Goal: Task Accomplishment & Management: Manage account settings

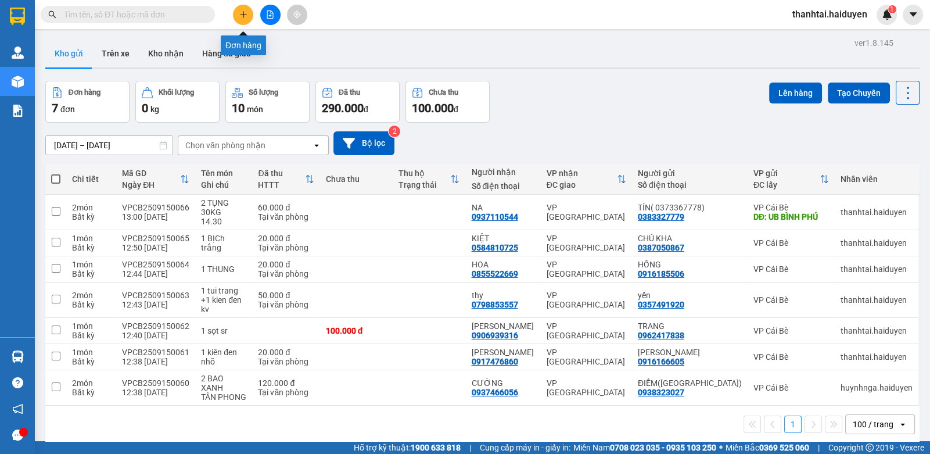
click at [243, 17] on icon "plus" at bounding box center [243, 14] width 1 height 6
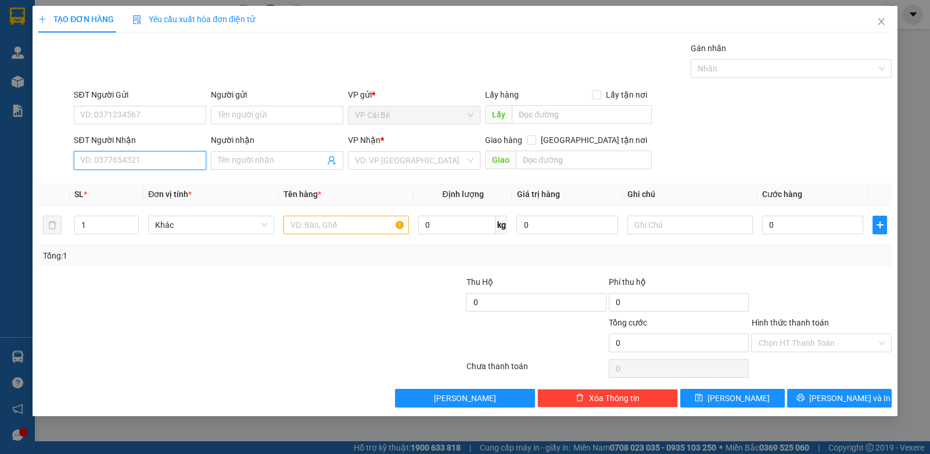
click at [139, 157] on input "SĐT Người Nhận" at bounding box center [140, 160] width 132 height 19
type input "0"
click at [121, 112] on input "SĐT Người Gửi" at bounding box center [140, 115] width 132 height 19
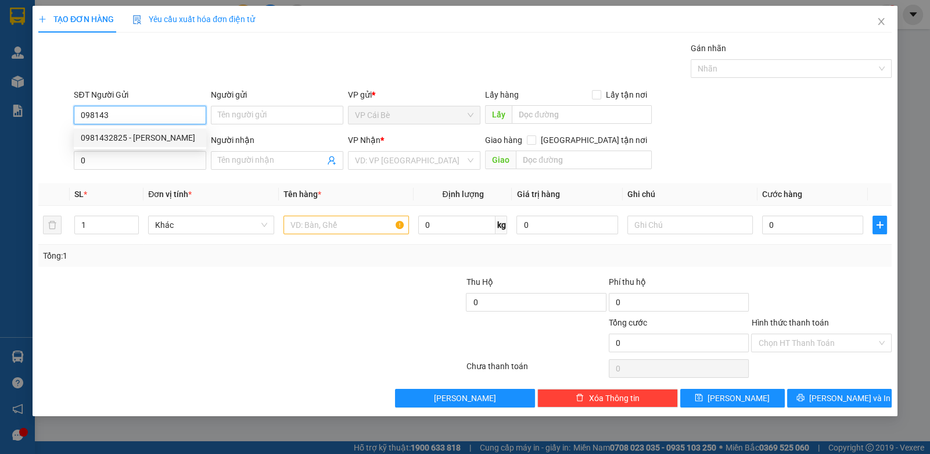
click at [156, 137] on div "0981432825 - THẢO NGUYÊN" at bounding box center [140, 137] width 118 height 13
type input "0981432825"
type input "THẢO NGUYÊN"
type input "20.000"
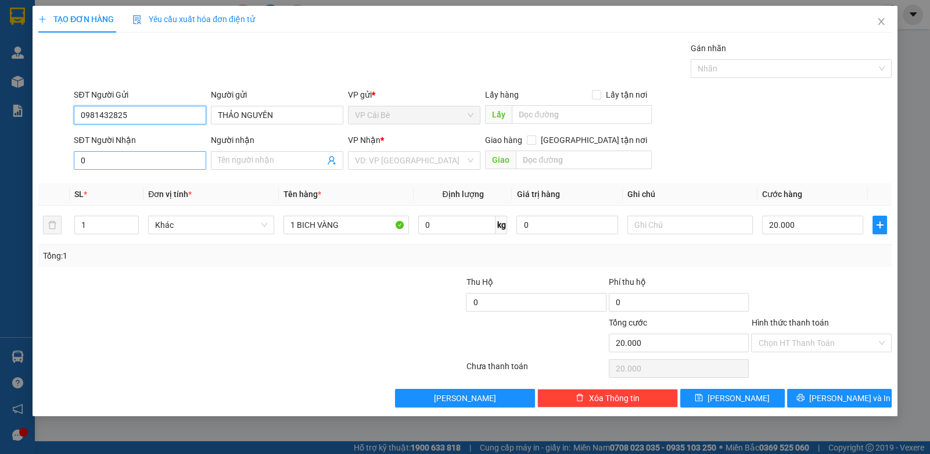
type input "0981432825"
click at [161, 155] on input "0" at bounding box center [140, 160] width 132 height 19
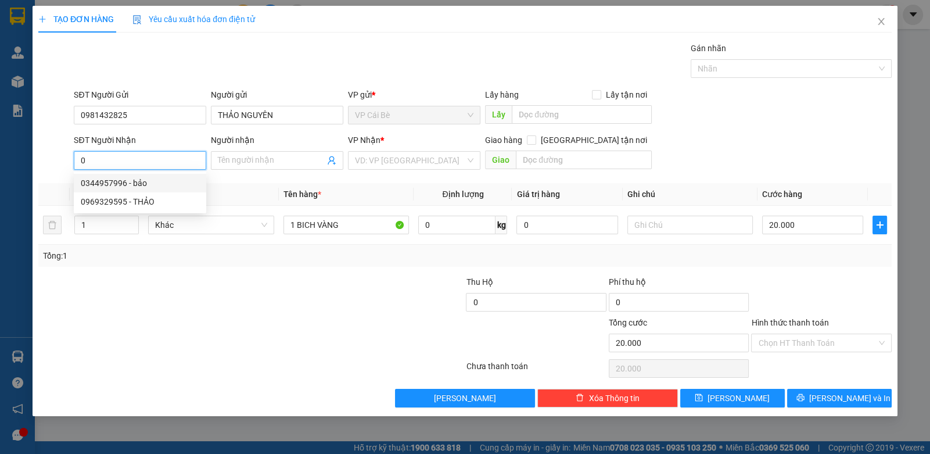
click at [153, 182] on div "0344957996 - bảo" at bounding box center [140, 183] width 118 height 13
type input "0344957996"
type input "bảo"
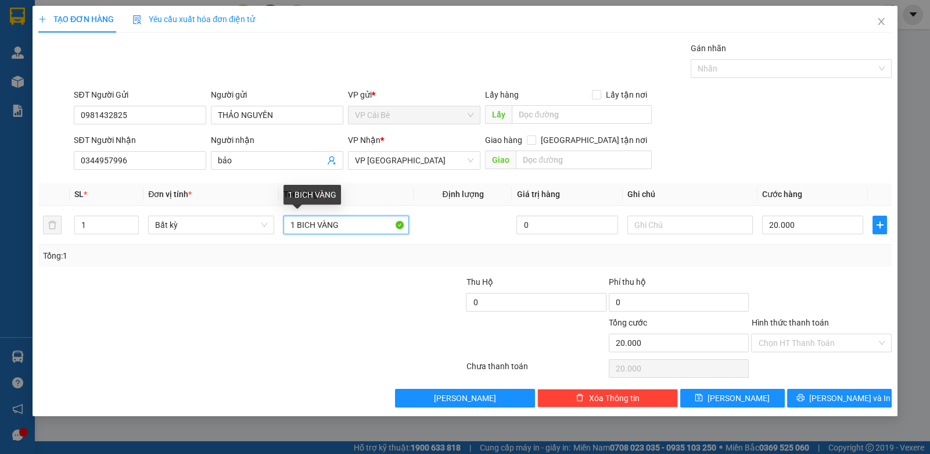
drag, startPoint x: 365, startPoint y: 208, endPoint x: 399, endPoint y: 195, distance: 36.0
click at [397, 196] on table "SL * Đơn vị tính * Tên hàng * Định lượng Giá trị hàng Ghi chú Cước hàng 1 Bất k…" at bounding box center [464, 214] width 853 height 62
type input "1 BICH MÀU ĐỎ"
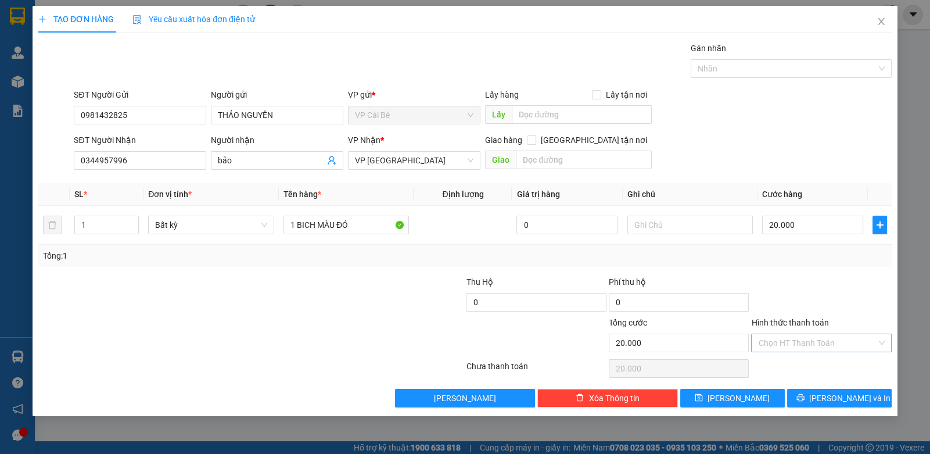
click at [781, 344] on input "Hình thức thanh toán" at bounding box center [817, 342] width 118 height 17
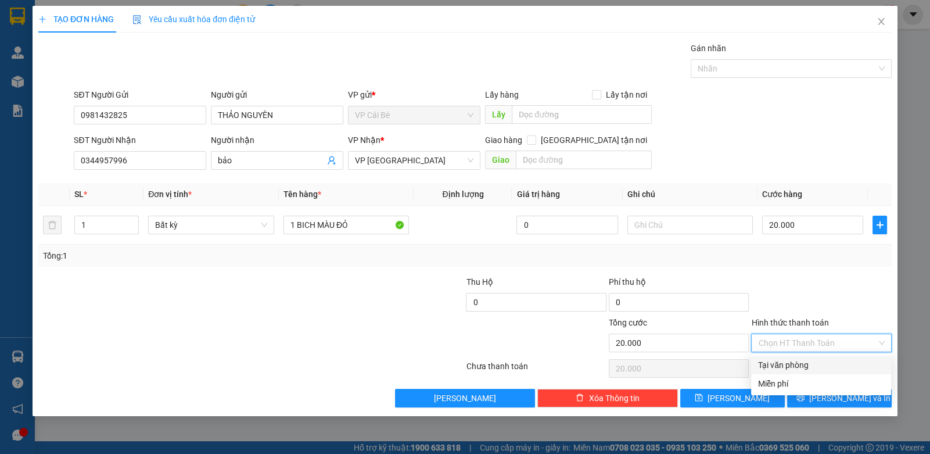
click at [785, 367] on div "Tại văn phòng" at bounding box center [821, 364] width 126 height 13
type input "0"
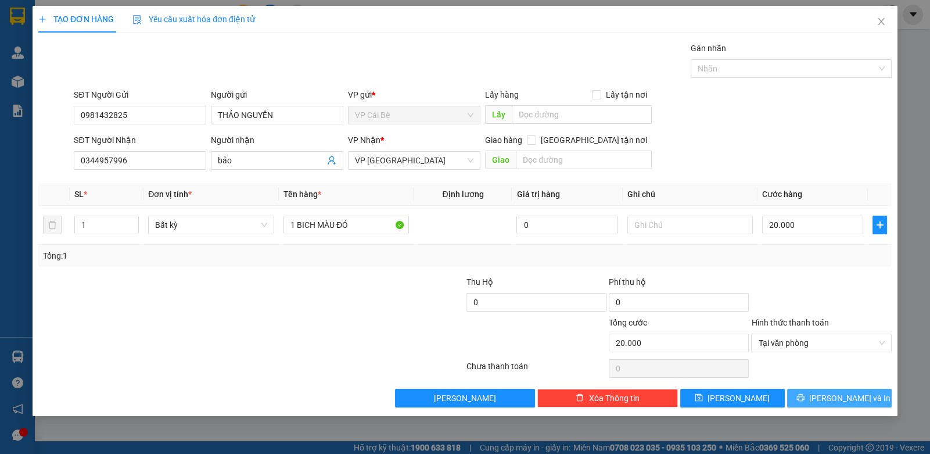
click at [805, 397] on icon "printer" at bounding box center [800, 397] width 8 height 8
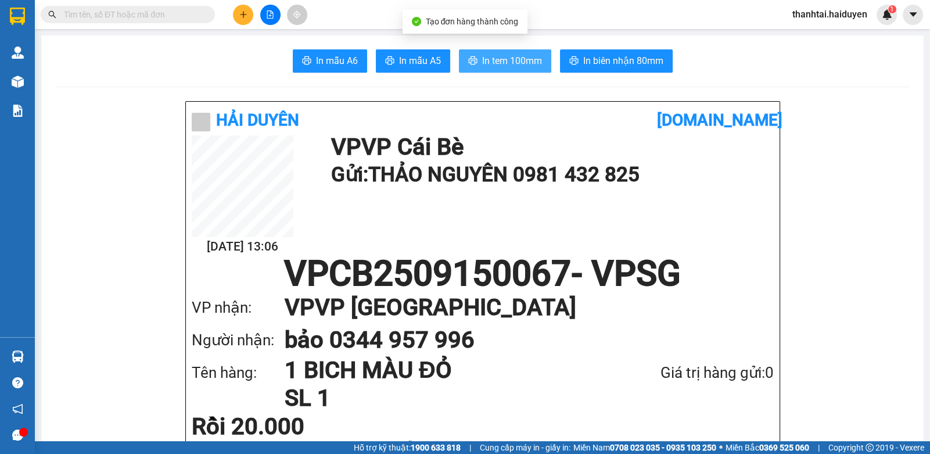
click at [508, 60] on span "In tem 100mm" at bounding box center [512, 60] width 60 height 15
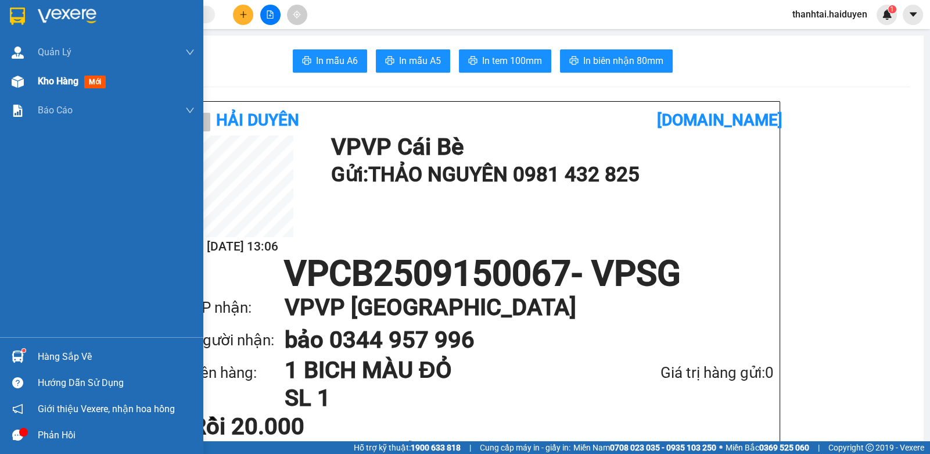
click at [28, 84] on div "Kho hàng mới" at bounding box center [101, 81] width 203 height 29
drag, startPoint x: 28, startPoint y: 84, endPoint x: 516, endPoint y: 16, distance: 493.1
click at [31, 84] on div "Kho hàng mới" at bounding box center [101, 81] width 203 height 29
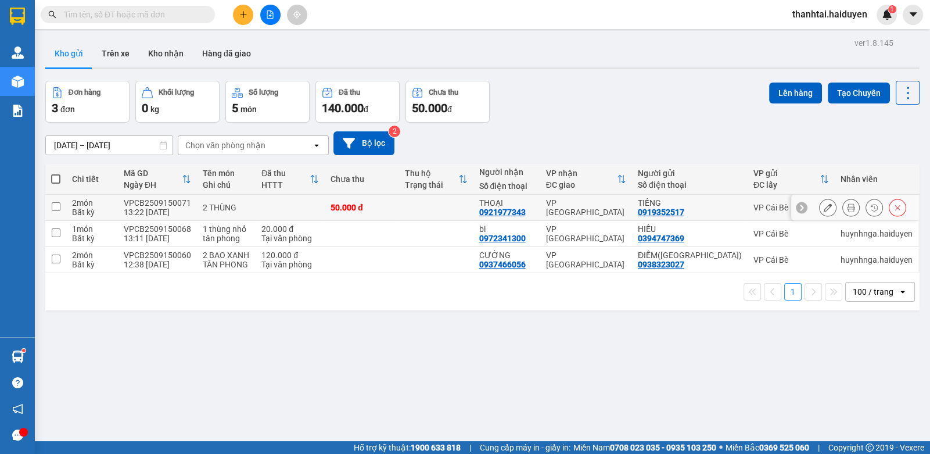
drag, startPoint x: 436, startPoint y: 210, endPoint x: 440, endPoint y: 205, distance: 7.0
click at [439, 207] on td at bounding box center [436, 208] width 74 height 26
checkbox input "true"
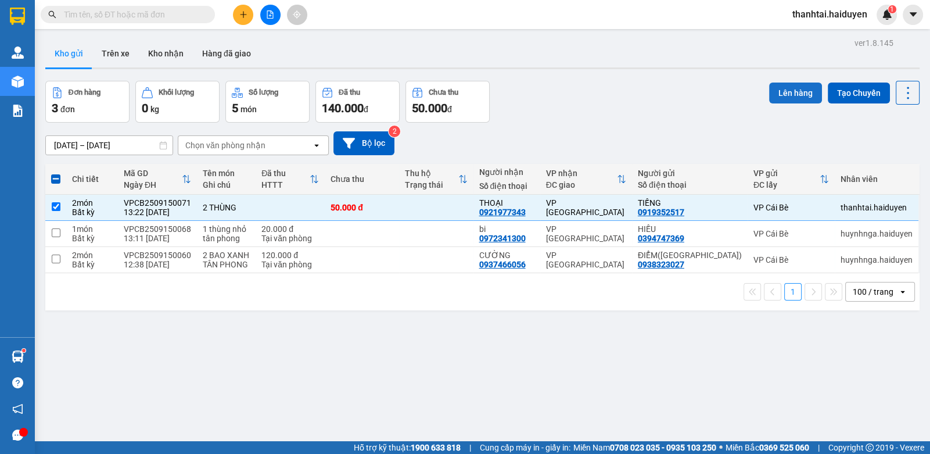
click at [769, 94] on button "Lên hàng" at bounding box center [795, 92] width 53 height 21
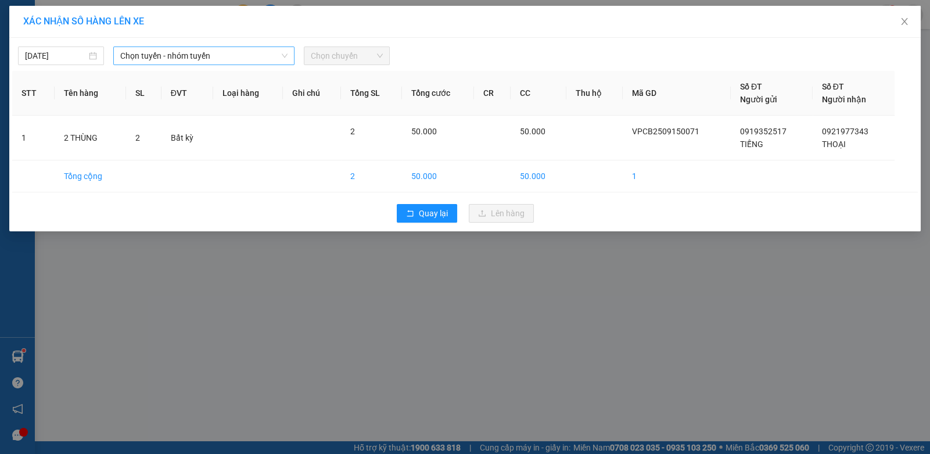
click at [179, 56] on span "Chọn tuyến - nhóm tuyến" at bounding box center [203, 55] width 167 height 17
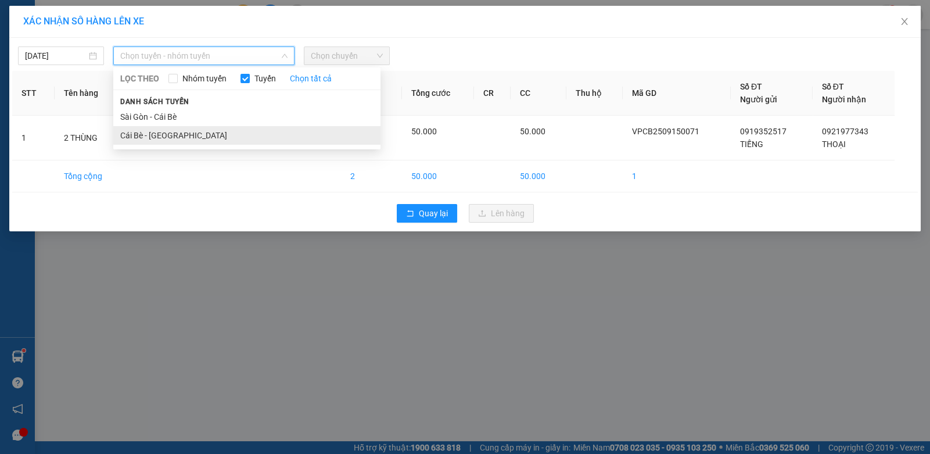
click at [166, 135] on li "Cái Bè - [GEOGRAPHIC_DATA]" at bounding box center [246, 135] width 267 height 19
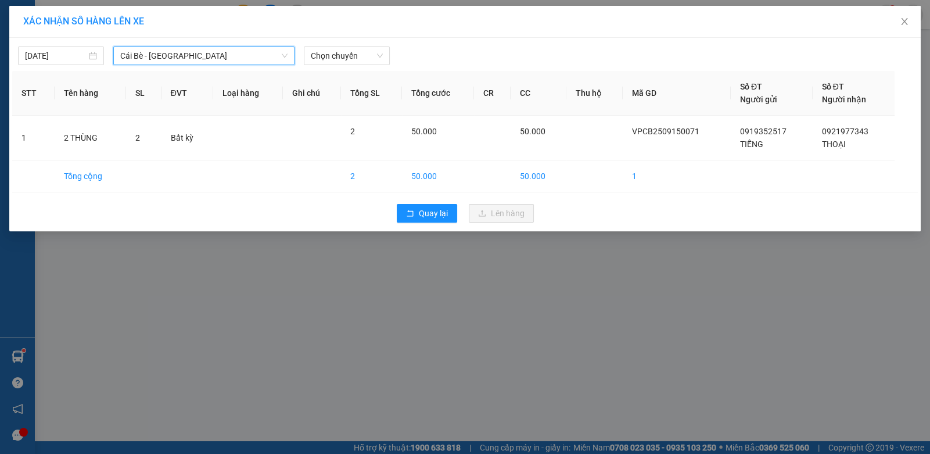
click at [366, 66] on div "15/09/2025 Cái Bè - Sài Gòn Cái Bè - Sài Gòn LỌC THEO Nhóm tuyến Tuyến Chọn tất…" at bounding box center [464, 134] width 911 height 193
drag, startPoint x: 350, startPoint y: 58, endPoint x: 358, endPoint y: 128, distance: 70.8
click at [351, 68] on body "Kết quả tìm kiếm ( 0 ) Bộ lọc Gửi 3 ngày gần nhất No Data thanhtai.haiduyen 1 Q…" at bounding box center [465, 227] width 930 height 454
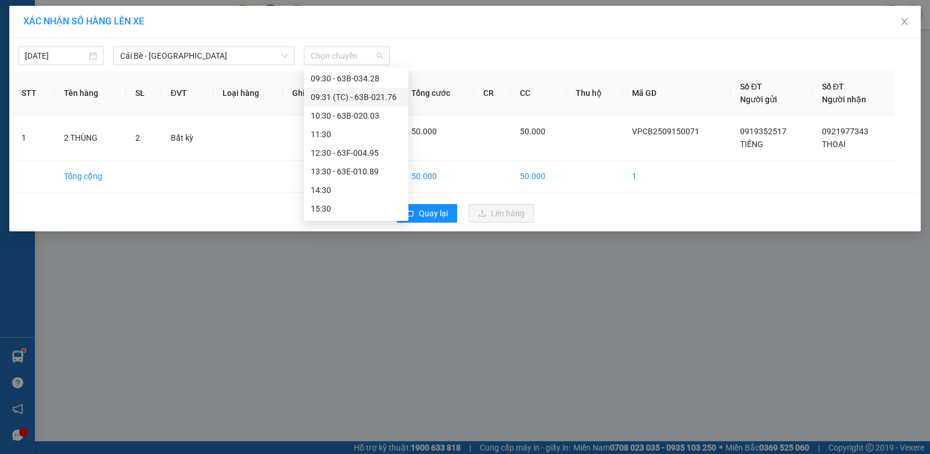
scroll to position [260, 0]
click at [353, 157] on div "13:30 - 63E-010.89" at bounding box center [356, 153] width 91 height 13
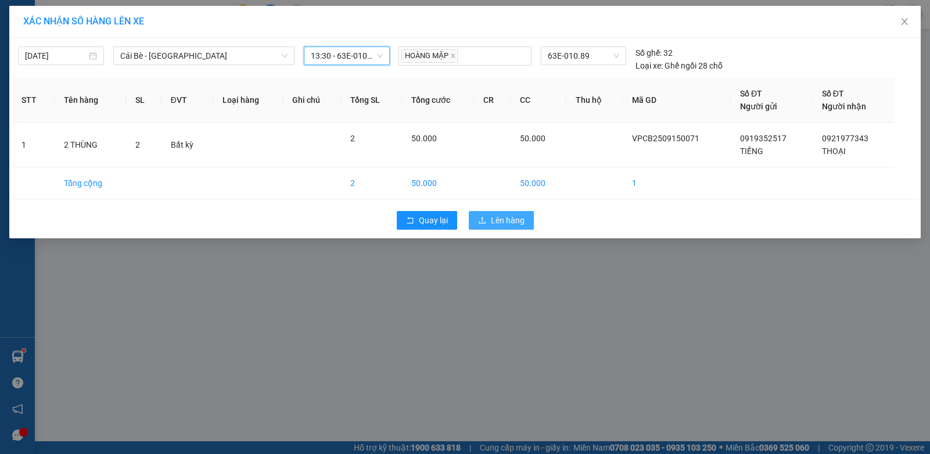
click at [497, 220] on span "Lên hàng" at bounding box center [508, 220] width 34 height 13
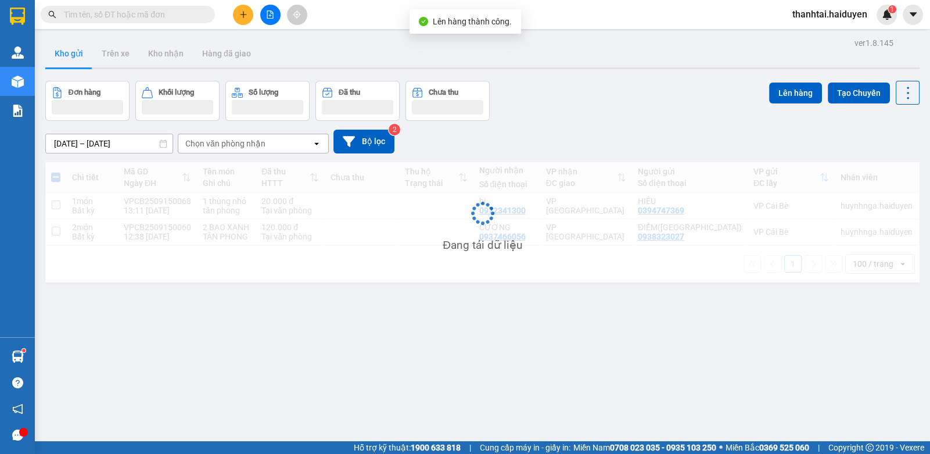
click at [245, 21] on button at bounding box center [243, 15] width 20 height 20
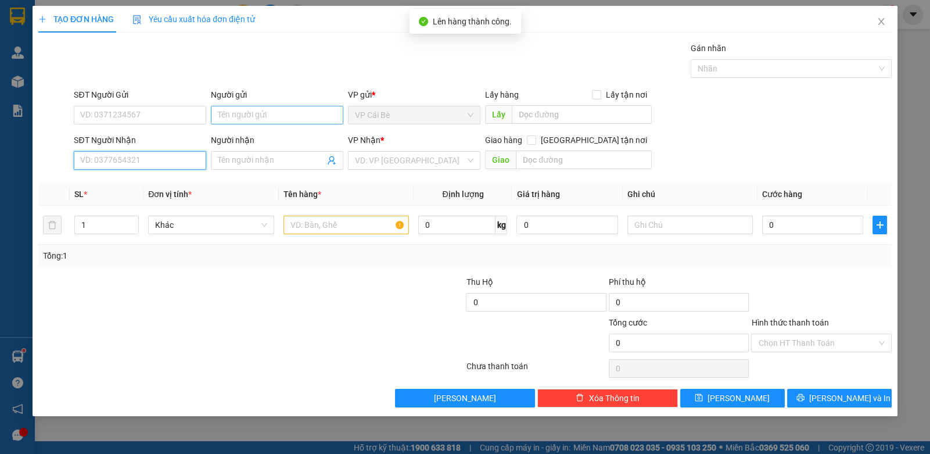
drag, startPoint x: 119, startPoint y: 164, endPoint x: 329, endPoint y: 119, distance: 215.0
click at [119, 163] on input "SĐT Người Nhận" at bounding box center [140, 160] width 132 height 19
type input "0376946812"
click at [195, 184] on div "0376946812 - NGUYÊN" at bounding box center [140, 183] width 118 height 13
type input "NGUYÊN"
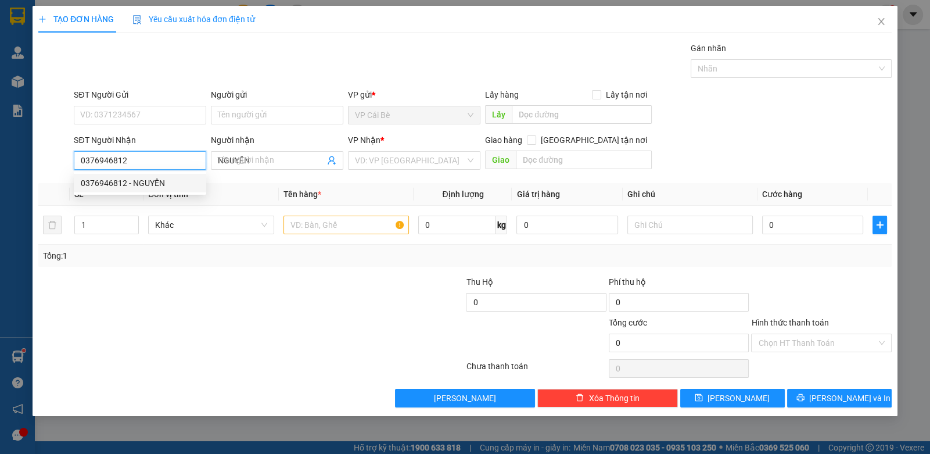
type input "20.000"
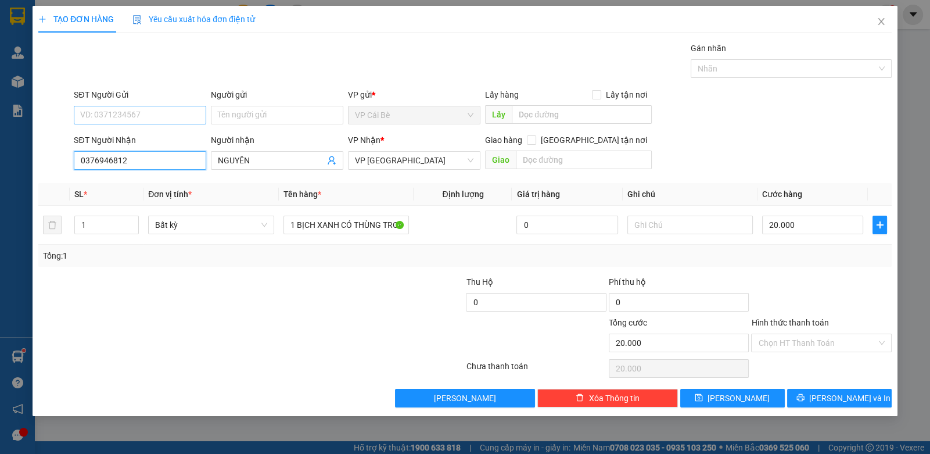
type input "0376946812"
click at [163, 122] on input "SĐT Người Gửi" at bounding box center [140, 115] width 132 height 19
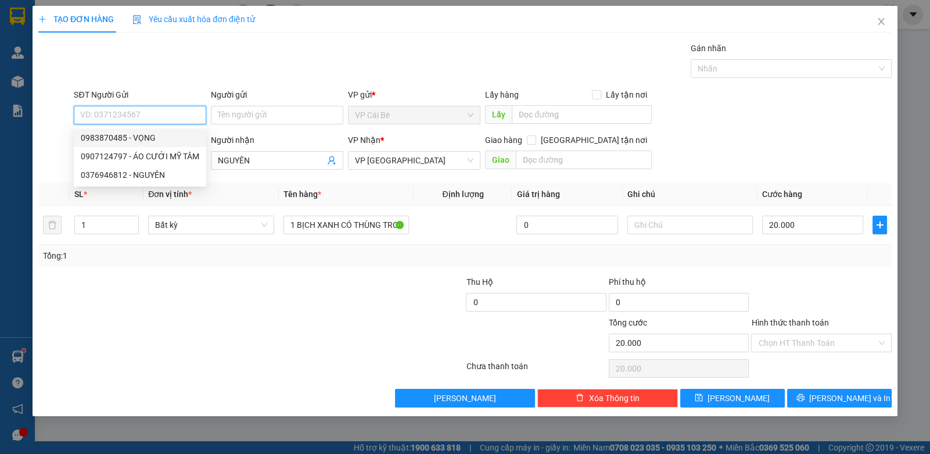
click at [157, 135] on div "0983870485 - VỌNG" at bounding box center [140, 137] width 118 height 13
type input "0983870485"
type input "VỌNG"
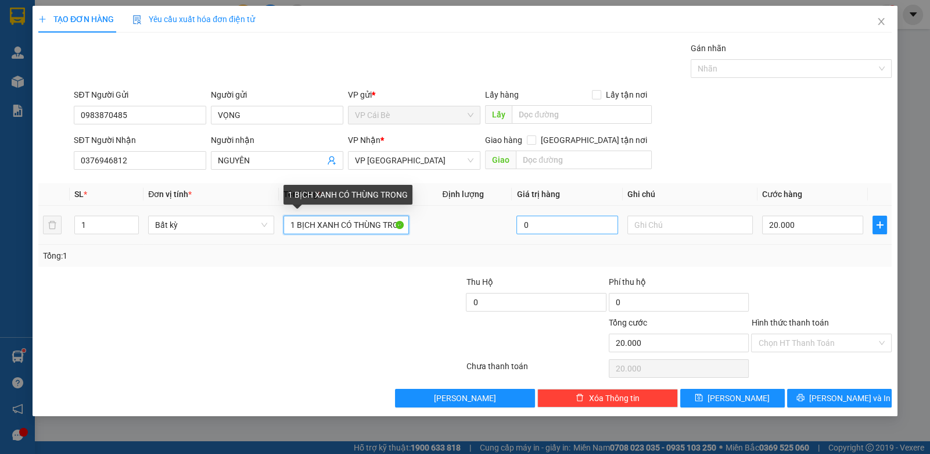
drag, startPoint x: 297, startPoint y: 225, endPoint x: 555, endPoint y: 199, distance: 259.2
click at [552, 209] on tr "1 Bất kỳ 1 BỊCH XANH CÓ THÙNG TRONG 0 20.000" at bounding box center [464, 225] width 853 height 39
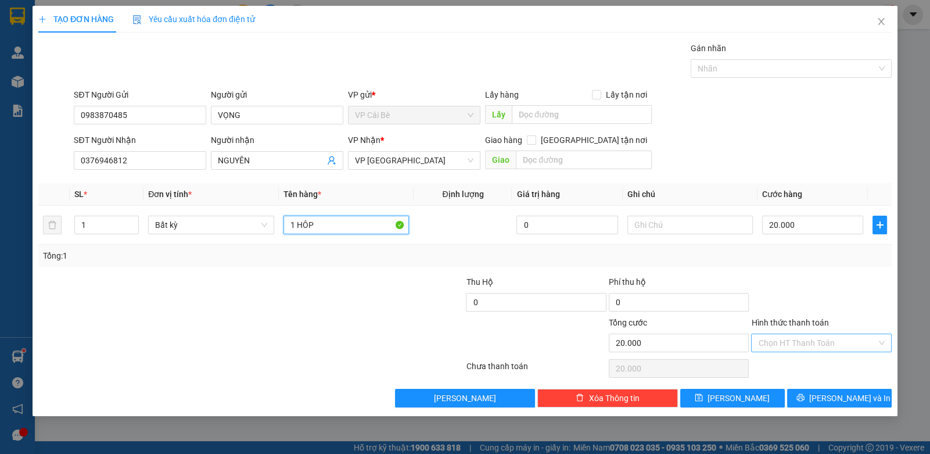
type input "1 HÔP"
drag, startPoint x: 782, startPoint y: 344, endPoint x: 781, endPoint y: 359, distance: 14.5
click at [782, 346] on input "Hình thức thanh toán" at bounding box center [817, 342] width 118 height 17
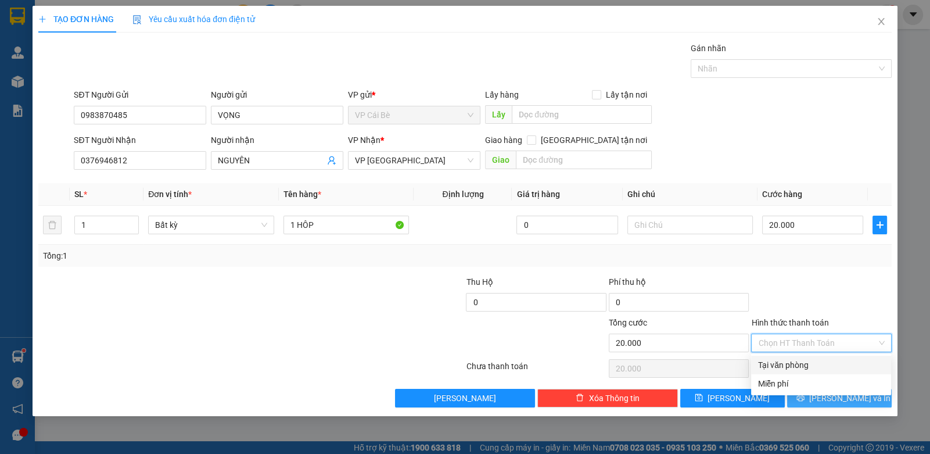
drag, startPoint x: 781, startPoint y: 361, endPoint x: 822, endPoint y: 392, distance: 51.0
click at [781, 362] on div "Tại văn phòng" at bounding box center [821, 364] width 126 height 13
type input "0"
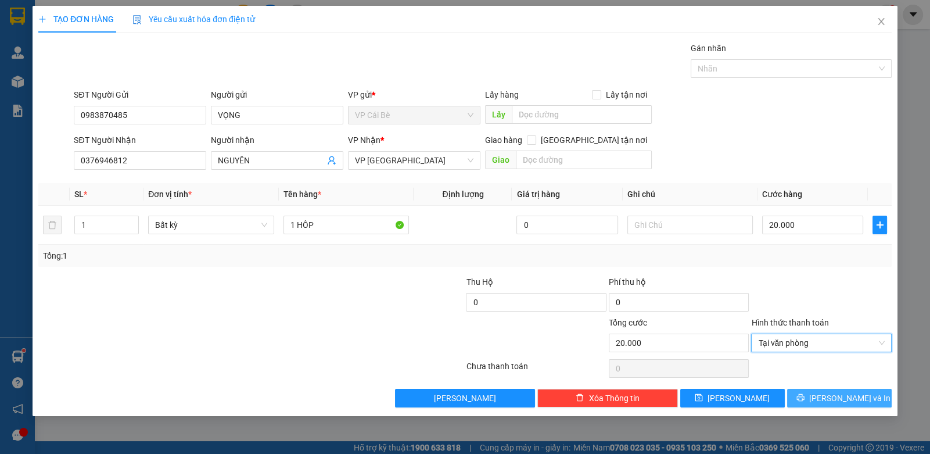
click at [822, 392] on button "Lưu và In" at bounding box center [839, 398] width 105 height 19
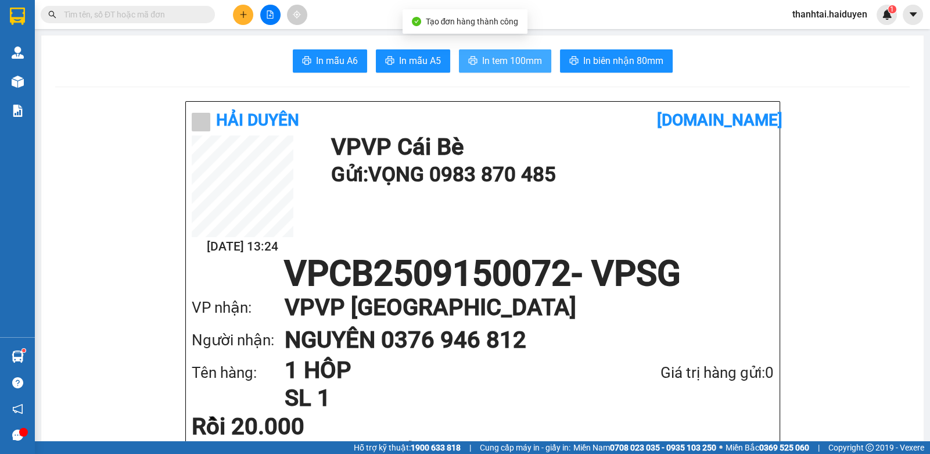
click at [515, 69] on button "In tem 100mm" at bounding box center [505, 60] width 92 height 23
click at [247, 13] on icon "plus" at bounding box center [243, 14] width 8 height 8
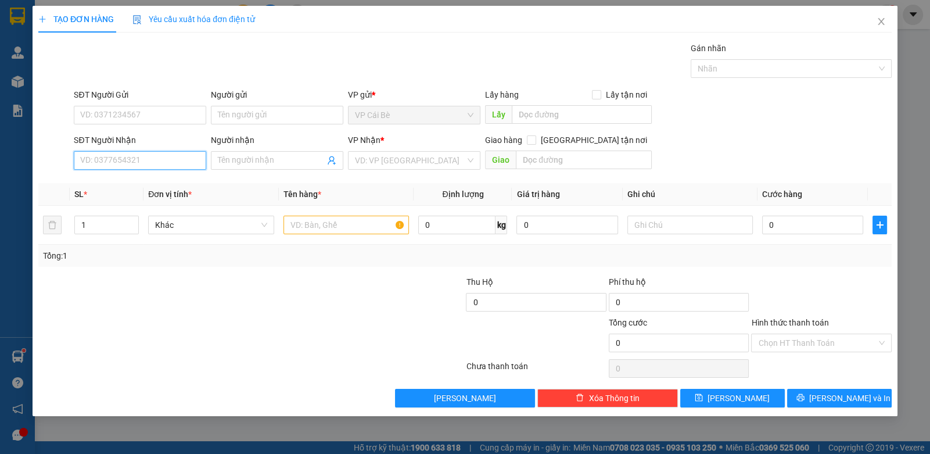
drag, startPoint x: 139, startPoint y: 168, endPoint x: 143, endPoint y: 163, distance: 6.6
click at [139, 166] on input "SĐT Người Nhận" at bounding box center [140, 160] width 132 height 19
type input "0932633312"
drag, startPoint x: 135, startPoint y: 181, endPoint x: 135, endPoint y: 143, distance: 37.2
click at [134, 181] on div "0932633312 - BÉ 2" at bounding box center [140, 183] width 118 height 13
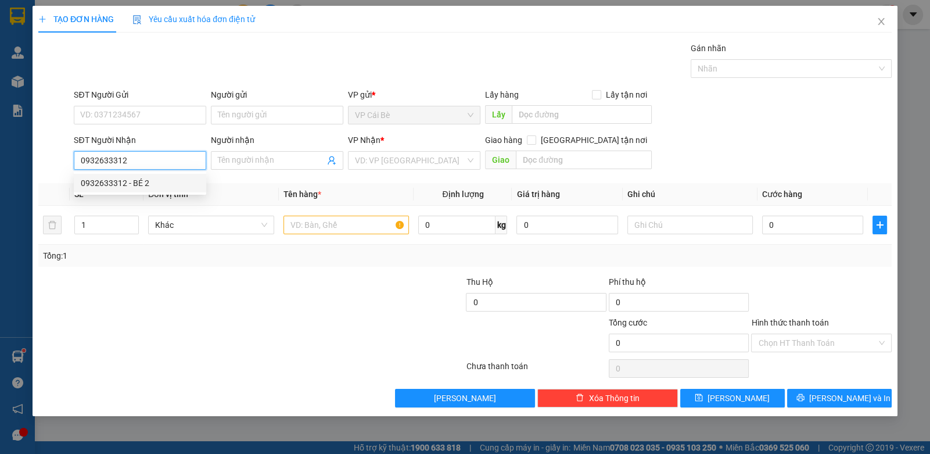
type input "BÉ 2"
type input "40.000"
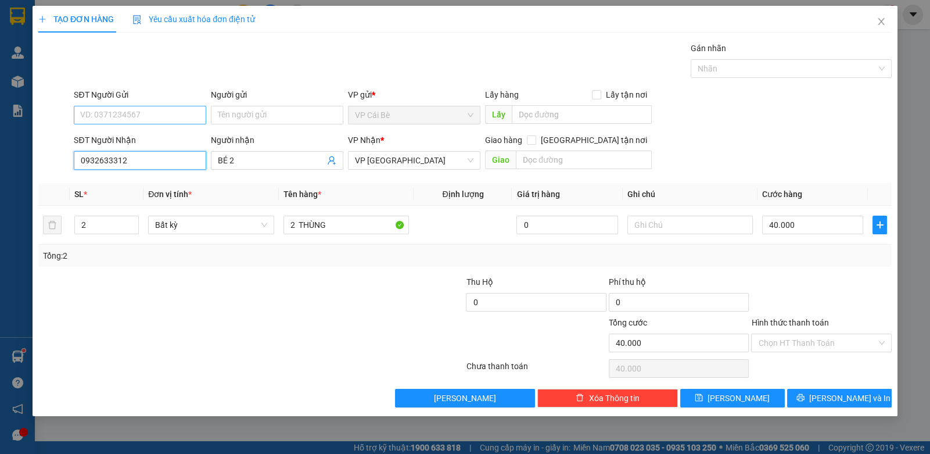
type input "0932633312"
click at [137, 116] on input "SĐT Người Gửi" at bounding box center [140, 115] width 132 height 19
click at [151, 134] on div "0939723986 - CÔ TƯ" at bounding box center [140, 137] width 118 height 13
type input "0939723986"
type input "CÔ TƯ"
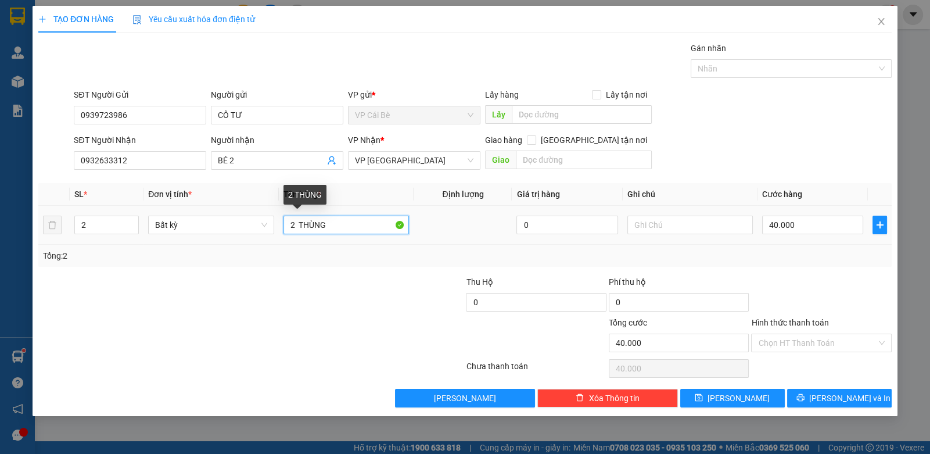
drag, startPoint x: 292, startPoint y: 222, endPoint x: 300, endPoint y: 218, distance: 8.6
click at [300, 226] on input "2 THÙNG" at bounding box center [346, 225] width 126 height 19
click at [355, 218] on input "1 THÙNG" at bounding box center [346, 225] width 126 height 19
type input "1 THÙNG - 1 BỊCH"
click at [841, 318] on div "Hình thức thanh toán" at bounding box center [821, 324] width 140 height 17
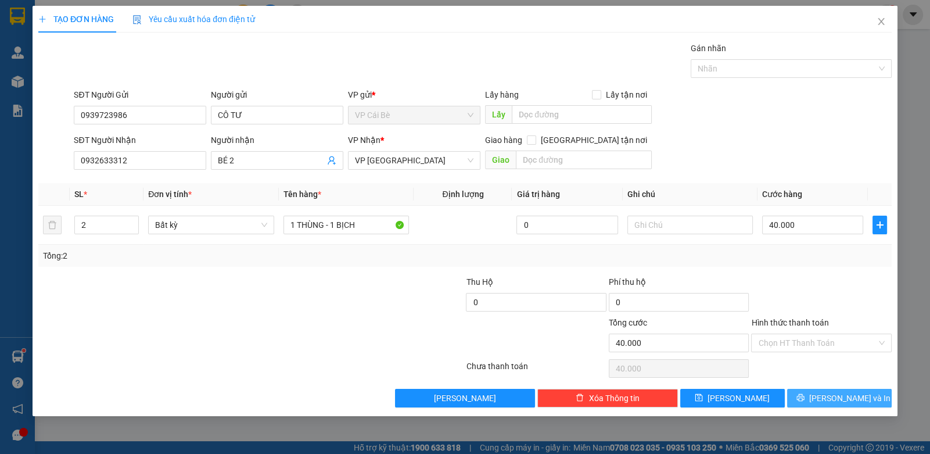
click at [834, 400] on span "[PERSON_NAME] và In" at bounding box center [849, 398] width 81 height 13
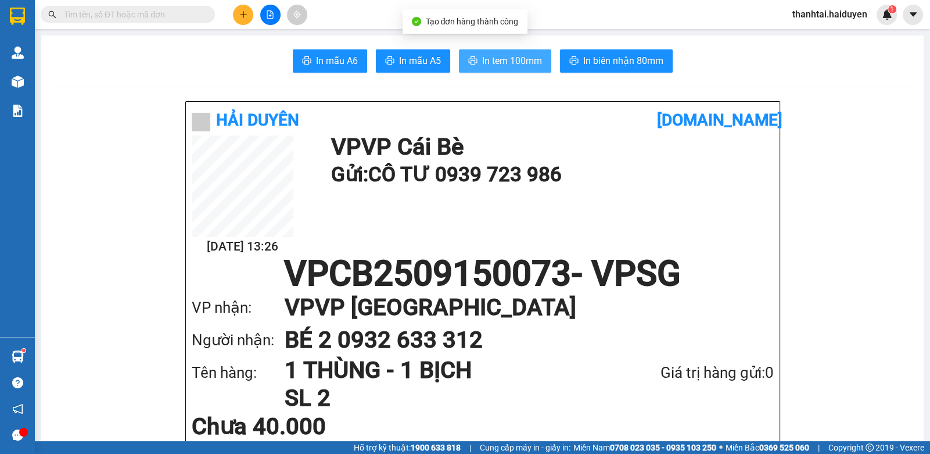
click at [516, 53] on button "In tem 100mm" at bounding box center [505, 60] width 92 height 23
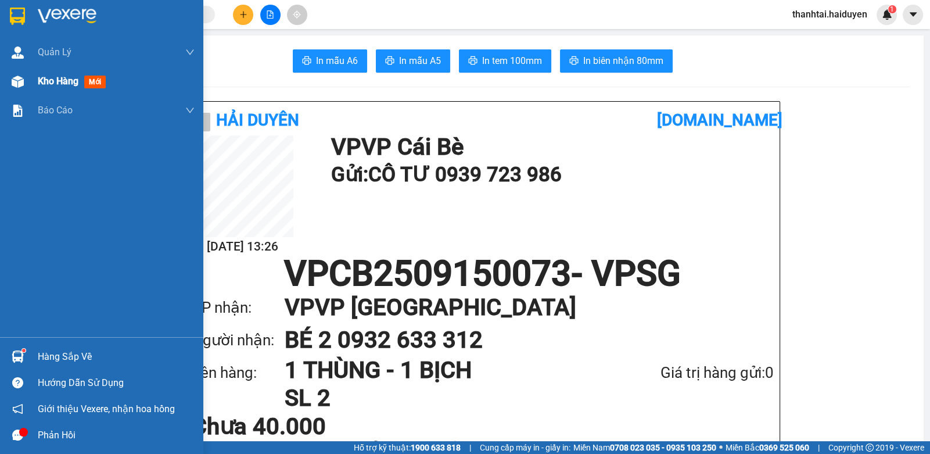
click at [93, 72] on div "Kho hàng mới" at bounding box center [116, 81] width 157 height 29
drag, startPoint x: 93, startPoint y: 72, endPoint x: 120, endPoint y: 72, distance: 26.7
click at [109, 72] on div "Kho hàng mới" at bounding box center [116, 81] width 157 height 29
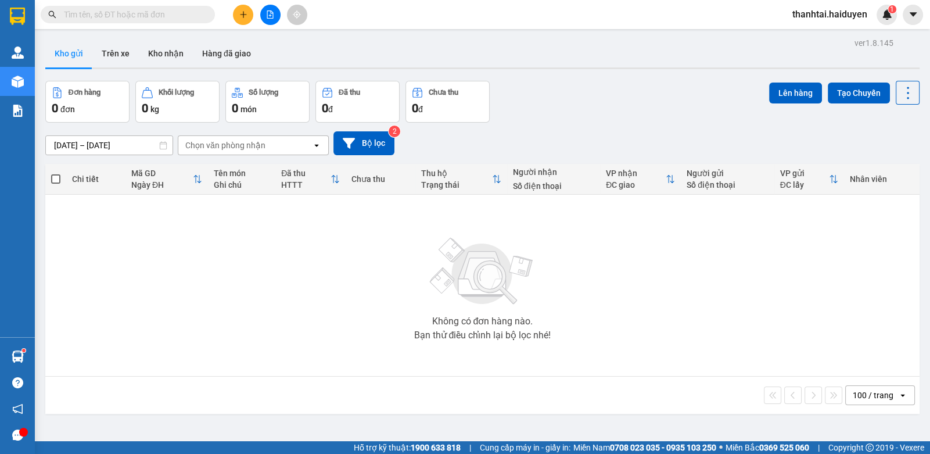
click at [273, 17] on button at bounding box center [270, 15] width 20 height 20
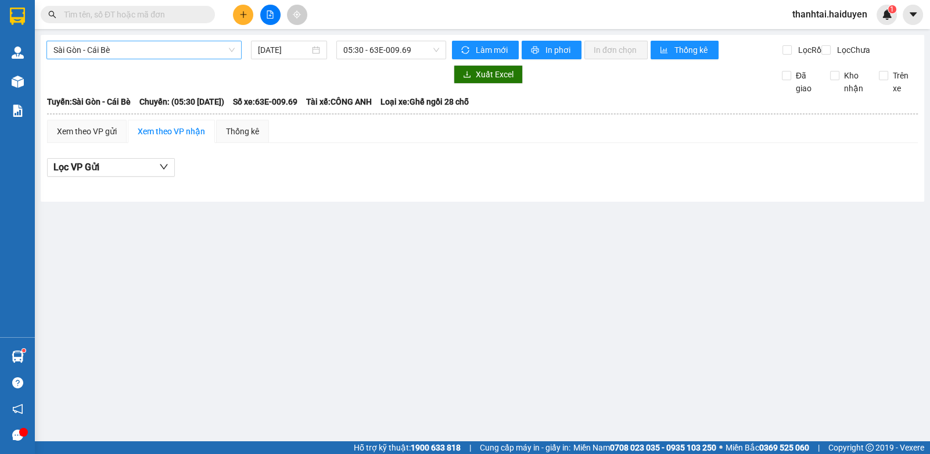
drag, startPoint x: 142, startPoint y: 55, endPoint x: 134, endPoint y: 57, distance: 8.3
click at [140, 54] on span "Sài Gòn - Cái Bè" at bounding box center [143, 49] width 181 height 17
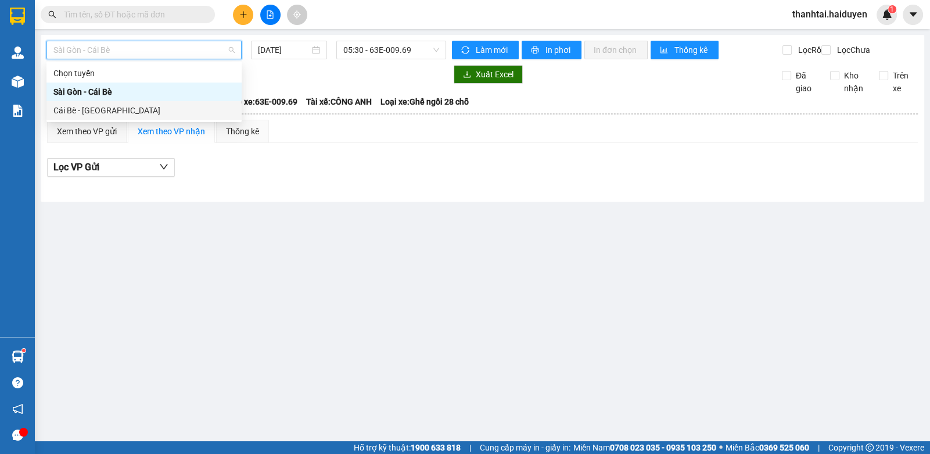
click at [99, 110] on div "Cái Bè - Sài Gòn" at bounding box center [143, 110] width 181 height 13
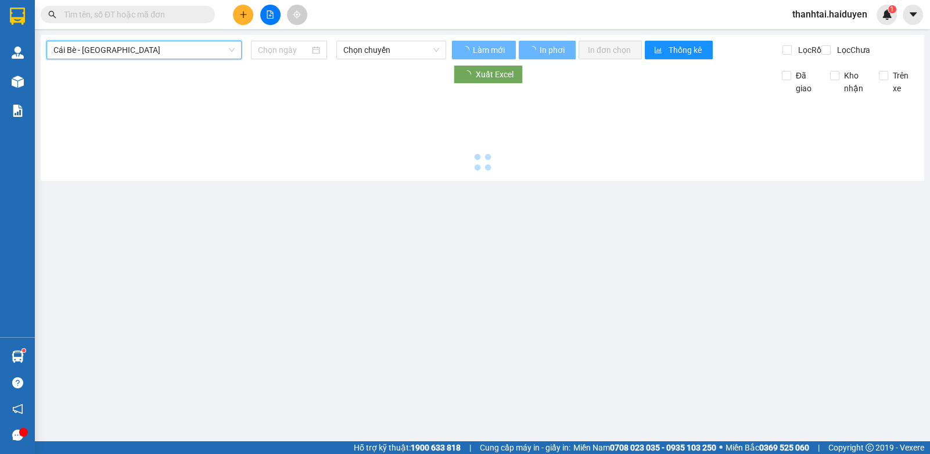
type input "15/09/2025"
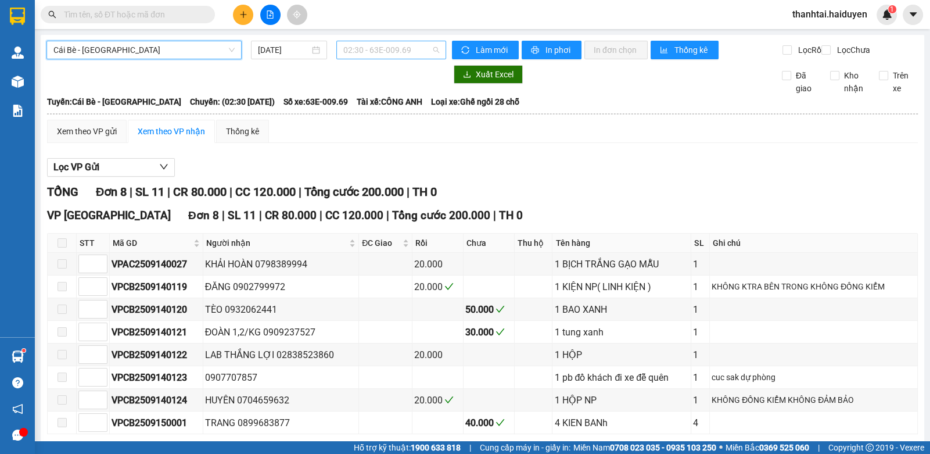
click at [383, 48] on span "02:30 - 63E-009.69" at bounding box center [391, 49] width 96 height 17
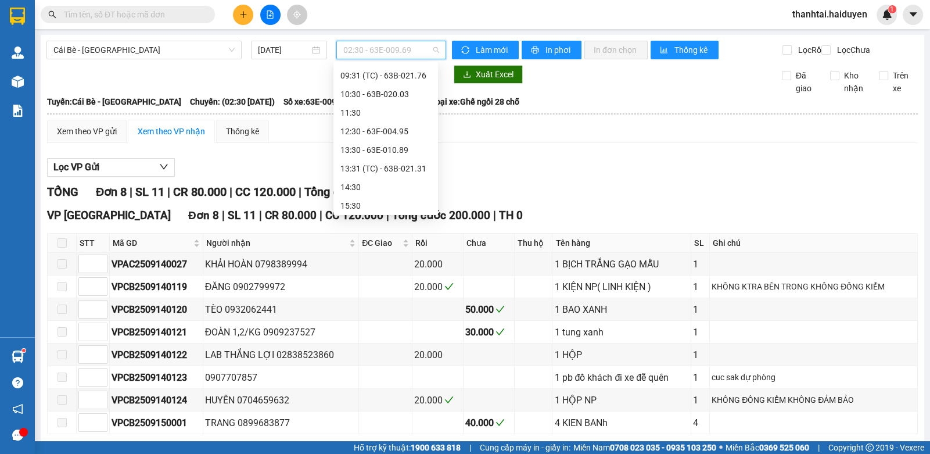
scroll to position [278, 0]
click at [386, 131] on div "13:30 - 63E-010.89" at bounding box center [385, 129] width 91 height 13
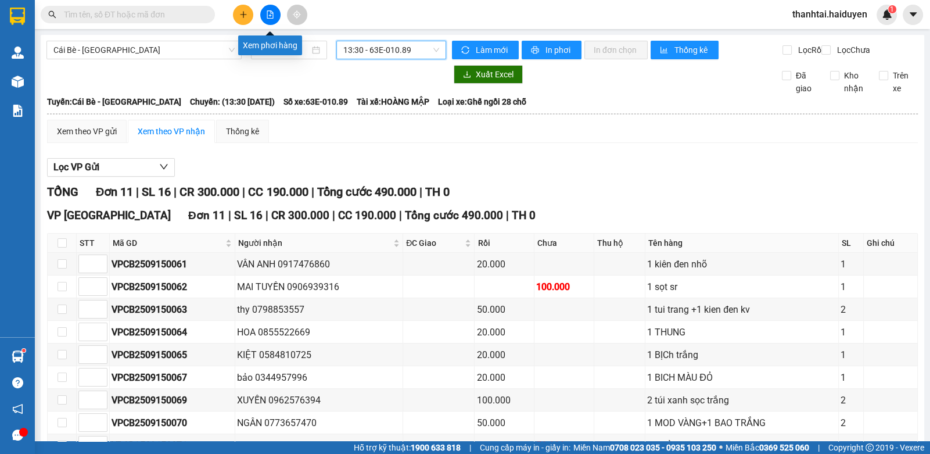
click at [246, 8] on button at bounding box center [243, 15] width 20 height 20
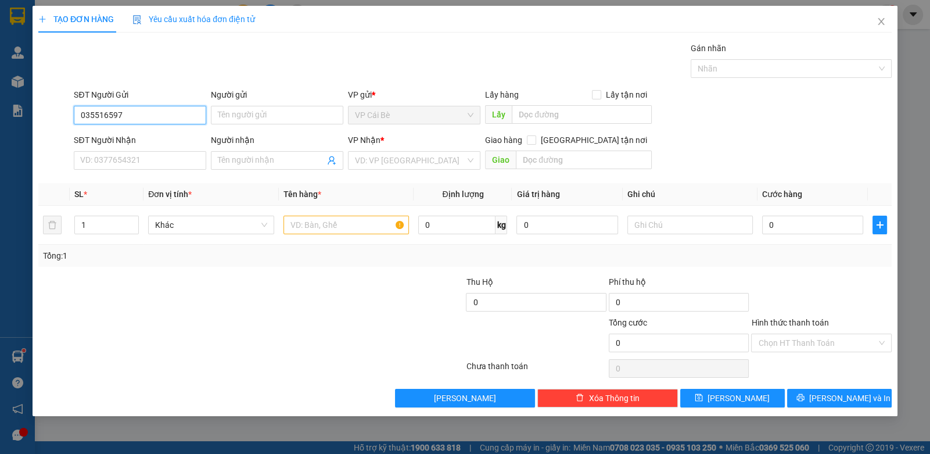
type input "0355165972"
drag, startPoint x: 142, startPoint y: 133, endPoint x: 138, endPoint y: 150, distance: 17.3
click at [141, 133] on div "0355165972 - THÀNH" at bounding box center [140, 137] width 118 height 13
type input "THÀNH"
type input "0836652309"
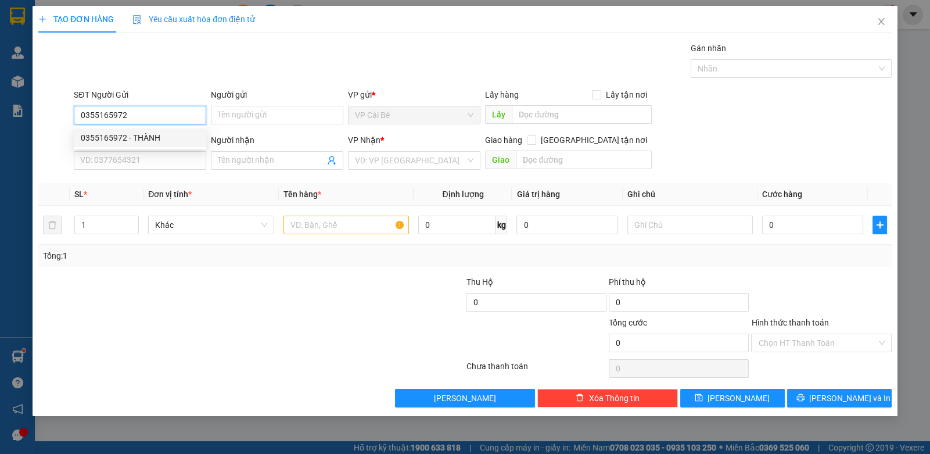
type input "TÍN"
type input "20.000"
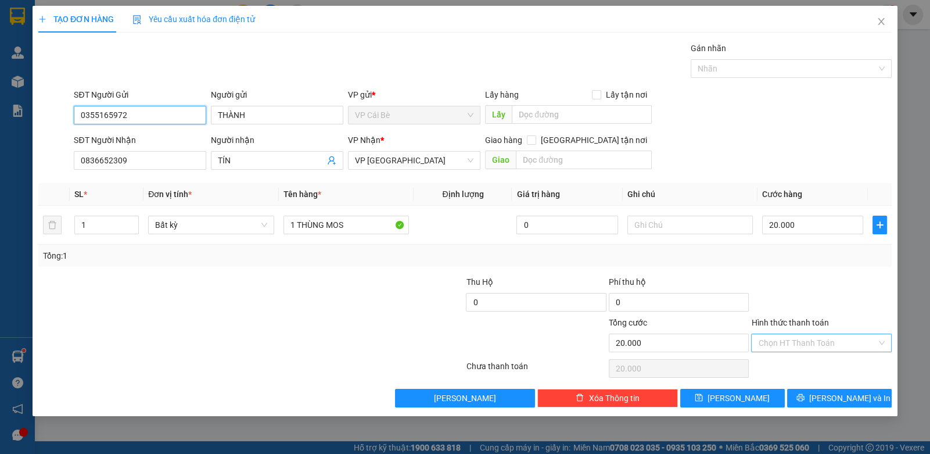
type input "0355165972"
click at [805, 341] on input "Hình thức thanh toán" at bounding box center [817, 342] width 118 height 17
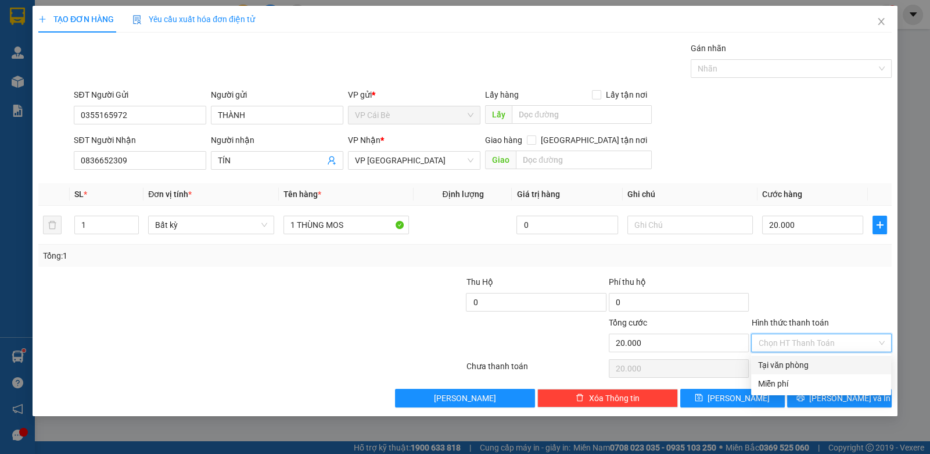
drag, startPoint x: 791, startPoint y: 357, endPoint x: 800, endPoint y: 377, distance: 21.6
click at [791, 358] on div "Tại văn phòng" at bounding box center [821, 364] width 140 height 19
type input "0"
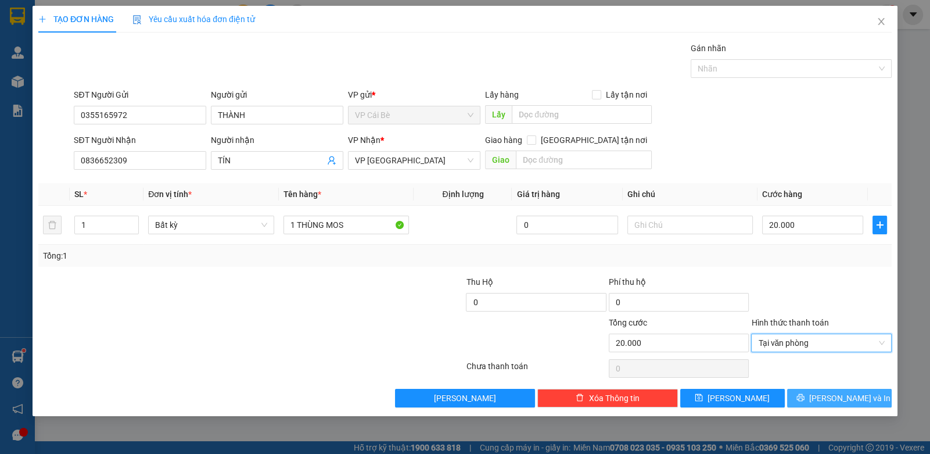
click at [812, 392] on button "[PERSON_NAME] và In" at bounding box center [839, 398] width 105 height 19
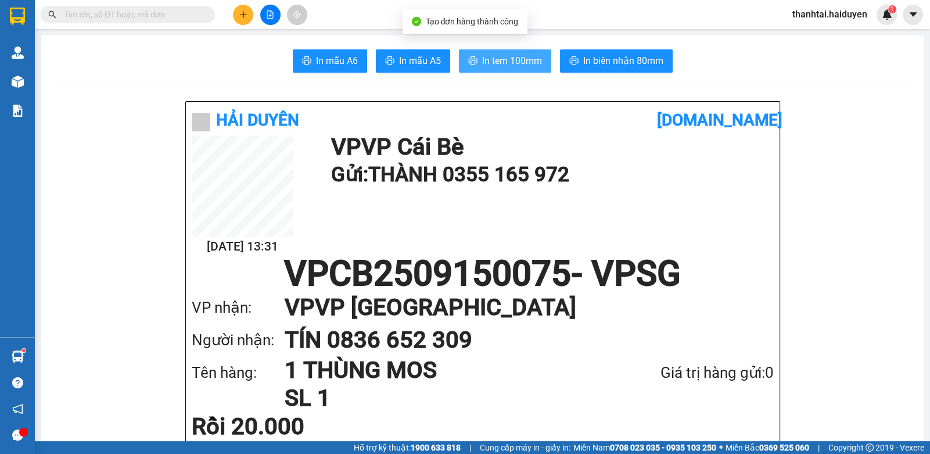
click at [495, 58] on span "In tem 100mm" at bounding box center [512, 60] width 60 height 15
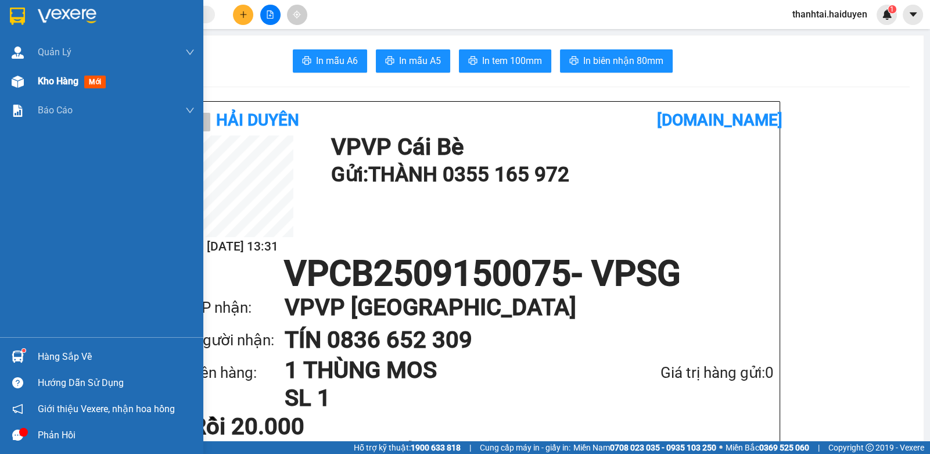
click at [45, 89] on div "Kho hàng mới" at bounding box center [116, 81] width 157 height 29
drag, startPoint x: 45, startPoint y: 89, endPoint x: 52, endPoint y: 99, distance: 12.1
click at [46, 90] on div "Kho hàng mới" at bounding box center [116, 81] width 157 height 29
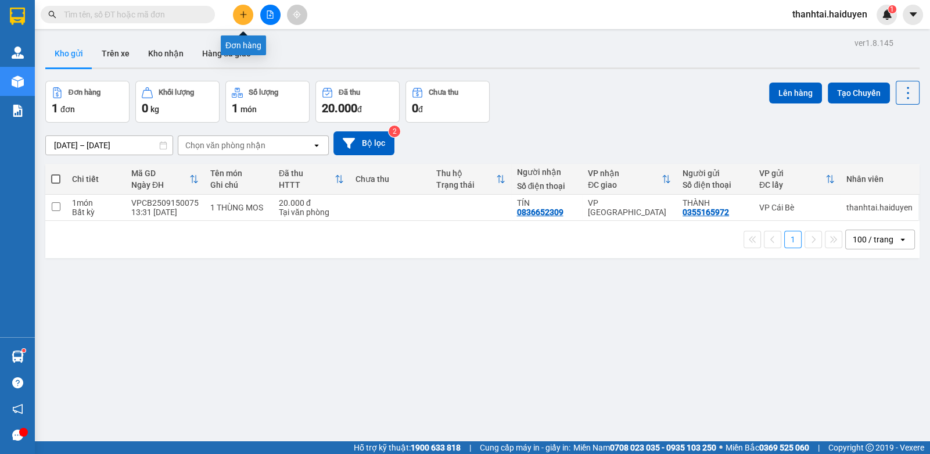
click at [236, 14] on button at bounding box center [243, 15] width 20 height 20
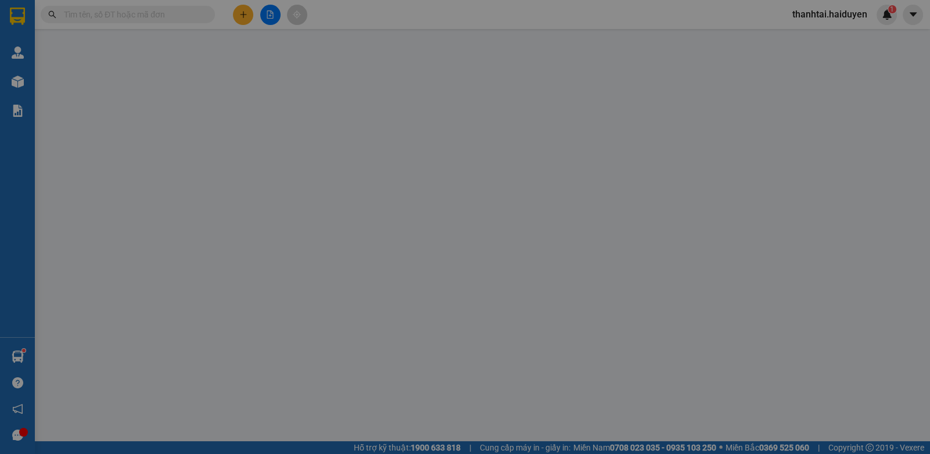
click at [236, 15] on span "Yêu cầu xuất hóa đơn điện tử" at bounding box center [193, 19] width 123 height 9
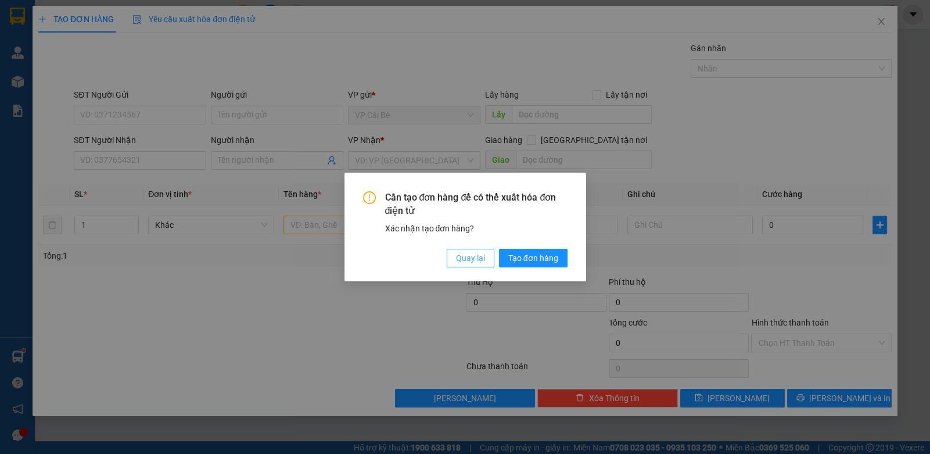
click at [471, 256] on span "Quay lại" at bounding box center [470, 258] width 29 height 13
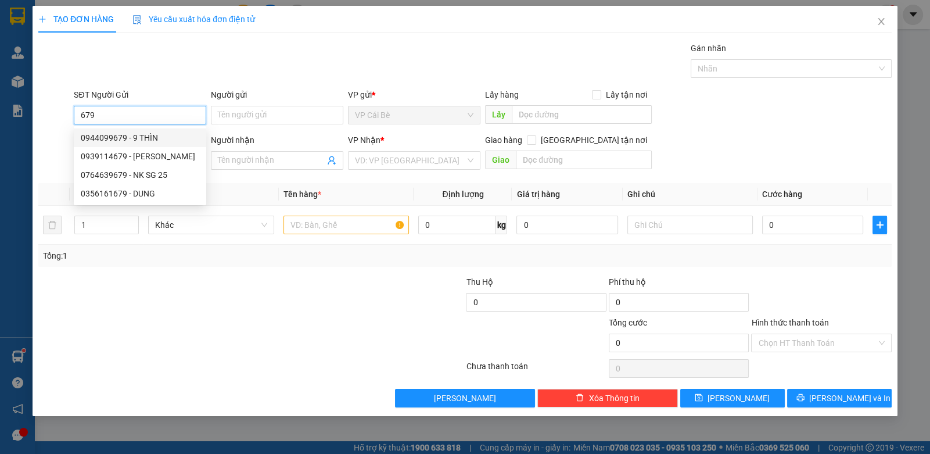
click at [157, 138] on div "0944099679 - 9 THÌN" at bounding box center [140, 137] width 118 height 13
type input "0944099679"
type input "9 THÌN"
type input "0778175203"
type input "6 THU"
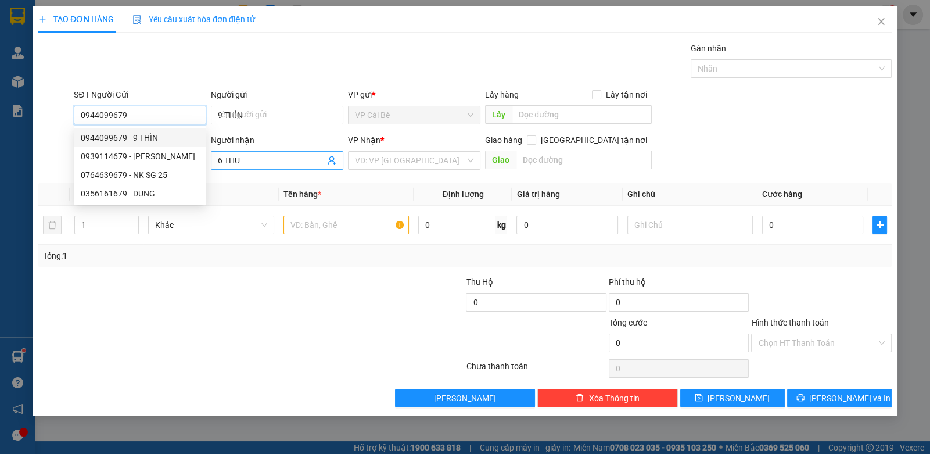
type input "120.000"
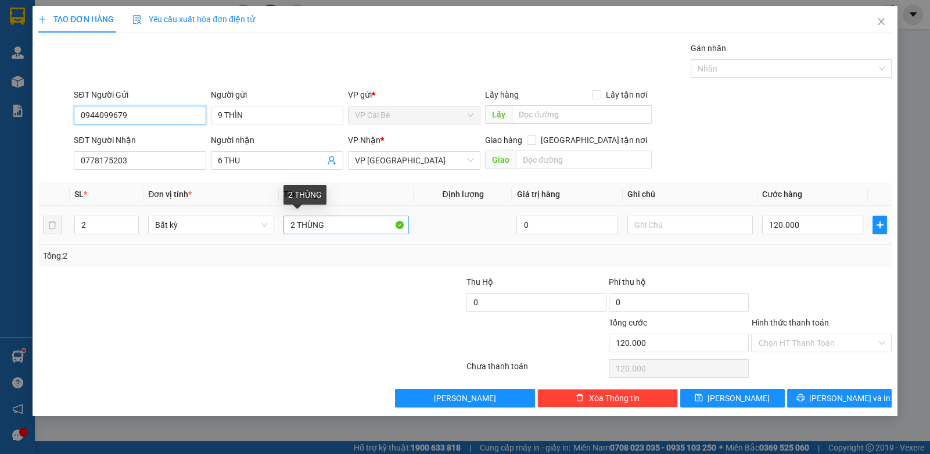
type input "0944099679"
drag, startPoint x: 292, startPoint y: 225, endPoint x: 285, endPoint y: 229, distance: 8.6
click at [286, 229] on input "2 THÙNG" at bounding box center [346, 225] width 126 height 19
type input "3 THÙNG"
type input "3"
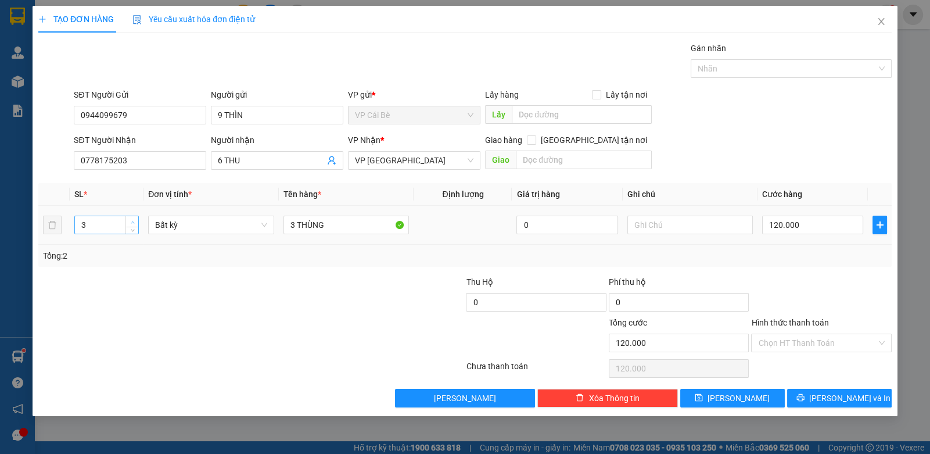
click at [135, 220] on span "up" at bounding box center [132, 221] width 7 height 7
click at [807, 227] on input "120.000" at bounding box center [812, 225] width 101 height 19
type input "0"
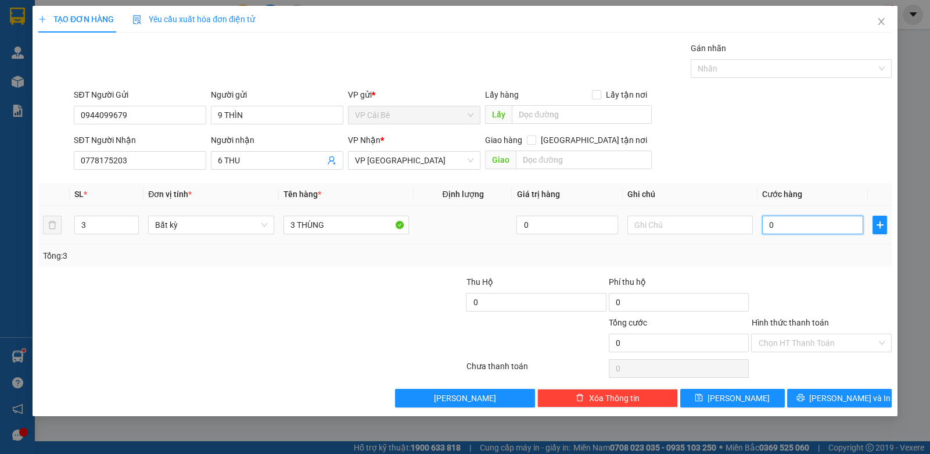
type input "1"
type input "016"
type input "16"
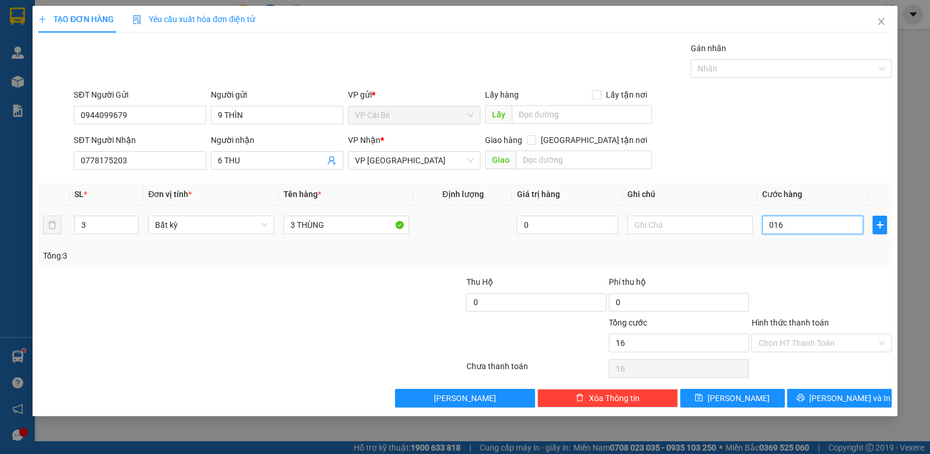
type input "160"
type input "0.160"
type input "160.000"
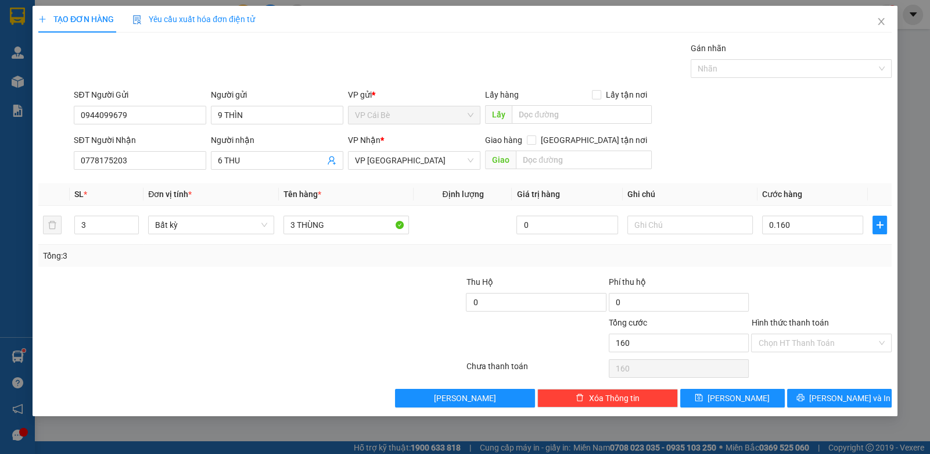
type input "160.000"
click at [767, 152] on div "SĐT Người Nhận 0778175203 Người nhận 6 THU VP Nhận * VP Sài Gòn Giao hàng Giao …" at bounding box center [482, 154] width 823 height 41
click at [836, 394] on span "[PERSON_NAME] và In" at bounding box center [849, 398] width 81 height 13
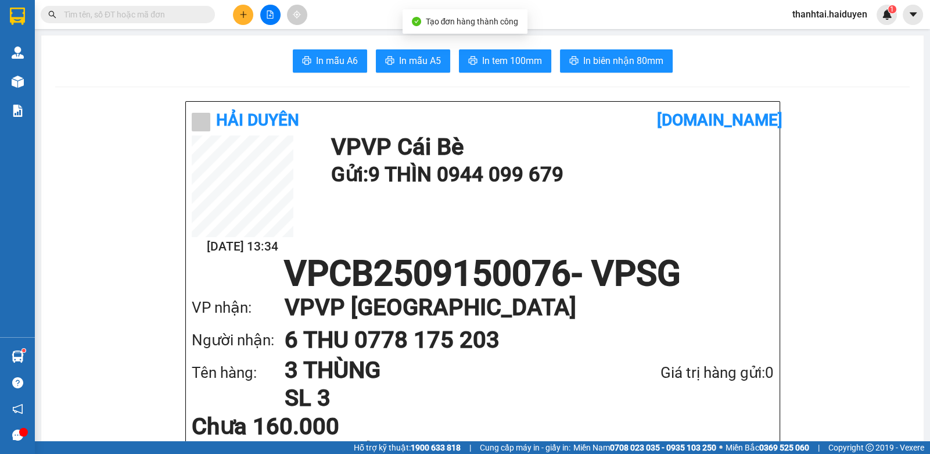
click at [509, 54] on span "In tem 100mm" at bounding box center [512, 60] width 60 height 15
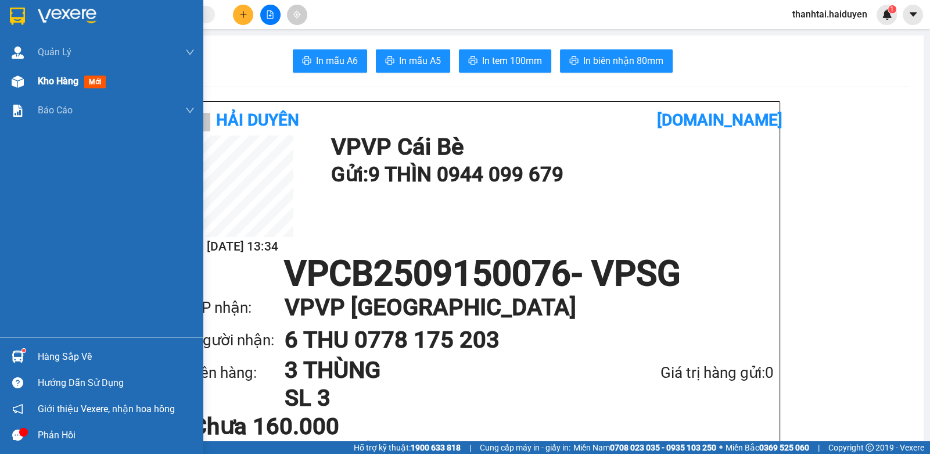
click at [21, 67] on div "Kho hàng mới" at bounding box center [101, 81] width 203 height 29
drag, startPoint x: 23, startPoint y: 67, endPoint x: 39, endPoint y: 58, distance: 19.0
click at [26, 67] on div "Kho hàng mới" at bounding box center [101, 81] width 203 height 29
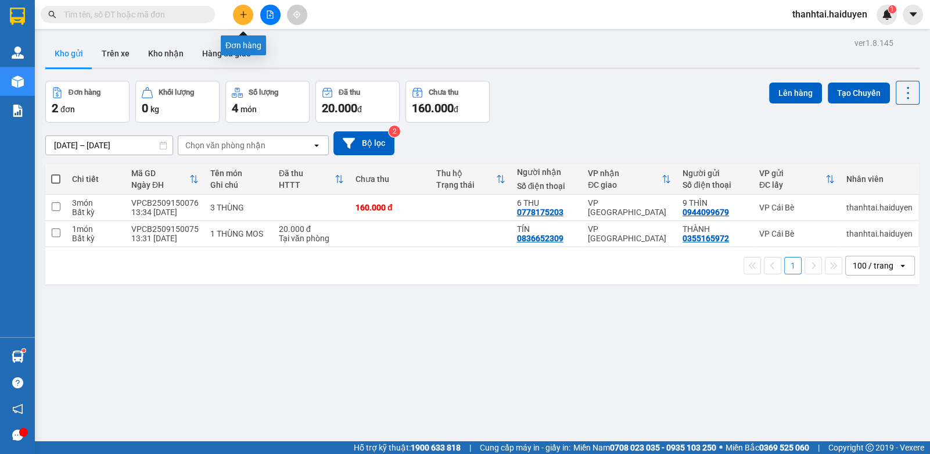
click at [250, 10] on button at bounding box center [243, 15] width 20 height 20
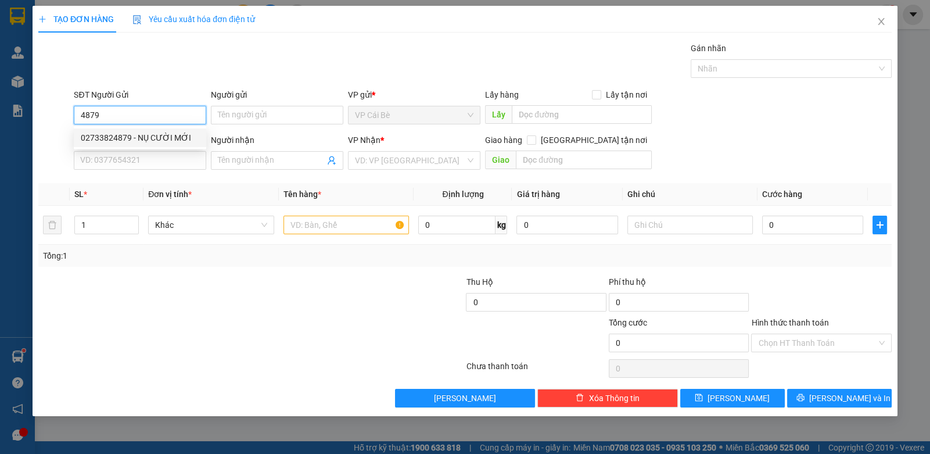
drag, startPoint x: 138, startPoint y: 139, endPoint x: 215, endPoint y: 167, distance: 82.1
click at [138, 139] on div "02733824879 - NỤ CƯỜI MỚI" at bounding box center [140, 137] width 118 height 13
type input "02733824879"
type input "NỤ CƯỜI MỚI"
type input "0937040848"
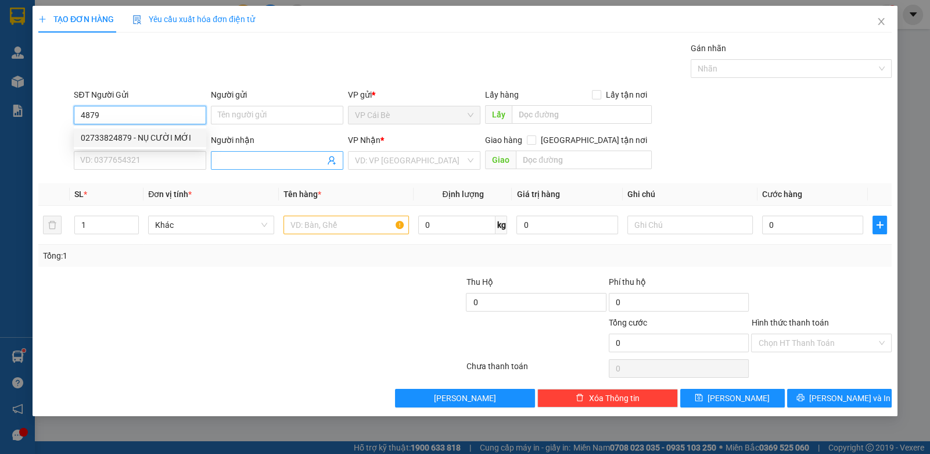
type input "LABO [GEOGRAPHIC_DATA]"
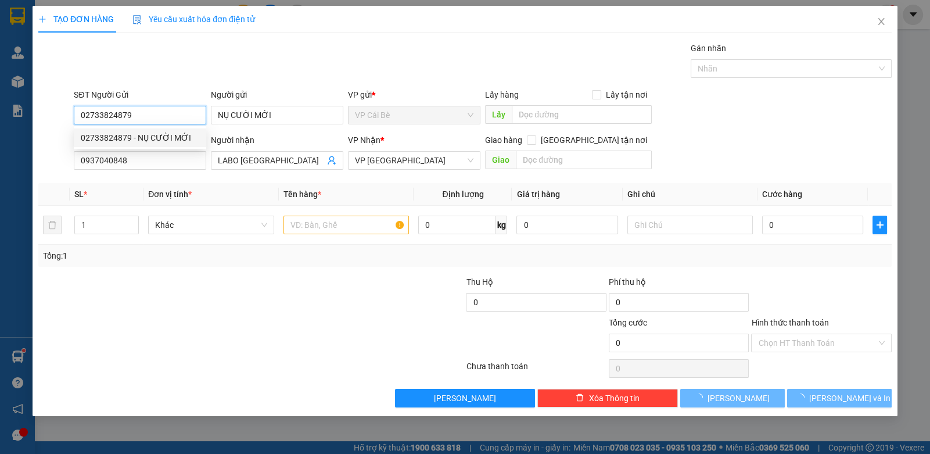
type input "20.000"
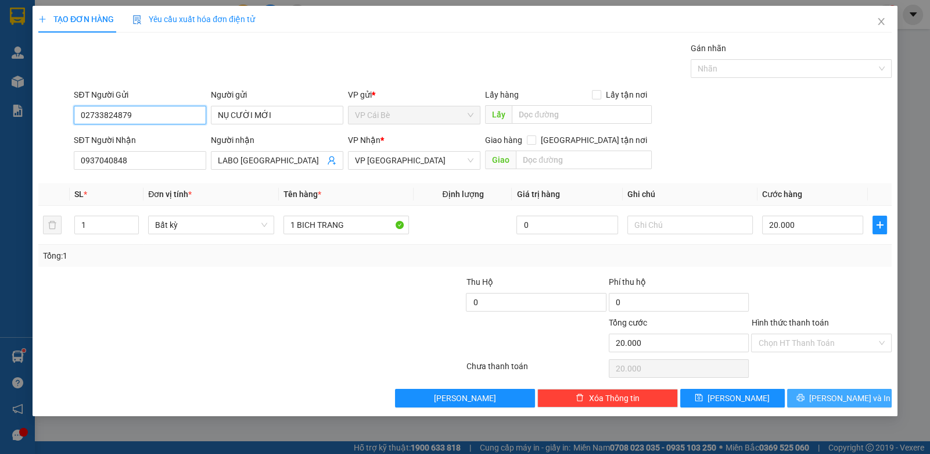
type input "02733824879"
click at [836, 400] on span "[PERSON_NAME] và In" at bounding box center [849, 398] width 81 height 13
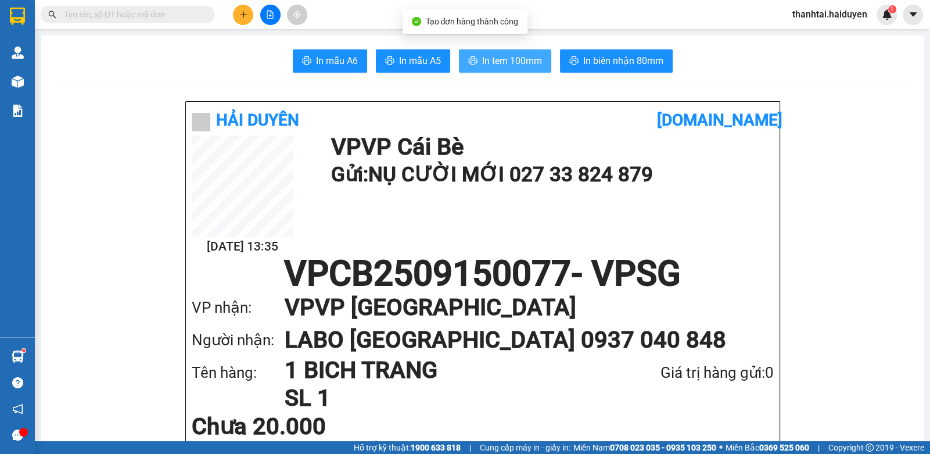
click at [531, 67] on span "In tem 100mm" at bounding box center [512, 60] width 60 height 15
drag, startPoint x: 785, startPoint y: 10, endPoint x: 788, endPoint y: 17, distance: 7.6
click at [786, 11] on span "thanhtai.haiduyen" at bounding box center [830, 14] width 94 height 15
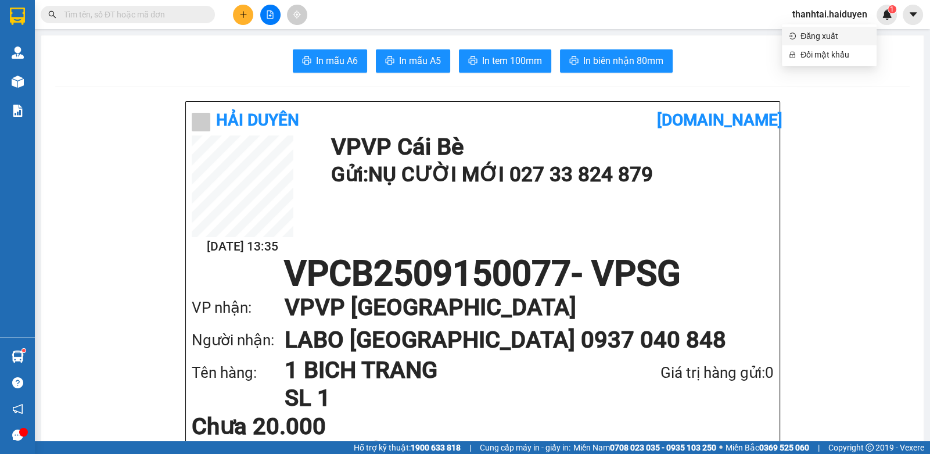
click at [795, 34] on icon "login" at bounding box center [792, 36] width 7 height 7
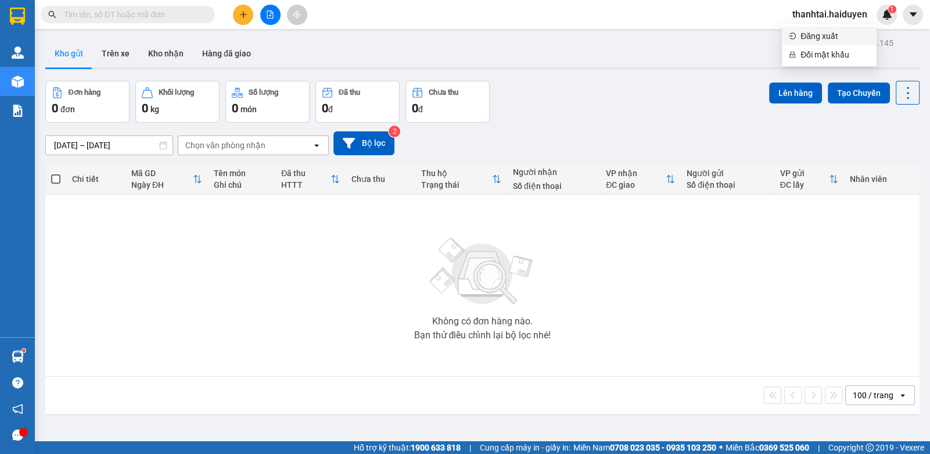
click at [800, 35] on span "Đăng xuất" at bounding box center [834, 36] width 69 height 13
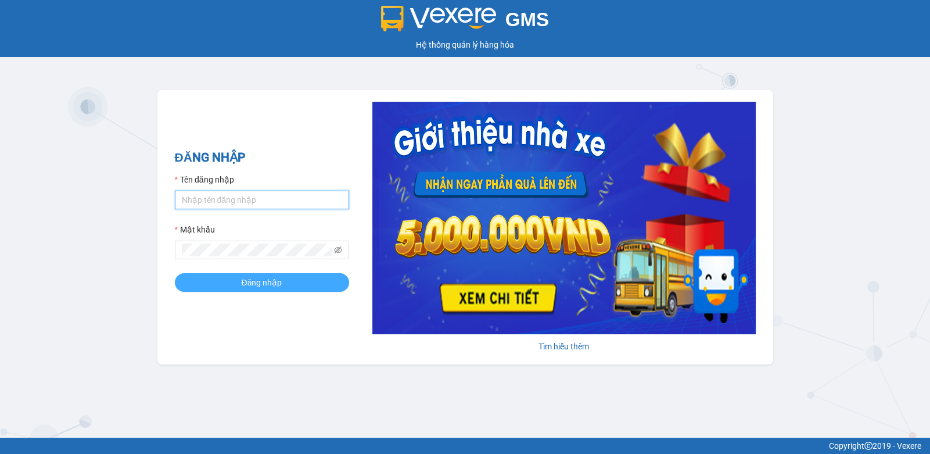
type input "mylinh.haiduyen"
click at [284, 281] on button "Đăng nhập" at bounding box center [262, 282] width 174 height 19
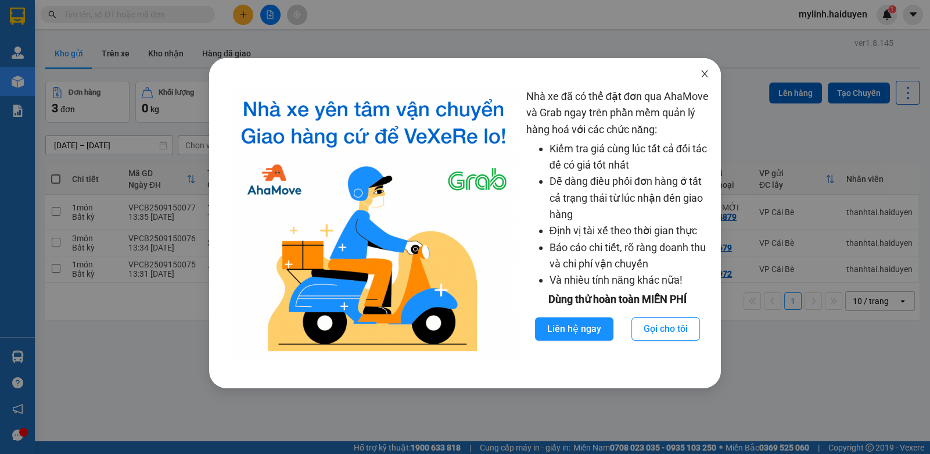
drag, startPoint x: 704, startPoint y: 75, endPoint x: 721, endPoint y: 78, distance: 17.1
click at [704, 76] on icon "close" at bounding box center [704, 73] width 9 height 9
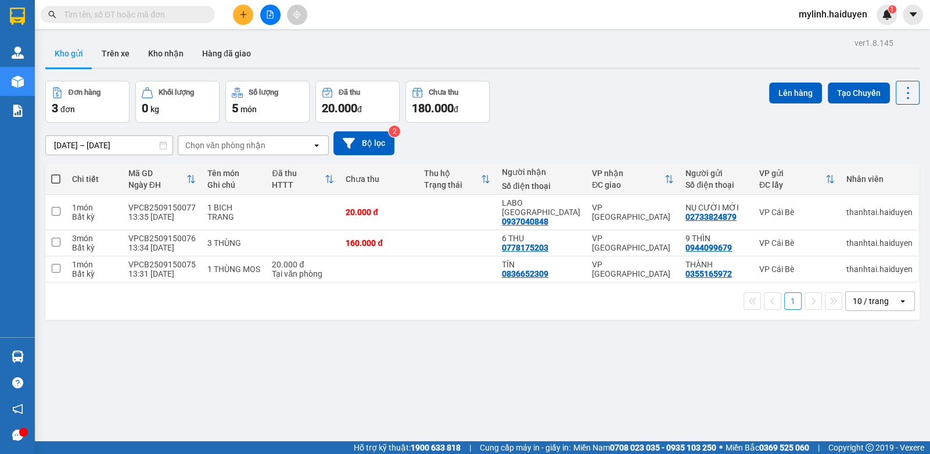
drag, startPoint x: 107, startPoint y: 12, endPoint x: 287, endPoint y: 6, distance: 180.2
click at [108, 12] on input "text" at bounding box center [132, 14] width 137 height 13
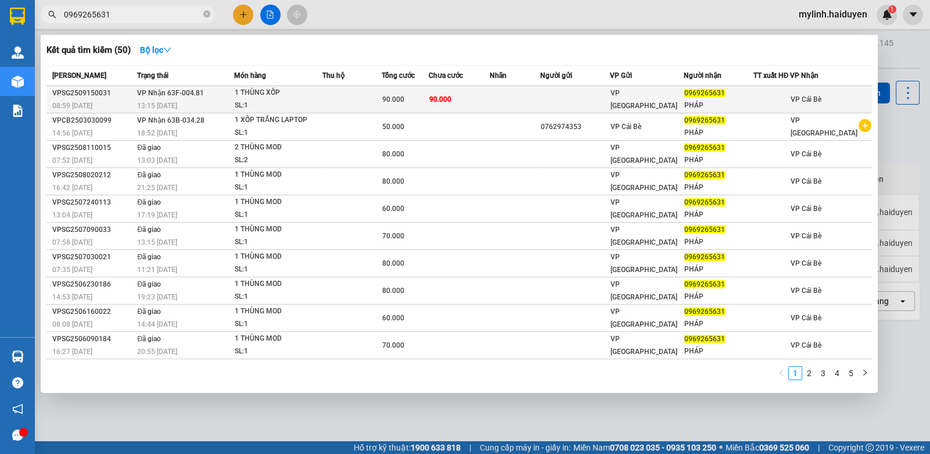
type input "0969265631"
click at [720, 98] on div "0969265631" at bounding box center [718, 93] width 68 height 12
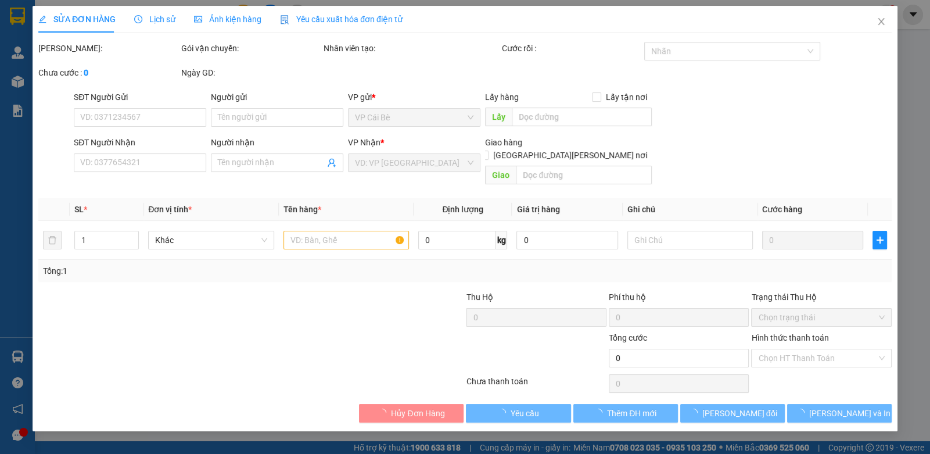
type input "0969265631"
type input "PHÁP"
type input "90.000"
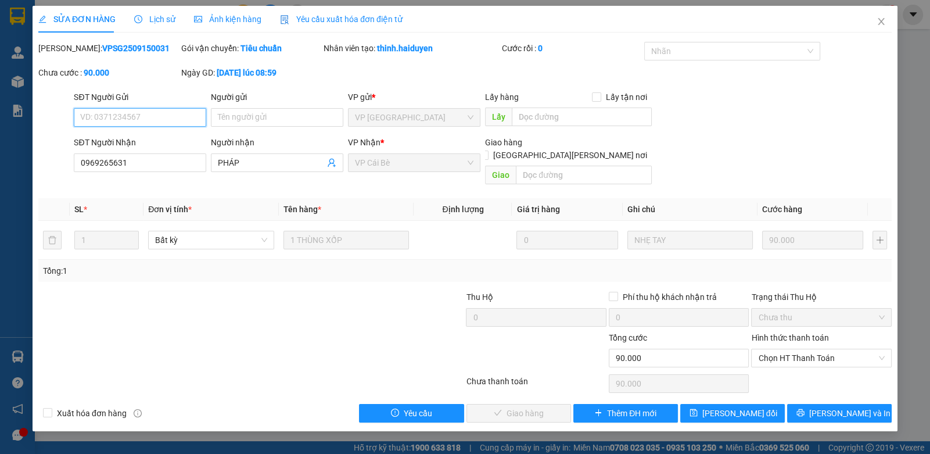
drag, startPoint x: 807, startPoint y: 343, endPoint x: 787, endPoint y: 358, distance: 25.3
click at [805, 349] on span "Chọn HT Thanh Toán" at bounding box center [821, 357] width 126 height 17
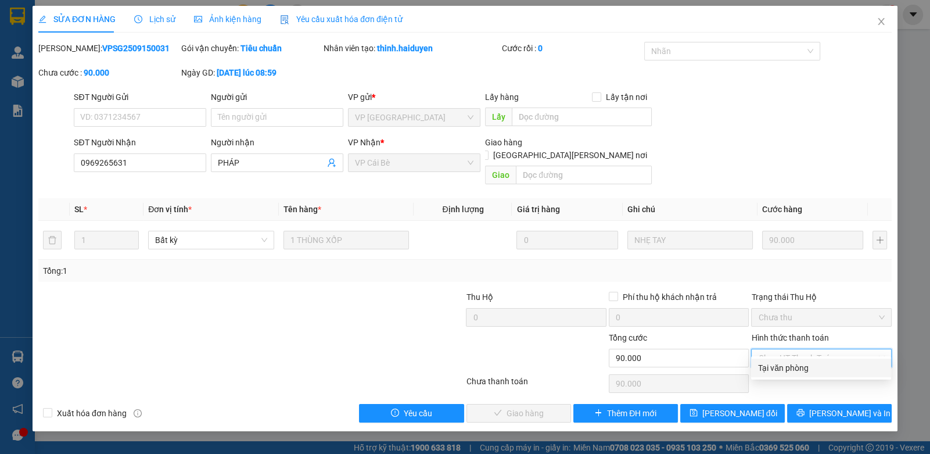
drag, startPoint x: 787, startPoint y: 358, endPoint x: 748, endPoint y: 370, distance: 40.6
click at [762, 368] on div "Tại văn phòng" at bounding box center [821, 367] width 126 height 13
type input "0"
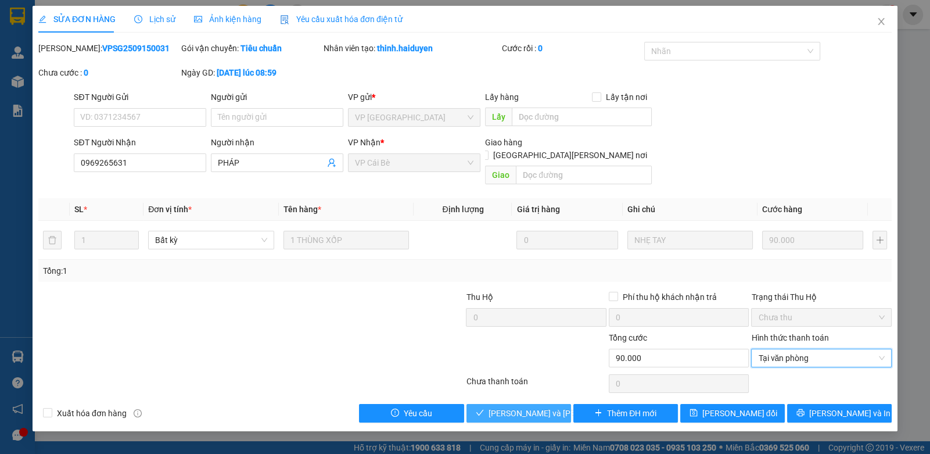
click at [529, 407] on span "[PERSON_NAME] và Giao hàng" at bounding box center [567, 413] width 157 height 13
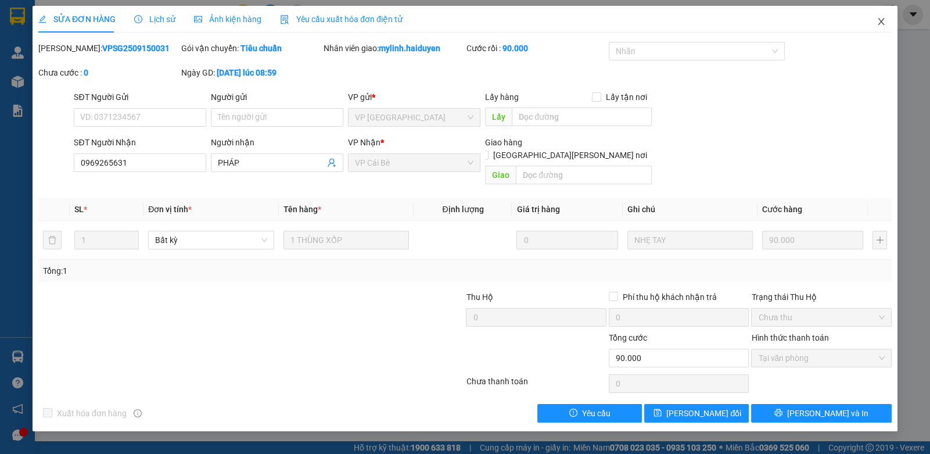
click at [892, 15] on span "Close" at bounding box center [881, 22] width 33 height 33
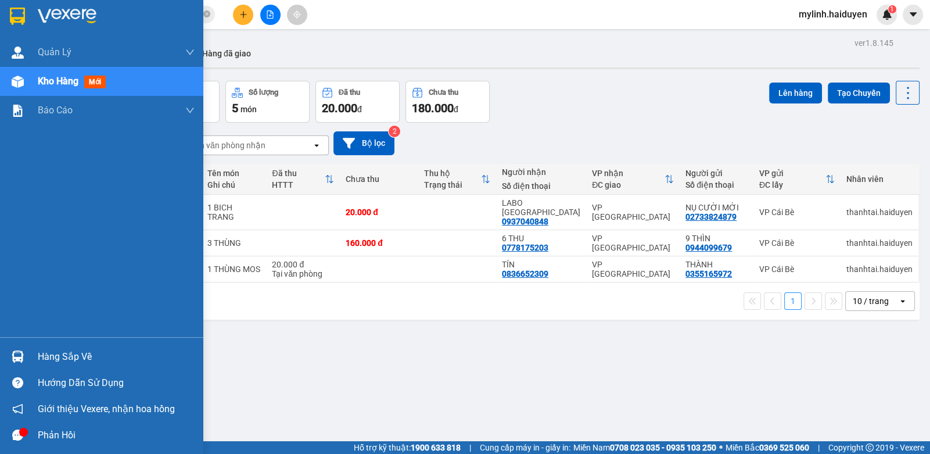
click at [32, 365] on div "Hàng sắp về" at bounding box center [101, 356] width 203 height 26
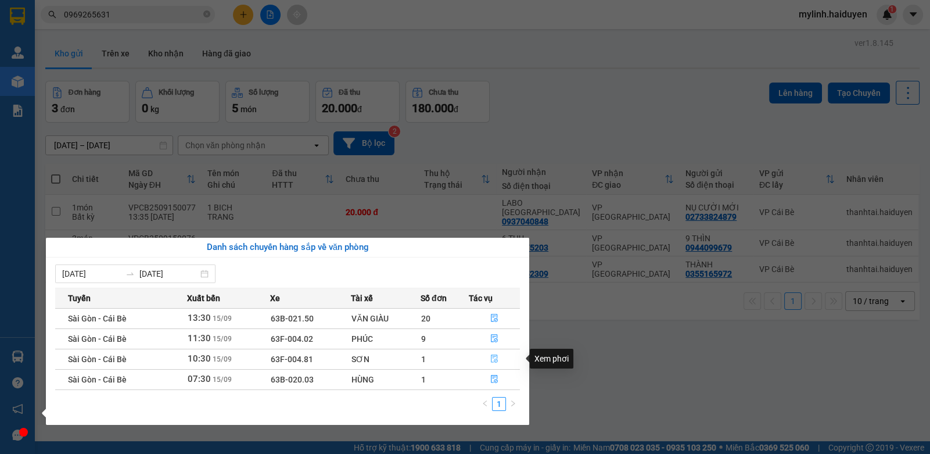
click at [498, 362] on icon "file-done" at bounding box center [494, 358] width 8 height 8
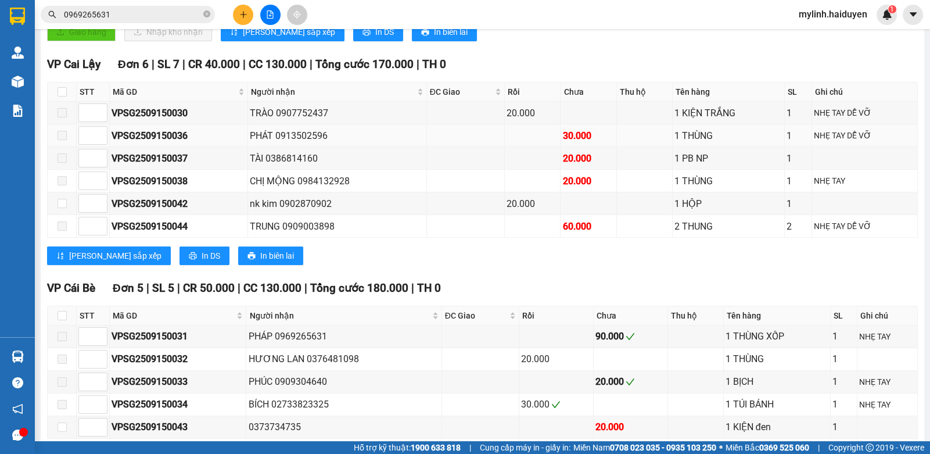
scroll to position [413, 0]
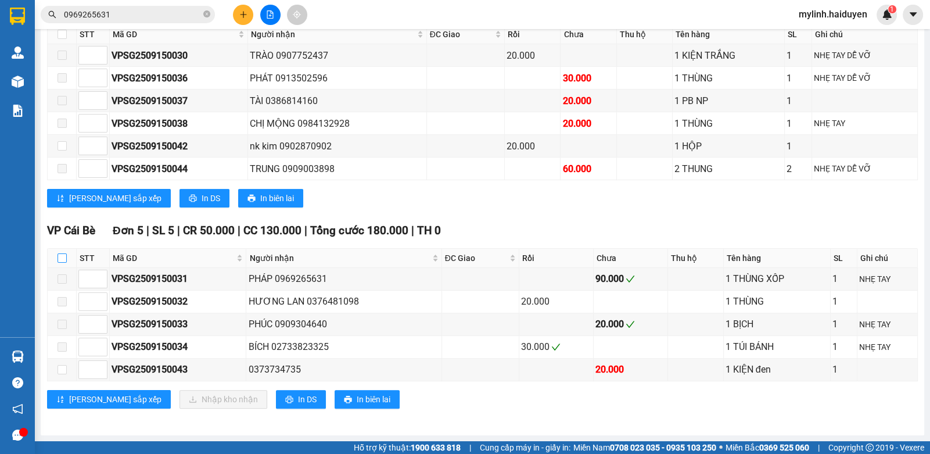
click at [60, 262] on input "checkbox" at bounding box center [62, 257] width 9 height 9
checkbox input "true"
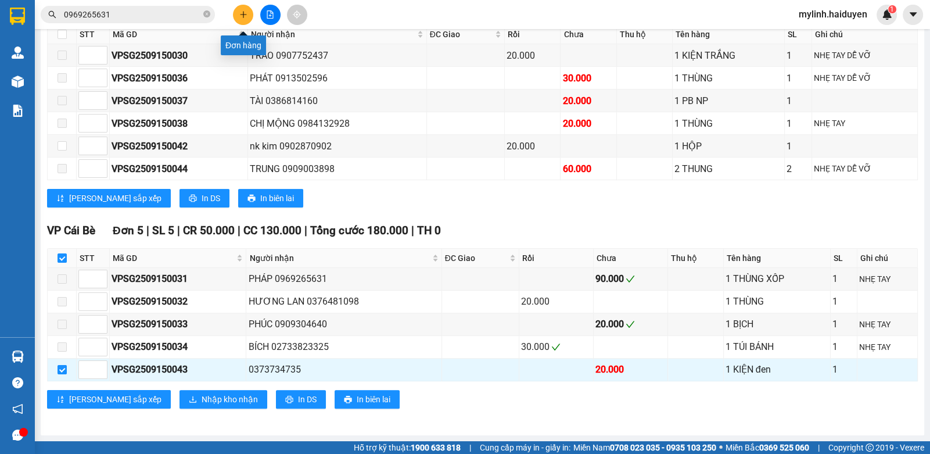
click at [240, 12] on icon "plus" at bounding box center [243, 14] width 8 height 8
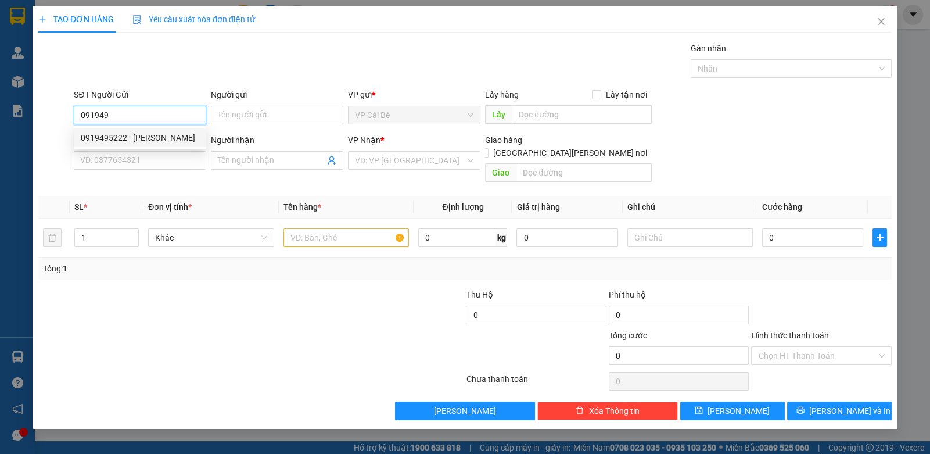
click at [163, 137] on div "0919495222 - THANH XUÂN" at bounding box center [140, 137] width 118 height 13
type input "0919495222"
type input "[PERSON_NAME]"
type input "0906374632"
type input "CHÚ BẢY"
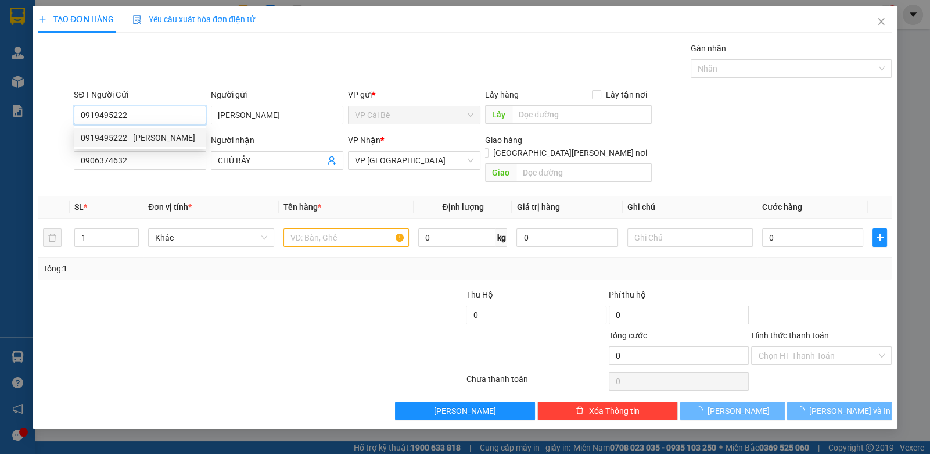
type input "20.000"
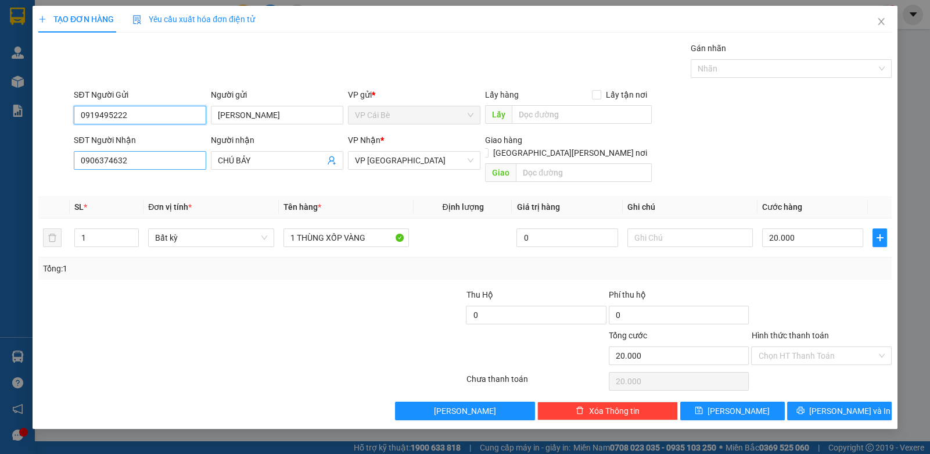
type input "0919495222"
click at [156, 159] on input "0906374632" at bounding box center [140, 160] width 132 height 19
type input "0768494725"
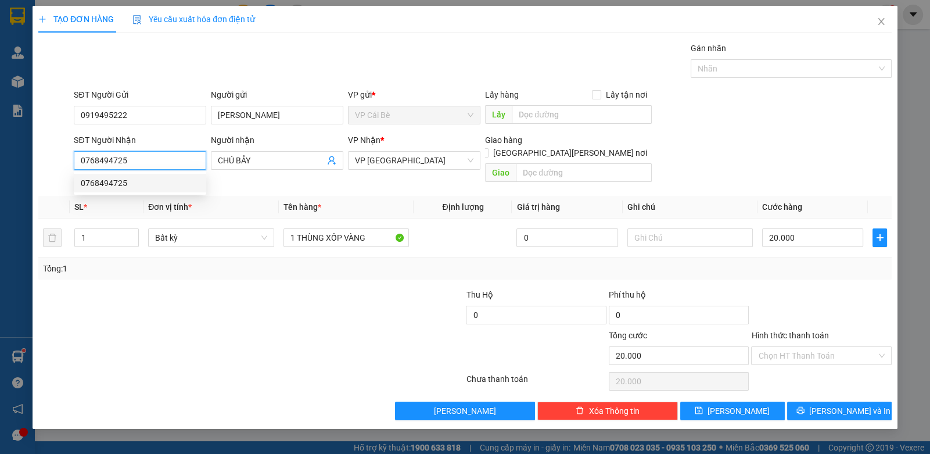
drag, startPoint x: 146, startPoint y: 182, endPoint x: 148, endPoint y: 175, distance: 6.6
click at [147, 177] on div "0768494725" at bounding box center [140, 183] width 118 height 13
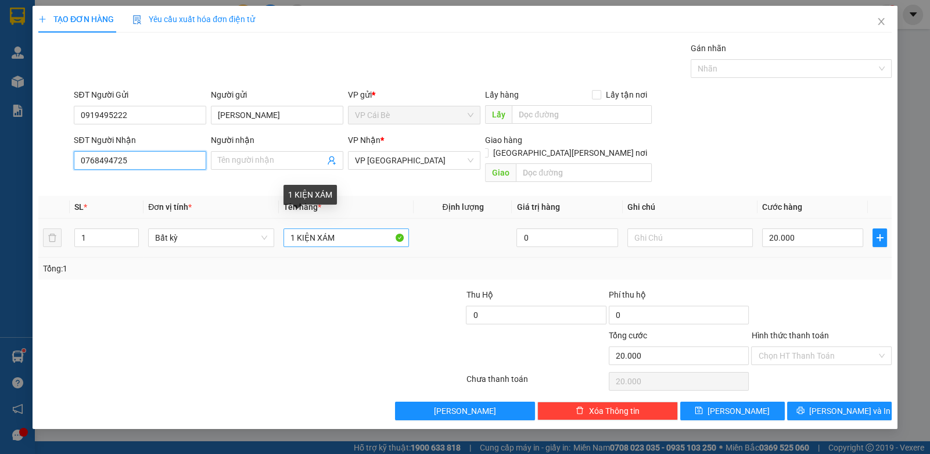
type input "0768494725"
drag, startPoint x: 358, startPoint y: 228, endPoint x: 255, endPoint y: 258, distance: 107.6
click at [227, 257] on div "SL * Đơn vị tính * Tên hàng * Định lượng Giá trị hàng Ghi chú Cước hàng 1 Bất k…" at bounding box center [464, 238] width 853 height 84
type input "1 HÔP"
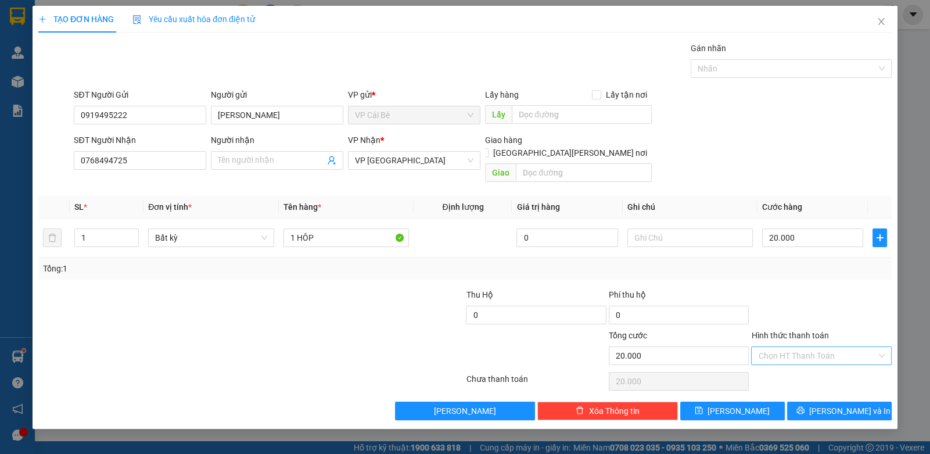
click at [793, 347] on input "Hình thức thanh toán" at bounding box center [817, 355] width 118 height 17
drag, startPoint x: 774, startPoint y: 355, endPoint x: 807, endPoint y: 375, distance: 39.1
click at [789, 363] on div "Tại văn phòng" at bounding box center [821, 364] width 140 height 19
type input "0"
click at [828, 401] on button "[PERSON_NAME] và In" at bounding box center [839, 410] width 105 height 19
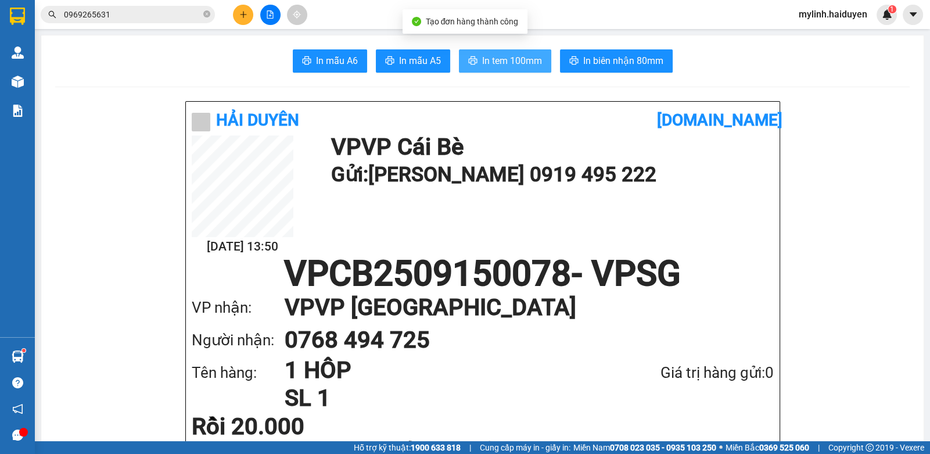
click at [527, 69] on button "In tem 100mm" at bounding box center [505, 60] width 92 height 23
click at [157, 22] on span "0969265631" at bounding box center [128, 14] width 174 height 17
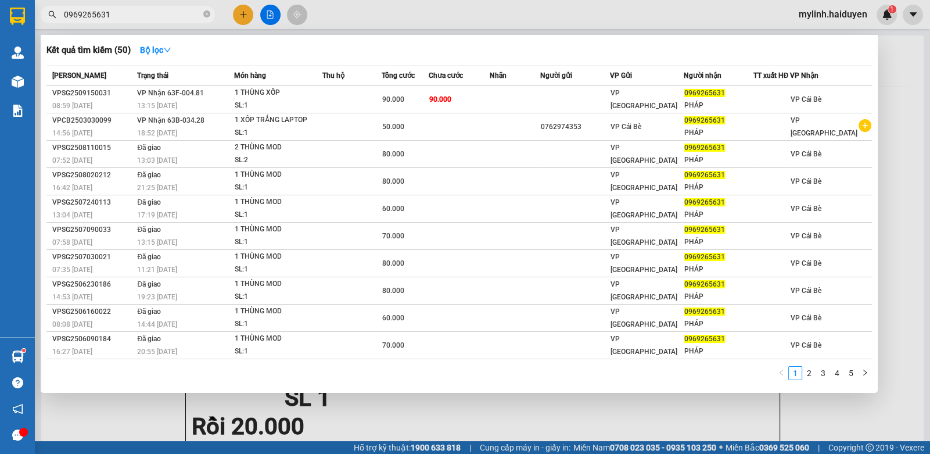
click at [157, 16] on input "0969265631" at bounding box center [132, 14] width 137 height 13
drag, startPoint x: 157, startPoint y: 16, endPoint x: 362, endPoint y: 0, distance: 206.3
click at [157, 16] on input "0969265631" at bounding box center [132, 14] width 137 height 13
type input "Q"
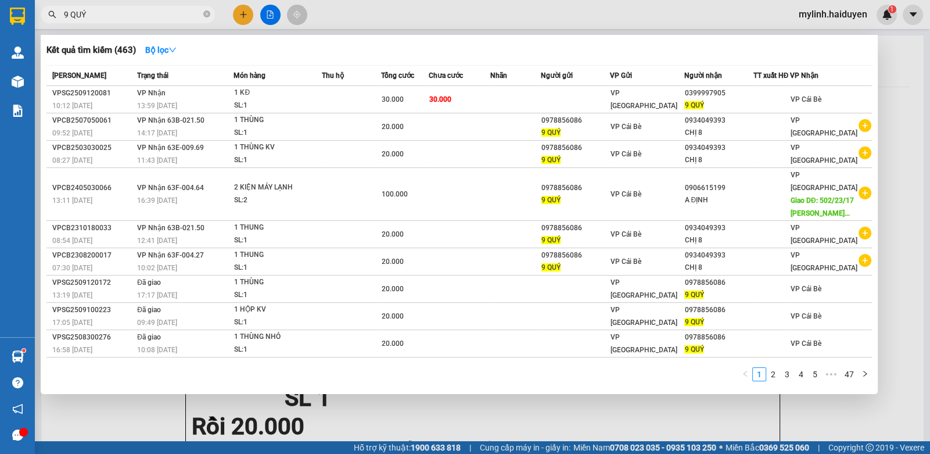
click at [174, 14] on input "9 QUÝ" at bounding box center [132, 14] width 137 height 13
drag, startPoint x: 174, startPoint y: 14, endPoint x: 182, endPoint y: 37, distance: 24.3
click at [171, 13] on input "9 QUÝ" at bounding box center [132, 14] width 137 height 13
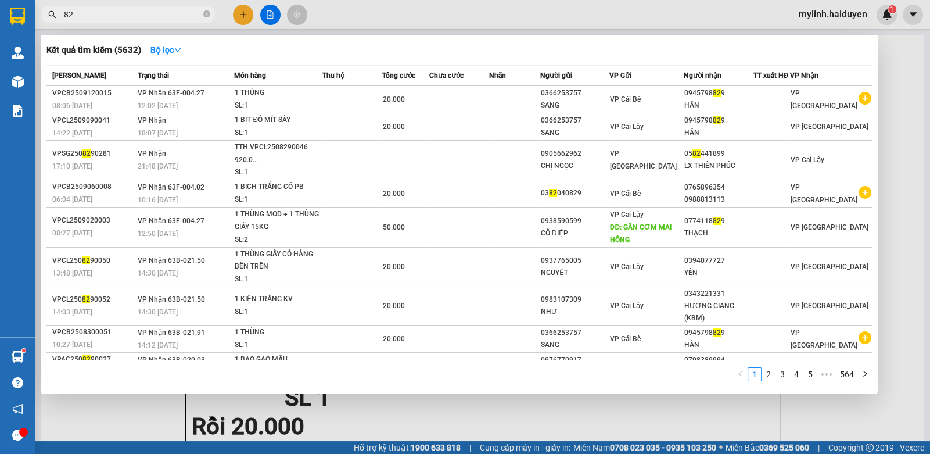
type input "8"
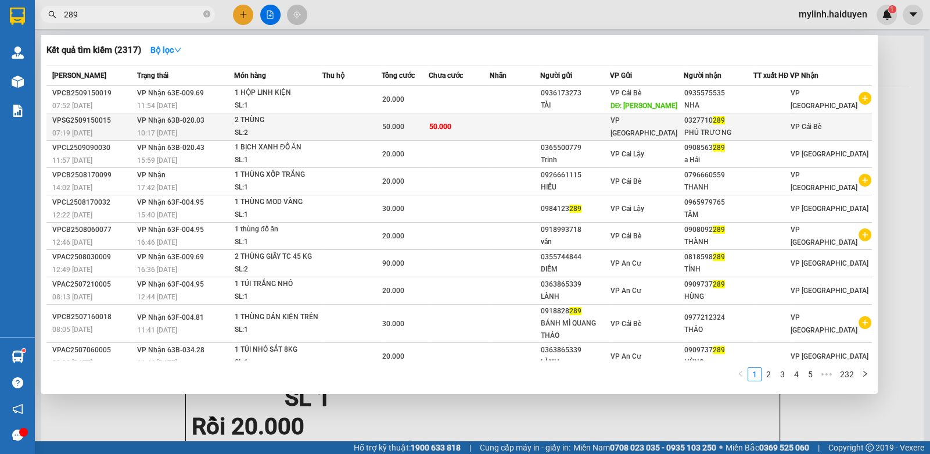
type input "289"
click at [282, 123] on div "2 THÙNG" at bounding box center [278, 120] width 87 height 13
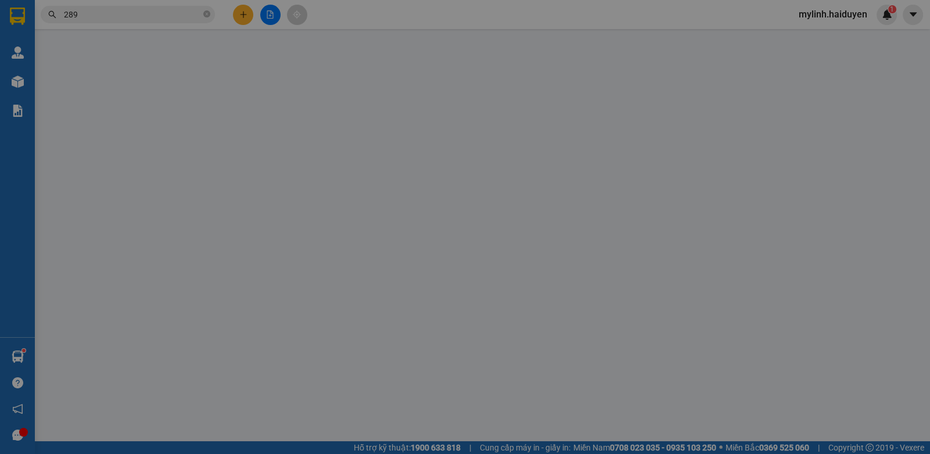
type input "0327710289"
type input "PHÚ TRƯƠNG"
type input "50.000"
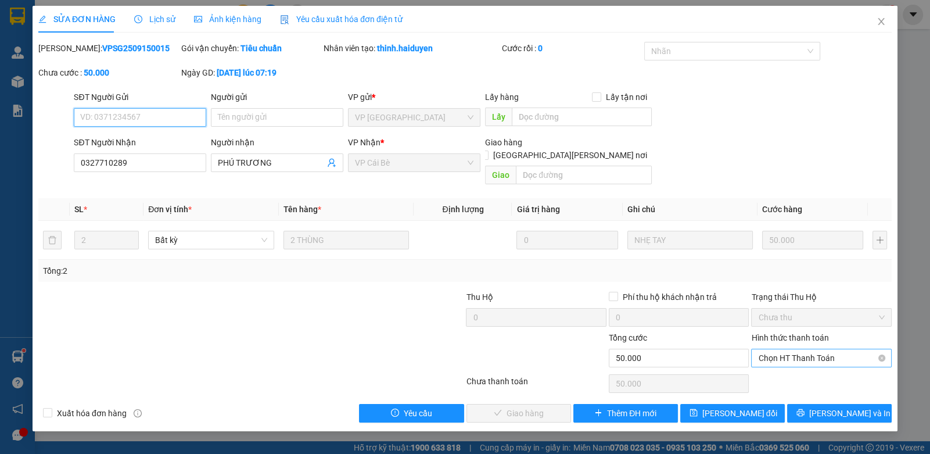
drag, startPoint x: 775, startPoint y: 339, endPoint x: 773, endPoint y: 351, distance: 12.5
click at [775, 349] on span "Chọn HT Thanh Toán" at bounding box center [821, 357] width 126 height 17
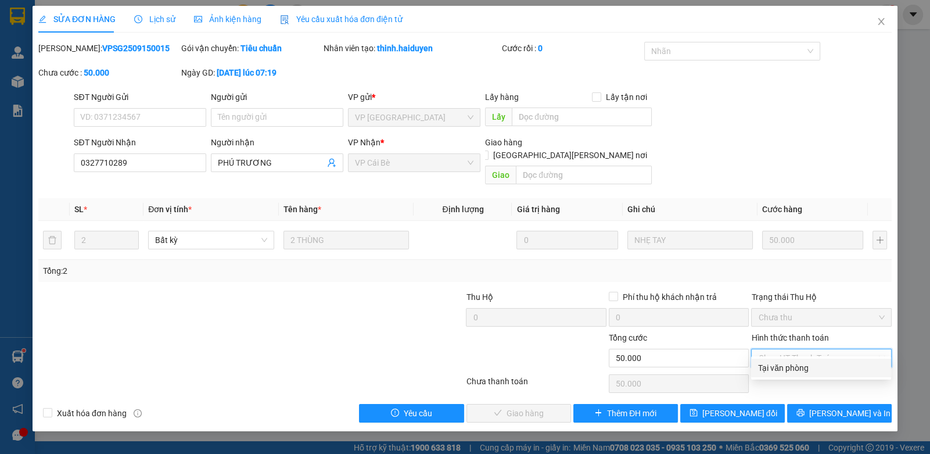
click at [749, 368] on div "Total Paid Fee 0 Total UnPaid Fee 50.000 Cash Collection Total Fee Mã ĐH: VPSG2…" at bounding box center [464, 232] width 853 height 380
drag, startPoint x: 793, startPoint y: 368, endPoint x: 767, endPoint y: 373, distance: 26.8
click at [785, 371] on div "Tại văn phòng" at bounding box center [821, 367] width 126 height 13
type input "0"
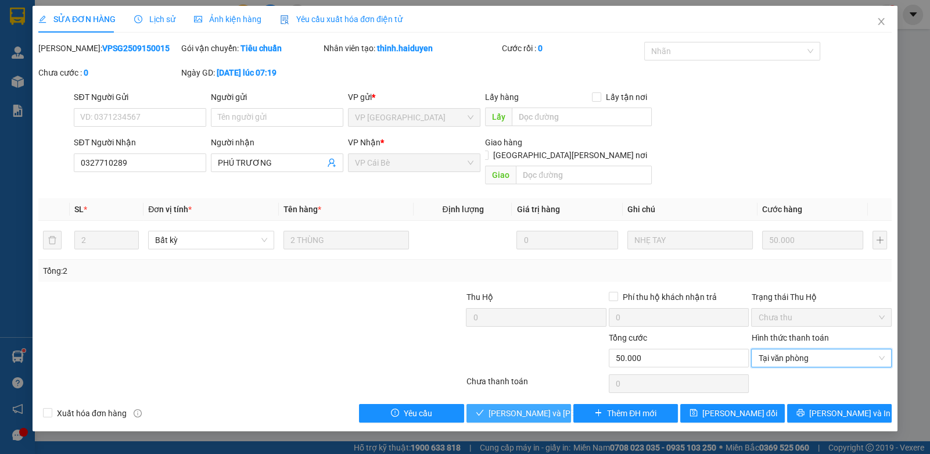
drag, startPoint x: 548, startPoint y: 399, endPoint x: 554, endPoint y: 397, distance: 6.3
click at [551, 407] on span "Lưu và Giao hàng" at bounding box center [567, 413] width 157 height 13
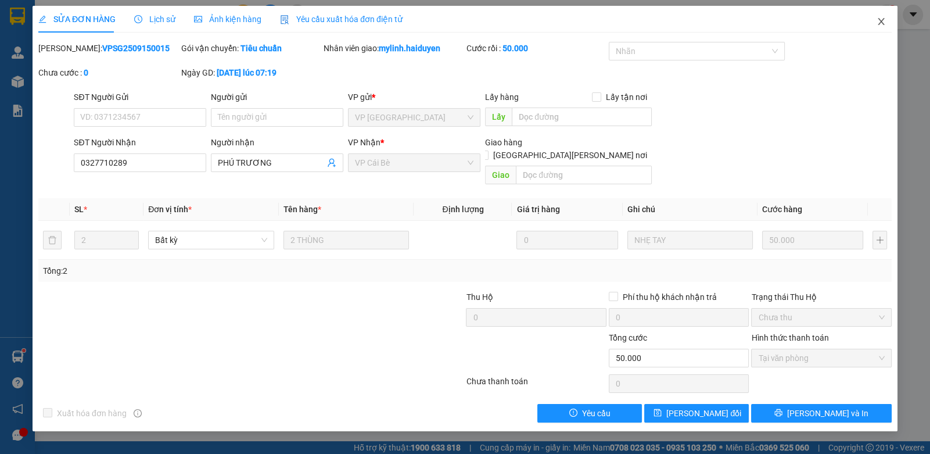
drag, startPoint x: 886, startPoint y: 19, endPoint x: 903, endPoint y: 28, distance: 19.7
click at [886, 18] on span "Close" at bounding box center [881, 22] width 33 height 33
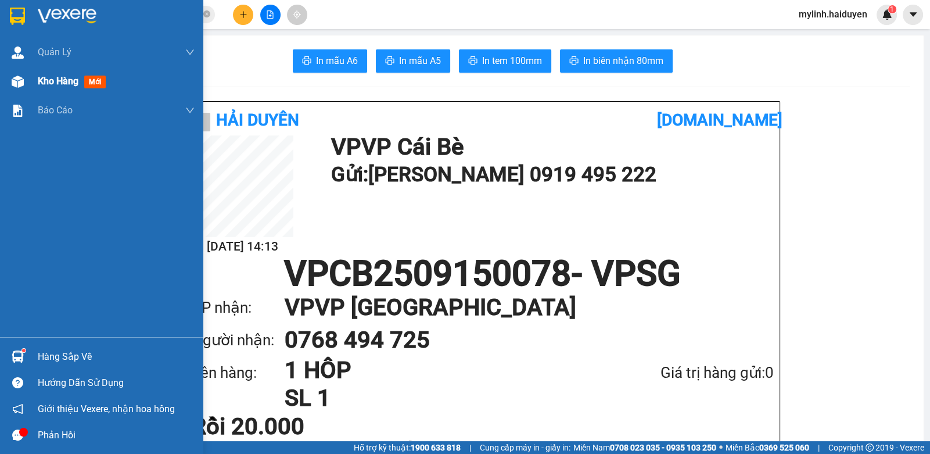
click at [16, 83] on img at bounding box center [18, 82] width 12 height 12
drag, startPoint x: 16, startPoint y: 83, endPoint x: 192, endPoint y: 137, distance: 184.1
click at [27, 87] on div at bounding box center [18, 81] width 20 height 20
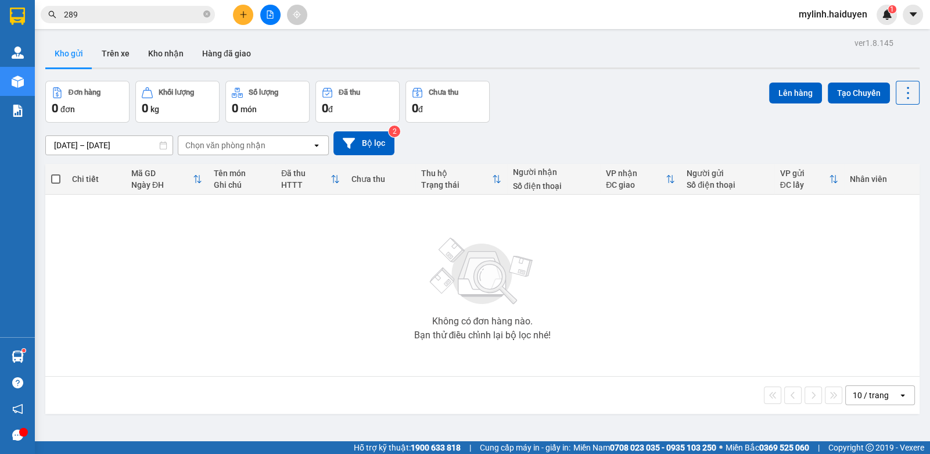
drag, startPoint x: 872, startPoint y: 393, endPoint x: 854, endPoint y: 394, distance: 18.0
click at [871, 396] on div "10 / trang" at bounding box center [871, 395] width 36 height 12
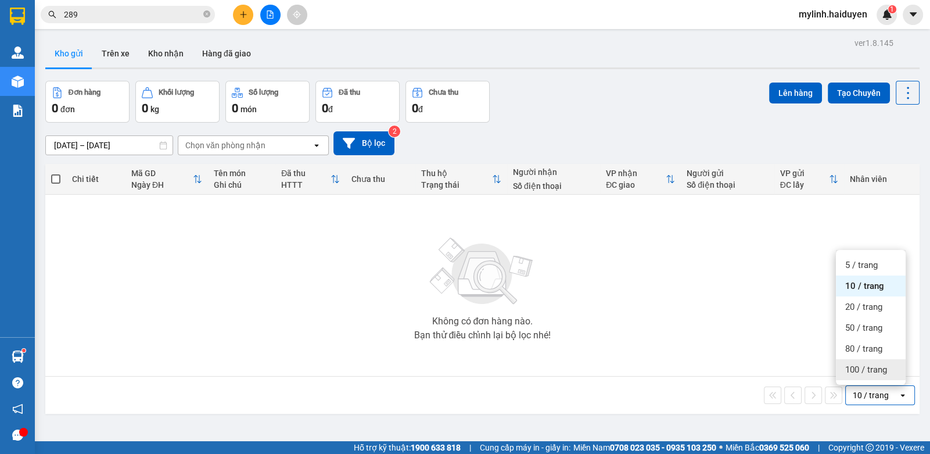
click at [852, 365] on span "100 / trang" at bounding box center [866, 370] width 42 height 12
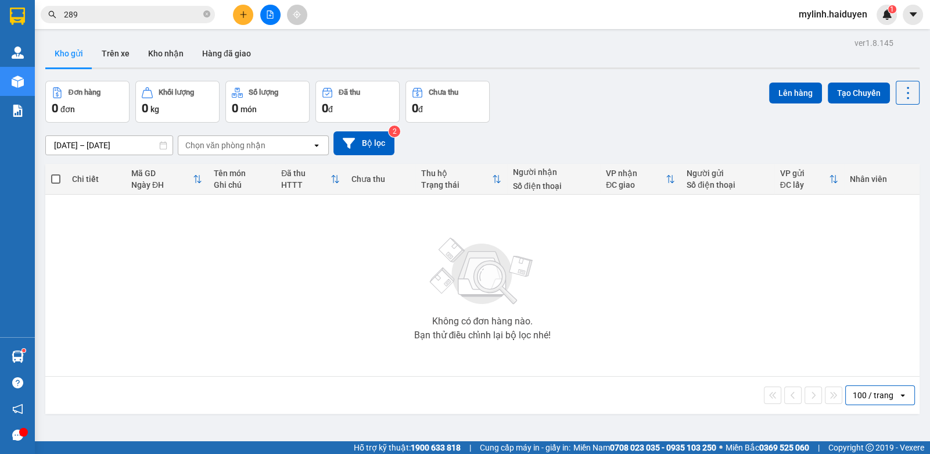
click at [90, 15] on input "289" at bounding box center [132, 14] width 137 height 13
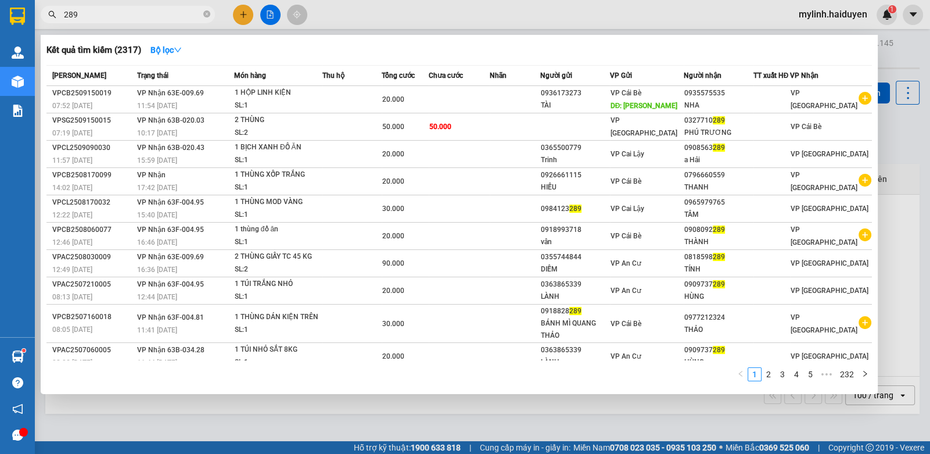
drag, startPoint x: 90, startPoint y: 15, endPoint x: 255, endPoint y: 2, distance: 165.4
click at [136, 13] on input "289" at bounding box center [132, 14] width 137 height 13
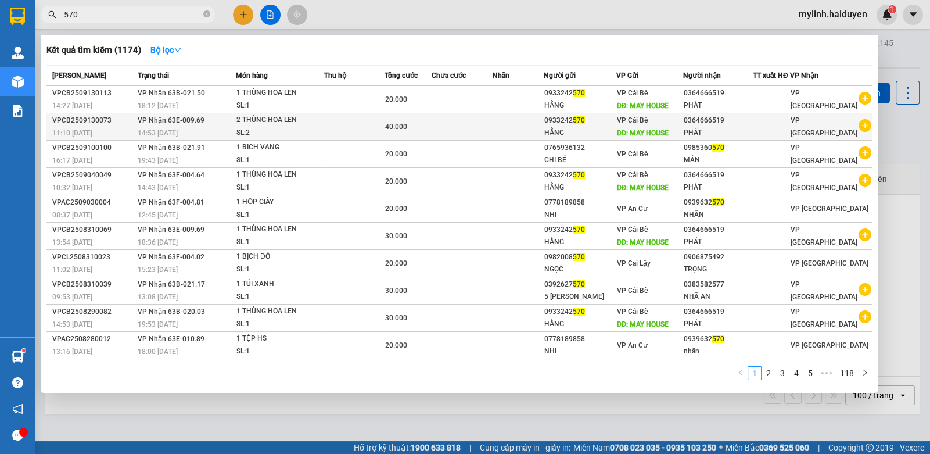
type input "570"
click at [692, 129] on tr "VPCB2509130073 11:10 - 13/09 VP Nhận 63E-009.69 14:53 - 13/09 2 THÙNG HOA LEN S…" at bounding box center [458, 126] width 825 height 27
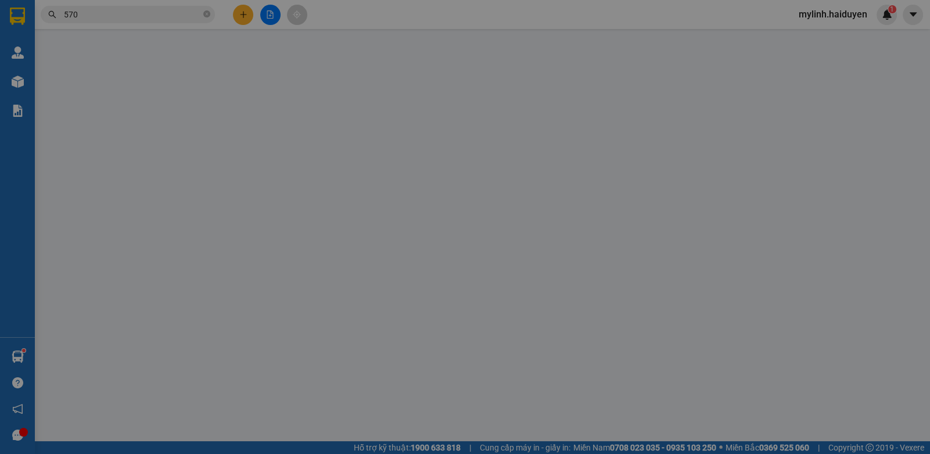
type input "0933242570"
type input "HẰNG"
type input "MAY HOUSE"
type input "0364666519"
type input "PHÁT"
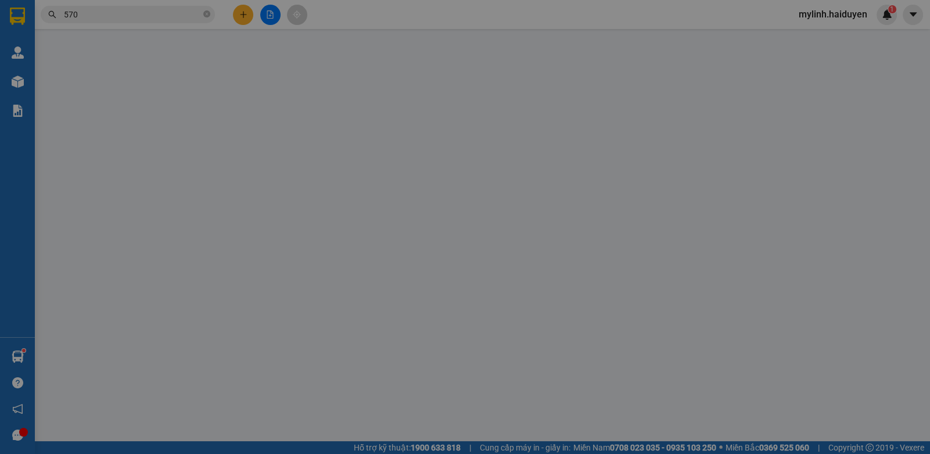
type input "40.000"
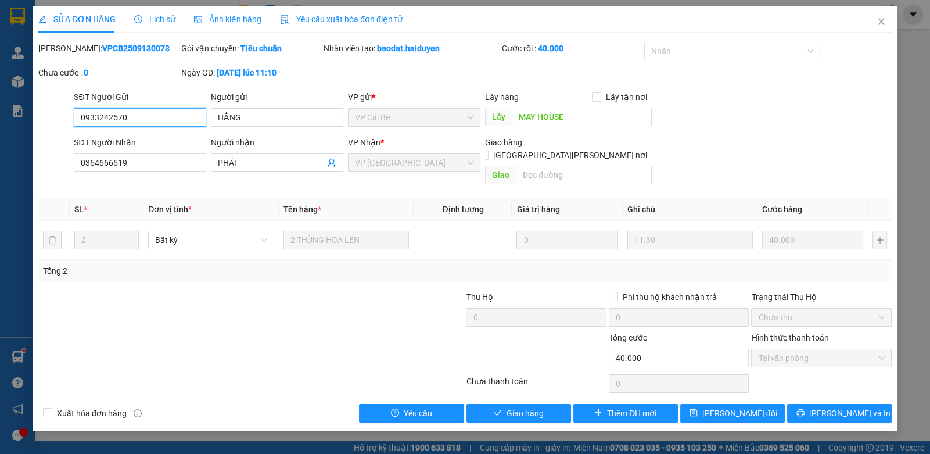
click at [160, 108] on input "0933242570" at bounding box center [140, 117] width 132 height 19
drag, startPoint x: 160, startPoint y: 108, endPoint x: 170, endPoint y: 119, distance: 14.4
click at [161, 108] on input "0933242570" at bounding box center [140, 117] width 132 height 19
click at [886, 23] on span "Close" at bounding box center [881, 22] width 33 height 33
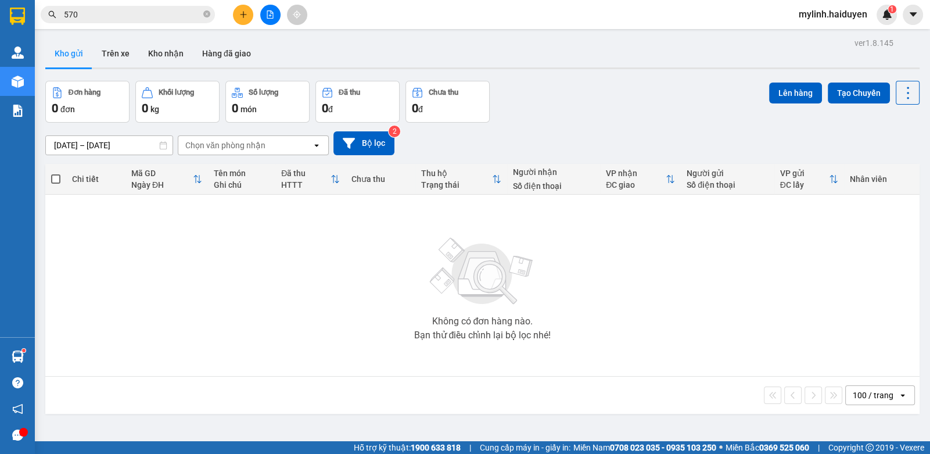
click at [176, 15] on input "570" at bounding box center [132, 14] width 137 height 13
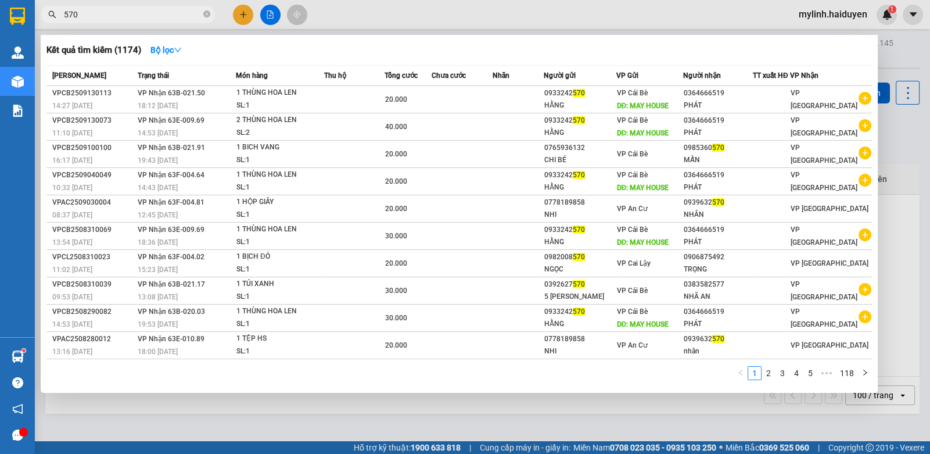
drag, startPoint x: 176, startPoint y: 15, endPoint x: 232, endPoint y: 16, distance: 56.3
click at [177, 15] on input "570" at bounding box center [132, 14] width 137 height 13
paste input "0933242"
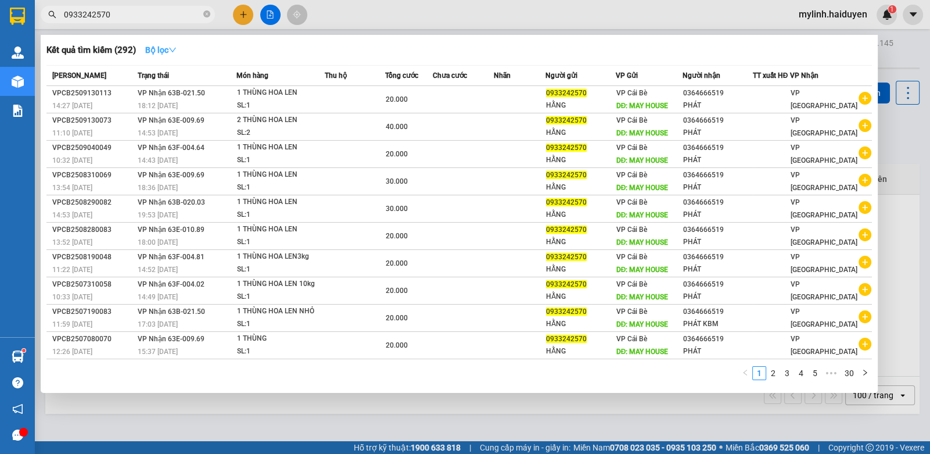
type input "0933242570"
click at [180, 45] on button "Bộ lọc" at bounding box center [161, 50] width 50 height 19
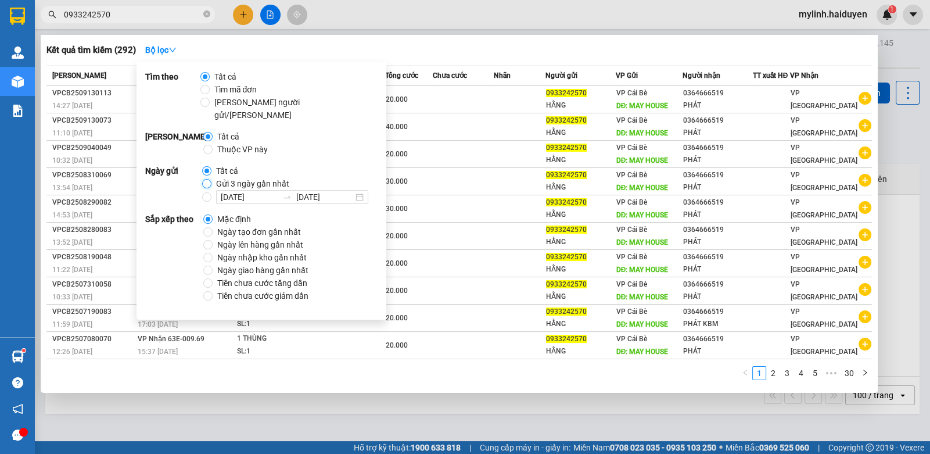
click at [205, 179] on input "Gửi 3 ngày gần nhất" at bounding box center [206, 183] width 9 height 9
radio input "true"
radio input "false"
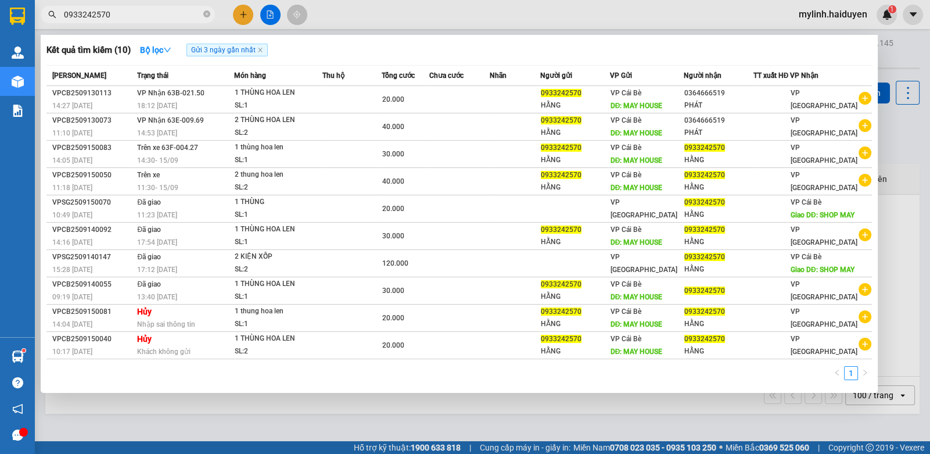
drag, startPoint x: 393, startPoint y: 12, endPoint x: 383, endPoint y: 12, distance: 9.3
click at [389, 12] on div at bounding box center [465, 227] width 930 height 454
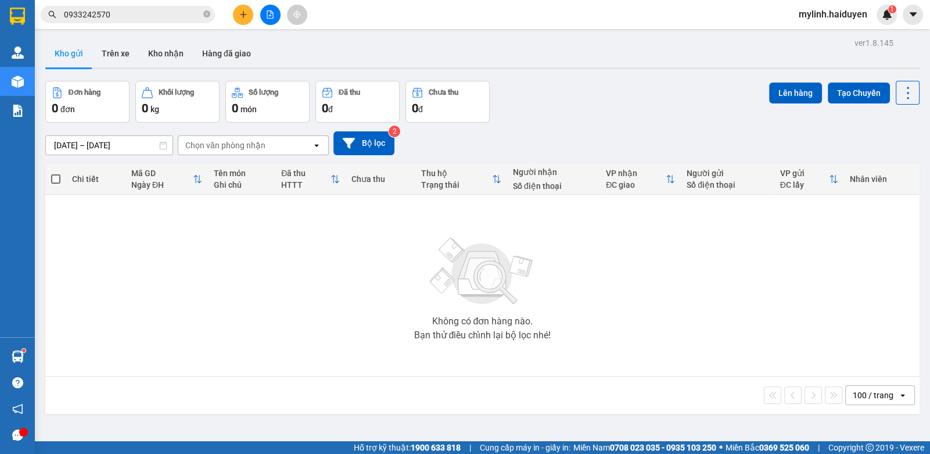
click at [165, 10] on input "0933242570" at bounding box center [132, 14] width 137 height 13
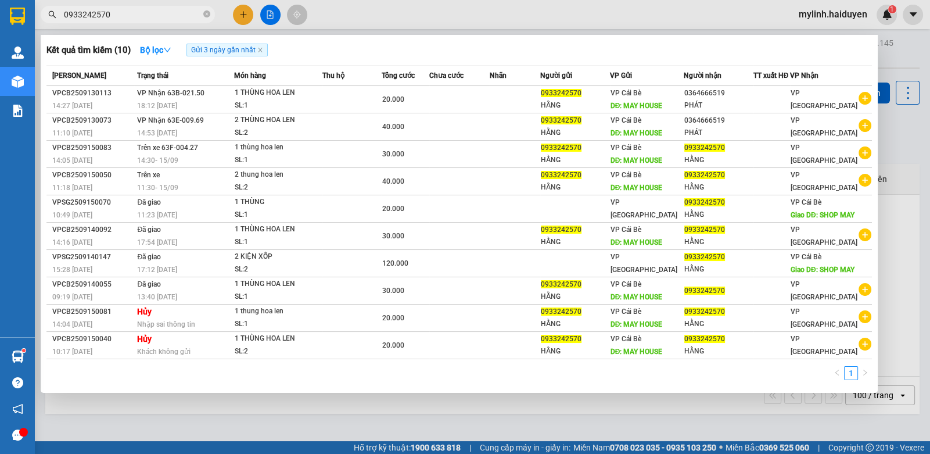
drag, startPoint x: 392, startPoint y: 16, endPoint x: 397, endPoint y: 22, distance: 7.4
click at [397, 21] on div at bounding box center [465, 227] width 930 height 454
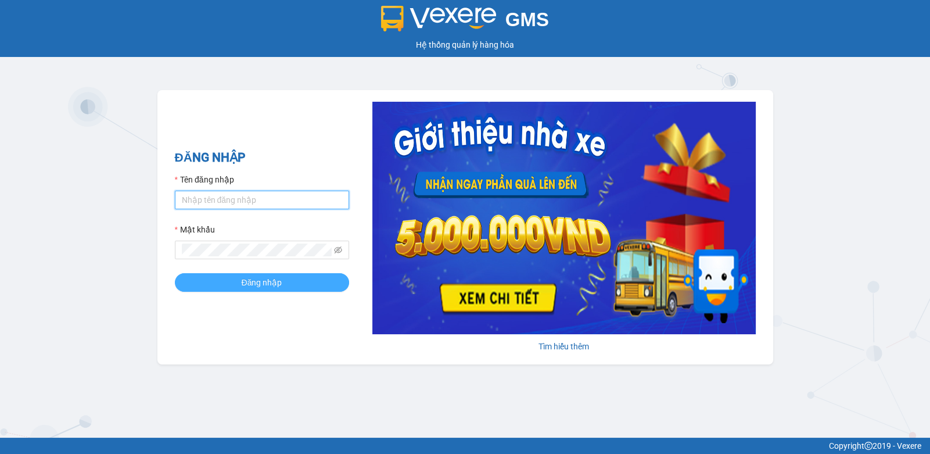
type input "mylinh.haiduyen"
drag, startPoint x: 264, startPoint y: 279, endPoint x: 272, endPoint y: 269, distance: 12.8
click at [265, 279] on span "Đăng nhập" at bounding box center [262, 282] width 41 height 13
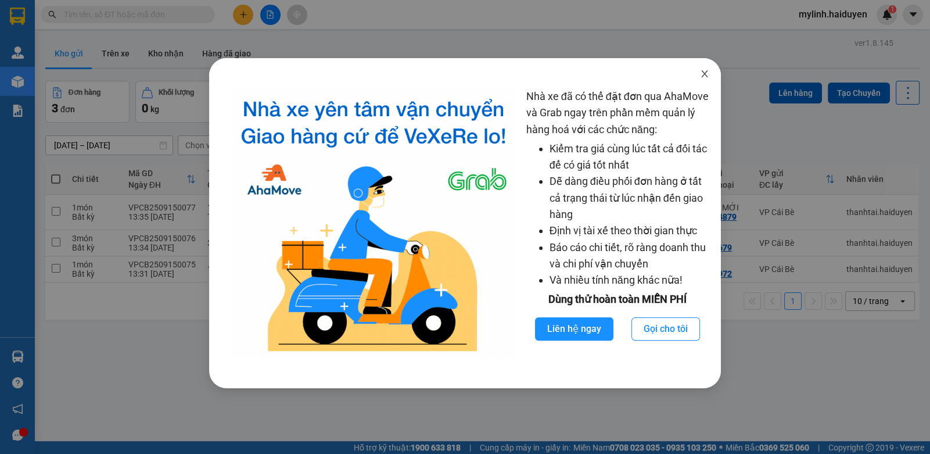
click at [696, 74] on span "Close" at bounding box center [704, 74] width 33 height 33
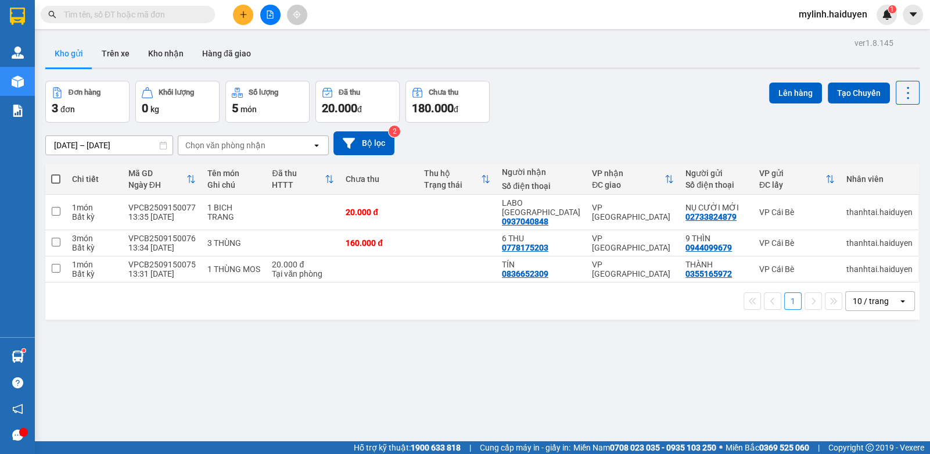
click at [153, 17] on input "text" at bounding box center [132, 14] width 137 height 13
drag, startPoint x: 153, startPoint y: 17, endPoint x: 332, endPoint y: 7, distance: 179.2
click at [200, 17] on input "text" at bounding box center [132, 14] width 137 height 13
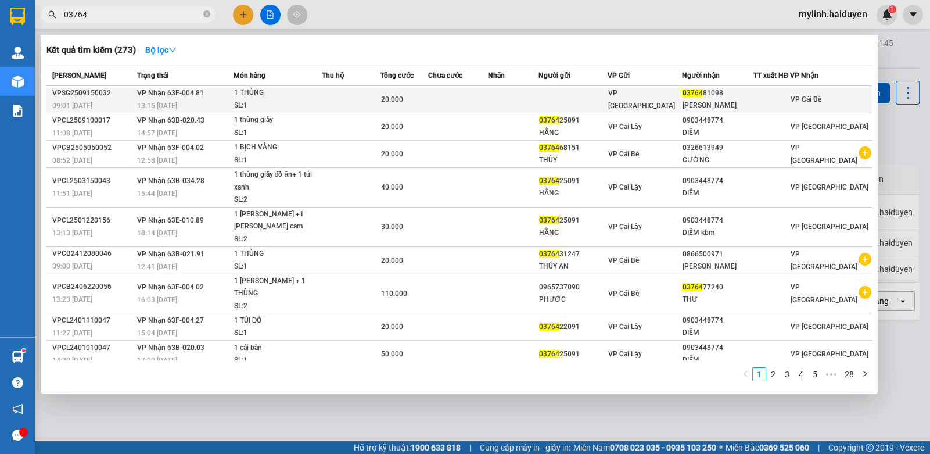
type input "03764"
click at [390, 105] on div "20.000" at bounding box center [404, 99] width 46 height 13
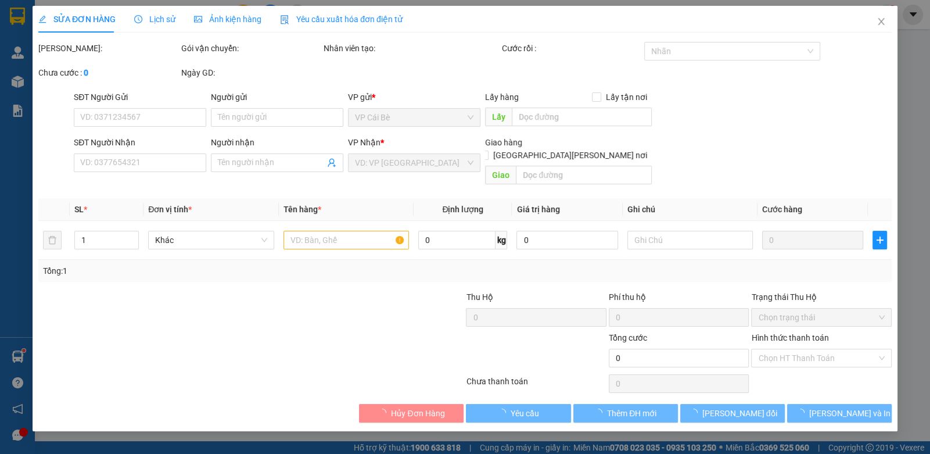
type input "0376481098"
type input "HƯƠNG LAN"
type input "20.000"
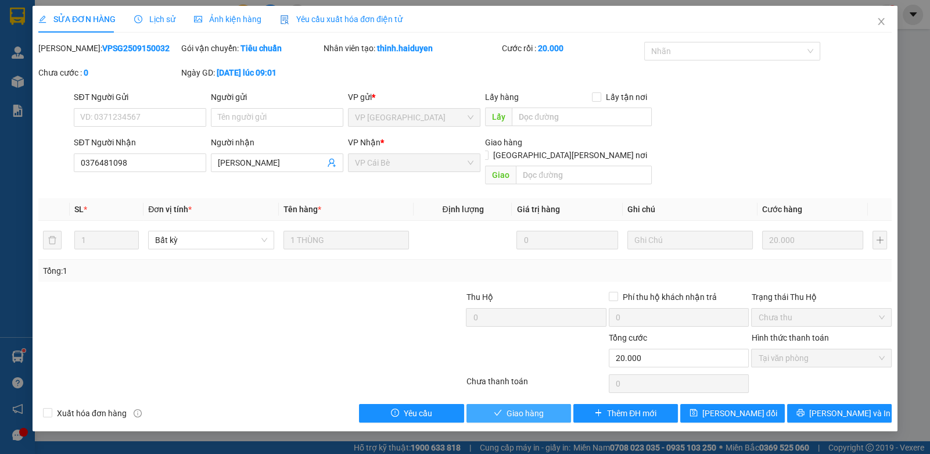
click at [513, 407] on span "Giao hàng" at bounding box center [525, 413] width 37 height 13
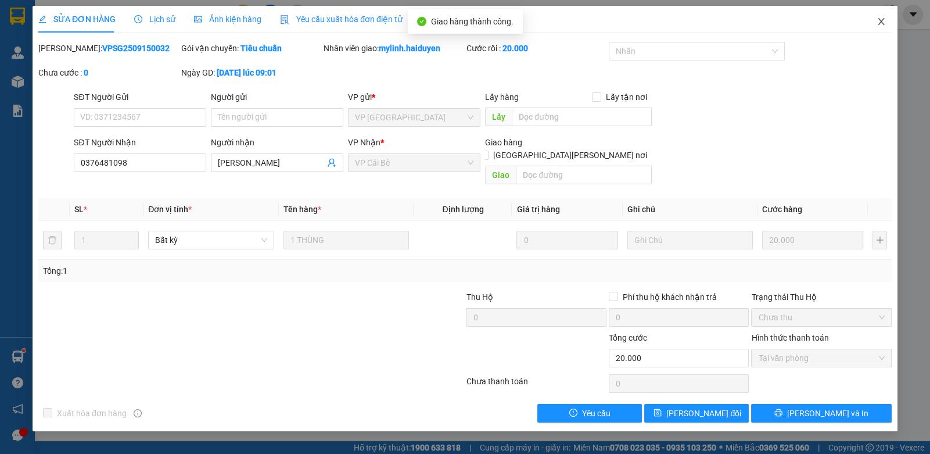
drag, startPoint x: 882, startPoint y: 22, endPoint x: 737, endPoint y: 21, distance: 144.6
click at [882, 20] on icon "close" at bounding box center [881, 21] width 9 height 9
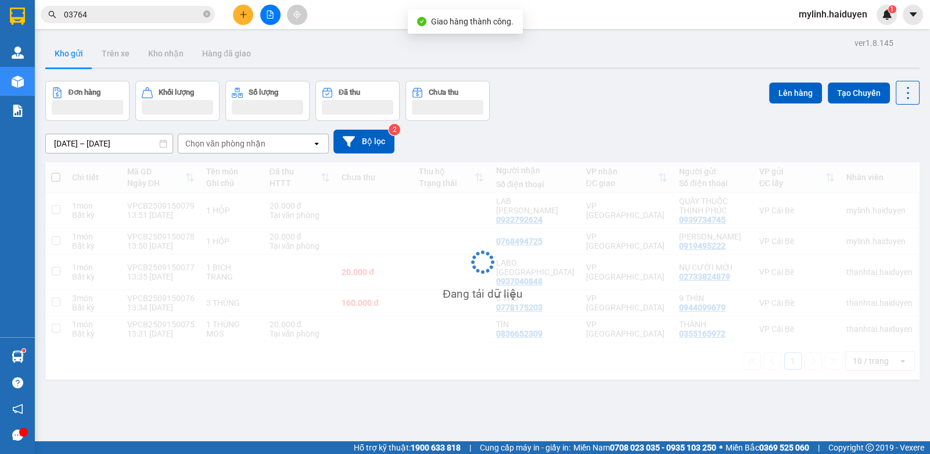
click at [160, 10] on input "03764" at bounding box center [132, 14] width 137 height 13
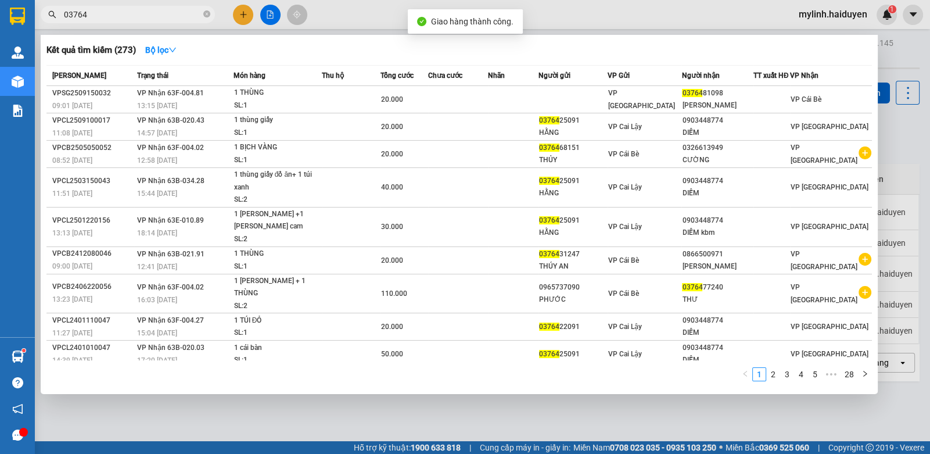
click at [160, 10] on input "03764" at bounding box center [132, 14] width 137 height 13
type input "Q"
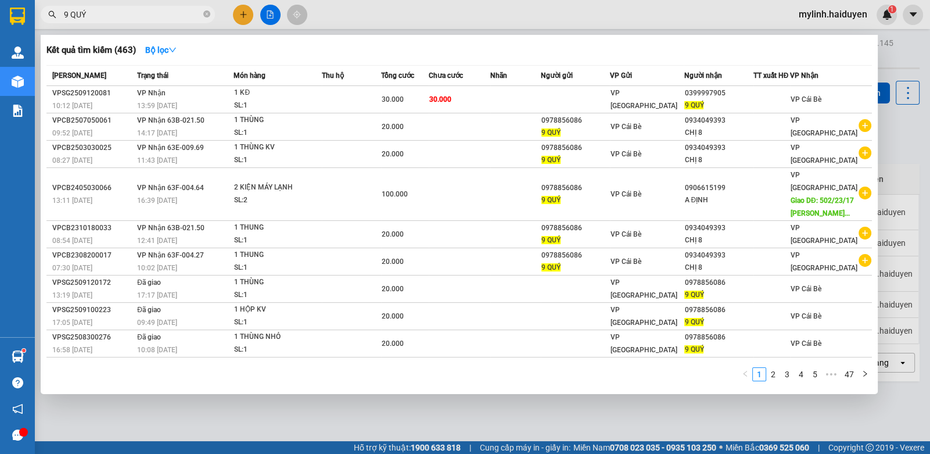
type input "9 QUÝ"
drag, startPoint x: 523, startPoint y: 6, endPoint x: 238, endPoint y: 16, distance: 284.8
click at [238, 16] on div at bounding box center [465, 227] width 930 height 454
click at [238, 16] on button at bounding box center [243, 15] width 20 height 20
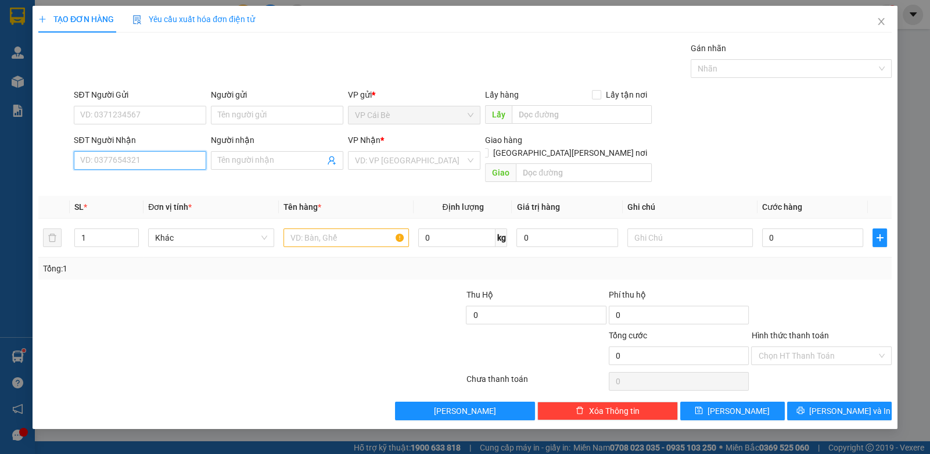
click at [134, 152] on input "SĐT Người Nhận" at bounding box center [140, 160] width 132 height 19
click at [135, 152] on input "SĐT Người Nhận" at bounding box center [140, 160] width 132 height 19
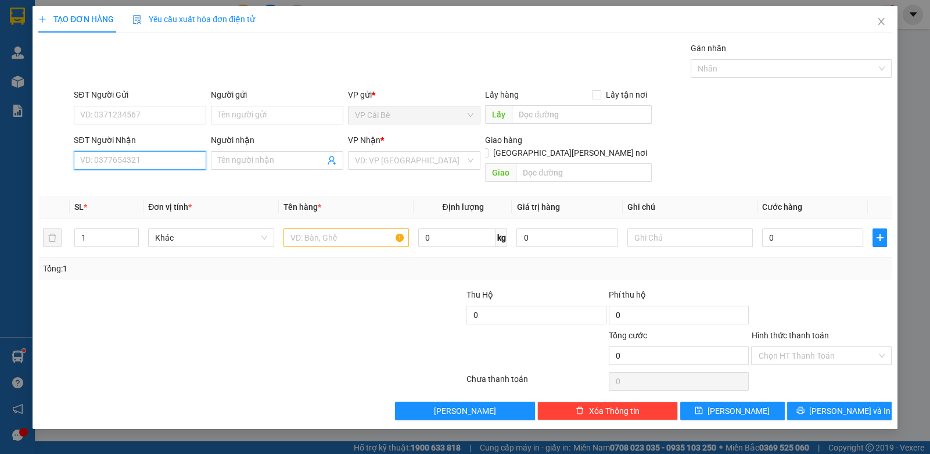
click at [136, 153] on input "SĐT Người Nhận" at bounding box center [140, 160] width 132 height 19
click at [136, 155] on input "SĐT Người Nhận" at bounding box center [140, 160] width 132 height 19
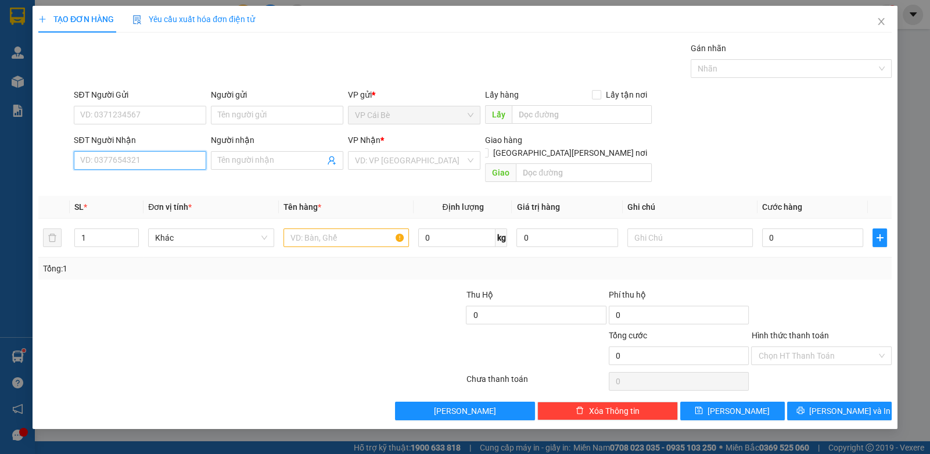
click at [136, 155] on input "SĐT Người Nhận" at bounding box center [140, 160] width 132 height 19
click at [121, 164] on input "SĐT Người Nhận" at bounding box center [140, 160] width 132 height 19
click at [110, 159] on input "SĐT Người Nhận" at bounding box center [140, 160] width 132 height 19
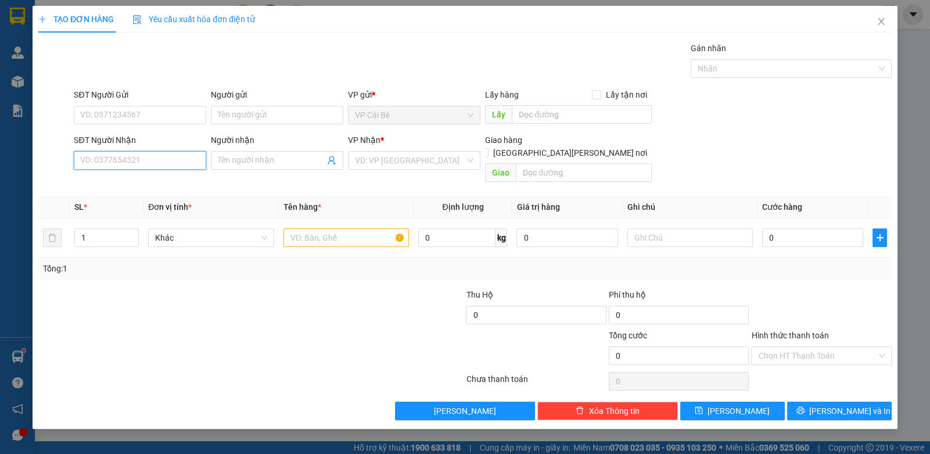
click at [112, 166] on input "SĐT Người Nhận" at bounding box center [140, 160] width 132 height 19
click at [106, 161] on input "SĐT Người Nhận" at bounding box center [140, 160] width 132 height 19
click at [128, 164] on input "SĐT Người Nhận" at bounding box center [140, 160] width 132 height 19
click at [128, 163] on input "SĐT Người Nhận" at bounding box center [140, 160] width 132 height 19
click at [100, 159] on input "0932917960" at bounding box center [140, 160] width 132 height 19
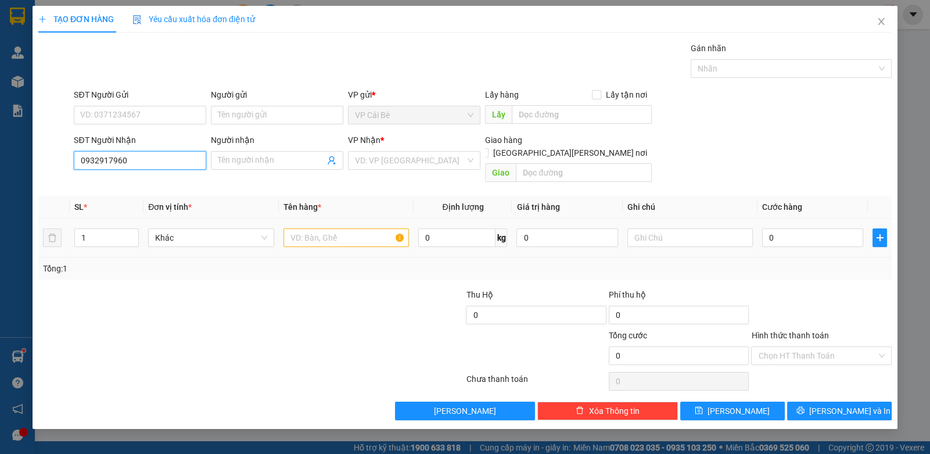
type input "0932917960"
click at [112, 218] on td "1" at bounding box center [107, 237] width 74 height 39
drag, startPoint x: 97, startPoint y: 159, endPoint x: 110, endPoint y: 157, distance: 13.5
click at [97, 159] on input "0932917960" at bounding box center [140, 160] width 132 height 19
drag, startPoint x: 102, startPoint y: 112, endPoint x: 343, endPoint y: 71, distance: 244.6
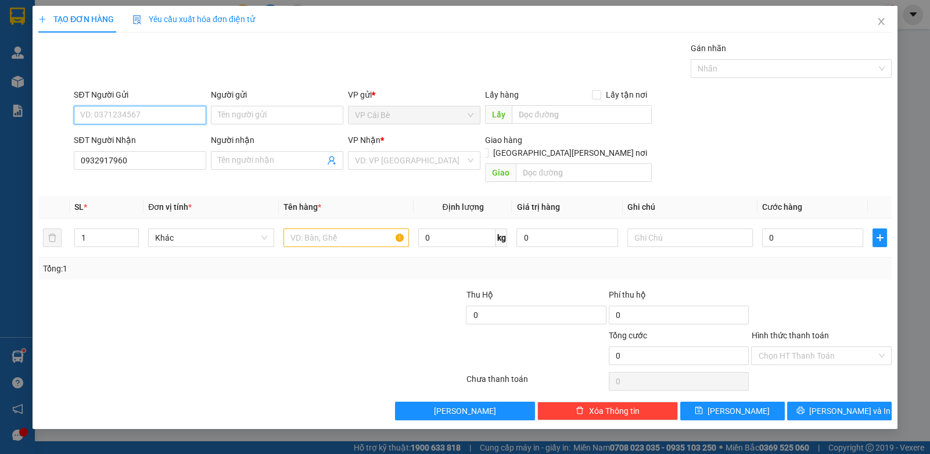
click at [132, 112] on input "SĐT Người Gửi" at bounding box center [140, 115] width 132 height 19
type input "0937989663"
click at [127, 138] on div "0937989663 - TUYẾT" at bounding box center [140, 137] width 118 height 13
type input "TUYẾT"
type input "20.000"
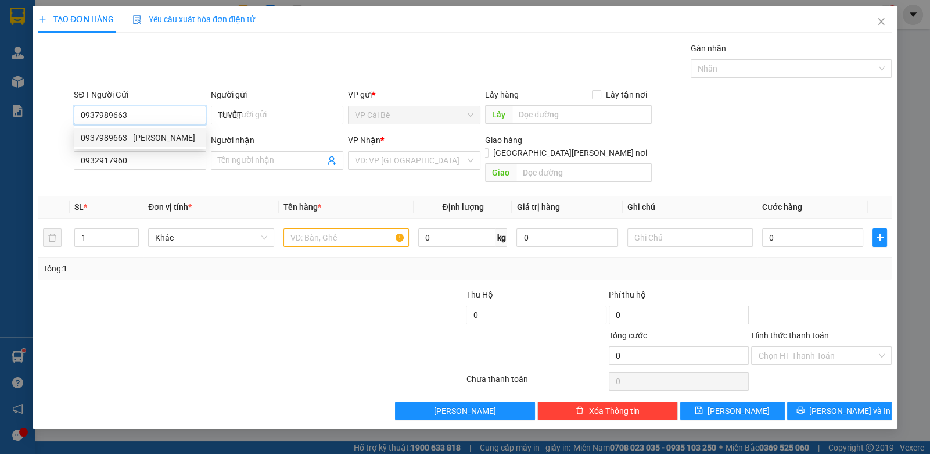
type input "20.000"
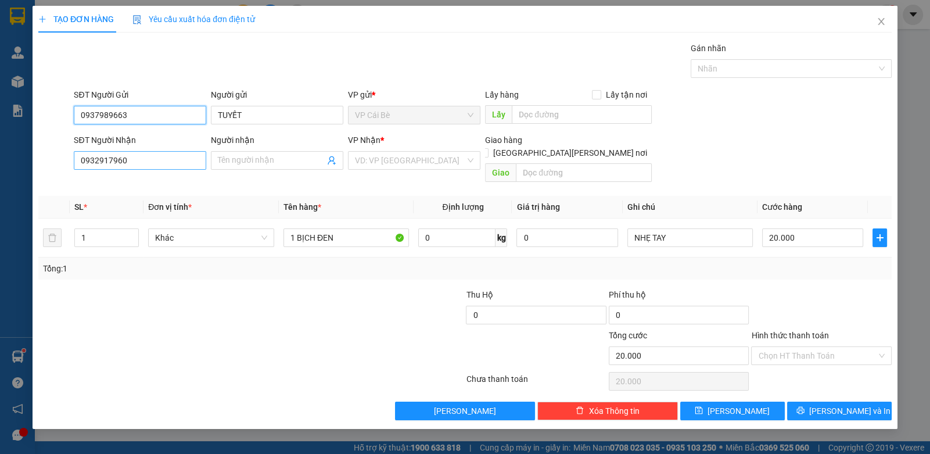
type input "0937989663"
click at [160, 163] on input "0932917960" at bounding box center [140, 160] width 132 height 19
click at [390, 167] on input "search" at bounding box center [410, 160] width 110 height 17
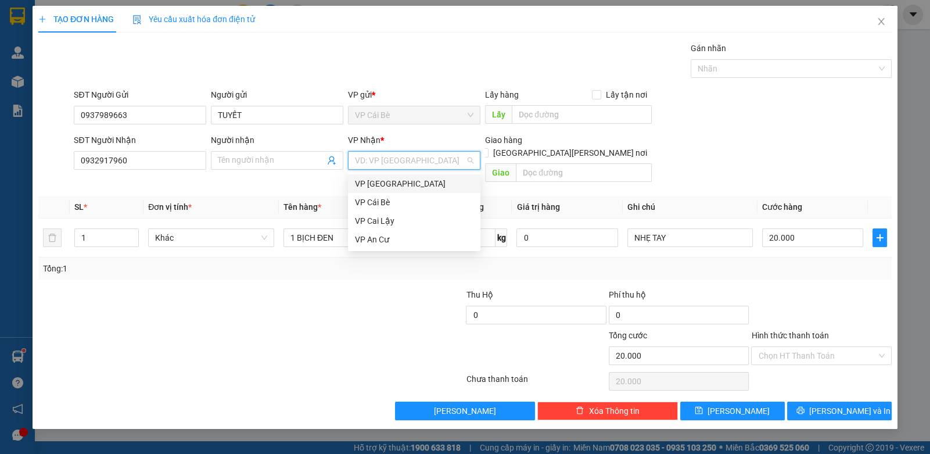
drag, startPoint x: 379, startPoint y: 185, endPoint x: 349, endPoint y: 186, distance: 30.2
click at [378, 185] on div "VP [GEOGRAPHIC_DATA]" at bounding box center [414, 183] width 118 height 13
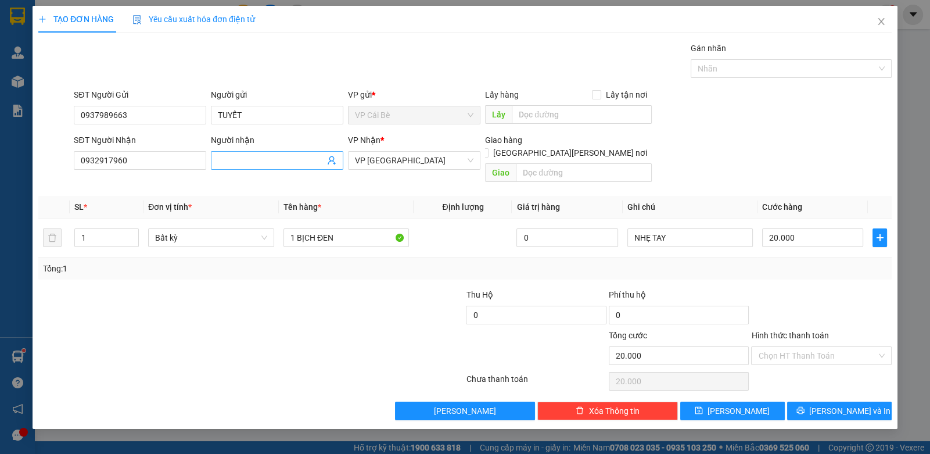
click at [285, 169] on div "Người nhận Tên người nhận" at bounding box center [277, 154] width 132 height 41
click at [283, 161] on input "Người nhận" at bounding box center [271, 160] width 107 height 13
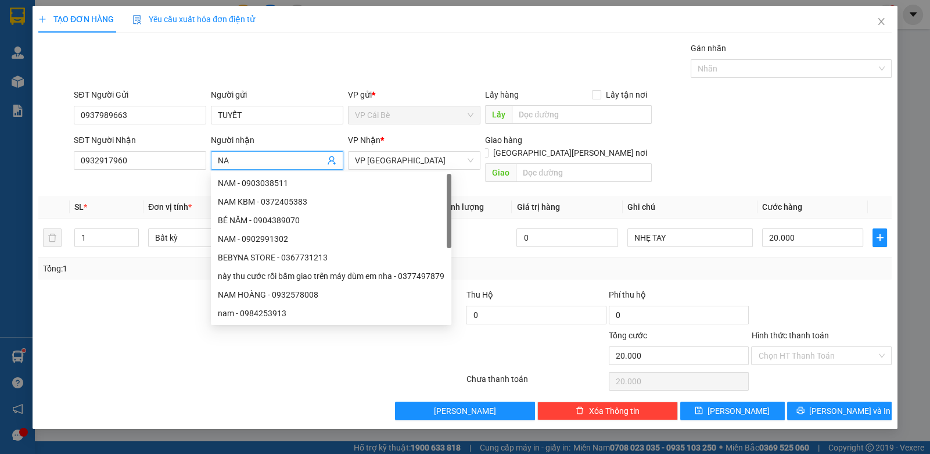
type input "NA"
click at [87, 272] on div "Transit Pickup Surcharge Ids Transit Deliver Surcharge Ids Transit Deliver Surc…" at bounding box center [464, 231] width 853 height 378
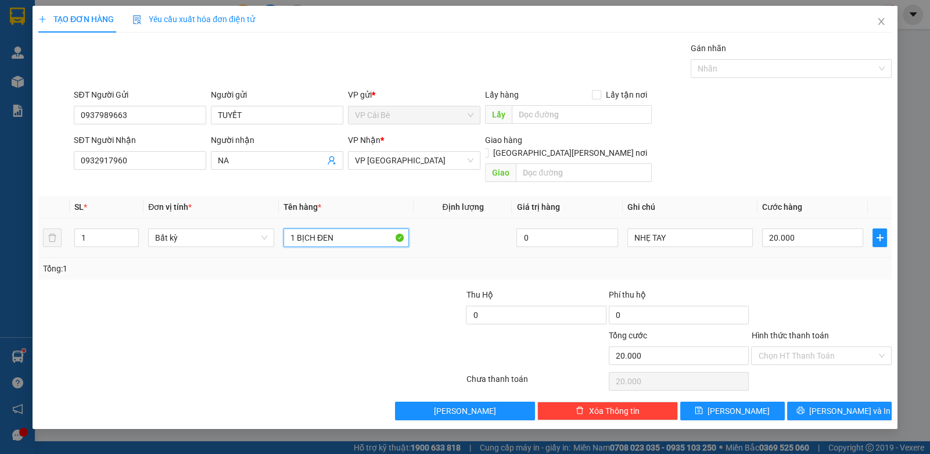
drag, startPoint x: 344, startPoint y: 225, endPoint x: 218, endPoint y: 243, distance: 127.2
click at [218, 243] on tr "1 Bất kỳ 1 BỊCH ĐEN 0 NHẸ TAY 20.000" at bounding box center [464, 237] width 853 height 39
type input "1 THÙNG"
type input "3"
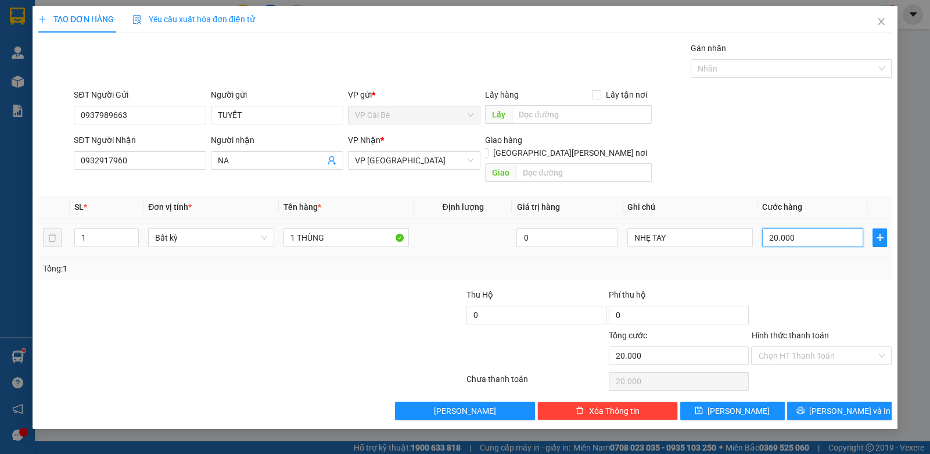
type input "3"
type input "30"
type input "30.000"
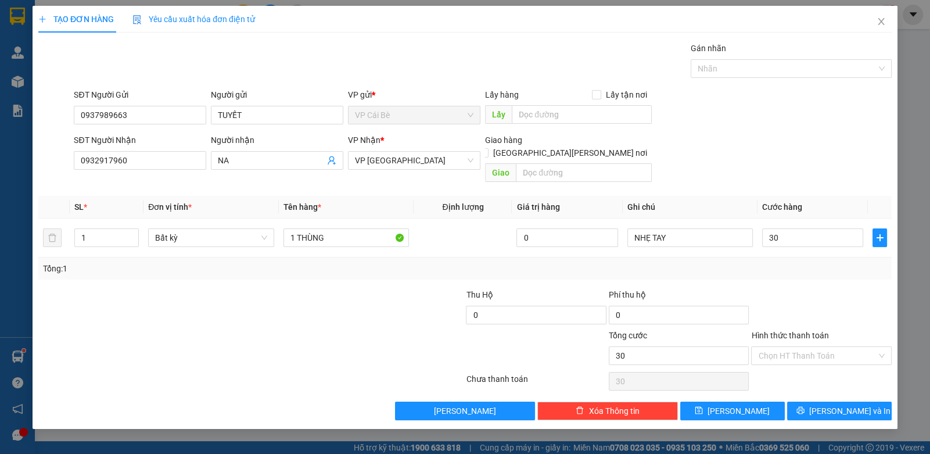
type input "30.000"
drag, startPoint x: 794, startPoint y: 304, endPoint x: 786, endPoint y: 333, distance: 30.0
click at [793, 310] on div at bounding box center [821, 308] width 142 height 41
click at [784, 347] on input "Hình thức thanh toán" at bounding box center [817, 355] width 118 height 17
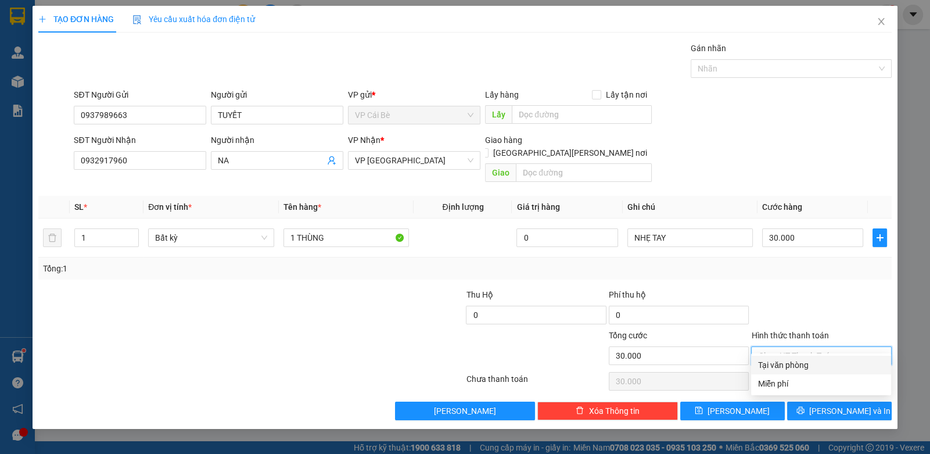
drag, startPoint x: 779, startPoint y: 362, endPoint x: 791, endPoint y: 373, distance: 16.4
click at [782, 367] on div "Tại văn phòng" at bounding box center [821, 364] width 126 height 13
type input "0"
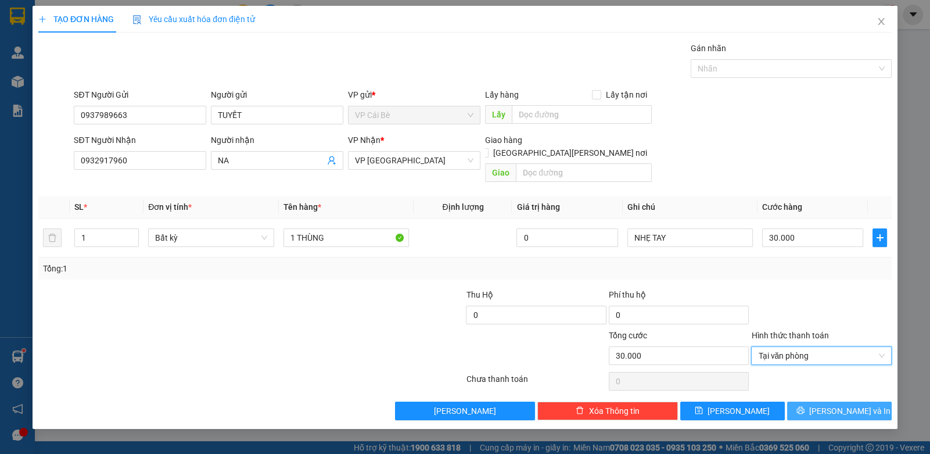
click at [813, 401] on button "[PERSON_NAME] và In" at bounding box center [839, 410] width 105 height 19
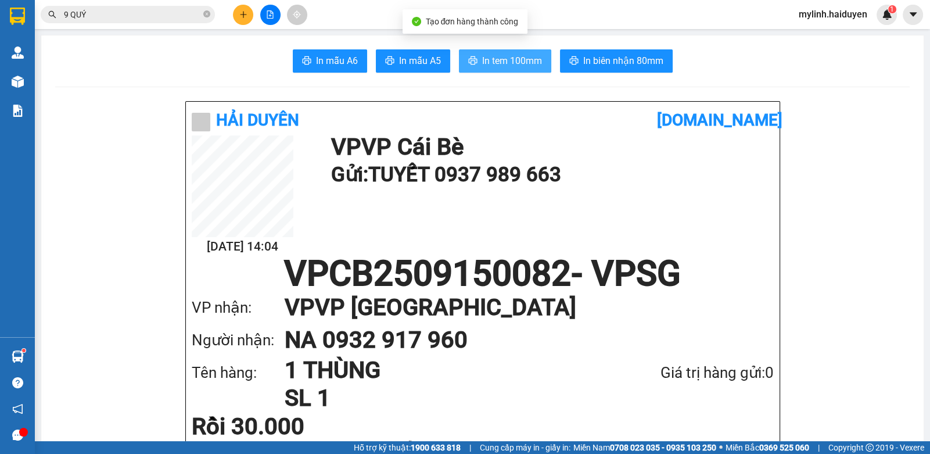
click at [516, 55] on span "In tem 100mm" at bounding box center [512, 60] width 60 height 15
click at [708, 213] on div "15/09 14:04 VP VP Cái Bè Gửi: TUYẾT 0937 989 663" at bounding box center [483, 195] width 582 height 121
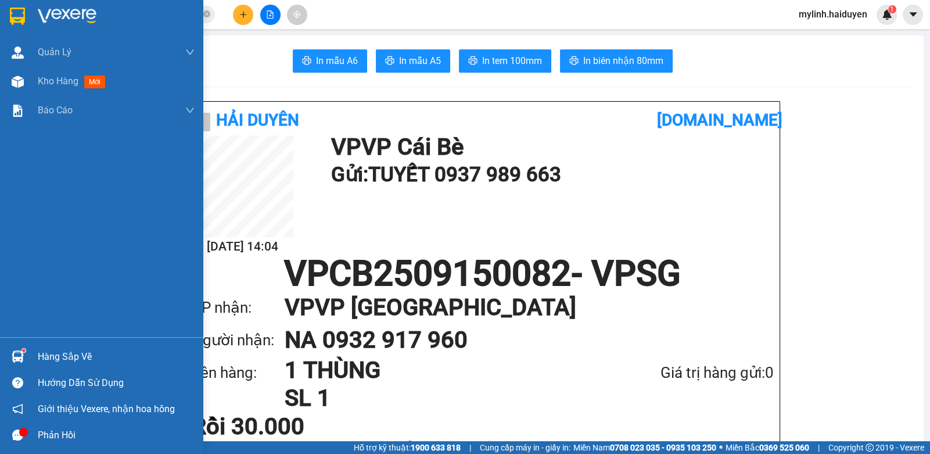
drag, startPoint x: 45, startPoint y: 92, endPoint x: 171, endPoint y: 136, distance: 133.0
click at [46, 92] on div "Kho hàng mới" at bounding box center [116, 81] width 157 height 29
click at [47, 92] on div "Kho hàng mới" at bounding box center [116, 81] width 157 height 29
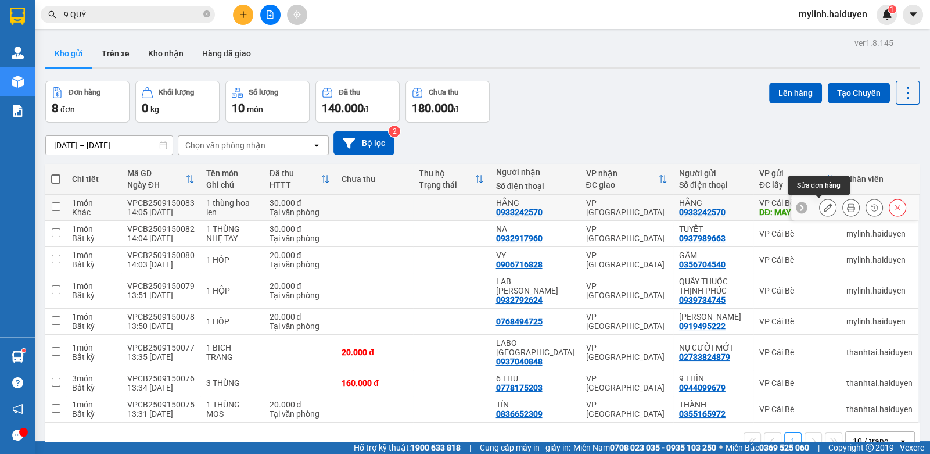
click at [824, 204] on icon at bounding box center [828, 207] width 8 height 8
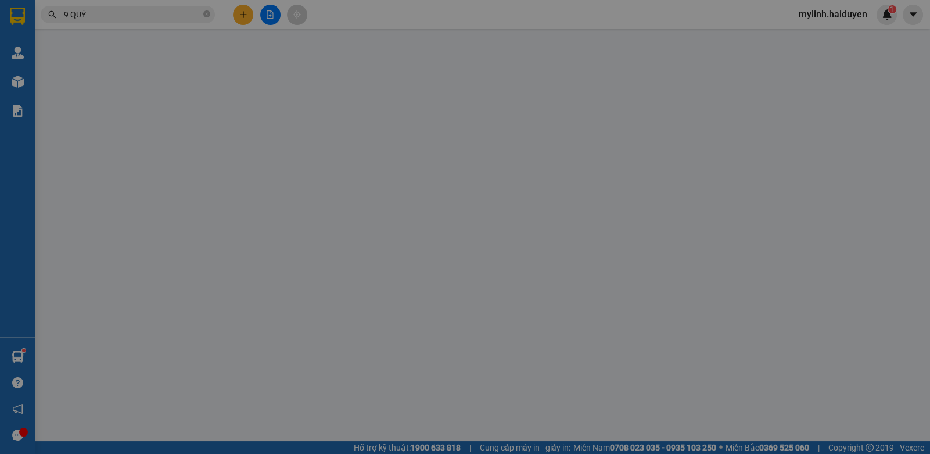
type input "0933242570"
type input "HẰNG"
type input "MAY HOUSE"
type input "0933242570"
type input "HẰNG"
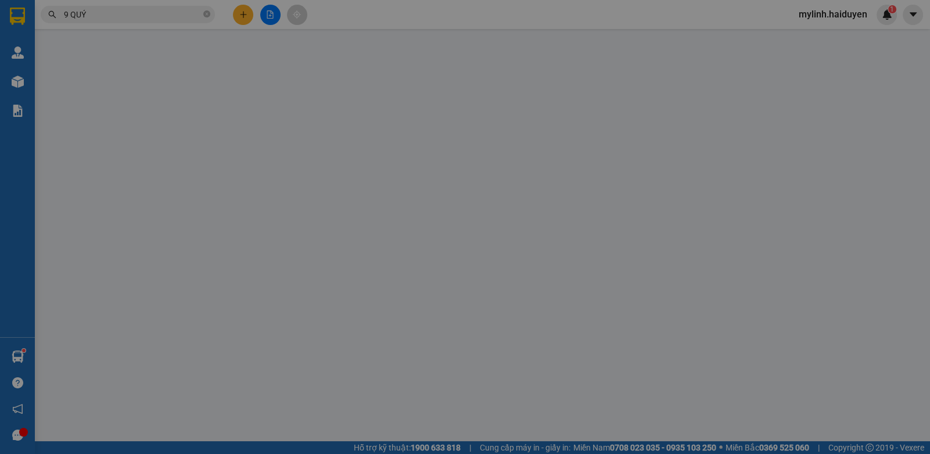
type input "30.000"
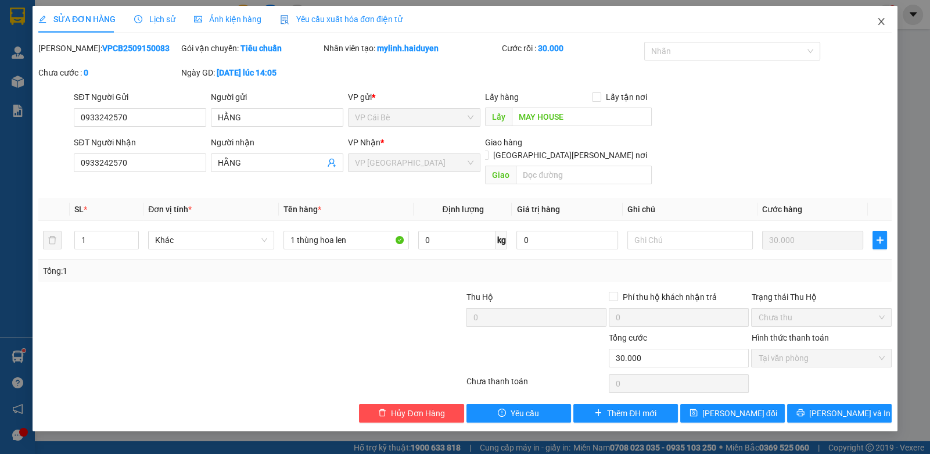
click at [887, 19] on span "Close" at bounding box center [881, 22] width 33 height 33
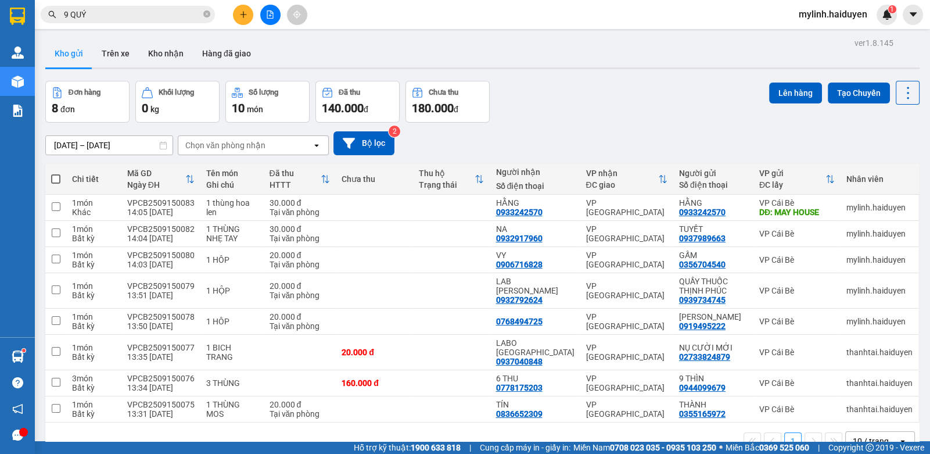
click at [150, 16] on input "9 QUÝ" at bounding box center [132, 14] width 137 height 13
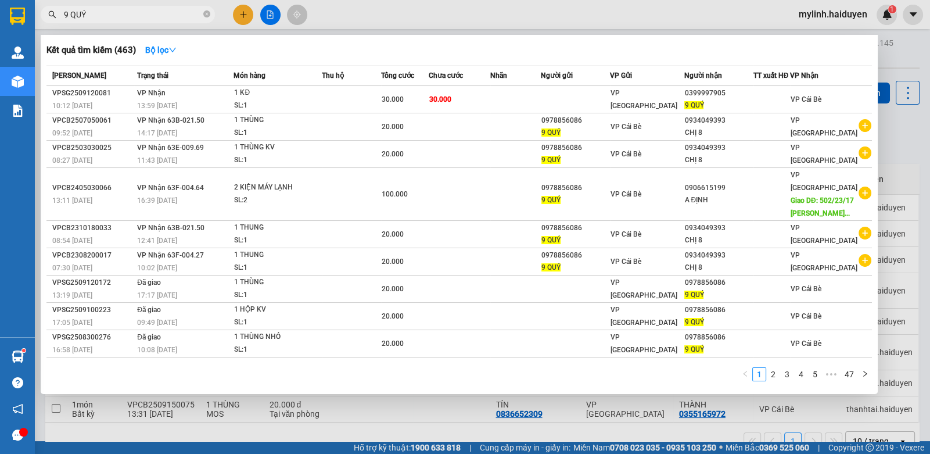
click at [150, 16] on input "9 QUÝ" at bounding box center [132, 14] width 137 height 13
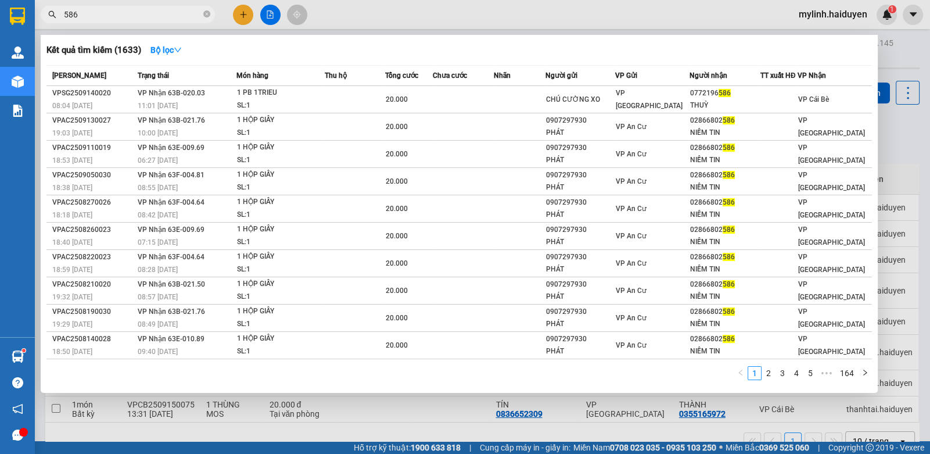
type input "586"
drag, startPoint x: 412, startPoint y: 34, endPoint x: 407, endPoint y: 33, distance: 5.9
click at [412, 31] on div at bounding box center [465, 227] width 930 height 454
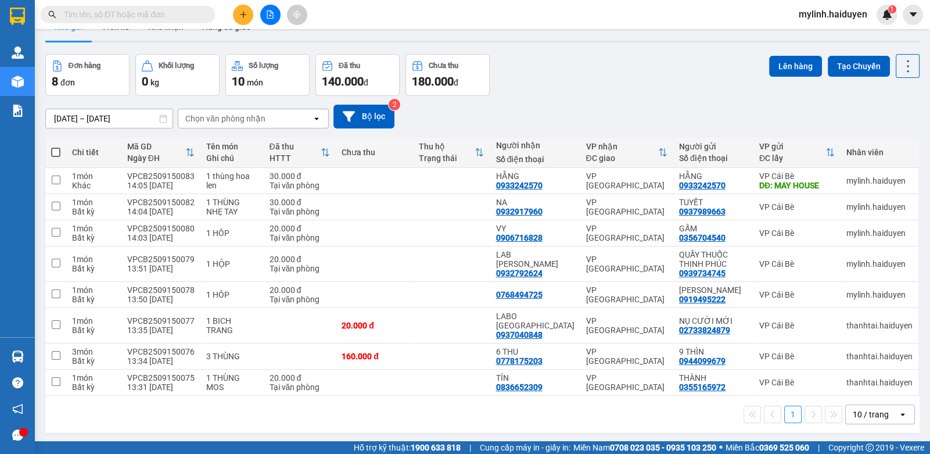
scroll to position [53, 0]
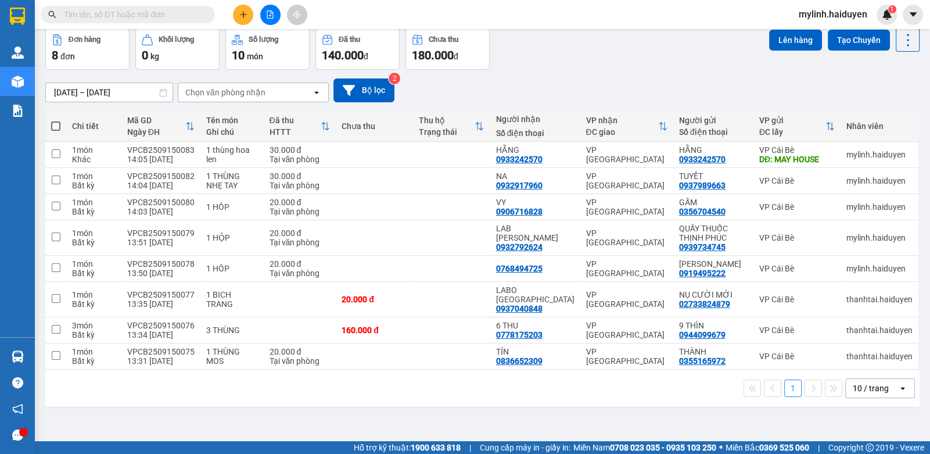
click at [870, 383] on div "10 / trang" at bounding box center [872, 388] width 52 height 19
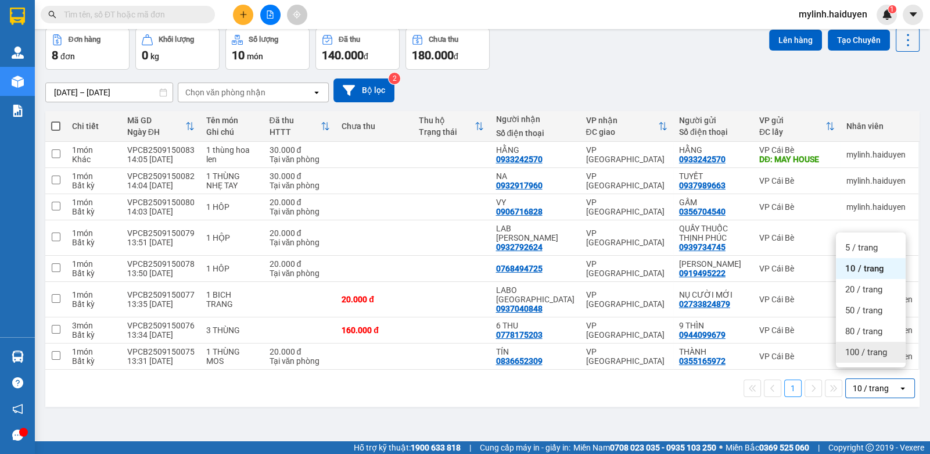
click at [861, 350] on span "100 / trang" at bounding box center [866, 352] width 42 height 12
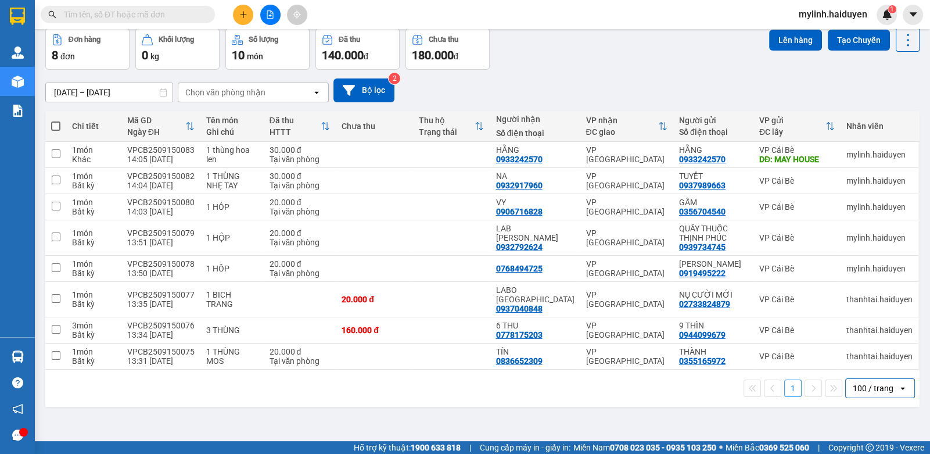
click at [51, 124] on span at bounding box center [55, 125] width 9 height 9
click at [56, 120] on input "checkbox" at bounding box center [56, 120] width 0 height 0
checkbox input "true"
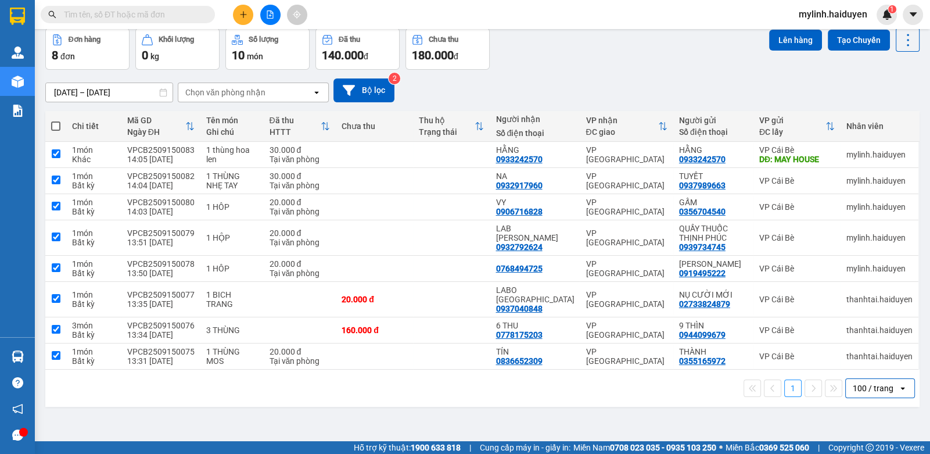
checkbox input "true"
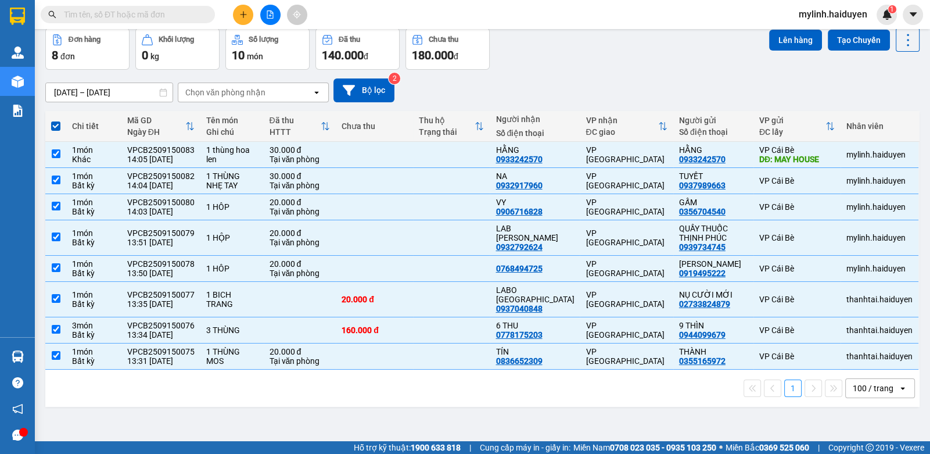
scroll to position [0, 0]
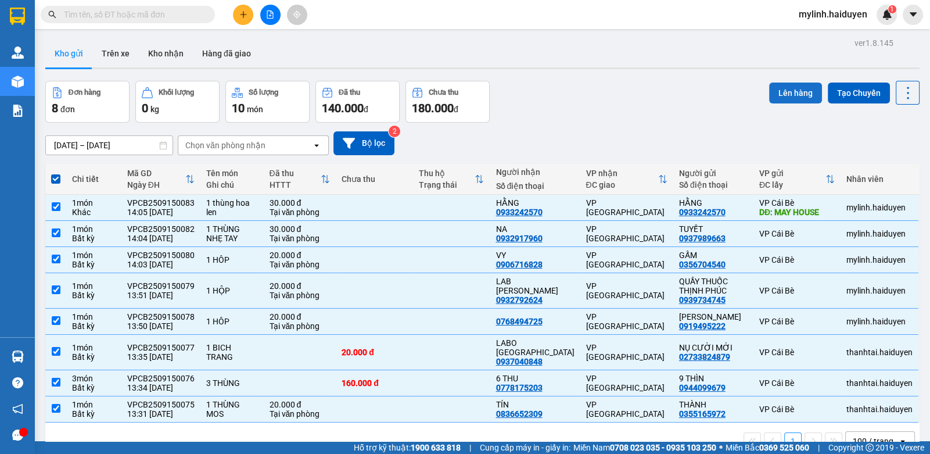
click at [789, 84] on button "Lên hàng" at bounding box center [795, 92] width 53 height 21
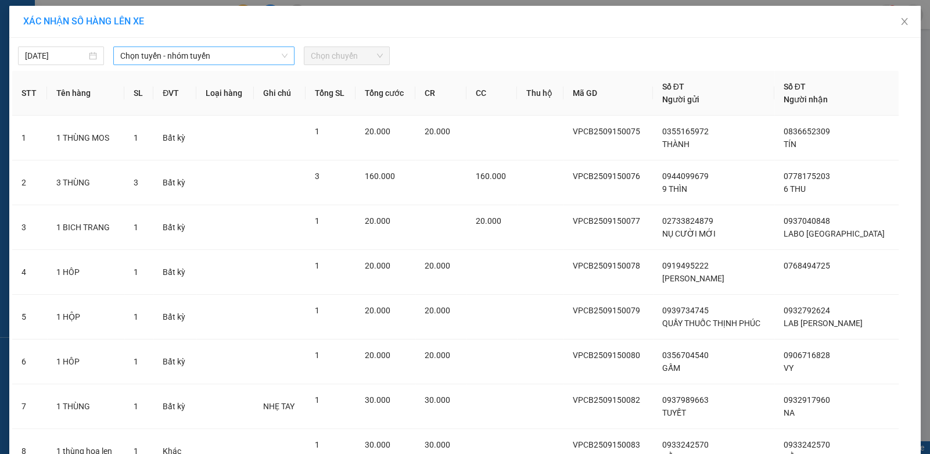
drag, startPoint x: 150, startPoint y: 55, endPoint x: 151, endPoint y: 63, distance: 8.7
click at [151, 57] on span "Chọn tuyến - nhóm tuyến" at bounding box center [203, 55] width 167 height 17
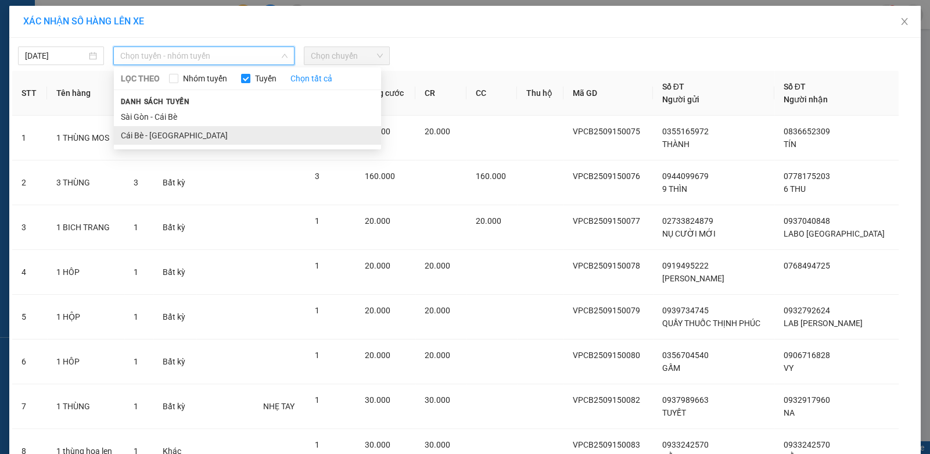
click at [134, 131] on li "Cái Bè - [GEOGRAPHIC_DATA]" at bounding box center [247, 135] width 267 height 19
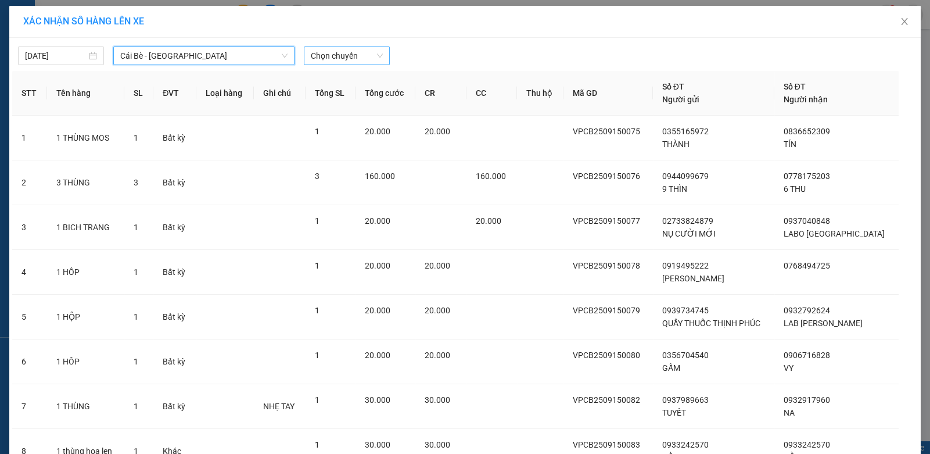
click at [317, 57] on span "Chọn chuyến" at bounding box center [347, 55] width 72 height 17
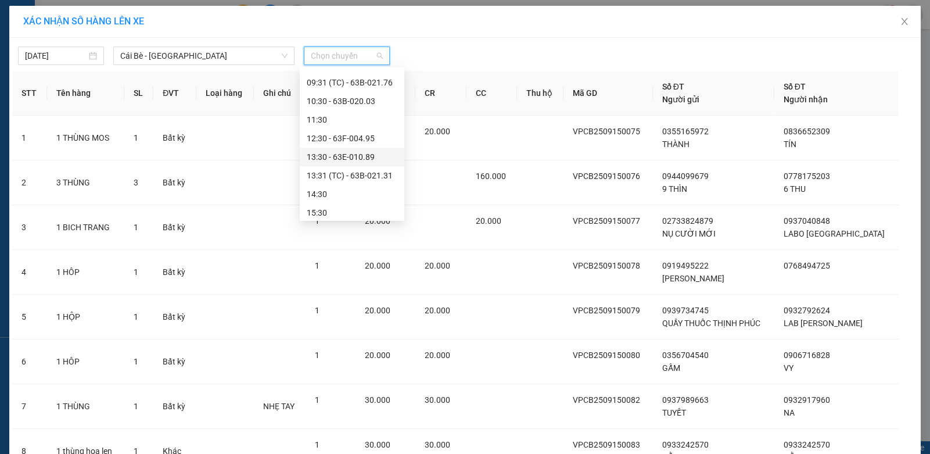
scroll to position [278, 0]
click at [331, 175] on div "14:30" at bounding box center [352, 172] width 91 height 13
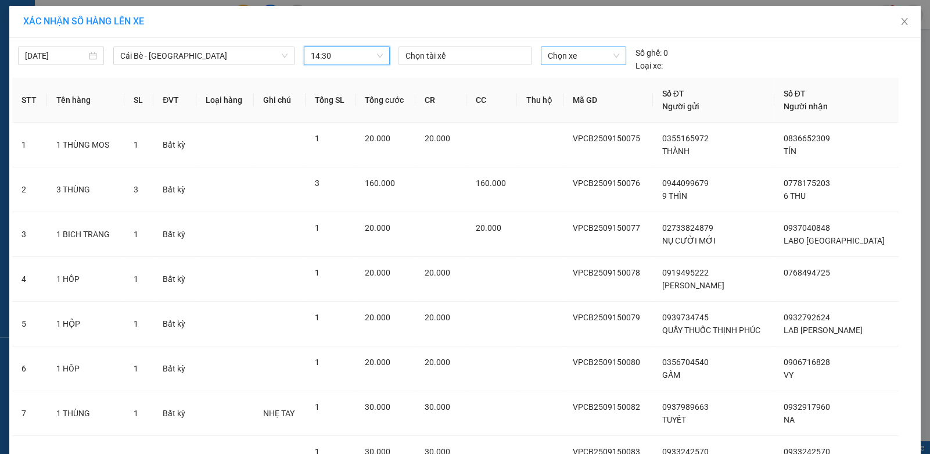
click at [572, 54] on span "Chọn xe" at bounding box center [583, 55] width 71 height 17
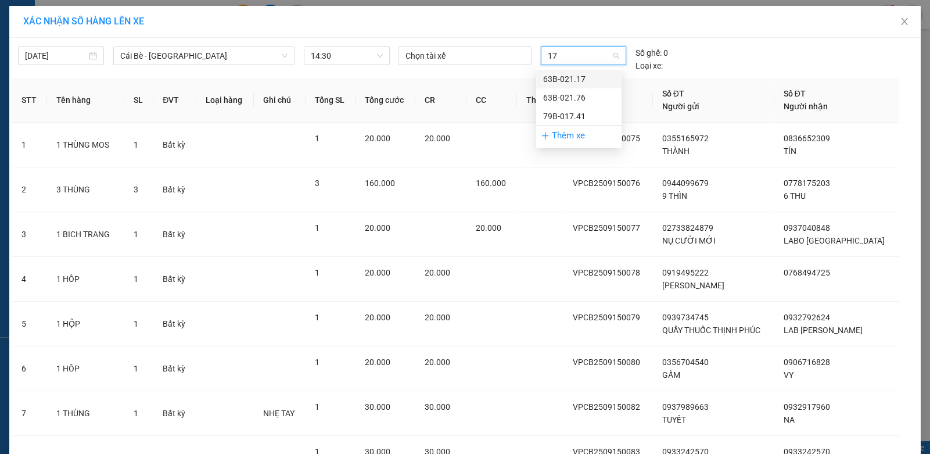
type input "1"
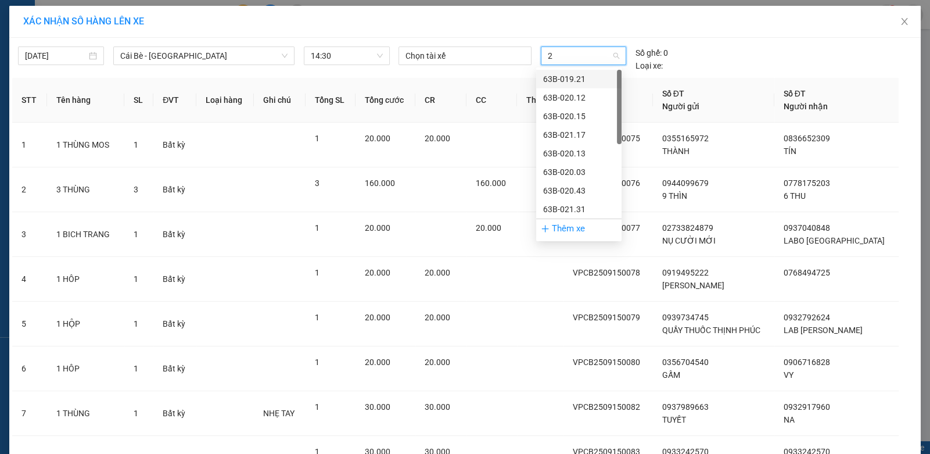
type input "27"
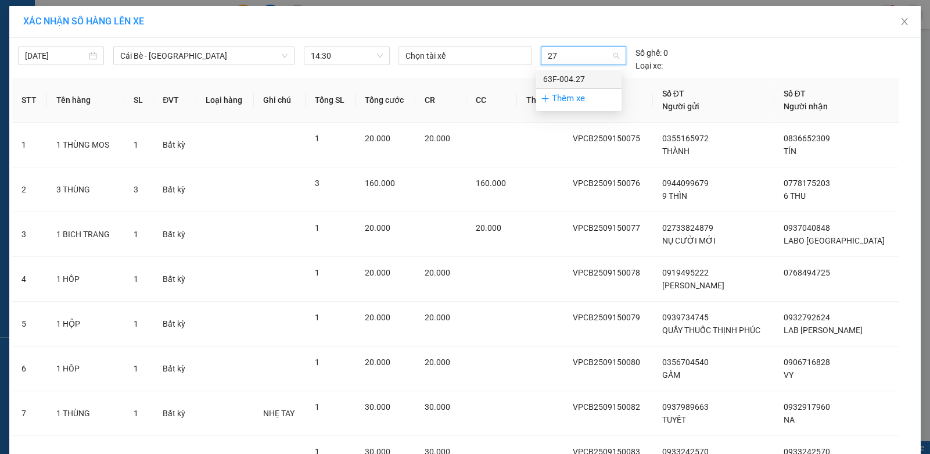
click at [552, 80] on div "63F-004.27" at bounding box center [578, 79] width 71 height 13
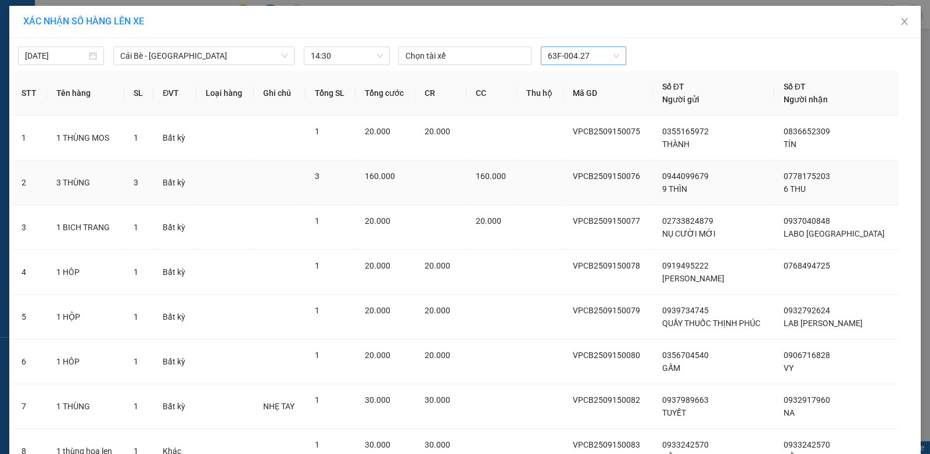
drag, startPoint x: 372, startPoint y: 182, endPoint x: 387, endPoint y: 201, distance: 23.9
click at [371, 182] on td "160.000" at bounding box center [385, 182] width 60 height 45
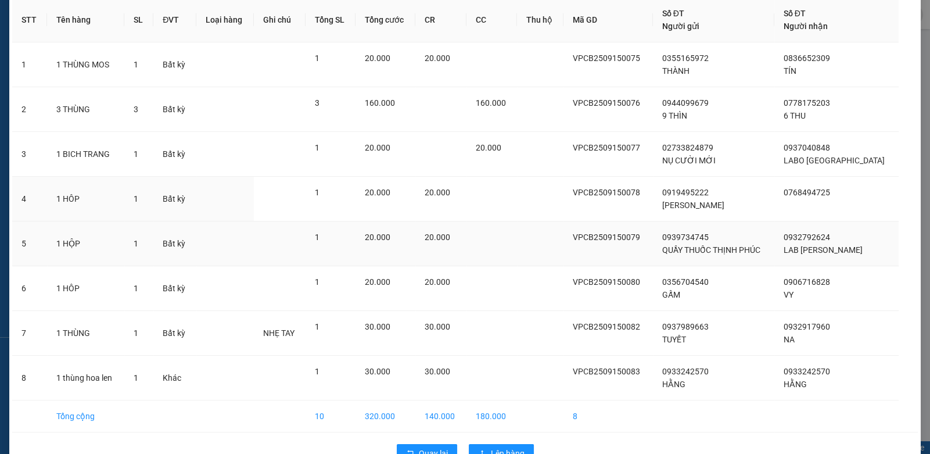
scroll to position [103, 0]
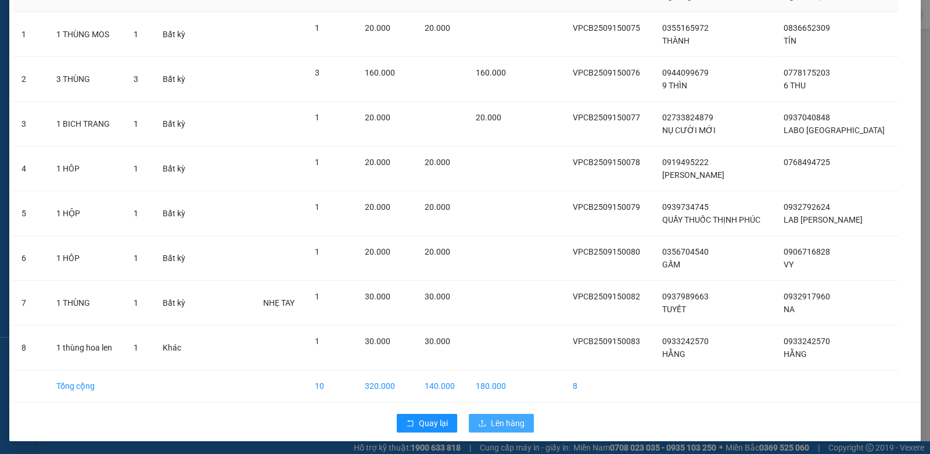
click at [498, 418] on span "Lên hàng" at bounding box center [508, 422] width 34 height 13
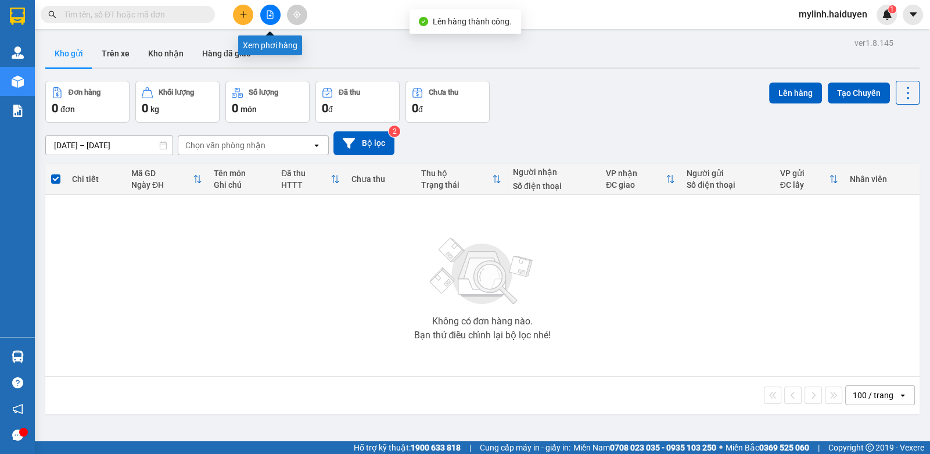
click at [271, 22] on button at bounding box center [270, 15] width 20 height 20
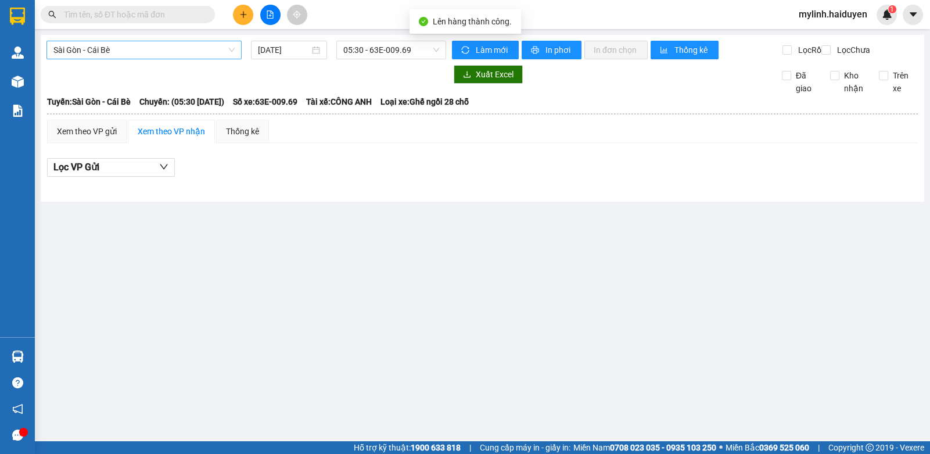
click at [169, 47] on span "Sài Gòn - Cái Bè" at bounding box center [143, 49] width 181 height 17
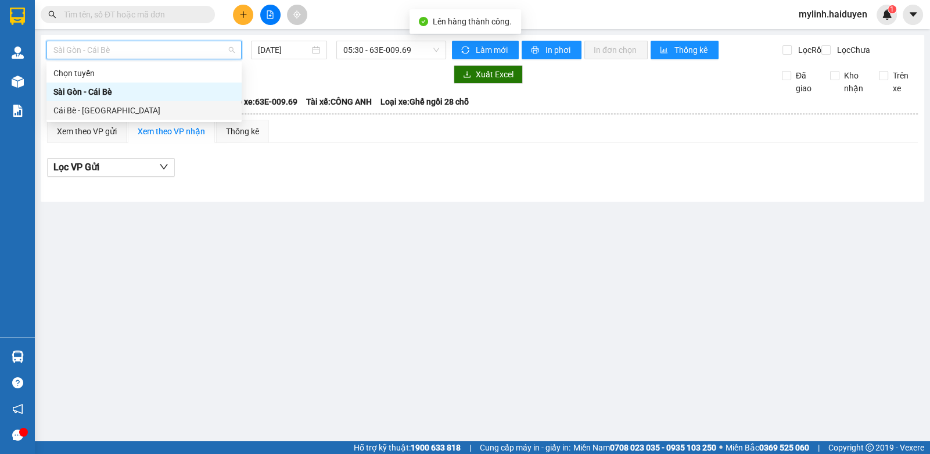
drag, startPoint x: 114, startPoint y: 104, endPoint x: 126, endPoint y: 103, distance: 12.2
click at [114, 105] on div "Cái Bè - [GEOGRAPHIC_DATA]" at bounding box center [143, 110] width 181 height 13
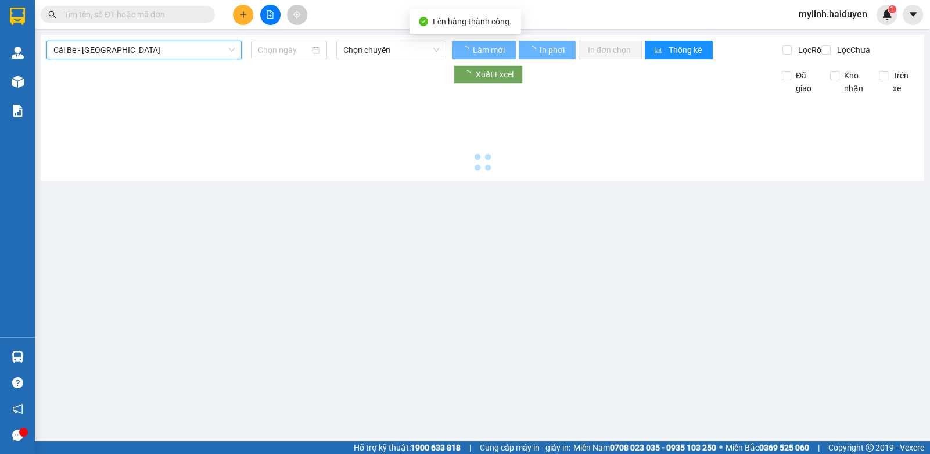
type input "[DATE]"
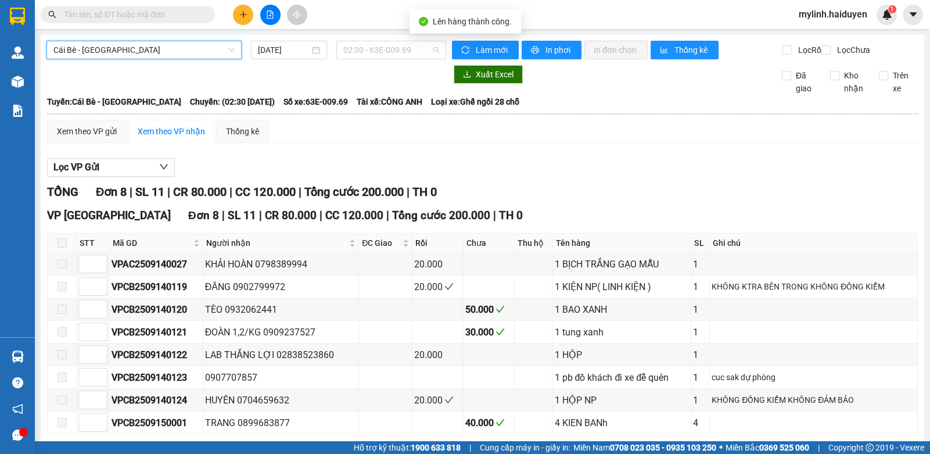
drag, startPoint x: 339, startPoint y: 51, endPoint x: 354, endPoint y: 116, distance: 66.8
click at [342, 52] on div "02:30 - 63E-009.69" at bounding box center [391, 50] width 110 height 19
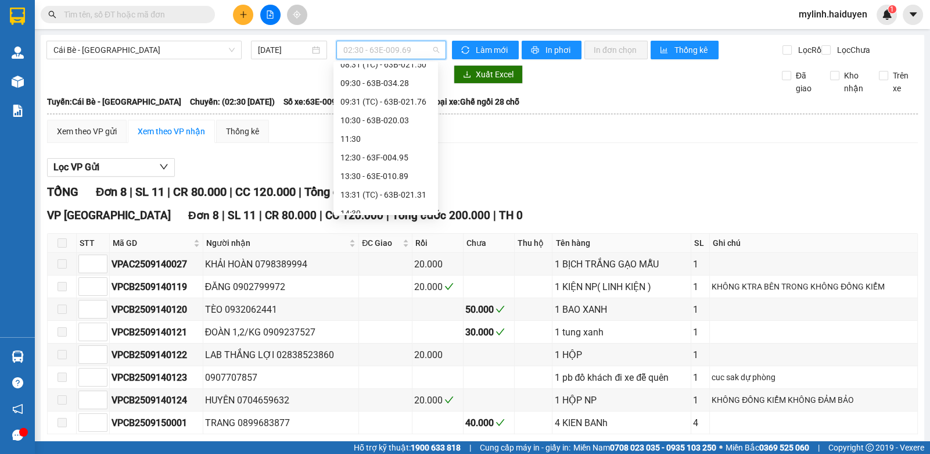
scroll to position [278, 0]
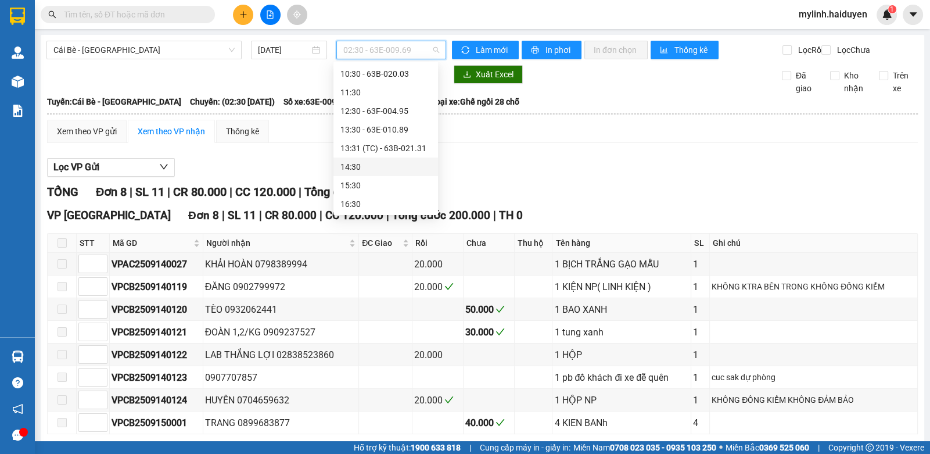
click at [372, 167] on div "14:30" at bounding box center [385, 166] width 91 height 13
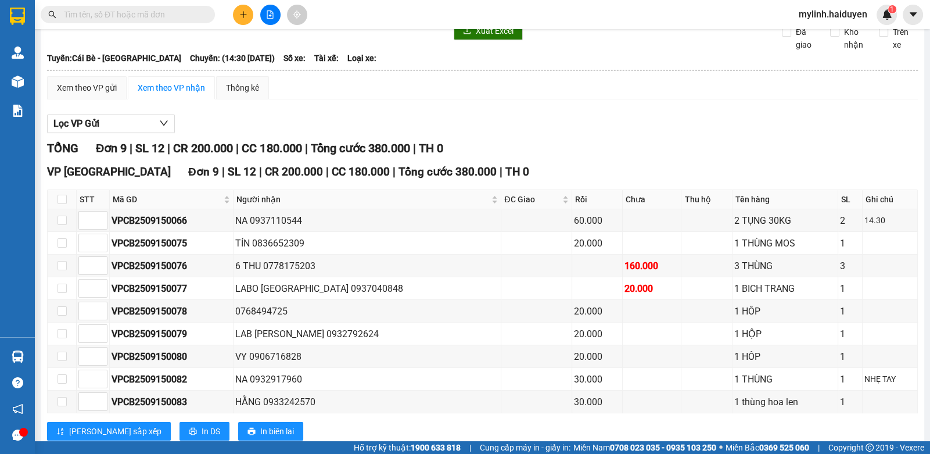
scroll to position [82, 0]
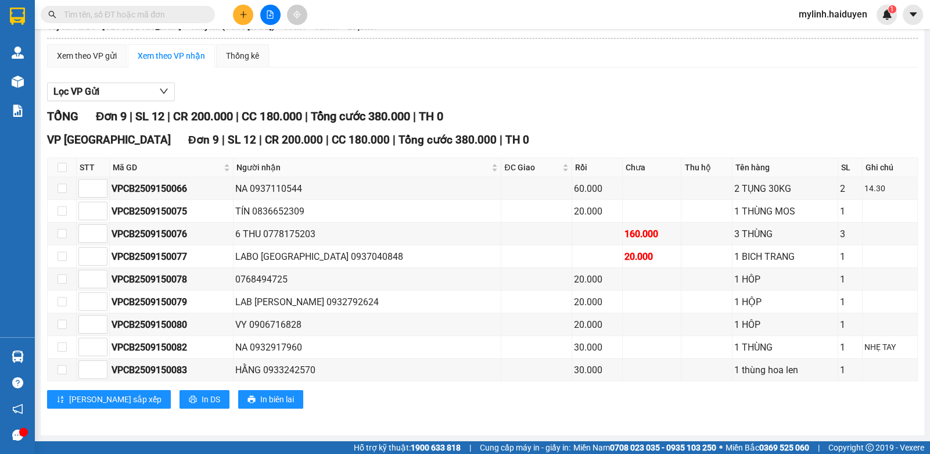
drag, startPoint x: 92, startPoint y: 16, endPoint x: 580, endPoint y: 2, distance: 488.7
click at [95, 14] on input "text" at bounding box center [132, 14] width 137 height 13
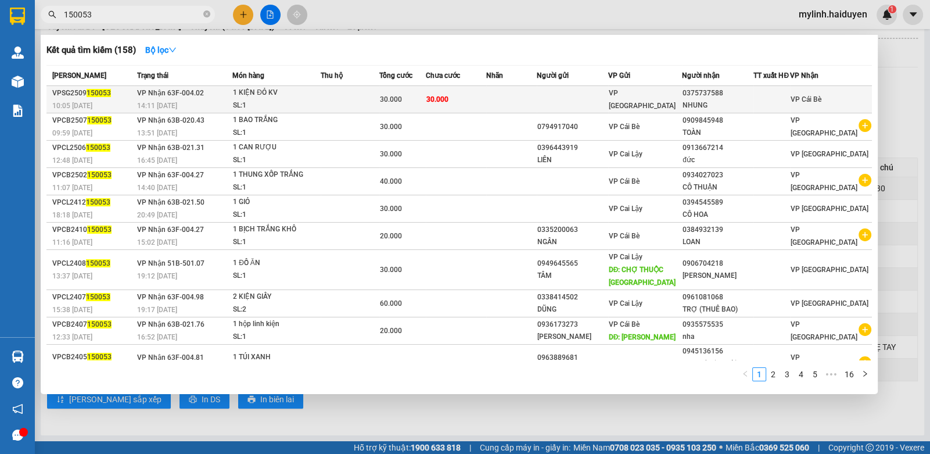
type input "150053"
click at [390, 100] on span "30.000" at bounding box center [391, 99] width 22 height 8
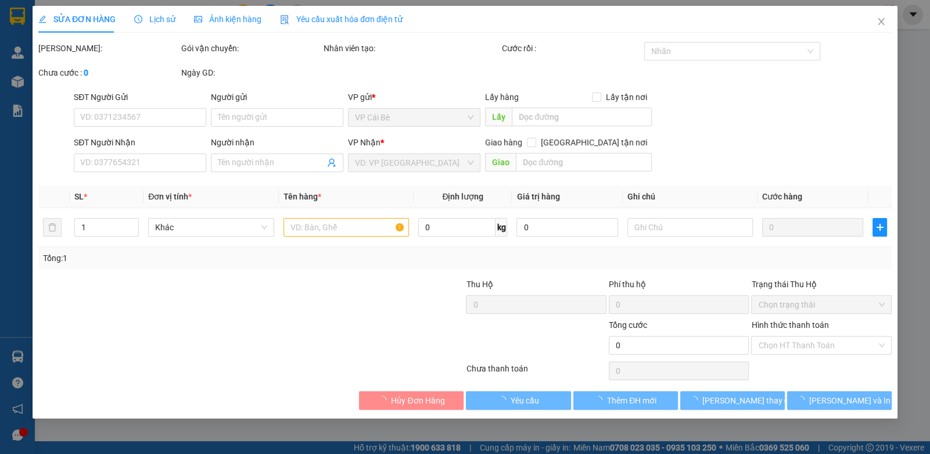
type input "0375737588"
type input "NHUNG"
type input "30.000"
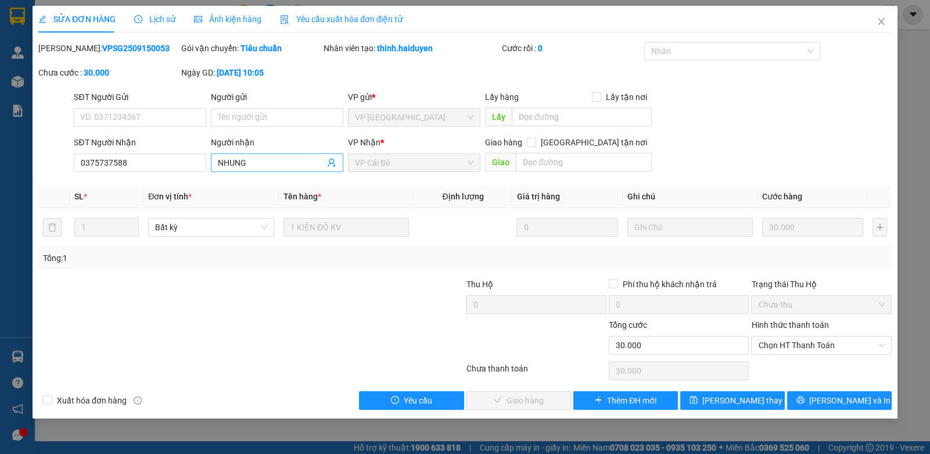
click at [276, 163] on input "NHUNG" at bounding box center [271, 162] width 107 height 13
type input "NHUNG ( [GEOGRAPHIC_DATA] )"
click at [703, 394] on button "[PERSON_NAME] thay đổi" at bounding box center [732, 400] width 105 height 19
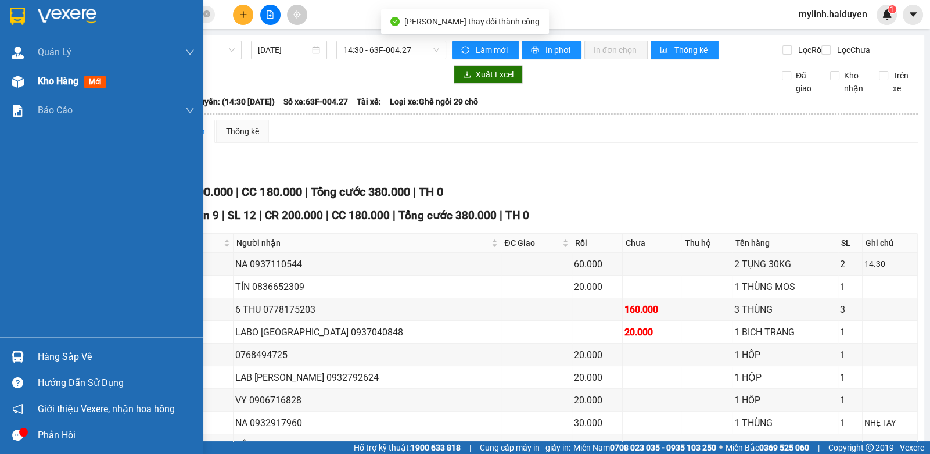
click at [21, 84] on img at bounding box center [18, 82] width 12 height 12
click at [34, 89] on div "Kho hàng mới" at bounding box center [101, 81] width 203 height 29
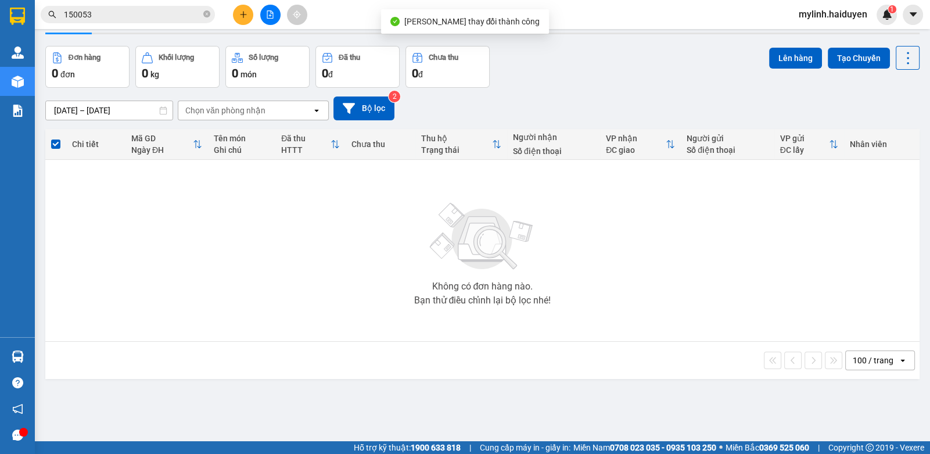
scroll to position [53, 0]
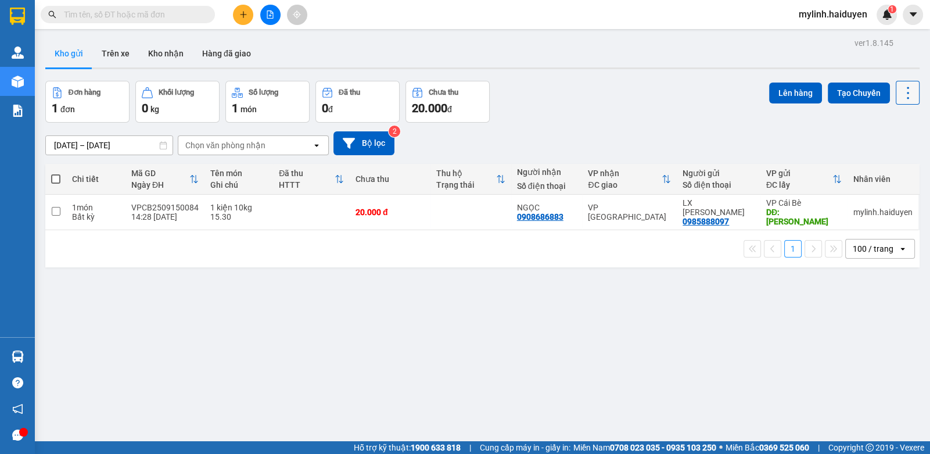
click at [903, 101] on button at bounding box center [908, 93] width 24 height 24
click at [883, 157] on li "Làm mới" at bounding box center [877, 165] width 87 height 21
click at [900, 99] on icon at bounding box center [908, 93] width 16 height 16
click at [879, 164] on span "Làm mới" at bounding box center [882, 166] width 32 height 12
click at [900, 93] on icon at bounding box center [908, 93] width 16 height 16
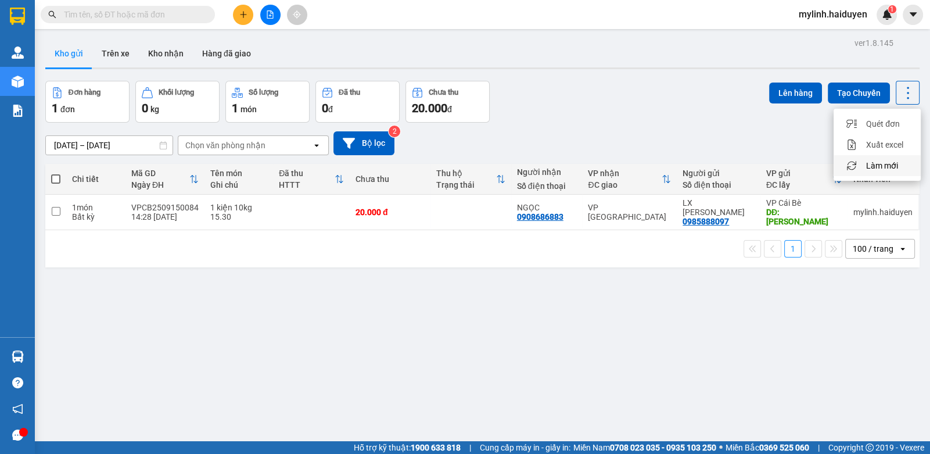
drag, startPoint x: 852, startPoint y: 163, endPoint x: 841, endPoint y: 170, distance: 13.9
click at [851, 165] on icon "Menu" at bounding box center [851, 165] width 11 height 11
click at [366, 207] on div "20.000 đ" at bounding box center [389, 211] width 69 height 9
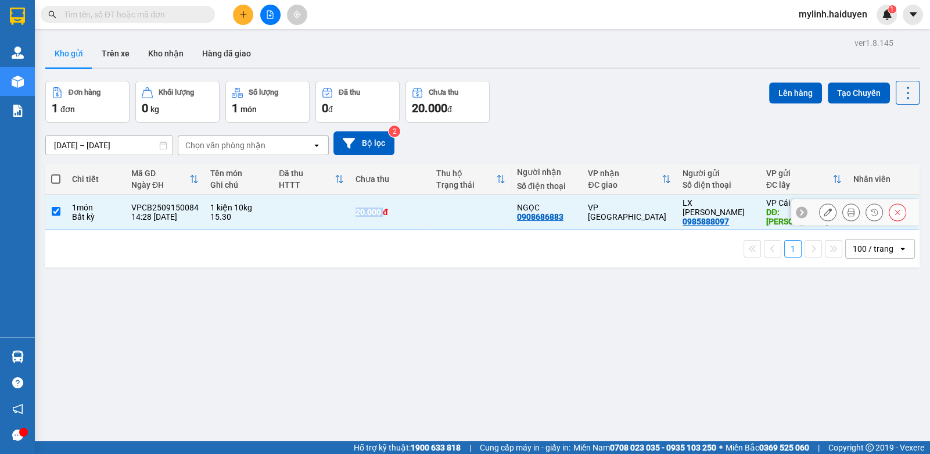
click at [366, 207] on div "20.000 đ" at bounding box center [389, 211] width 69 height 9
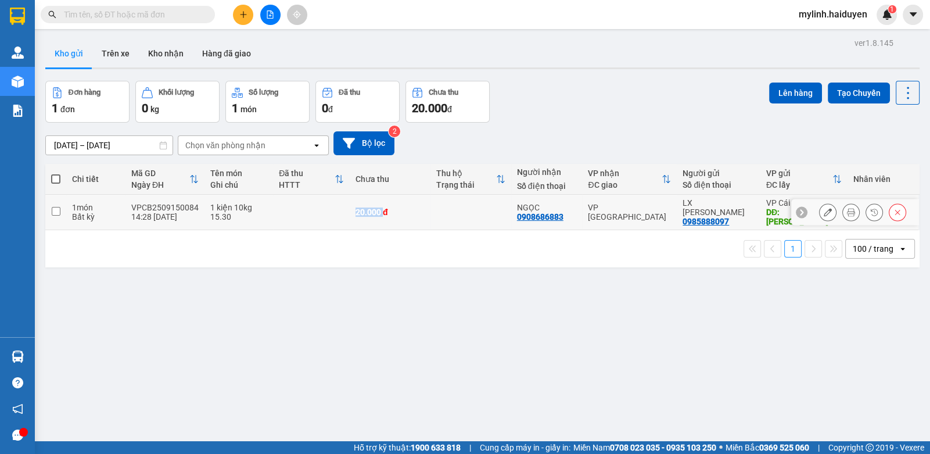
click at [368, 207] on div "20.000 đ" at bounding box center [389, 211] width 69 height 9
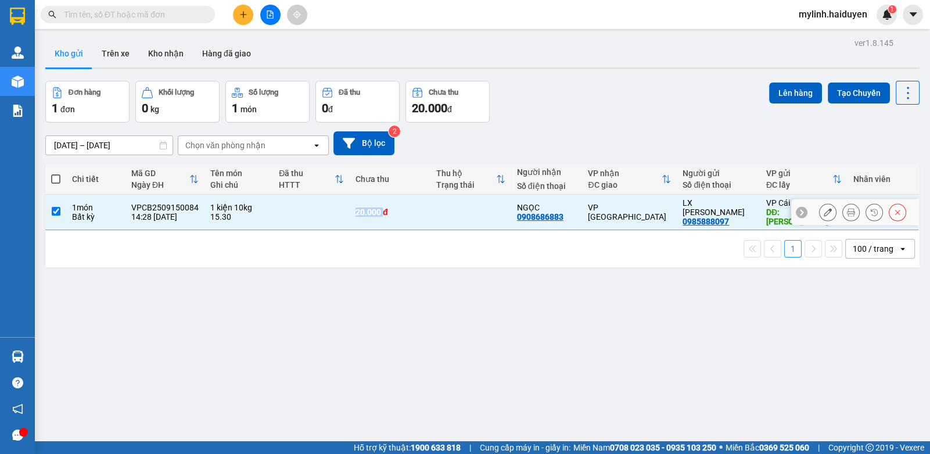
click at [368, 207] on div "20.000 đ" at bounding box center [389, 211] width 69 height 9
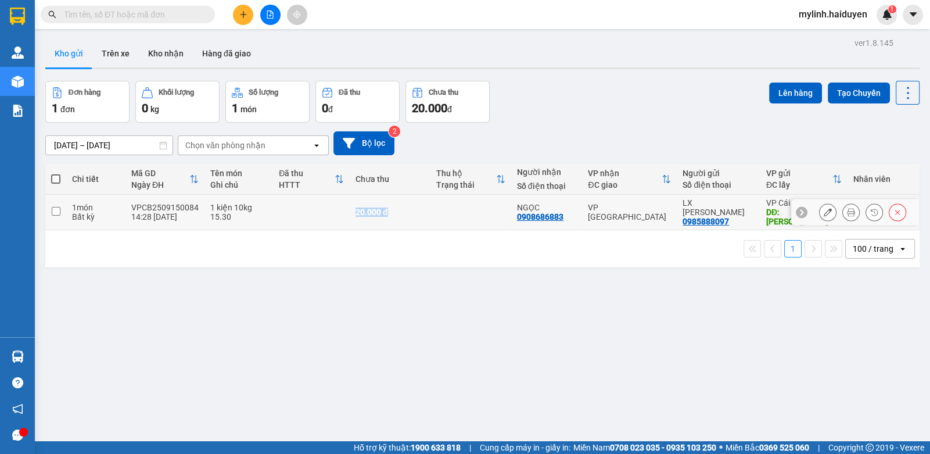
click at [368, 207] on div "20.000 đ" at bounding box center [389, 211] width 69 height 9
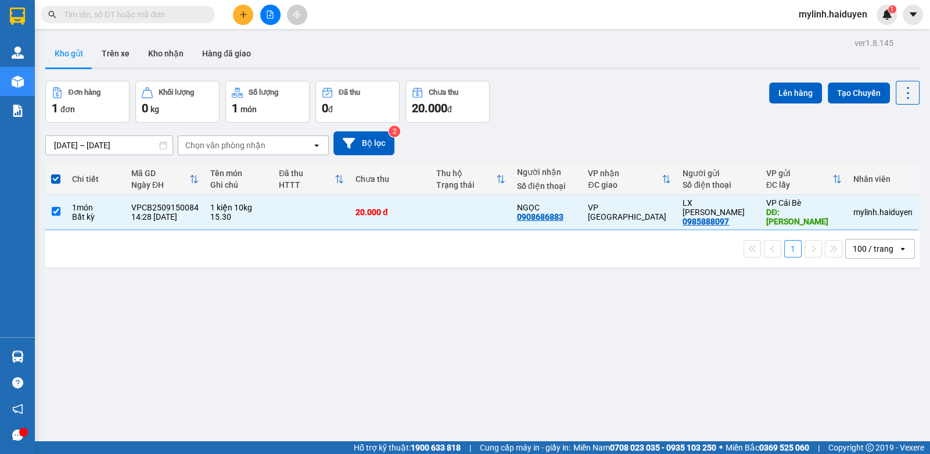
drag, startPoint x: 407, startPoint y: 301, endPoint x: 380, endPoint y: 254, distance: 53.6
click at [406, 298] on div "ver 1.8.145 Kho gửi Trên xe Kho nhận Hàng đã giao Đơn hàng 1 đơn Khối lượng 0 k…" at bounding box center [483, 262] width 884 height 454
click at [360, 208] on div "20.000 đ" at bounding box center [389, 211] width 69 height 9
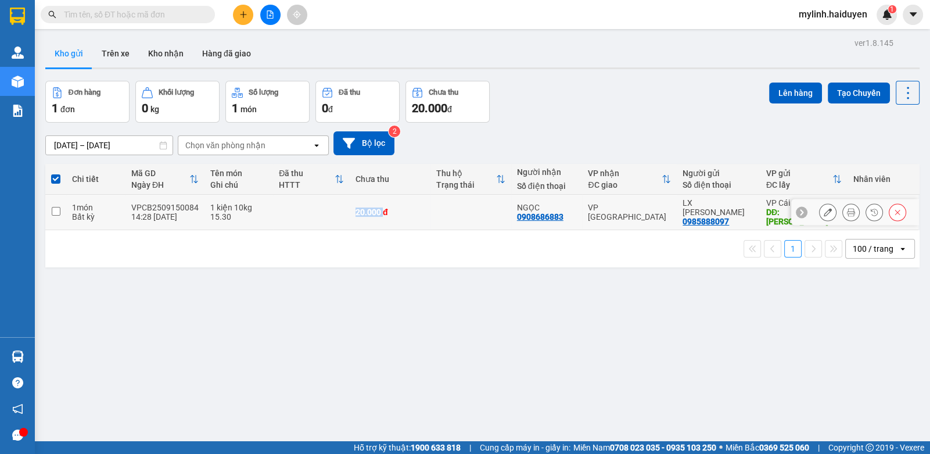
click at [360, 208] on div "20.000 đ" at bounding box center [389, 211] width 69 height 9
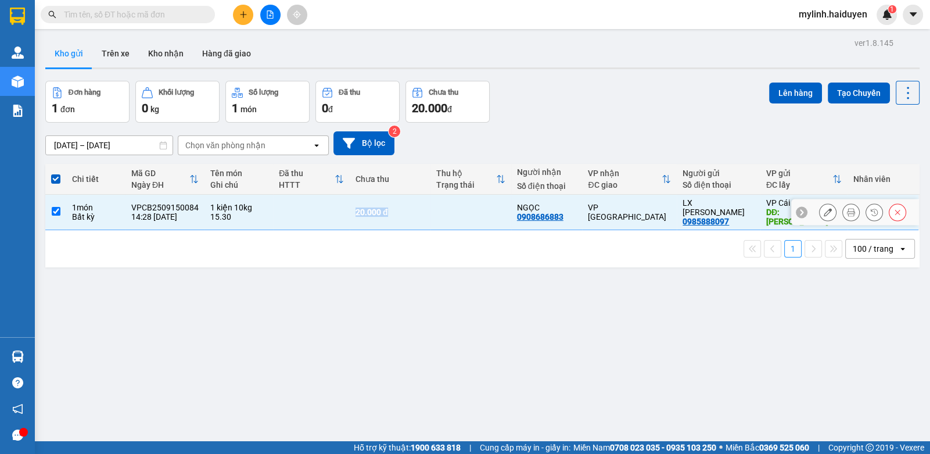
click at [361, 208] on div "20.000 đ" at bounding box center [389, 211] width 69 height 9
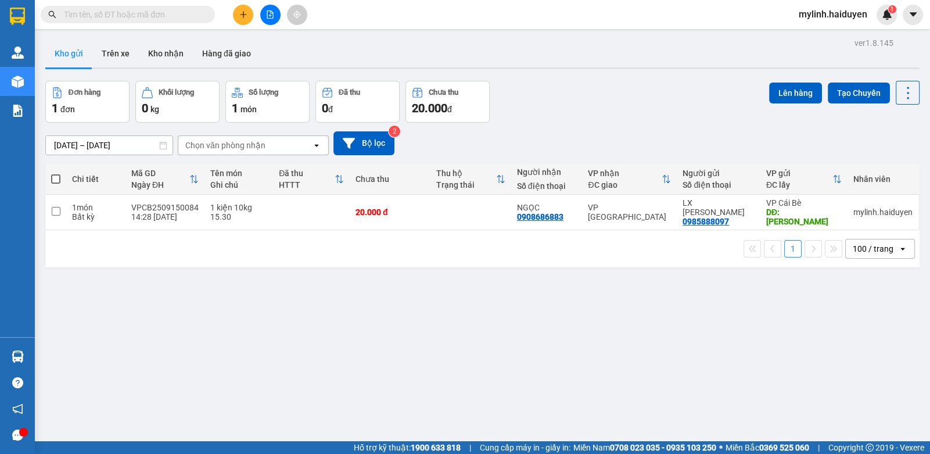
click at [383, 310] on div "ver 1.8.145 Kho gửi Trên xe Kho nhận Hàng đã giao Đơn hàng 1 đơn Khối lượng 0 k…" at bounding box center [483, 262] width 884 height 454
click at [378, 210] on div "20.000 đ" at bounding box center [389, 211] width 69 height 9
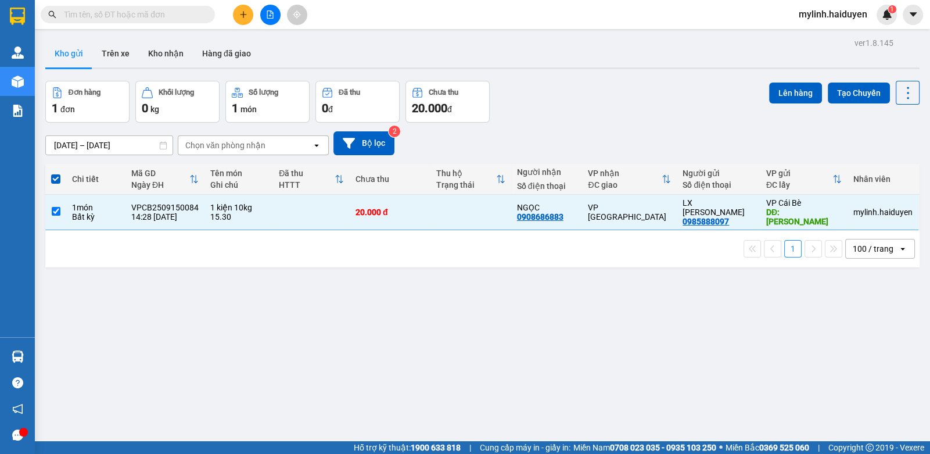
drag, startPoint x: 392, startPoint y: 300, endPoint x: 380, endPoint y: 247, distance: 53.7
click at [393, 296] on div "ver 1.8.145 Kho gửi Trên xe Kho nhận Hàng đã giao Đơn hàng 1 đơn Khối lượng 0 k…" at bounding box center [483, 262] width 884 height 454
click at [449, 221] on div "Chi tiết Mã GD Ngày ĐH Tên món Ghi chú Đã thu HTTT Chưa thu Thu hộ Trạng thái N…" at bounding box center [482, 215] width 874 height 103
click at [462, 212] on td at bounding box center [470, 212] width 81 height 35
checkbox input "false"
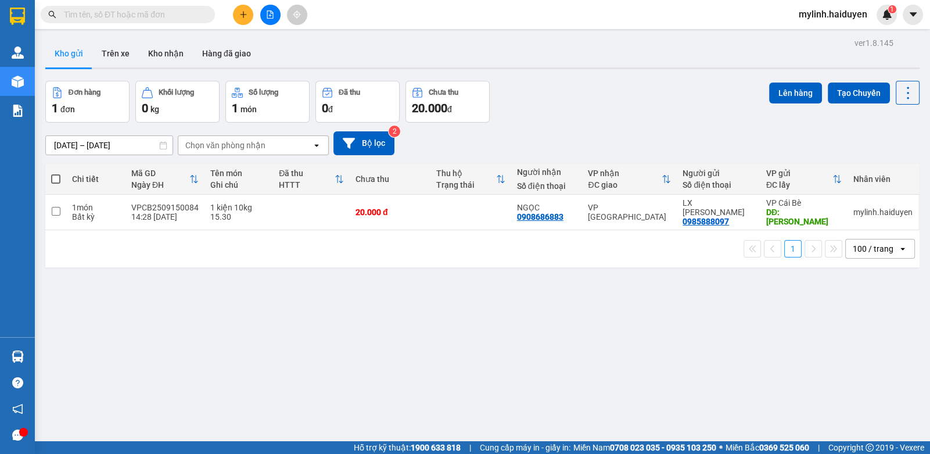
click at [429, 296] on div "ver 1.8.145 Kho gửi Trên xe Kho nhận Hàng đã giao Đơn hàng 1 đơn Khối lượng 0 k…" at bounding box center [483, 262] width 884 height 454
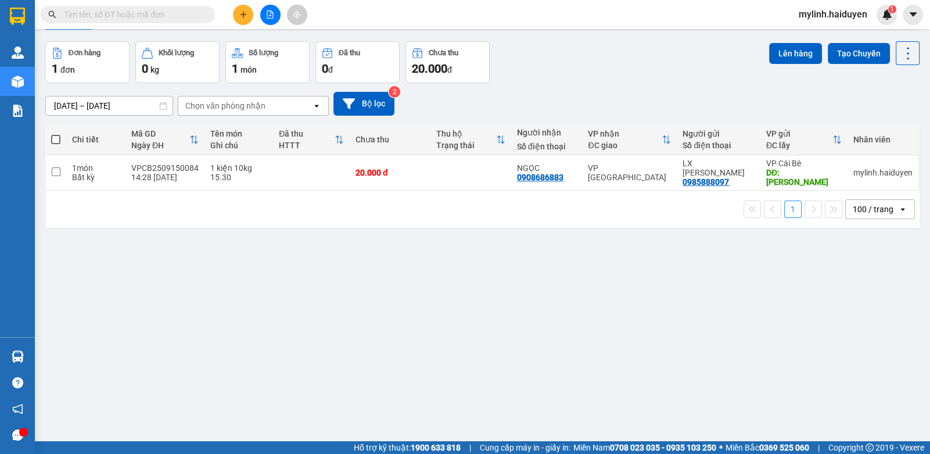
scroll to position [45, 0]
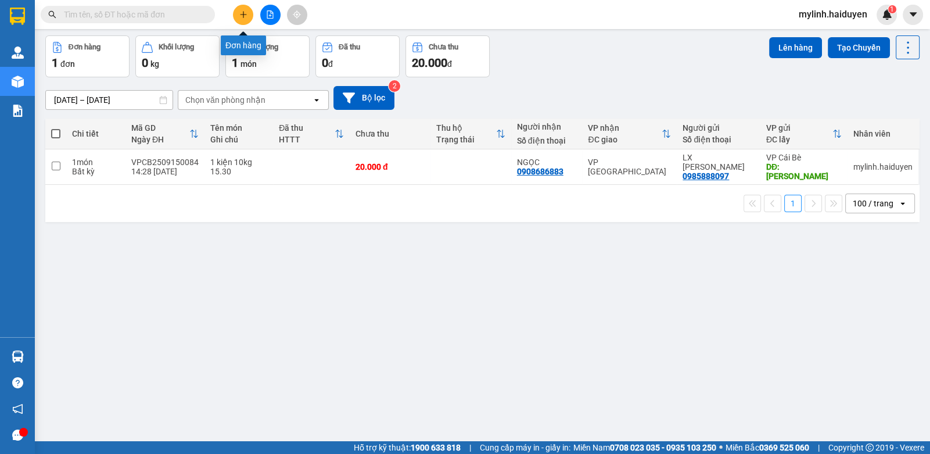
click at [236, 13] on button at bounding box center [243, 15] width 20 height 20
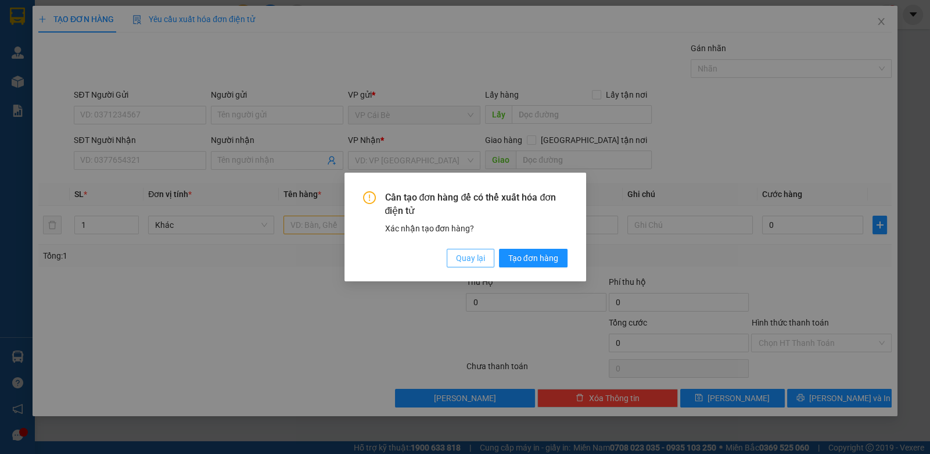
click at [465, 254] on span "Quay lại" at bounding box center [470, 258] width 29 height 13
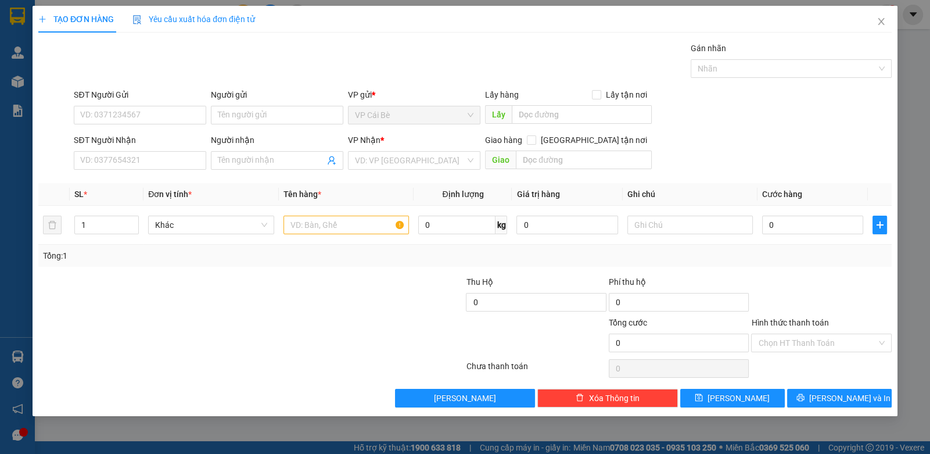
drag, startPoint x: 137, startPoint y: 105, endPoint x: 710, endPoint y: 82, distance: 573.2
click at [252, 105] on div "SĐT Người Gửi VD: 0371234567 Người gửi Tên người gửi VP gửi * VP Cái Bè Lấy hàn…" at bounding box center [482, 108] width 823 height 41
click at [154, 114] on input "SĐT Người Gửi" at bounding box center [140, 115] width 132 height 19
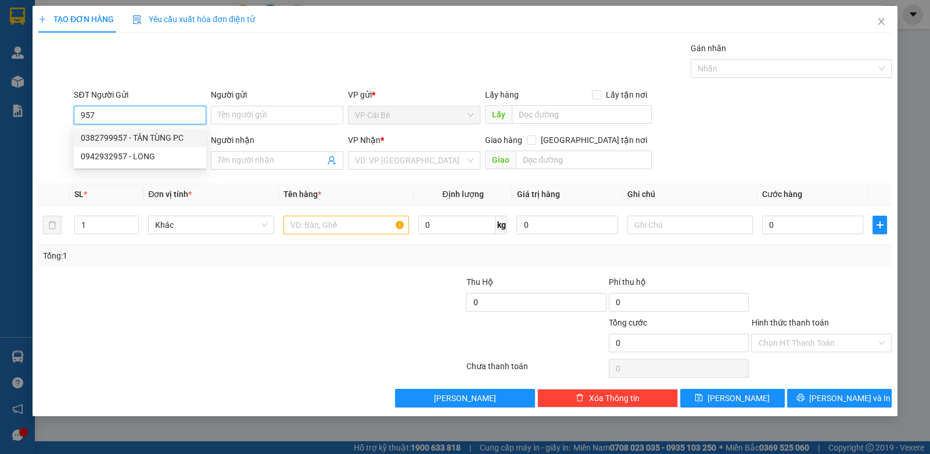
click at [164, 141] on div "0382799957 - TÂN TÙNG PC" at bounding box center [140, 137] width 118 height 13
type input "0382799957"
type input "TÂN TÙNG PC"
type input "0938135129"
type input "NƯƠNG"
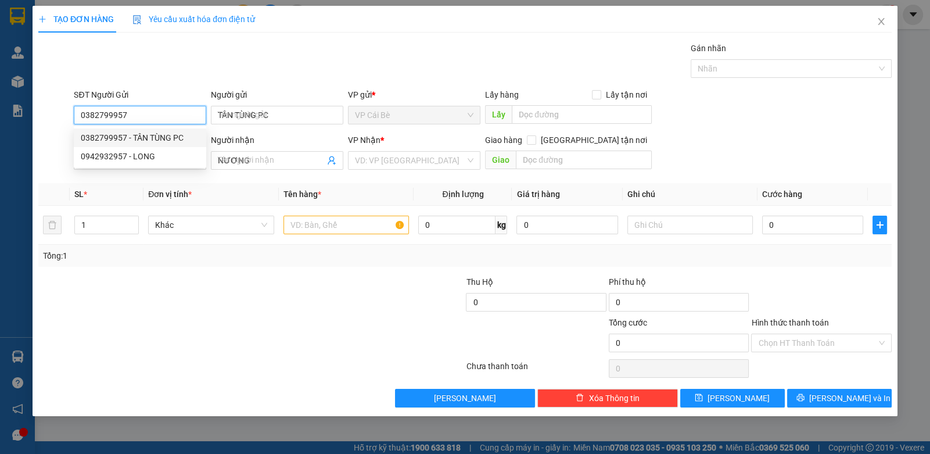
type input "30.000"
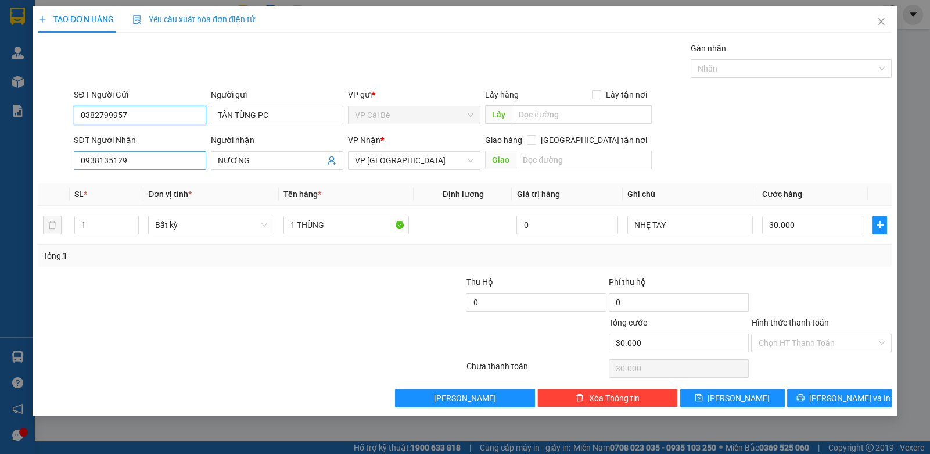
type input "0382799957"
click at [166, 159] on input "0938135129" at bounding box center [140, 160] width 132 height 19
drag, startPoint x: 166, startPoint y: 159, endPoint x: 372, endPoint y: 117, distance: 211.1
click at [166, 159] on input "0938135129" at bounding box center [140, 160] width 132 height 19
type input "0931849112"
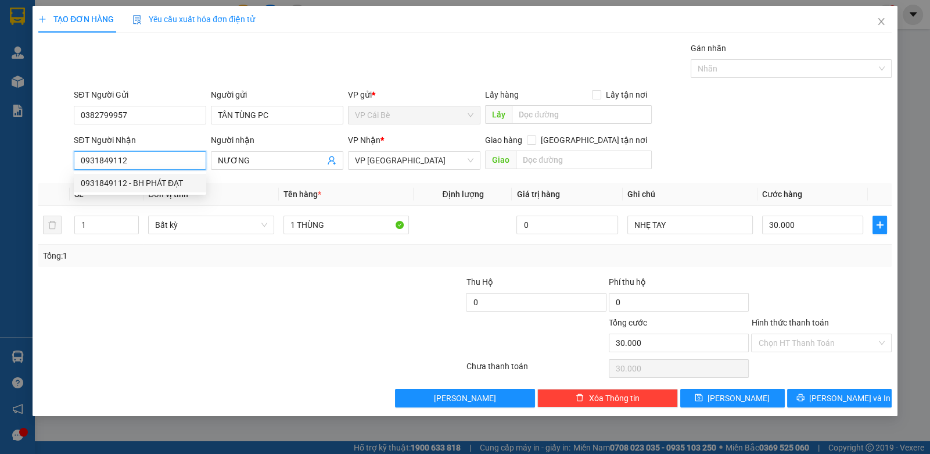
click at [140, 184] on div "0931849112 - BH PHÁT ĐẠT" at bounding box center [140, 183] width 118 height 13
type input "BH PHÁT ĐẠT"
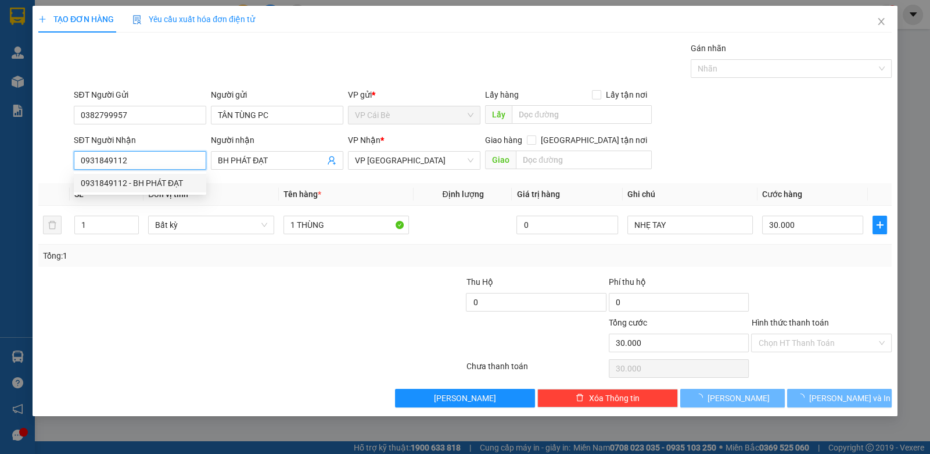
type input "20.000"
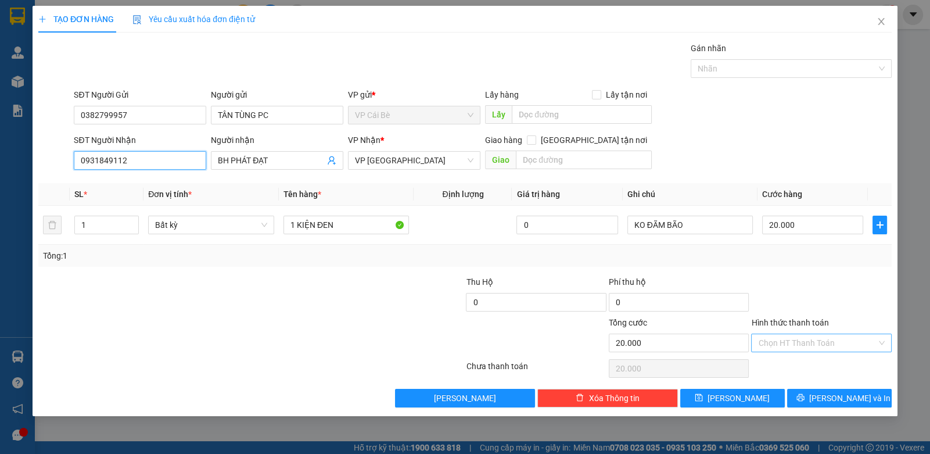
type input "0931849112"
click at [807, 347] on input "Hình thức thanh toán" at bounding box center [817, 342] width 118 height 17
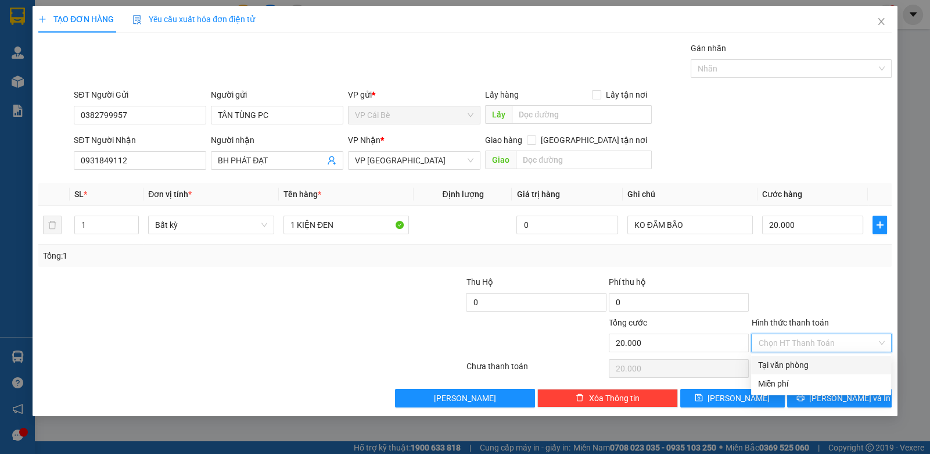
drag, startPoint x: 802, startPoint y: 353, endPoint x: 806, endPoint y: 416, distance: 64.0
click at [789, 370] on div "Tại văn phòng" at bounding box center [821, 364] width 126 height 13
type input "0"
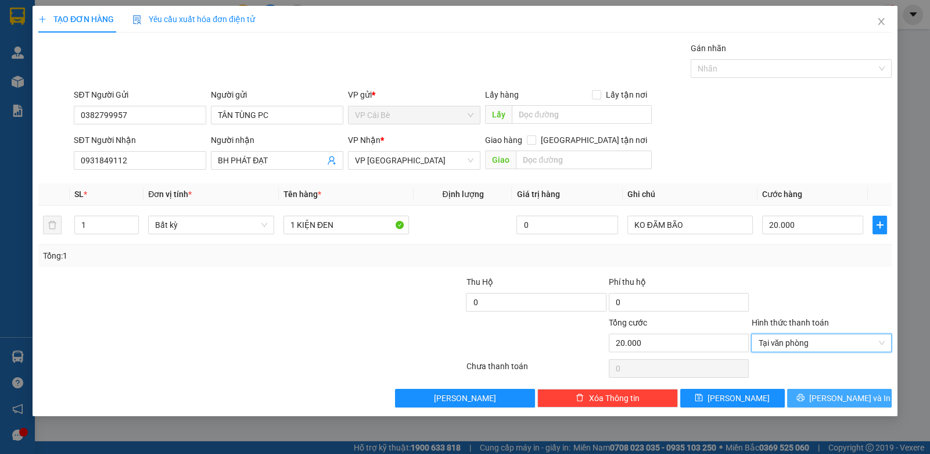
drag, startPoint x: 842, startPoint y: 392, endPoint x: 850, endPoint y: 383, distance: 12.7
click at [841, 392] on span "[PERSON_NAME] và In" at bounding box center [849, 398] width 81 height 13
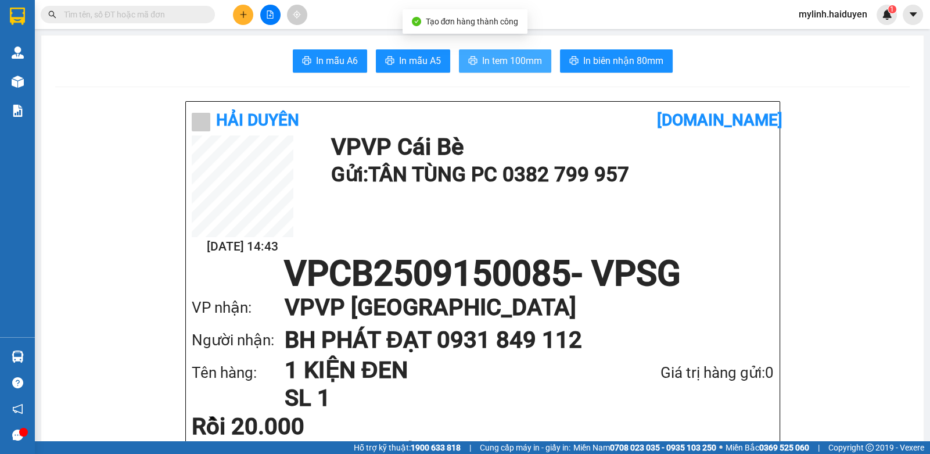
click at [488, 66] on span "In tem 100mm" at bounding box center [512, 60] width 60 height 15
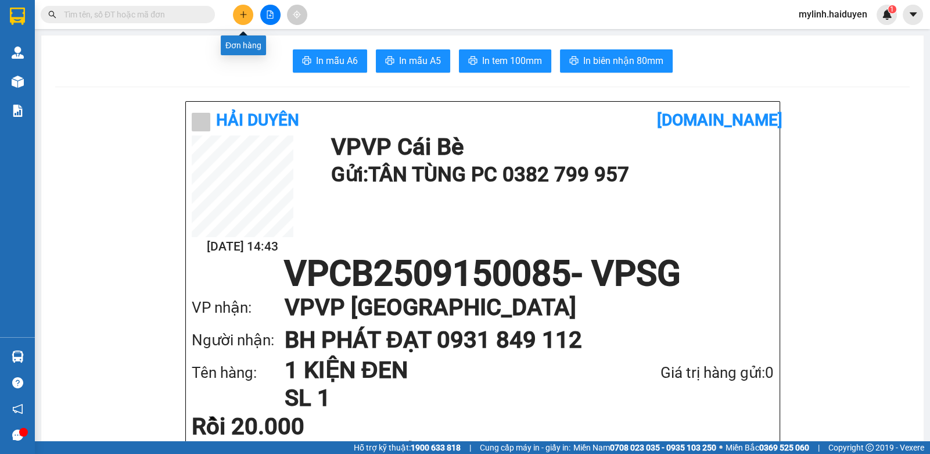
click at [243, 19] on button at bounding box center [243, 15] width 20 height 20
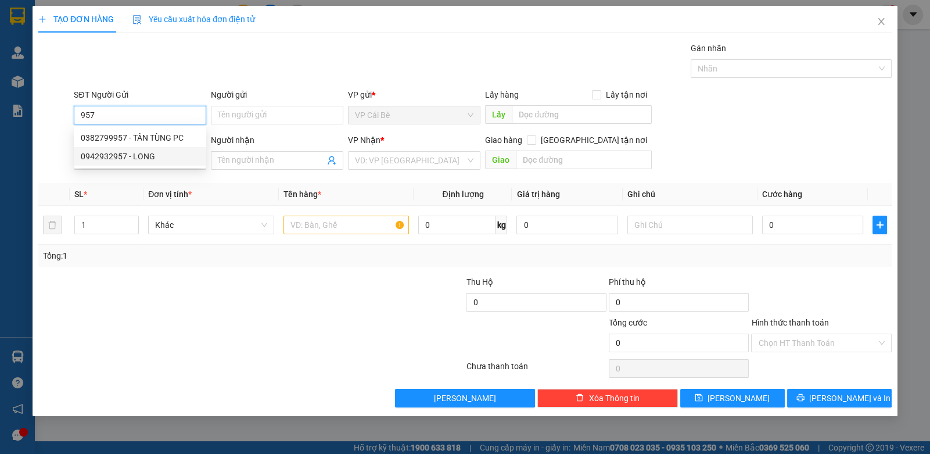
click at [142, 143] on div "0382799957 - TÂN TÙNG PC 0942932957 - LONG" at bounding box center [140, 146] width 132 height 37
drag, startPoint x: 143, startPoint y: 141, endPoint x: 171, endPoint y: 121, distance: 35.0
click at [145, 137] on div "0382799957 - TÂN TÙNG PC" at bounding box center [140, 137] width 118 height 13
type input "0382799957"
type input "TÂN TÙNG PC"
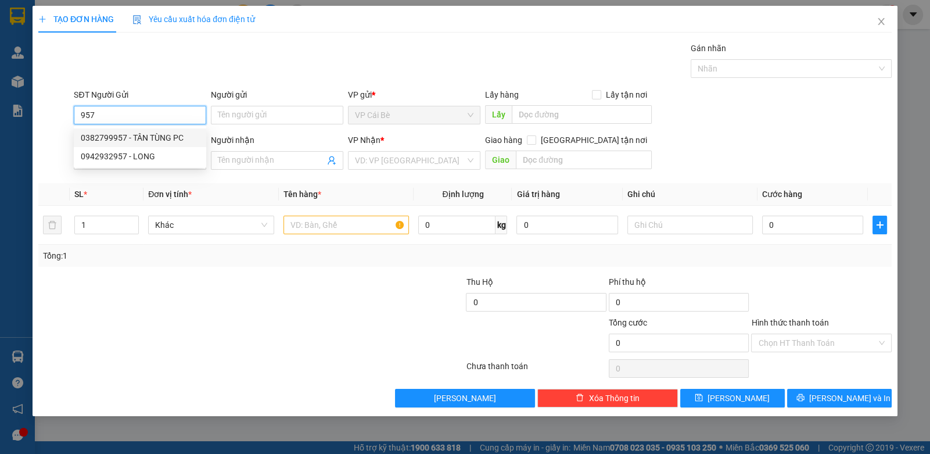
type input "0931849112"
type input "BH PHÁT ĐẠT"
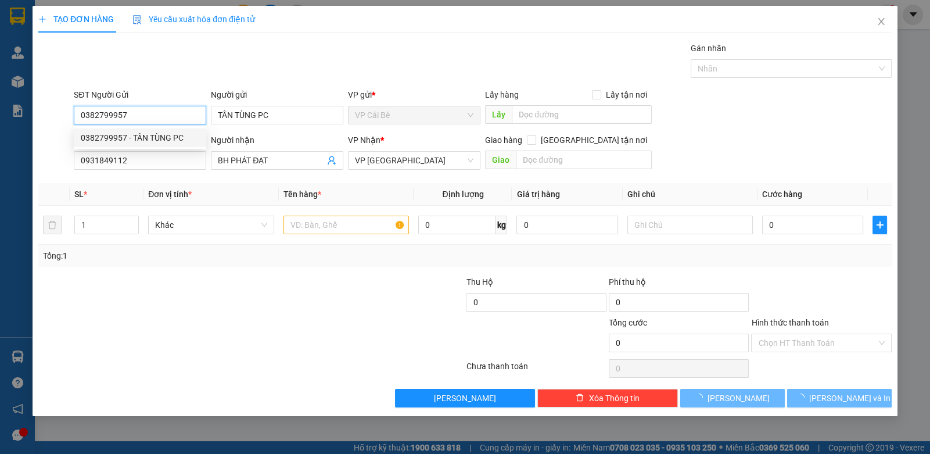
type input "20.000"
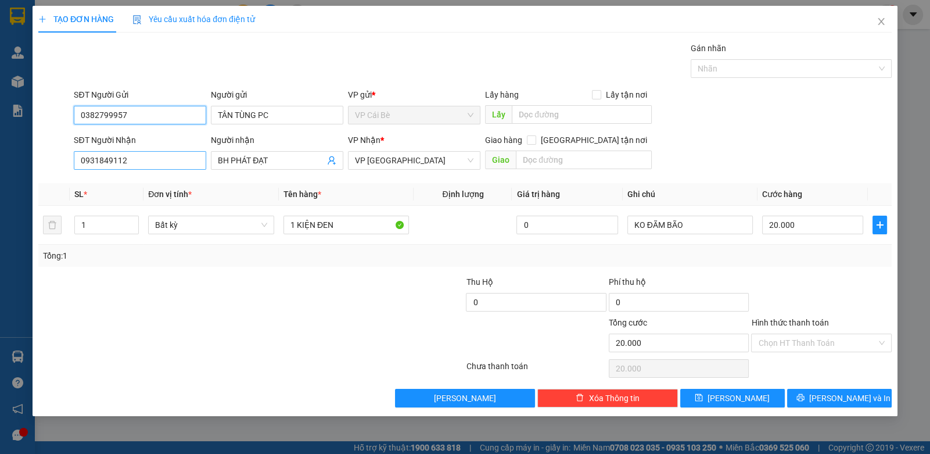
type input "0382799957"
click at [155, 164] on input "0931849112" at bounding box center [140, 160] width 132 height 19
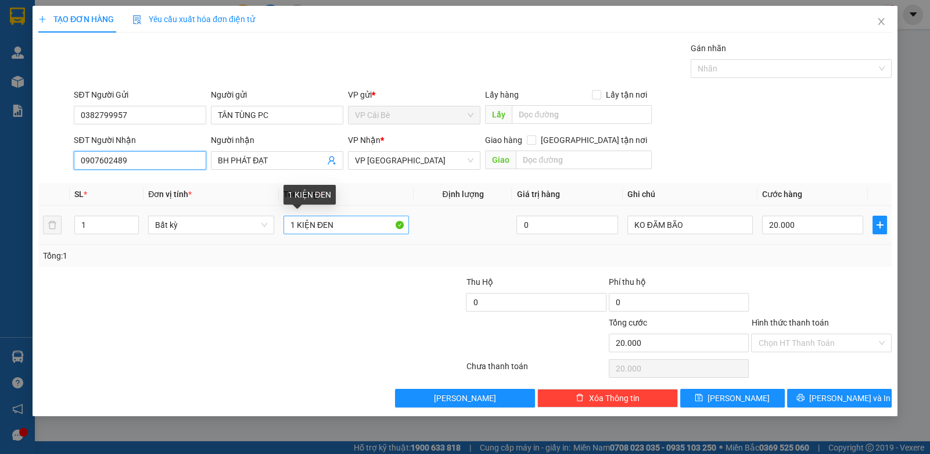
type input "0907602489"
click at [357, 227] on input "1 KIỆN ĐEN" at bounding box center [346, 225] width 126 height 19
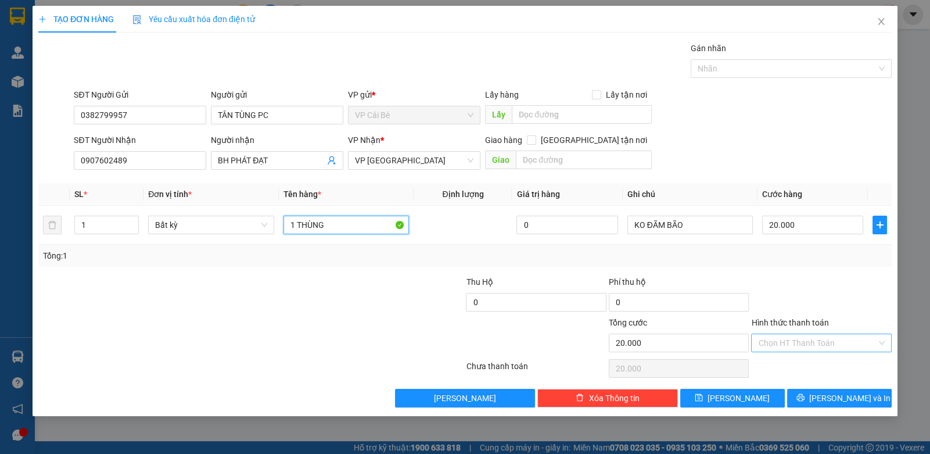
type input "1 THÙNG"
drag, startPoint x: 788, startPoint y: 340, endPoint x: 796, endPoint y: 351, distance: 13.9
click at [790, 341] on input "Hình thức thanh toán" at bounding box center [817, 342] width 118 height 17
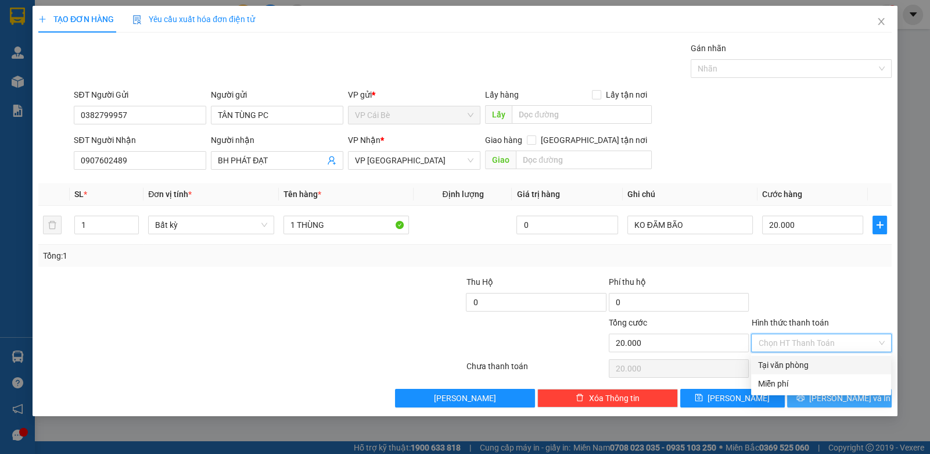
drag, startPoint x: 791, startPoint y: 364, endPoint x: 806, endPoint y: 391, distance: 30.7
click at [796, 367] on div "Tại văn phòng" at bounding box center [821, 364] width 126 height 13
type input "0"
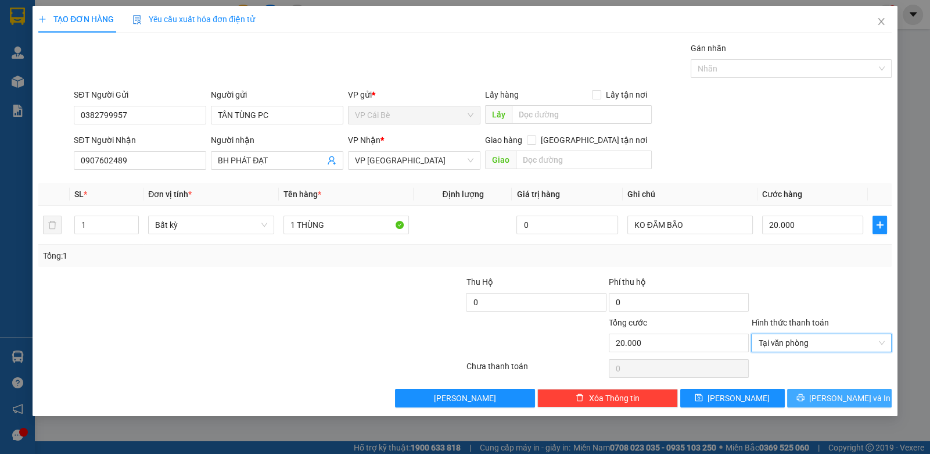
click at [805, 400] on icon "printer" at bounding box center [800, 397] width 8 height 8
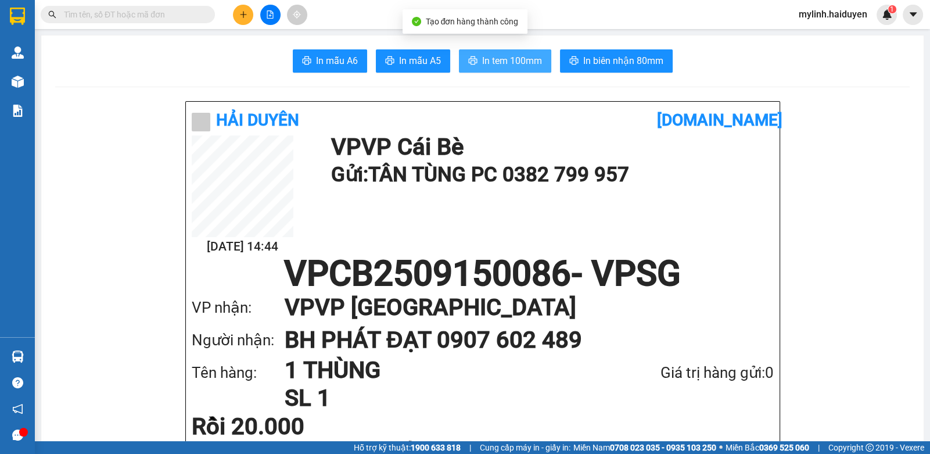
click at [494, 63] on span "In tem 100mm" at bounding box center [512, 60] width 60 height 15
click at [243, 19] on button at bounding box center [243, 15] width 20 height 20
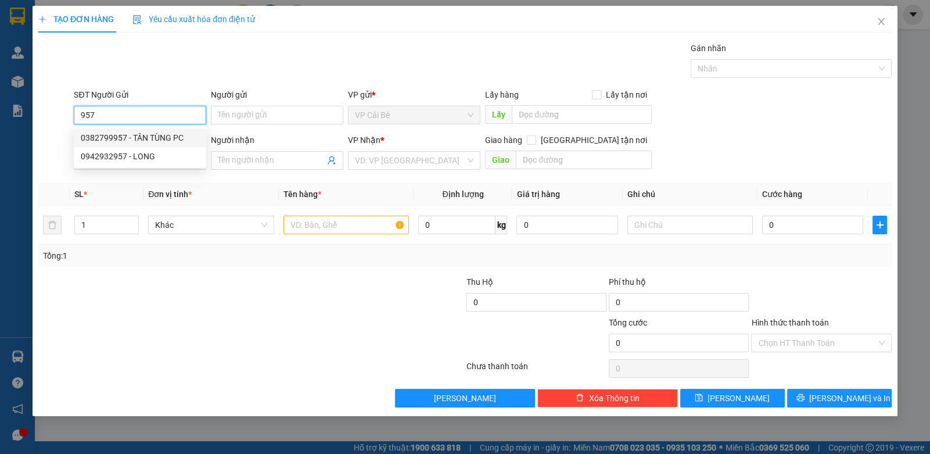
click at [153, 137] on div "0382799957 - TÂN TÙNG PC" at bounding box center [140, 137] width 118 height 13
type input "0382799957"
type input "TÂN TÙNG PC"
type input "0907602489"
type input "BH PHÁT ĐẠT"
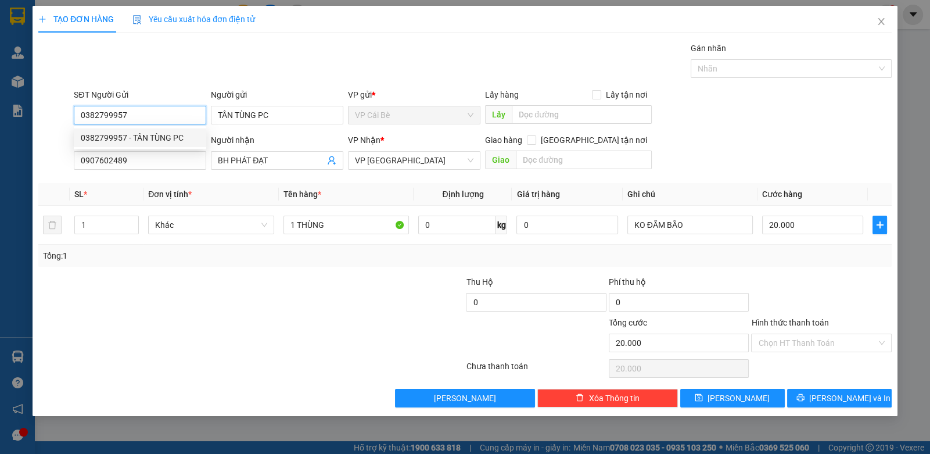
type input "20.000"
type input "0382799957"
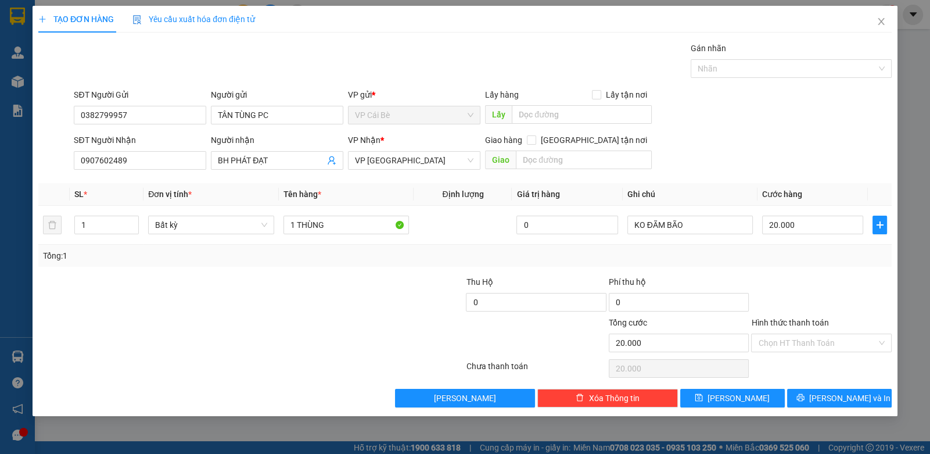
click at [169, 171] on div "SĐT Người Nhận 0907602489" at bounding box center [140, 154] width 132 height 41
click at [169, 170] on div "SĐT Người Nhận 0907602489" at bounding box center [140, 154] width 132 height 41
click at [169, 167] on input "0907602489" at bounding box center [140, 160] width 132 height 19
click at [170, 163] on input "0907602489" at bounding box center [140, 160] width 132 height 19
drag, startPoint x: 170, startPoint y: 163, endPoint x: 183, endPoint y: 151, distance: 17.3
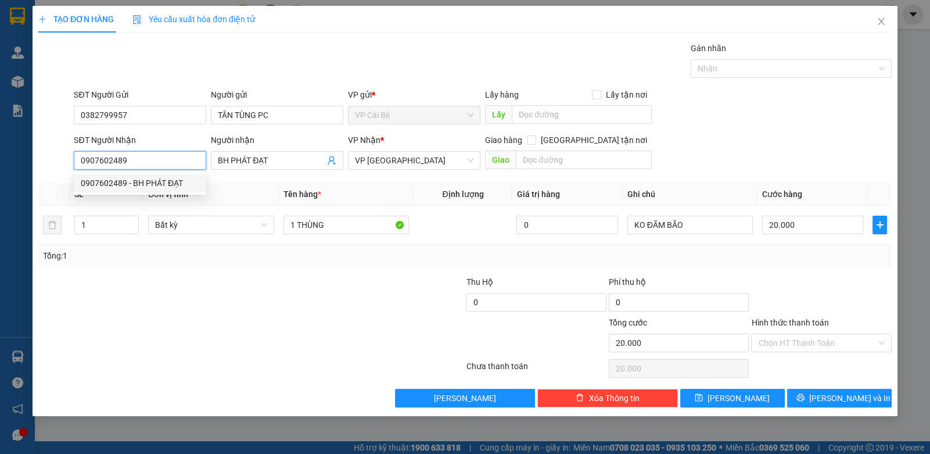
click at [171, 162] on input "0907602489" at bounding box center [140, 160] width 132 height 19
type input "0911423812"
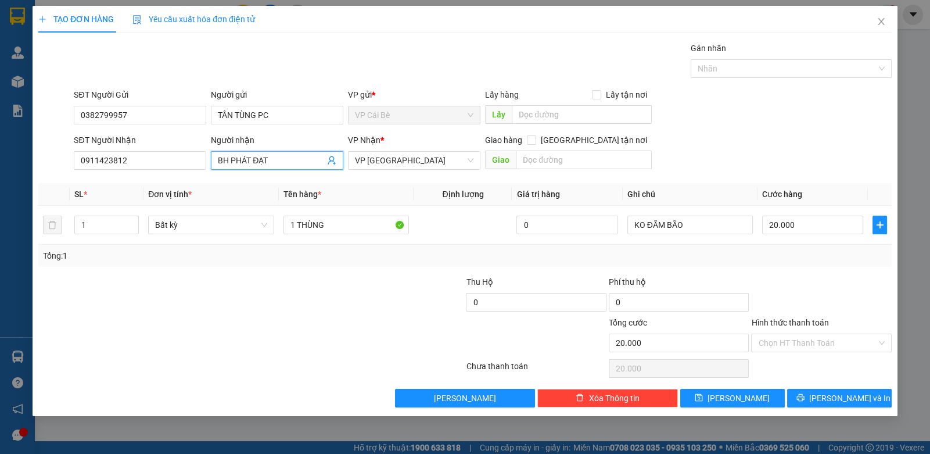
click at [309, 156] on input "BH PHÁT ĐẠT" at bounding box center [271, 160] width 107 height 13
type input "LAPTOP BLUE"
click at [342, 229] on input "1 THÙNG" at bounding box center [346, 225] width 126 height 19
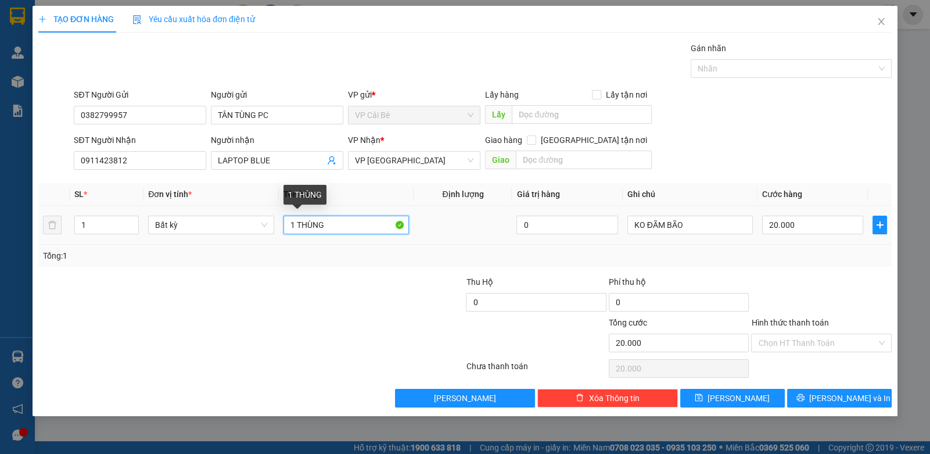
click at [342, 229] on input "1 THÙNG" at bounding box center [346, 225] width 126 height 19
type input "1 KIỆN ĐEN NP"
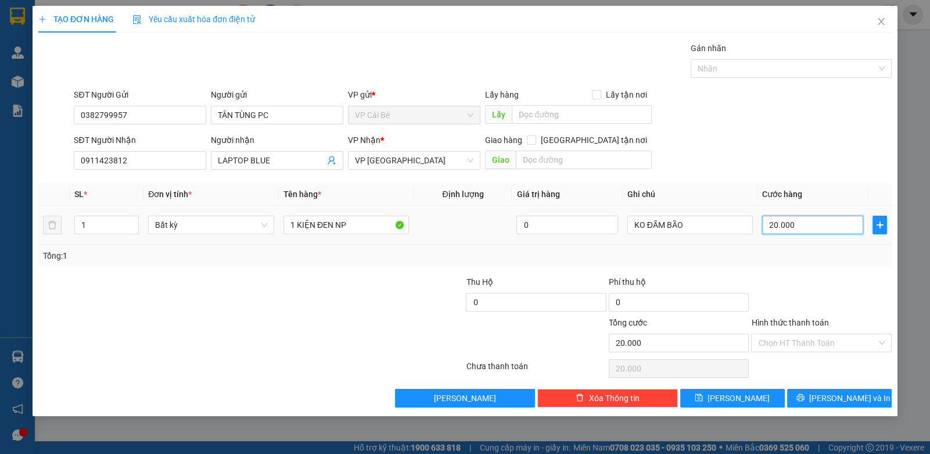
click at [791, 231] on input "20.000" at bounding box center [812, 225] width 101 height 19
type input "3"
type input "30"
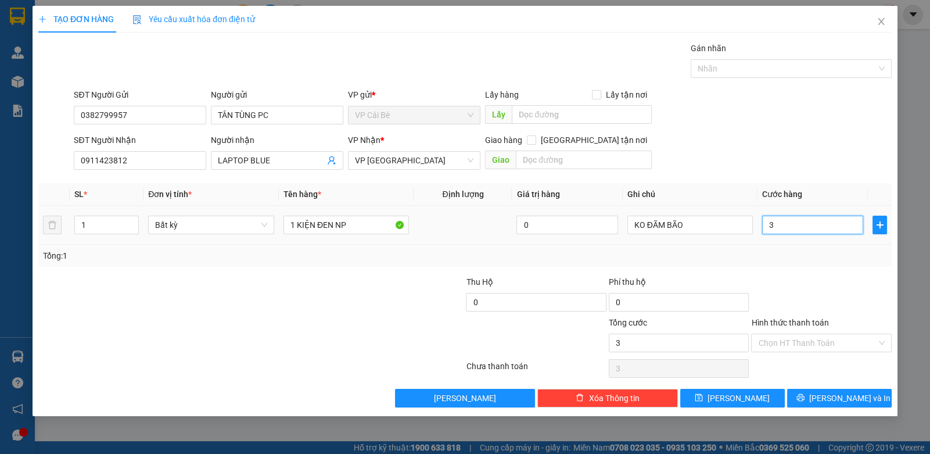
type input "30"
type input "30.000"
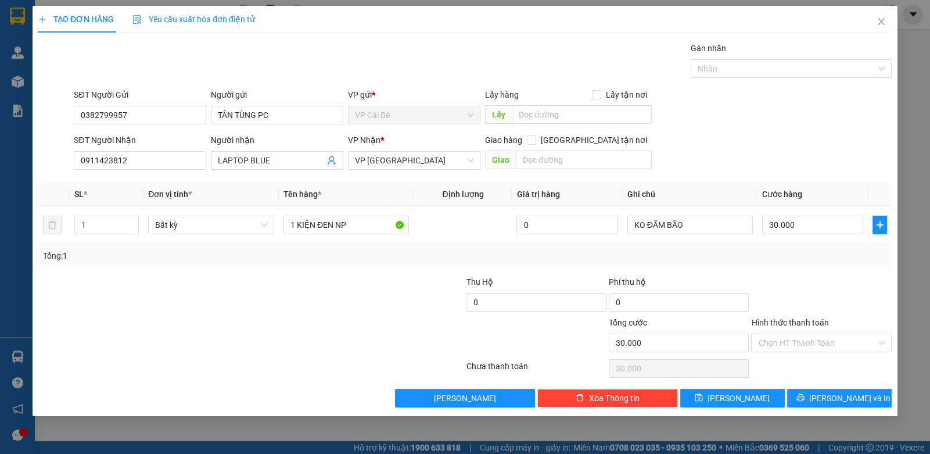
drag, startPoint x: 845, startPoint y: 263, endPoint x: 840, endPoint y: 297, distance: 34.1
click at [841, 262] on div "Tổng: 1" at bounding box center [464, 256] width 853 height 22
drag, startPoint x: 814, startPoint y: 336, endPoint x: 811, endPoint y: 349, distance: 13.0
click at [813, 340] on input "Hình thức thanh toán" at bounding box center [817, 342] width 118 height 17
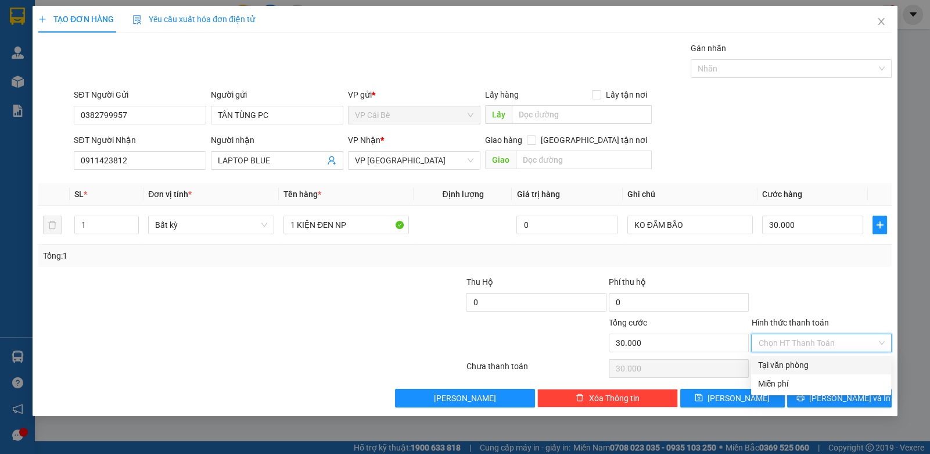
drag, startPoint x: 799, startPoint y: 362, endPoint x: 801, endPoint y: 373, distance: 11.8
click at [799, 367] on div "Tại văn phòng" at bounding box center [821, 364] width 126 height 13
type input "0"
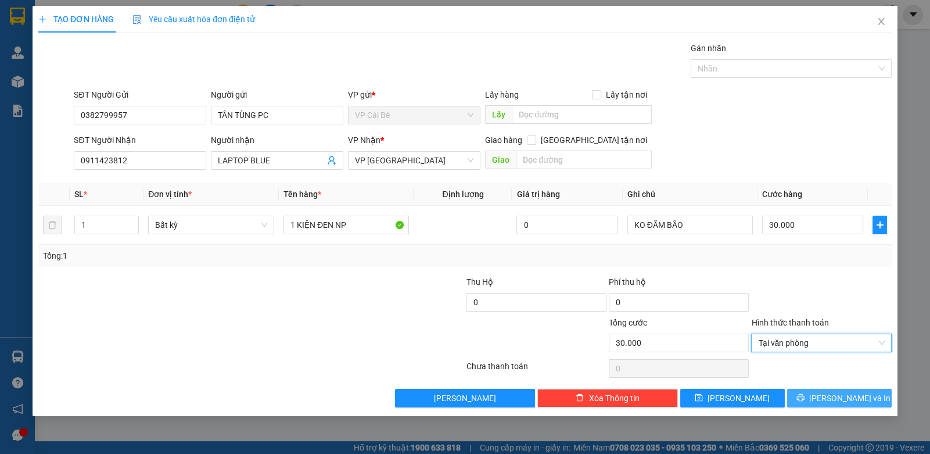
drag, startPoint x: 809, startPoint y: 405, endPoint x: 822, endPoint y: 406, distance: 12.8
click at [817, 407] on div "TẠO ĐƠN HÀNG Yêu cầu xuất hóa đơn điện tử Transit Pickup Surcharge Ids Transit …" at bounding box center [465, 211] width 865 height 410
drag, startPoint x: 848, startPoint y: 408, endPoint x: 850, endPoint y: 402, distance: 6.8
click at [849, 404] on div "TẠO ĐƠN HÀNG Yêu cầu xuất hóa đơn điện tử Transit Pickup Surcharge Ids Transit …" at bounding box center [465, 211] width 865 height 410
click at [851, 401] on span "Lưu và In" at bounding box center [849, 398] width 81 height 13
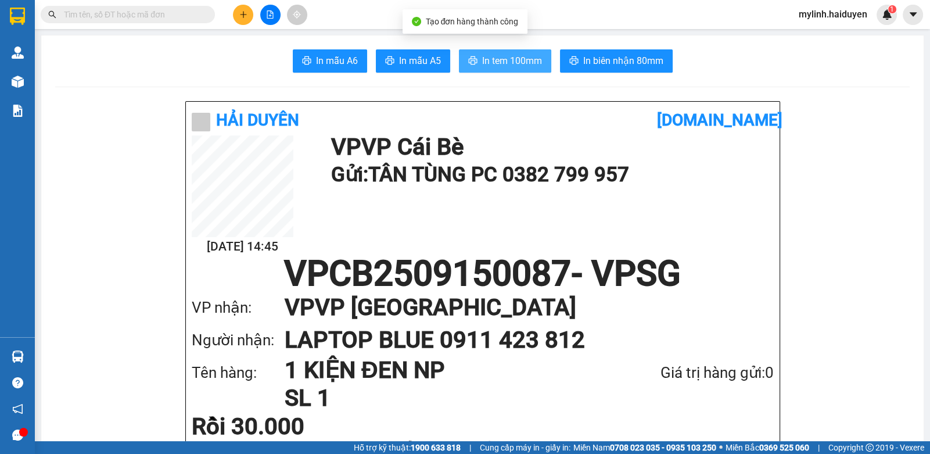
click at [479, 51] on button "In tem 100mm" at bounding box center [505, 60] width 92 height 23
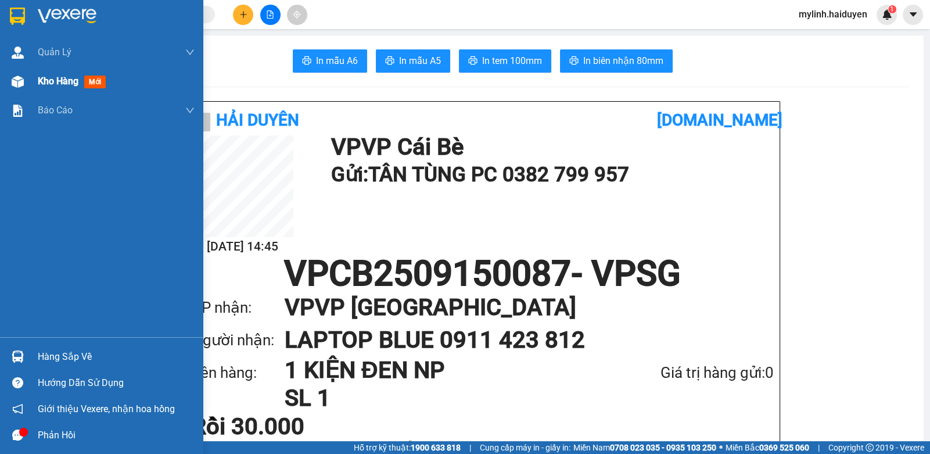
click at [21, 84] on img at bounding box center [18, 82] width 12 height 12
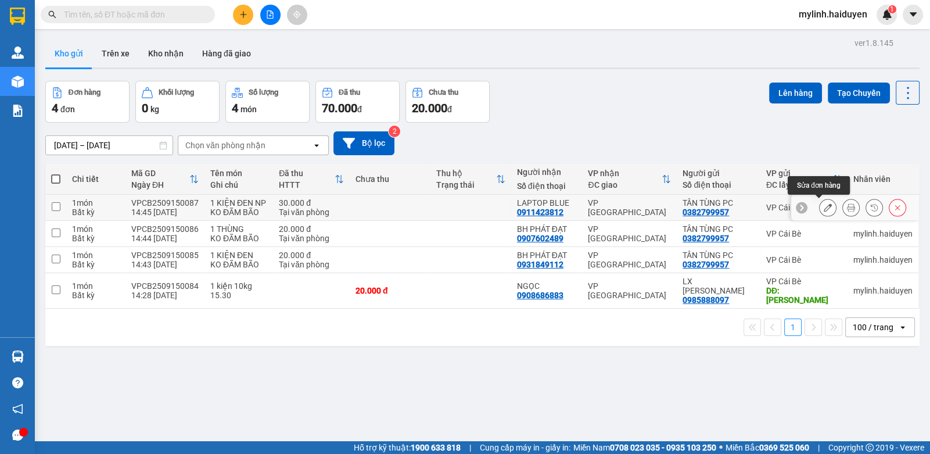
click at [824, 208] on icon at bounding box center [828, 207] width 8 height 8
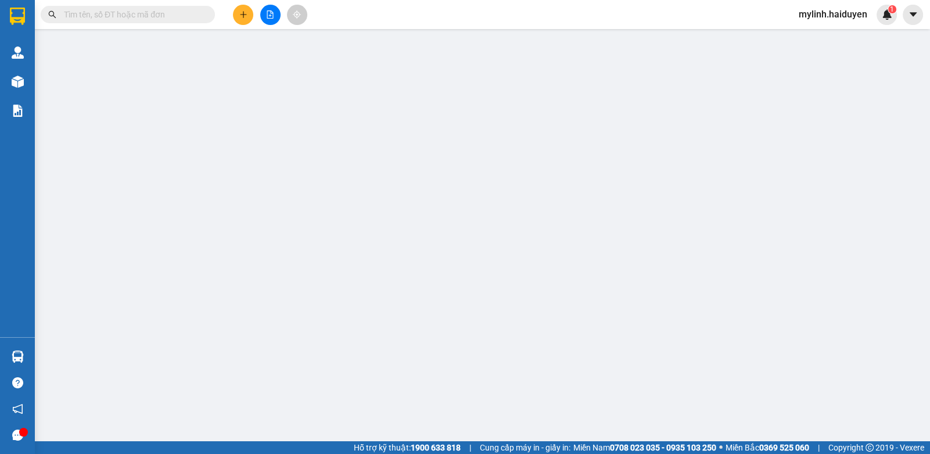
type input "0382799957"
type input "TÂN TÙNG PC"
type input "0911423812"
type input "LAPTOP BLUE"
type input "30.000"
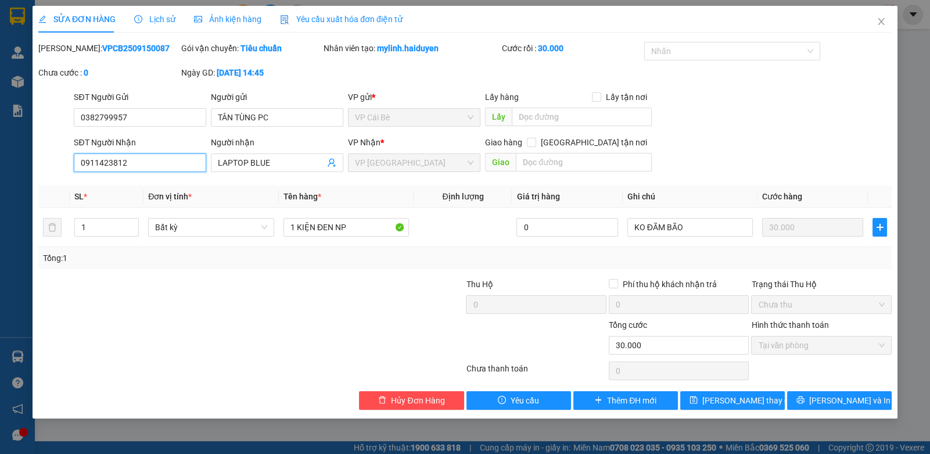
click at [119, 166] on input "0911423812" at bounding box center [140, 162] width 132 height 19
type input "0911423832"
drag, startPoint x: 702, startPoint y: 393, endPoint x: 708, endPoint y: 392, distance: 6.6
click at [707, 392] on button "Lưu thay đổi" at bounding box center [732, 400] width 105 height 19
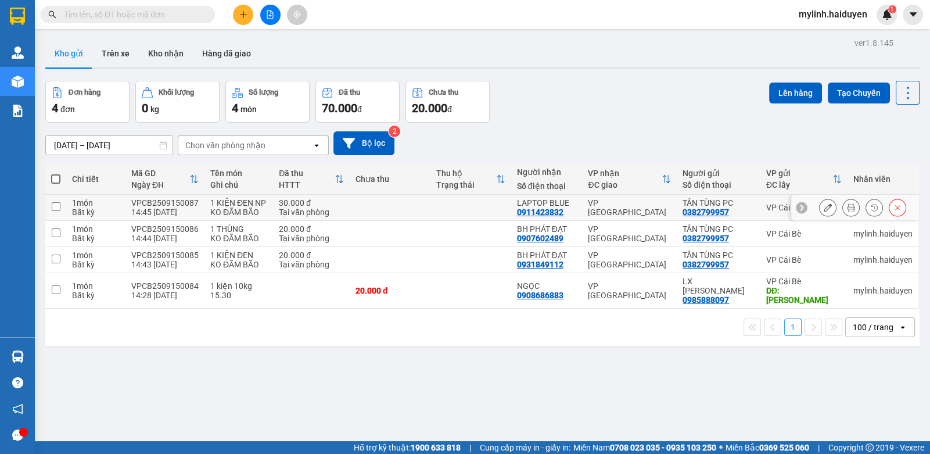
click at [543, 212] on div "0911423832" at bounding box center [540, 211] width 46 height 9
copy div "0911423832"
drag, startPoint x: 131, startPoint y: 17, endPoint x: 153, endPoint y: 24, distance: 23.9
click at [138, 16] on input "text" at bounding box center [132, 14] width 137 height 13
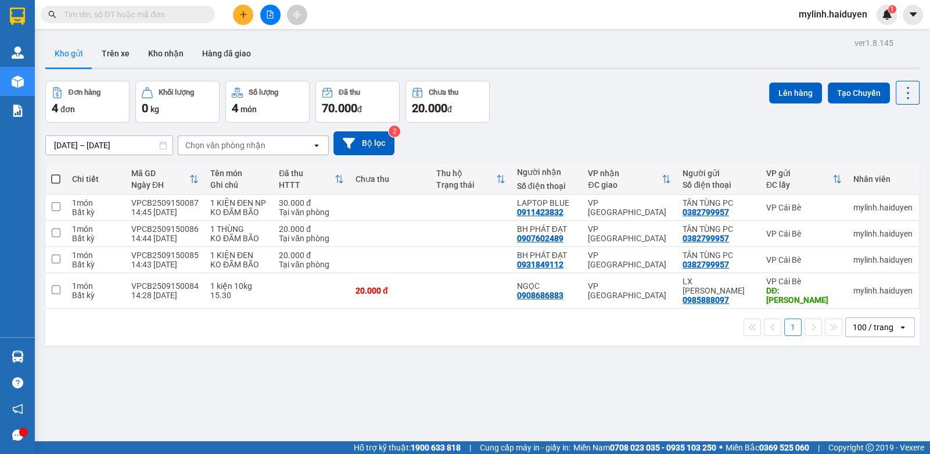
paste input "0911423832"
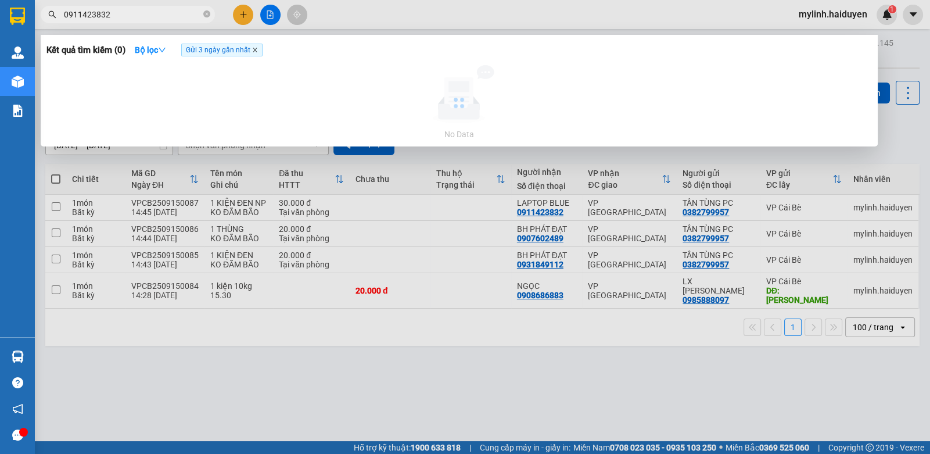
type input "0911423832"
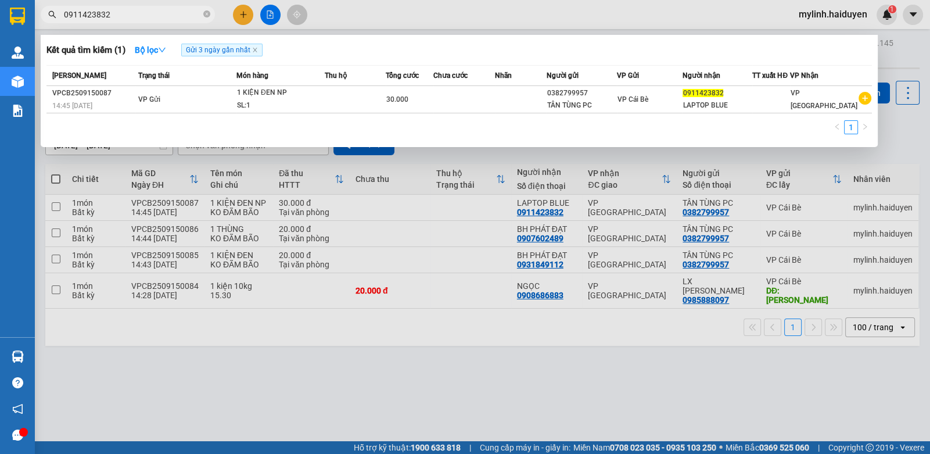
drag, startPoint x: 256, startPoint y: 52, endPoint x: 250, endPoint y: 49, distance: 6.5
click at [252, 50] on span "Gửi 3 ngày gần nhất" at bounding box center [221, 50] width 81 height 13
click at [257, 48] on icon "close" at bounding box center [255, 50] width 6 height 6
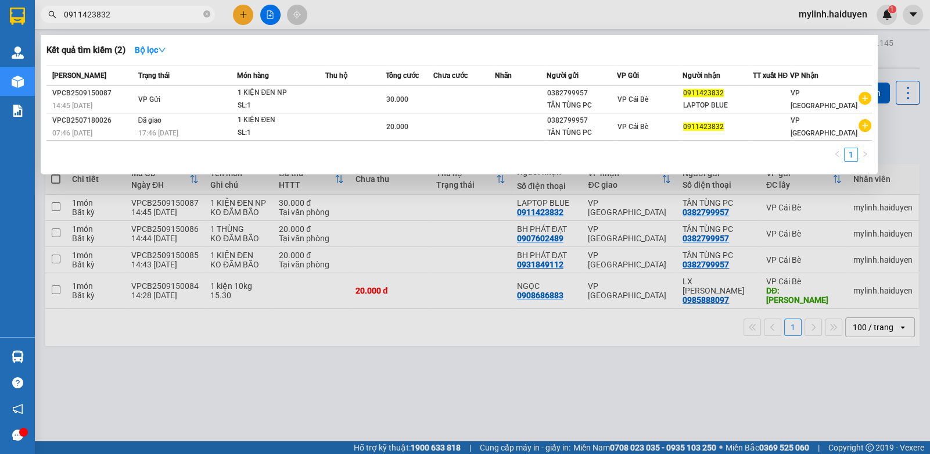
click at [457, 7] on div at bounding box center [465, 227] width 930 height 454
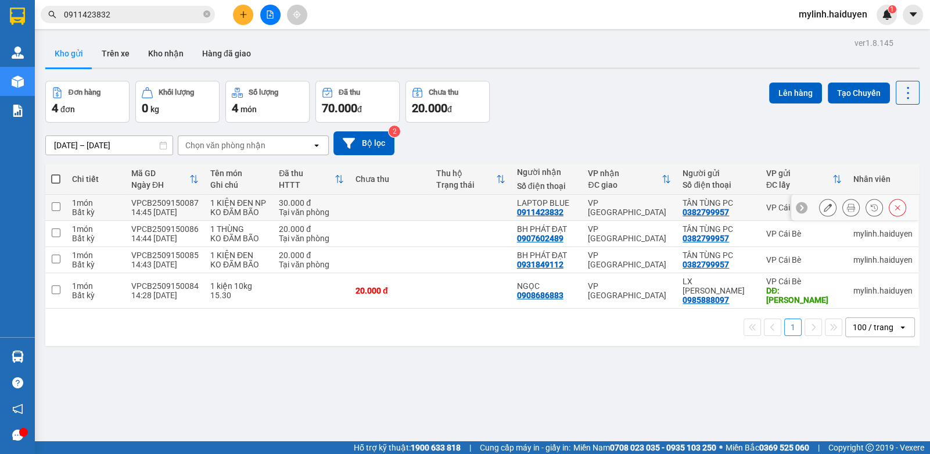
click at [847, 207] on icon at bounding box center [851, 207] width 8 height 8
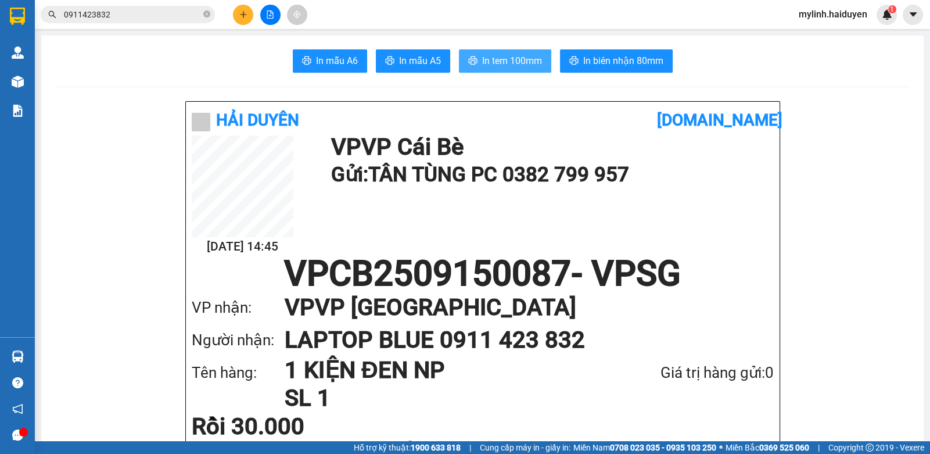
click at [501, 63] on span "In tem 100mm" at bounding box center [512, 60] width 60 height 15
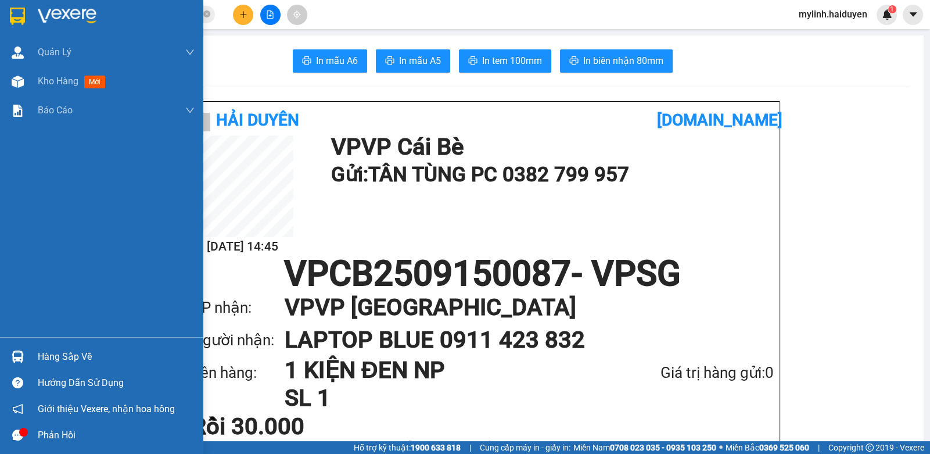
drag, startPoint x: 72, startPoint y: 92, endPoint x: 96, endPoint y: 16, distance: 79.4
click at [72, 88] on div "Kho hàng mới" at bounding box center [116, 81] width 157 height 29
click at [91, 69] on div "Kho hàng mới" at bounding box center [116, 81] width 157 height 29
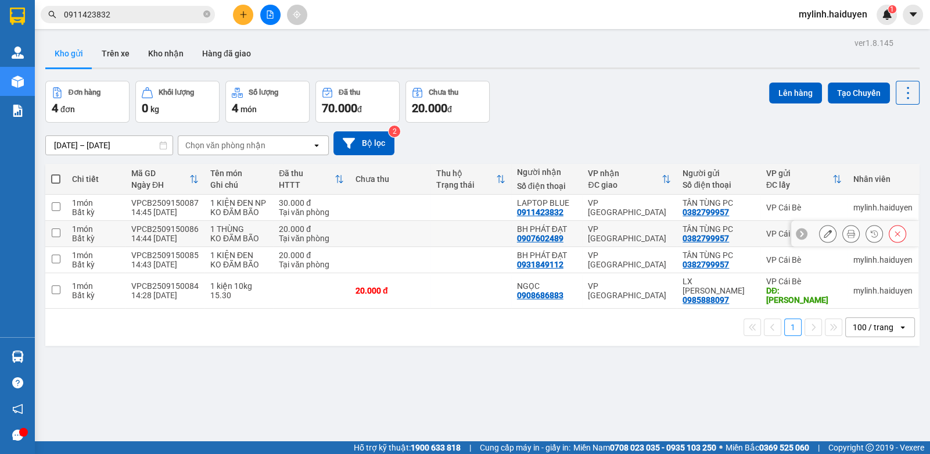
click at [820, 232] on button at bounding box center [828, 234] width 16 height 20
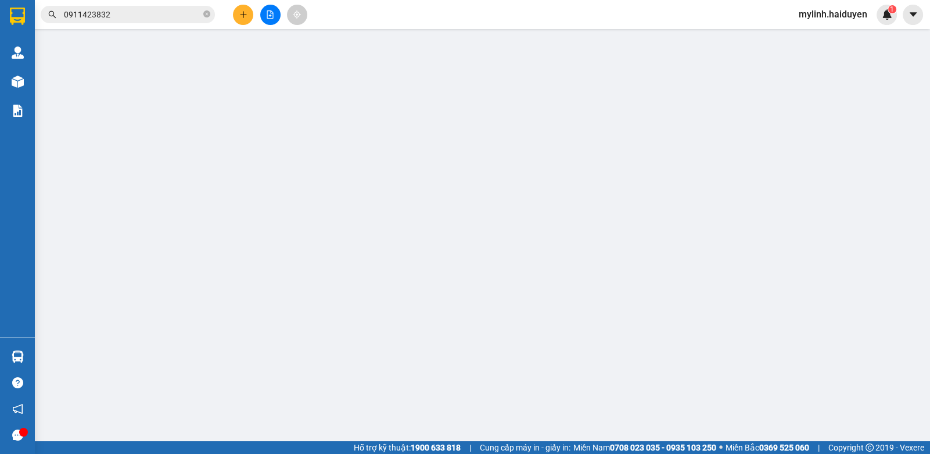
type input "0382799957"
type input "TÂN TÙNG PC"
type input "0907602489"
type input "BH PHÁT ĐẠT"
type input "20.000"
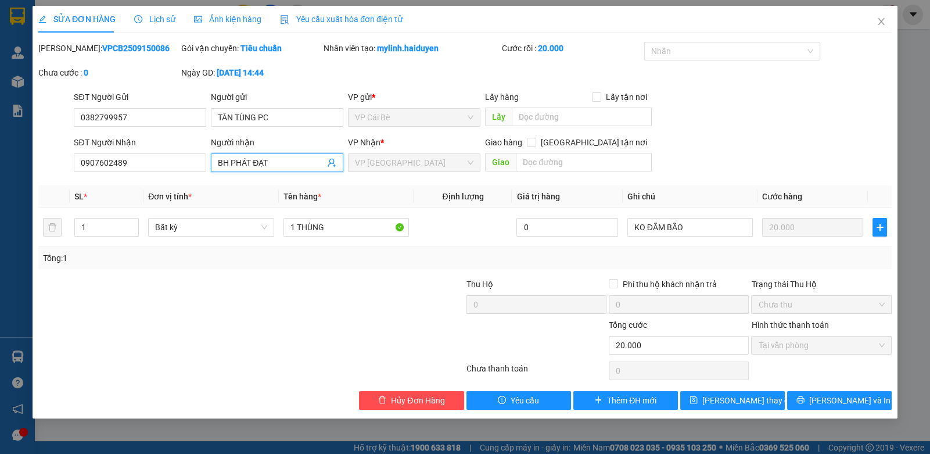
click at [290, 166] on input "BH PHÁT ĐẠT" at bounding box center [271, 162] width 107 height 13
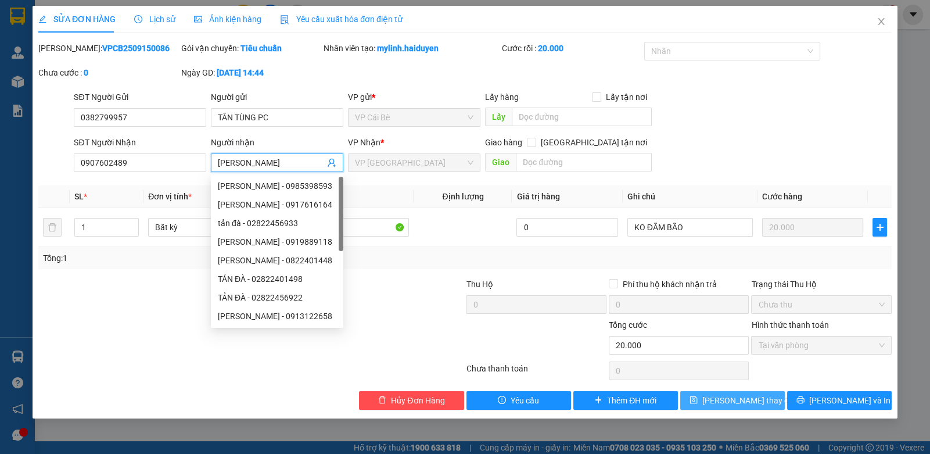
type input "TẢN ĐÀ"
click at [749, 407] on button "[PERSON_NAME] thay đổi" at bounding box center [732, 400] width 105 height 19
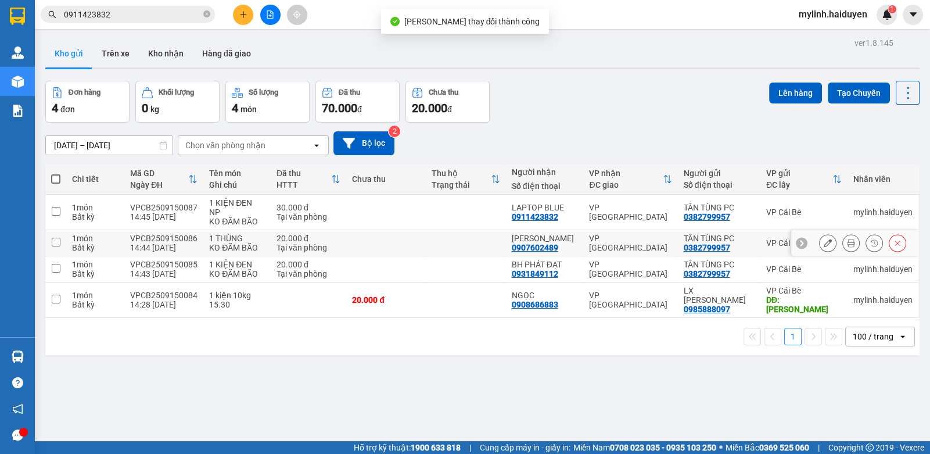
drag, startPoint x: 841, startPoint y: 234, endPoint x: 861, endPoint y: 234, distance: 20.3
click at [856, 235] on div at bounding box center [862, 242] width 87 height 17
click at [843, 233] on button at bounding box center [851, 243] width 16 height 20
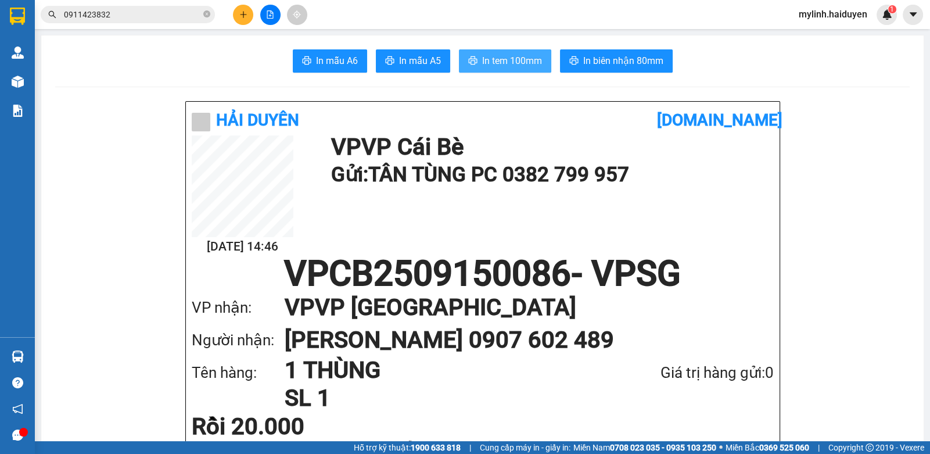
click at [474, 51] on button "In tem 100mm" at bounding box center [505, 60] width 92 height 23
click at [473, 60] on button "In tem 100mm" at bounding box center [505, 60] width 92 height 23
click at [514, 55] on span "In tem 100mm" at bounding box center [512, 60] width 60 height 15
drag, startPoint x: 354, startPoint y: 66, endPoint x: 572, endPoint y: 59, distance: 217.9
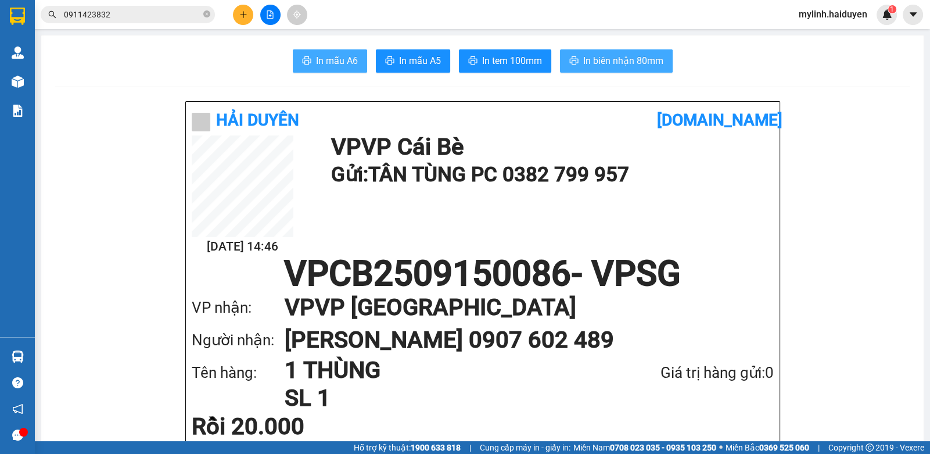
click at [491, 66] on div "In mẫu A6 In mẫu A5 In tem 100mm In biên nhận 80mm" at bounding box center [482, 60] width 854 height 23
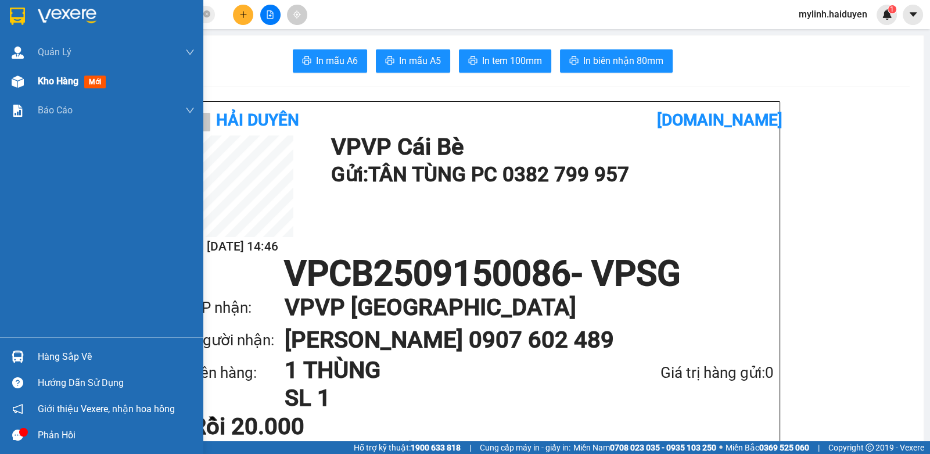
click at [35, 81] on div "Kho hàng mới" at bounding box center [101, 81] width 203 height 29
click at [36, 81] on div "Kho hàng mới" at bounding box center [101, 81] width 203 height 29
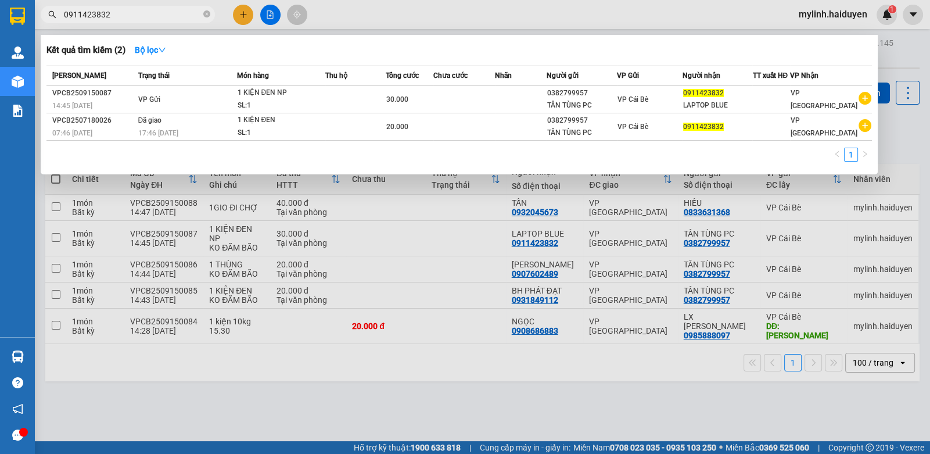
click at [186, 10] on input "0911423832" at bounding box center [132, 14] width 137 height 13
click at [186, 11] on input "0911423832" at bounding box center [132, 14] width 137 height 13
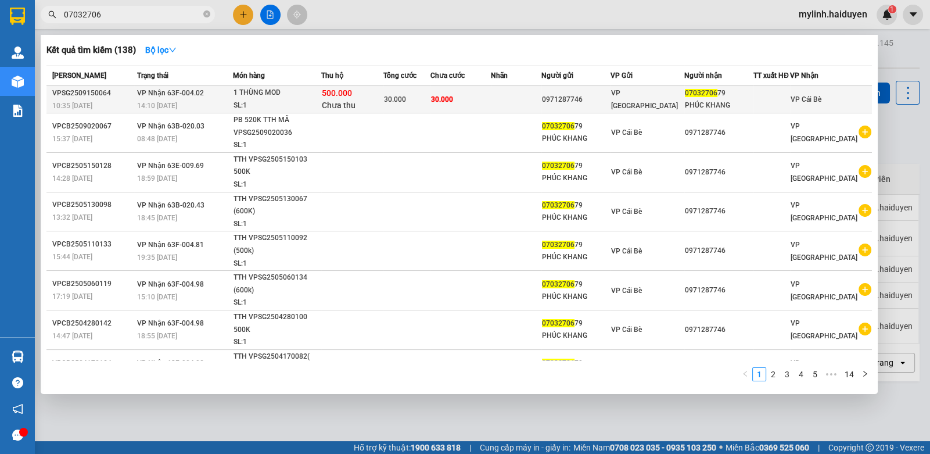
type input "07032706"
click at [366, 104] on div "500.000 Chưa thu" at bounding box center [352, 99] width 61 height 24
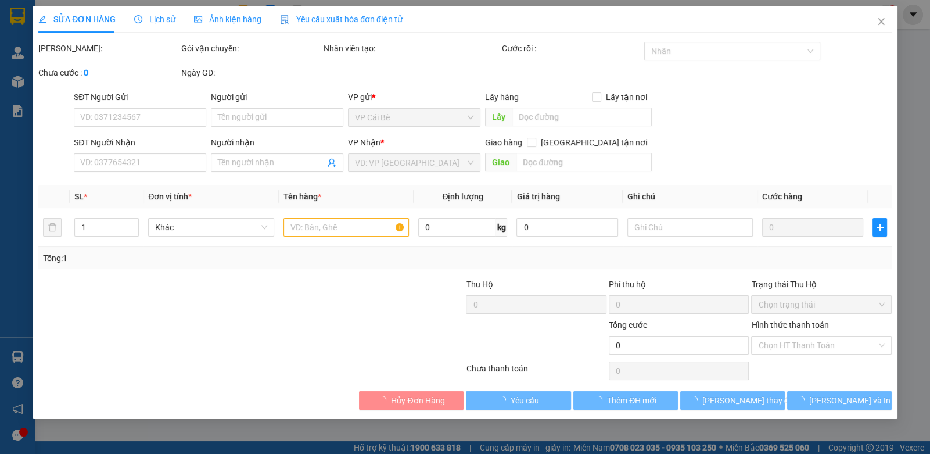
type input "0971287746"
type input "0703270679"
type input "PHÚC KHANG"
type input "500.000"
type input "30.000"
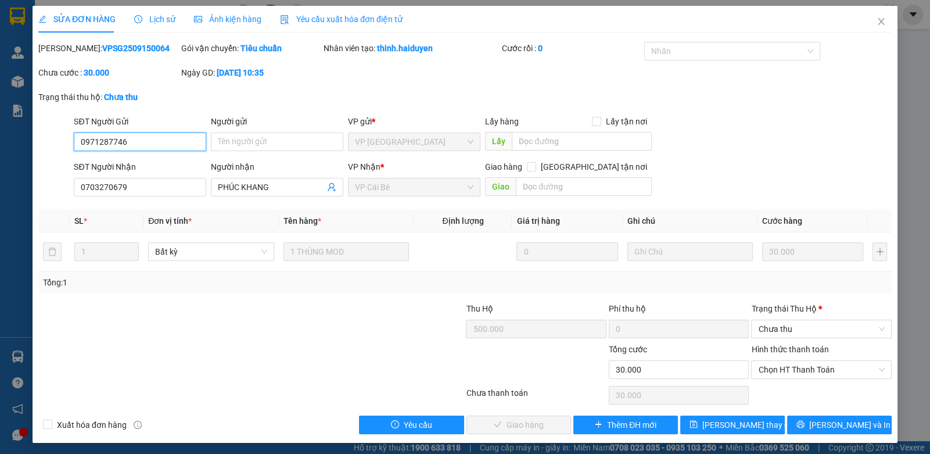
drag, startPoint x: 775, startPoint y: 327, endPoint x: 785, endPoint y: 313, distance: 17.6
click at [784, 315] on div "Trạng thái Thu Hộ * Chưa thu" at bounding box center [821, 322] width 140 height 41
click at [778, 328] on span "Chưa thu" at bounding box center [821, 328] width 126 height 17
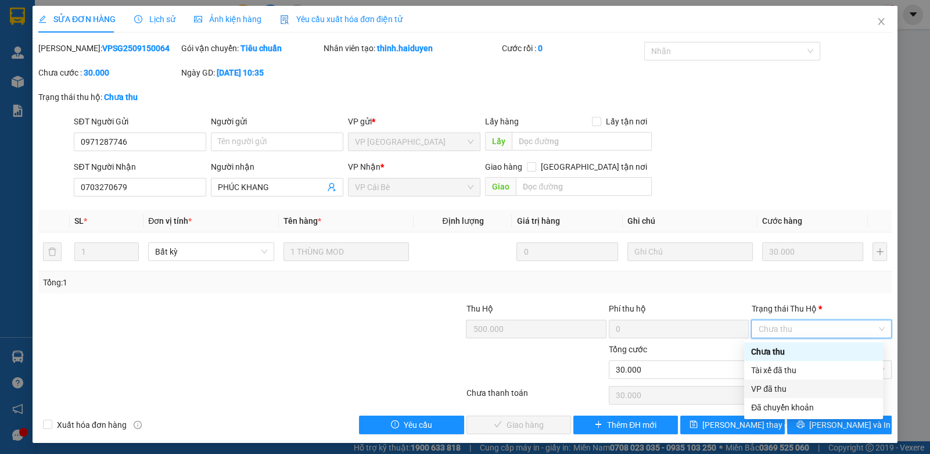
click at [784, 392] on div "VP đã thu" at bounding box center [813, 388] width 125 height 13
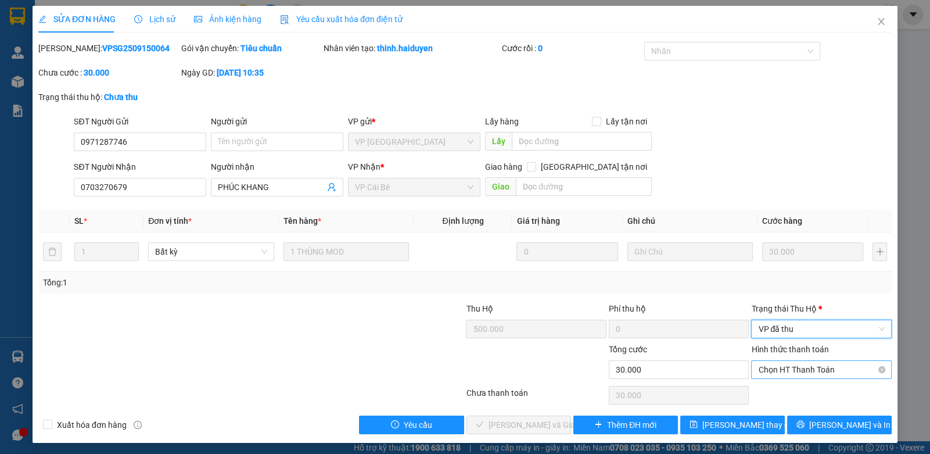
click at [790, 378] on div "Chọn HT Thanh Toán" at bounding box center [821, 369] width 140 height 19
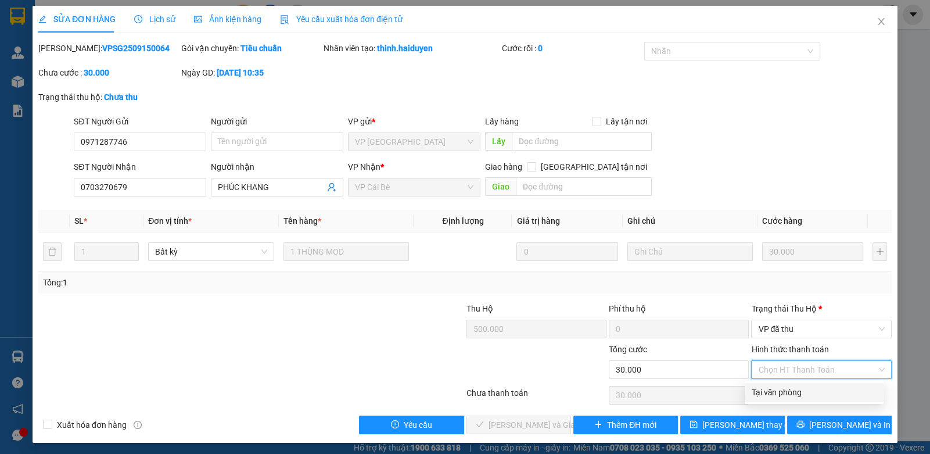
drag, startPoint x: 780, startPoint y: 386, endPoint x: 788, endPoint y: 386, distance: 8.2
click at [783, 388] on div "Tại văn phòng" at bounding box center [814, 392] width 125 height 13
type input "0"
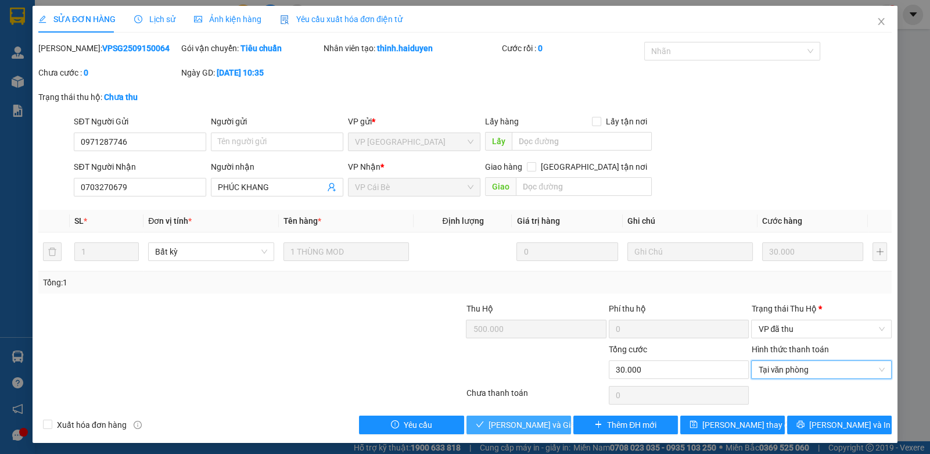
click at [507, 421] on span "[PERSON_NAME] và [PERSON_NAME] hàng" at bounding box center [545, 424] width 112 height 13
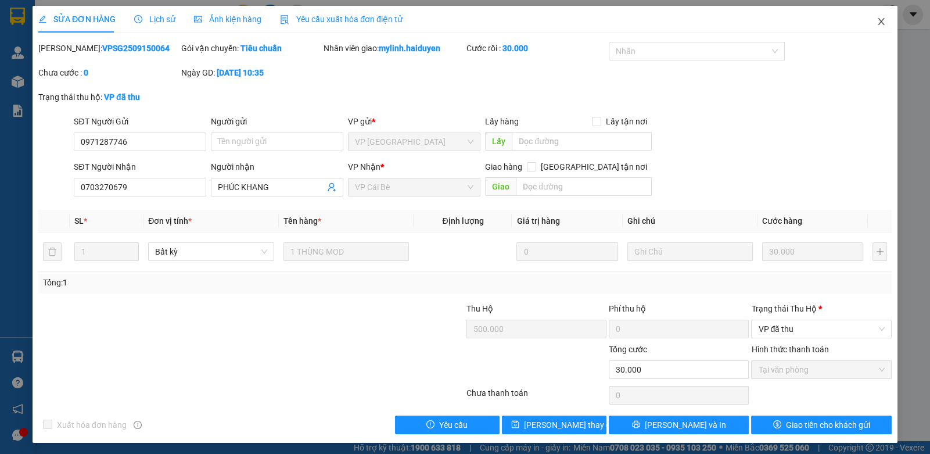
drag, startPoint x: 875, startPoint y: 19, endPoint x: 761, endPoint y: 23, distance: 114.5
click at [878, 19] on span "Close" at bounding box center [881, 22] width 33 height 33
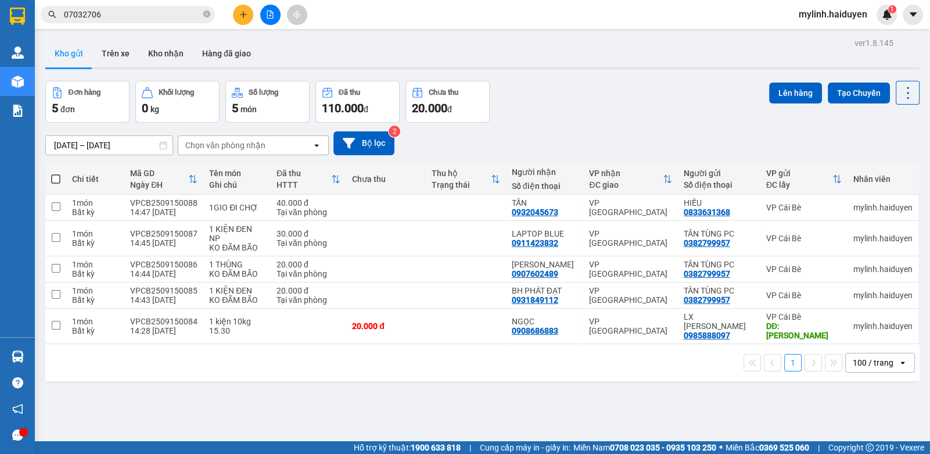
click at [141, 16] on input "07032706" at bounding box center [132, 14] width 137 height 13
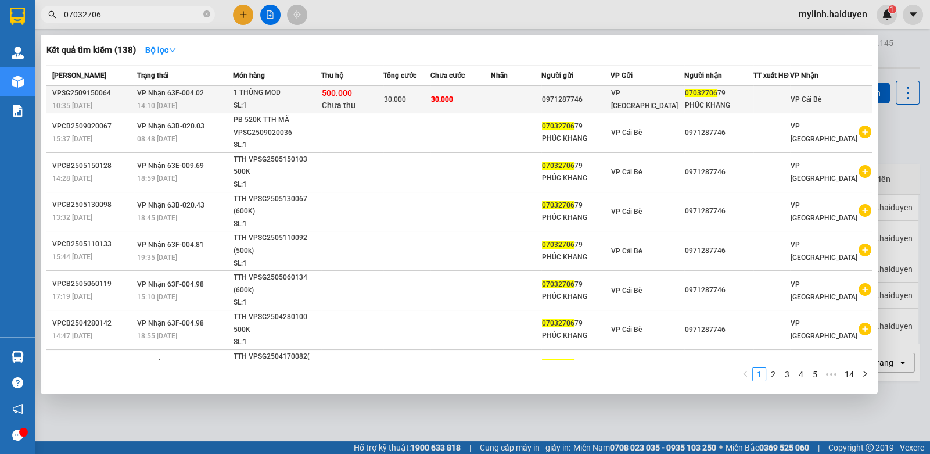
click at [379, 96] on div "500.000 Chưa thu" at bounding box center [352, 99] width 61 height 24
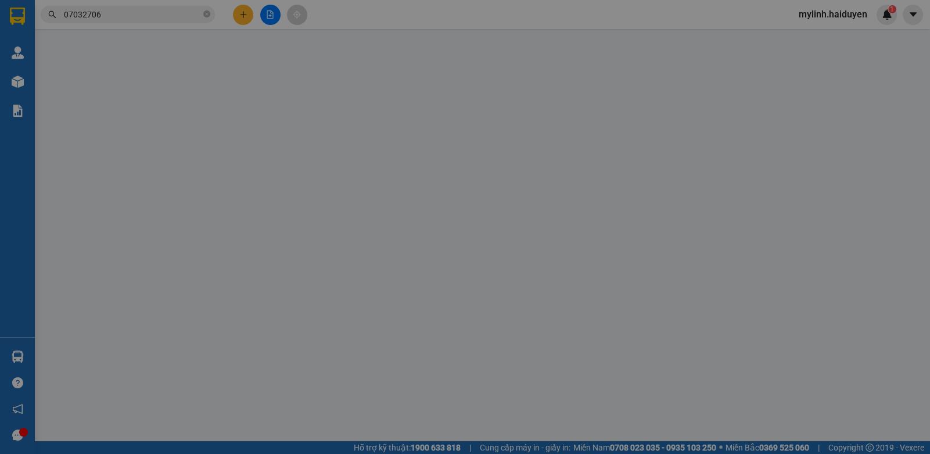
type input "0971287746"
type input "0703270679"
type input "PHÚC KHANG"
type input "500.000"
type input "30.000"
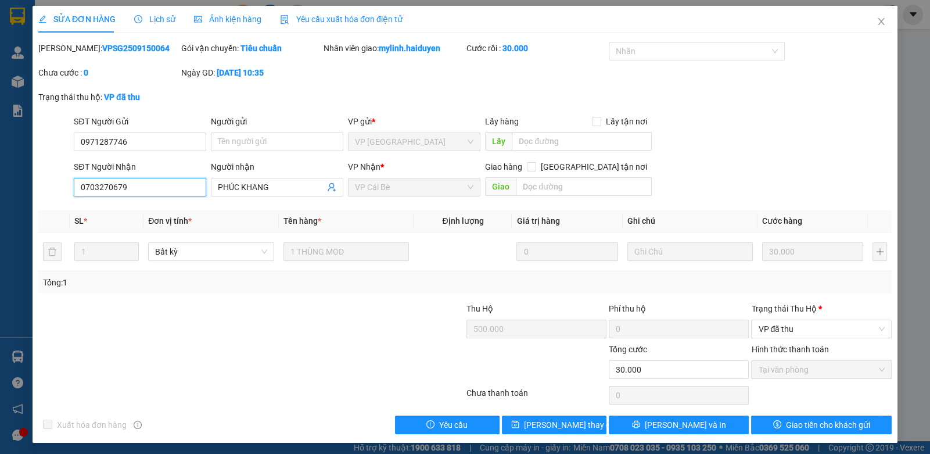
click at [136, 183] on input "0703270679" at bounding box center [140, 187] width 132 height 19
click at [136, 184] on input "0703270679" at bounding box center [140, 187] width 132 height 19
drag, startPoint x: 136, startPoint y: 184, endPoint x: 144, endPoint y: 179, distance: 9.4
click at [137, 182] on input "0703270679" at bounding box center [140, 187] width 132 height 19
click at [119, 41] on div "SỬA ĐƠN HÀNG Lịch sử Ảnh kiện hàng Yêu cầu xuất hóa đơn điện tử Total Paid Fee …" at bounding box center [464, 220] width 853 height 428
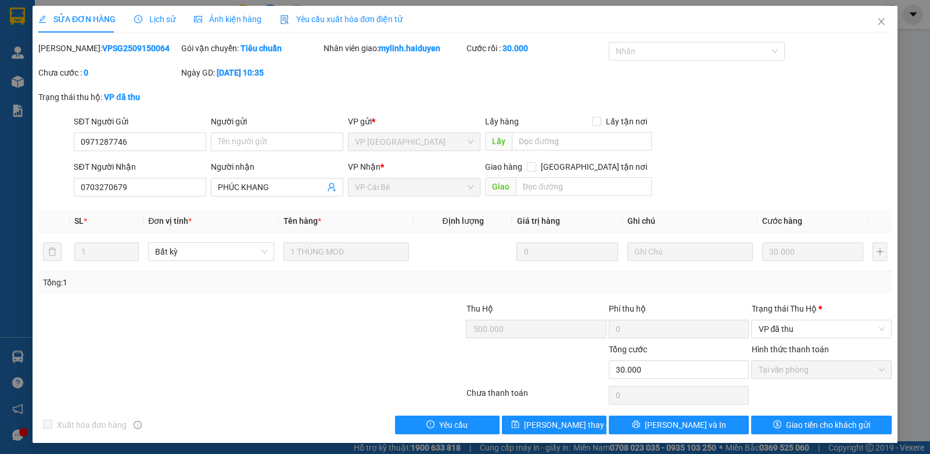
click at [114, 47] on b "VPSG2509150064" at bounding box center [135, 48] width 67 height 9
click at [877, 16] on span "Close" at bounding box center [881, 22] width 33 height 33
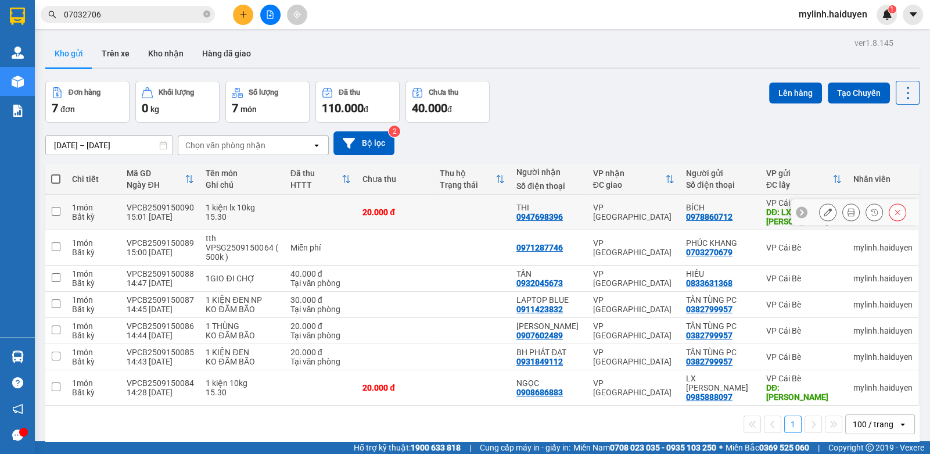
click at [848, 207] on button at bounding box center [851, 212] width 16 height 20
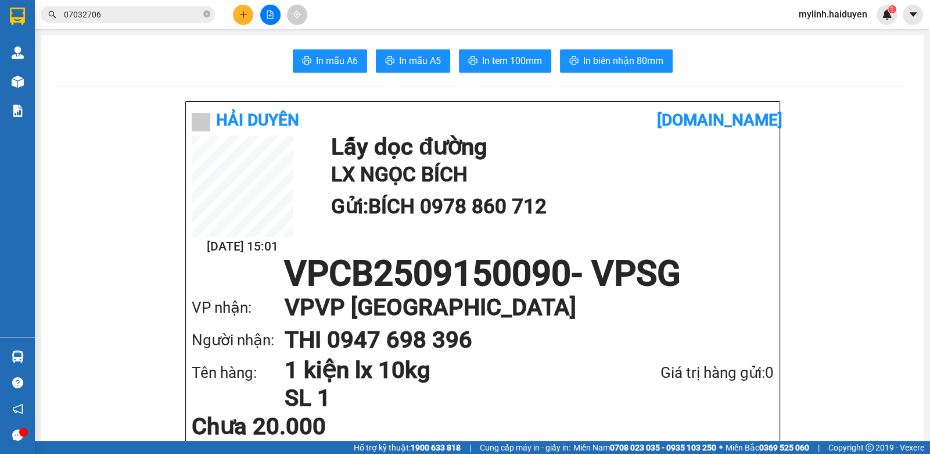
click at [539, 69] on button "In tem 100mm" at bounding box center [505, 60] width 92 height 23
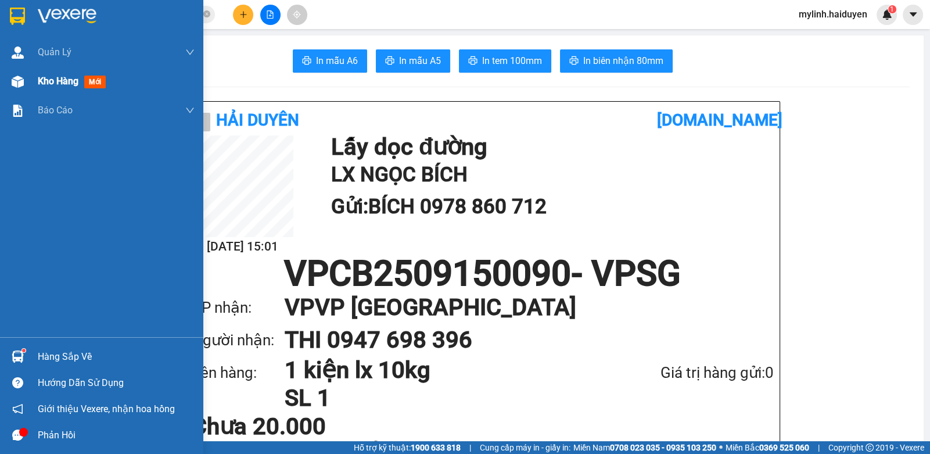
click at [21, 78] on img at bounding box center [18, 82] width 12 height 12
drag, startPoint x: 22, startPoint y: 78, endPoint x: 37, endPoint y: 80, distance: 14.6
click at [37, 80] on div "Kho hàng mới" at bounding box center [101, 81] width 203 height 29
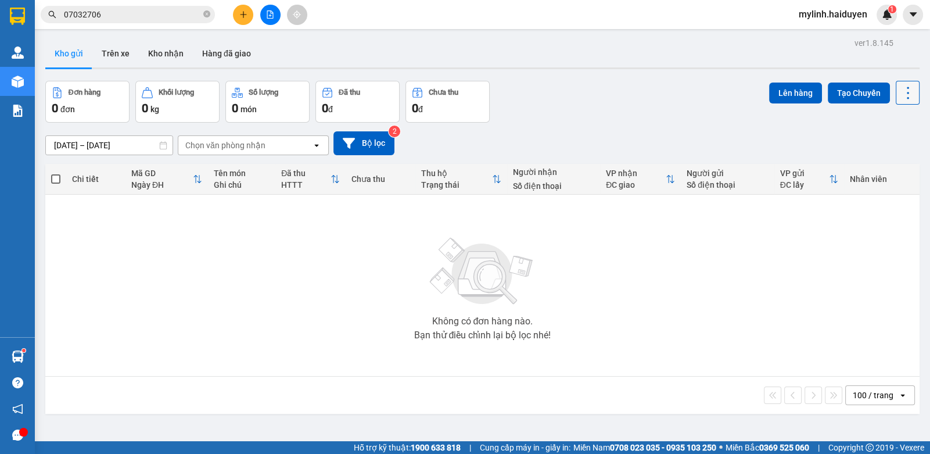
click at [903, 99] on icon at bounding box center [908, 93] width 16 height 16
click at [861, 168] on div "Làm mới" at bounding box center [877, 166] width 69 height 12
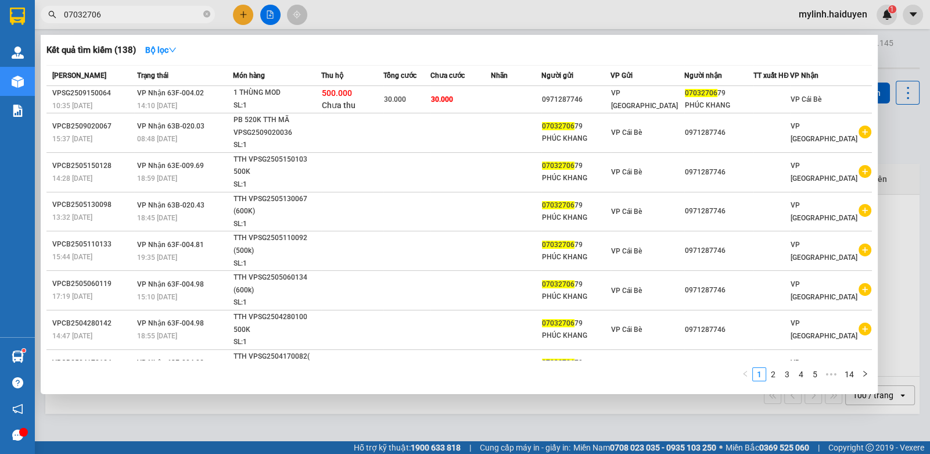
click at [142, 7] on span "07032706" at bounding box center [128, 14] width 174 height 17
click at [153, 17] on input "07032706" at bounding box center [132, 14] width 137 height 13
drag, startPoint x: 153, startPoint y: 17, endPoint x: 194, endPoint y: 7, distance: 42.4
click at [152, 16] on input "07032706" at bounding box center [132, 14] width 137 height 13
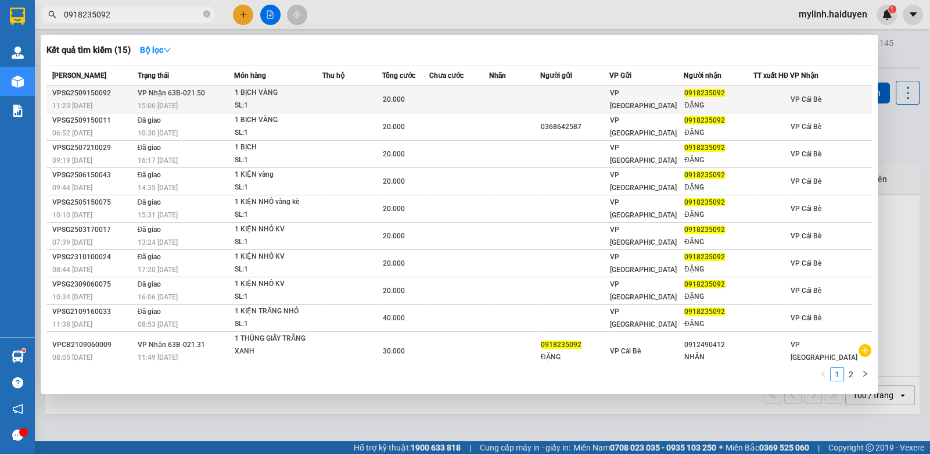
type input "0918235092"
click at [464, 96] on td at bounding box center [459, 99] width 60 height 27
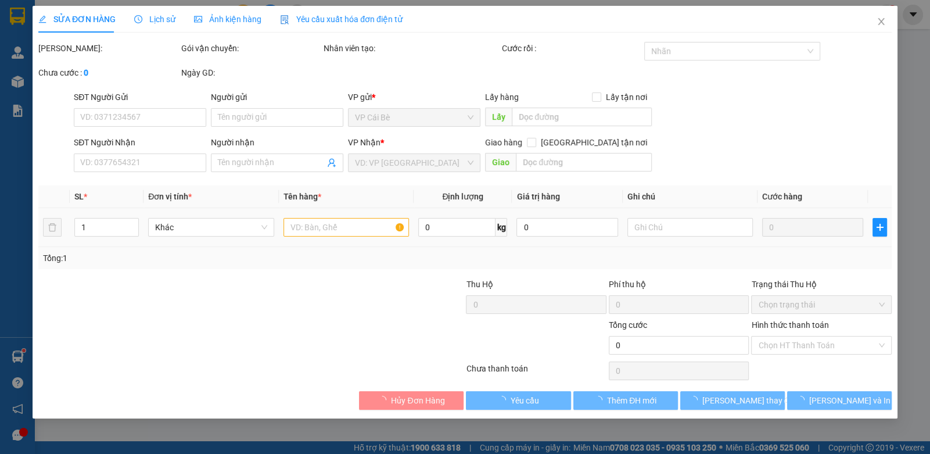
type input "0918235092"
type input "ĐẶNG"
type input "20.000"
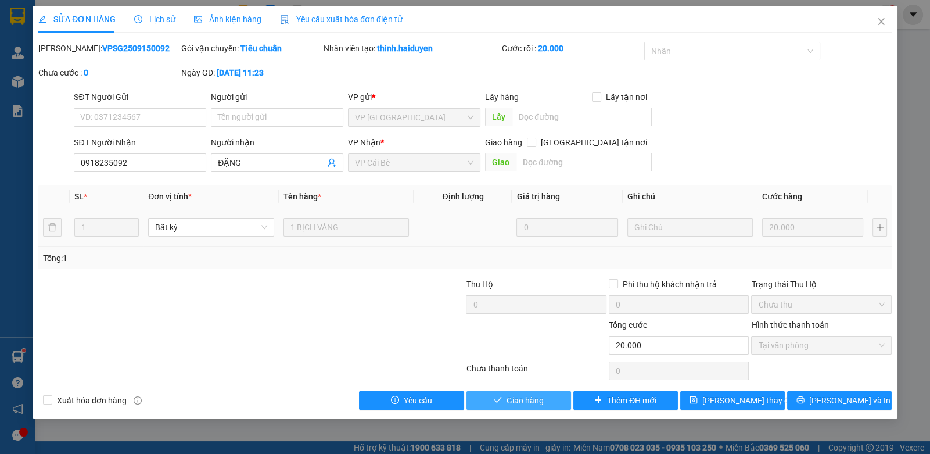
drag, startPoint x: 509, startPoint y: 396, endPoint x: 519, endPoint y: 393, distance: 10.3
click at [511, 395] on span "Giao hàng" at bounding box center [525, 400] width 37 height 13
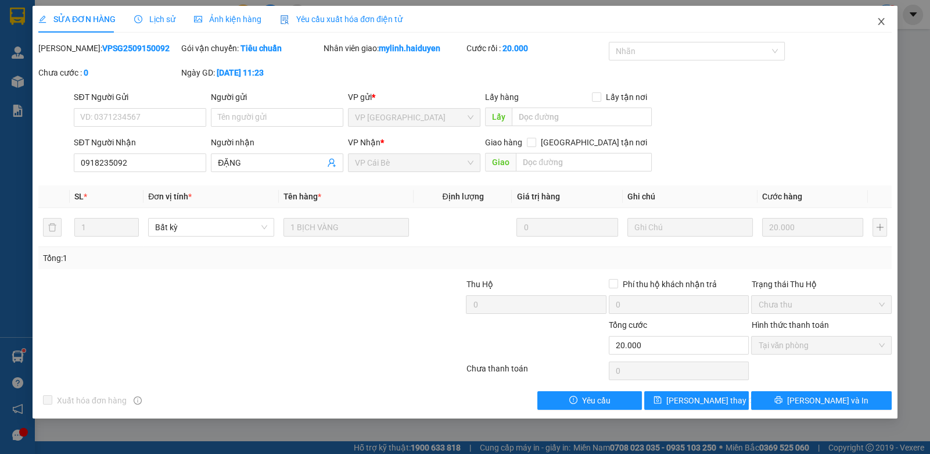
drag, startPoint x: 877, startPoint y: 22, endPoint x: 885, endPoint y: 22, distance: 7.6
click at [882, 21] on icon "close" at bounding box center [881, 21] width 9 height 9
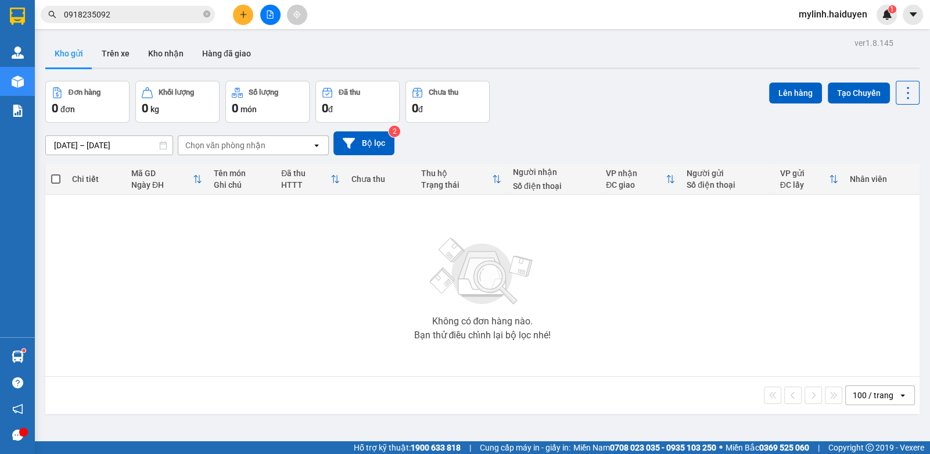
click at [109, 19] on input "0918235092" at bounding box center [132, 14] width 137 height 13
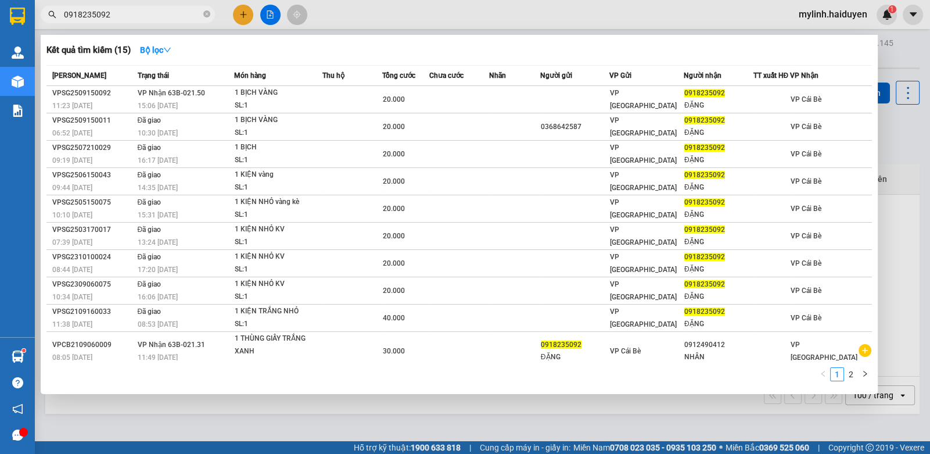
click at [109, 19] on input "0918235092" at bounding box center [132, 14] width 137 height 13
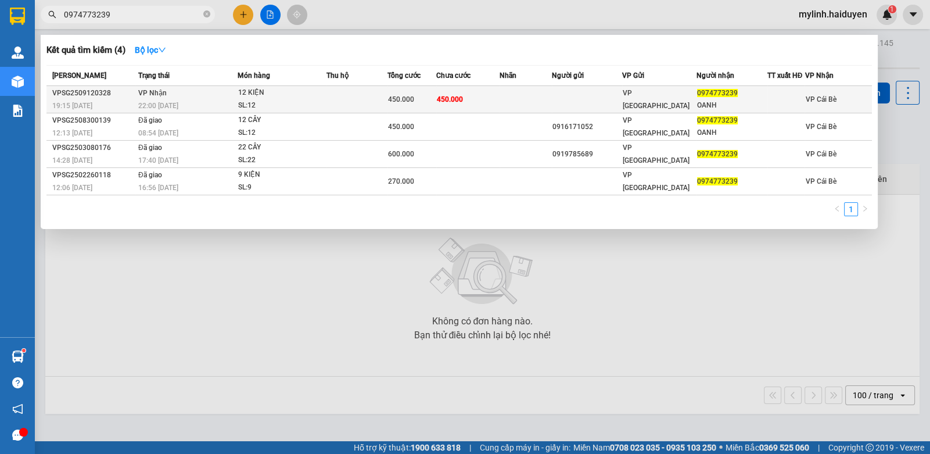
type input "0974773239"
click at [353, 100] on td at bounding box center [357, 99] width 62 height 27
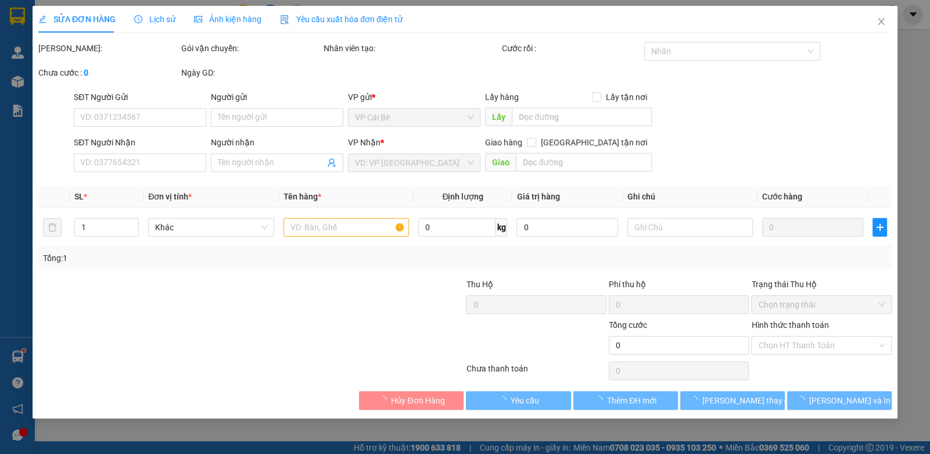
type input "0974773239"
type input "OANH"
type input "450.000"
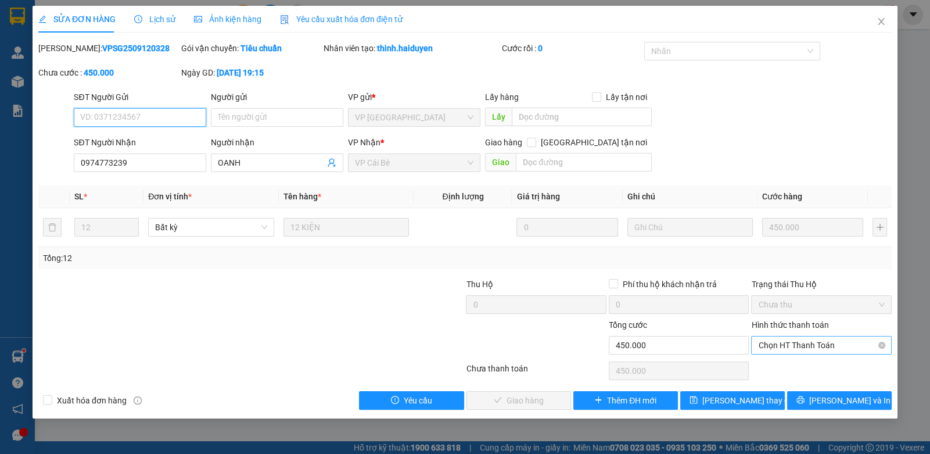
click at [781, 336] on span "Chọn HT Thanh Toán" at bounding box center [821, 344] width 126 height 17
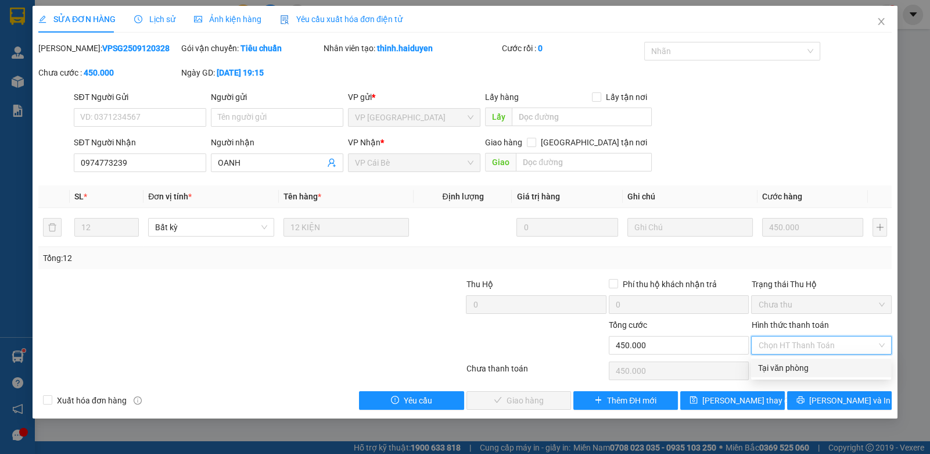
drag, startPoint x: 780, startPoint y: 365, endPoint x: 656, endPoint y: 391, distance: 127.0
click at [780, 366] on div "Tại văn phòng" at bounding box center [821, 367] width 126 height 13
type input "0"
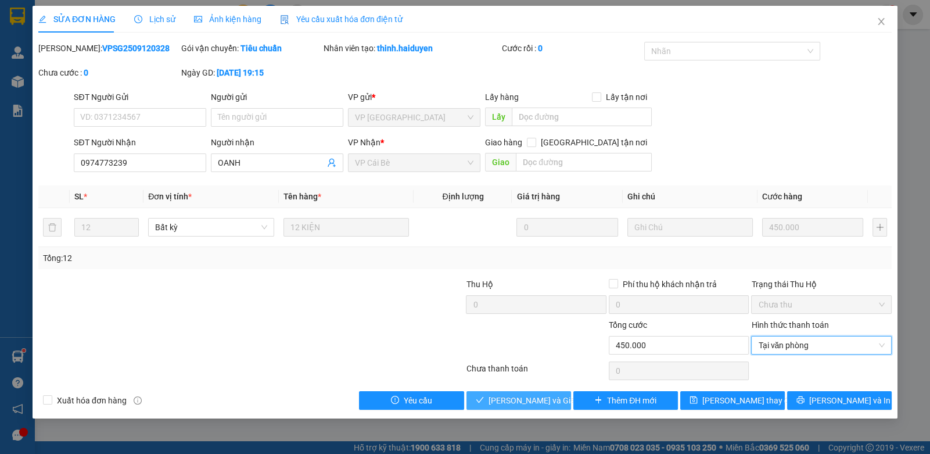
click at [481, 400] on icon "check" at bounding box center [480, 400] width 8 height 8
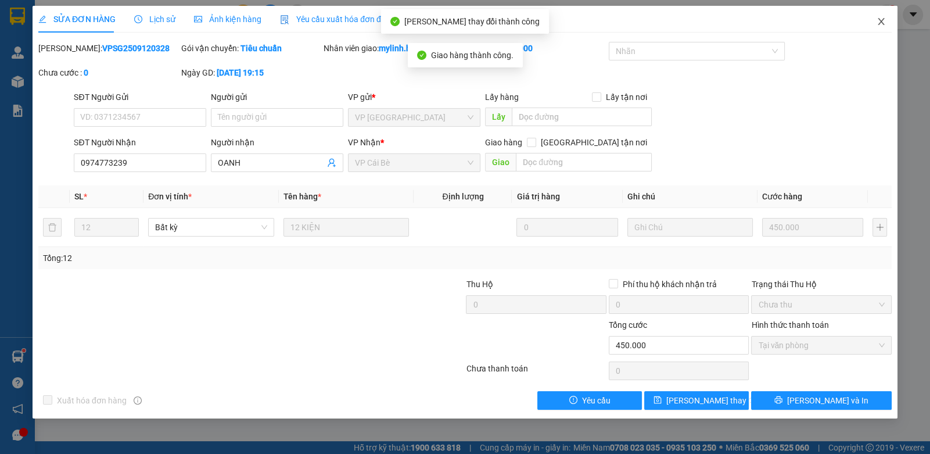
drag, startPoint x: 879, startPoint y: 16, endPoint x: 439, endPoint y: 66, distance: 443.6
click at [878, 16] on span "Close" at bounding box center [881, 22] width 33 height 33
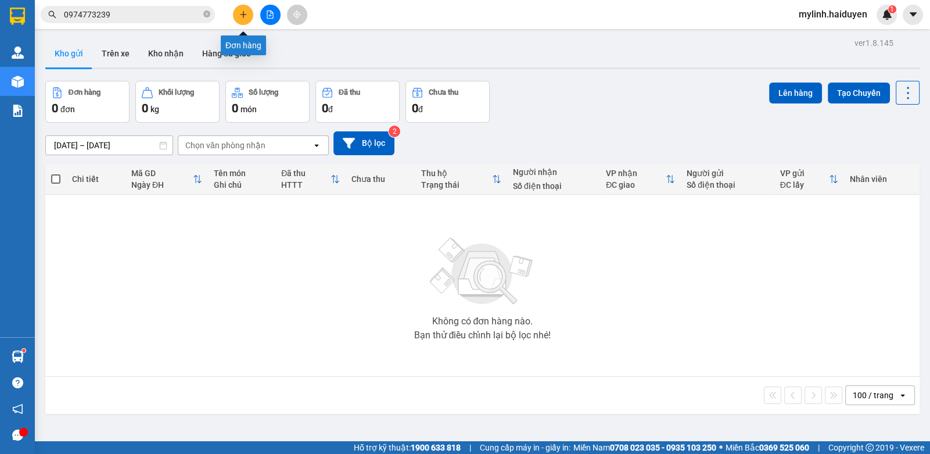
click at [241, 14] on icon "plus" at bounding box center [243, 14] width 6 height 1
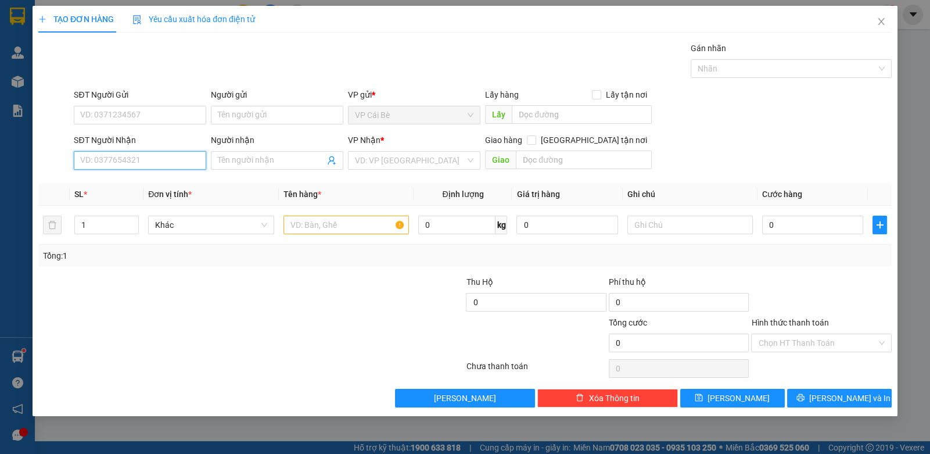
click at [77, 157] on input "SĐT Người Nhận" at bounding box center [140, 160] width 132 height 19
type input "0908622739"
click at [404, 167] on input "search" at bounding box center [410, 160] width 110 height 17
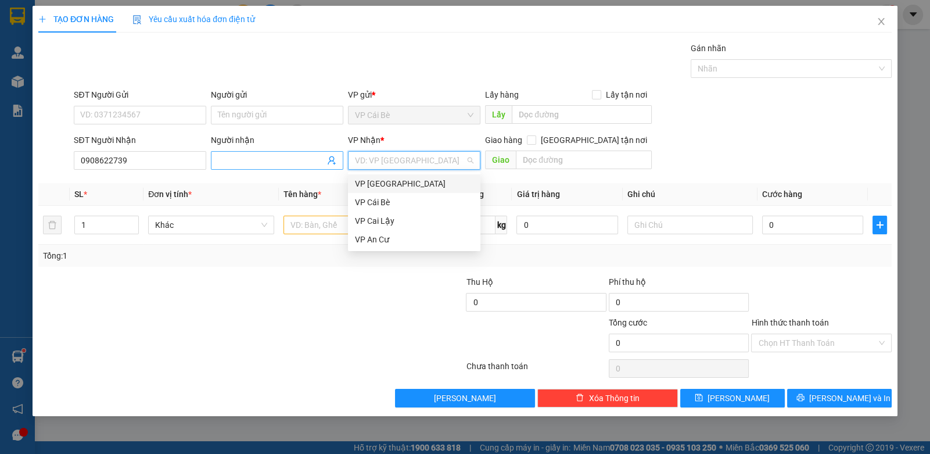
drag, startPoint x: 386, startPoint y: 185, endPoint x: 310, endPoint y: 167, distance: 78.6
click at [383, 185] on div "VP [GEOGRAPHIC_DATA]" at bounding box center [414, 183] width 118 height 13
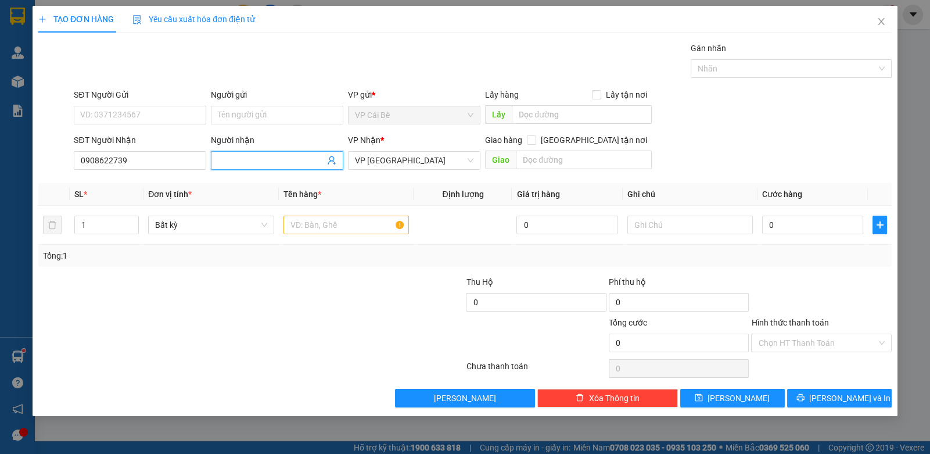
click at [299, 161] on input "Người nhận" at bounding box center [271, 160] width 107 height 13
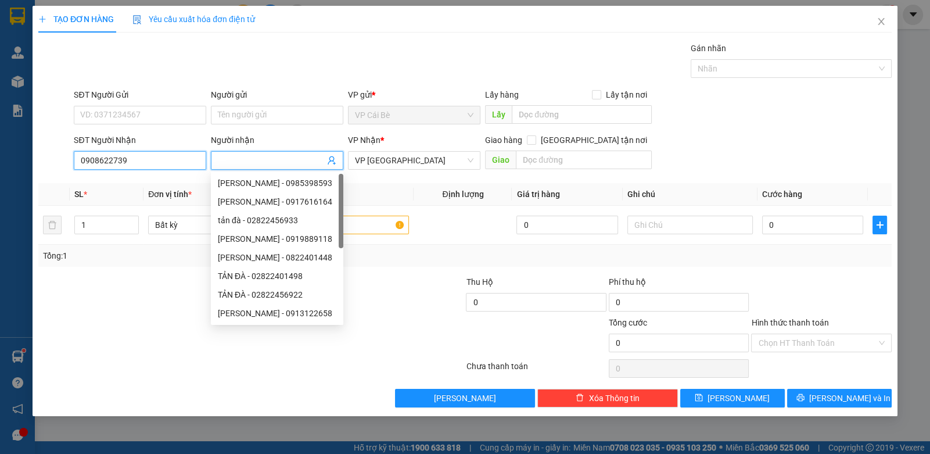
click at [131, 153] on input "0908622739" at bounding box center [140, 160] width 132 height 19
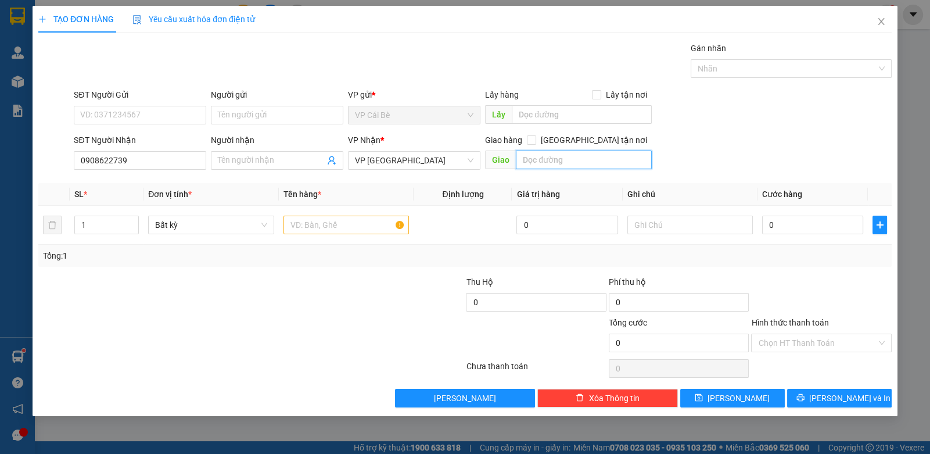
click at [592, 158] on input "text" at bounding box center [584, 159] width 136 height 19
type input "388 MINH PHỤNG P9 Q11"
click at [261, 157] on input "Người nhận" at bounding box center [271, 160] width 107 height 13
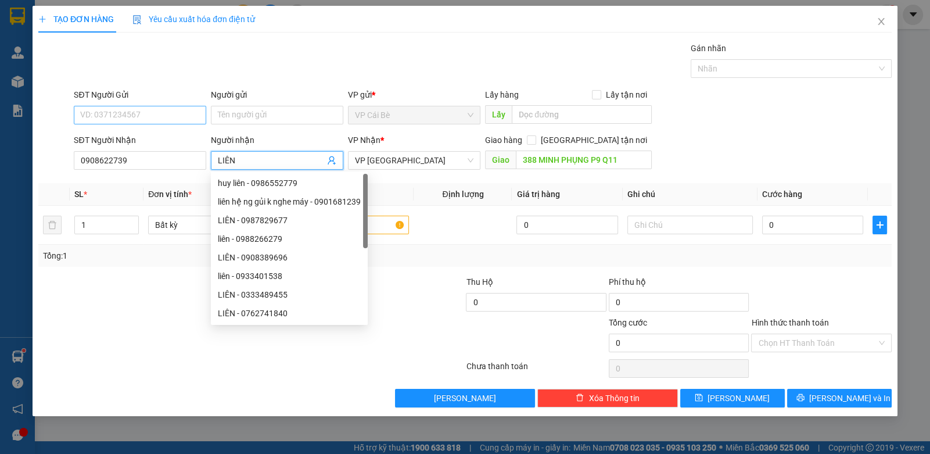
type input "LIÊN"
click at [160, 112] on input "SĐT Người Gửi" at bounding box center [140, 115] width 132 height 19
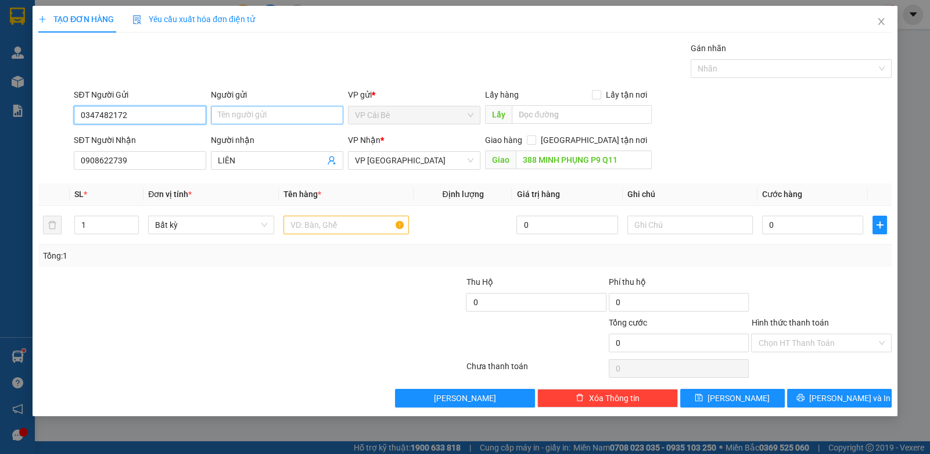
type input "0347482172"
click at [223, 115] on input "Người gửi" at bounding box center [277, 115] width 132 height 19
click at [224, 115] on input "Người gửi" at bounding box center [277, 115] width 132 height 19
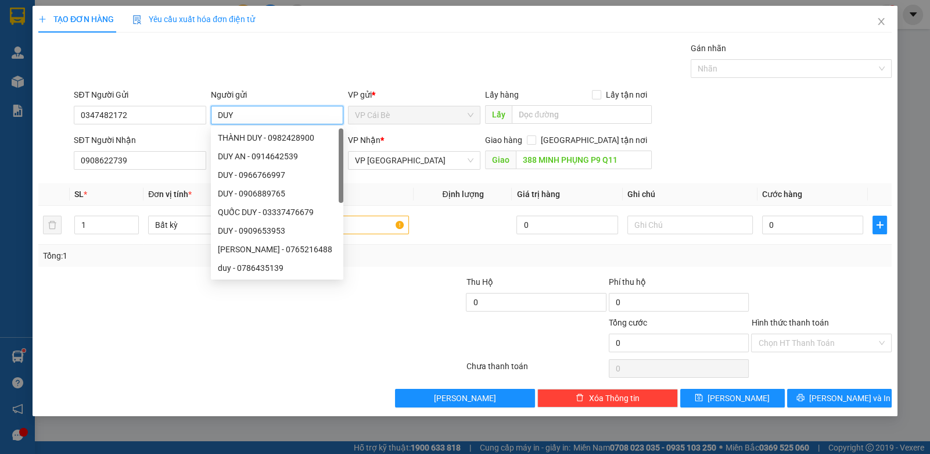
type input "DUY"
click at [351, 44] on div "Gói vận chuyển * Tiêu chuẩn Gán nhãn Nhãn" at bounding box center [482, 62] width 823 height 41
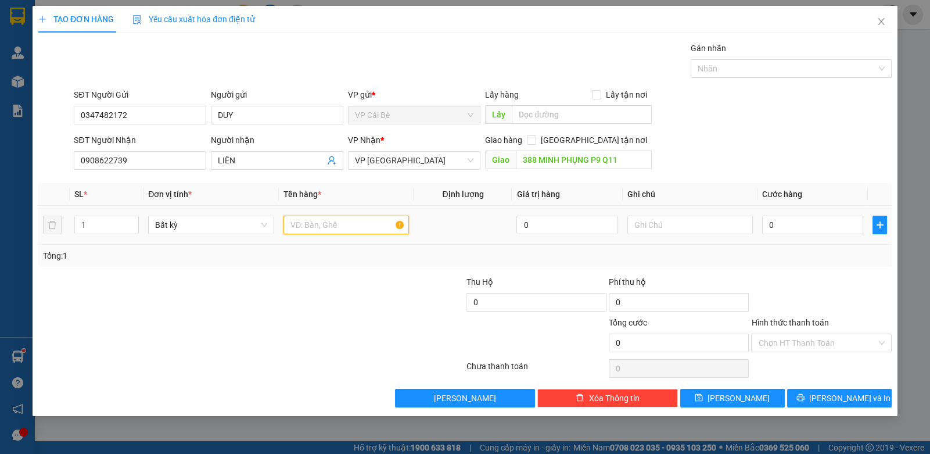
click at [362, 226] on input "text" at bounding box center [346, 225] width 126 height 19
type input "1 BỊCH CHÔM CHÔM"
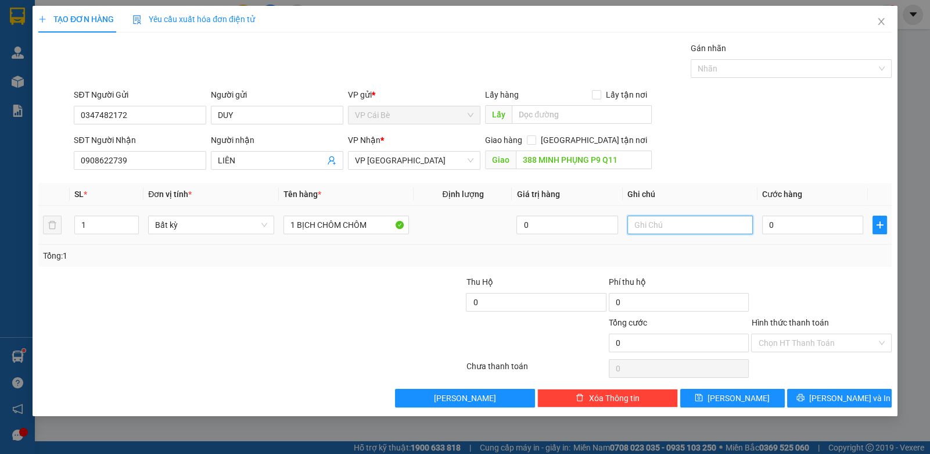
drag, startPoint x: 638, startPoint y: 224, endPoint x: 488, endPoint y: 184, distance: 155.5
click at [638, 222] on input "text" at bounding box center [690, 225] width 126 height 19
type input "SHIP 40K ĐÃ THU"
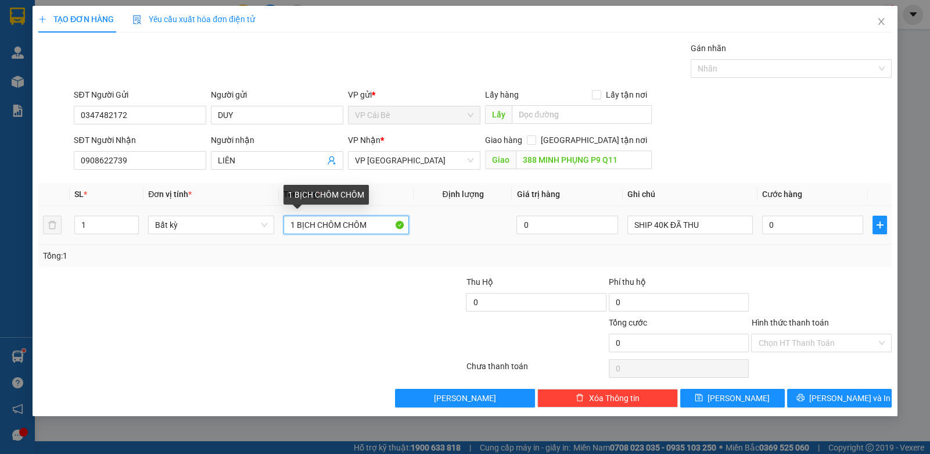
click at [382, 225] on input "1 BỊCH CHÔM CHÔM" at bounding box center [346, 225] width 126 height 19
type input "1 BỊCH CHÔM CHÔM 10KG"
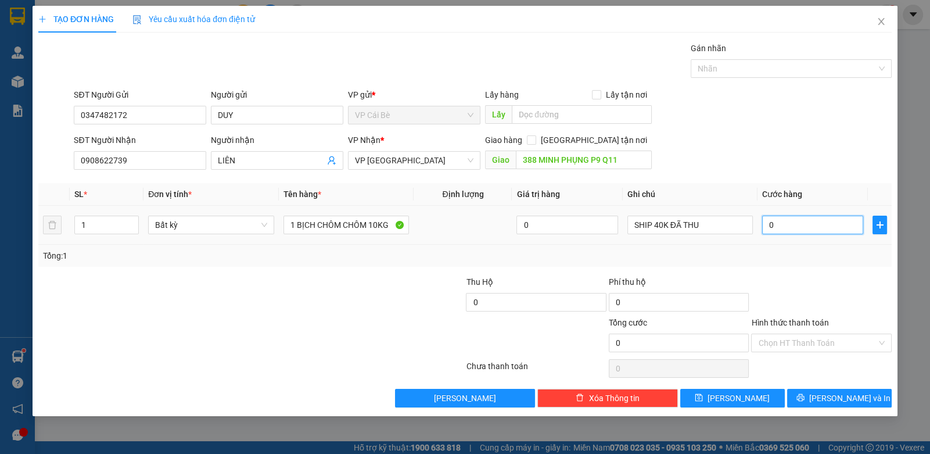
click at [802, 220] on input "0" at bounding box center [812, 225] width 101 height 19
drag, startPoint x: 810, startPoint y: 255, endPoint x: 782, endPoint y: 326, distance: 76.7
click at [808, 261] on div "Tổng: 1" at bounding box center [464, 256] width 853 height 22
click at [773, 344] on input "Hình thức thanh toán" at bounding box center [817, 342] width 118 height 17
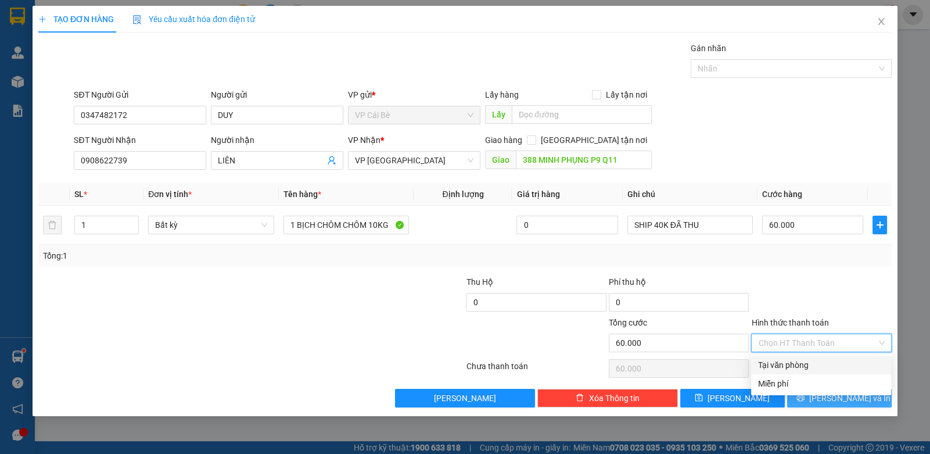
drag, startPoint x: 772, startPoint y: 367, endPoint x: 811, endPoint y: 394, distance: 47.2
click at [772, 367] on div "Tại văn phòng" at bounding box center [821, 364] width 126 height 13
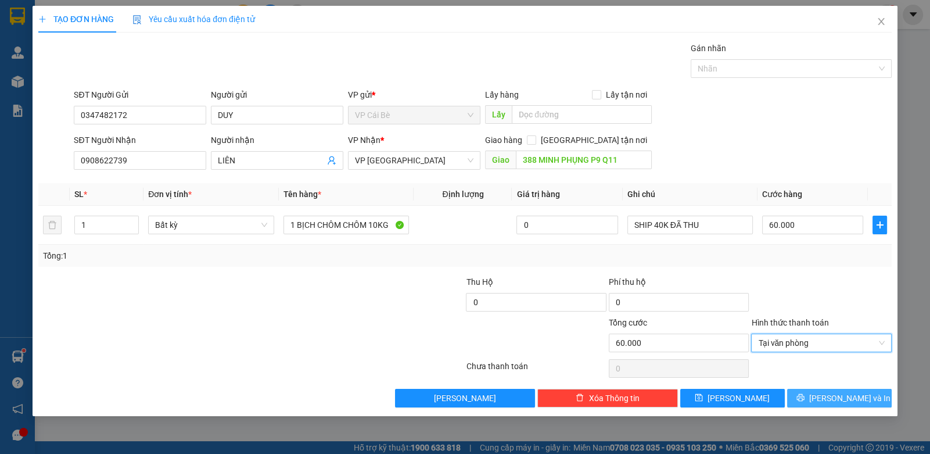
click at [805, 397] on icon "printer" at bounding box center [800, 397] width 8 height 8
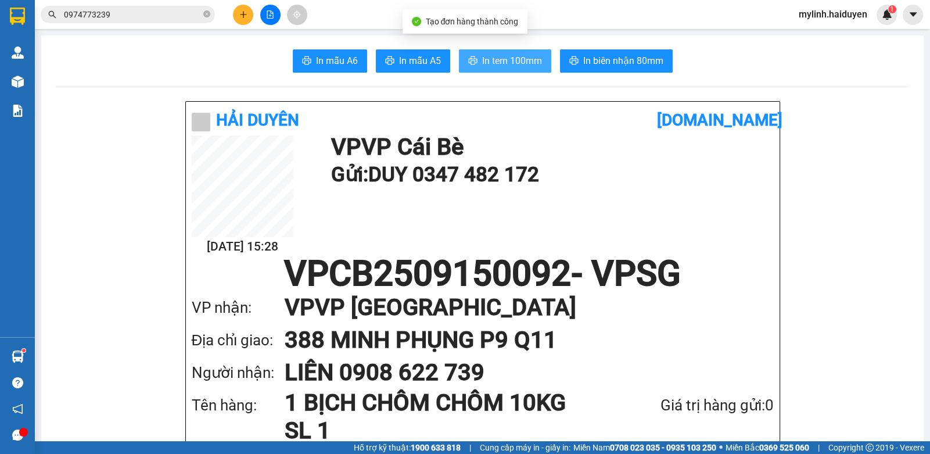
click at [500, 51] on button "In tem 100mm" at bounding box center [505, 60] width 92 height 23
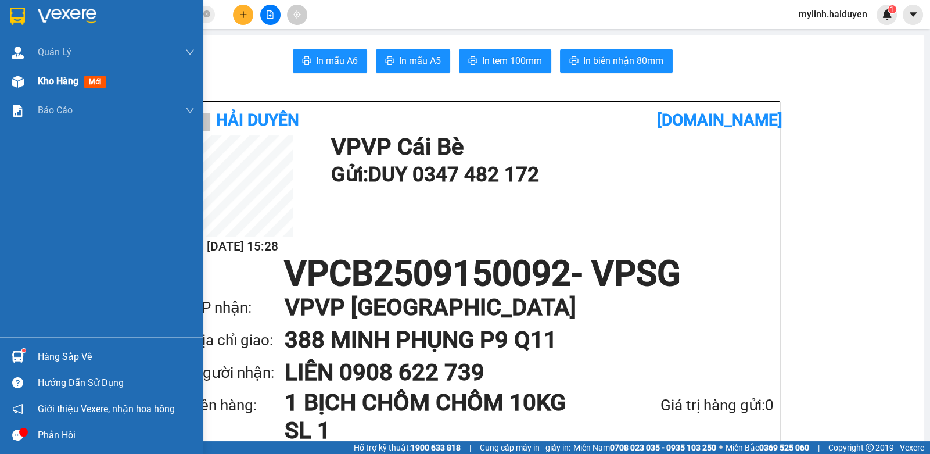
click at [48, 82] on span "Kho hàng" at bounding box center [58, 81] width 41 height 11
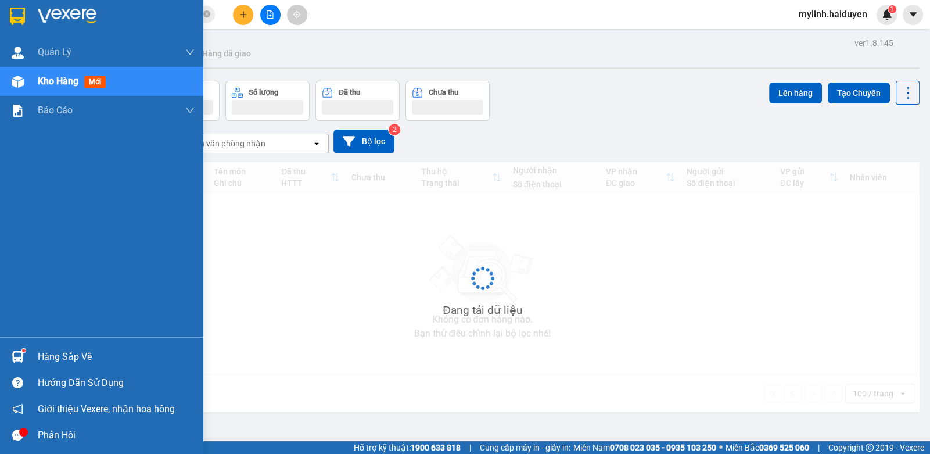
click at [48, 82] on span "Kho hàng" at bounding box center [58, 81] width 41 height 11
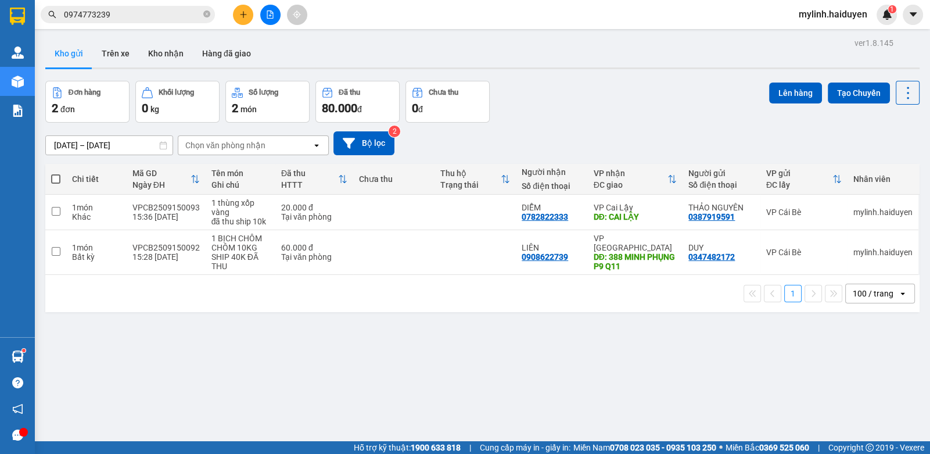
click at [272, 15] on icon "file-add" at bounding box center [270, 14] width 8 height 8
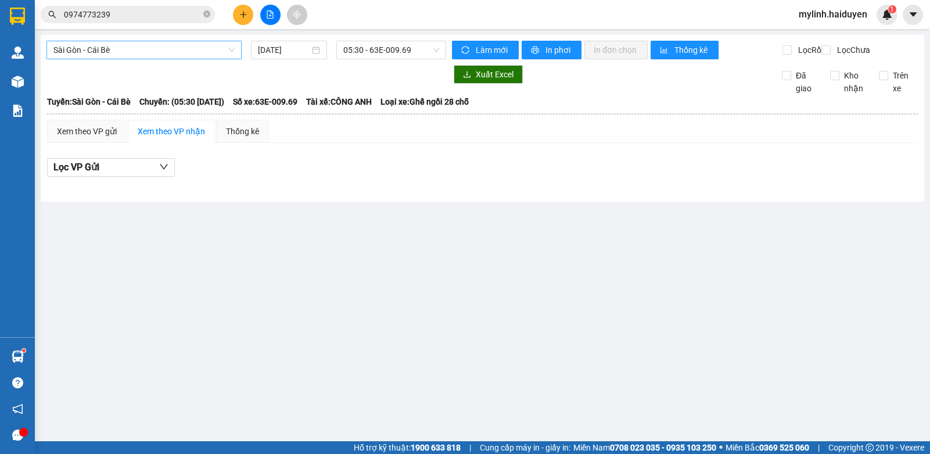
click at [125, 46] on span "Sài Gòn - Cái Bè" at bounding box center [143, 49] width 181 height 17
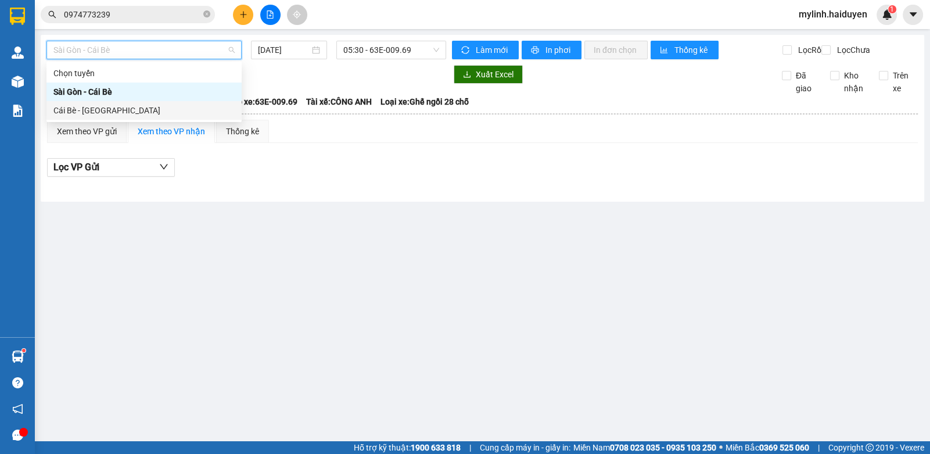
click at [98, 117] on div "Cái Bè - Sài Gòn" at bounding box center [143, 110] width 195 height 19
type input "15/09/2025"
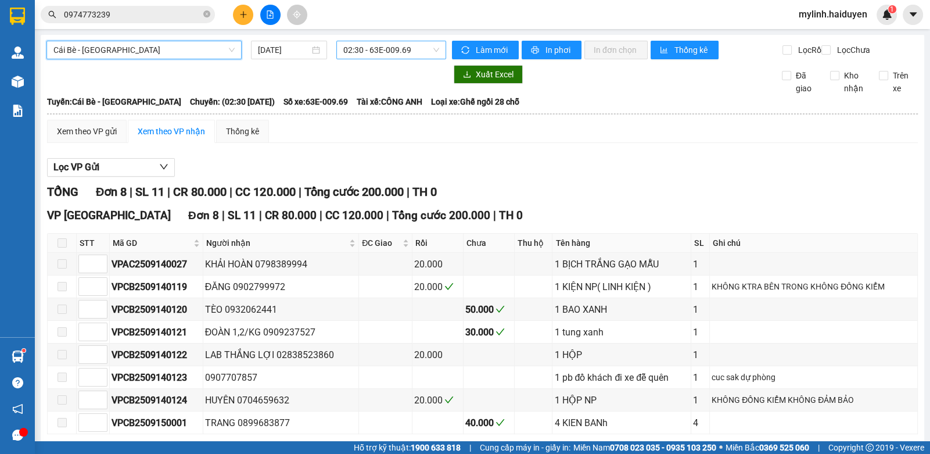
click at [379, 61] on body "Kết quả tìm kiếm ( 4 ) Bộ lọc Mã ĐH Trạng thái Món hàng Thu hộ Tổng cước Chưa c…" at bounding box center [465, 227] width 930 height 454
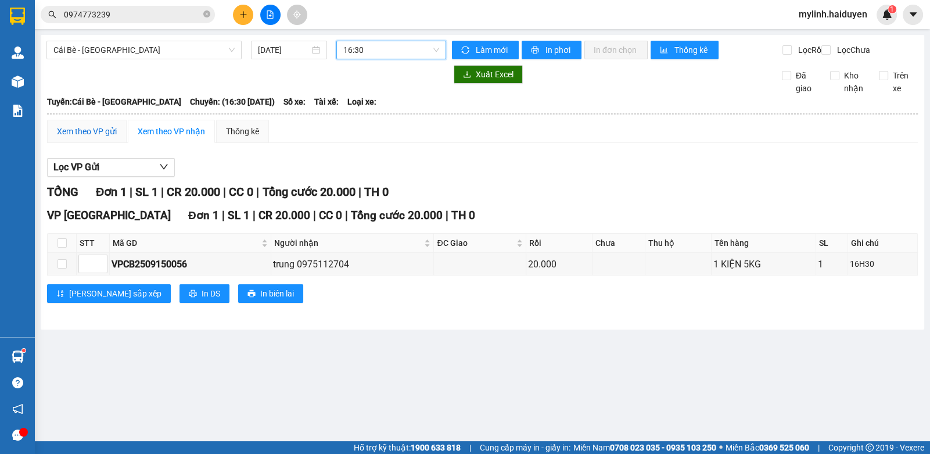
click at [94, 138] on div "Xem theo VP gửi" at bounding box center [87, 131] width 60 height 13
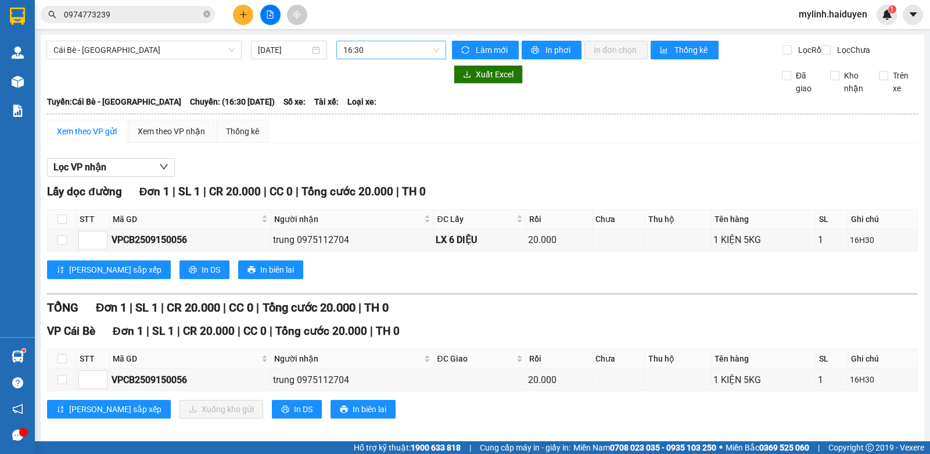
click at [337, 41] on div "16:30" at bounding box center [391, 50] width 110 height 19
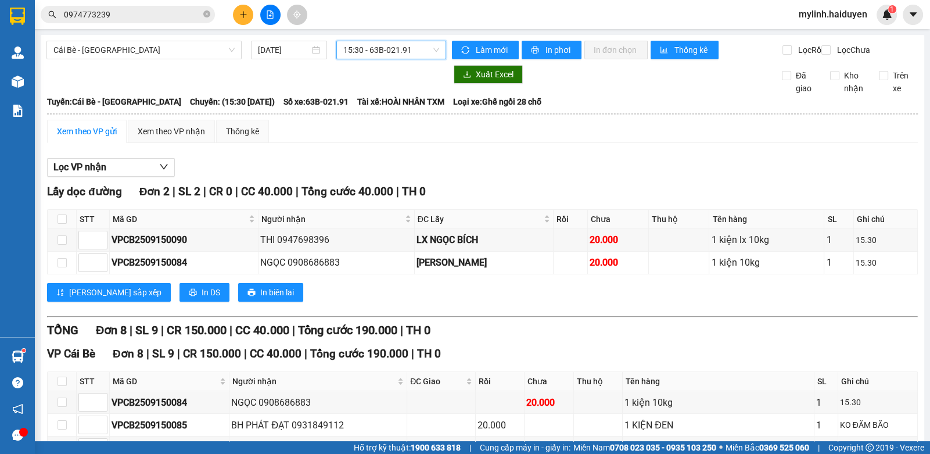
click at [131, 19] on input "0974773239" at bounding box center [132, 14] width 137 height 13
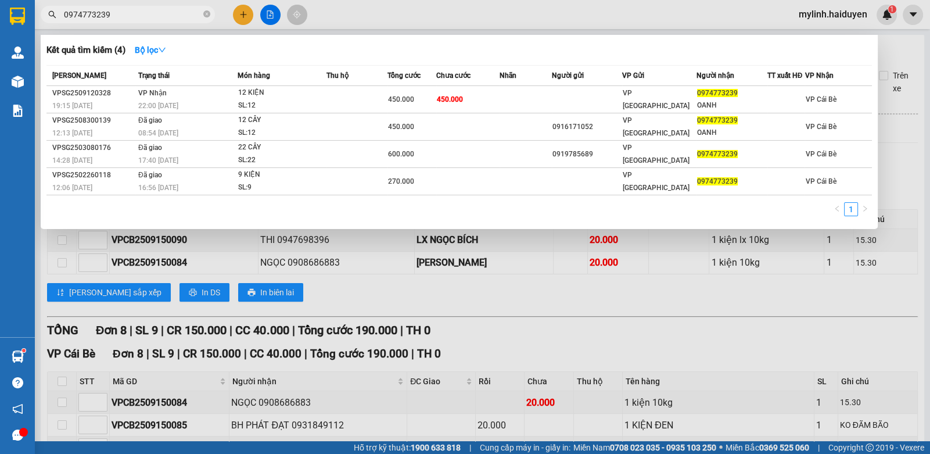
click at [131, 19] on input "0974773239" at bounding box center [132, 14] width 137 height 13
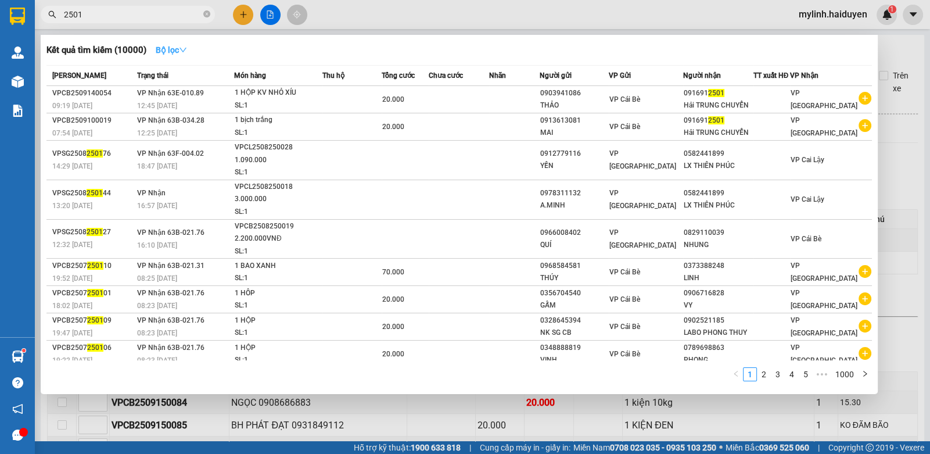
type input "2501"
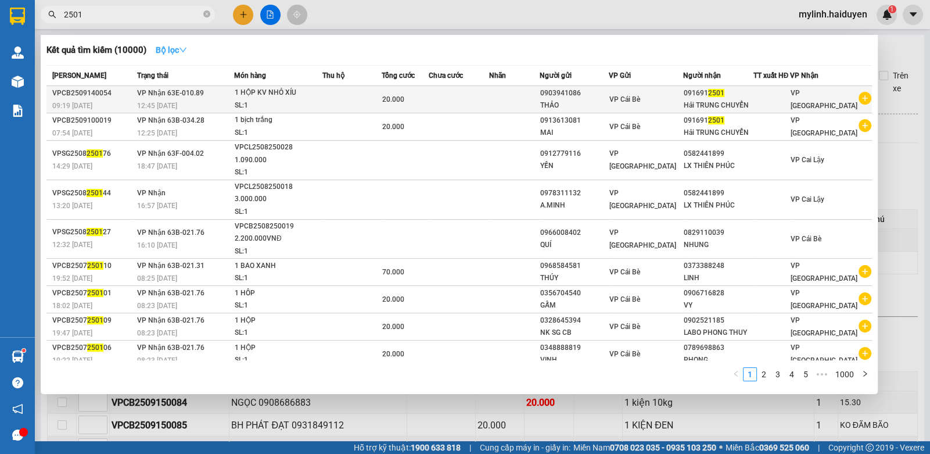
drag, startPoint x: 162, startPoint y: 48, endPoint x: 192, endPoint y: 100, distance: 60.9
click at [170, 57] on button "Bộ lọc" at bounding box center [171, 50] width 50 height 19
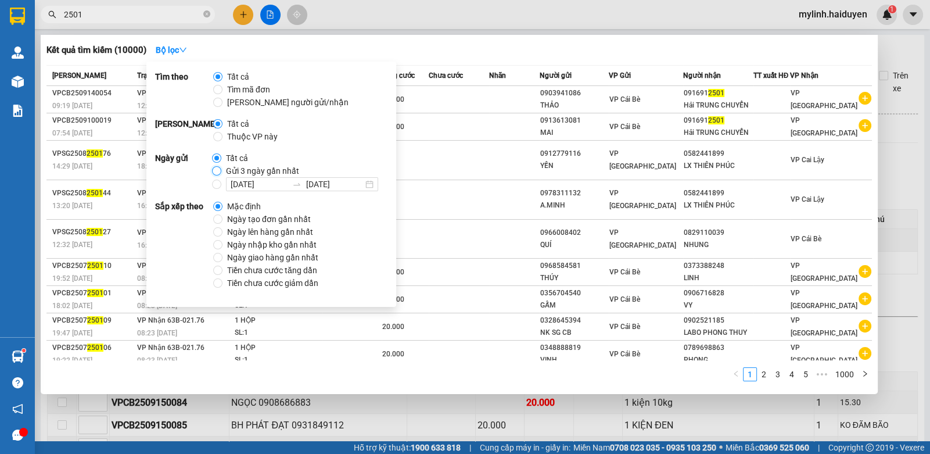
click at [218, 174] on input "Gửi 3 ngày gần nhất" at bounding box center [216, 170] width 9 height 9
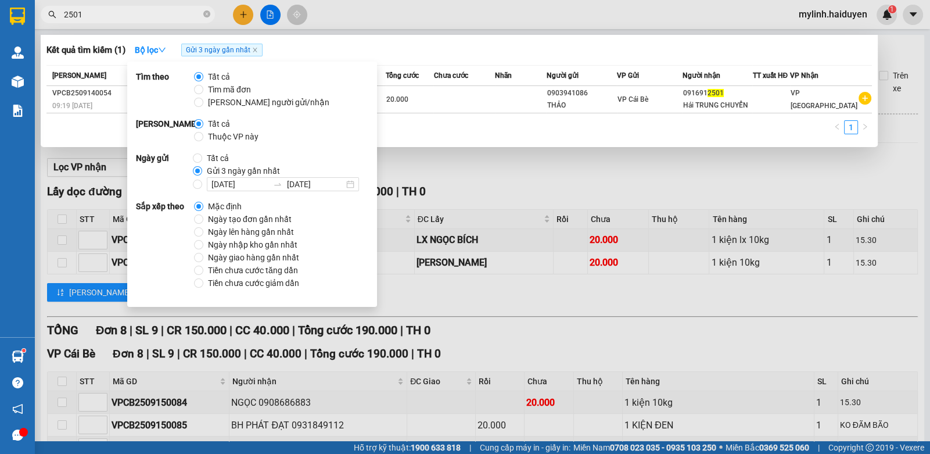
drag, startPoint x: 410, startPoint y: 10, endPoint x: 200, endPoint y: 21, distance: 210.0
click at [404, 9] on div at bounding box center [465, 227] width 930 height 454
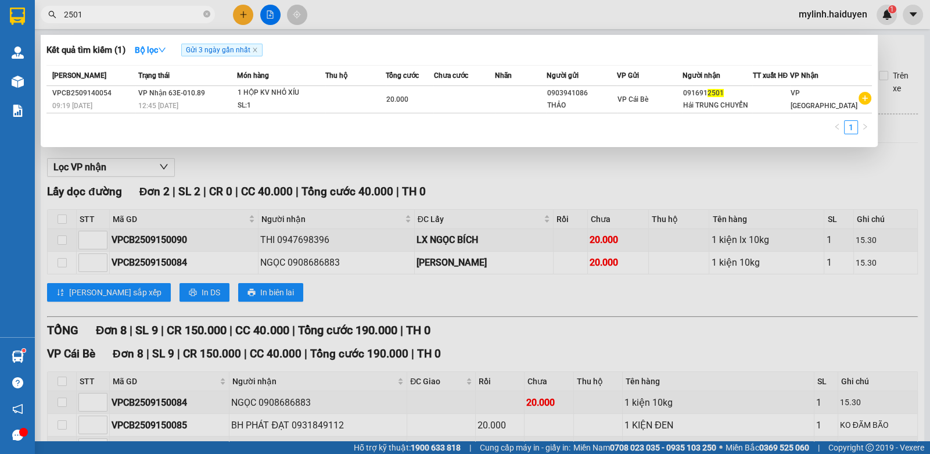
click at [150, 14] on input "2501" at bounding box center [132, 14] width 137 height 13
click at [244, 15] on div at bounding box center [465, 227] width 930 height 454
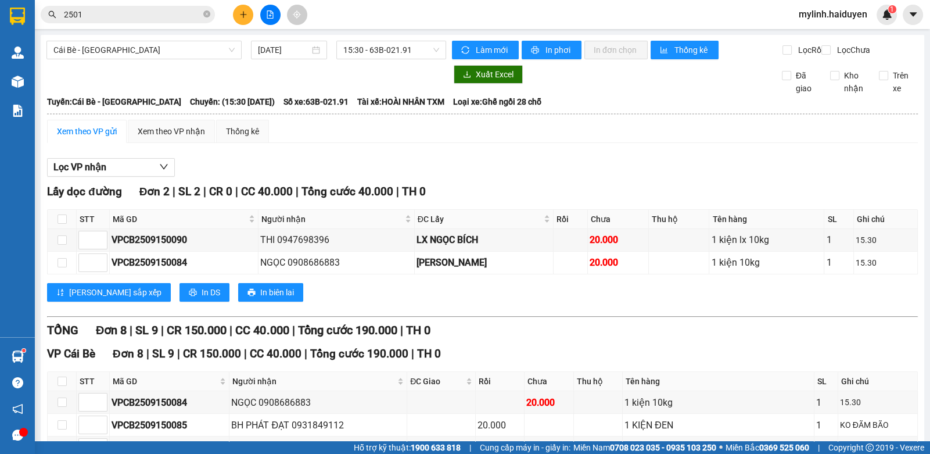
click at [244, 15] on icon "plus" at bounding box center [243, 14] width 8 height 8
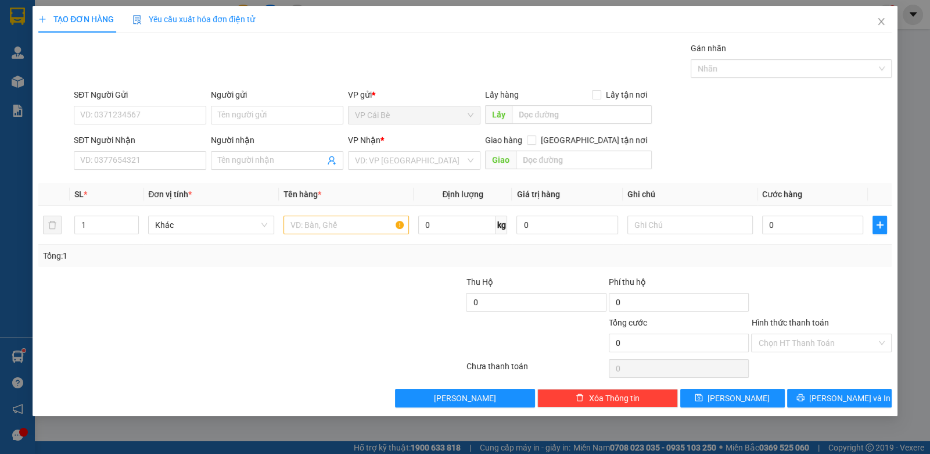
click at [244, 15] on span "Yêu cầu xuất hóa đơn điện tử" at bounding box center [193, 19] width 123 height 9
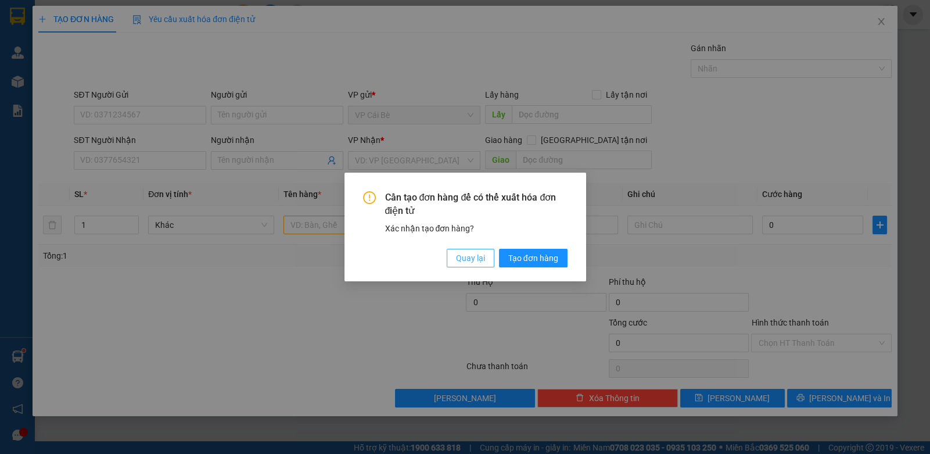
drag, startPoint x: 465, startPoint y: 262, endPoint x: 113, endPoint y: 186, distance: 360.0
click at [458, 262] on span "Quay lại" at bounding box center [470, 258] width 29 height 13
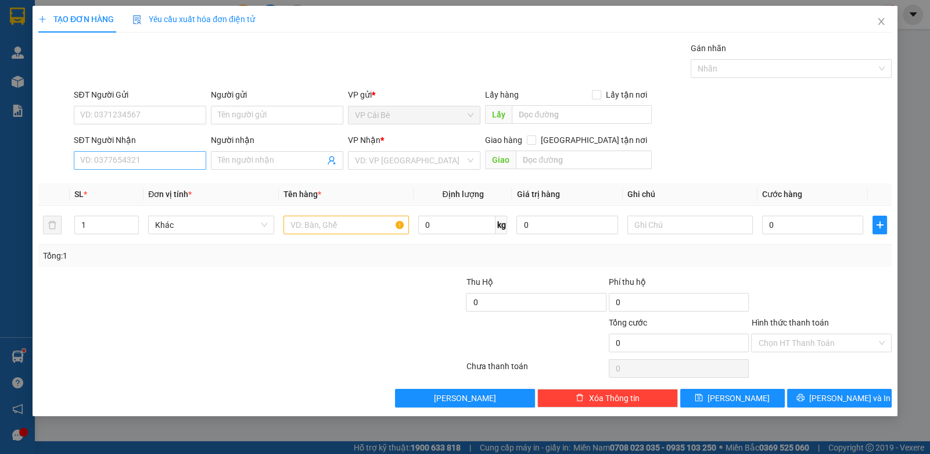
drag, startPoint x: 90, startPoint y: 146, endPoint x: 88, endPoint y: 154, distance: 8.3
click at [90, 146] on div "SĐT Người Nhận" at bounding box center [140, 142] width 132 height 17
click at [91, 161] on input "SĐT Người Nhận" at bounding box center [140, 160] width 132 height 19
drag, startPoint x: 91, startPoint y: 161, endPoint x: 440, endPoint y: 186, distance: 349.4
click at [143, 170] on div "SĐT Người Nhận VD: 0377654321" at bounding box center [140, 154] width 132 height 41
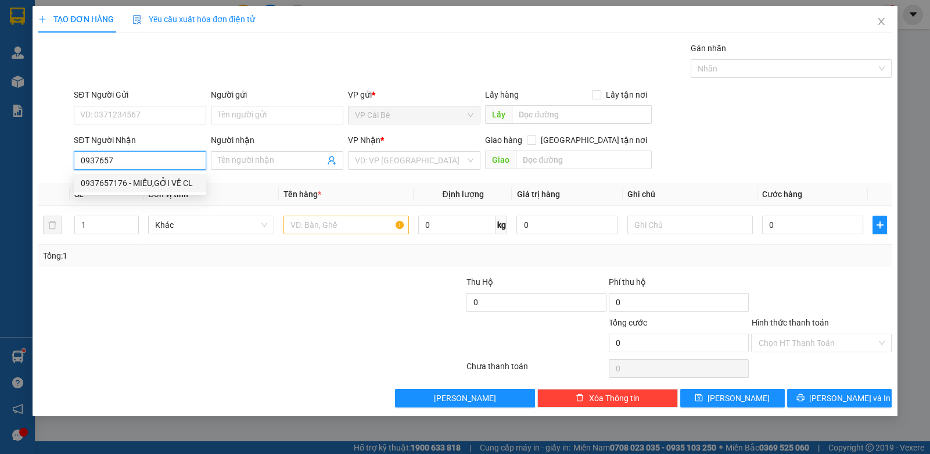
click at [152, 177] on div "0937657176 - MIÊU,GỞI VỀ CL" at bounding box center [140, 183] width 118 height 13
type input "0937657176"
type input "MIÊU,GỞI VỀ CL"
type input "1.200.000"
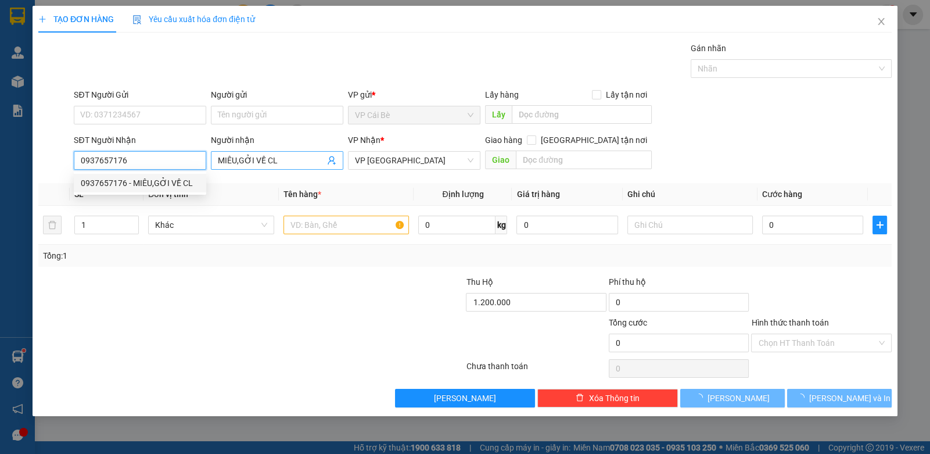
type input "30.000"
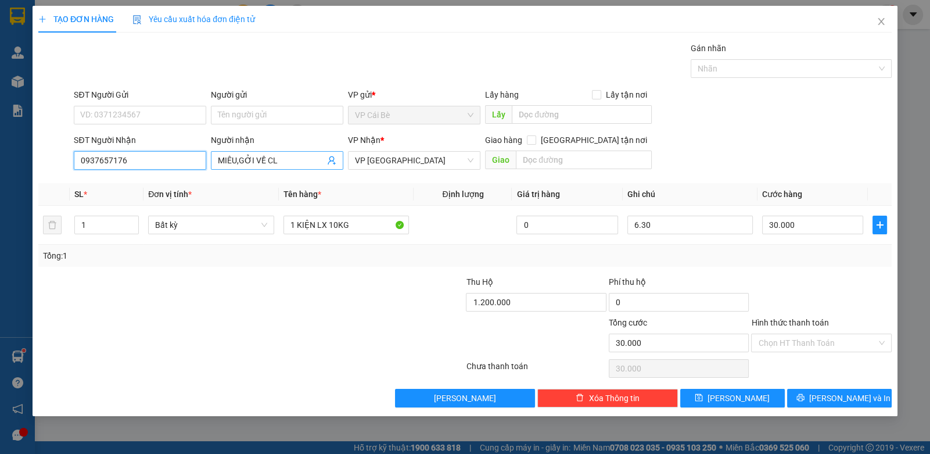
type input "0937657176"
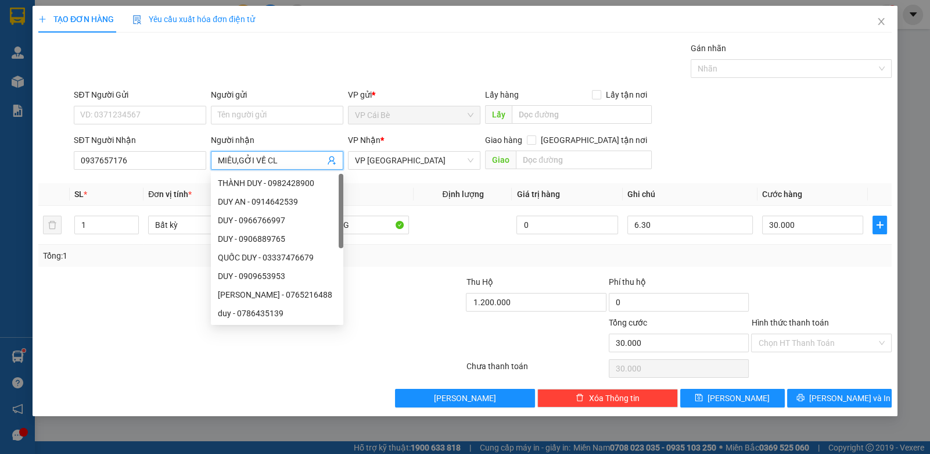
drag, startPoint x: 278, startPoint y: 155, endPoint x: 238, endPoint y: 174, distance: 43.7
click at [238, 175] on body "Kết quả tìm kiếm ( 1 ) Bộ lọc Gửi 3 ngày gần nhất Mã ĐH Trạng thái Món hàng Thu…" at bounding box center [465, 227] width 930 height 454
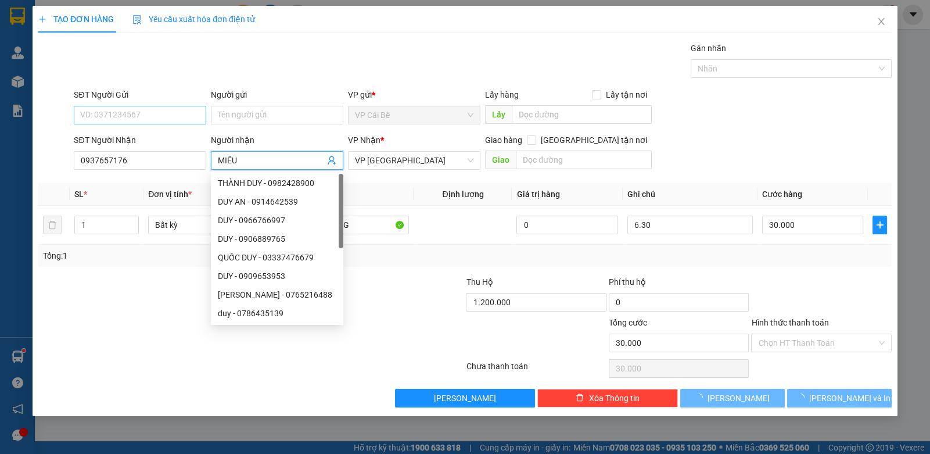
type input "MIÊU"
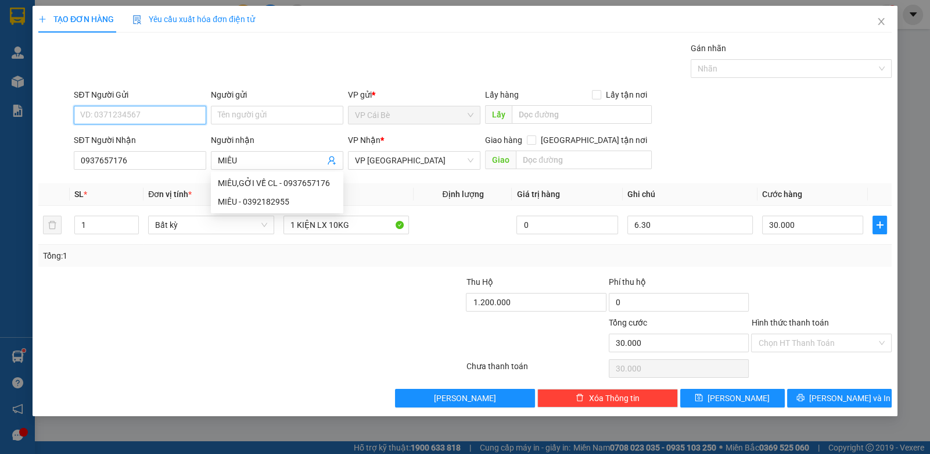
click at [144, 117] on input "SĐT Người Gửi" at bounding box center [140, 115] width 132 height 19
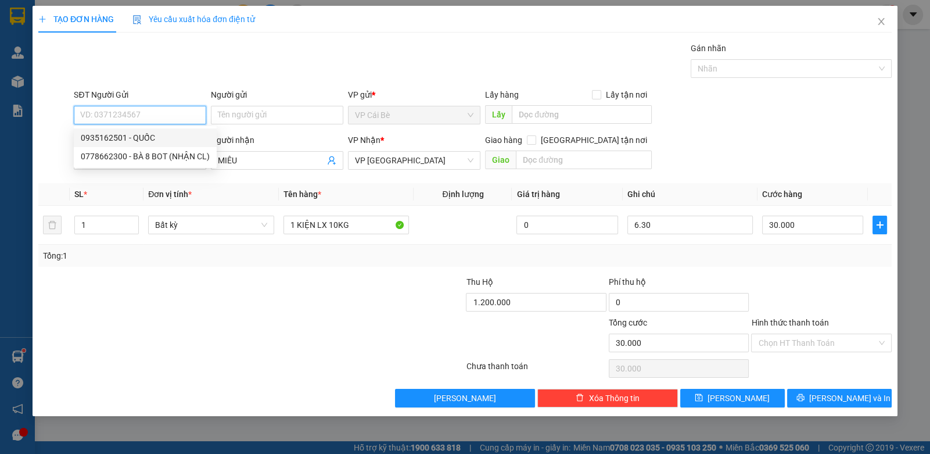
click at [171, 137] on div "0935162501 - QUỐC" at bounding box center [145, 137] width 129 height 13
type input "0935162501"
type input "QUỐC"
type input "BÀ 8 BOT"
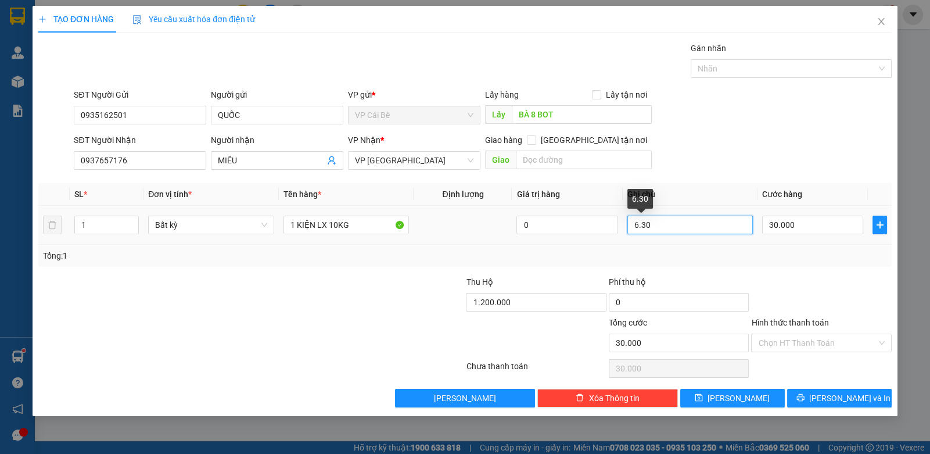
click at [632, 223] on input "6.30" at bounding box center [690, 225] width 126 height 19
type input "16.30"
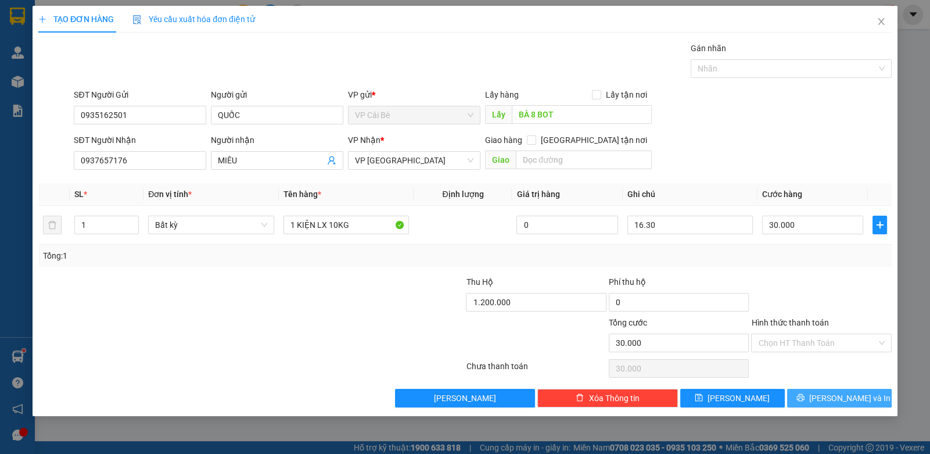
click at [816, 389] on button "[PERSON_NAME] và In" at bounding box center [839, 398] width 105 height 19
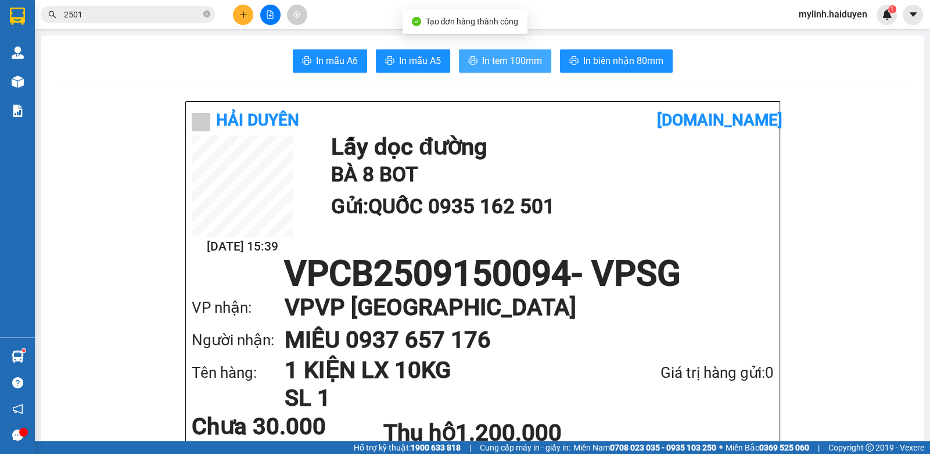
click at [493, 67] on span "In tem 100mm" at bounding box center [512, 60] width 60 height 15
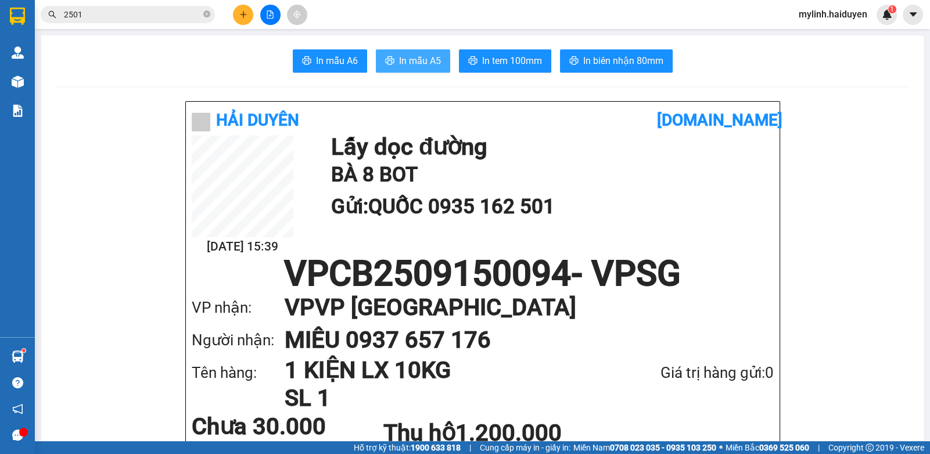
click at [408, 63] on span "In mẫu A5" at bounding box center [420, 60] width 42 height 15
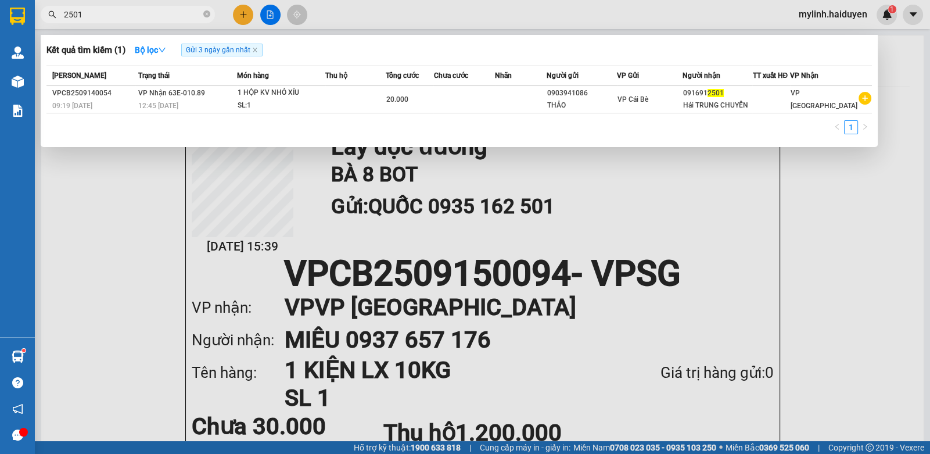
click at [179, 11] on input "2501" at bounding box center [132, 14] width 137 height 13
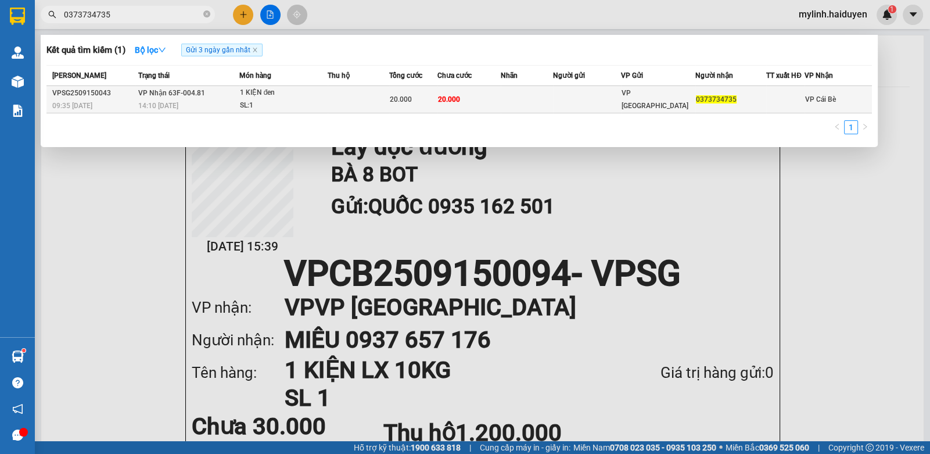
type input "0373734735"
click at [284, 94] on div "1 KIỆN đen" at bounding box center [283, 93] width 87 height 13
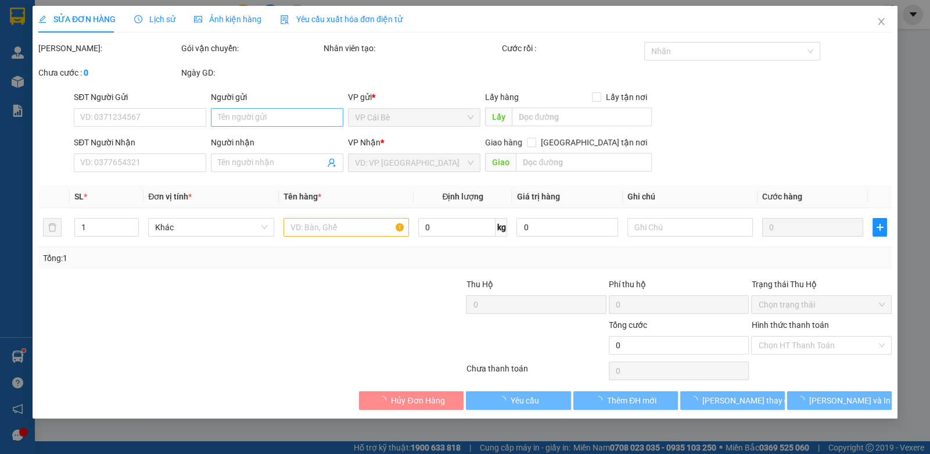
type input "0373734735"
type input "20.000"
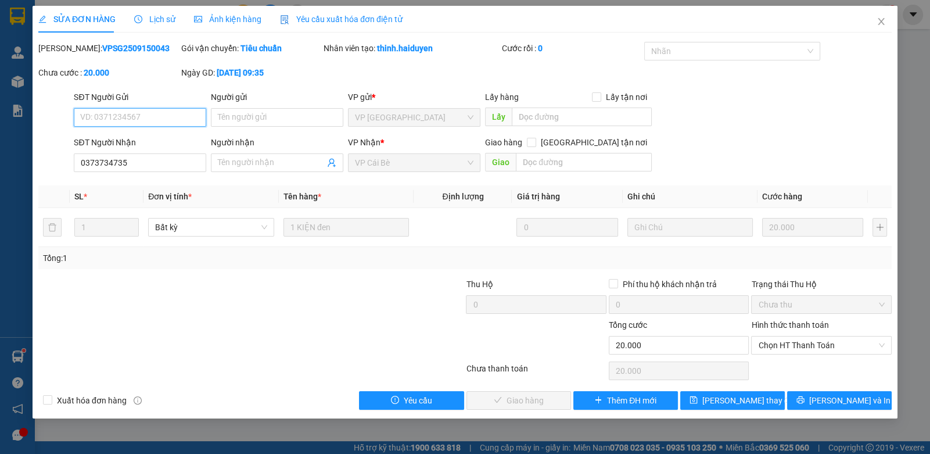
drag, startPoint x: 786, startPoint y: 346, endPoint x: 775, endPoint y: 382, distance: 38.4
click at [785, 353] on span "Chọn HT Thanh Toán" at bounding box center [821, 344] width 126 height 17
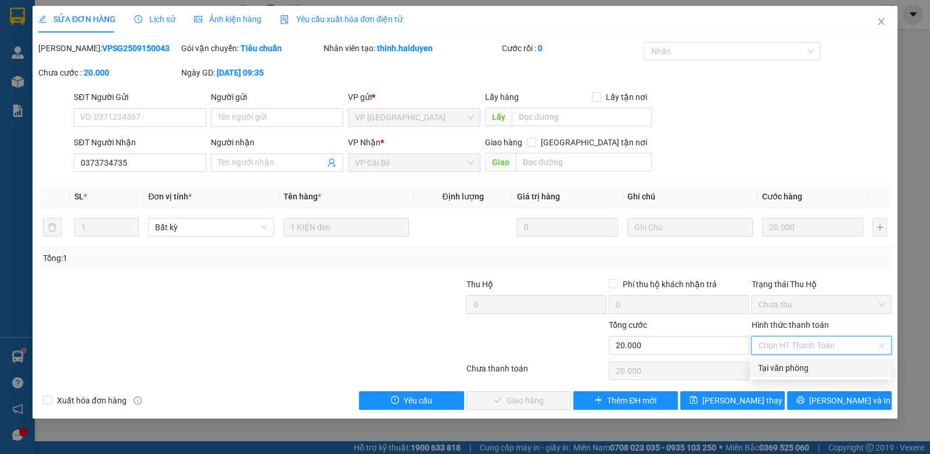
click at [781, 371] on div "Tại văn phòng" at bounding box center [821, 367] width 126 height 13
type input "0"
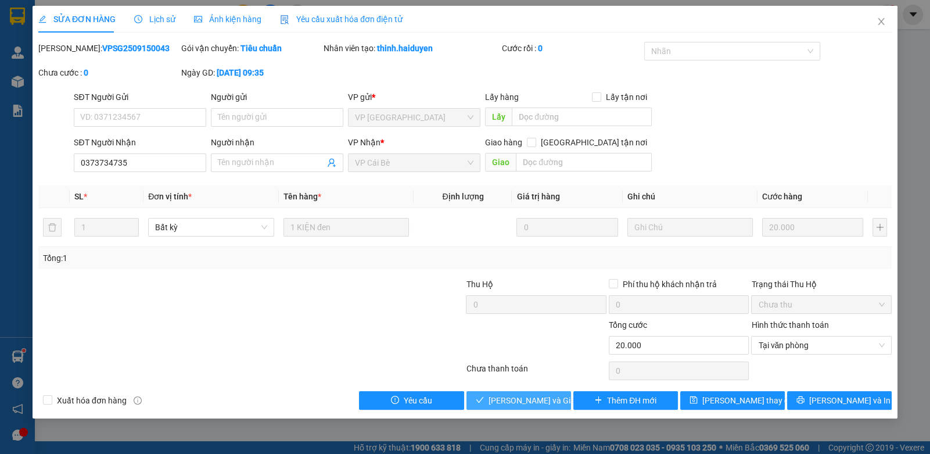
click at [514, 394] on span "Lưu và Giao hàng" at bounding box center [545, 400] width 112 height 13
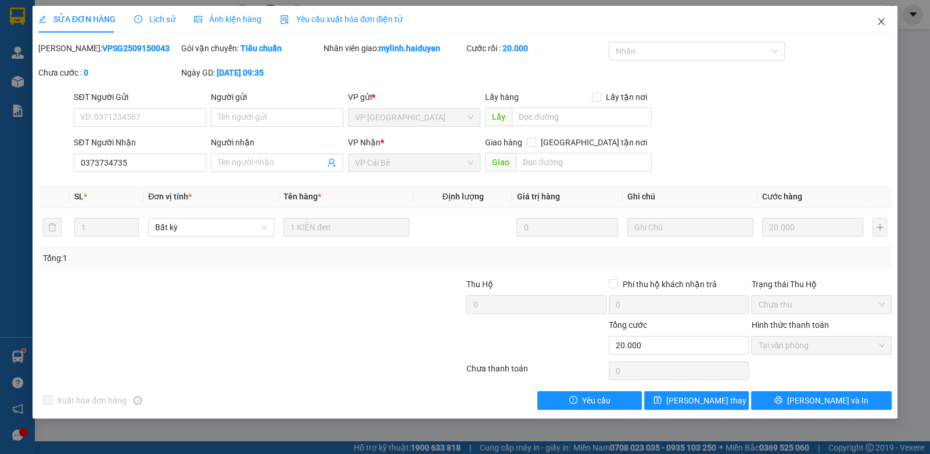
drag, startPoint x: 877, startPoint y: 27, endPoint x: 870, endPoint y: 25, distance: 7.9
click at [871, 26] on span "Close" at bounding box center [881, 22] width 33 height 33
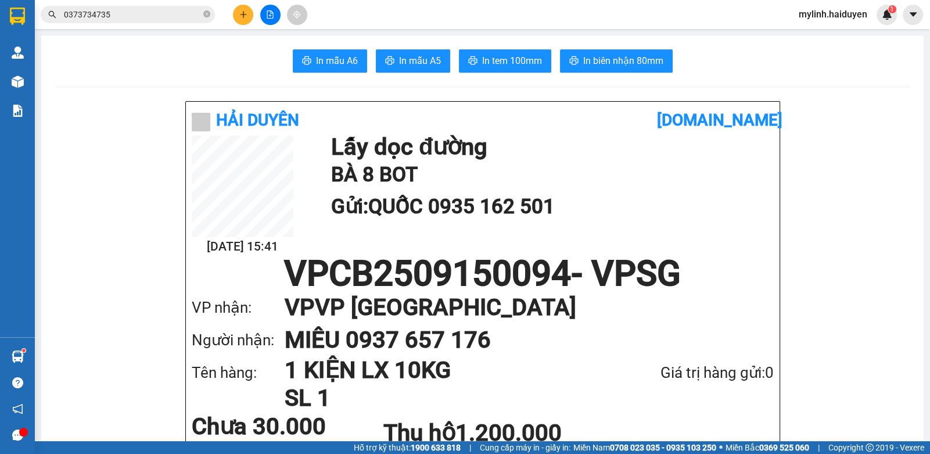
drag, startPoint x: 76, startPoint y: 86, endPoint x: 40, endPoint y: 91, distance: 35.8
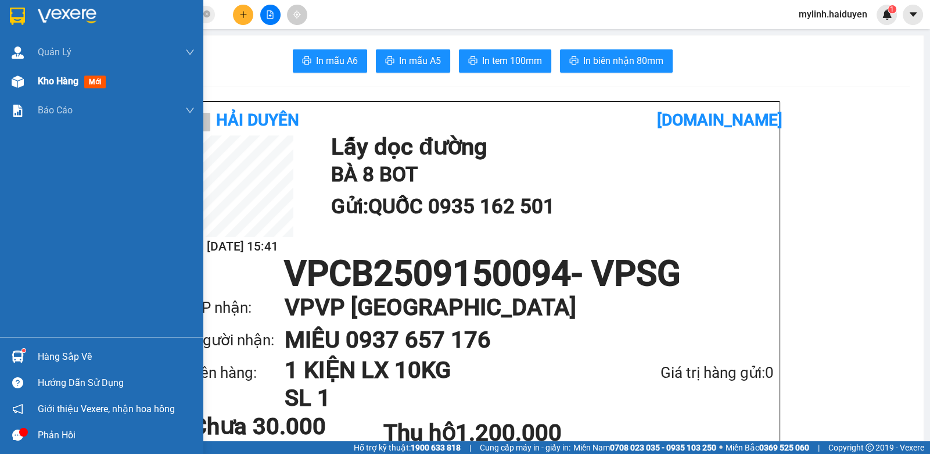
click at [26, 83] on div at bounding box center [18, 81] width 20 height 20
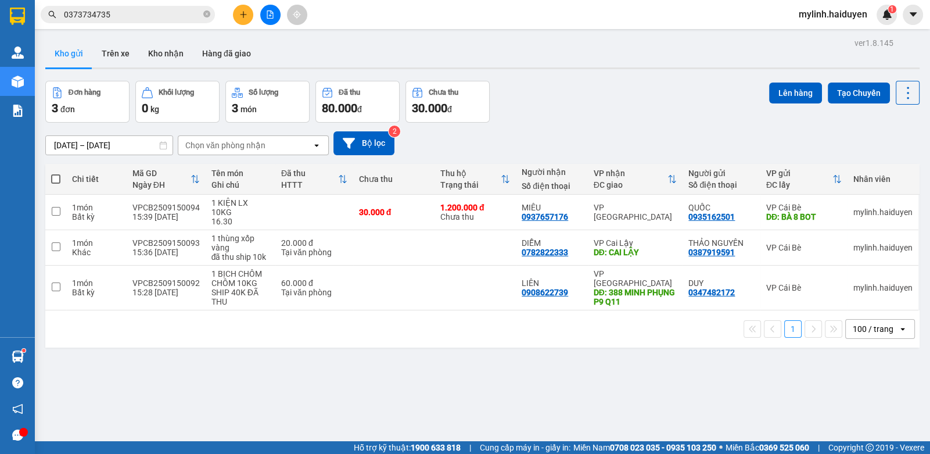
click at [184, 19] on input "0373734735" at bounding box center [132, 14] width 137 height 13
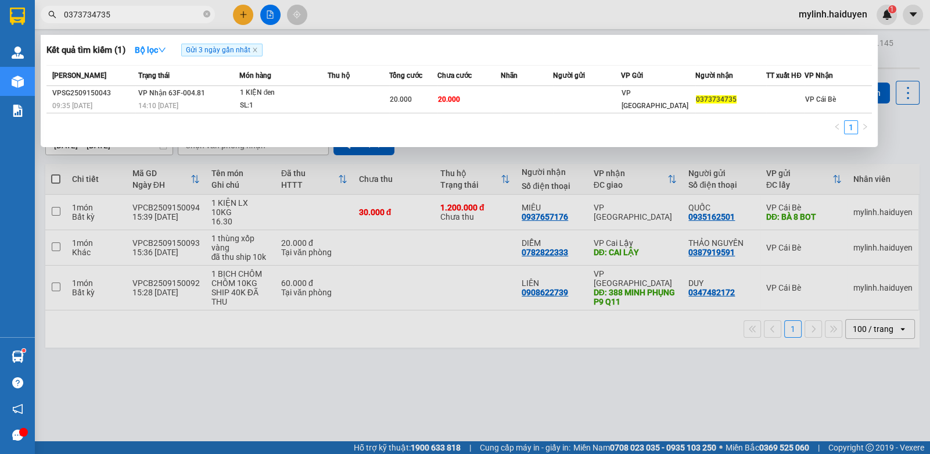
drag, startPoint x: 184, startPoint y: 19, endPoint x: 240, endPoint y: 0, distance: 59.5
click at [218, 8] on div "0373734735" at bounding box center [113, 14] width 227 height 17
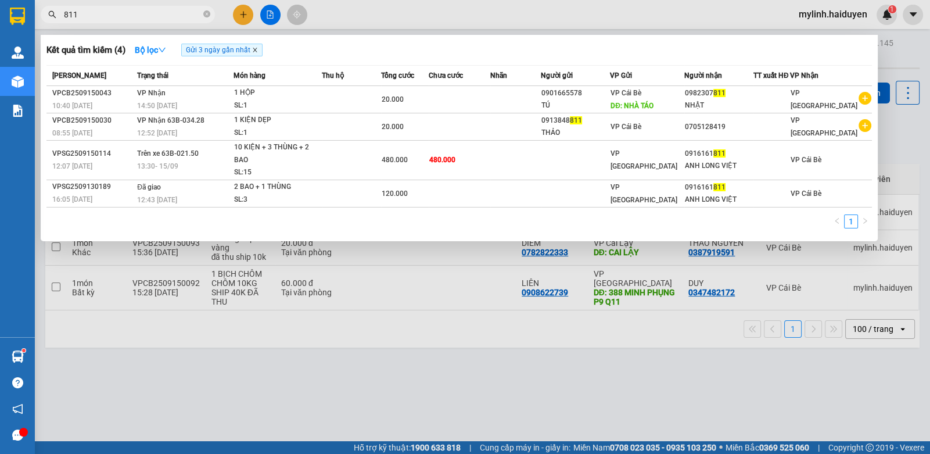
click at [258, 53] on icon "close" at bounding box center [255, 50] width 6 height 6
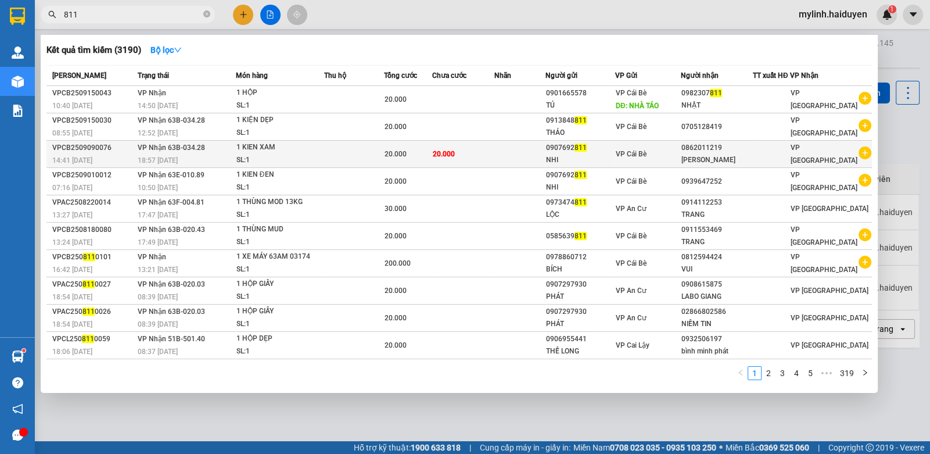
click at [360, 158] on td at bounding box center [354, 154] width 60 height 27
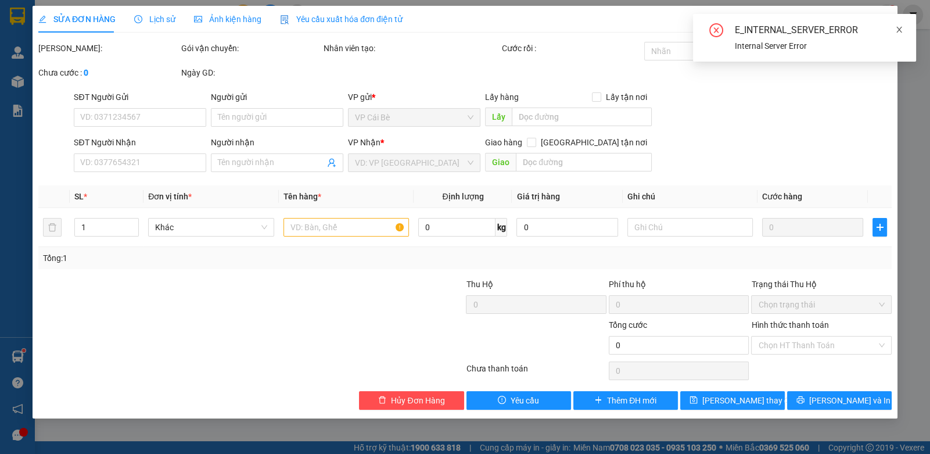
click at [902, 33] on icon "close" at bounding box center [899, 30] width 8 height 8
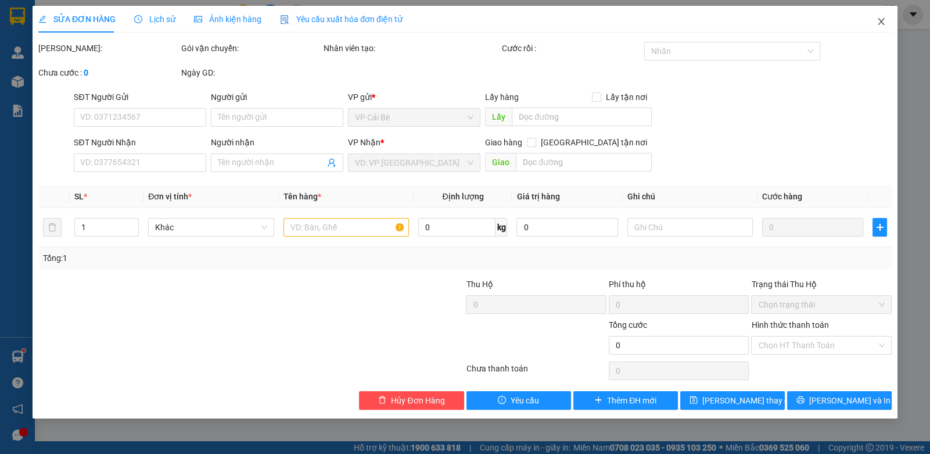
drag, startPoint x: 888, startPoint y: 23, endPoint x: 781, endPoint y: 26, distance: 106.9
click at [878, 22] on span "Close" at bounding box center [881, 22] width 33 height 33
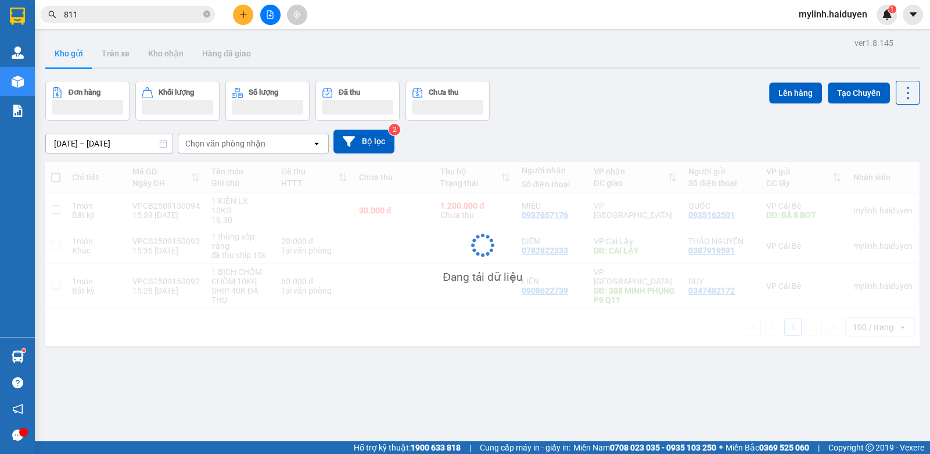
drag, startPoint x: 138, startPoint y: 13, endPoint x: 232, endPoint y: 52, distance: 101.6
click at [137, 13] on input "811" at bounding box center [132, 14] width 137 height 13
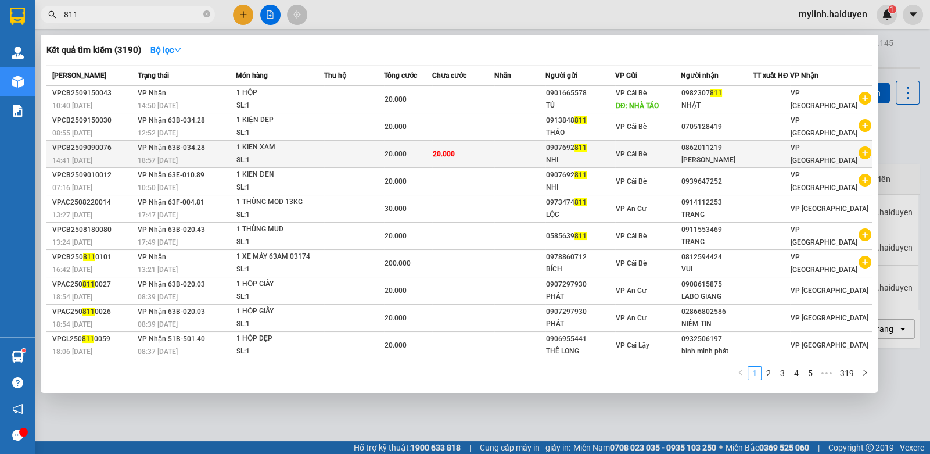
click at [369, 150] on td at bounding box center [354, 154] width 60 height 27
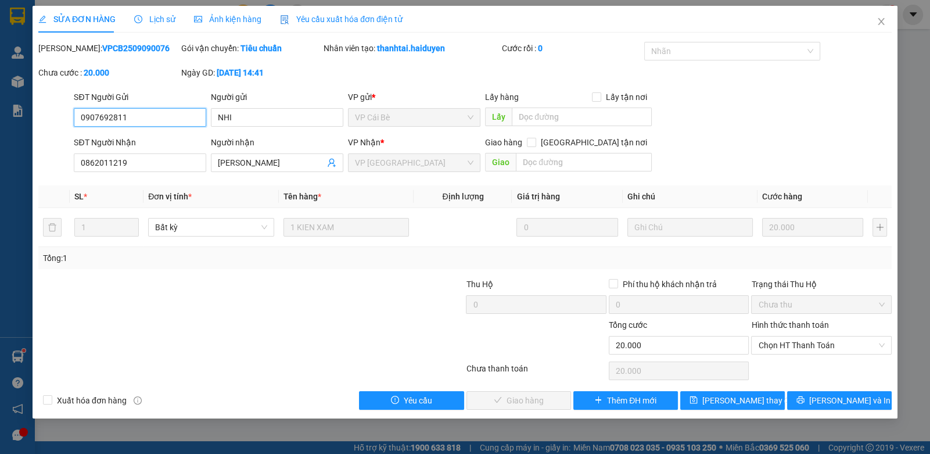
click at [125, 120] on input "0907692811" at bounding box center [140, 117] width 132 height 19
click at [879, 22] on icon "close" at bounding box center [881, 21] width 9 height 9
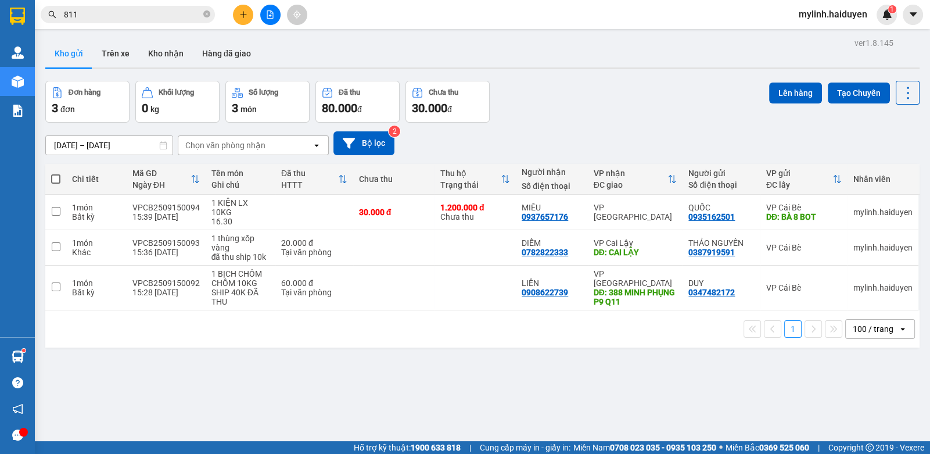
click at [161, 10] on input "811" at bounding box center [132, 14] width 137 height 13
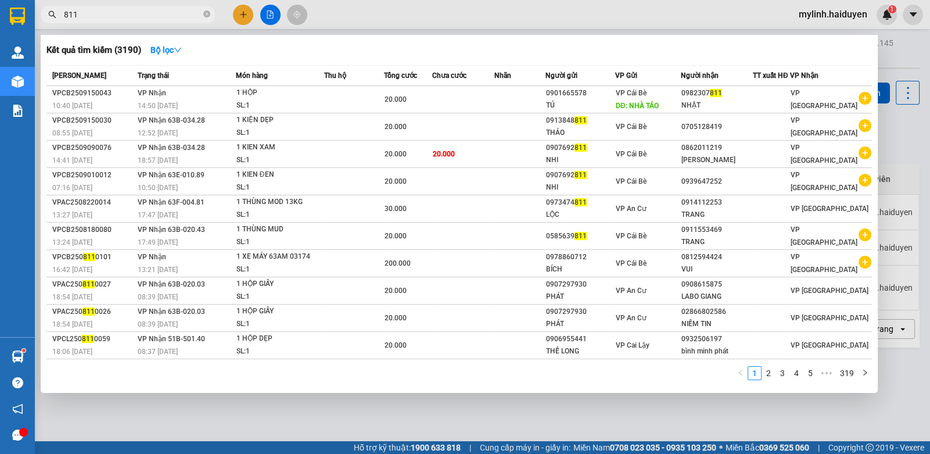
click at [161, 10] on input "811" at bounding box center [132, 14] width 137 height 13
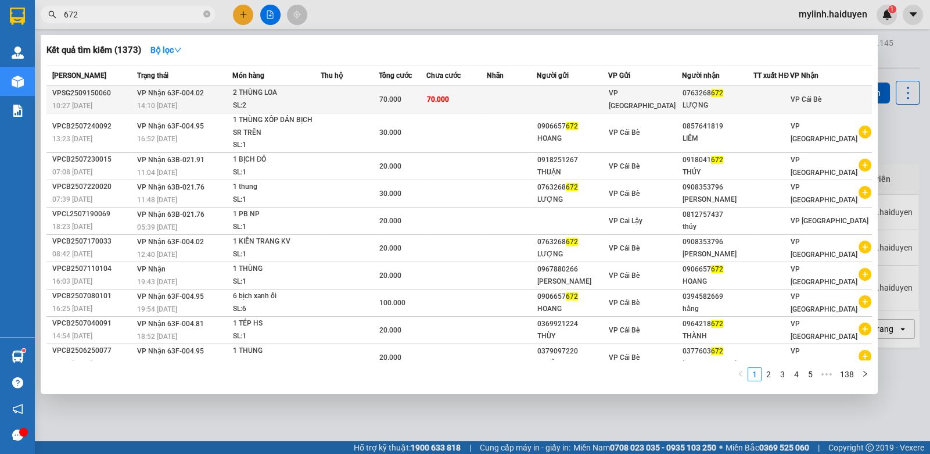
type input "672"
click at [362, 99] on td at bounding box center [350, 99] width 59 height 27
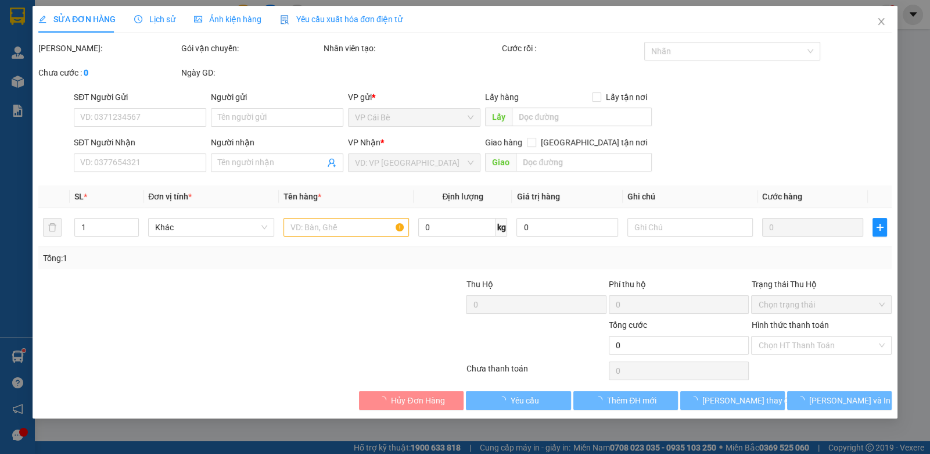
type input "0763268672"
type input "LƯỢNG"
type input "70.000"
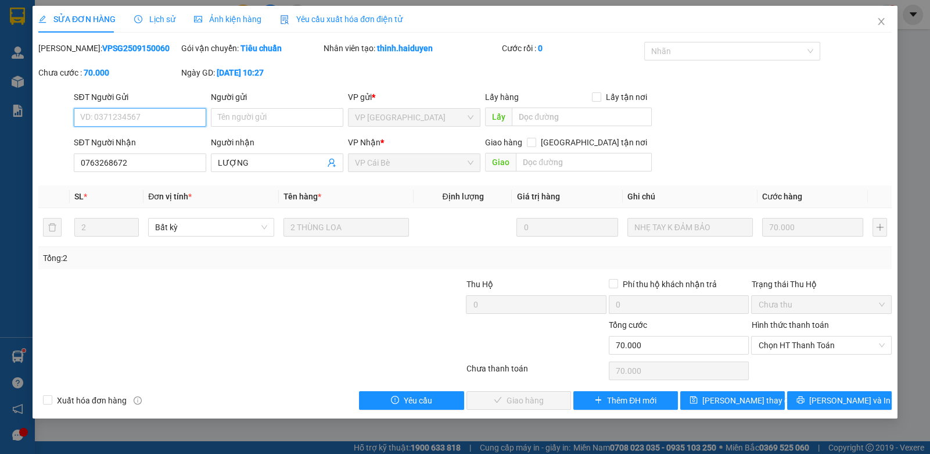
drag, startPoint x: 764, startPoint y: 347, endPoint x: 767, endPoint y: 356, distance: 9.2
click at [764, 347] on span "Chọn HT Thanh Toán" at bounding box center [821, 344] width 126 height 17
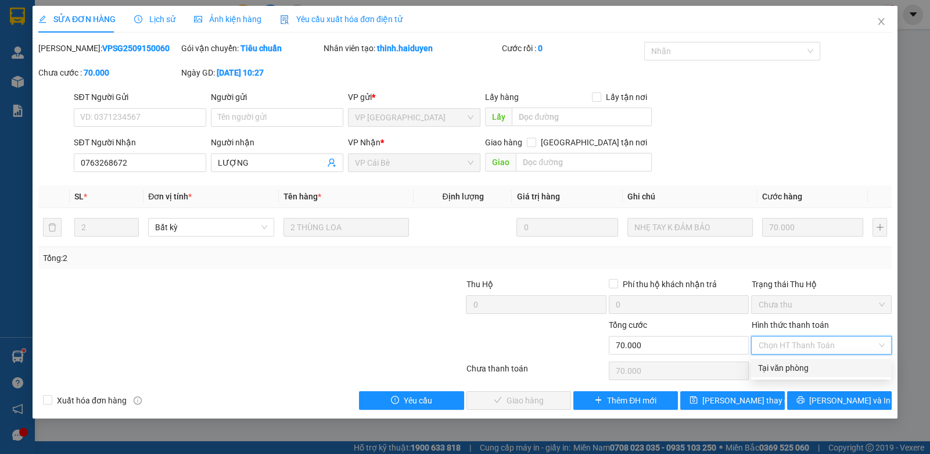
click at [767, 367] on div "Tại văn phòng" at bounding box center [821, 367] width 126 height 13
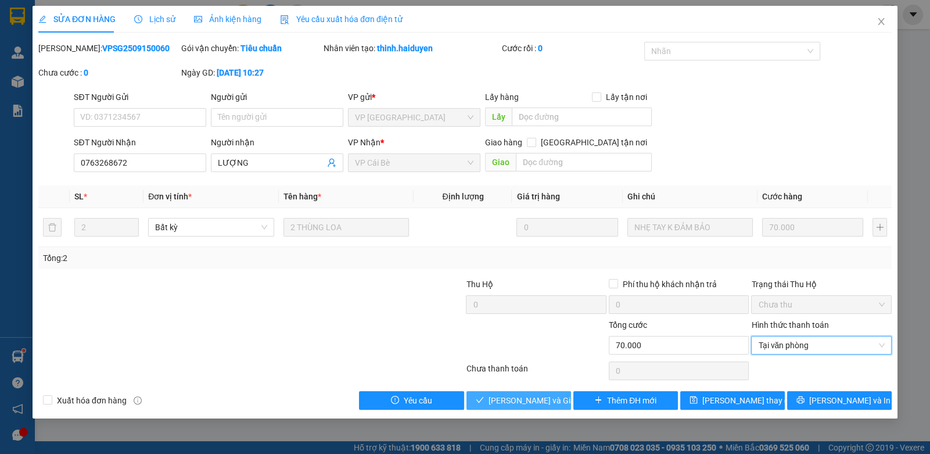
click at [519, 405] on span "Lưu và Giao hàng" at bounding box center [545, 400] width 112 height 13
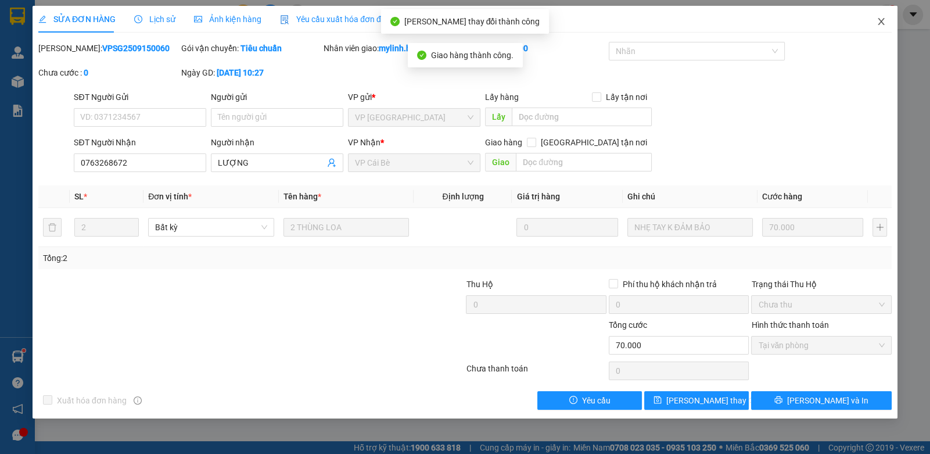
click at [874, 23] on span "Close" at bounding box center [881, 22] width 33 height 33
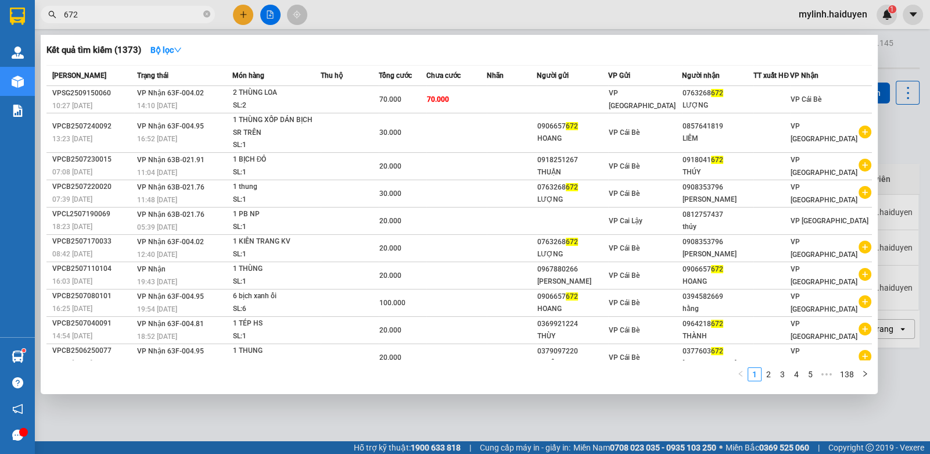
click at [110, 16] on input "672" at bounding box center [132, 14] width 137 height 13
drag, startPoint x: 110, startPoint y: 16, endPoint x: 245, endPoint y: 19, distance: 134.8
click at [174, 19] on input "672" at bounding box center [132, 14] width 137 height 13
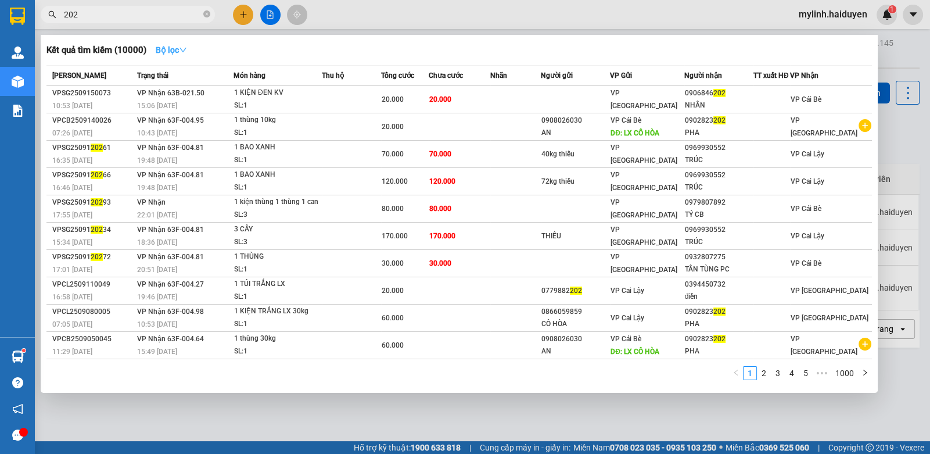
type input "202"
drag, startPoint x: 173, startPoint y: 48, endPoint x: 177, endPoint y: 53, distance: 6.3
click at [175, 52] on strong "Bộ lọc" at bounding box center [171, 49] width 31 height 9
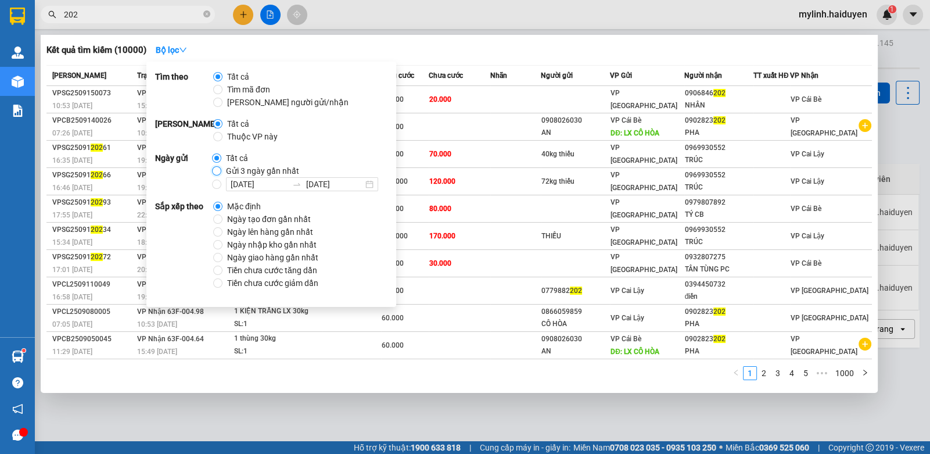
click at [213, 167] on input "Gửi 3 ngày gần nhất" at bounding box center [216, 170] width 9 height 9
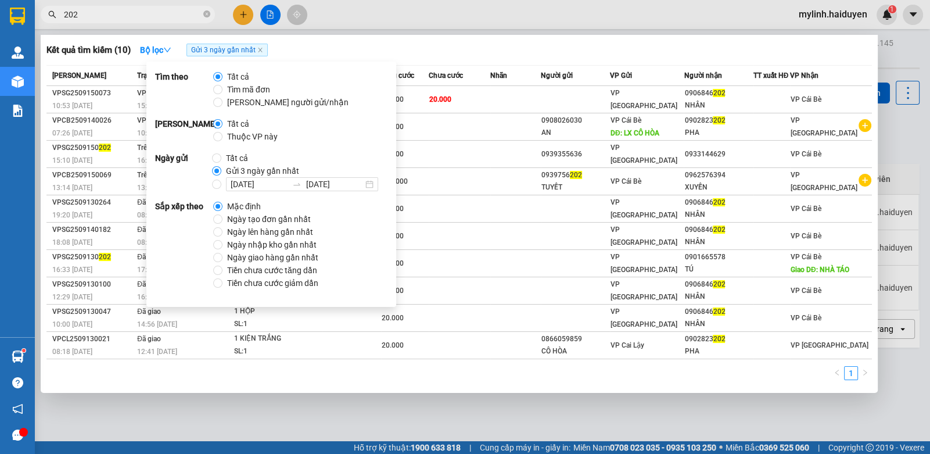
drag, startPoint x: 349, startPoint y: 20, endPoint x: 197, endPoint y: 18, distance: 151.6
click at [332, 18] on div at bounding box center [465, 227] width 930 height 454
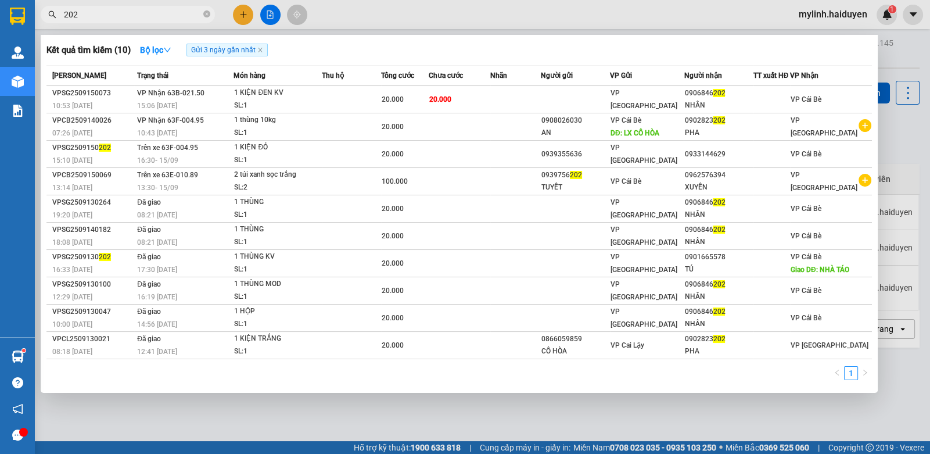
click at [179, 16] on input "202" at bounding box center [132, 14] width 137 height 13
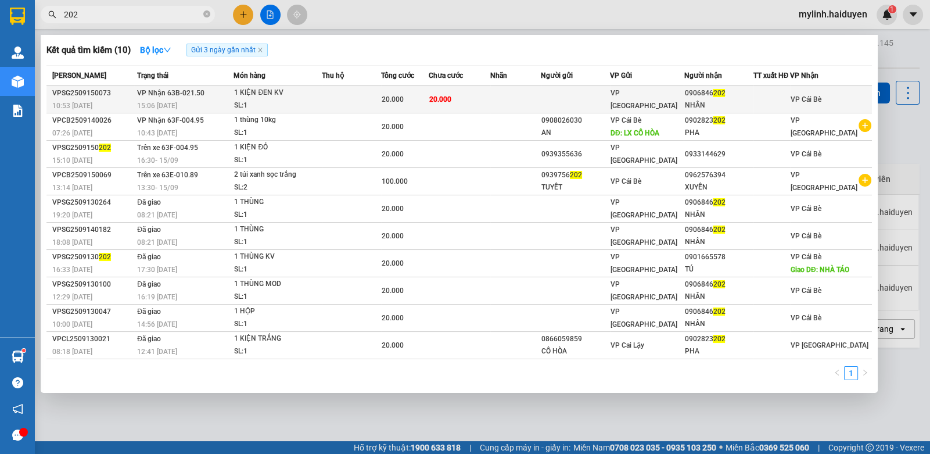
drag, startPoint x: 292, startPoint y: 100, endPoint x: 285, endPoint y: 95, distance: 8.7
click at [285, 95] on span "1 KIỆN ĐEN KV SL: 1" at bounding box center [277, 99] width 87 height 25
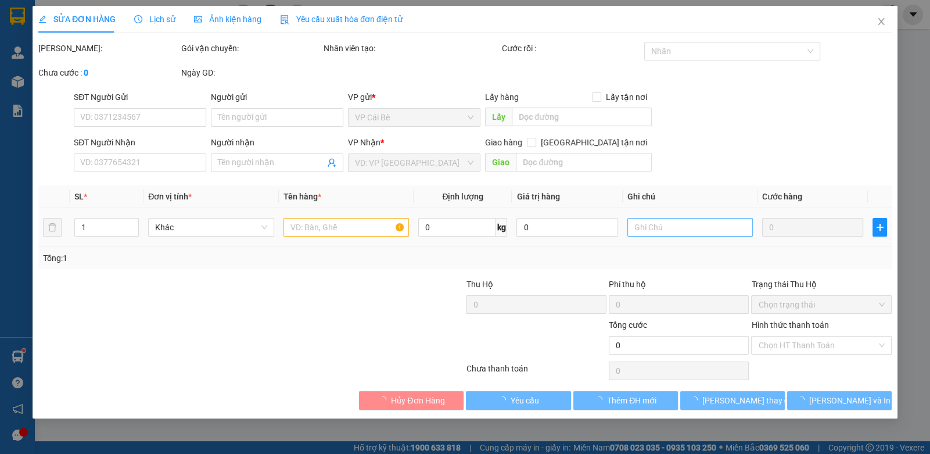
type input "0906846202"
type input "NHÂN"
type input "20.000"
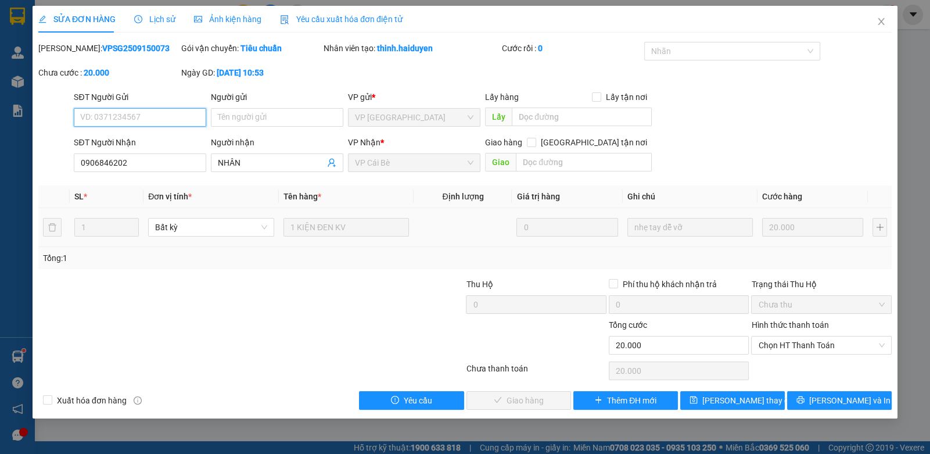
drag, startPoint x: 806, startPoint y: 337, endPoint x: 790, endPoint y: 355, distance: 23.9
click at [805, 339] on span "Chọn HT Thanh Toán" at bounding box center [821, 344] width 126 height 17
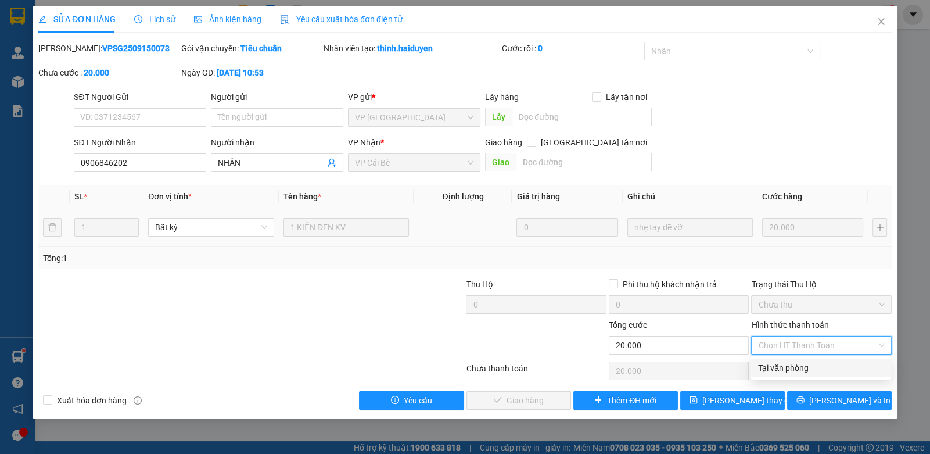
drag, startPoint x: 790, startPoint y: 355, endPoint x: 683, endPoint y: 378, distance: 109.3
click at [770, 368] on div "Tại văn phòng" at bounding box center [821, 367] width 126 height 13
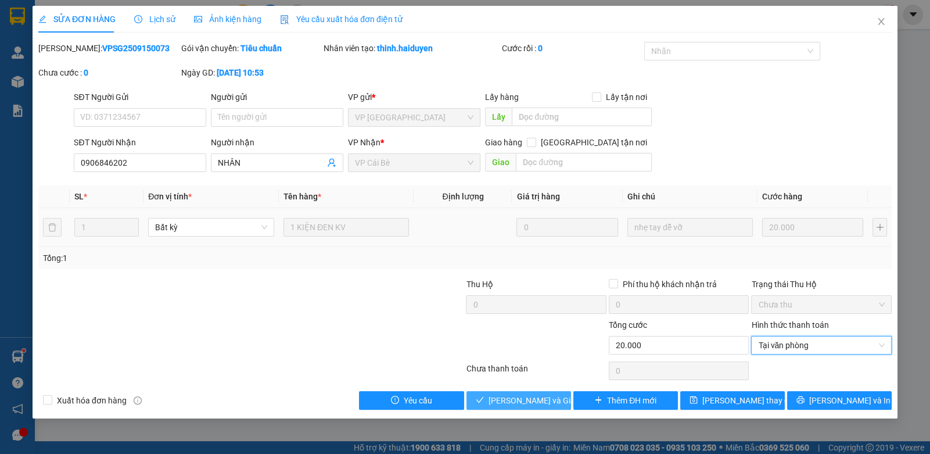
drag, startPoint x: 479, startPoint y: 395, endPoint x: 490, endPoint y: 397, distance: 10.6
click at [486, 398] on button "Lưu và Giao hàng" at bounding box center [518, 400] width 105 height 19
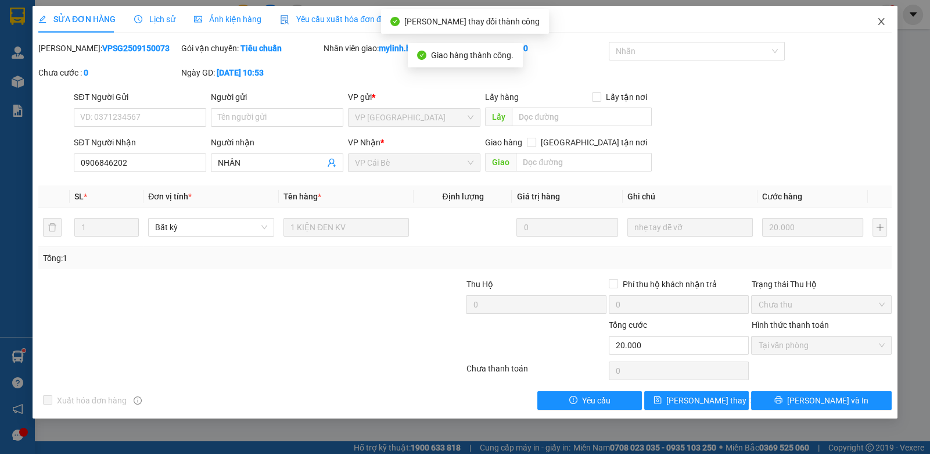
click at [880, 22] on icon "close" at bounding box center [881, 21] width 9 height 9
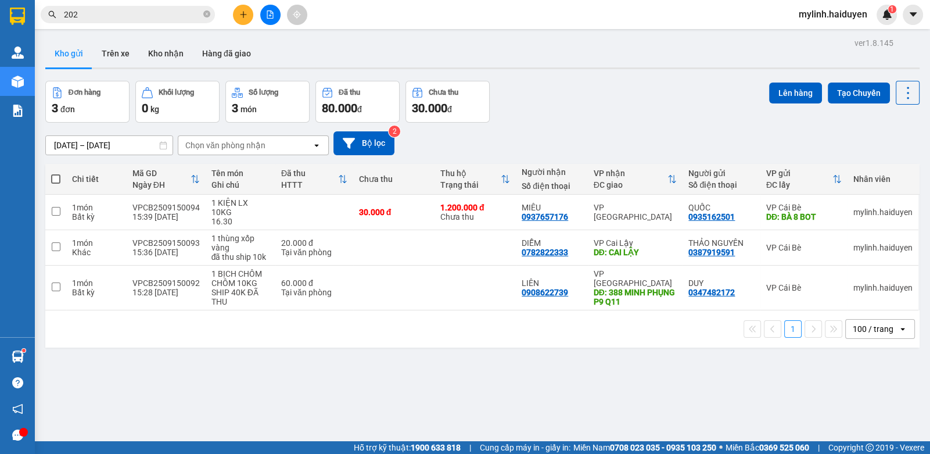
click at [246, 22] on button at bounding box center [243, 15] width 20 height 20
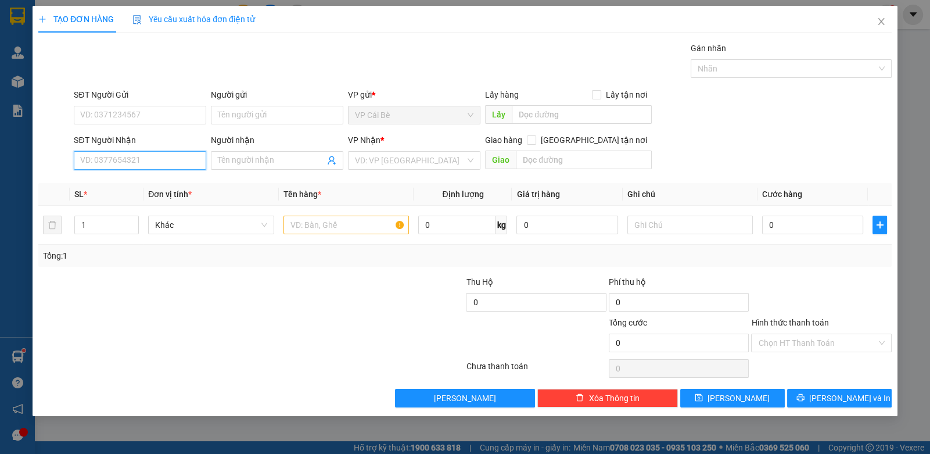
drag, startPoint x: 142, startPoint y: 162, endPoint x: 277, endPoint y: 126, distance: 139.5
click at [155, 160] on input "SĐT Người Nhận" at bounding box center [140, 160] width 132 height 19
click at [146, 183] on div "0357977989 - PHÚC" at bounding box center [140, 183] width 118 height 13
type input "0357977989"
type input "PHÚC"
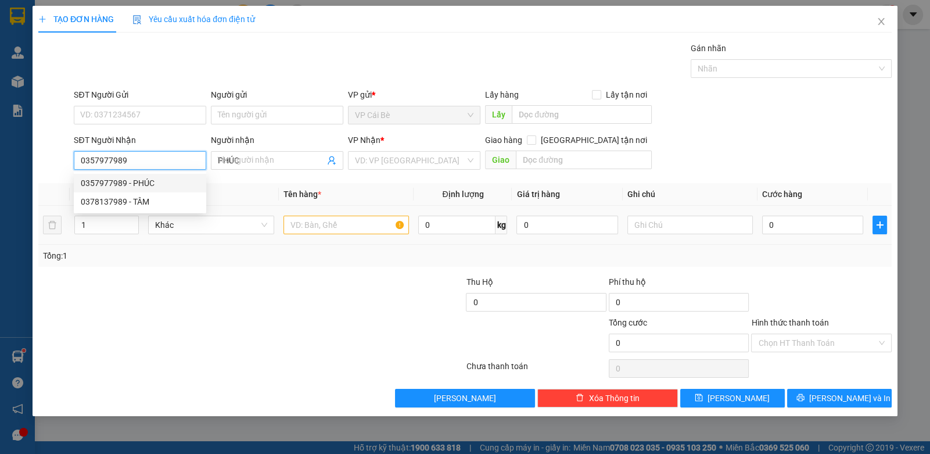
type input "190.000"
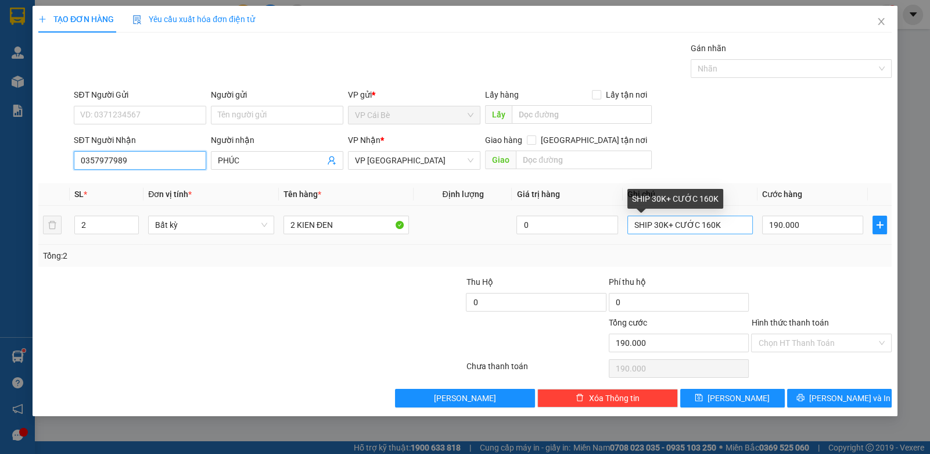
type input "0357977989"
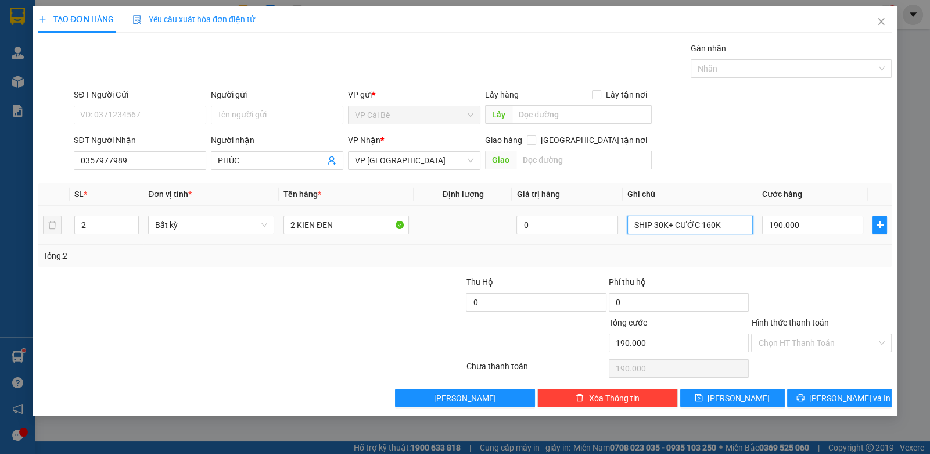
drag, startPoint x: 656, startPoint y: 226, endPoint x: 653, endPoint y: 235, distance: 9.2
click at [653, 235] on div "SHIP 30K+ CƯỚC 160K" at bounding box center [690, 224] width 126 height 23
type input "SHIP 20K+ CƯỚC 160K"
click at [785, 229] on input "190.000" at bounding box center [812, 225] width 101 height 19
type input "1"
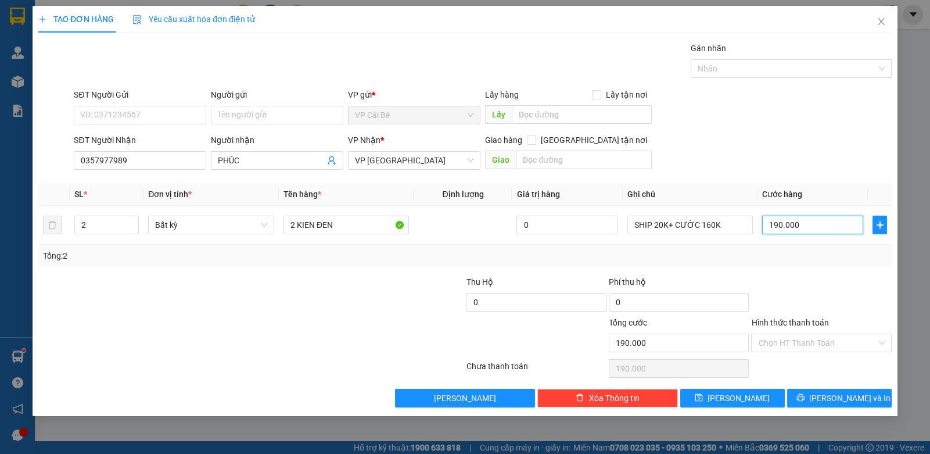
type input "1"
type input "12"
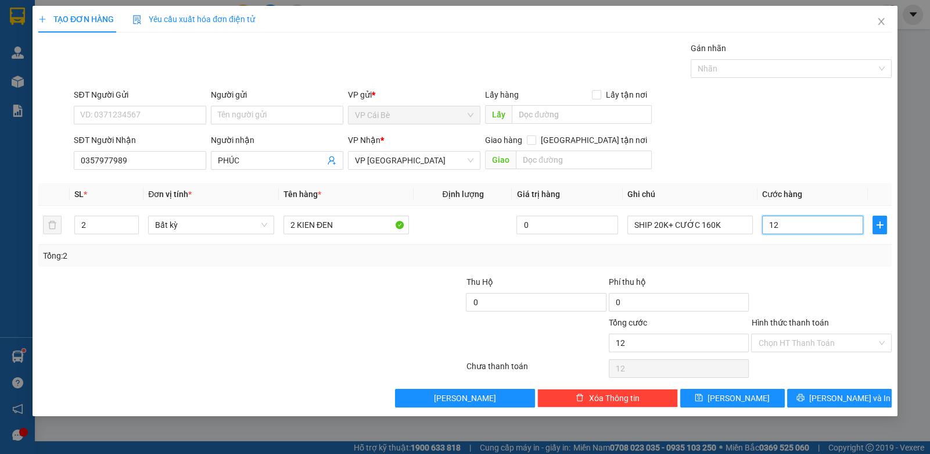
type input "120"
type input "120.000"
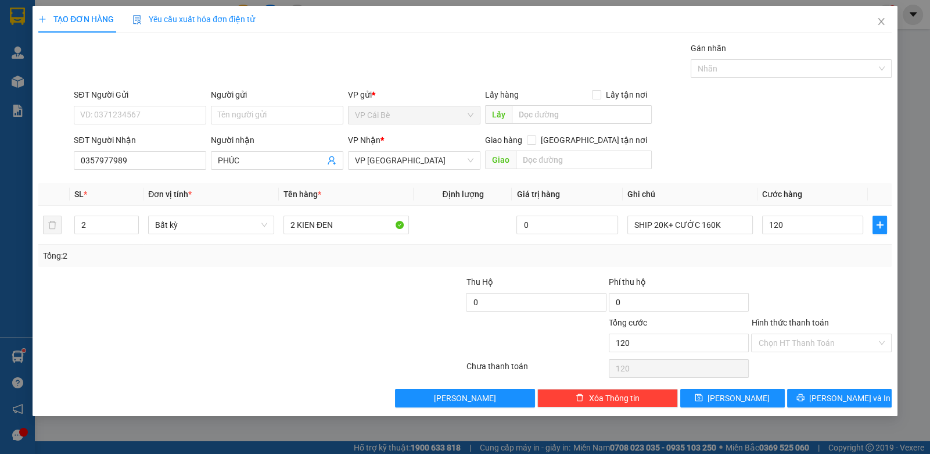
type input "120.000"
drag, startPoint x: 778, startPoint y: 127, endPoint x: 732, endPoint y: 186, distance: 75.8
click at [775, 131] on form "SĐT Người Gửi VD: 0371234567 Người gửi Tên người gửi VP gửi * VP Cái Bè Lấy hàn…" at bounding box center [464, 131] width 853 height 86
drag, startPoint x: 707, startPoint y: 228, endPoint x: 703, endPoint y: 234, distance: 7.3
click at [703, 234] on div "SHIP 20K+ CƯỚC 160K" at bounding box center [690, 224] width 126 height 23
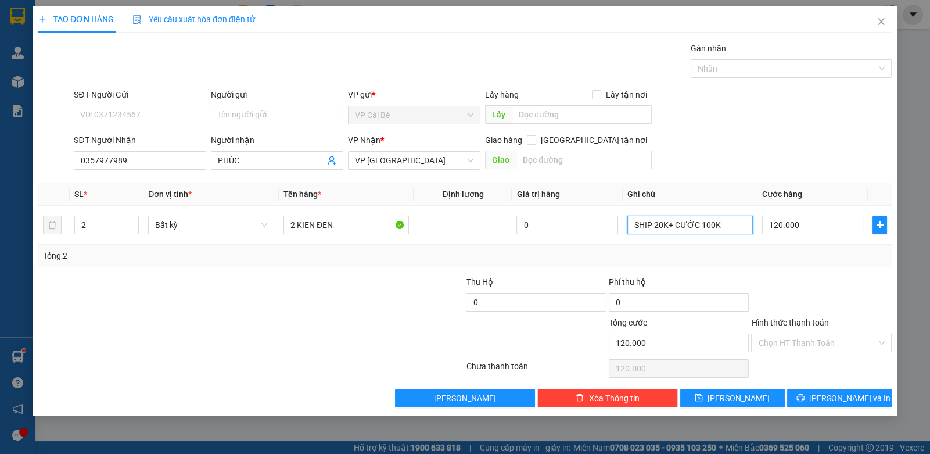
type input "SHIP 20K+ CƯỚC 100K"
drag, startPoint x: 772, startPoint y: 98, endPoint x: 781, endPoint y: 222, distance: 125.2
click at [771, 102] on div "SĐT Người Gửi VD: 0371234567 Người gửi Tên người gửi VP gửi * VP Cái Bè Lấy hàn…" at bounding box center [482, 108] width 823 height 41
click at [825, 401] on button "[PERSON_NAME] và In" at bounding box center [839, 398] width 105 height 19
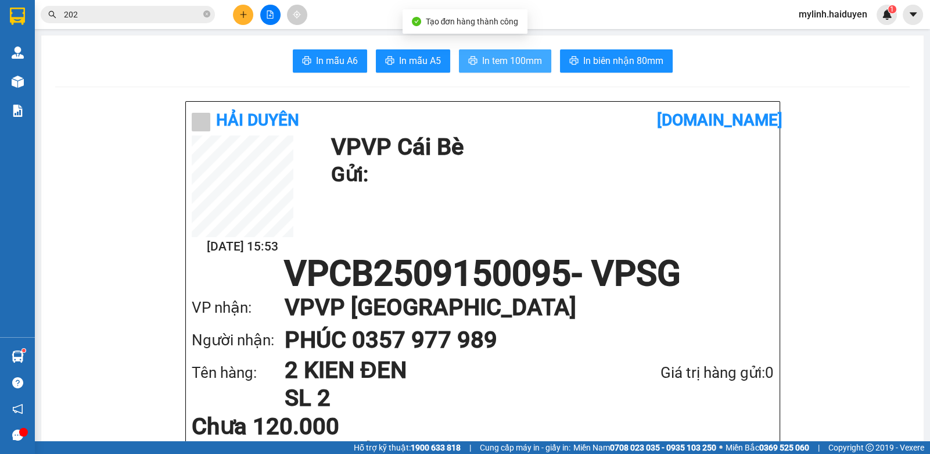
click at [521, 69] on button "In tem 100mm" at bounding box center [505, 60] width 92 height 23
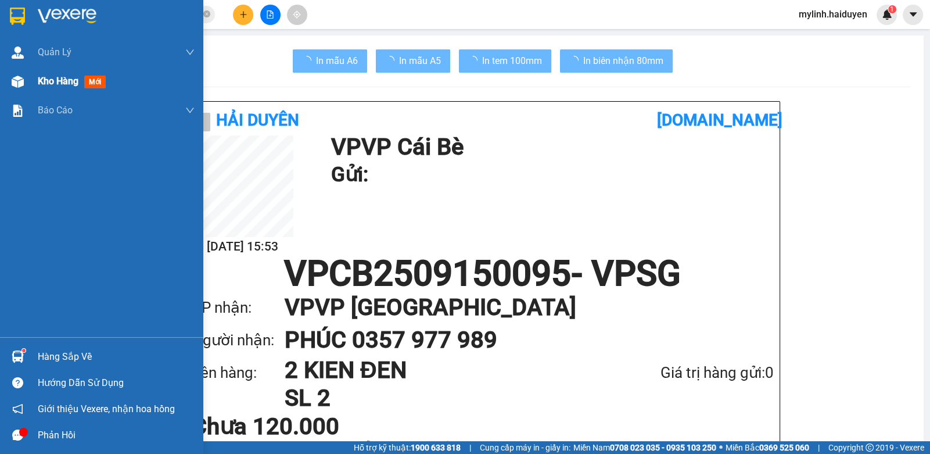
click at [49, 85] on span "Kho hàng" at bounding box center [58, 81] width 41 height 11
click at [55, 87] on span "Kho hàng" at bounding box center [58, 81] width 41 height 11
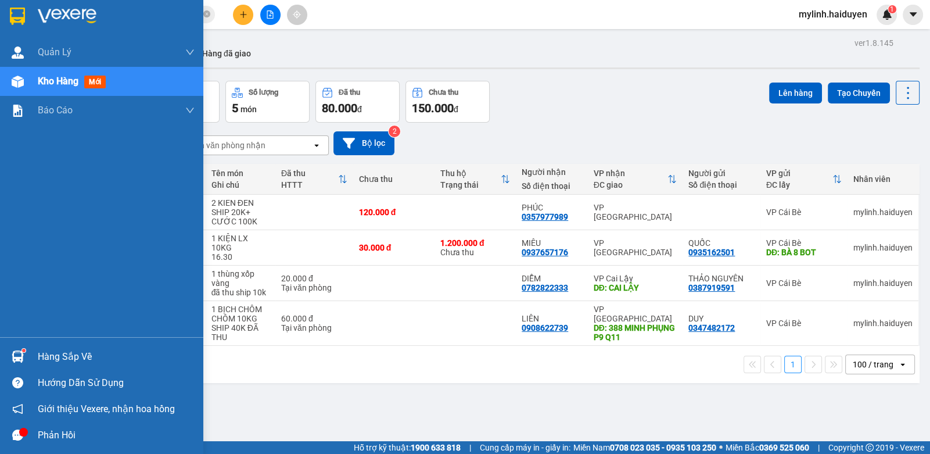
click at [94, 356] on div "Hàng sắp về" at bounding box center [116, 356] width 157 height 17
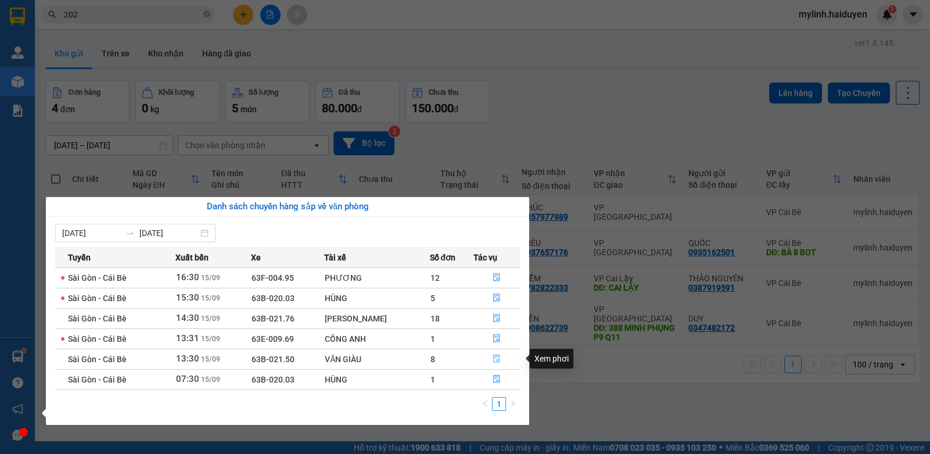
click at [498, 358] on icon "file-done" at bounding box center [497, 358] width 8 height 8
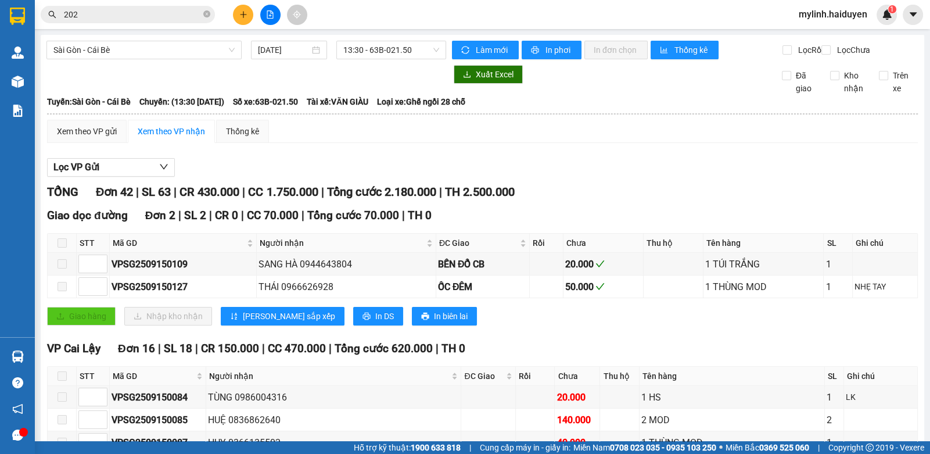
checkbox input "true"
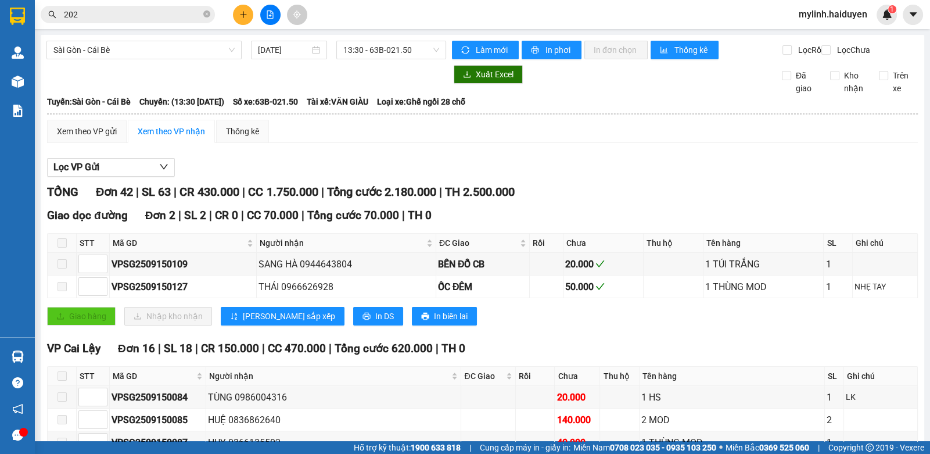
checkbox input "true"
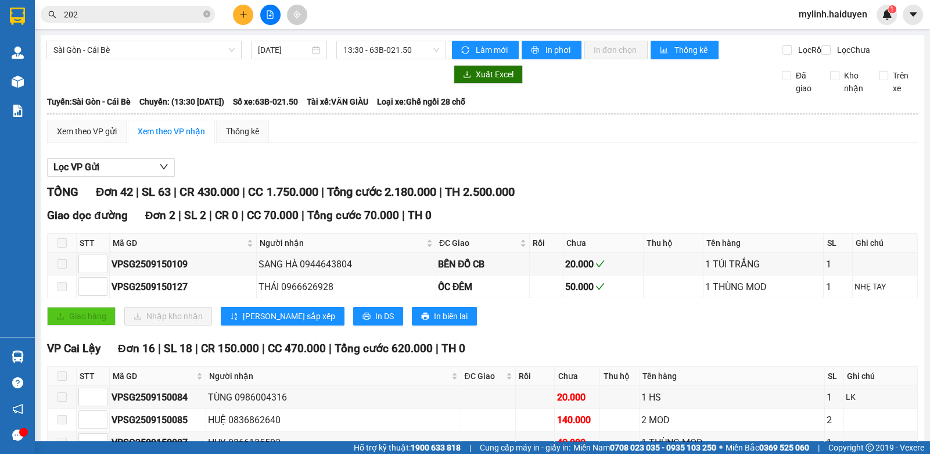
checkbox input "true"
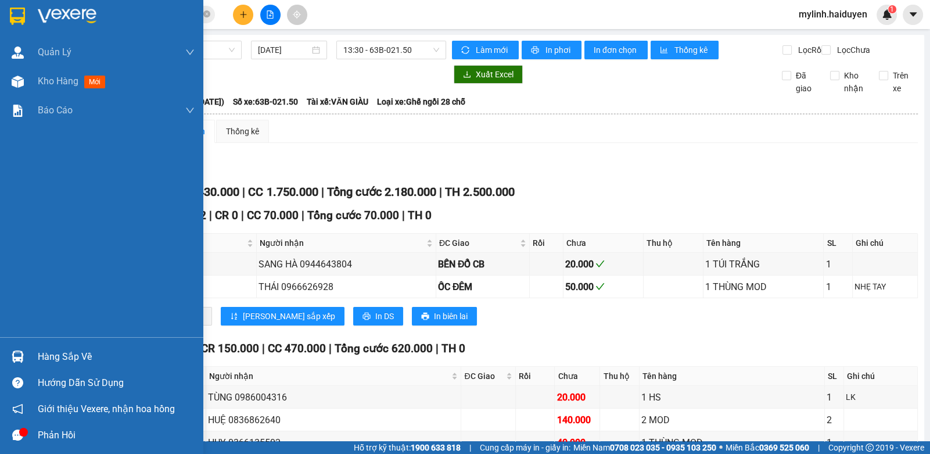
drag, startPoint x: 43, startPoint y: 357, endPoint x: 44, endPoint y: 363, distance: 5.8
click at [44, 362] on div "Hàng sắp về" at bounding box center [116, 356] width 157 height 17
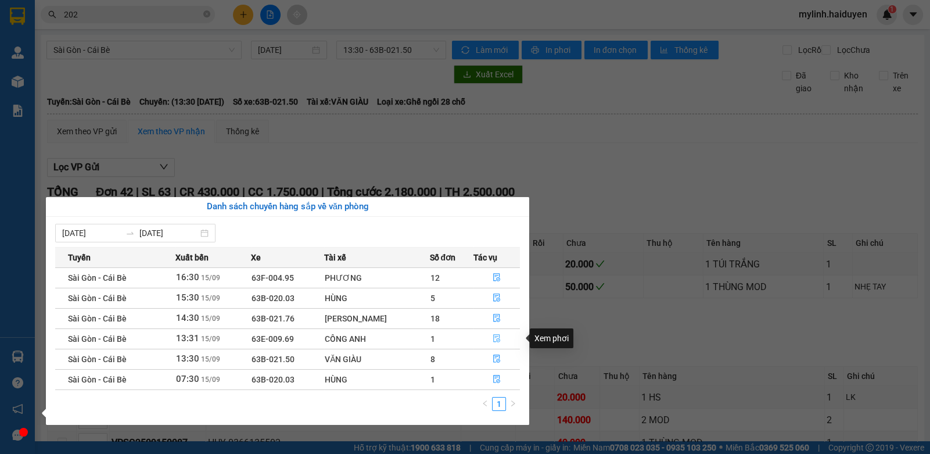
click at [497, 338] on icon "file-done" at bounding box center [497, 338] width 8 height 8
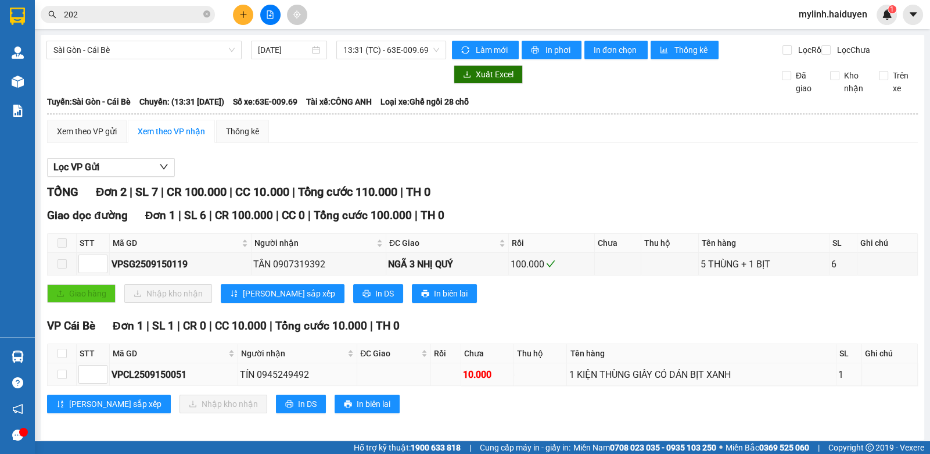
drag, startPoint x: 59, startPoint y: 362, endPoint x: 53, endPoint y: 359, distance: 6.5
click at [59, 363] on td at bounding box center [62, 374] width 29 height 23
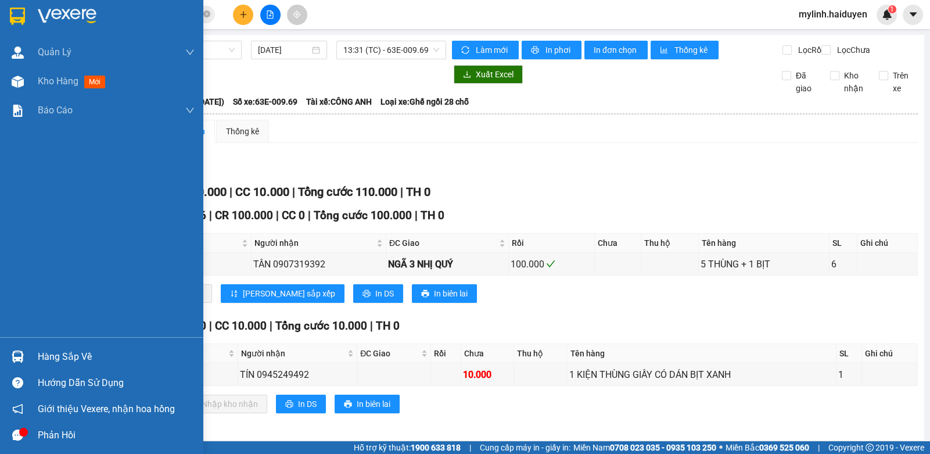
drag, startPoint x: 31, startPoint y: 358, endPoint x: 142, endPoint y: 358, distance: 111.5
click at [33, 358] on div "Hàng sắp về" at bounding box center [101, 356] width 203 height 26
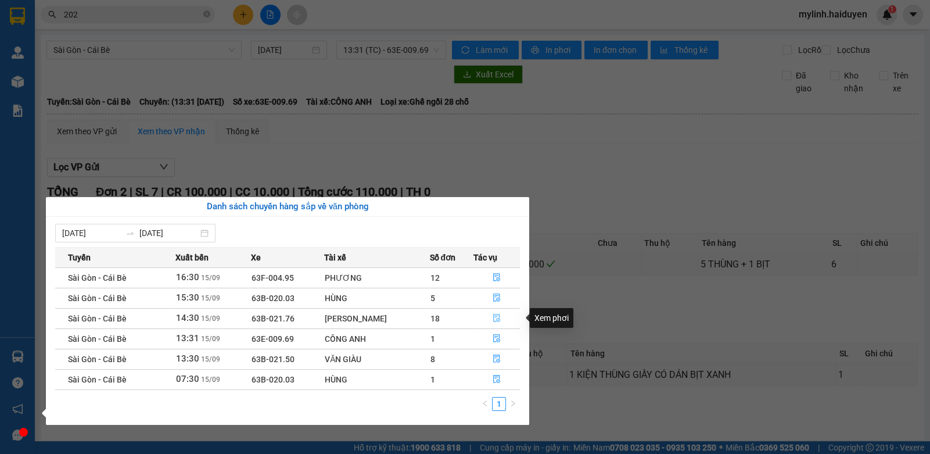
click at [496, 320] on icon "file-done" at bounding box center [497, 318] width 8 height 8
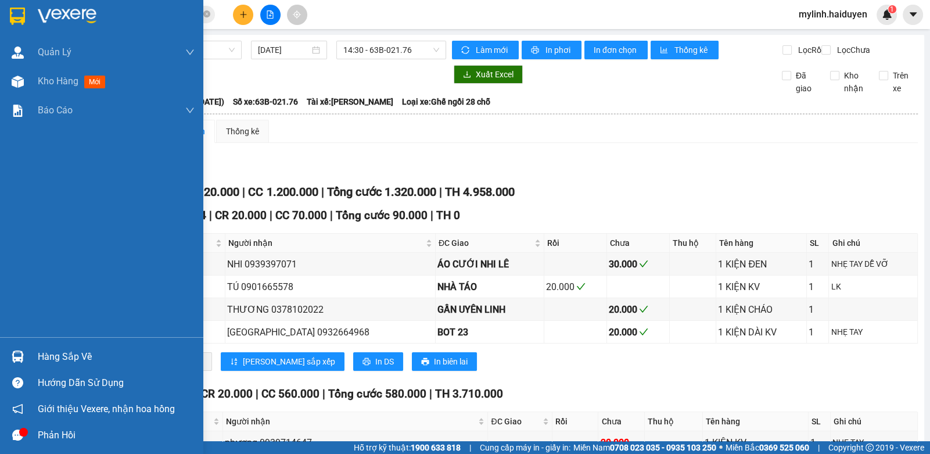
drag, startPoint x: 41, startPoint y: 354, endPoint x: 49, endPoint y: 353, distance: 8.3
click at [46, 353] on div "Hàng sắp về" at bounding box center [116, 356] width 157 height 17
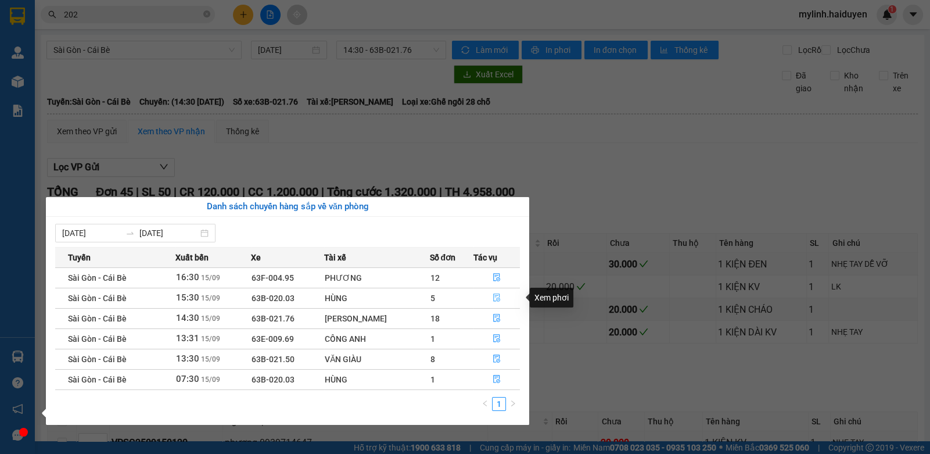
click at [495, 302] on span "file-done" at bounding box center [497, 297] width 8 height 9
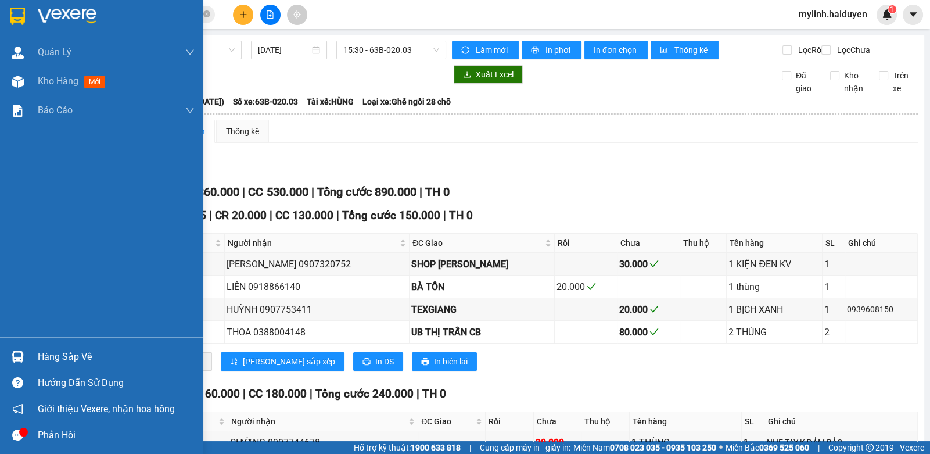
click at [53, 361] on div "Hàng sắp về" at bounding box center [116, 356] width 157 height 17
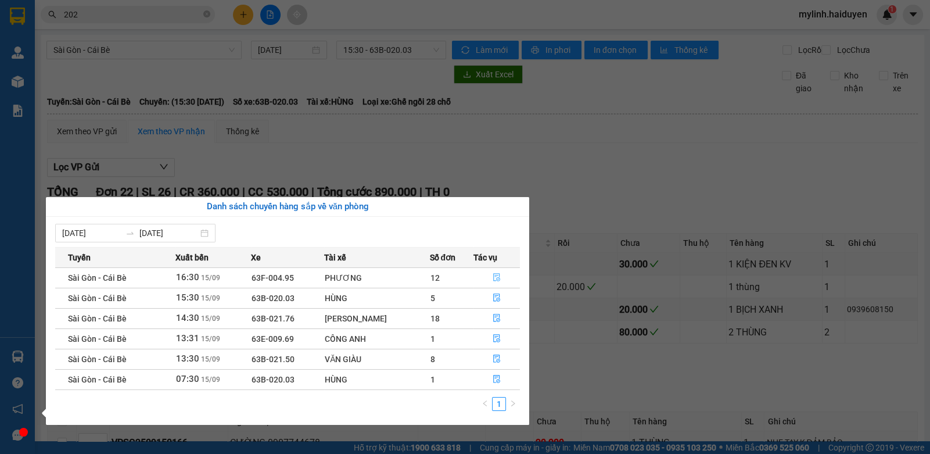
click at [498, 280] on icon "file-done" at bounding box center [496, 277] width 7 height 8
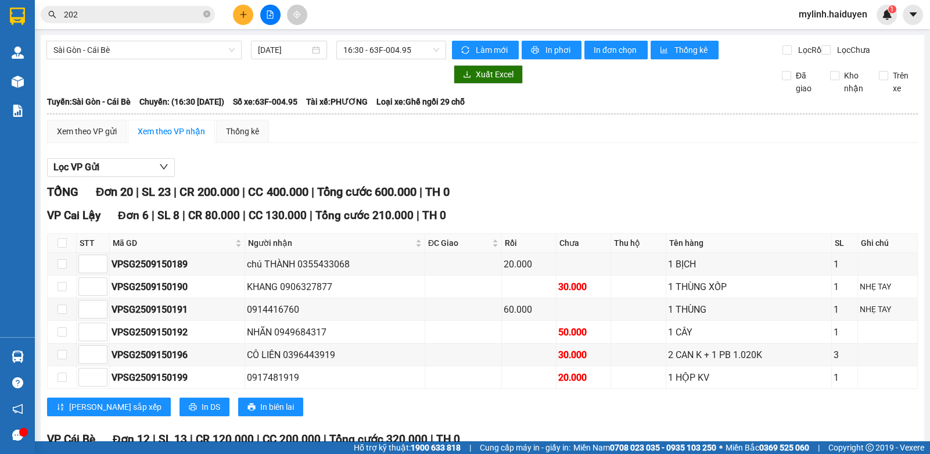
checkbox input "true"
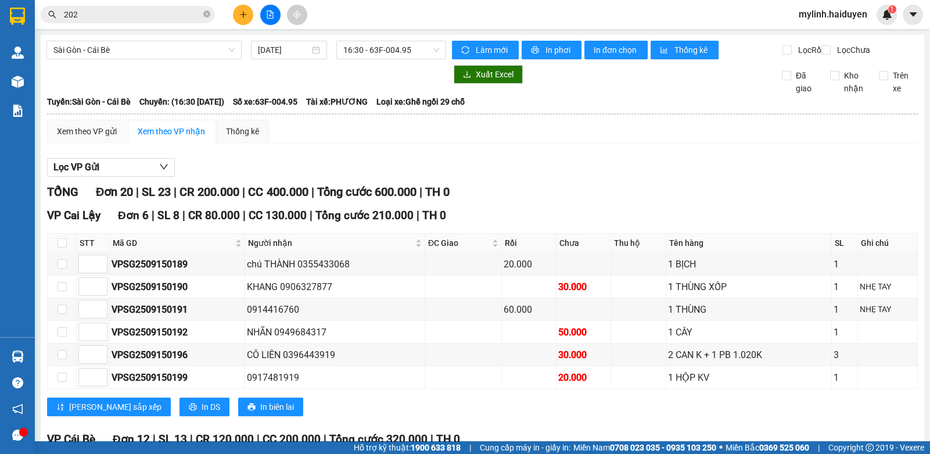
checkbox input "true"
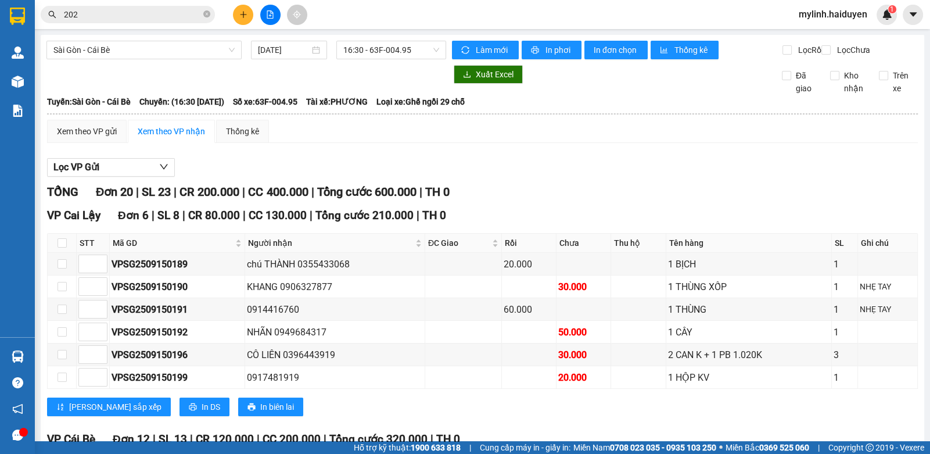
checkbox input "true"
click at [120, 10] on input "202" at bounding box center [132, 14] width 137 height 13
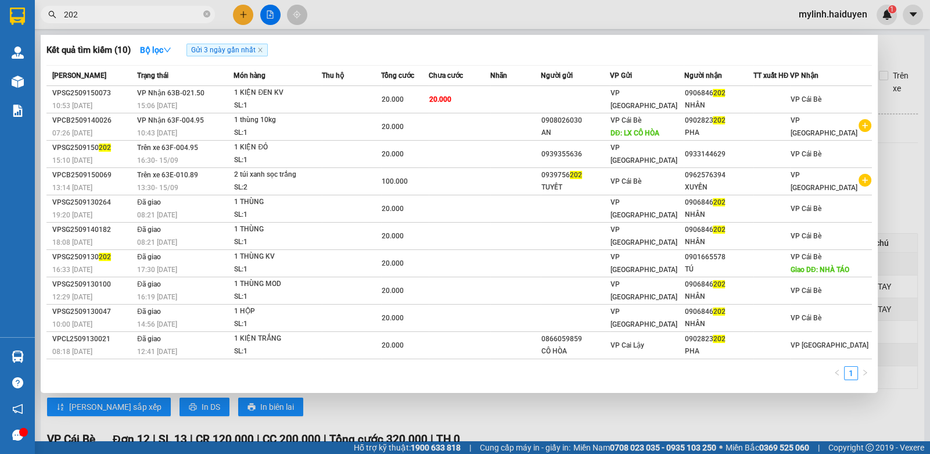
click at [120, 10] on input "202" at bounding box center [132, 14] width 137 height 13
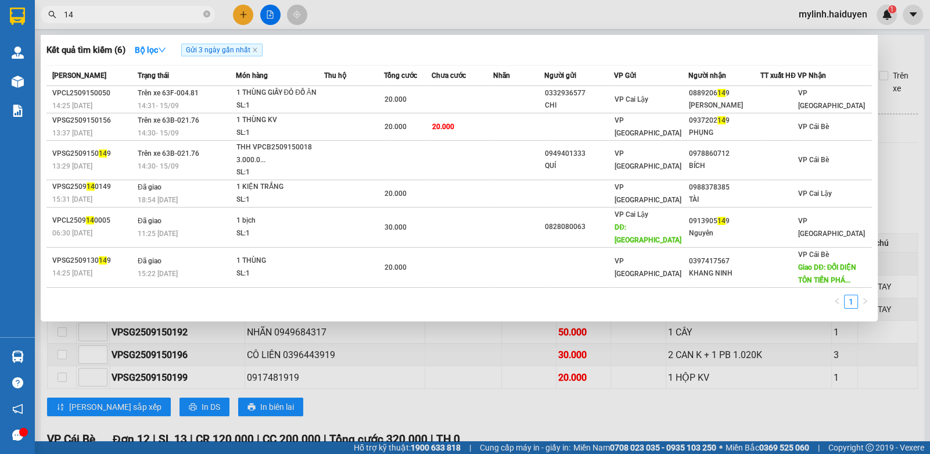
type input "1"
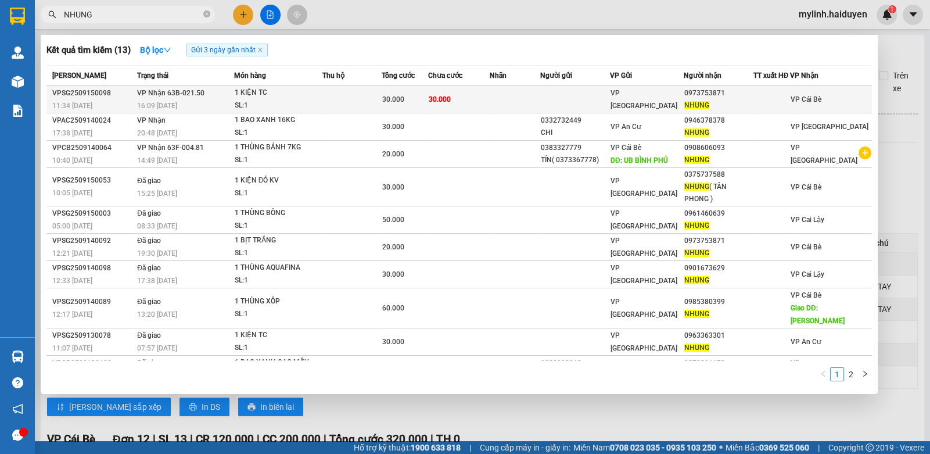
type input "NHUNG"
click at [427, 100] on div "30.000" at bounding box center [405, 99] width 46 height 13
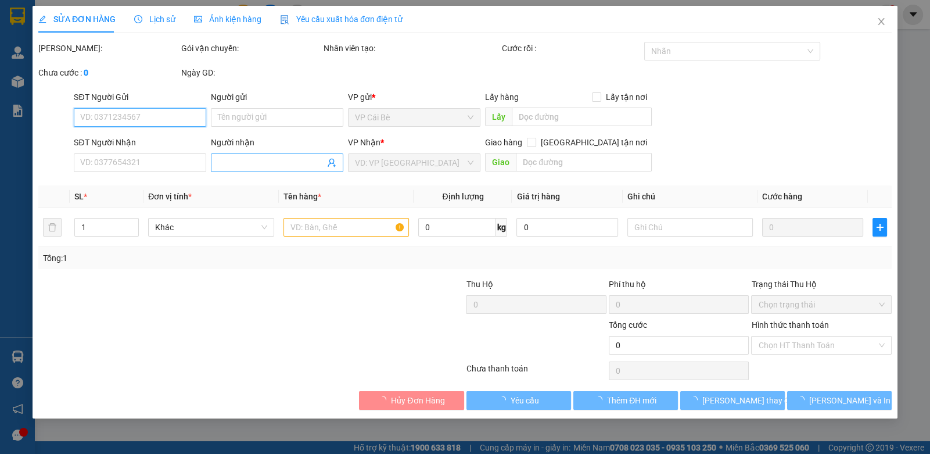
type input "0973753871"
type input "NHUNG"
type input "30.000"
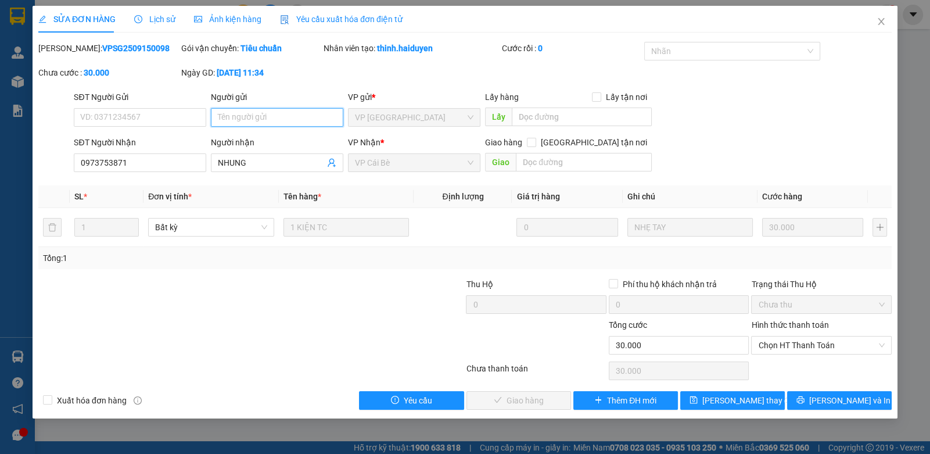
drag, startPoint x: 279, startPoint y: 116, endPoint x: 285, endPoint y: 125, distance: 11.5
click at [281, 116] on input "Người gửi" at bounding box center [277, 117] width 132 height 19
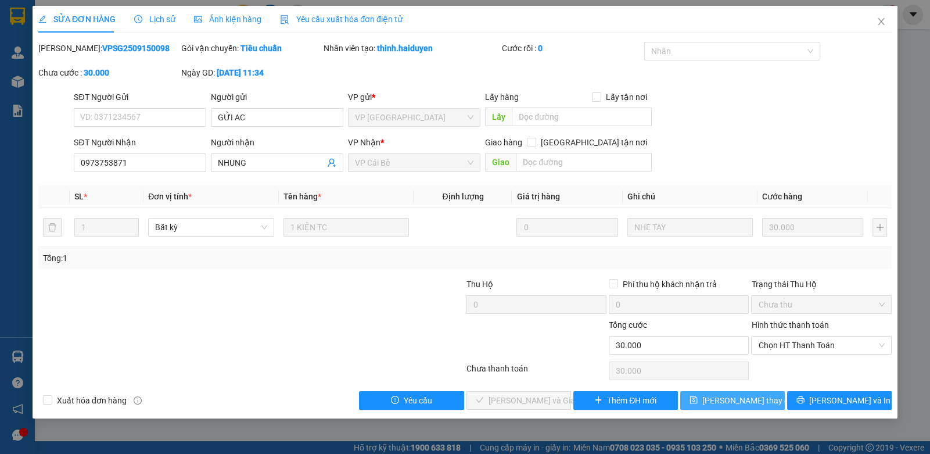
click at [698, 404] on span "save" at bounding box center [693, 400] width 8 height 9
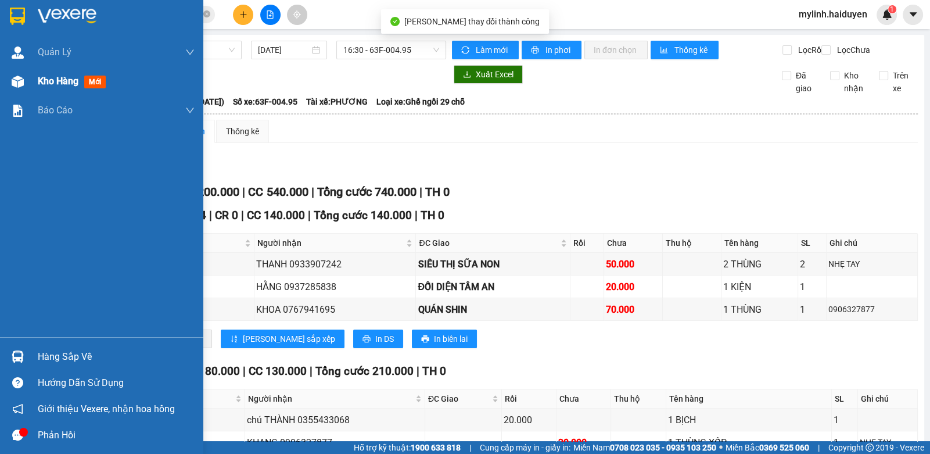
click at [17, 79] on img at bounding box center [18, 82] width 12 height 12
drag, startPoint x: 17, startPoint y: 79, endPoint x: 30, endPoint y: 81, distance: 12.3
click at [19, 79] on img at bounding box center [18, 82] width 12 height 12
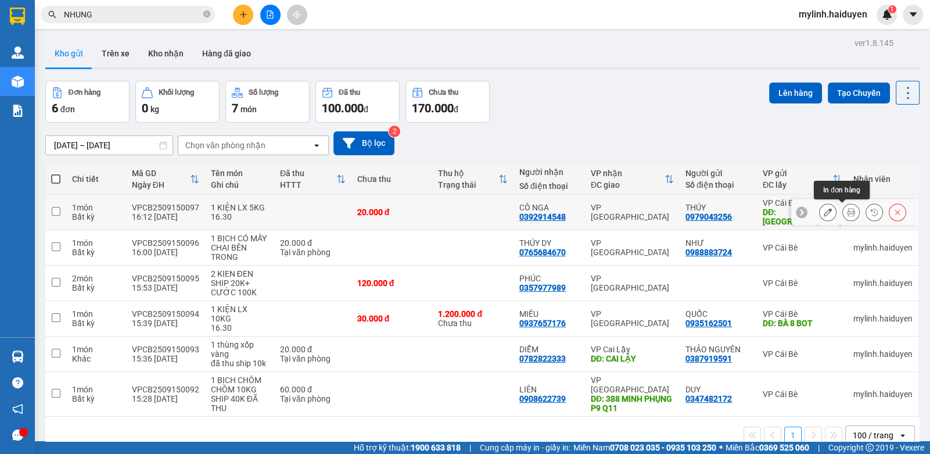
click at [847, 209] on icon at bounding box center [851, 212] width 8 height 8
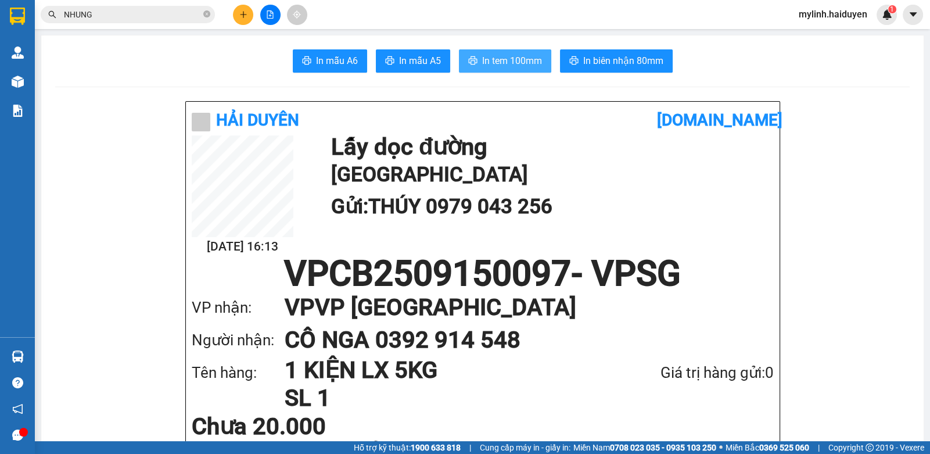
click at [531, 63] on span "In tem 100mm" at bounding box center [512, 60] width 60 height 15
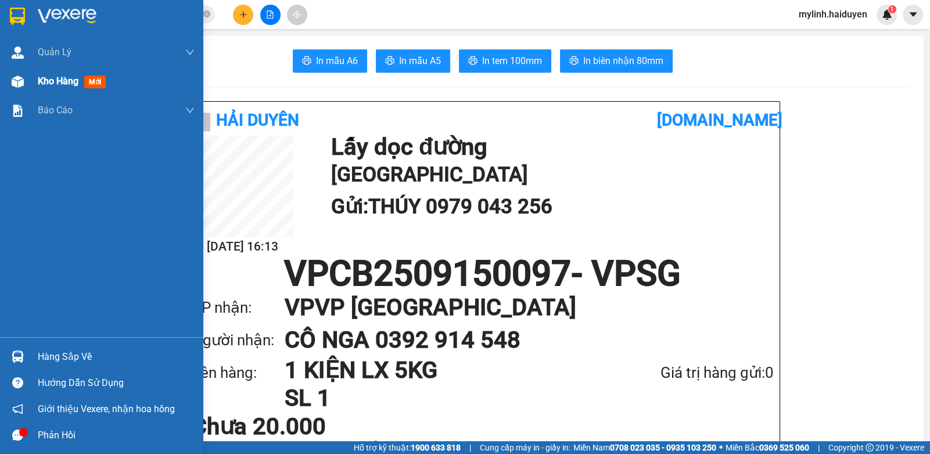
click at [61, 80] on span "Kho hàng" at bounding box center [58, 81] width 41 height 11
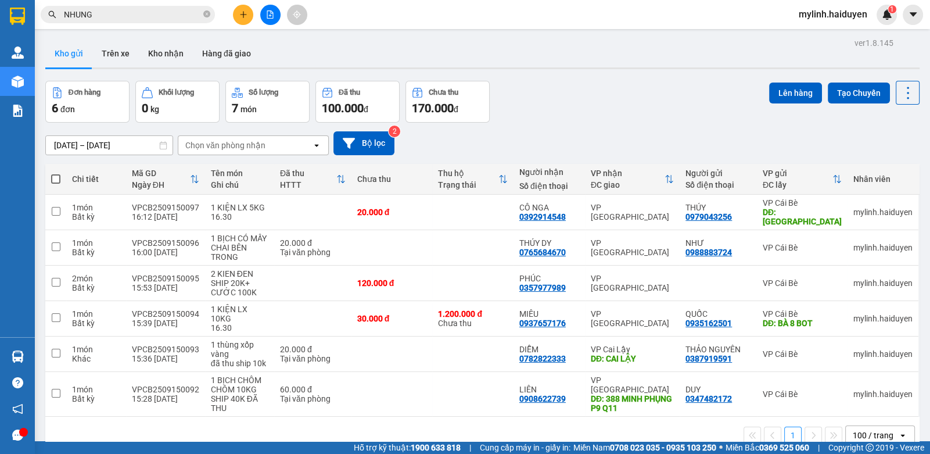
click at [243, 15] on icon "plus" at bounding box center [243, 14] width 6 height 1
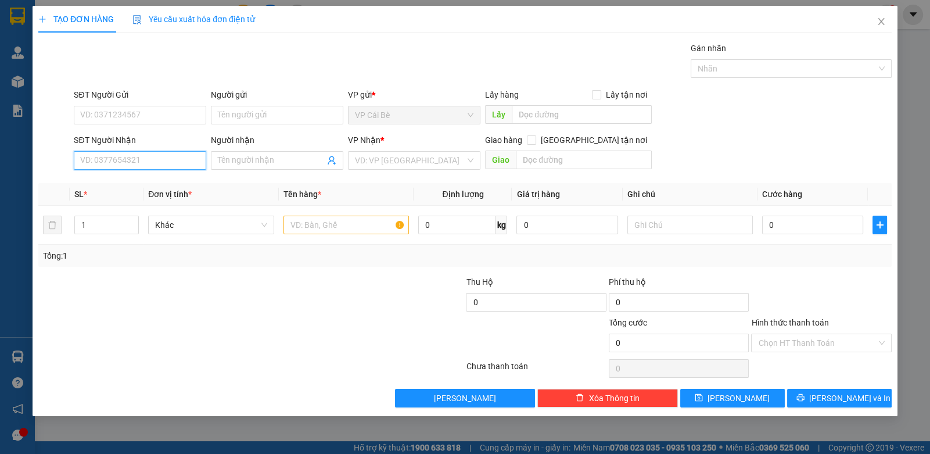
click at [108, 163] on input "SĐT Người Nhận" at bounding box center [140, 160] width 132 height 19
type input "0379356235"
click at [133, 180] on div "0379356235 - VÂN" at bounding box center [140, 183] width 118 height 13
type input "VÂN"
type input "20.000"
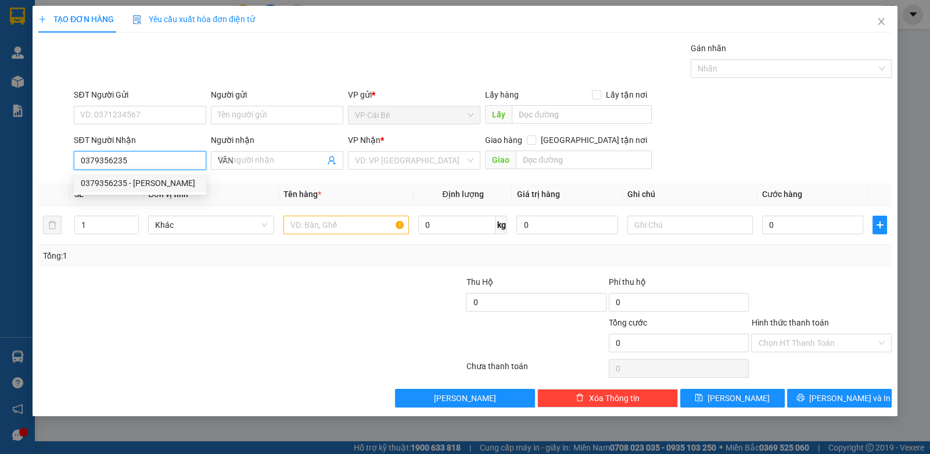
type input "20.000"
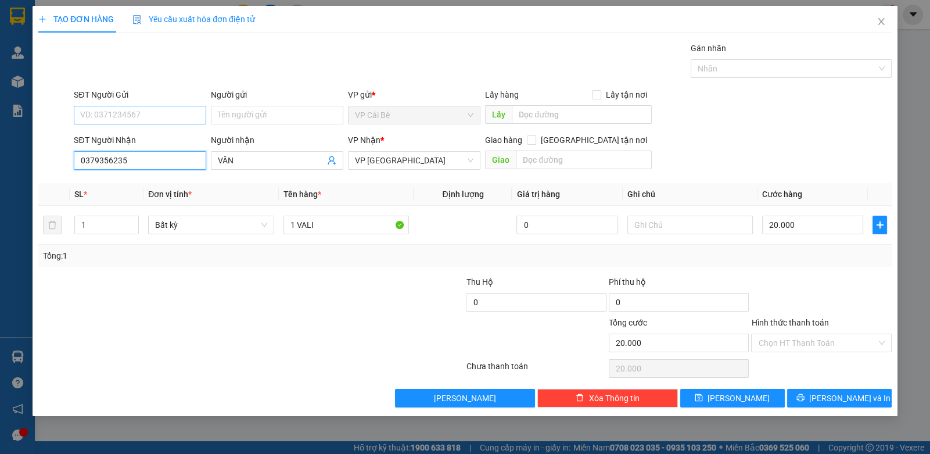
type input "0379356235"
click at [138, 112] on input "SĐT Người Gửi" at bounding box center [140, 115] width 132 height 19
type input "0906968222"
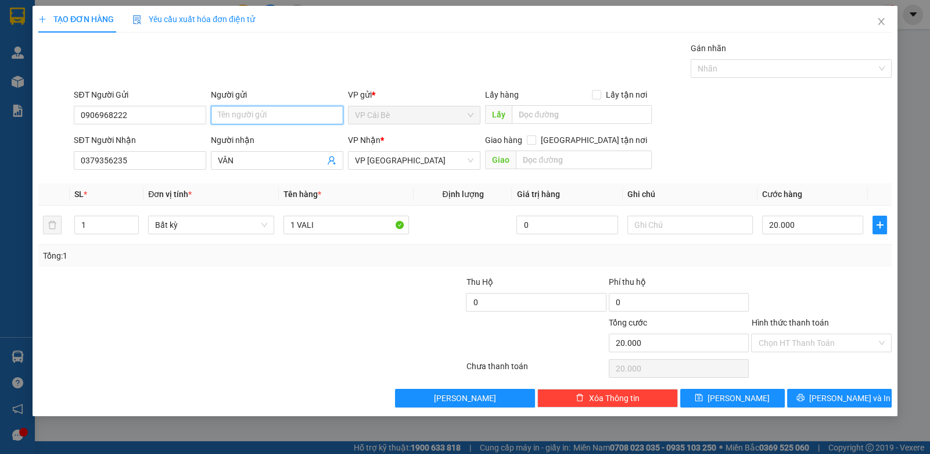
click at [274, 115] on input "Người gửi" at bounding box center [277, 115] width 132 height 19
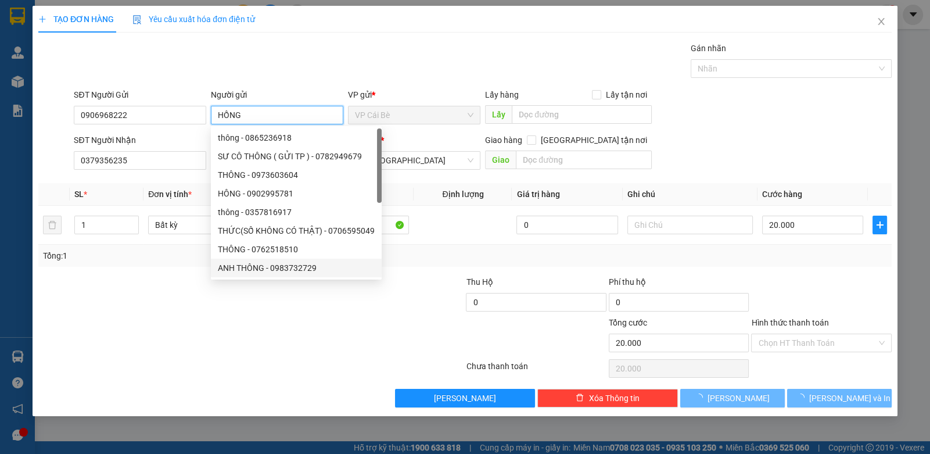
type input "HỒNG"
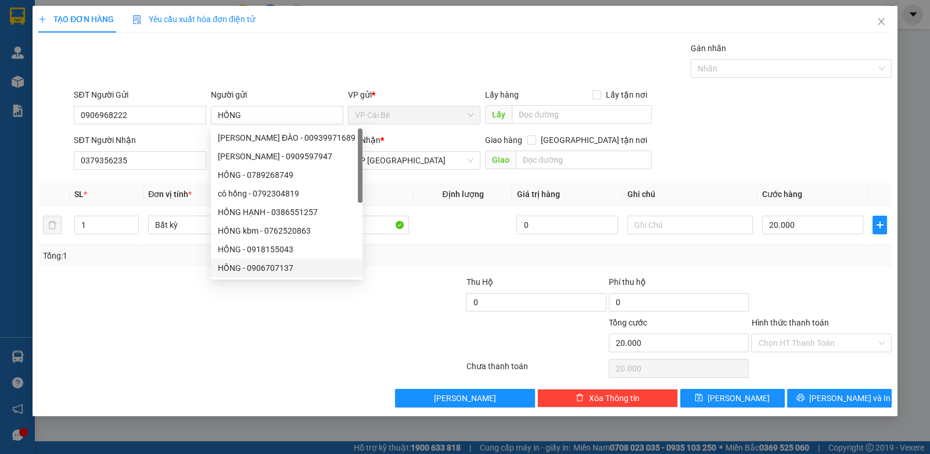
drag, startPoint x: 157, startPoint y: 268, endPoint x: 164, endPoint y: 267, distance: 7.2
click at [157, 268] on div "Transit Pickup Surcharge Ids Transit Deliver Surcharge Ids Transit Deliver Surc…" at bounding box center [464, 224] width 853 height 365
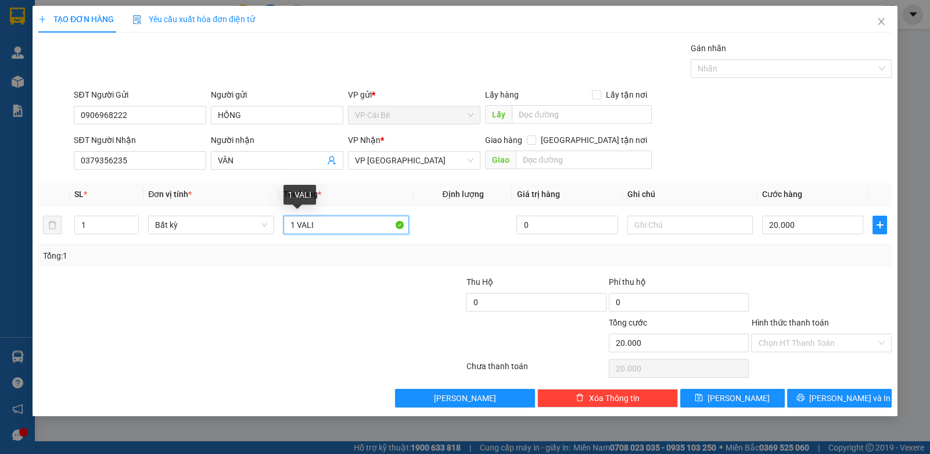
drag, startPoint x: 328, startPoint y: 229, endPoint x: 275, endPoint y: 246, distance: 55.3
click at [275, 249] on div "SL * Đơn vị tính * Tên hàng * Định lượng Giá trị hàng Ghi chú Cước hàng 1 Bất k…" at bounding box center [464, 225] width 853 height 84
type input "1 BICH XA"
click at [778, 345] on input "Hình thức thanh toán" at bounding box center [817, 342] width 118 height 17
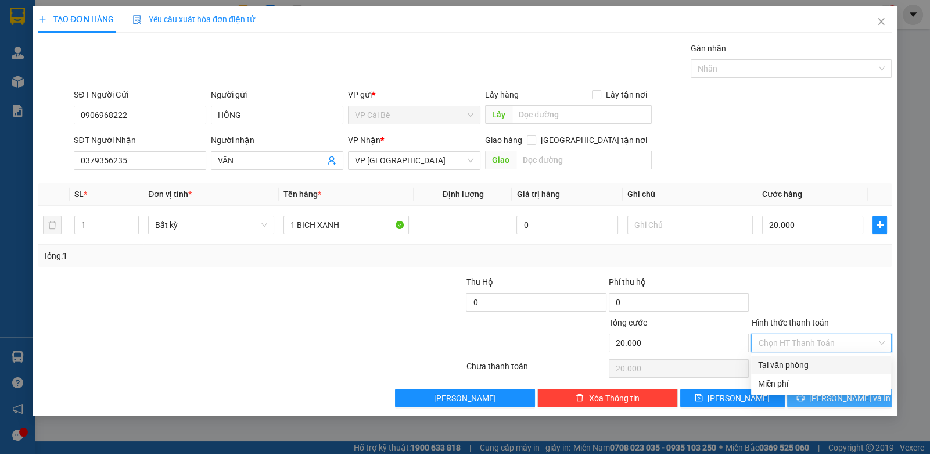
drag, startPoint x: 777, startPoint y: 362, endPoint x: 816, endPoint y: 392, distance: 49.4
click at [780, 366] on div "Tại văn phòng" at bounding box center [821, 364] width 126 height 13
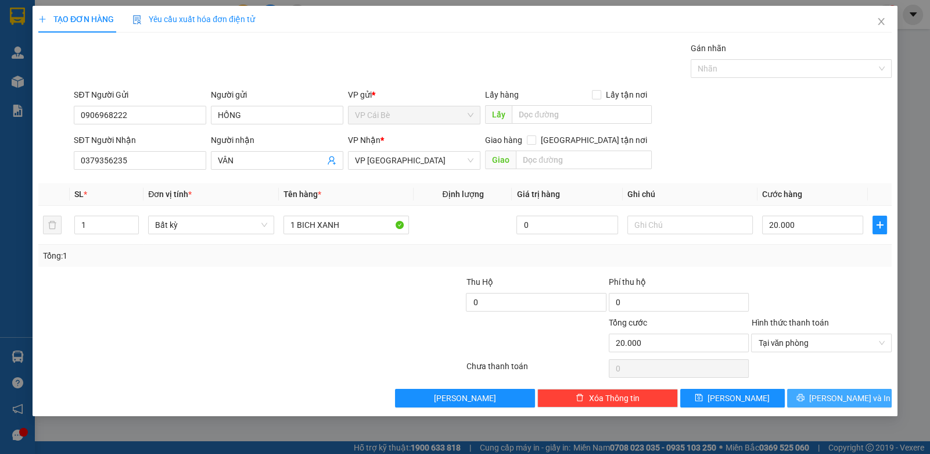
click at [824, 391] on button "[PERSON_NAME] và In" at bounding box center [839, 398] width 105 height 19
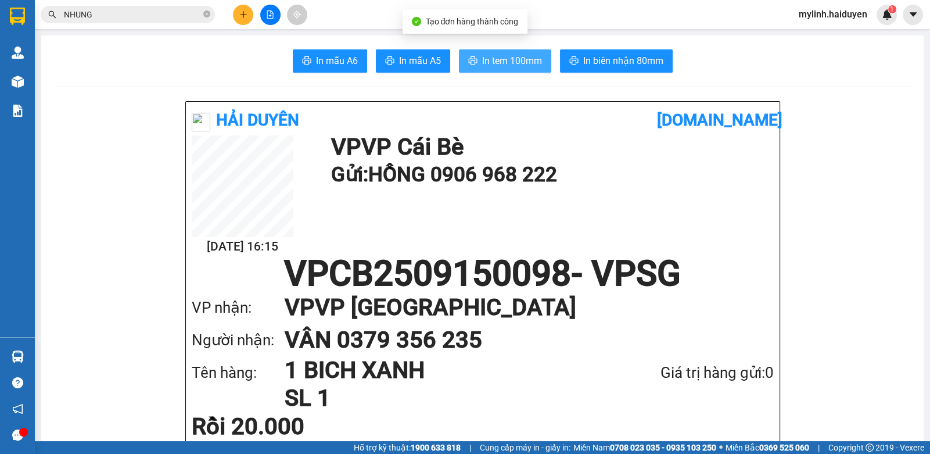
click at [500, 62] on span "In tem 100mm" at bounding box center [512, 60] width 60 height 15
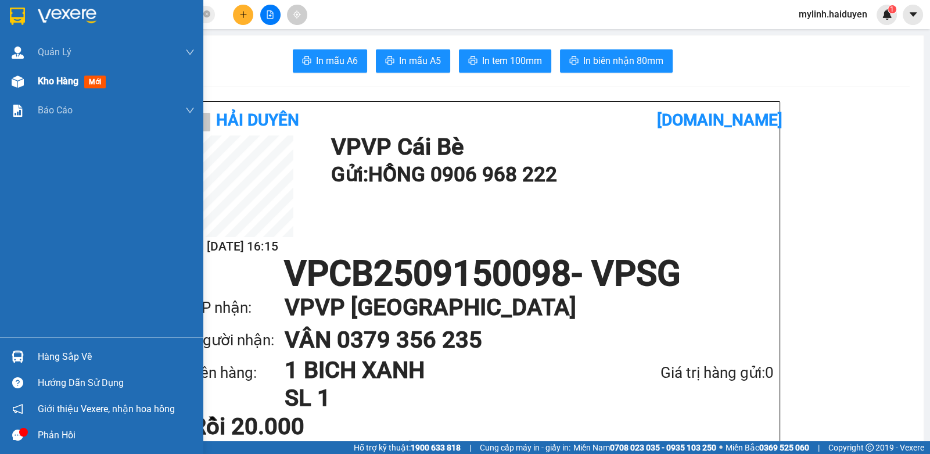
click at [67, 80] on span "Kho hàng" at bounding box center [58, 81] width 41 height 11
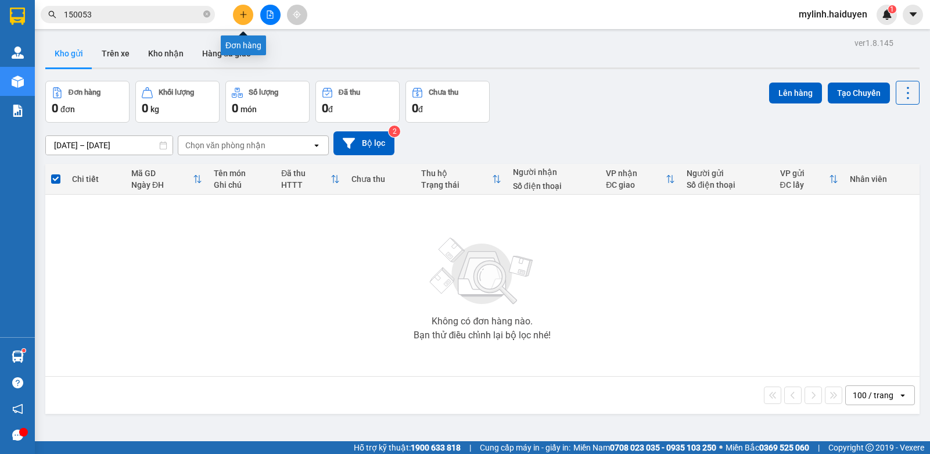
click at [239, 16] on icon "plus" at bounding box center [243, 14] width 8 height 8
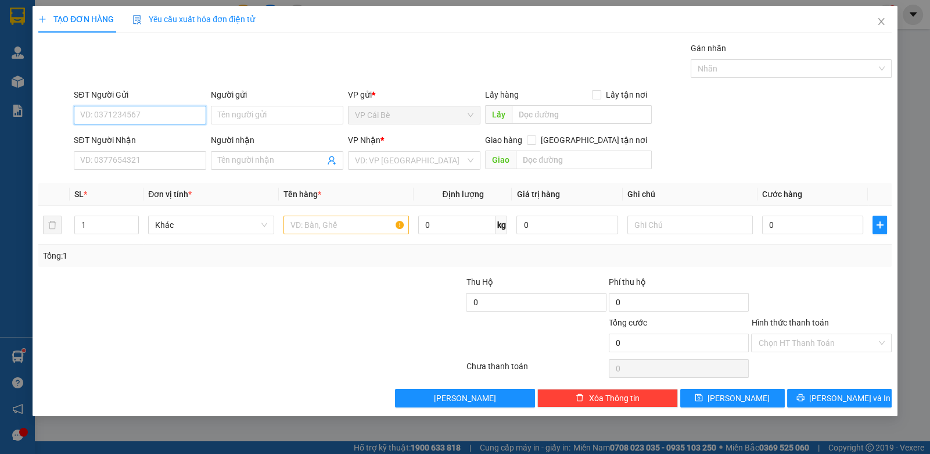
paste input "0703270679"
type input "0703270679"
drag, startPoint x: 141, startPoint y: 130, endPoint x: 161, endPoint y: 131, distance: 20.9
click at [145, 131] on div "0703270679 - PHÚC KHANG" at bounding box center [140, 137] width 132 height 19
type input "PHÚC KHANG"
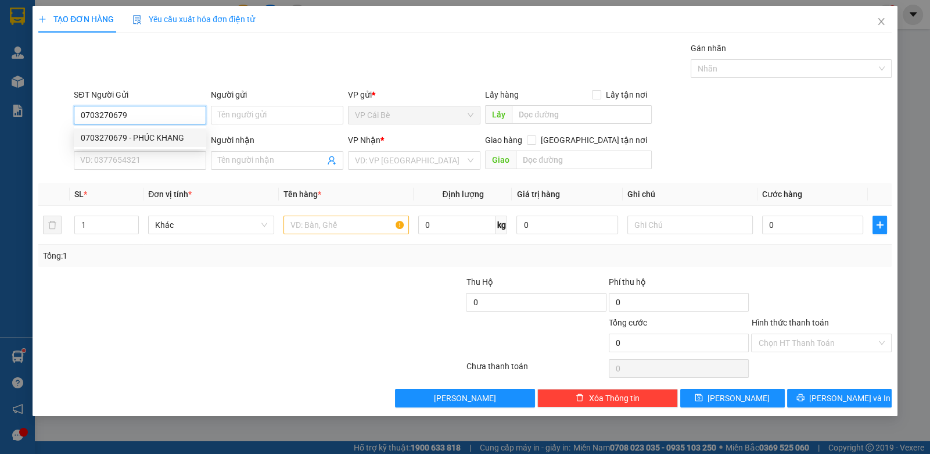
type input "0971287746"
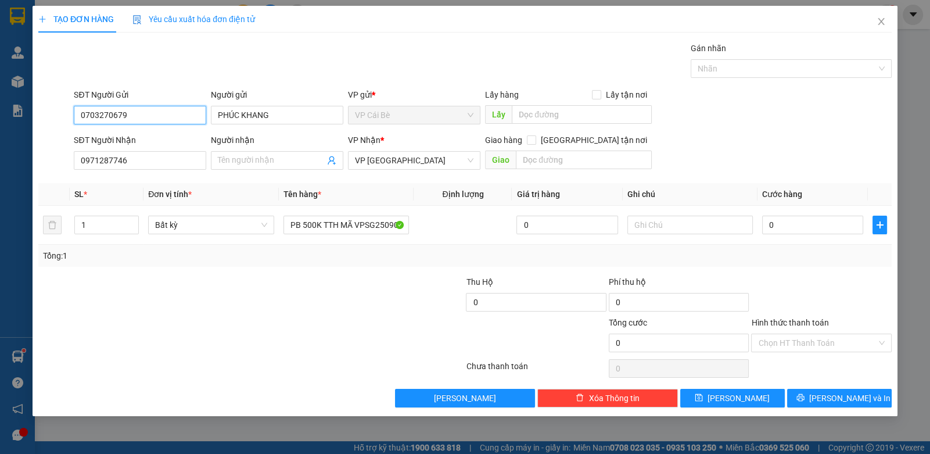
type input "0703270679"
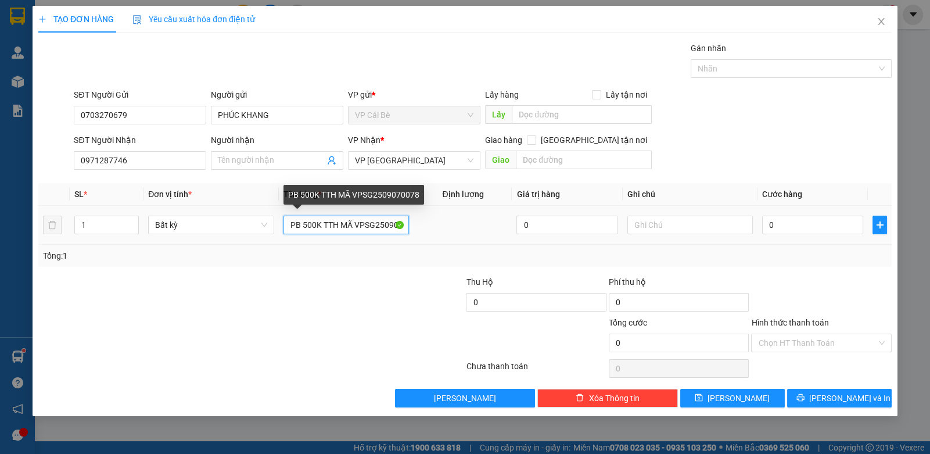
click at [314, 229] on input "PB 500K TTH MÃ VPSG2509070078" at bounding box center [346, 225] width 126 height 19
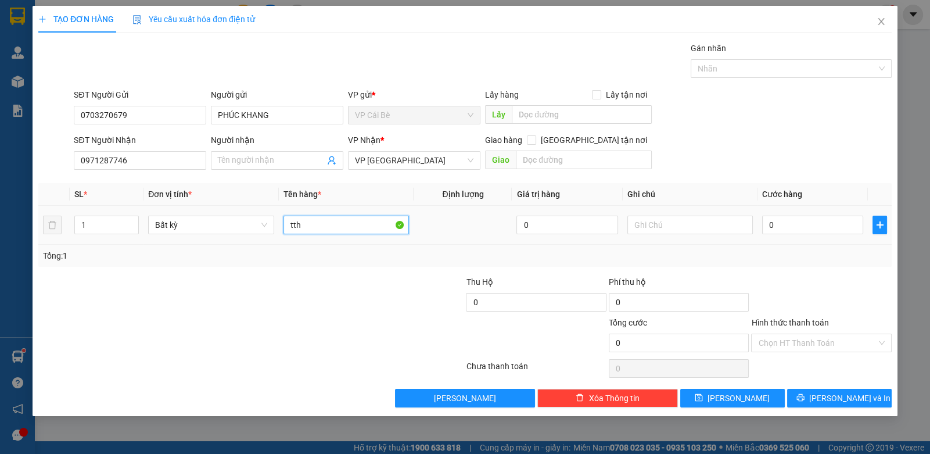
paste input "VPSG2509150064"
type input "tth VPSG2509150064 ( 500k )"
drag, startPoint x: 802, startPoint y: 344, endPoint x: 796, endPoint y: 351, distance: 8.7
click at [796, 351] on div "Hình thức thanh toán Chọn HT Thanh Toán" at bounding box center [821, 336] width 140 height 41
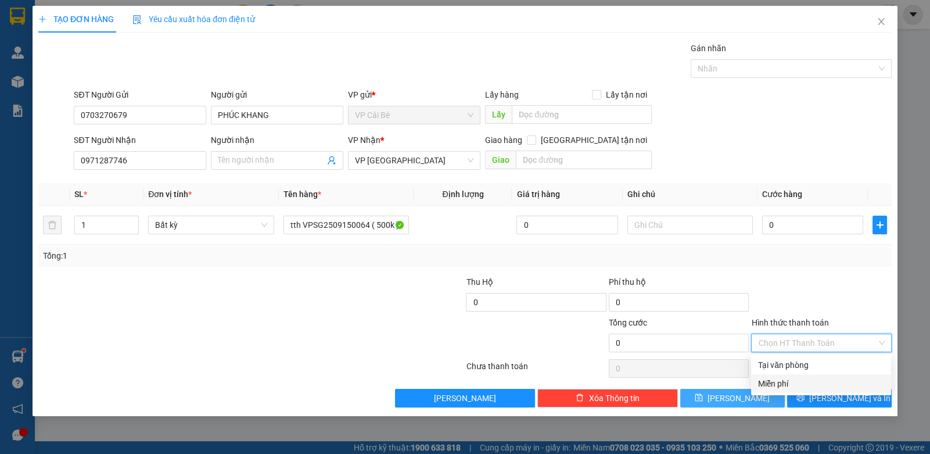
drag, startPoint x: 768, startPoint y: 379, endPoint x: 780, endPoint y: 387, distance: 13.7
click at [770, 382] on div "Miễn phí" at bounding box center [821, 383] width 126 height 13
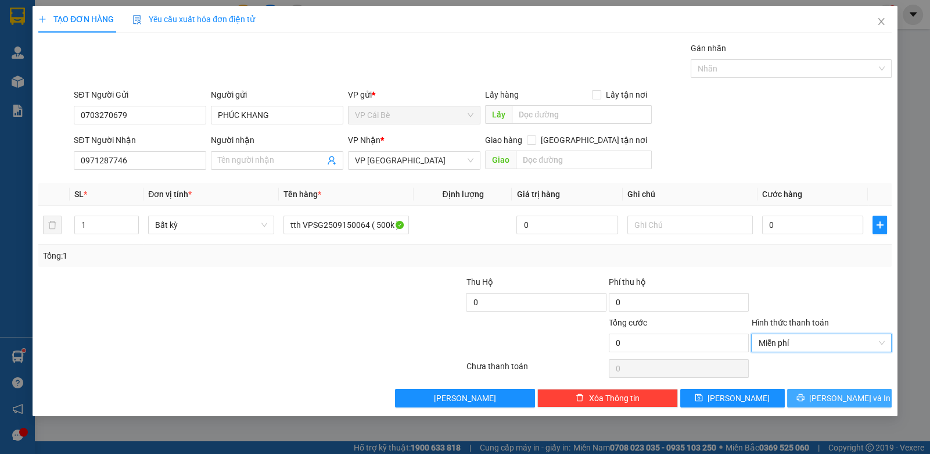
click at [804, 397] on icon "printer" at bounding box center [800, 398] width 8 height 8
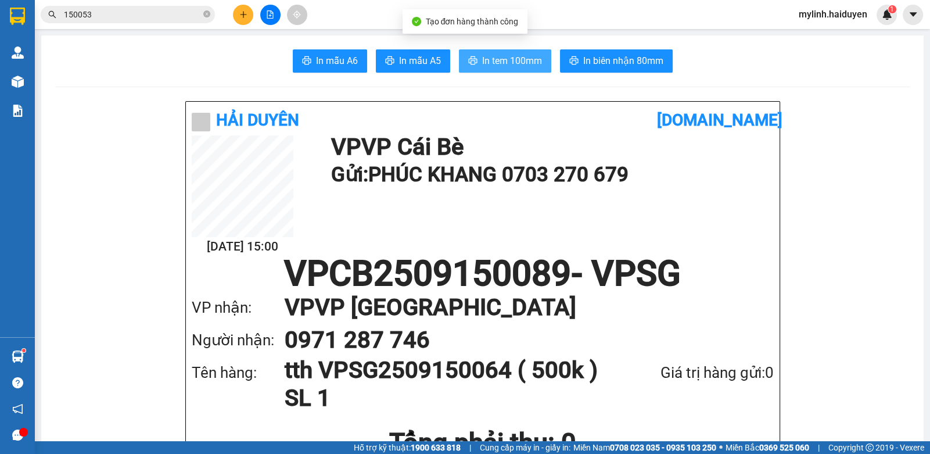
click at [482, 66] on span "In tem 100mm" at bounding box center [512, 60] width 60 height 15
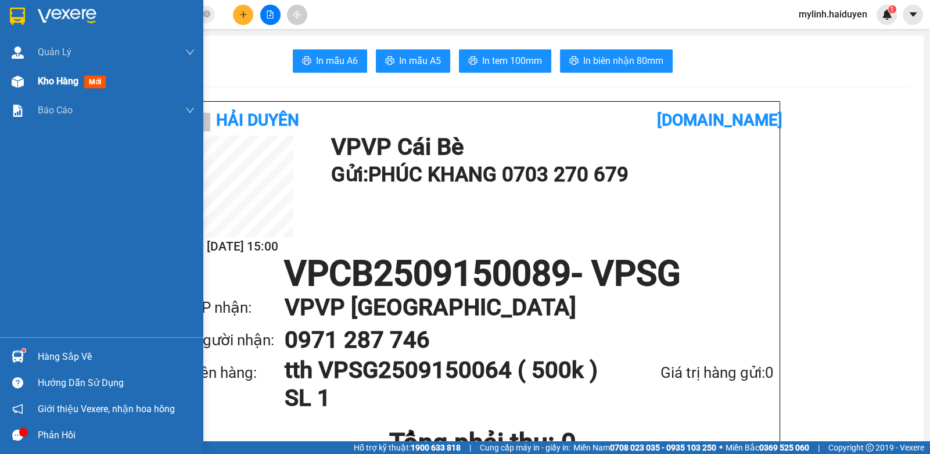
click at [23, 78] on img at bounding box center [18, 82] width 12 height 12
drag, startPoint x: 23, startPoint y: 78, endPoint x: 153, endPoint y: 106, distance: 133.6
click at [24, 79] on div at bounding box center [18, 81] width 20 height 20
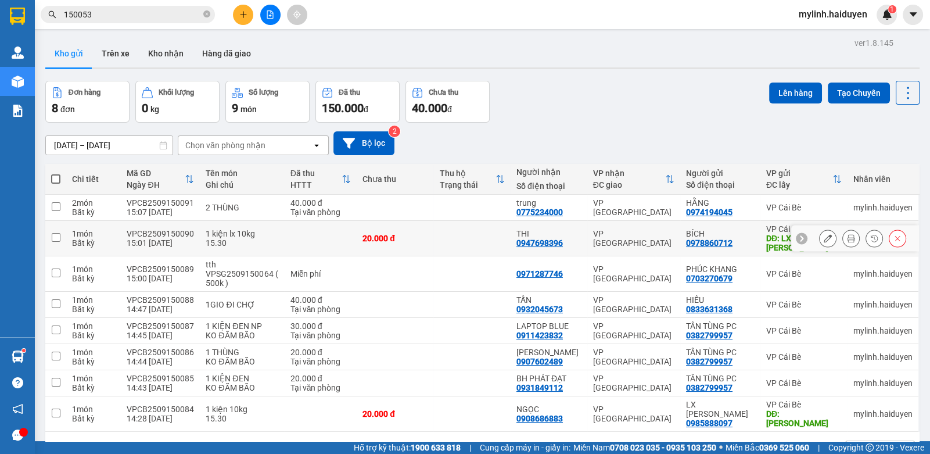
scroll to position [53, 0]
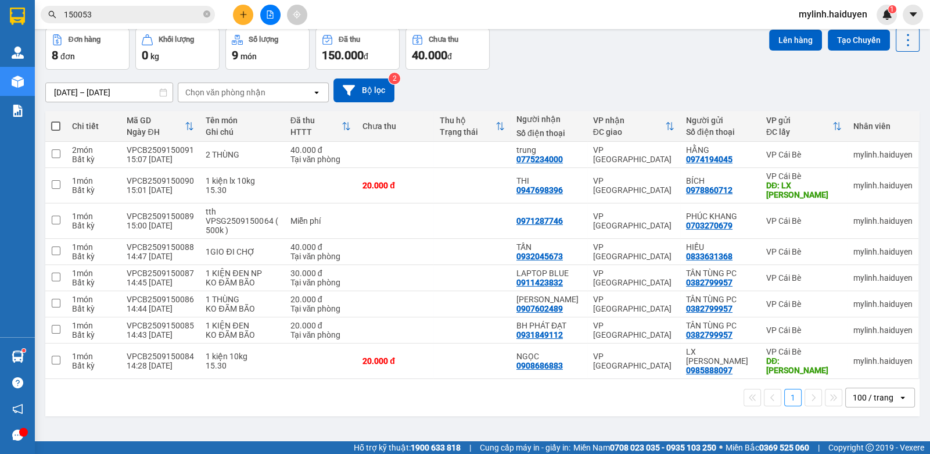
click at [52, 122] on span at bounding box center [55, 125] width 9 height 9
click at [56, 120] on input "checkbox" at bounding box center [56, 120] width 0 height 0
checkbox input "true"
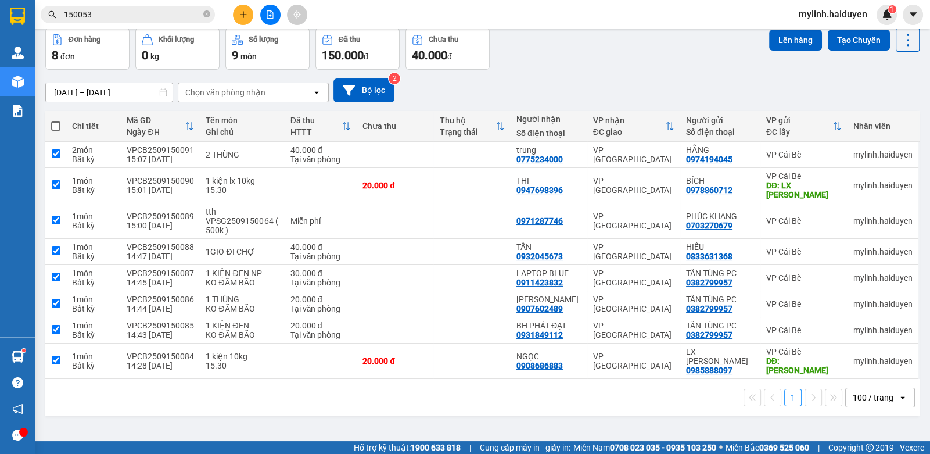
checkbox input "true"
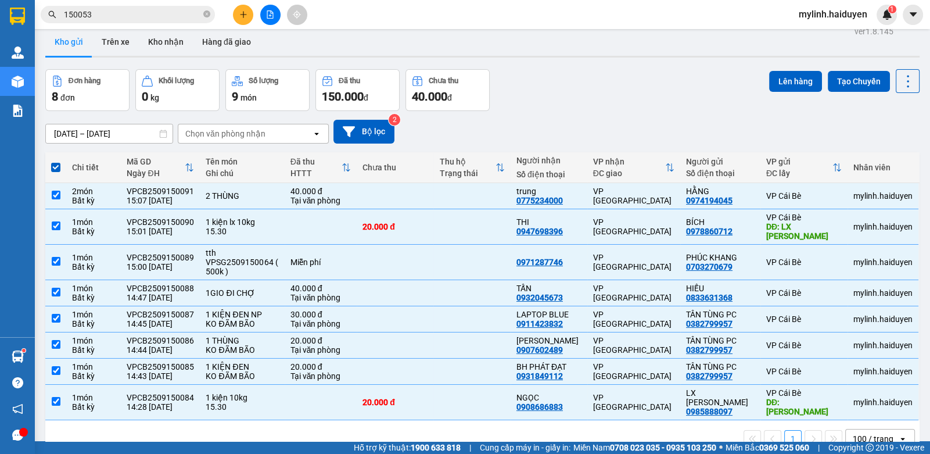
scroll to position [0, 0]
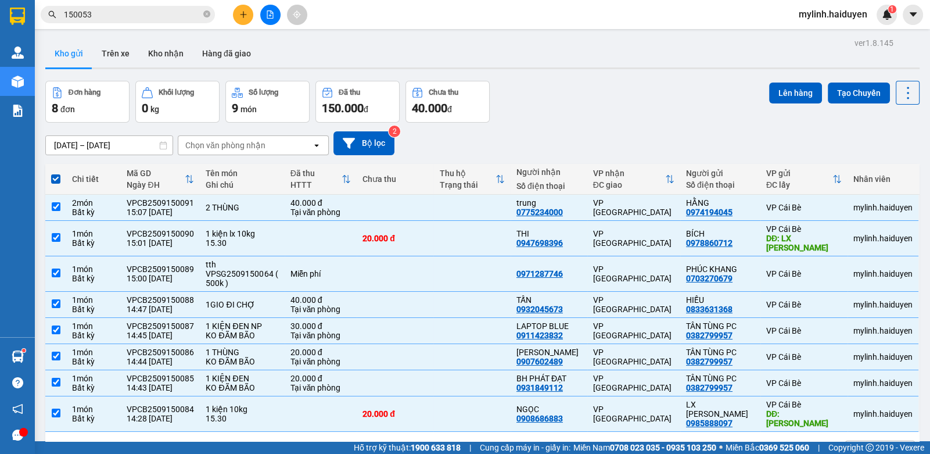
click at [778, 80] on div "ver 1.8.145 Kho gửi Trên xe Kho nhận Hàng đã giao Đơn hàng 8 đơn Khối lượng 0 k…" at bounding box center [483, 262] width 884 height 454
click at [771, 94] on button "Lên hàng" at bounding box center [795, 92] width 53 height 21
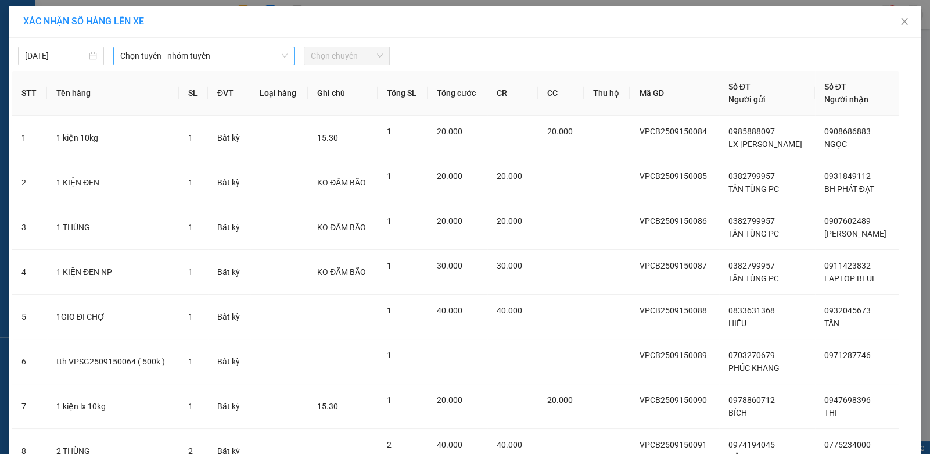
click at [228, 58] on span "Chọn tuyến - nhóm tuyến" at bounding box center [203, 55] width 167 height 17
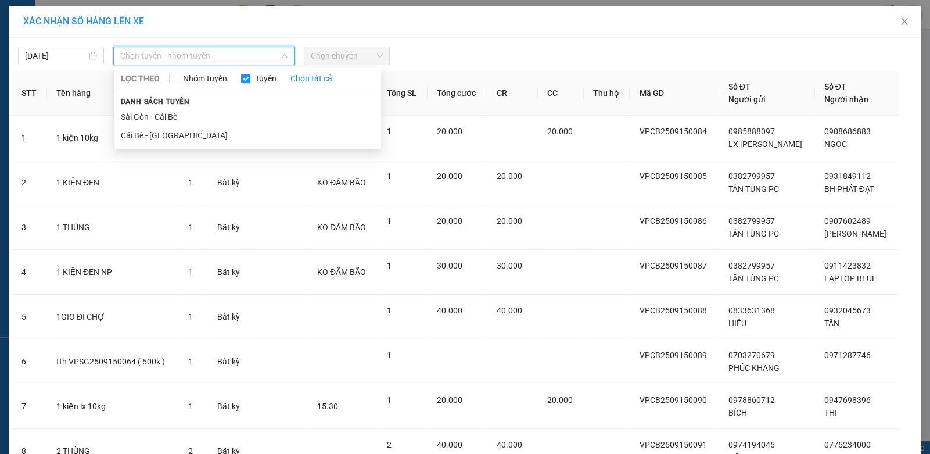
drag, startPoint x: 166, startPoint y: 138, endPoint x: 276, endPoint y: 105, distance: 115.8
click at [170, 138] on li "Cái Bè - [GEOGRAPHIC_DATA]" at bounding box center [247, 135] width 267 height 19
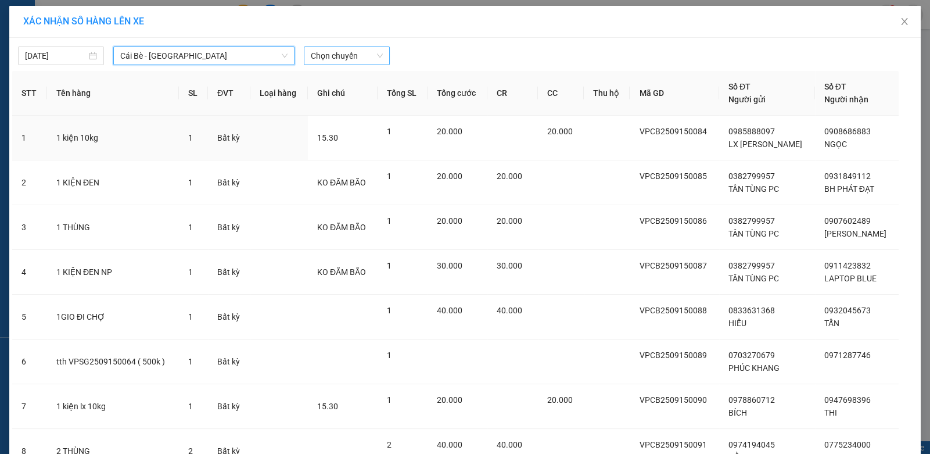
click at [353, 60] on span "Chọn chuyến" at bounding box center [347, 55] width 72 height 17
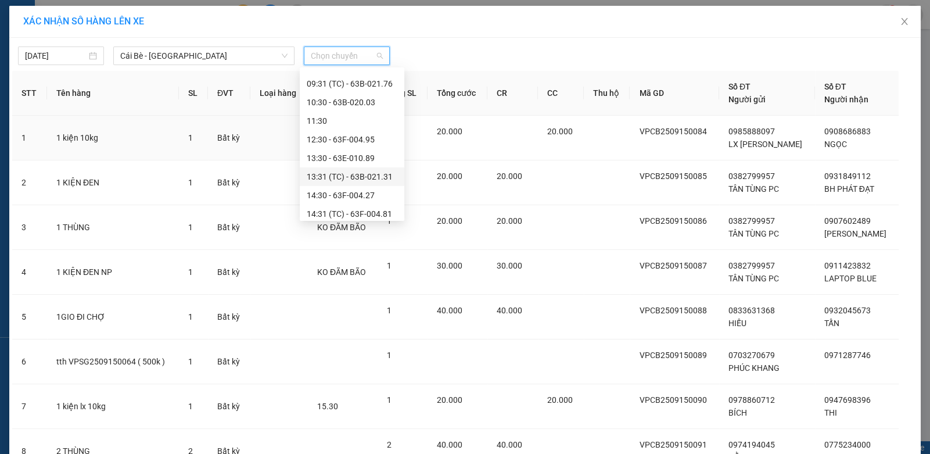
scroll to position [297, 0]
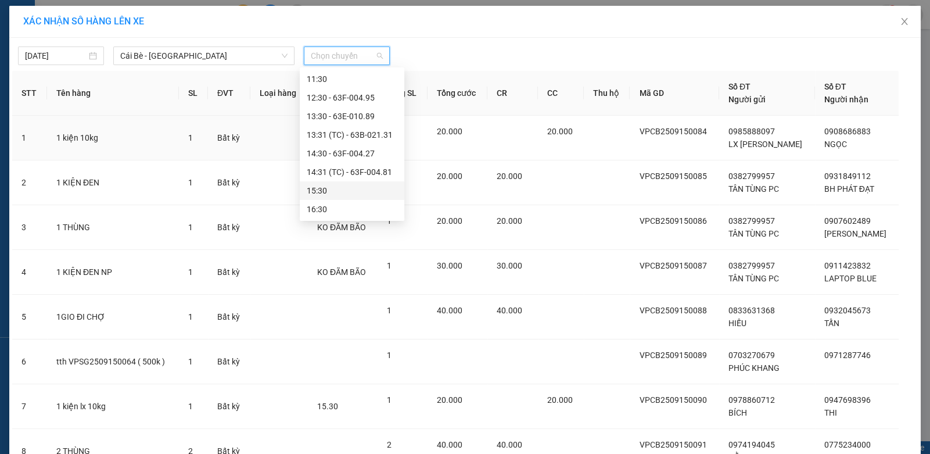
click at [353, 191] on div "15:30" at bounding box center [352, 190] width 91 height 13
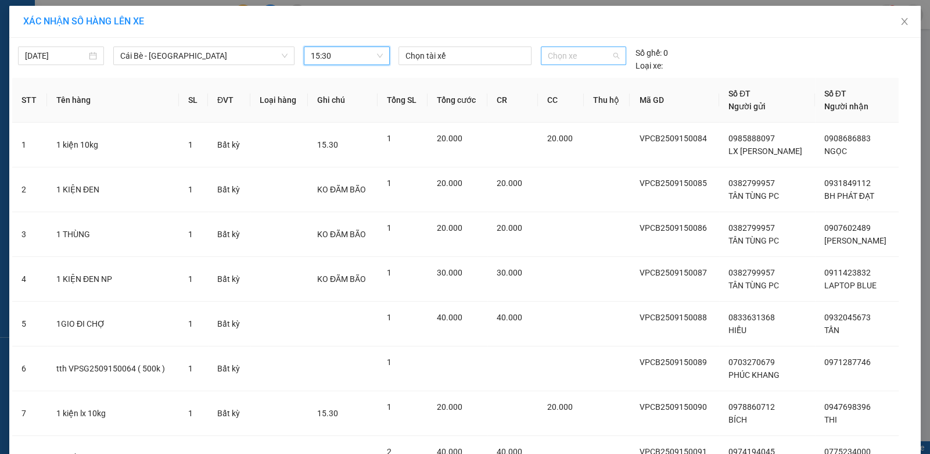
click at [601, 55] on span "Chọn xe" at bounding box center [583, 55] width 71 height 17
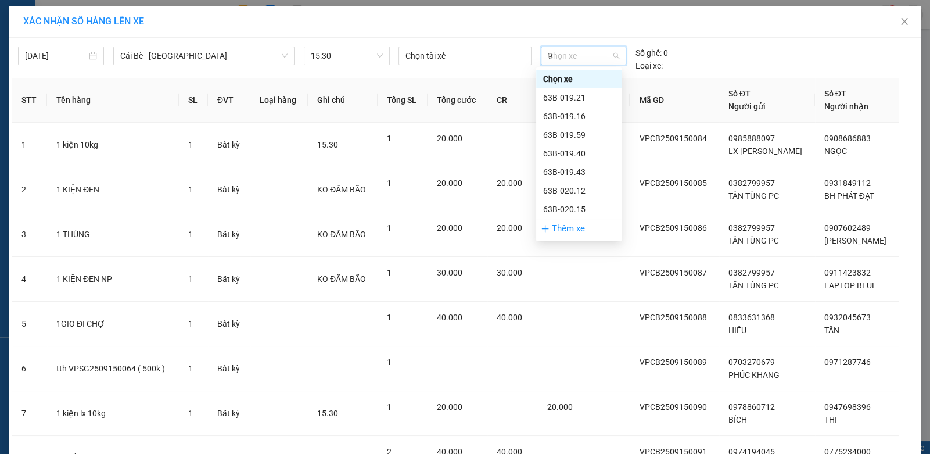
type input "91"
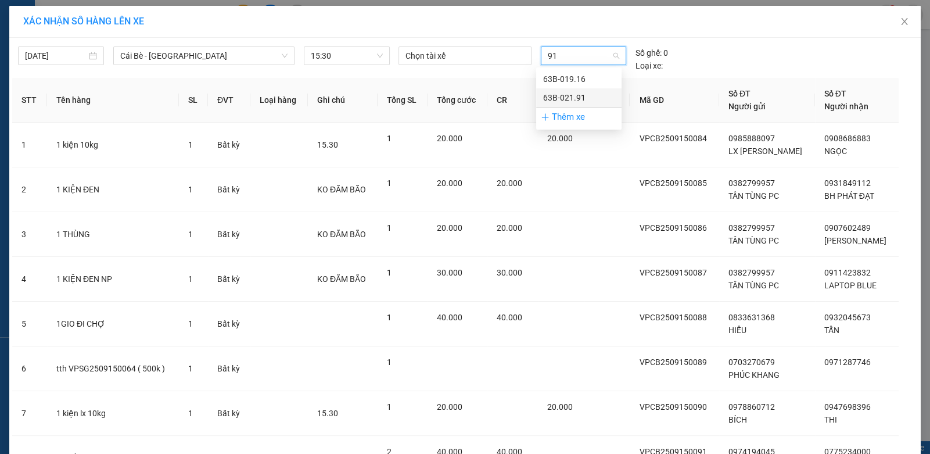
drag, startPoint x: 599, startPoint y: 95, endPoint x: 590, endPoint y: 93, distance: 10.0
click at [592, 94] on div "63B-021.91" at bounding box center [578, 97] width 71 height 13
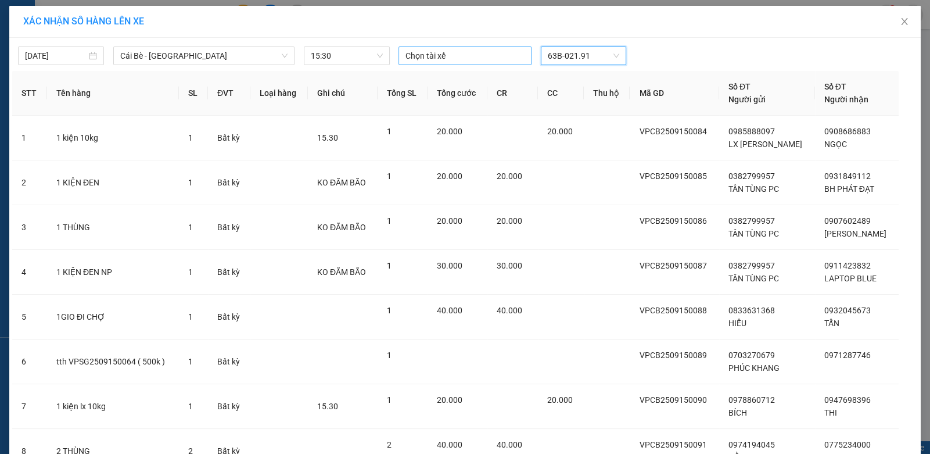
click at [489, 63] on div "[DATE] Cái Bè - [GEOGRAPHIC_DATA] LỌC THEO Nhóm tuyến Tuyến Chọn tất cả Danh sá…" at bounding box center [464, 291] width 911 height 507
click at [482, 55] on div at bounding box center [464, 56] width 127 height 14
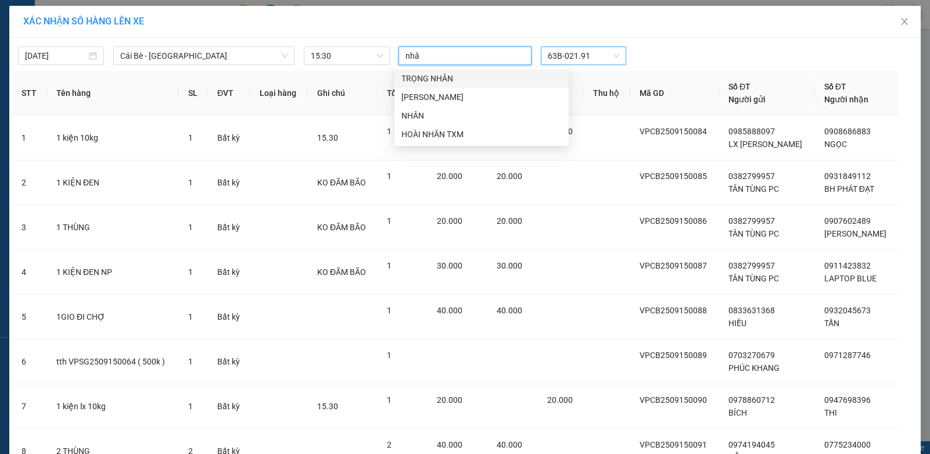
type input "nhân"
drag, startPoint x: 462, startPoint y: 137, endPoint x: 318, endPoint y: 255, distance: 186.5
click at [460, 138] on div "HOÀI NHÂN TXM" at bounding box center [481, 134] width 160 height 13
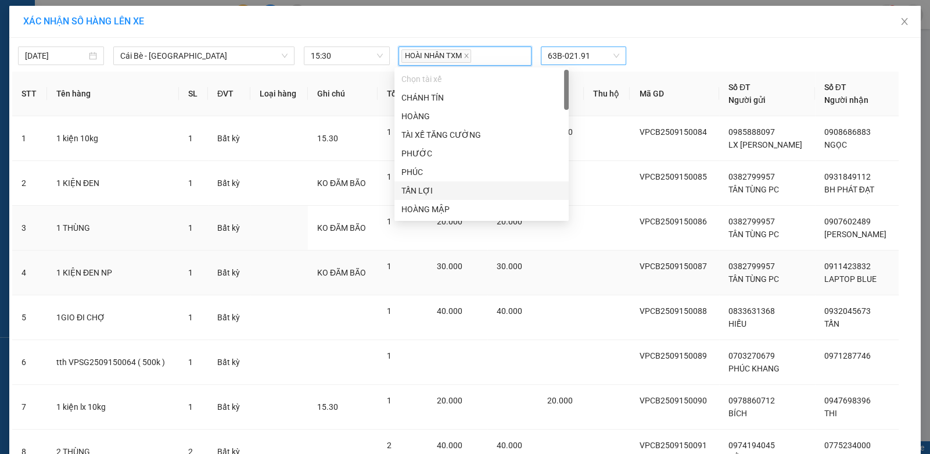
drag, startPoint x: 248, startPoint y: 240, endPoint x: 299, endPoint y: 260, distance: 55.0
click at [250, 243] on td "Bất kỳ" at bounding box center [229, 228] width 43 height 45
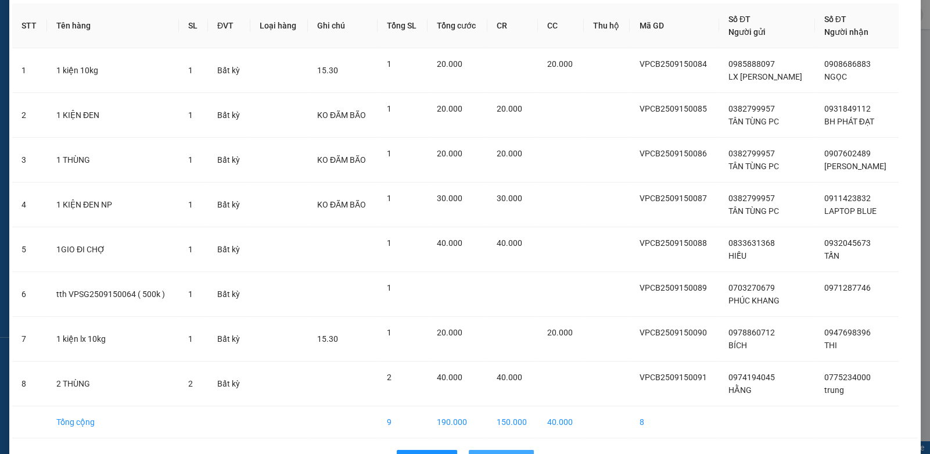
scroll to position [103, 0]
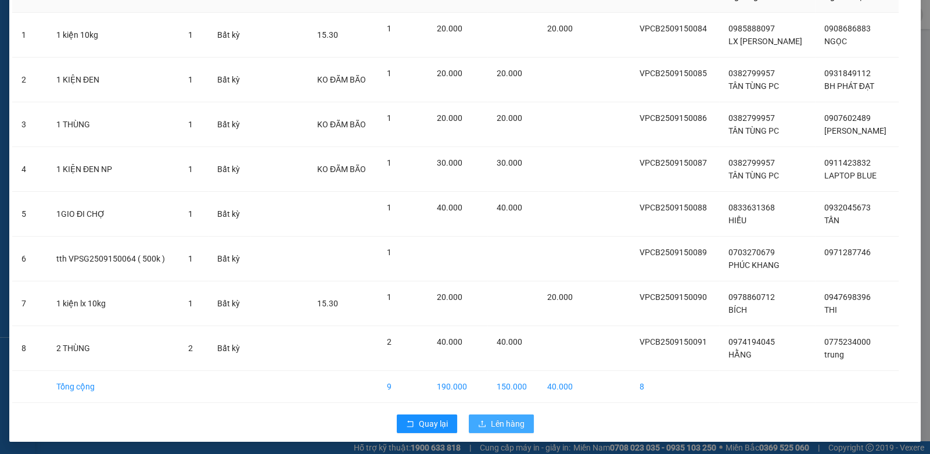
drag, startPoint x: 497, startPoint y: 423, endPoint x: 477, endPoint y: 438, distance: 25.3
click at [497, 425] on span "Lên hàng" at bounding box center [508, 423] width 34 height 13
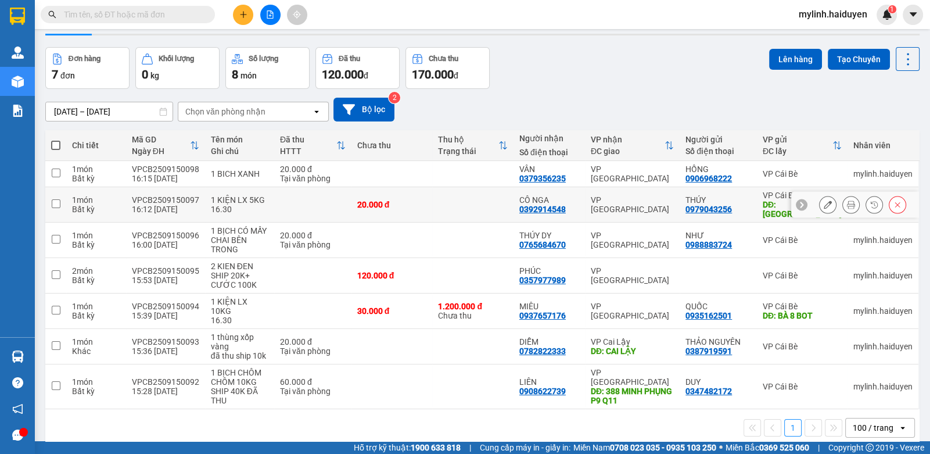
scroll to position [53, 0]
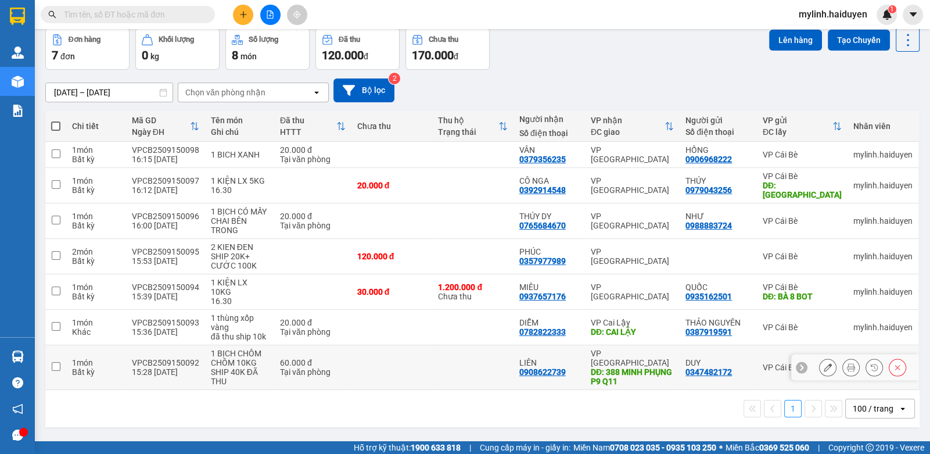
click at [436, 365] on td at bounding box center [472, 367] width 81 height 45
checkbox input "true"
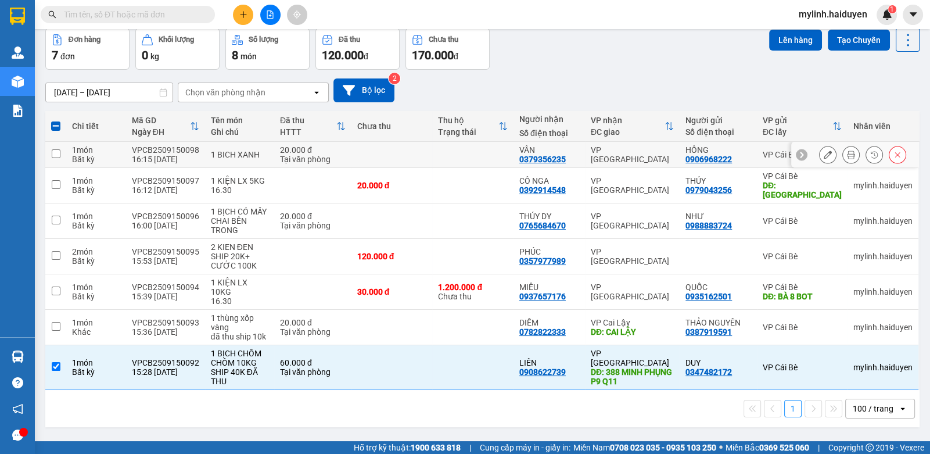
scroll to position [0, 0]
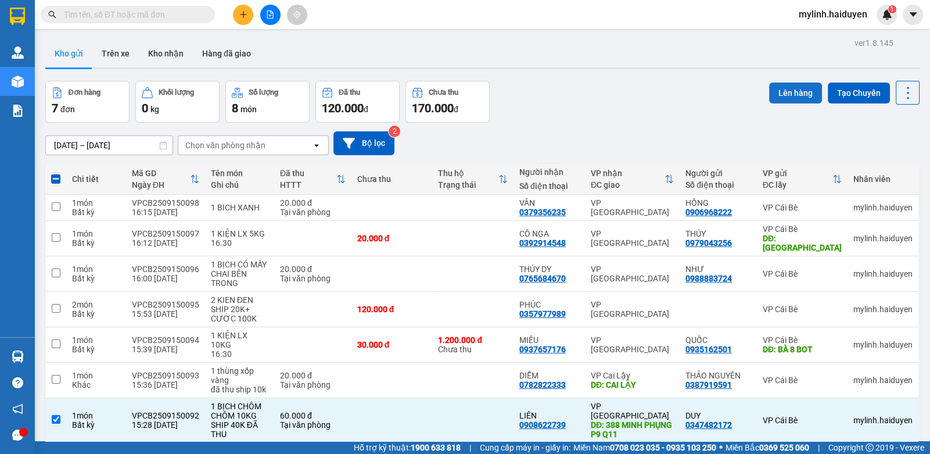
drag, startPoint x: 786, startPoint y: 95, endPoint x: 795, endPoint y: 98, distance: 9.2
click at [794, 98] on button "Lên hàng" at bounding box center [795, 92] width 53 height 21
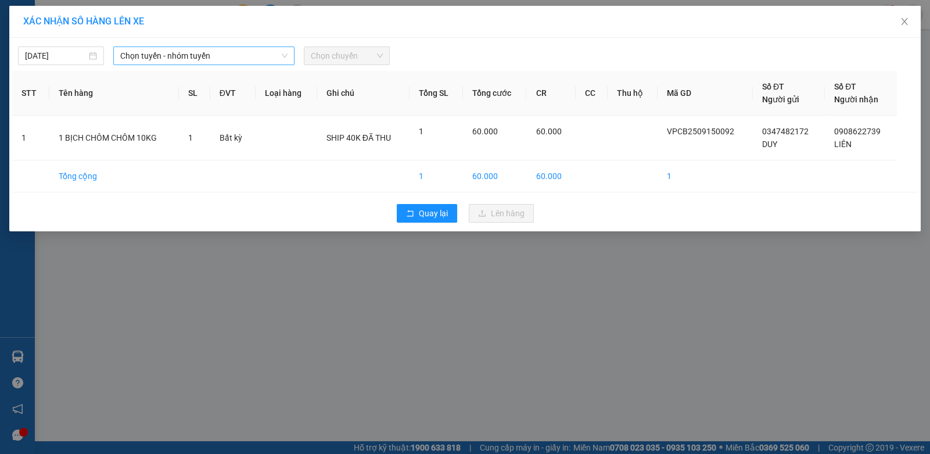
click at [203, 58] on span "Chọn tuyến - nhóm tuyến" at bounding box center [203, 55] width 167 height 17
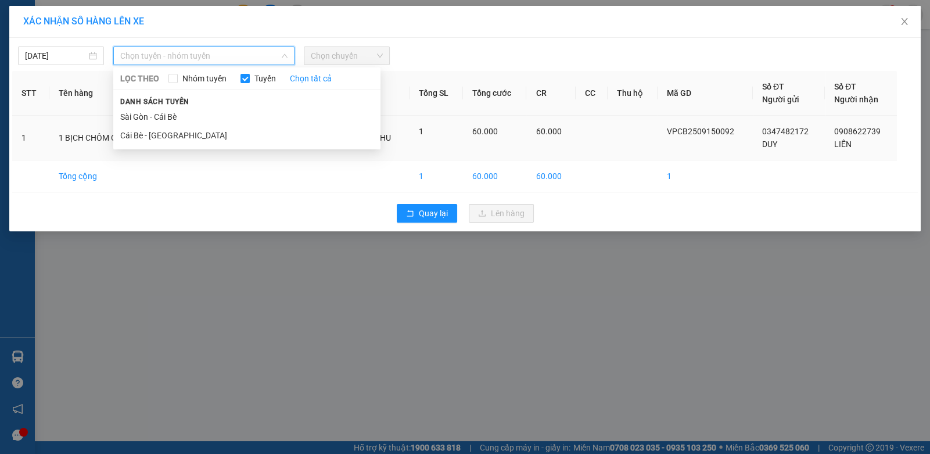
drag, startPoint x: 149, startPoint y: 132, endPoint x: 162, endPoint y: 130, distance: 12.9
click at [153, 132] on li "Cái Bè - [GEOGRAPHIC_DATA]" at bounding box center [246, 135] width 267 height 19
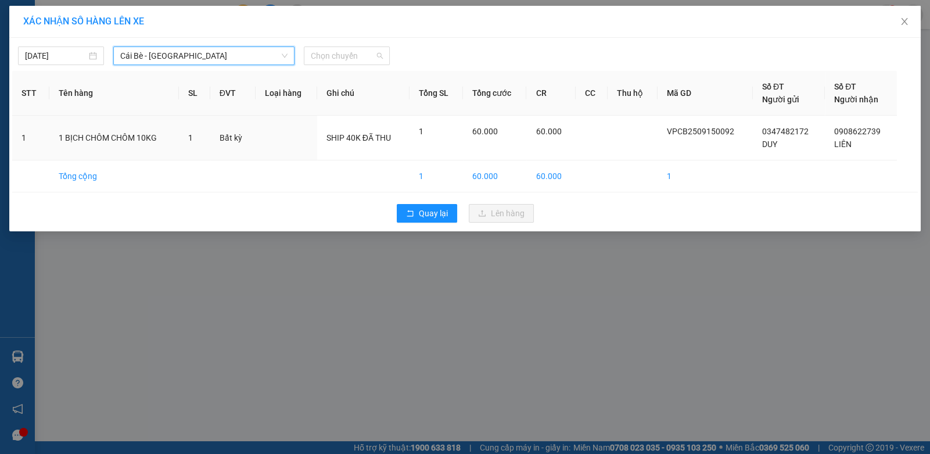
drag, startPoint x: 367, startPoint y: 57, endPoint x: 366, endPoint y: 125, distance: 68.0
click at [367, 59] on span "Chọn chuyến" at bounding box center [347, 55] width 72 height 17
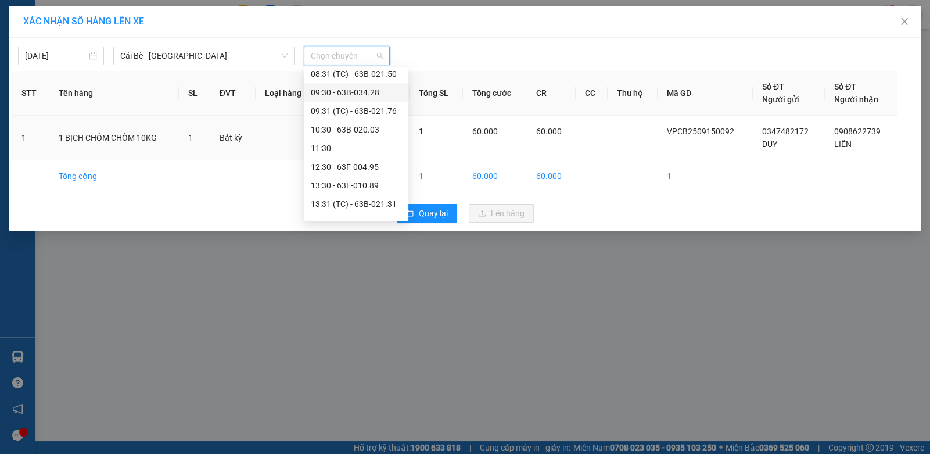
scroll to position [297, 0]
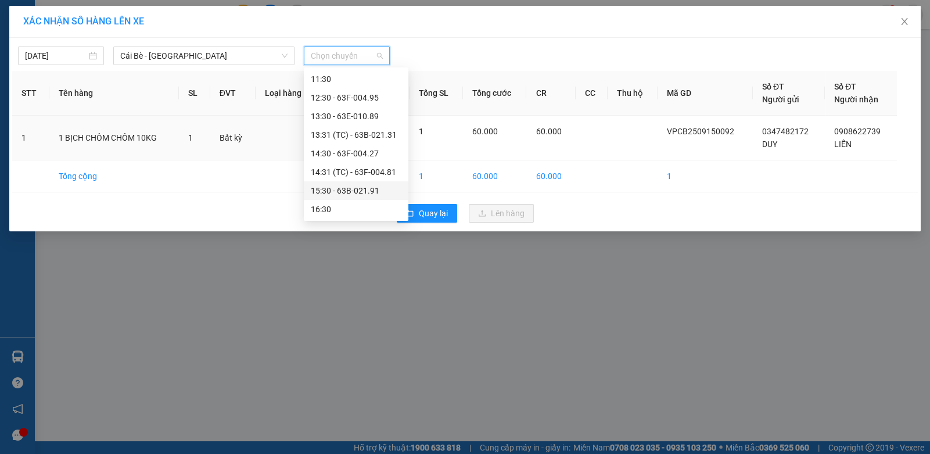
click at [357, 195] on div "15:30 - 63B-021.91" at bounding box center [356, 190] width 91 height 13
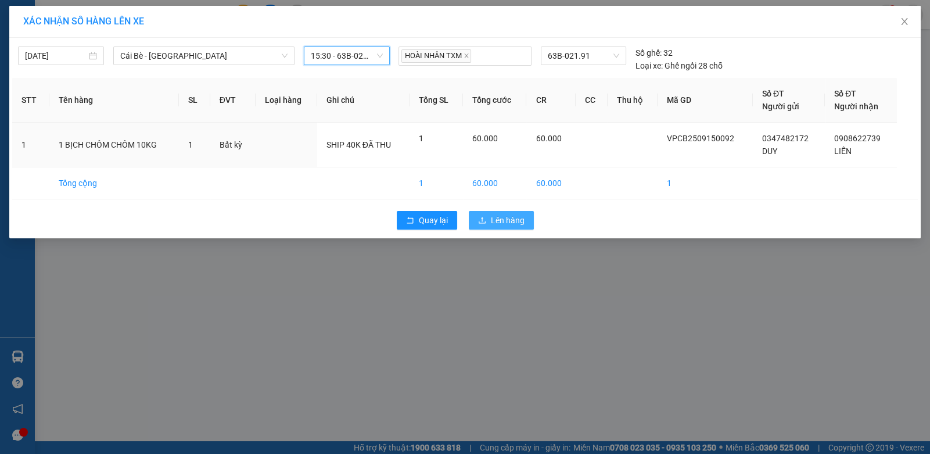
click at [473, 220] on button "Lên hàng" at bounding box center [501, 220] width 65 height 19
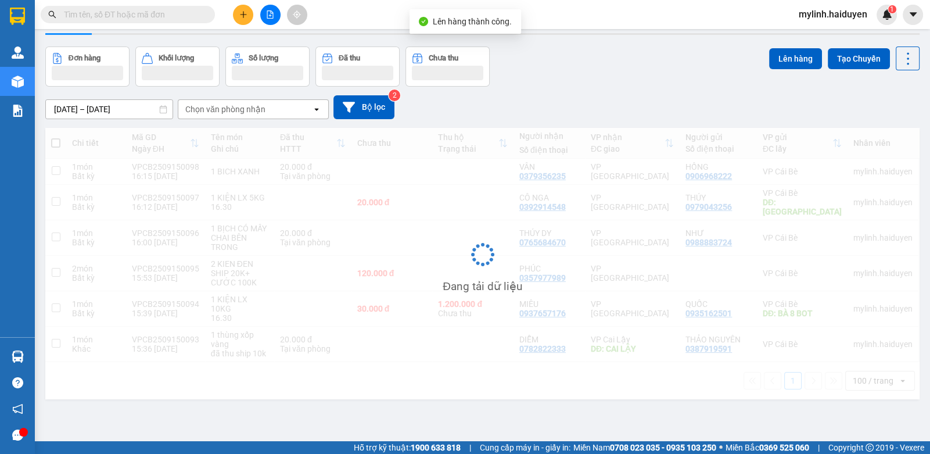
scroll to position [53, 0]
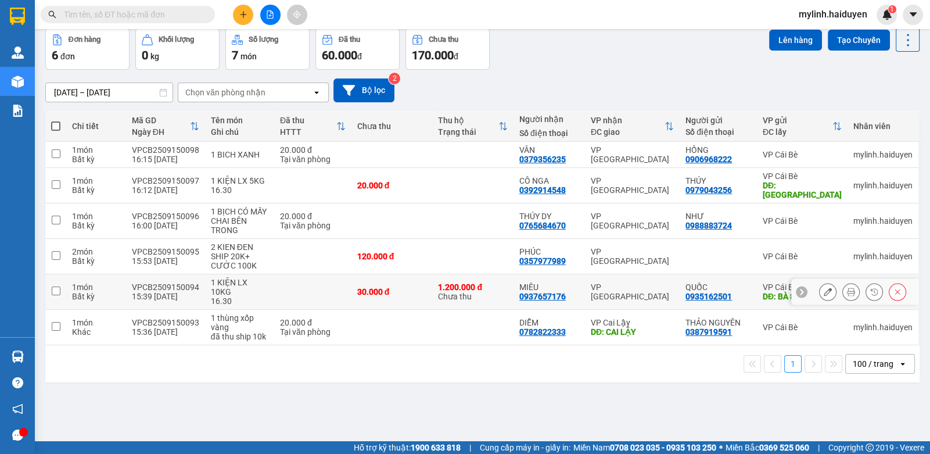
click at [317, 285] on td at bounding box center [312, 291] width 77 height 35
checkbox input "true"
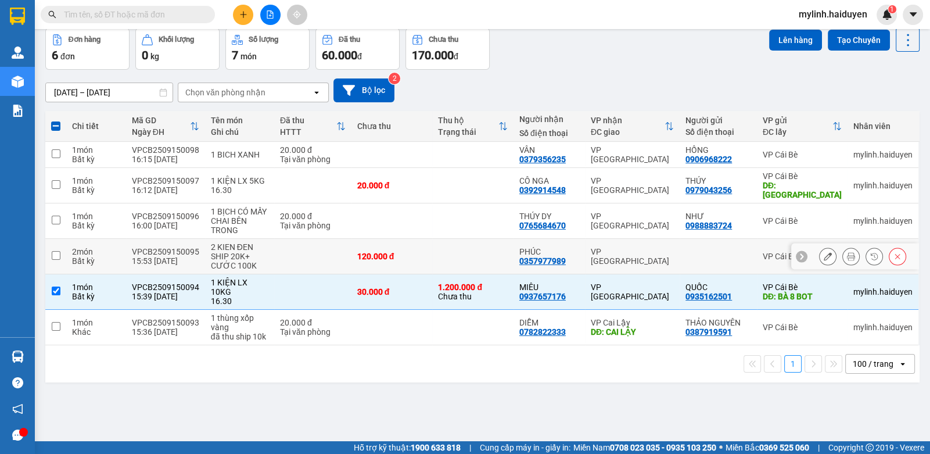
click at [311, 249] on td at bounding box center [312, 256] width 77 height 35
checkbox input "true"
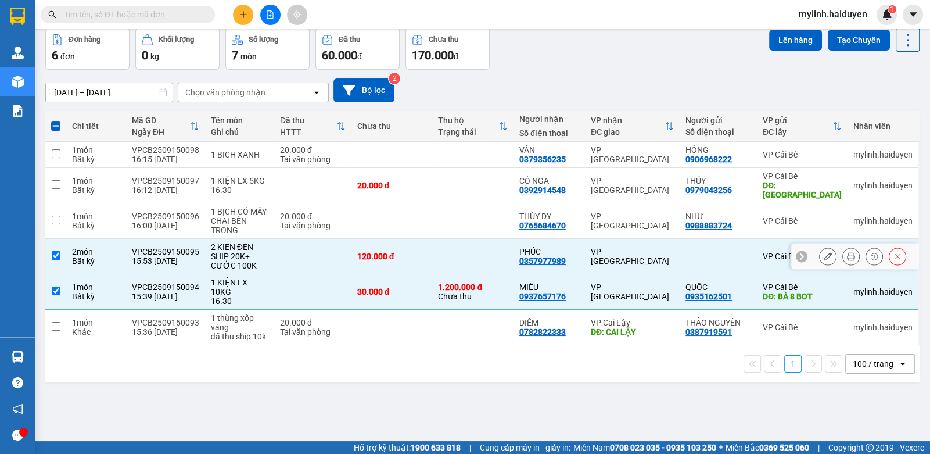
click at [369, 222] on td at bounding box center [391, 220] width 81 height 35
checkbox input "true"
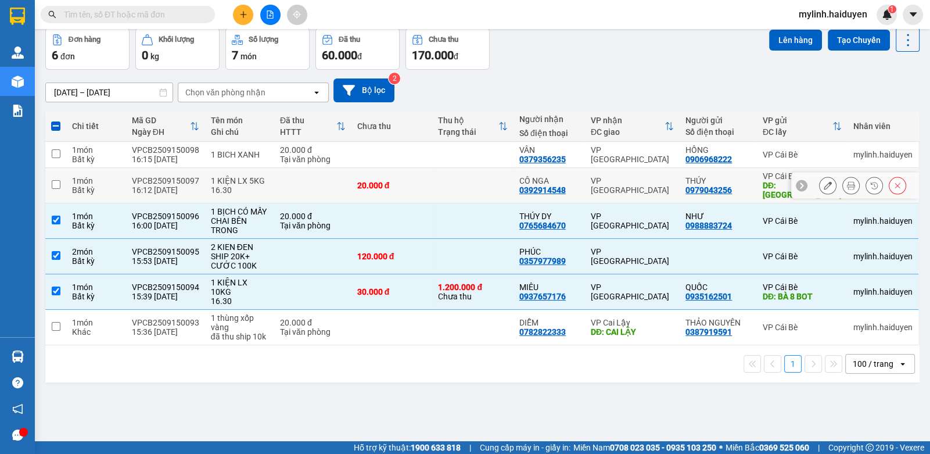
click at [403, 179] on td "20.000 đ" at bounding box center [391, 185] width 81 height 35
checkbox input "true"
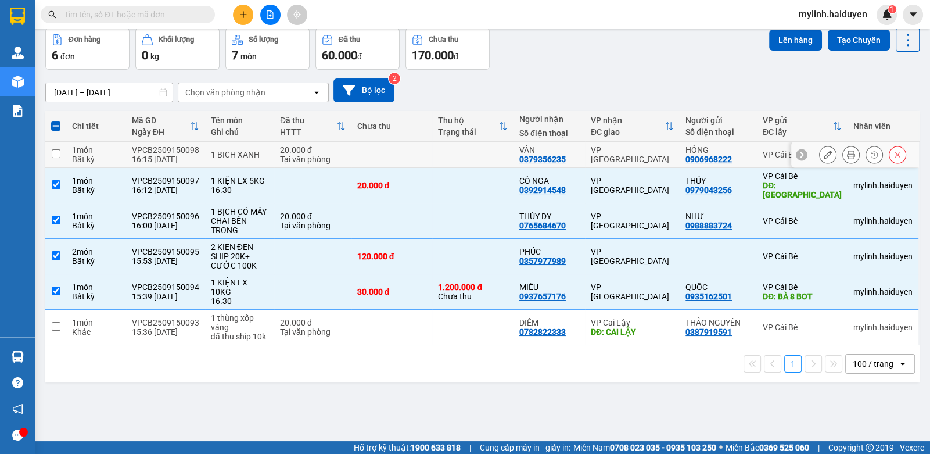
click at [421, 151] on td at bounding box center [391, 155] width 81 height 26
checkbox input "true"
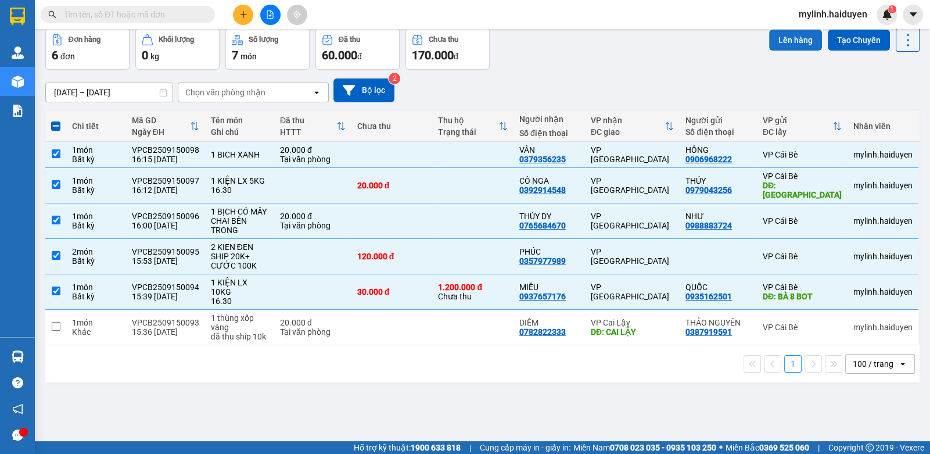
click at [775, 44] on button "Lên hàng" at bounding box center [795, 40] width 53 height 21
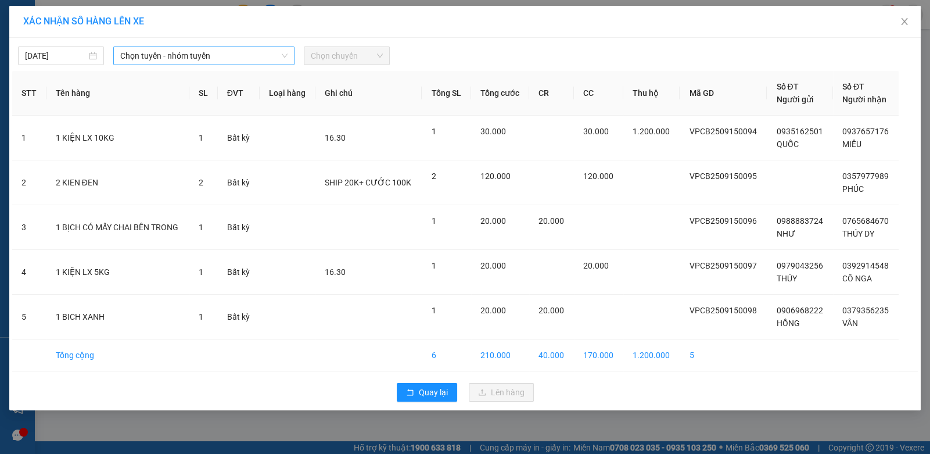
click at [163, 51] on span "Chọn tuyến - nhóm tuyến" at bounding box center [203, 55] width 167 height 17
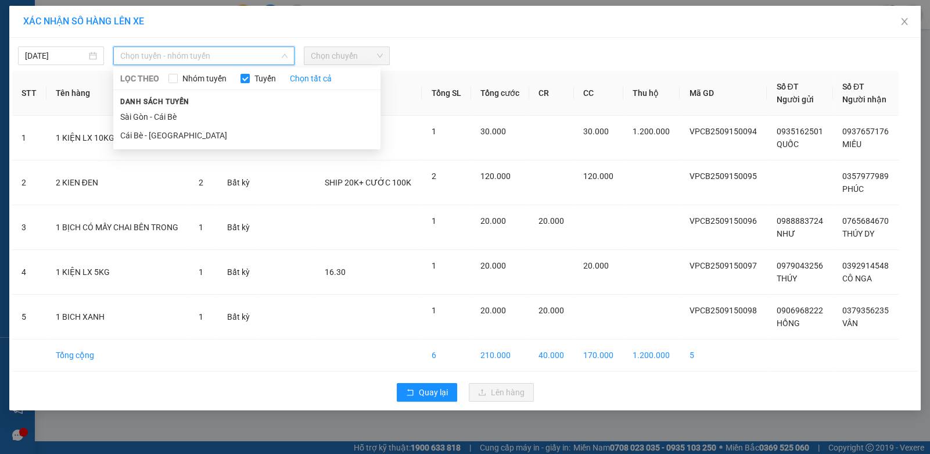
click at [137, 126] on li "Cái Bè - [GEOGRAPHIC_DATA]" at bounding box center [246, 135] width 267 height 19
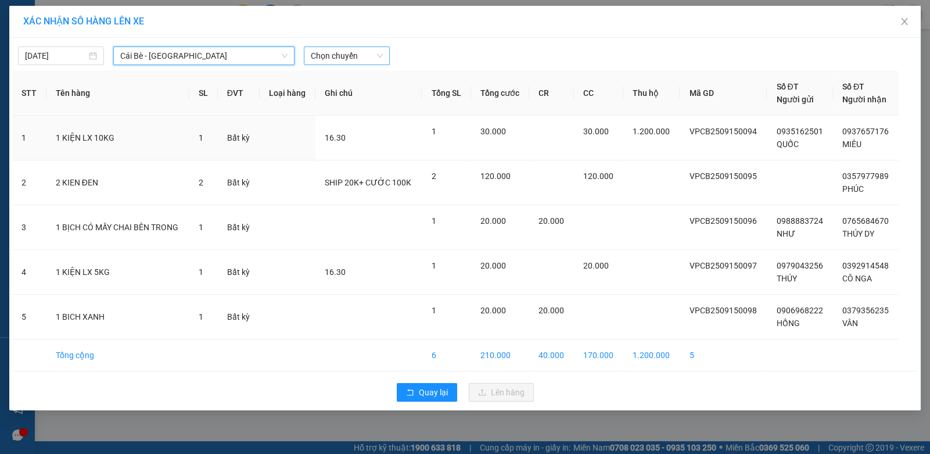
click at [360, 60] on span "Chọn chuyến" at bounding box center [347, 55] width 72 height 17
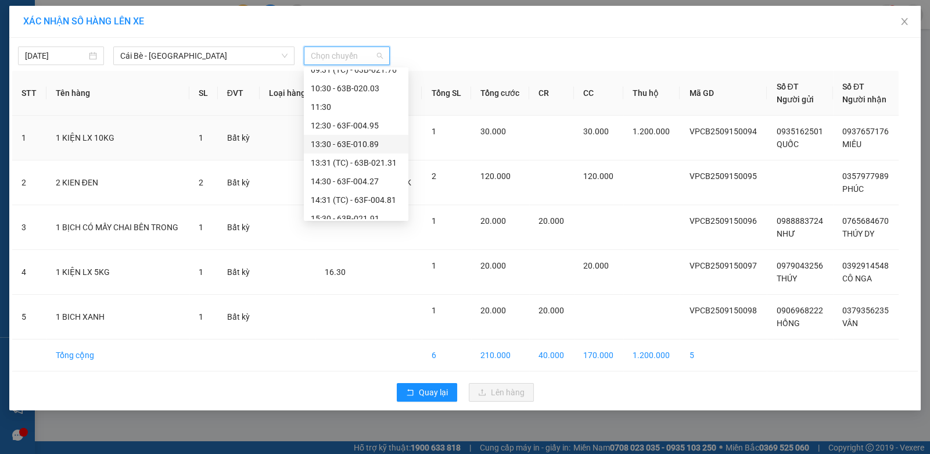
scroll to position [297, 0]
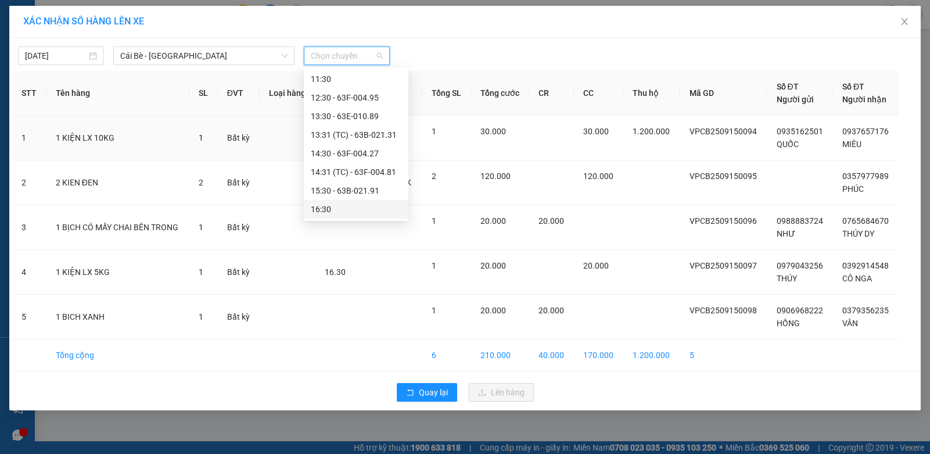
click at [340, 205] on div "16:30" at bounding box center [356, 209] width 91 height 13
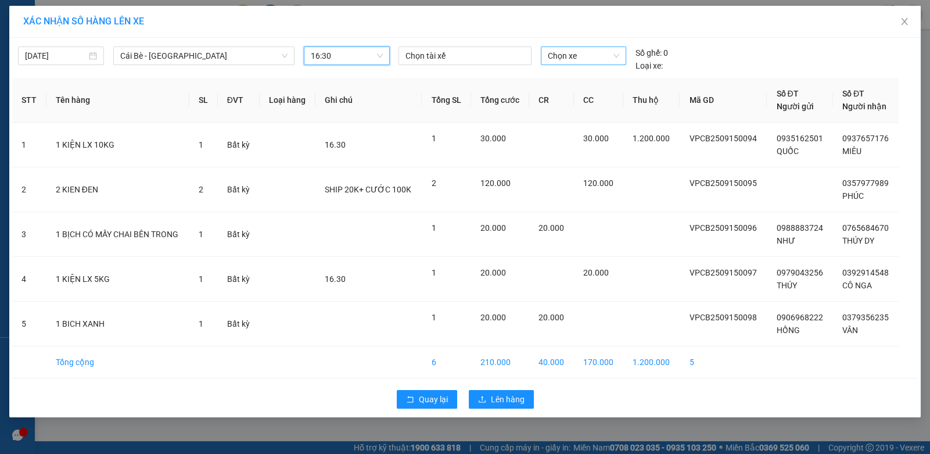
click at [575, 62] on span "Chọn xe" at bounding box center [583, 55] width 71 height 17
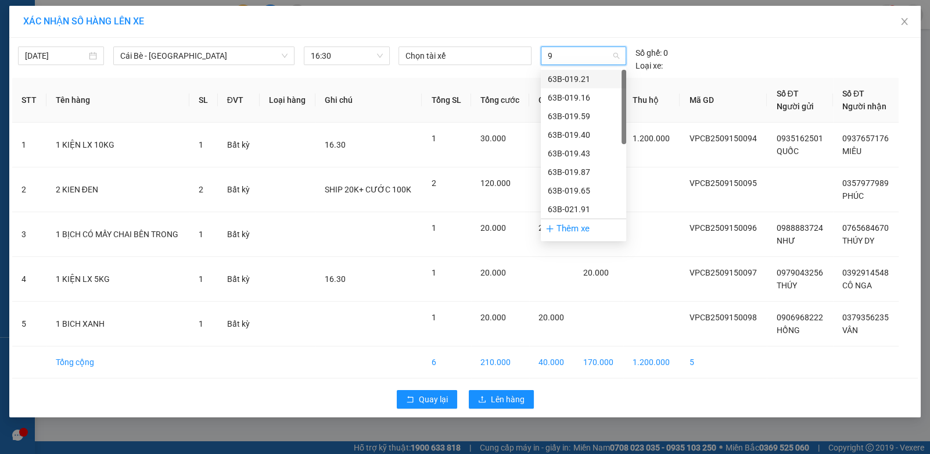
type input "98"
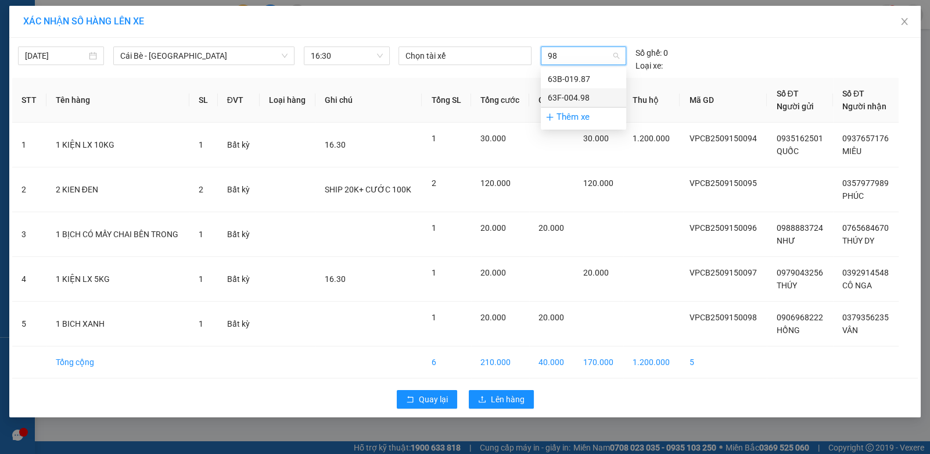
drag, startPoint x: 566, startPoint y: 95, endPoint x: 397, endPoint y: 130, distance: 172.6
click at [565, 95] on div "63F-004.98" at bounding box center [583, 97] width 71 height 13
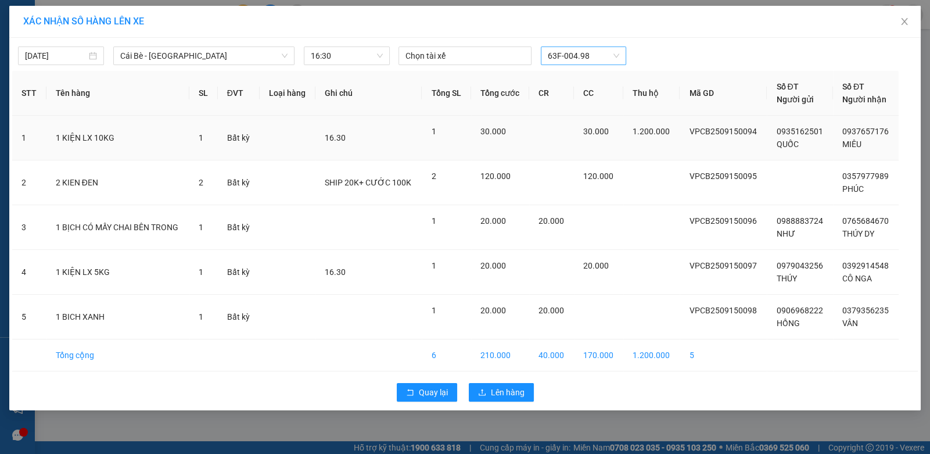
drag, startPoint x: 366, startPoint y: 138, endPoint x: 392, endPoint y: 142, distance: 26.5
click at [366, 138] on div "16.30" at bounding box center [369, 137] width 88 height 13
click at [494, 387] on span "Lên hàng" at bounding box center [508, 392] width 34 height 13
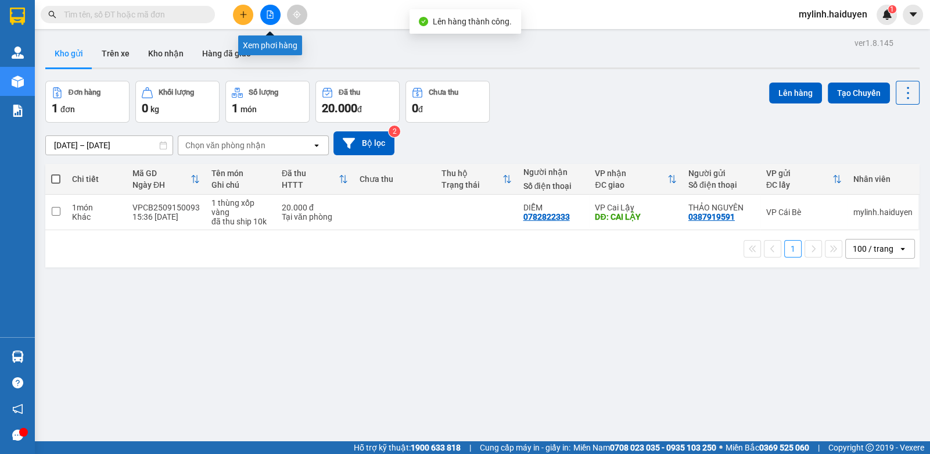
drag, startPoint x: 273, startPoint y: 23, endPoint x: 264, endPoint y: 46, distance: 25.0
click at [270, 27] on body "Kết quả tìm kiếm ( 0 ) Bộ lọc Gửi 3 ngày gần nhất No Data mylinh.haiduyen 1 Quả…" at bounding box center [465, 227] width 930 height 454
click at [263, 16] on button at bounding box center [270, 15] width 20 height 20
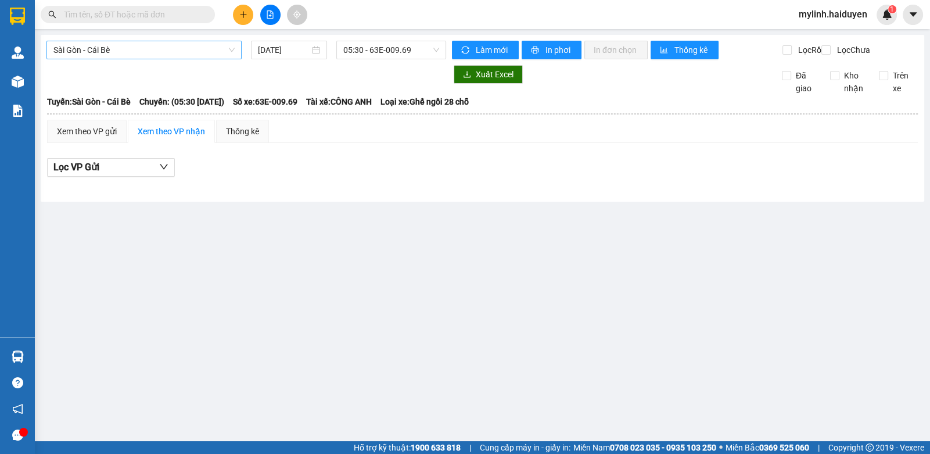
click at [138, 56] on span "Sài Gòn - Cái Bè" at bounding box center [143, 49] width 181 height 17
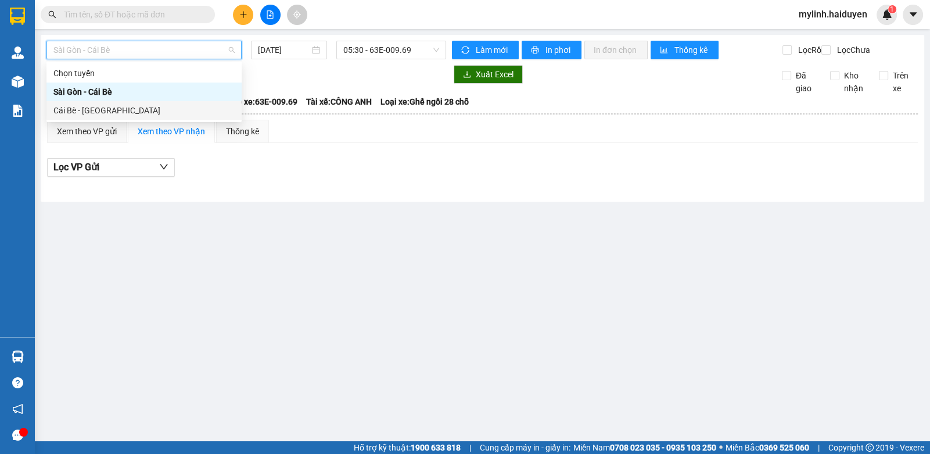
click at [90, 114] on div "Cái Bè - [GEOGRAPHIC_DATA]" at bounding box center [143, 110] width 181 height 13
type input "[DATE]"
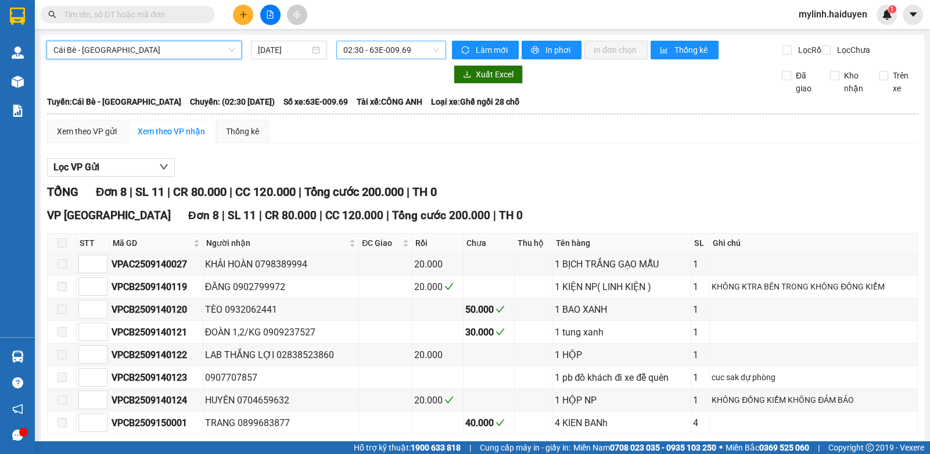
drag, startPoint x: 372, startPoint y: 52, endPoint x: 376, endPoint y: 58, distance: 7.4
click at [375, 55] on span "02:30 - 63E-009.69" at bounding box center [391, 49] width 96 height 17
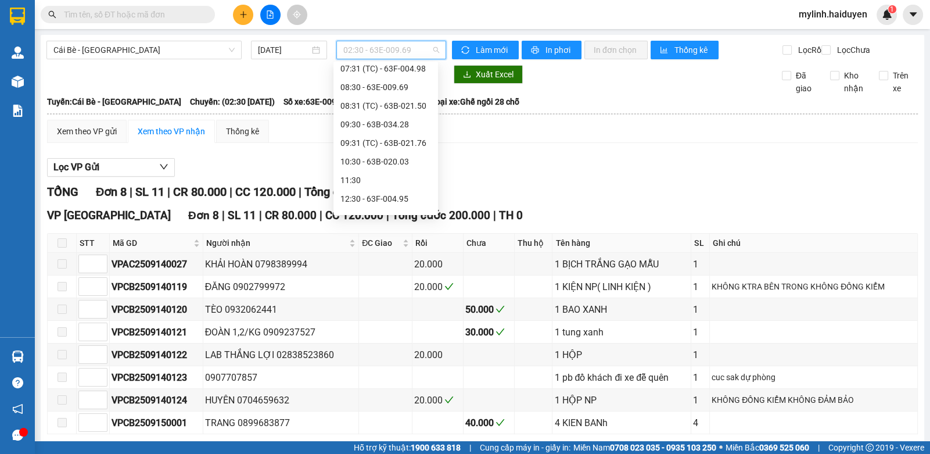
scroll to position [297, 0]
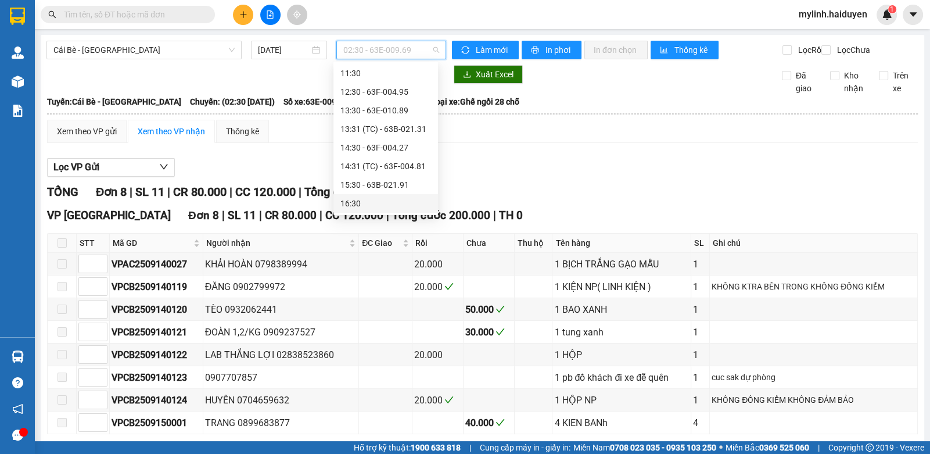
click at [376, 204] on div "16:30" at bounding box center [385, 203] width 91 height 13
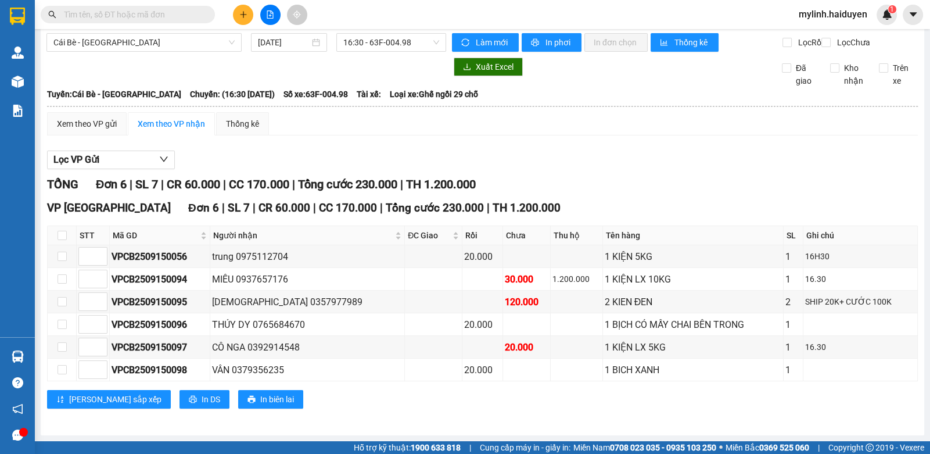
scroll to position [15, 0]
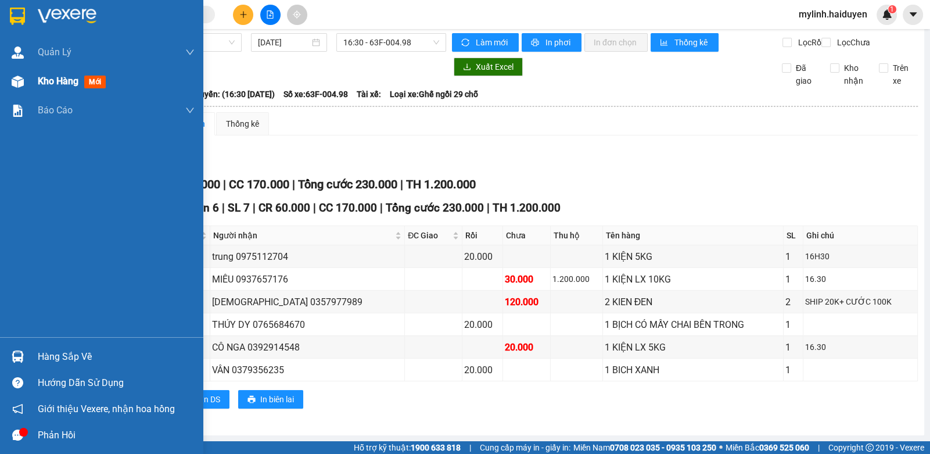
click at [39, 86] on span "Kho hàng" at bounding box center [58, 81] width 41 height 11
click at [41, 86] on span "Kho hàng" at bounding box center [58, 81] width 41 height 11
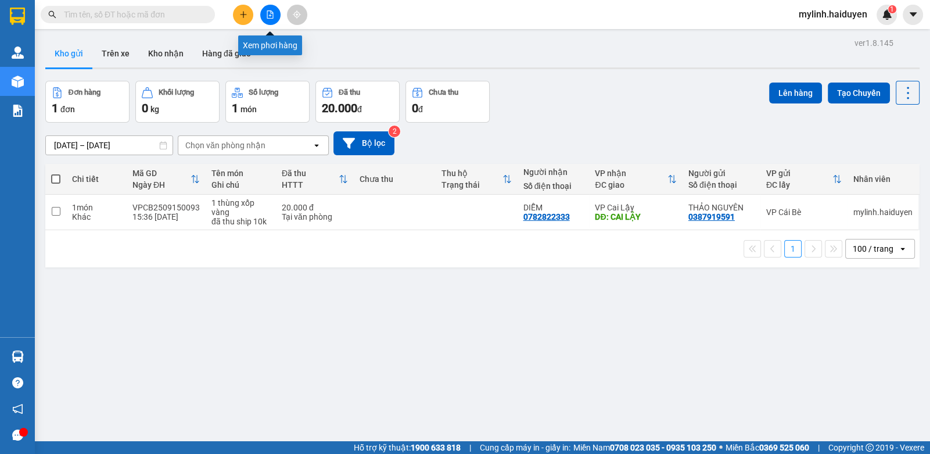
click at [268, 13] on icon "file-add" at bounding box center [270, 14] width 8 height 8
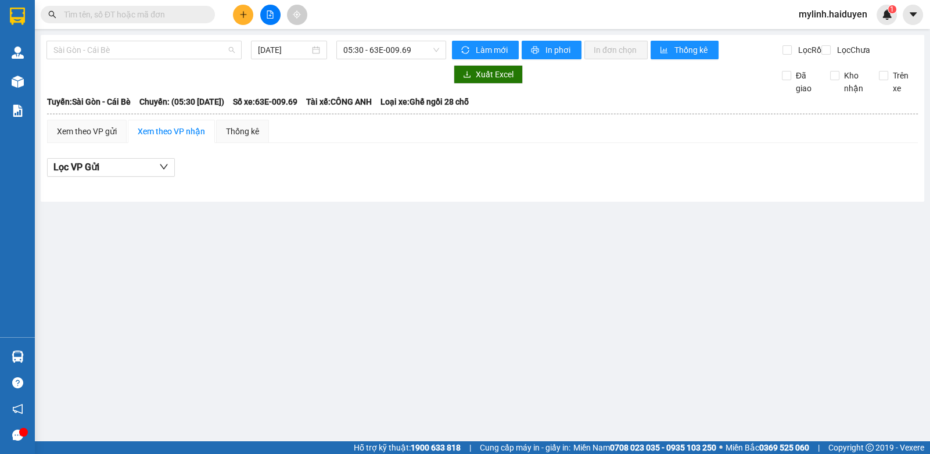
drag, startPoint x: 71, startPoint y: 43, endPoint x: 76, endPoint y: 80, distance: 37.5
click at [71, 44] on span "Sài Gòn - Cái Bè" at bounding box center [143, 49] width 181 height 17
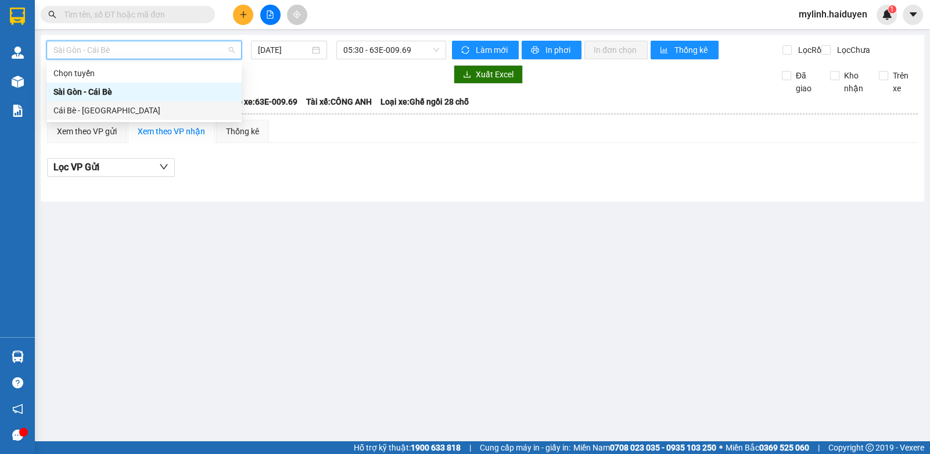
drag, startPoint x: 69, startPoint y: 109, endPoint x: 335, endPoint y: 80, distance: 267.6
click at [71, 109] on div "Cái Bè - Sài Gòn" at bounding box center [143, 110] width 181 height 13
type input "15/09/2025"
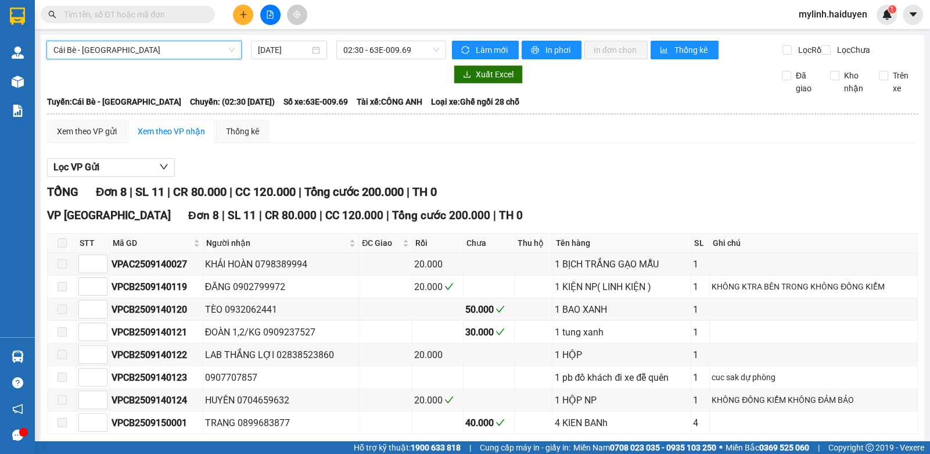
drag, startPoint x: 373, startPoint y: 52, endPoint x: 373, endPoint y: 59, distance: 7.6
click at [373, 59] on div "Cái Bè - Sài Gòn Cái Bè - Sài Gòn 15/09/2025 02:30 - 63E-009.69" at bounding box center [246, 50] width 400 height 19
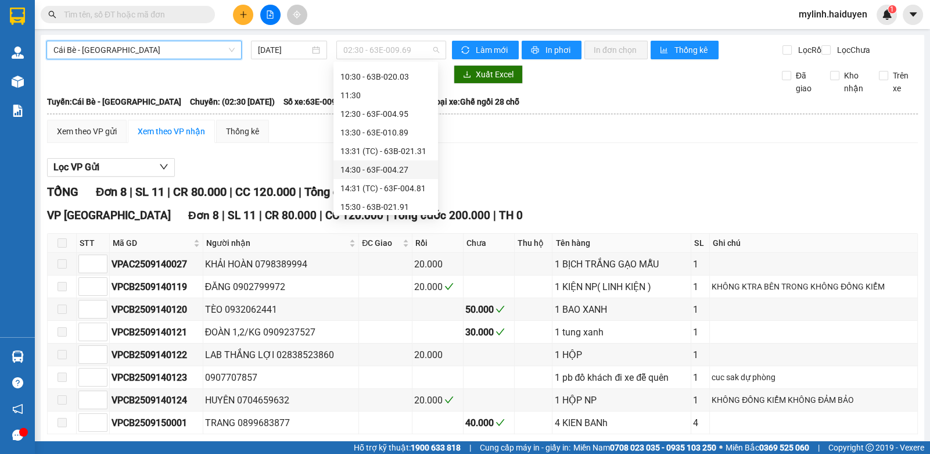
scroll to position [297, 0]
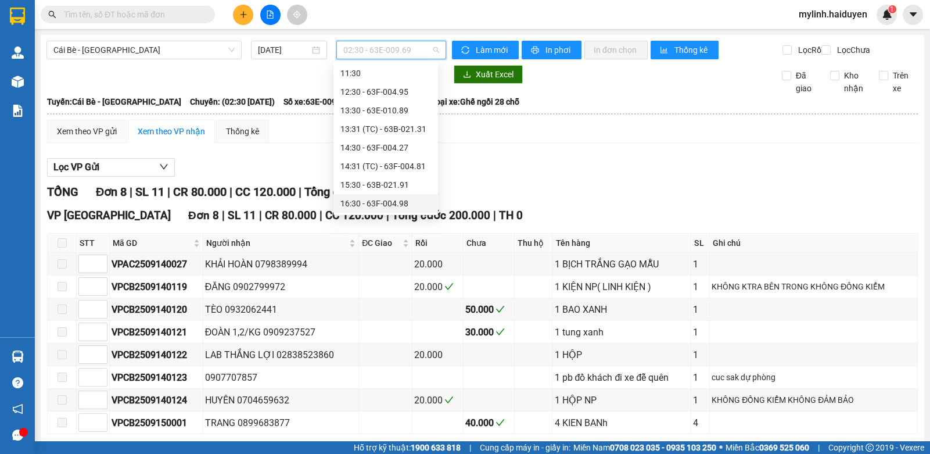
click at [378, 197] on div "16:30 - 63F-004.98" at bounding box center [385, 203] width 91 height 13
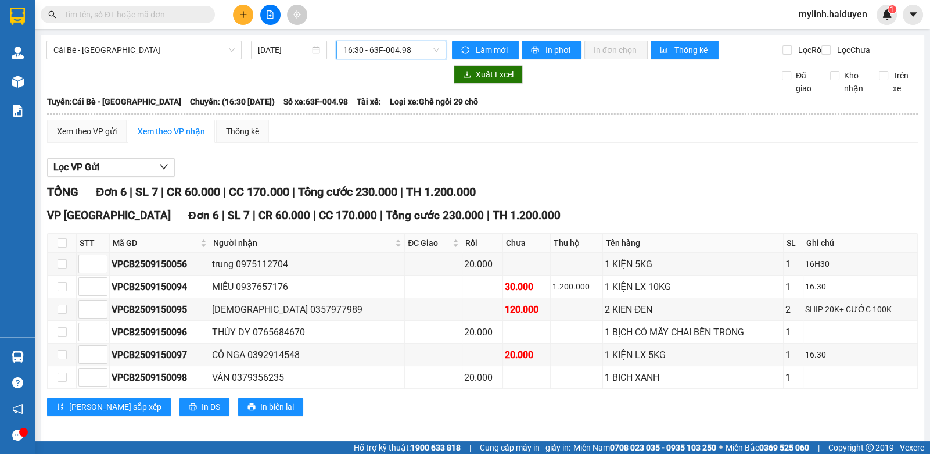
click at [167, 19] on input "text" at bounding box center [132, 14] width 137 height 13
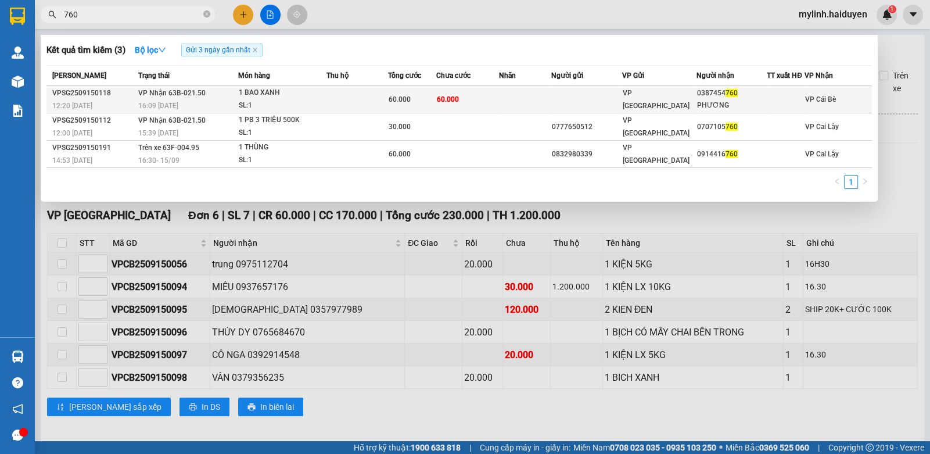
type input "760"
click at [418, 93] on div "60.000" at bounding box center [412, 99] width 47 height 13
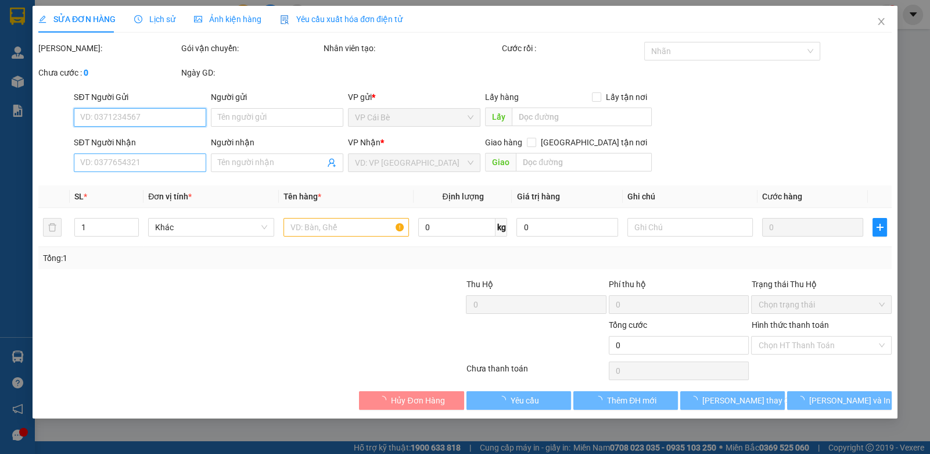
type input "0387454760"
type input "PHƯƠNG"
type input "60.000"
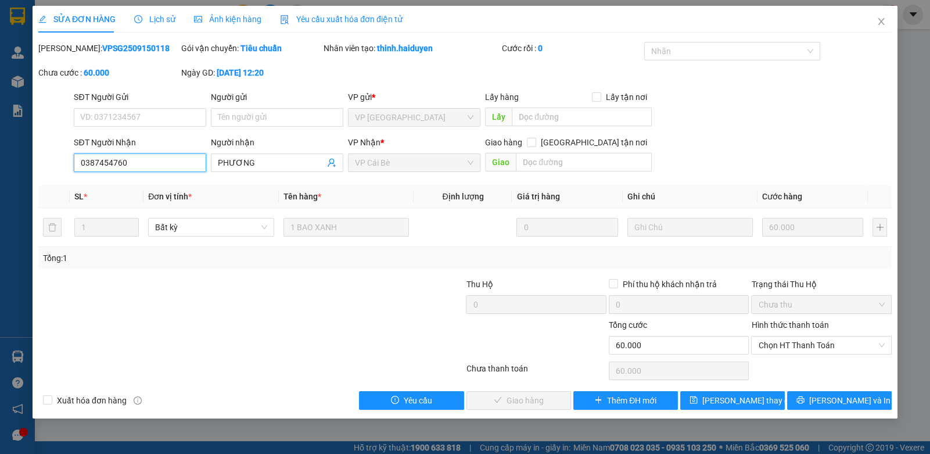
click at [165, 168] on input "0387454760" at bounding box center [140, 162] width 132 height 19
drag, startPoint x: 885, startPoint y: 19, endPoint x: 228, endPoint y: 19, distance: 657.5
click at [857, 19] on div "SỬA ĐƠN HÀNG Lịch sử Ảnh kiện hàng Yêu cầu xuất hóa đơn điện tử Total Paid Fee …" at bounding box center [465, 212] width 865 height 412
click at [878, 21] on icon "close" at bounding box center [881, 21] width 9 height 9
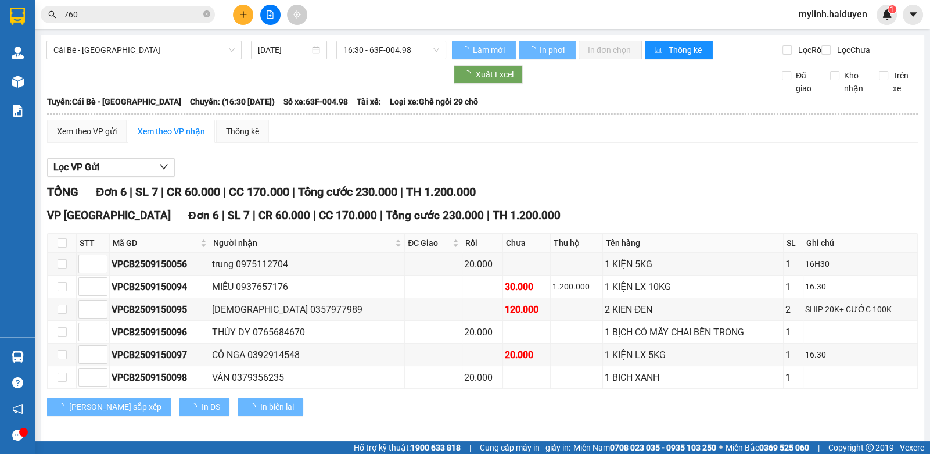
click at [118, 16] on input "760" at bounding box center [132, 14] width 137 height 13
click at [119, 16] on input "760" at bounding box center [132, 14] width 137 height 13
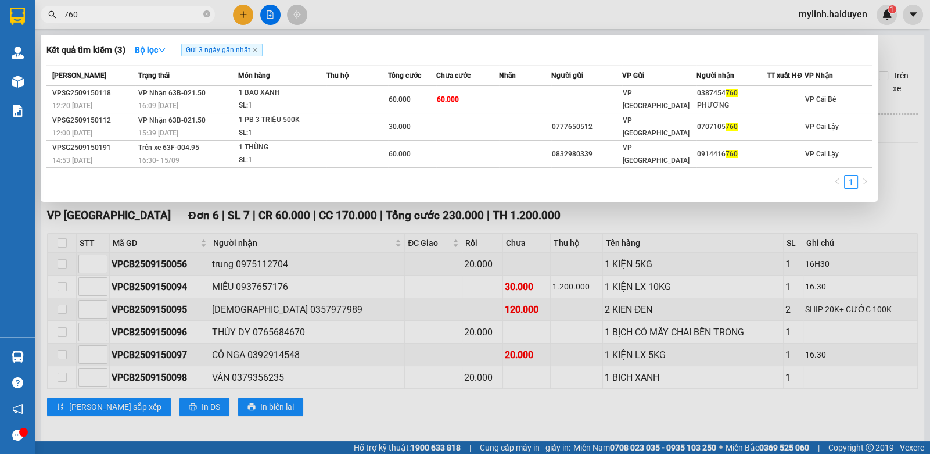
paste input "0387454"
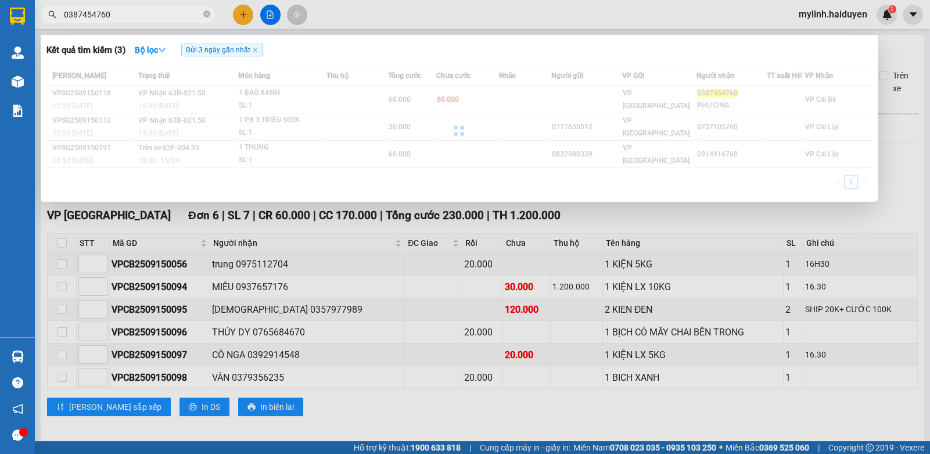
type input "0387454760"
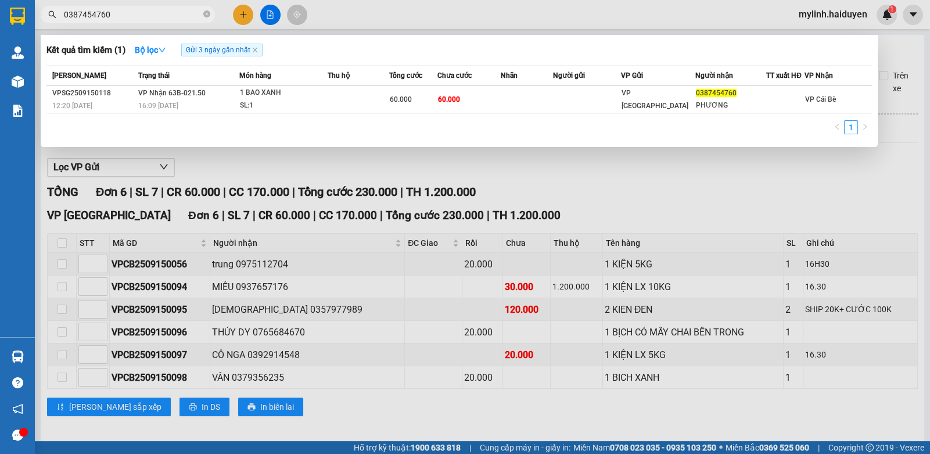
click at [258, 47] on span "Gửi 3 ngày gần nhất" at bounding box center [221, 50] width 81 height 13
click at [257, 50] on icon "close" at bounding box center [255, 50] width 6 height 6
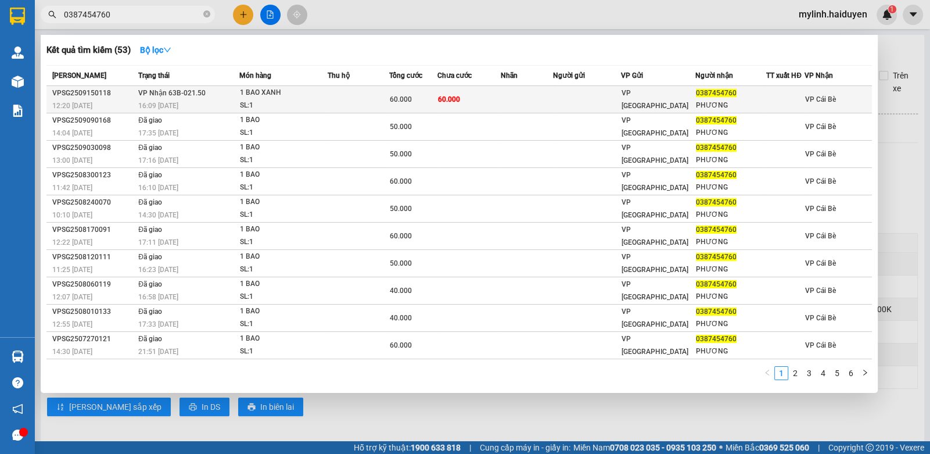
click at [354, 95] on td at bounding box center [359, 99] width 62 height 27
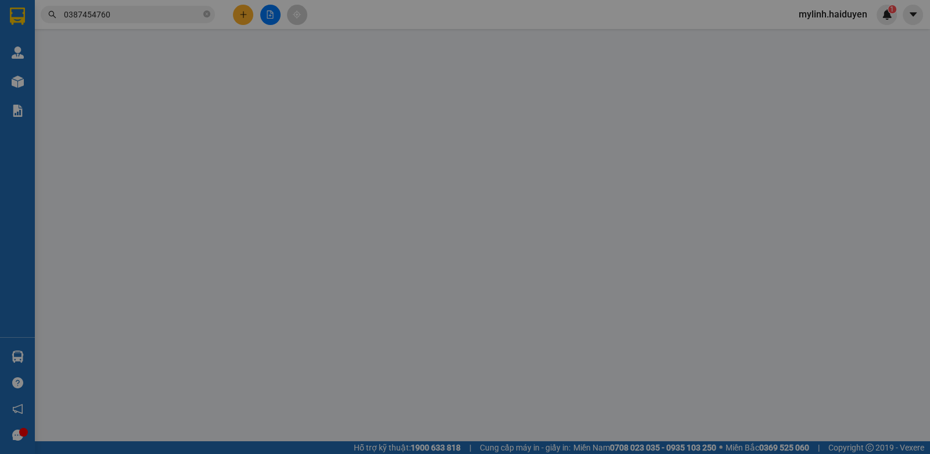
type input "0387454760"
type input "PHƯƠNG"
type input "60.000"
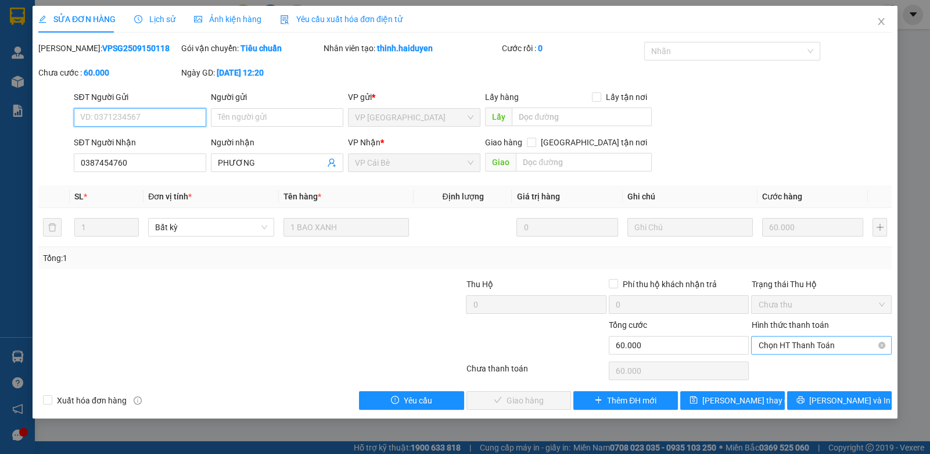
click at [781, 349] on span "Chọn HT Thanh Toán" at bounding box center [821, 344] width 126 height 17
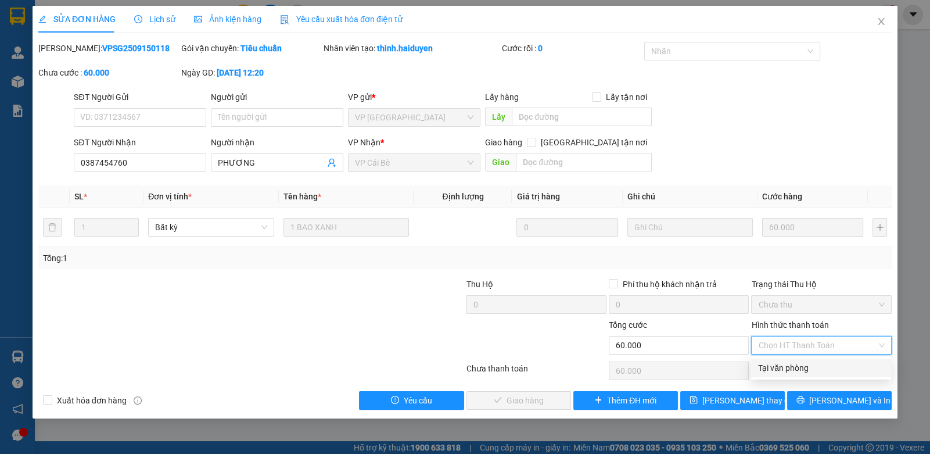
drag, startPoint x: 787, startPoint y: 371, endPoint x: 798, endPoint y: 371, distance: 10.5
click at [792, 371] on div "Tại văn phòng" at bounding box center [821, 367] width 126 height 13
type input "0"
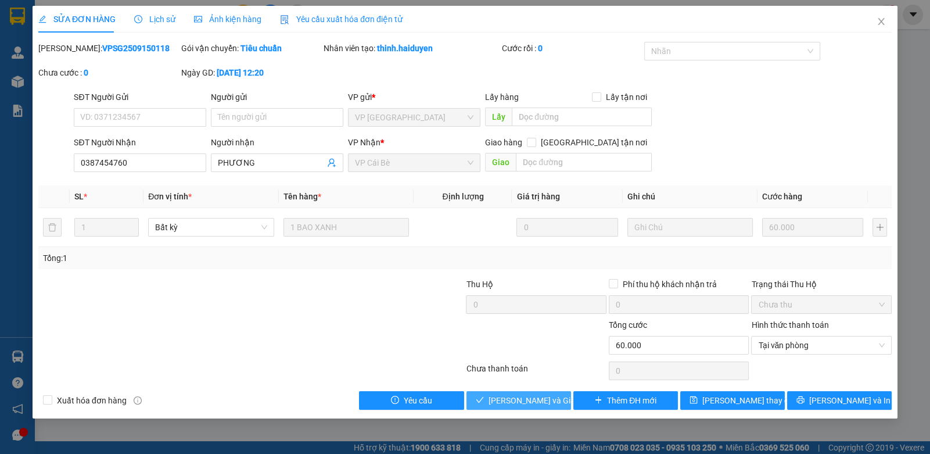
click at [498, 394] on button "Lưu và Giao hàng" at bounding box center [518, 400] width 105 height 19
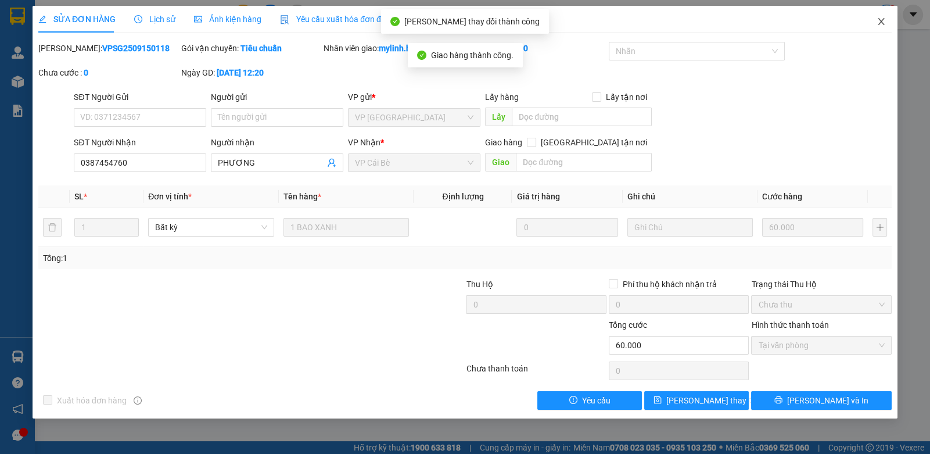
click at [882, 18] on icon "close" at bounding box center [881, 21] width 9 height 9
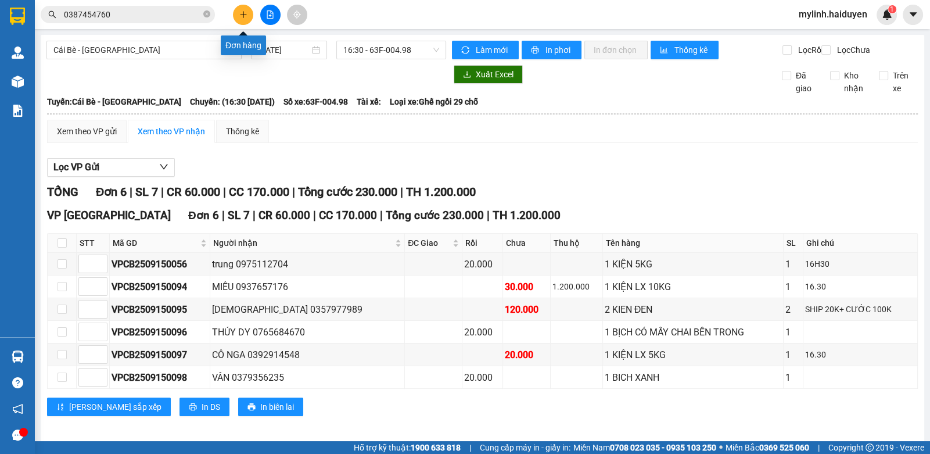
click at [236, 18] on button at bounding box center [243, 15] width 20 height 20
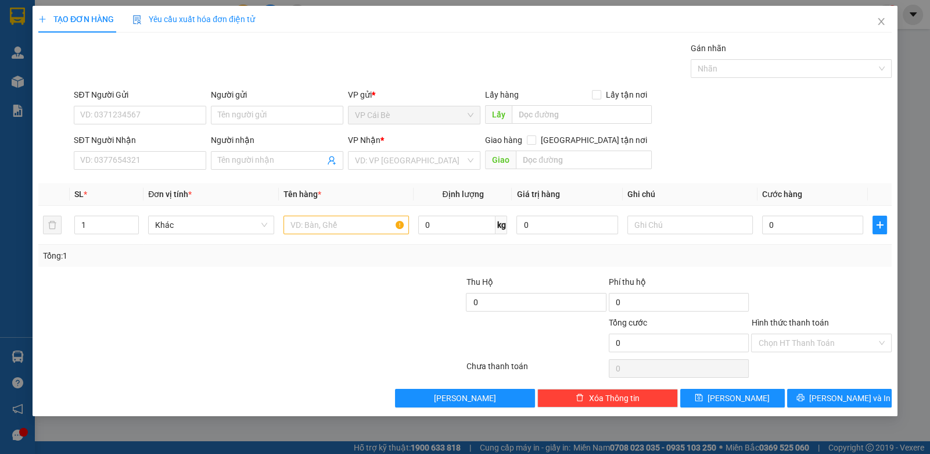
drag, startPoint x: 163, startPoint y: 173, endPoint x: 167, endPoint y: 167, distance: 6.8
click at [164, 173] on div "SĐT Người Nhận VD: 0377654321" at bounding box center [140, 154] width 132 height 41
click at [171, 156] on input "SĐT Người Nhận" at bounding box center [140, 160] width 132 height 19
type input "0985834449"
click at [236, 158] on input "Người nhận" at bounding box center [271, 160] width 107 height 13
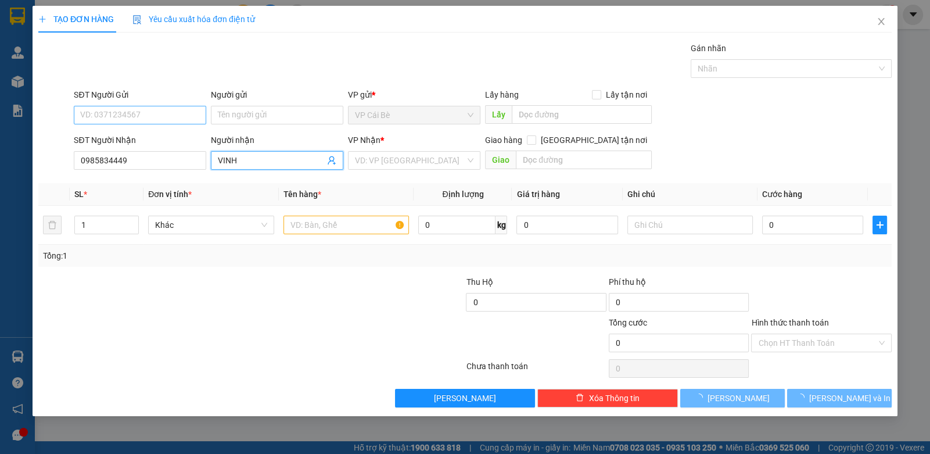
type input "VINH"
click at [159, 109] on input "SĐT Người Gửi" at bounding box center [140, 115] width 132 height 19
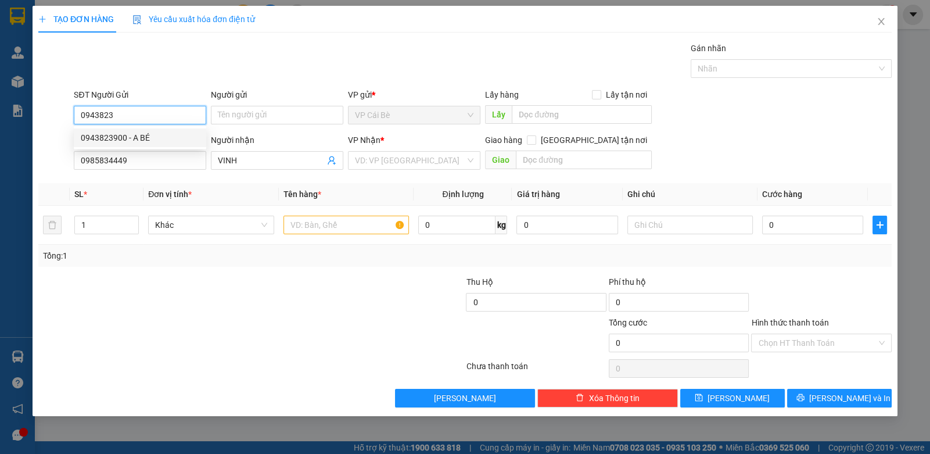
click at [132, 132] on div "0943823900 - A BÉ" at bounding box center [140, 137] width 118 height 13
type input "0943823900"
type input "A BÉ"
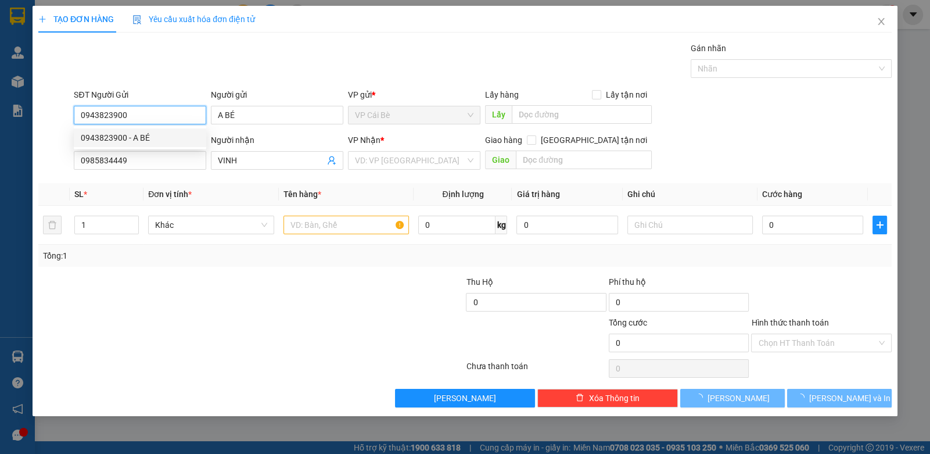
type input "20.000"
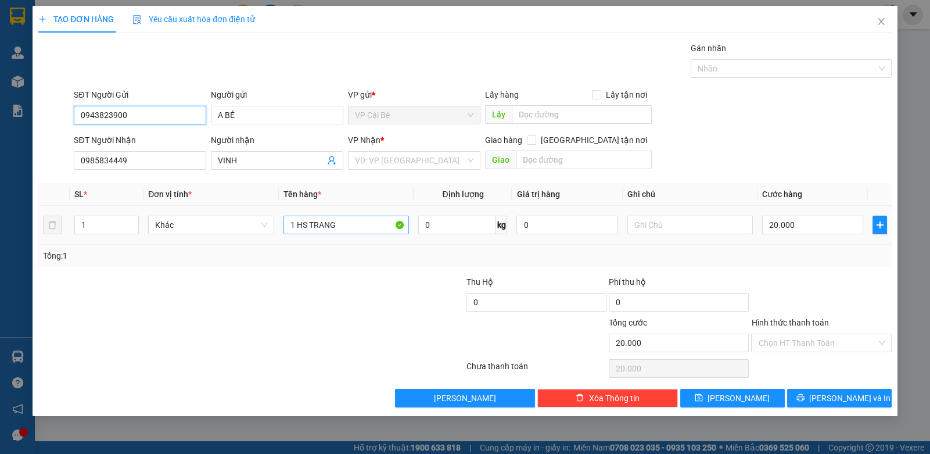
type input "0943823900"
click at [349, 221] on input "1 HS TRANG" at bounding box center [346, 225] width 126 height 19
drag, startPoint x: 346, startPoint y: 222, endPoint x: 288, endPoint y: 214, distance: 58.7
click at [293, 227] on input "1 HS TRANG" at bounding box center [346, 225] width 126 height 19
type input "1 KIỆN ĐEN GIẤY TỜ"
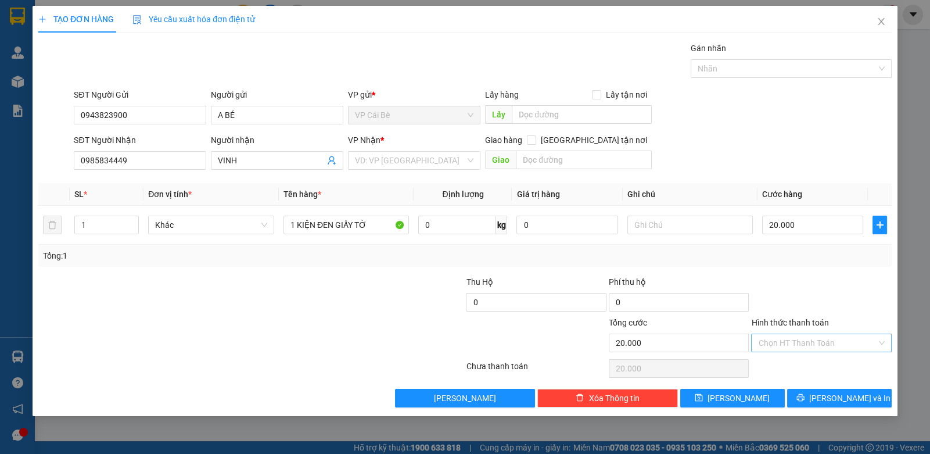
click at [834, 347] on input "Hình thức thanh toán" at bounding box center [817, 342] width 118 height 17
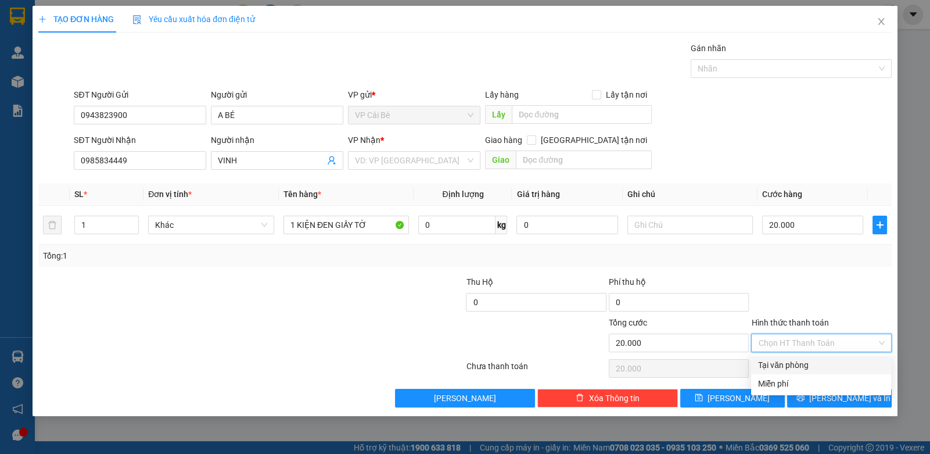
drag, startPoint x: 834, startPoint y: 349, endPoint x: 831, endPoint y: 375, distance: 25.7
click at [829, 371] on div "Tại văn phòng" at bounding box center [821, 364] width 140 height 19
type input "0"
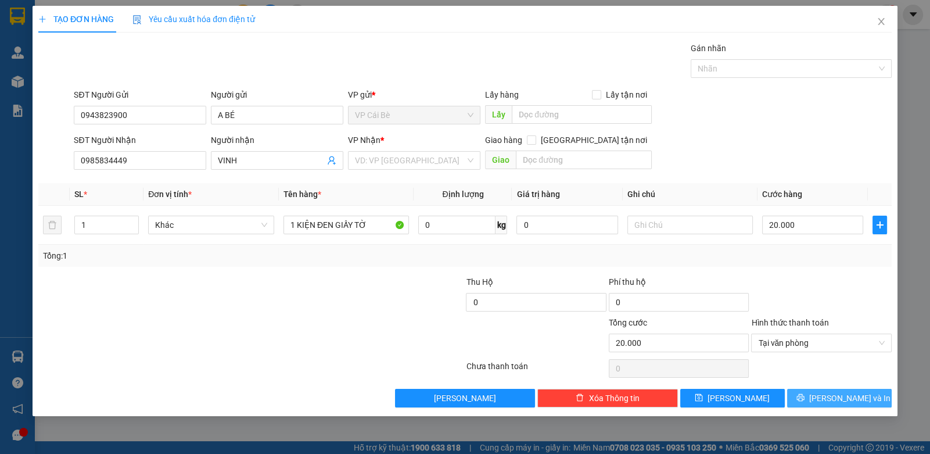
click at [843, 400] on span "[PERSON_NAME] và In" at bounding box center [849, 398] width 81 height 13
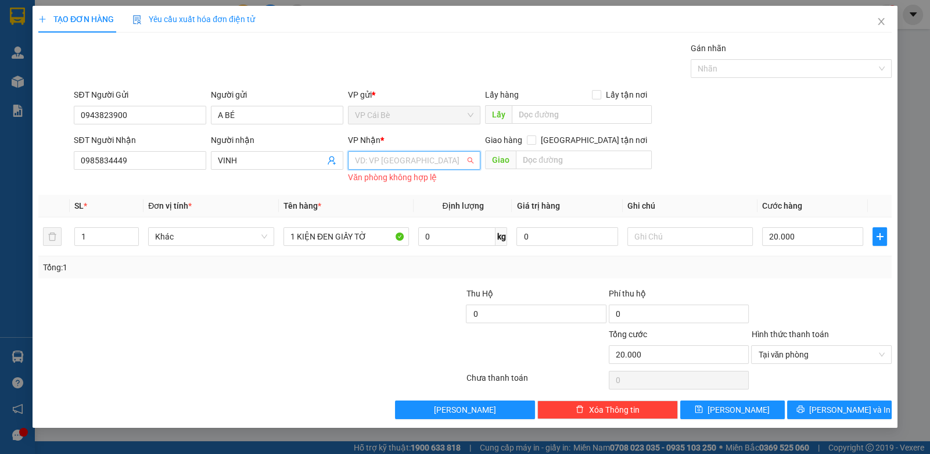
drag, startPoint x: 455, startPoint y: 152, endPoint x: 407, endPoint y: 178, distance: 54.1
click at [452, 153] on input "search" at bounding box center [410, 160] width 110 height 17
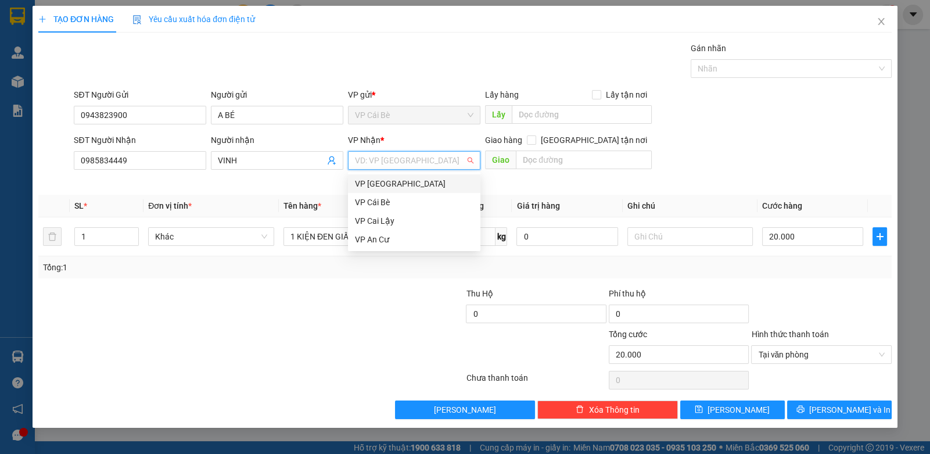
click at [406, 178] on div "VP [GEOGRAPHIC_DATA]" at bounding box center [414, 183] width 118 height 13
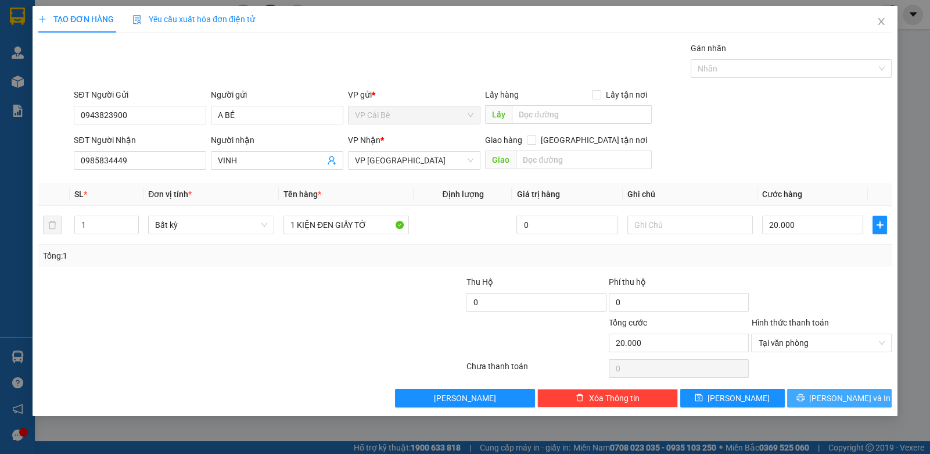
drag, startPoint x: 828, startPoint y: 397, endPoint x: 821, endPoint y: 401, distance: 7.6
click at [828, 397] on button "[PERSON_NAME] và In" at bounding box center [839, 398] width 105 height 19
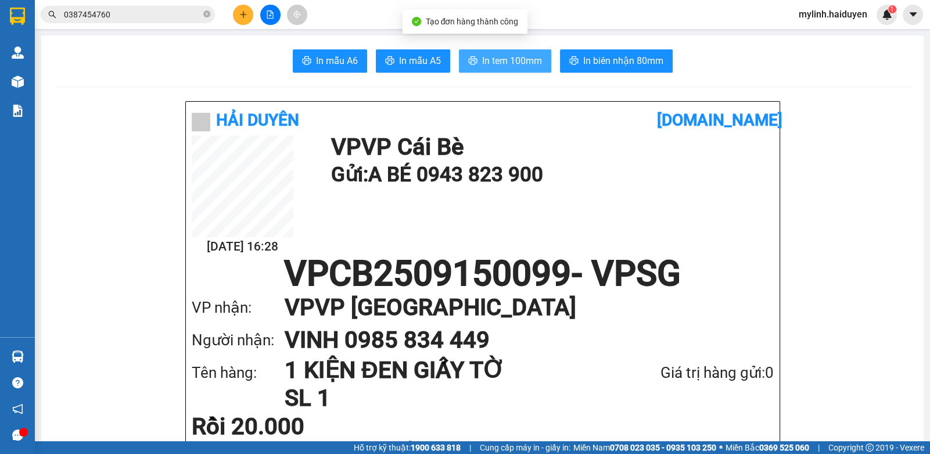
click at [490, 67] on span "In tem 100mm" at bounding box center [512, 60] width 60 height 15
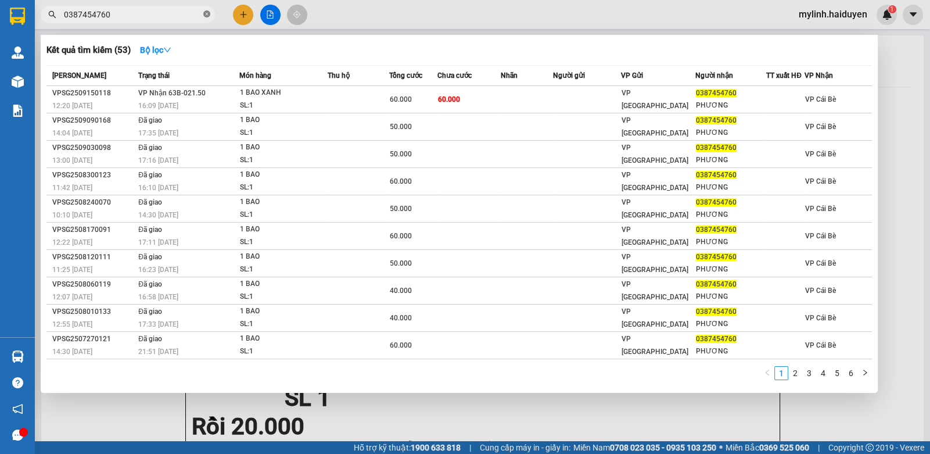
click at [207, 15] on icon "close-circle" at bounding box center [206, 13] width 7 height 7
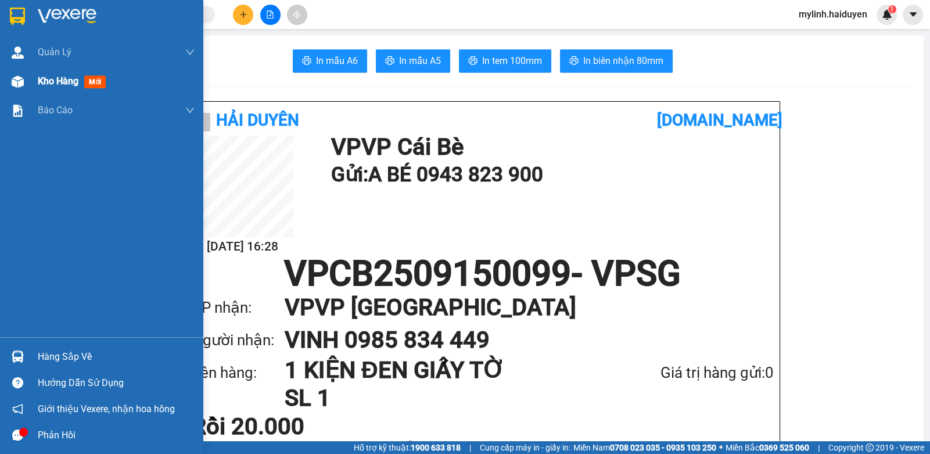
click at [38, 84] on span "Kho hàng" at bounding box center [58, 81] width 41 height 11
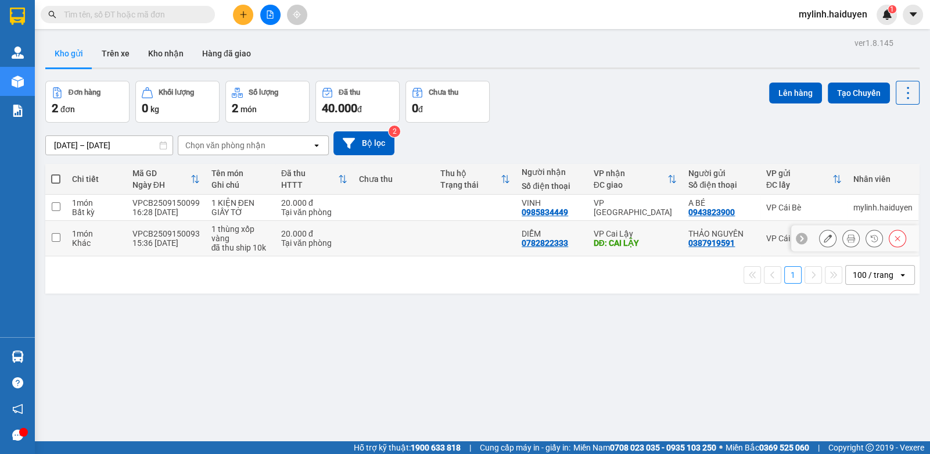
click at [326, 238] on div "Tại văn phòng" at bounding box center [314, 242] width 66 height 9
checkbox input "true"
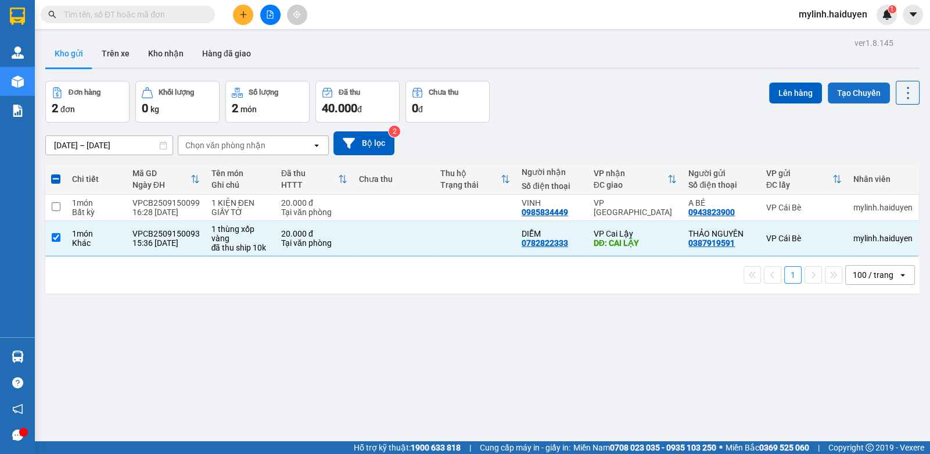
click at [865, 92] on button "Tạo Chuyến" at bounding box center [859, 92] width 62 height 21
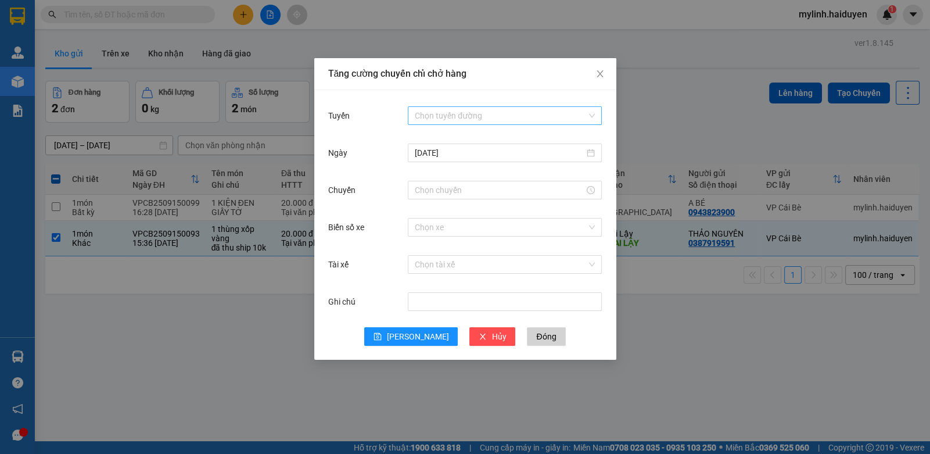
drag, startPoint x: 486, startPoint y: 109, endPoint x: 482, endPoint y: 125, distance: 16.4
click at [487, 110] on input "Tuyến" at bounding box center [501, 115] width 172 height 17
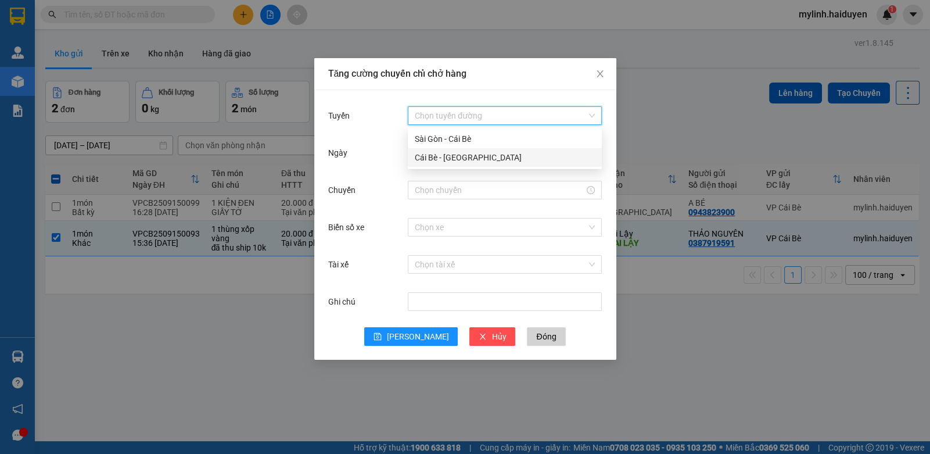
click at [450, 159] on div "Cái Bè - Sài Gòn" at bounding box center [505, 157] width 180 height 13
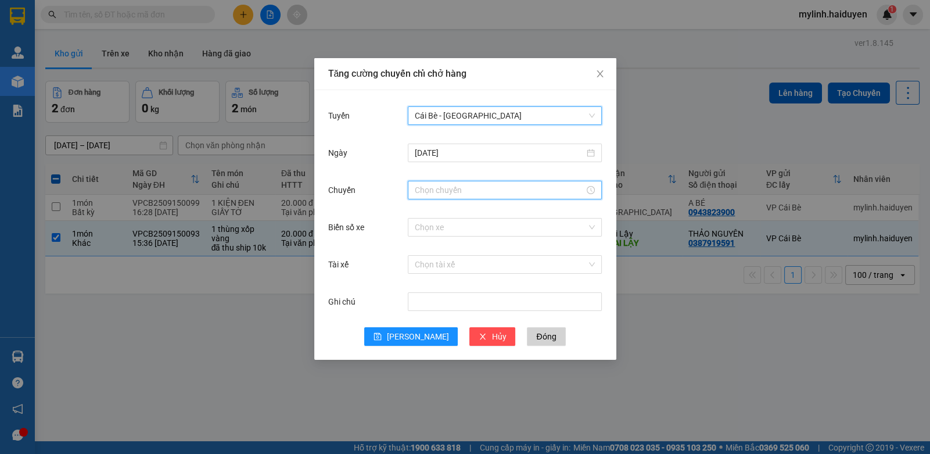
click at [437, 187] on input "Chuyến" at bounding box center [500, 190] width 170 height 13
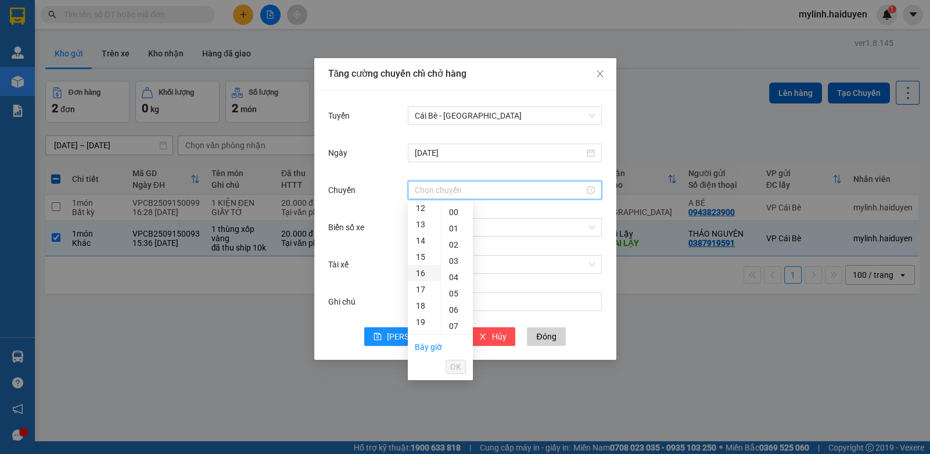
click at [422, 274] on div "16" at bounding box center [424, 273] width 33 height 16
click at [453, 250] on div "31" at bounding box center [457, 252] width 32 height 16
type input "16:31"
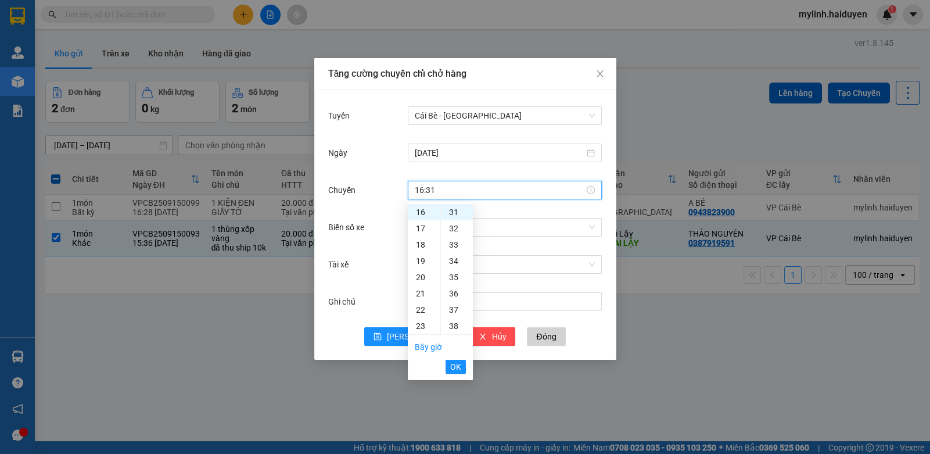
drag, startPoint x: 455, startPoint y: 365, endPoint x: 431, endPoint y: 319, distance: 52.0
click at [455, 365] on span "OK" at bounding box center [455, 366] width 11 height 13
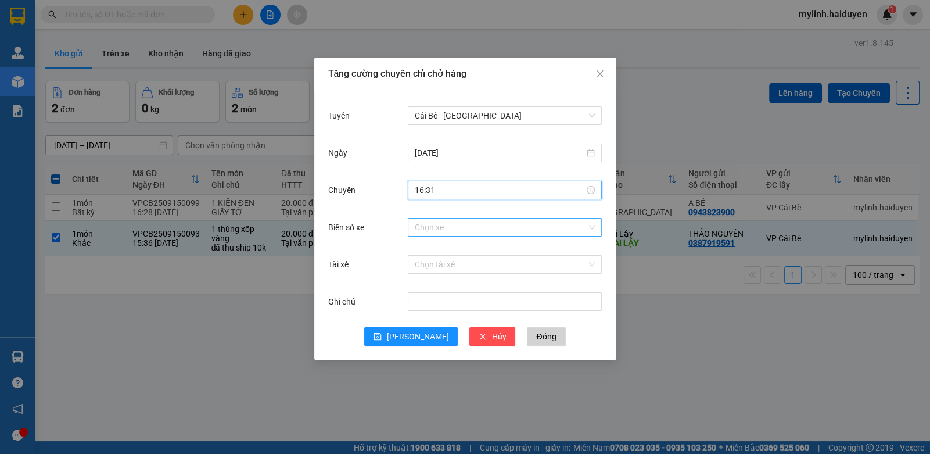
click at [429, 230] on input "Biển số xe" at bounding box center [501, 226] width 172 height 17
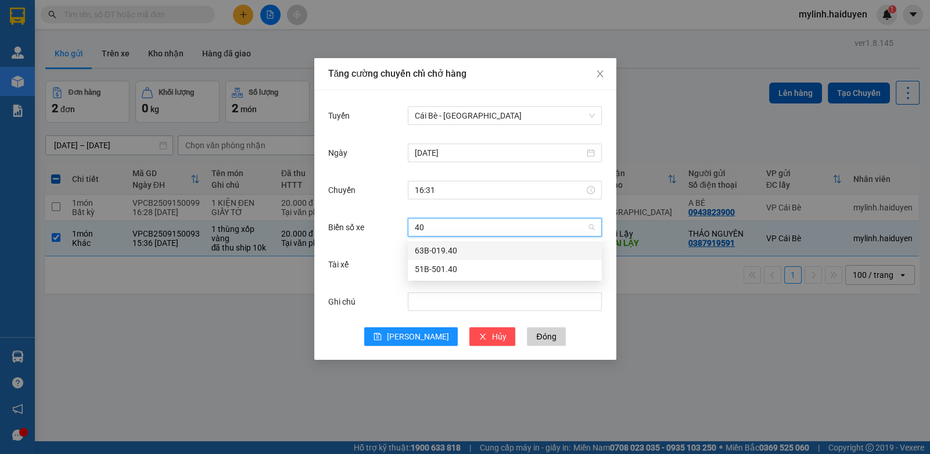
type input "4"
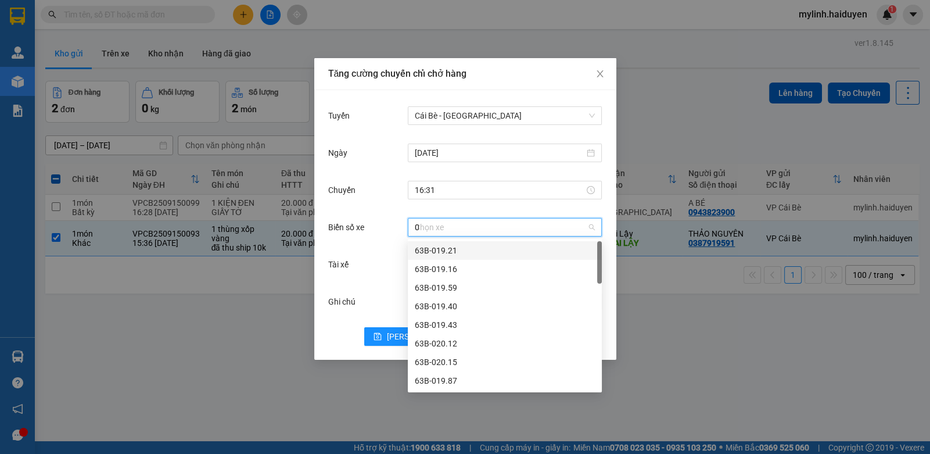
type input "02"
click at [455, 385] on div "63F-004.02" at bounding box center [505, 380] width 180 height 13
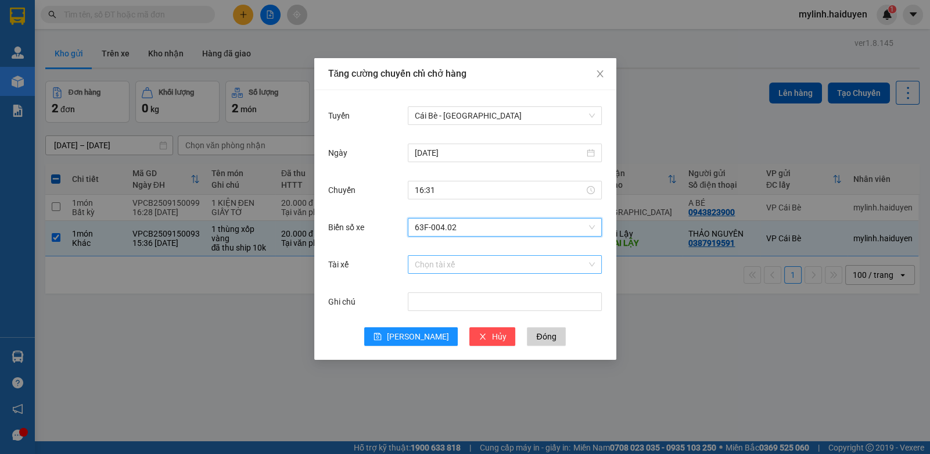
click at [421, 271] on input "Tài xế" at bounding box center [501, 264] width 172 height 17
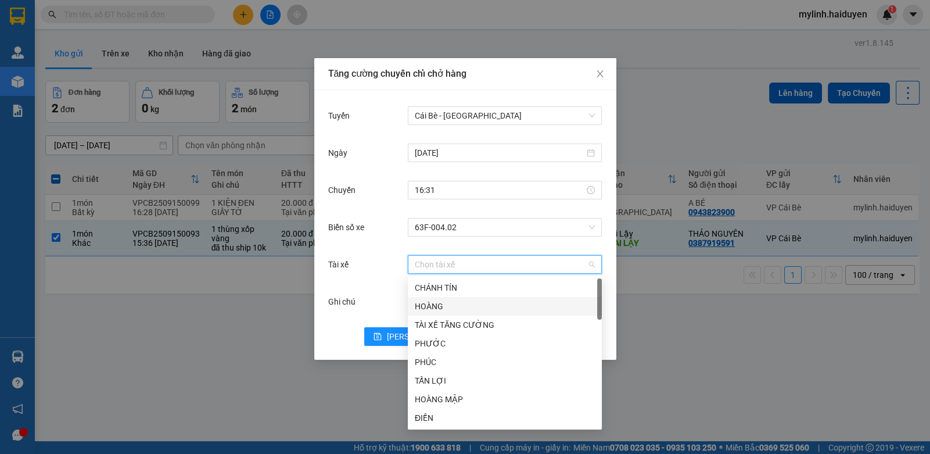
type input "P"
click at [454, 302] on div "PHÚC" at bounding box center [505, 306] width 180 height 13
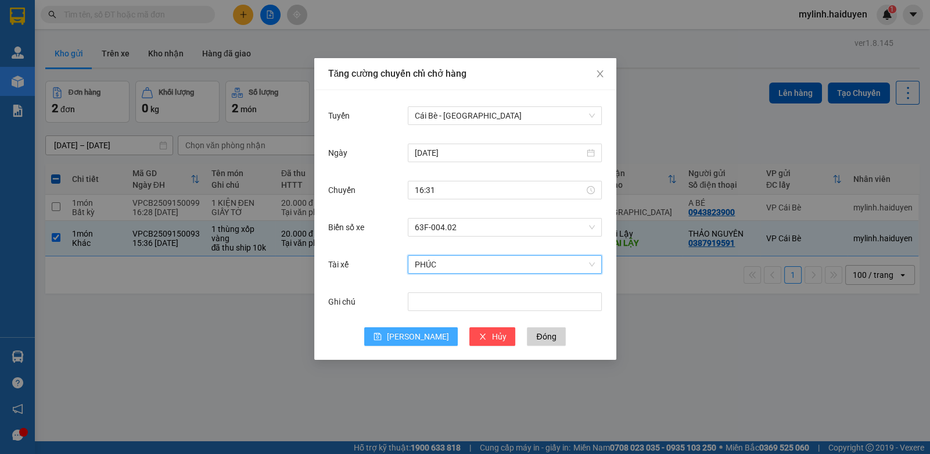
click at [407, 334] on button "Lưu" at bounding box center [411, 336] width 94 height 19
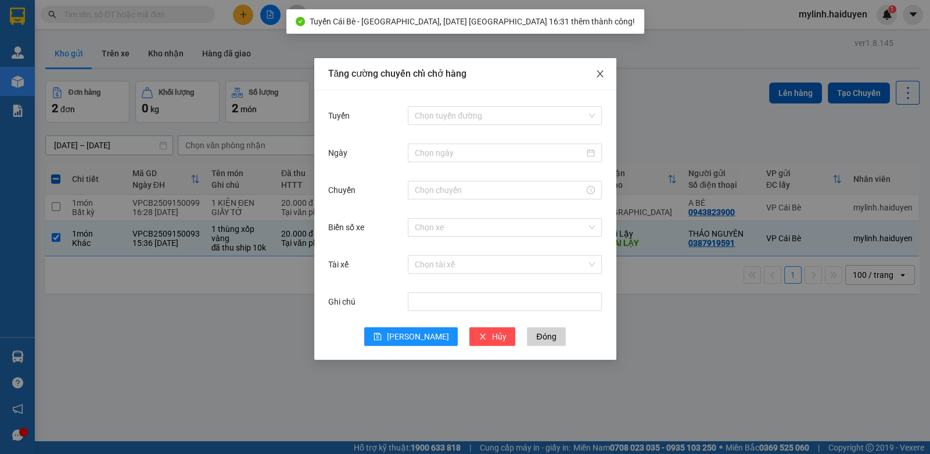
click at [598, 70] on icon "close" at bounding box center [599, 73] width 9 height 9
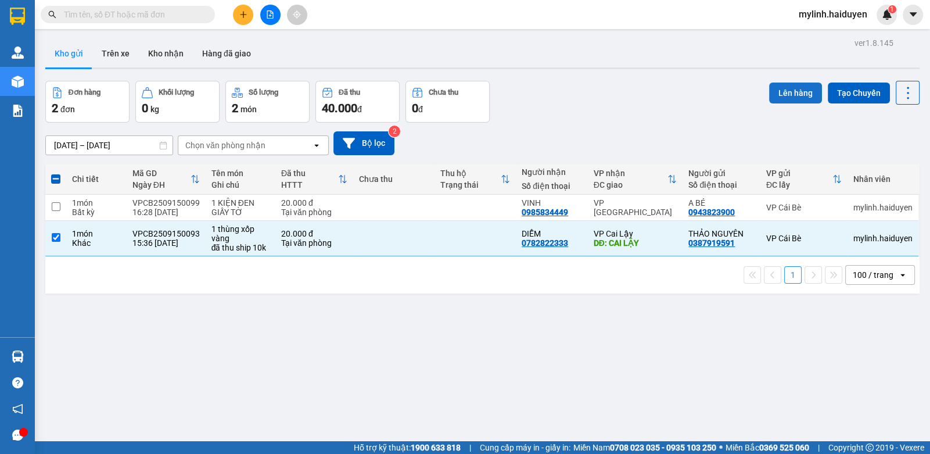
click at [769, 95] on button "Lên hàng" at bounding box center [795, 92] width 53 height 21
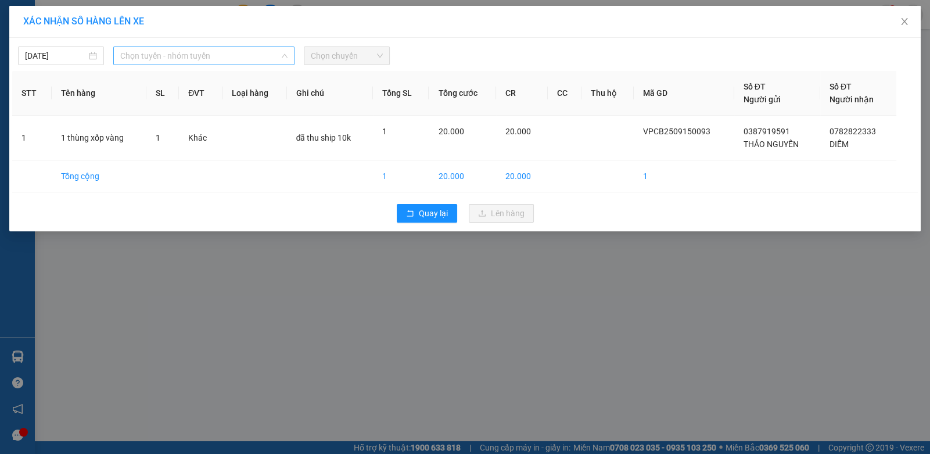
drag, startPoint x: 197, startPoint y: 48, endPoint x: 195, endPoint y: 63, distance: 15.2
click at [197, 49] on span "Chọn tuyến - nhóm tuyến" at bounding box center [203, 55] width 167 height 17
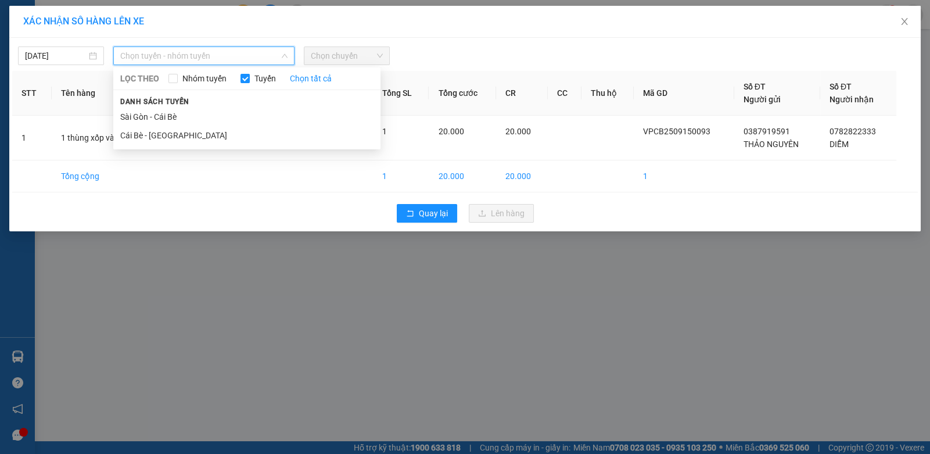
click at [195, 63] on span "Chọn tuyến - nhóm tuyến" at bounding box center [203, 55] width 167 height 17
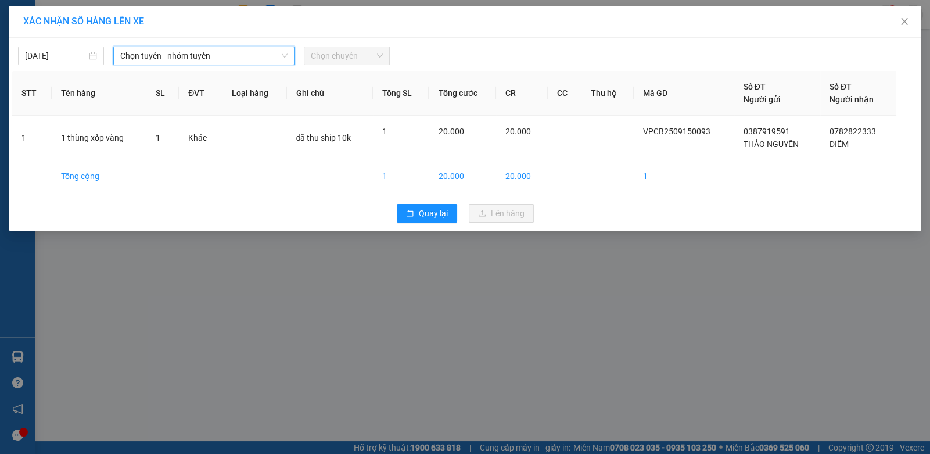
drag, startPoint x: 209, startPoint y: 54, endPoint x: 196, endPoint y: 94, distance: 41.5
click at [209, 55] on span "Chọn tuyến - nhóm tuyến" at bounding box center [203, 55] width 167 height 17
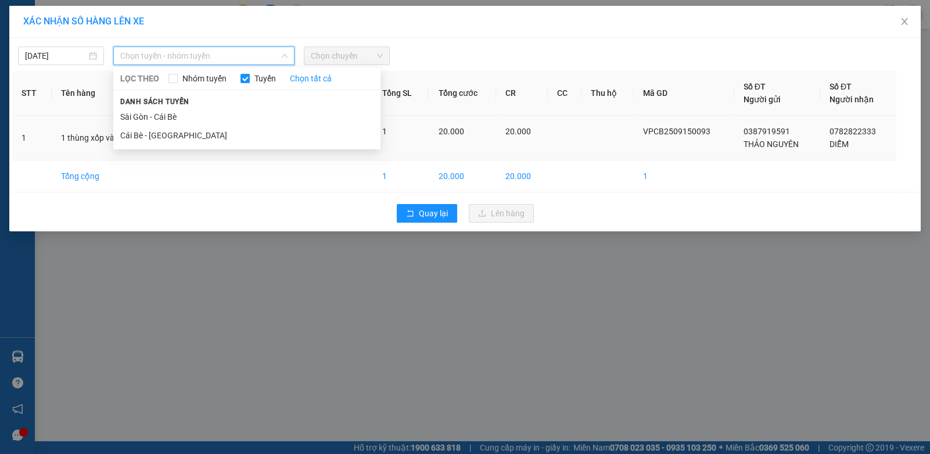
click at [169, 139] on li "Cái Bè - Sài Gòn" at bounding box center [246, 135] width 267 height 19
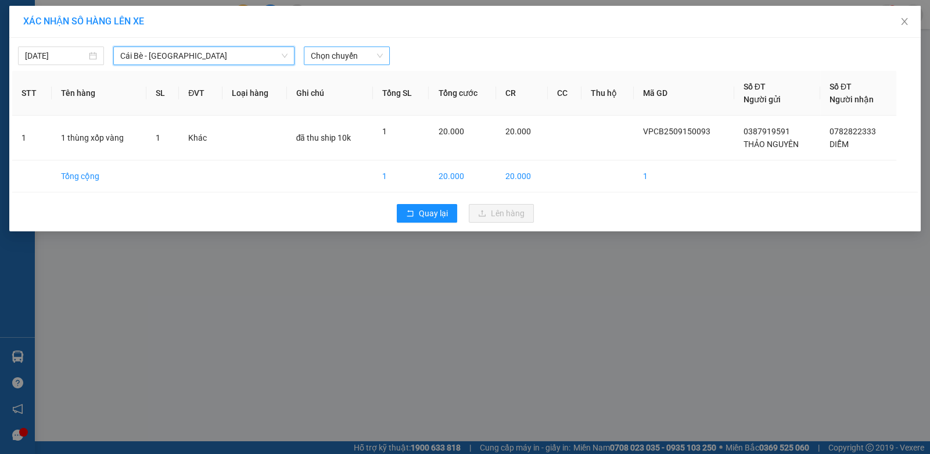
click at [370, 53] on span "Chọn chuyến" at bounding box center [347, 55] width 72 height 17
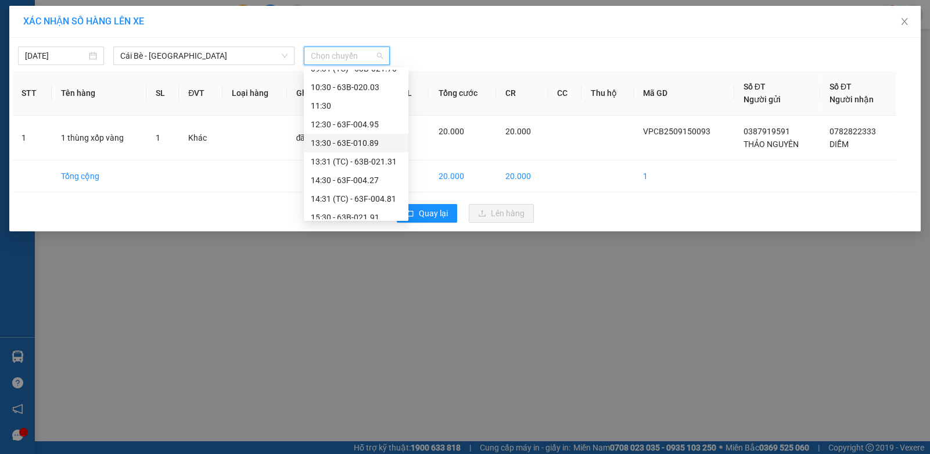
scroll to position [316, 0]
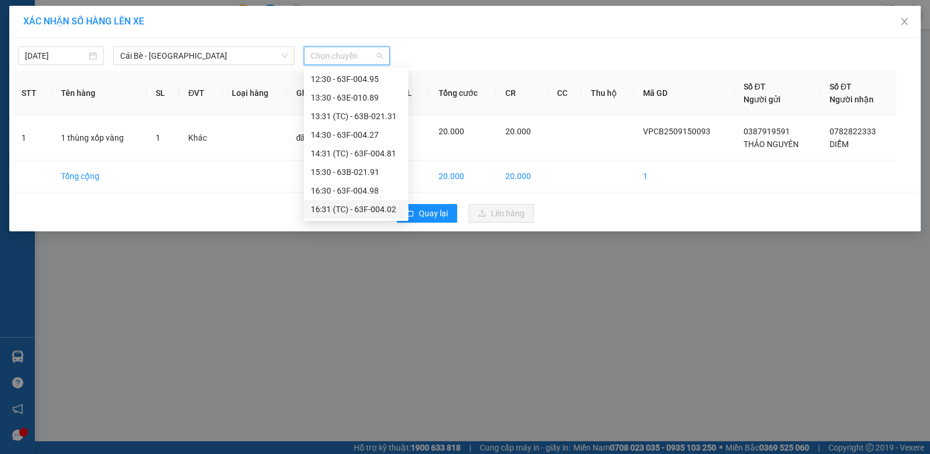
click at [346, 208] on div "16:31 (TC) - 63F-004.02" at bounding box center [356, 209] width 91 height 13
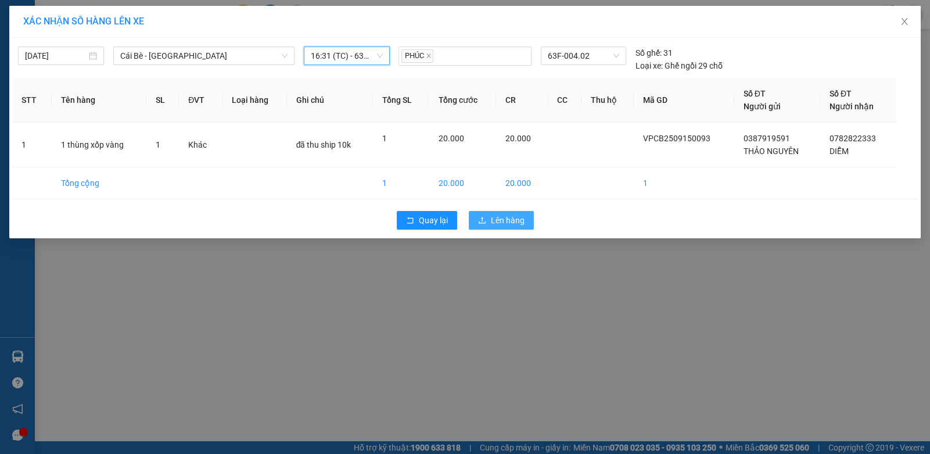
click at [497, 221] on span "Lên hàng" at bounding box center [508, 220] width 34 height 13
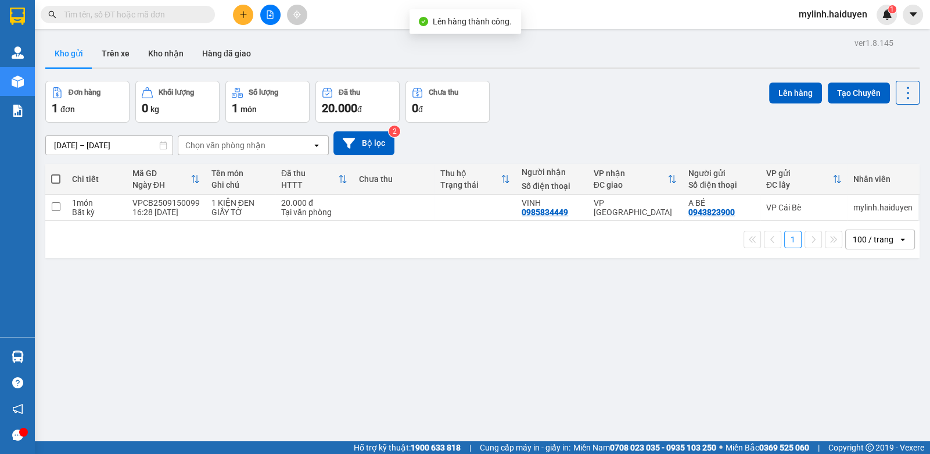
click at [362, 227] on div "1 100 / trang open" at bounding box center [482, 239] width 874 height 37
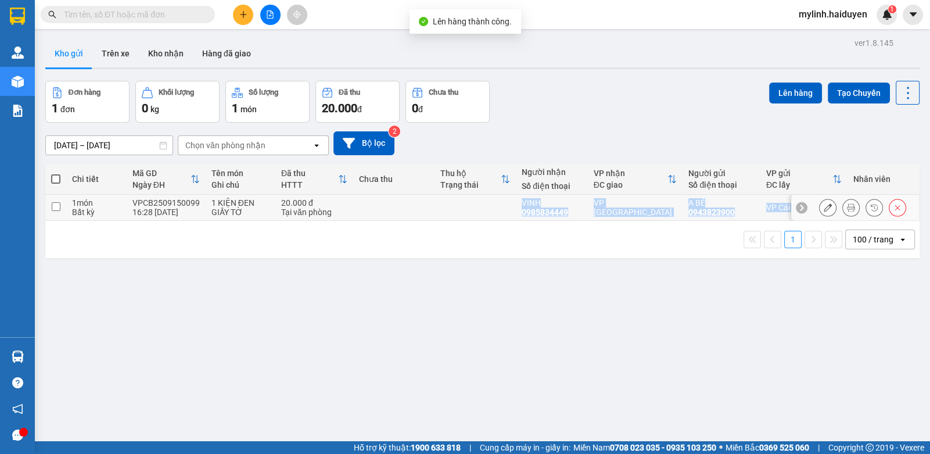
drag, startPoint x: 364, startPoint y: 219, endPoint x: 373, endPoint y: 221, distance: 9.5
click at [372, 221] on div "Chi tiết Mã GD Ngày ĐH Tên món Ghi chú Đã thu HTTT Chưa thu Thu hộ Trạng thái N…" at bounding box center [482, 211] width 874 height 94
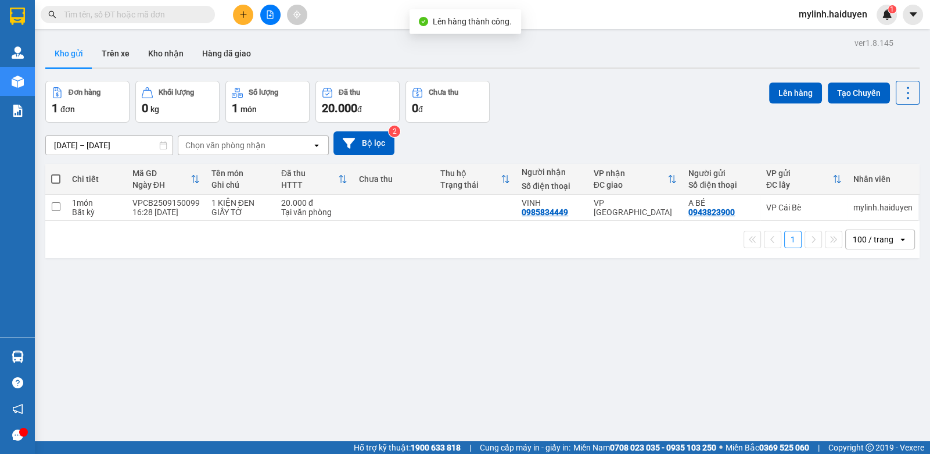
click at [699, 193] on th "Người gửi Số điện thoại" at bounding box center [722, 179] width 78 height 31
click at [698, 198] on div "A BÉ" at bounding box center [721, 202] width 66 height 9
checkbox input "true"
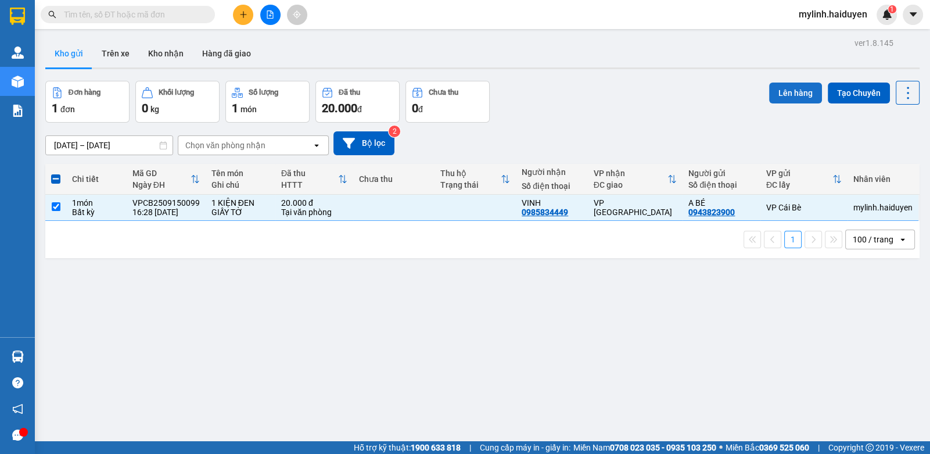
click at [807, 87] on button "Lên hàng" at bounding box center [795, 92] width 53 height 21
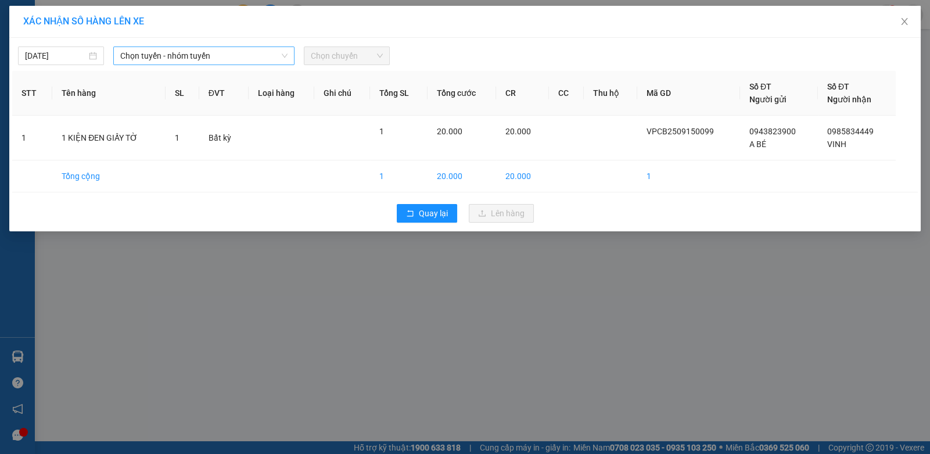
drag, startPoint x: 192, startPoint y: 41, endPoint x: 196, endPoint y: 50, distance: 9.6
click at [193, 43] on div "15/09/2025 Chọn tuyến - nhóm tuyến Chọn chuyến" at bounding box center [465, 53] width 906 height 24
drag, startPoint x: 196, startPoint y: 50, endPoint x: 202, endPoint y: 59, distance: 10.5
click at [196, 51] on span "Chọn tuyến - nhóm tuyến" at bounding box center [203, 55] width 167 height 17
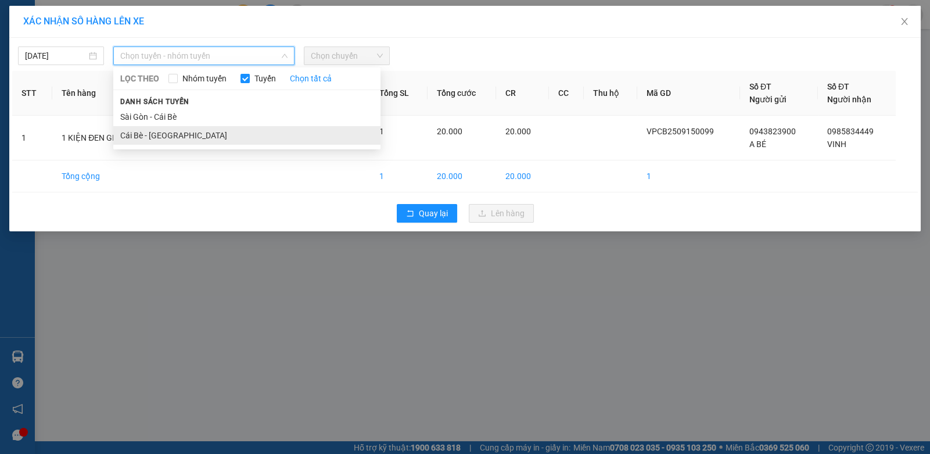
click at [135, 128] on li "Cái Bè - Sài Gòn" at bounding box center [246, 135] width 267 height 19
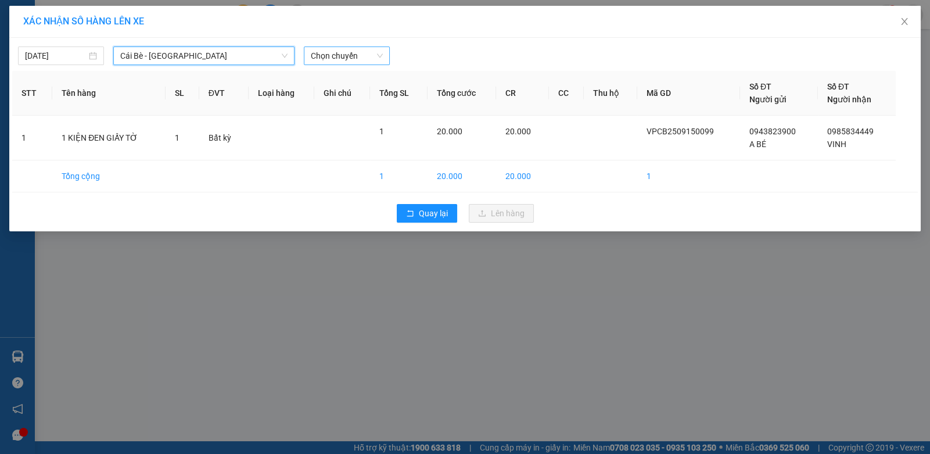
click at [356, 58] on span "Chọn chuyến" at bounding box center [347, 55] width 72 height 17
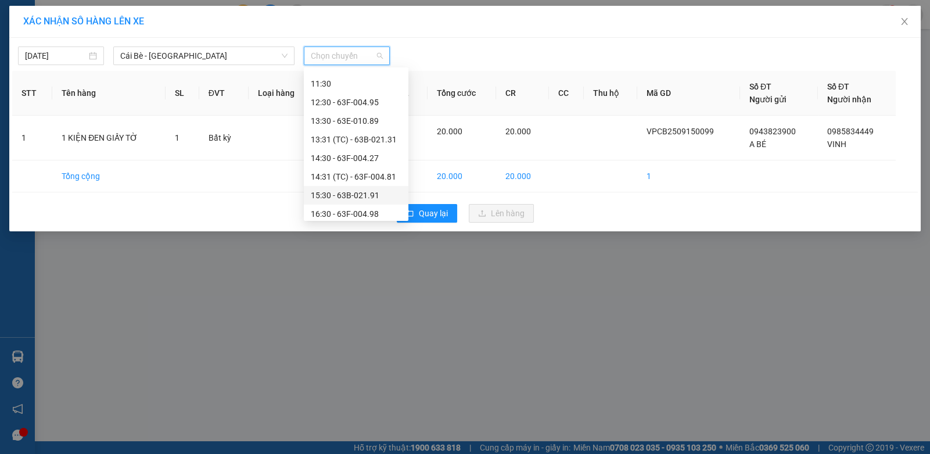
scroll to position [316, 0]
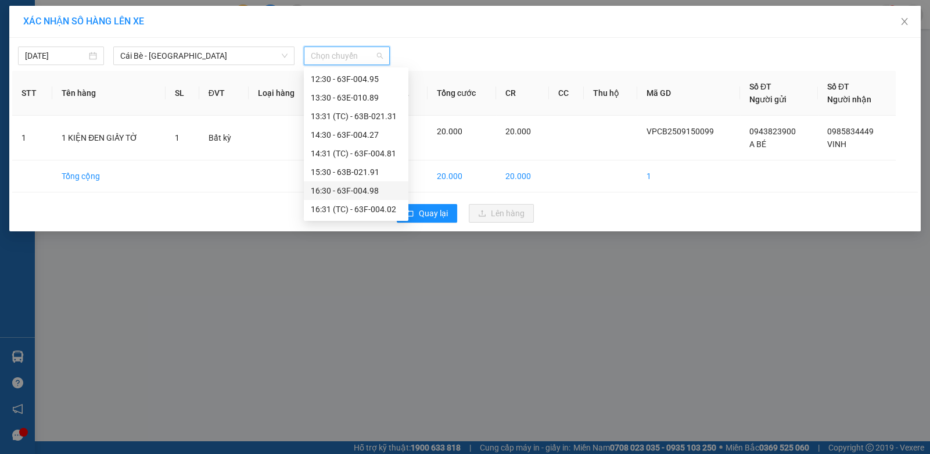
click at [360, 191] on div "16:30 - 63F-004.98" at bounding box center [356, 190] width 91 height 13
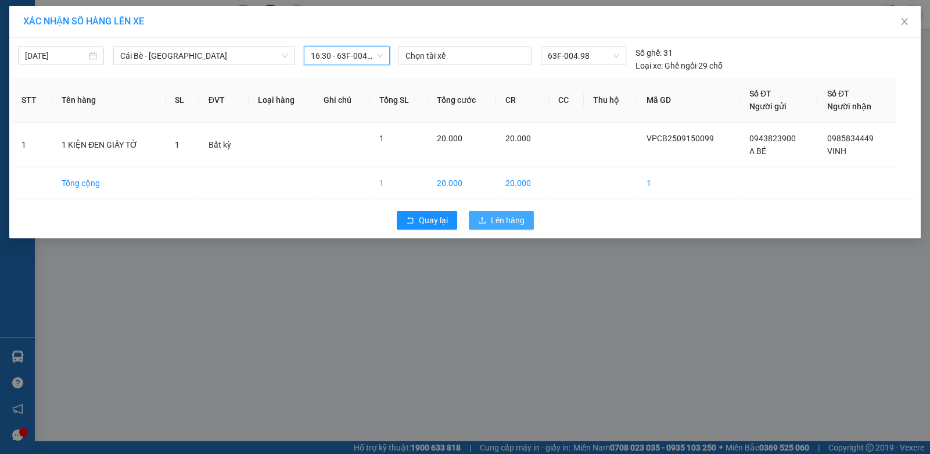
click at [488, 216] on button "Lên hàng" at bounding box center [501, 220] width 65 height 19
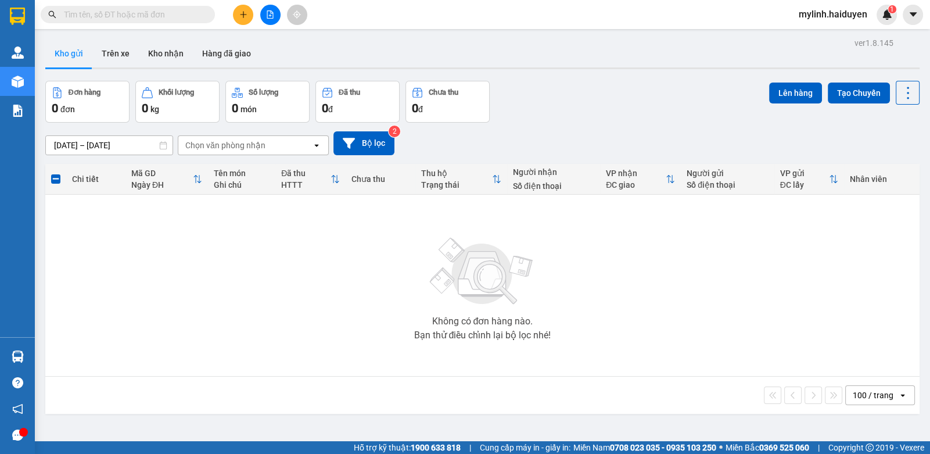
click at [176, 16] on input "text" at bounding box center [132, 14] width 137 height 13
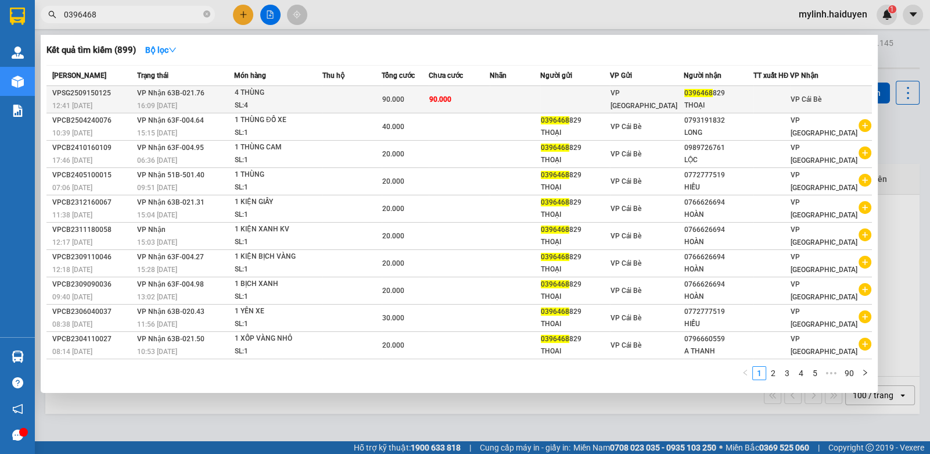
type input "0396468"
click at [423, 103] on div "90.000" at bounding box center [405, 99] width 46 height 13
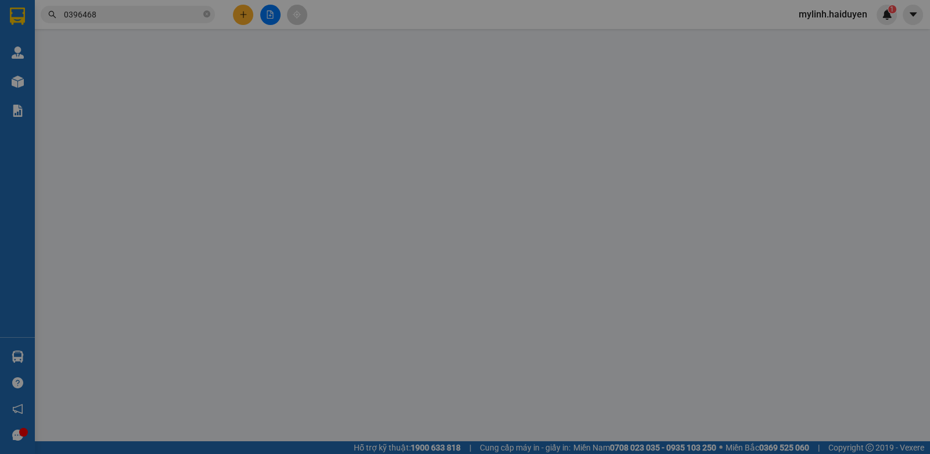
type input "0396468829"
type input "THOẠI"
type input "90.000"
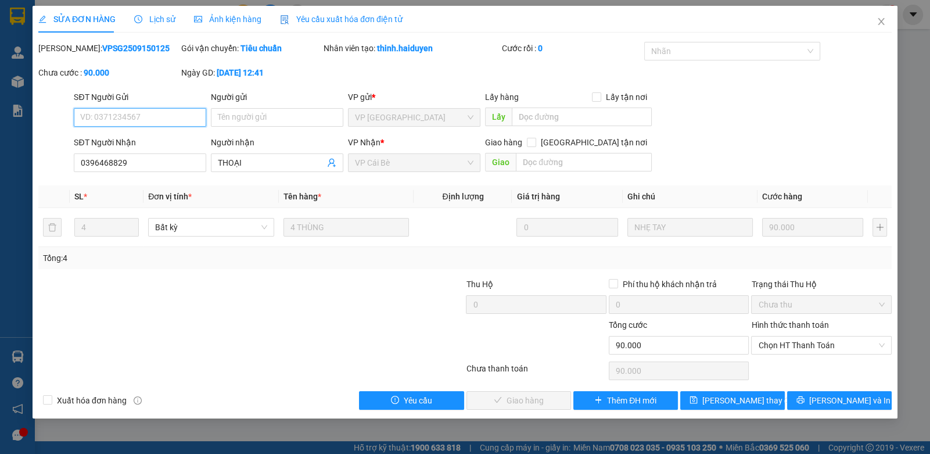
drag, startPoint x: 795, startPoint y: 347, endPoint x: 791, endPoint y: 361, distance: 14.5
click at [795, 350] on span "Chọn HT Thanh Toán" at bounding box center [821, 344] width 126 height 17
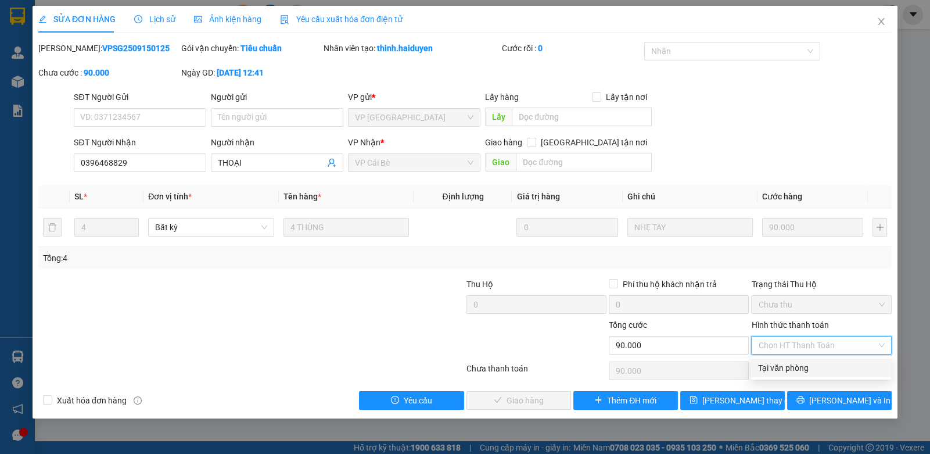
click at [791, 371] on div "Tại văn phòng" at bounding box center [821, 367] width 126 height 13
type input "0"
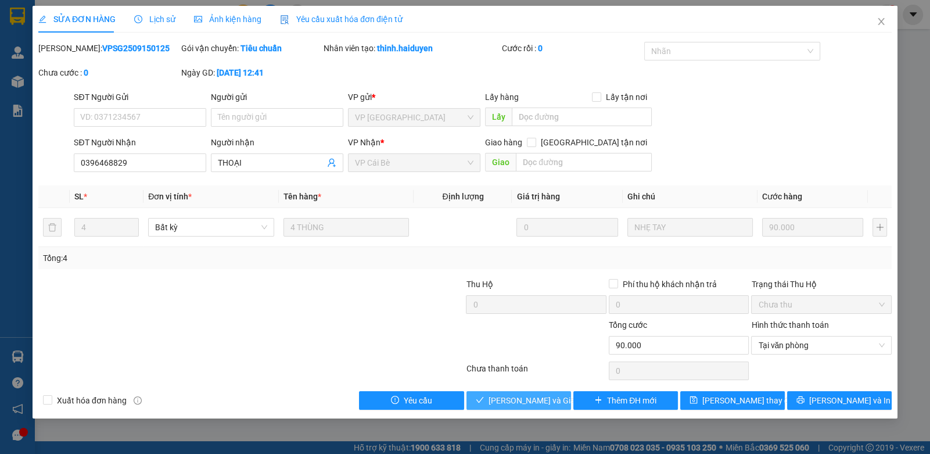
click at [545, 403] on span "Lưu và Giao hàng" at bounding box center [545, 400] width 112 height 13
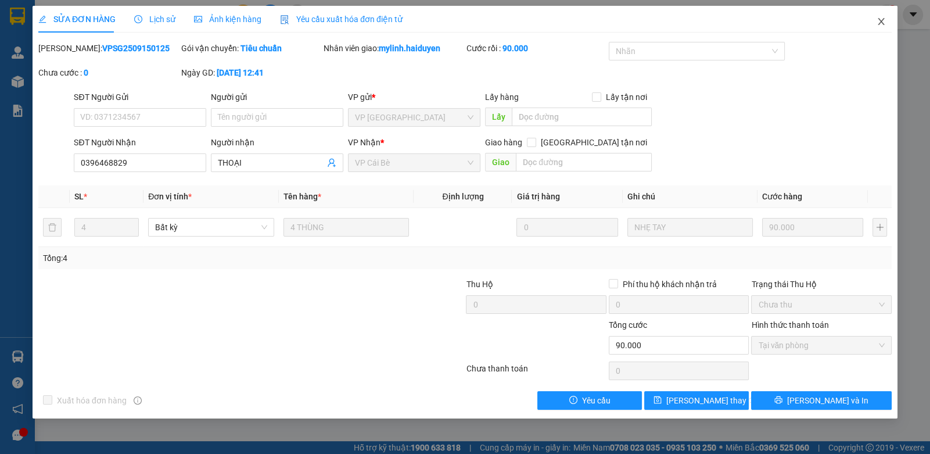
click at [878, 21] on icon "close" at bounding box center [881, 21] width 9 height 9
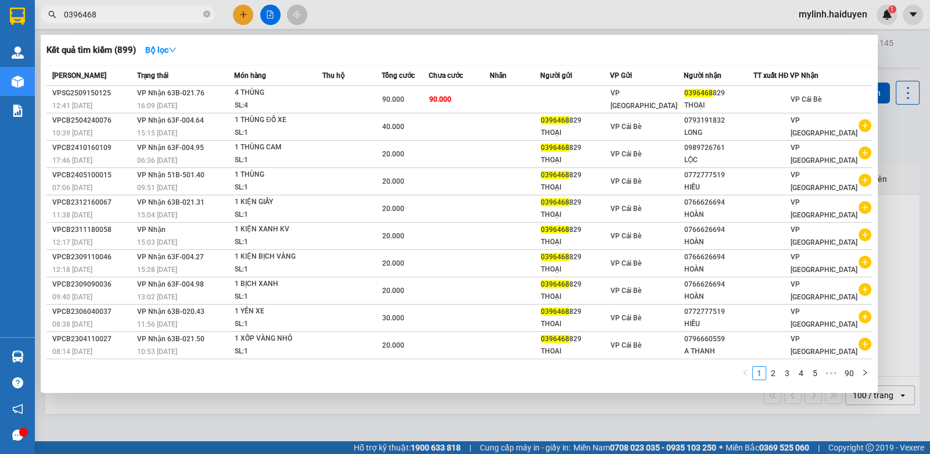
drag, startPoint x: 206, startPoint y: 13, endPoint x: 200, endPoint y: 9, distance: 7.4
click at [200, 9] on span "0396468" at bounding box center [128, 14] width 174 height 17
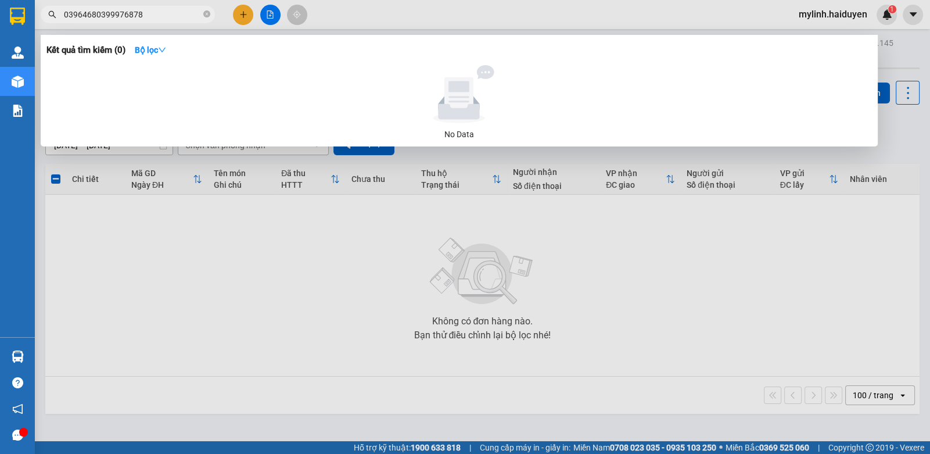
drag, startPoint x: 92, startPoint y: 16, endPoint x: 72, endPoint y: 20, distance: 20.3
click at [38, 16] on div "03964680399976878" at bounding box center [113, 14] width 227 height 17
click at [67, 17] on input "80399976878" at bounding box center [132, 14] width 137 height 13
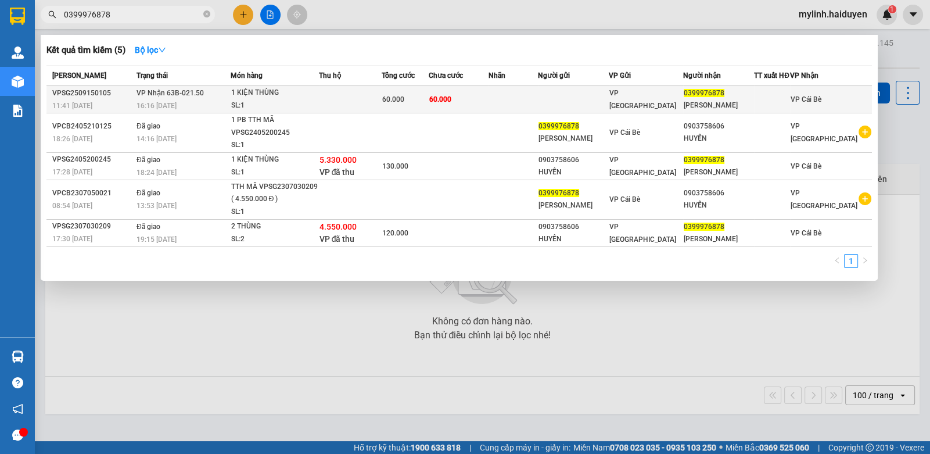
type input "0399976878"
click at [424, 102] on div "60.000" at bounding box center [405, 99] width 46 height 13
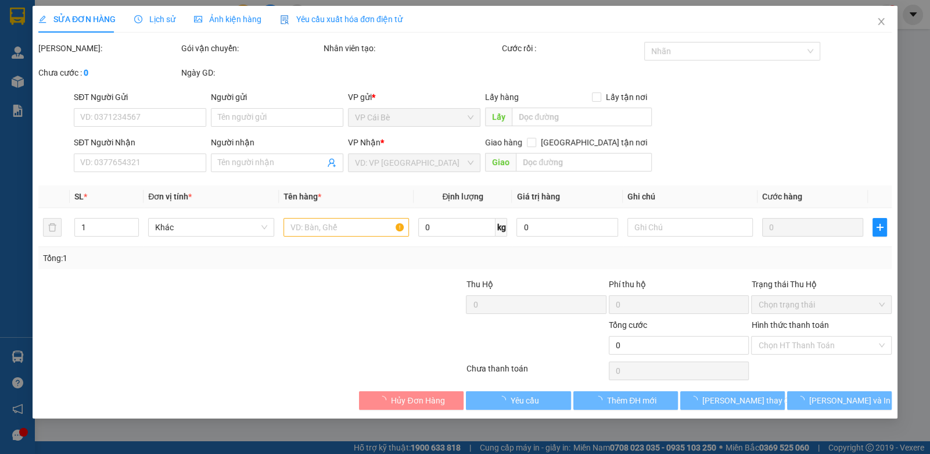
type input "0399976878"
type input "NAM NGUYỄN"
type input "60.000"
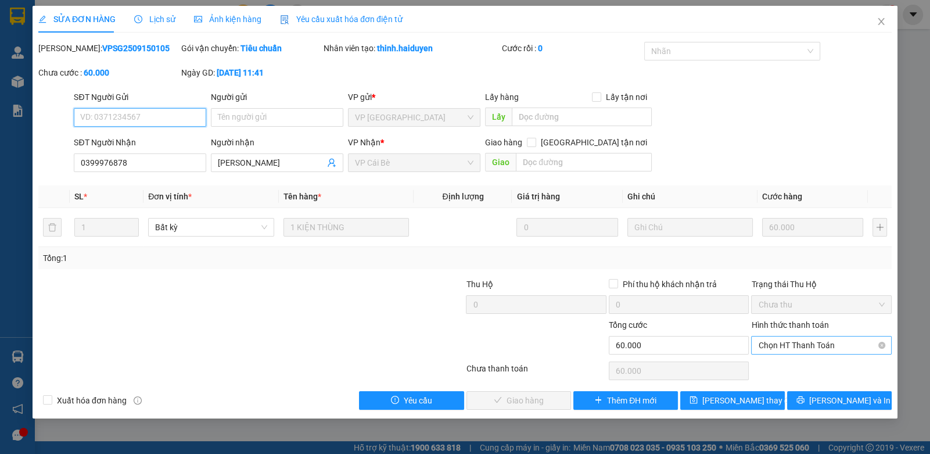
click at [771, 349] on span "Chọn HT Thanh Toán" at bounding box center [821, 344] width 126 height 17
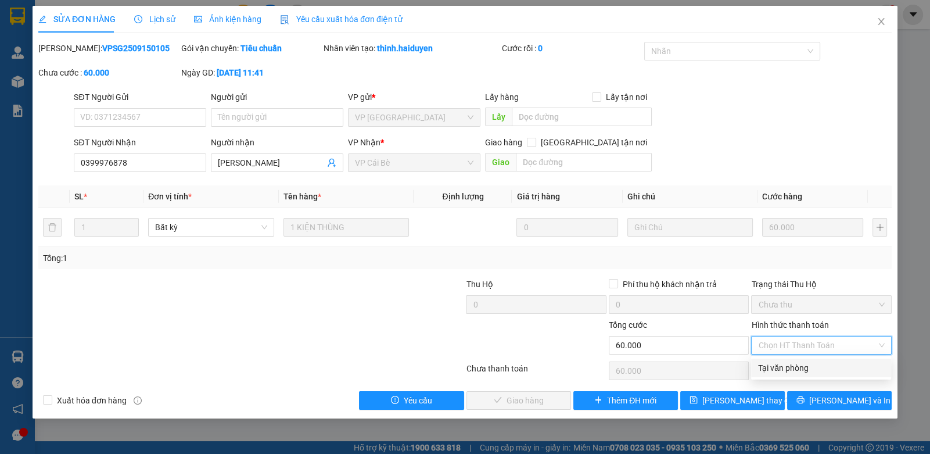
drag, startPoint x: 764, startPoint y: 362, endPoint x: 758, endPoint y: 365, distance: 6.5
click at [762, 363] on div "Tại văn phòng" at bounding box center [821, 367] width 126 height 13
type input "0"
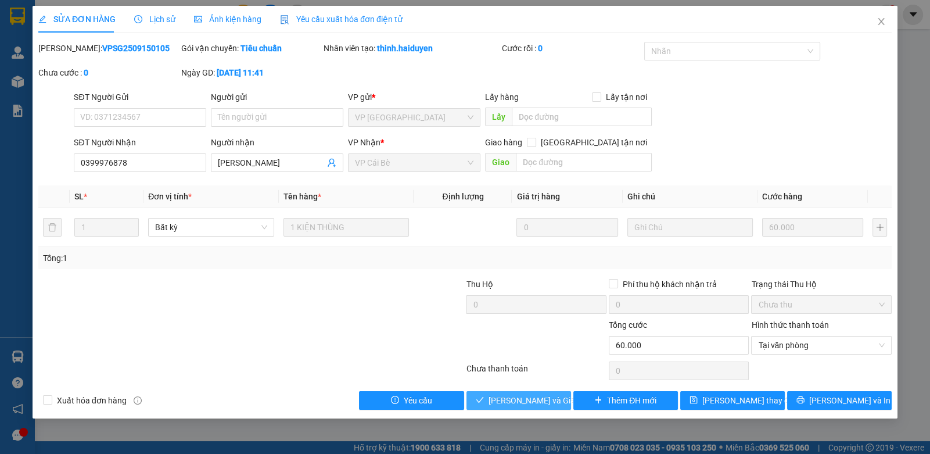
click at [552, 397] on span "Lưu và Giao hàng" at bounding box center [545, 400] width 112 height 13
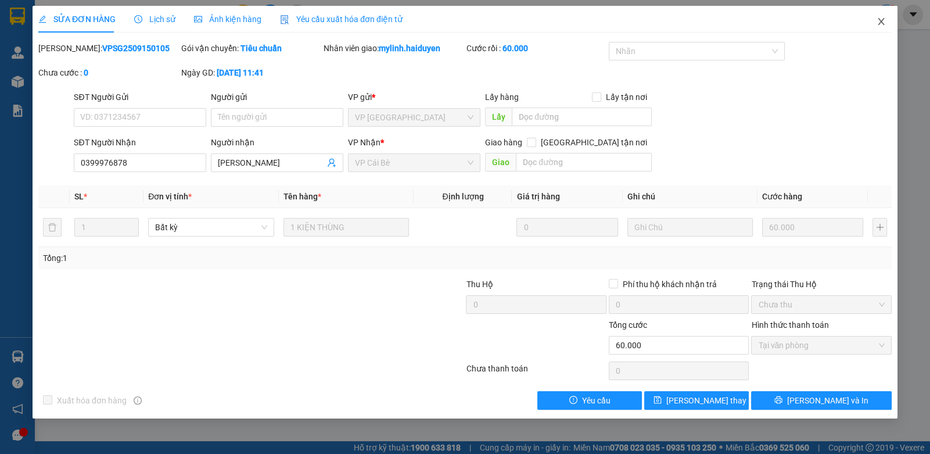
click at [880, 19] on icon "close" at bounding box center [881, 21] width 9 height 9
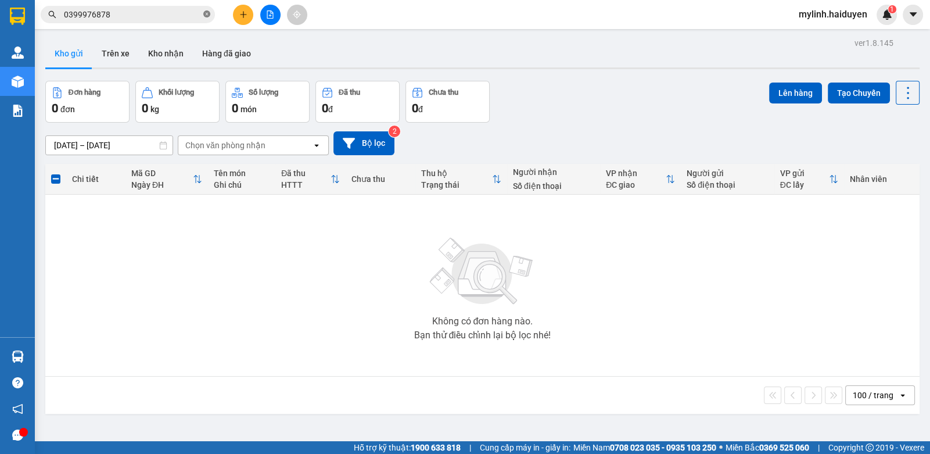
click at [207, 16] on icon "close-circle" at bounding box center [206, 13] width 7 height 7
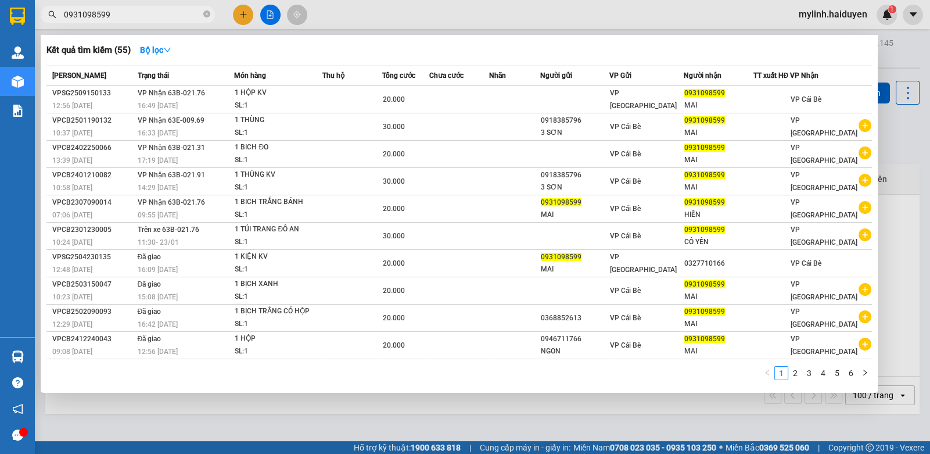
type input "0931098599"
click at [250, 16] on div at bounding box center [465, 227] width 930 height 454
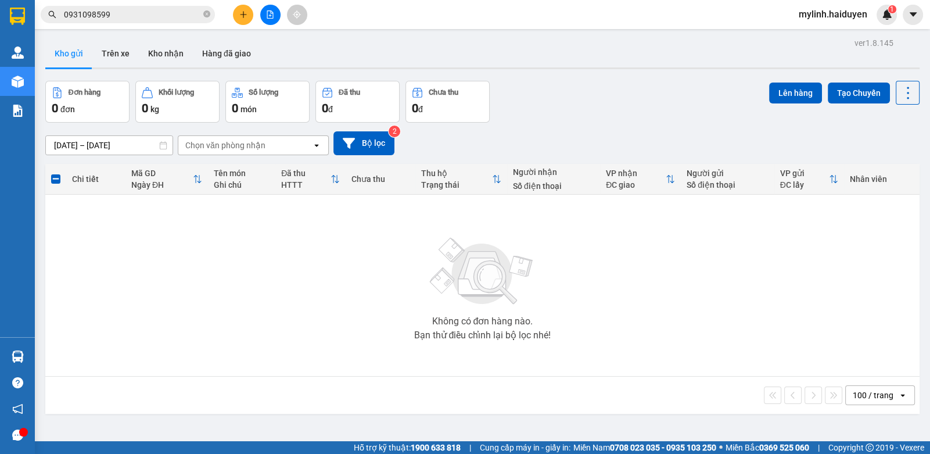
click at [243, 15] on icon "plus" at bounding box center [243, 14] width 6 height 1
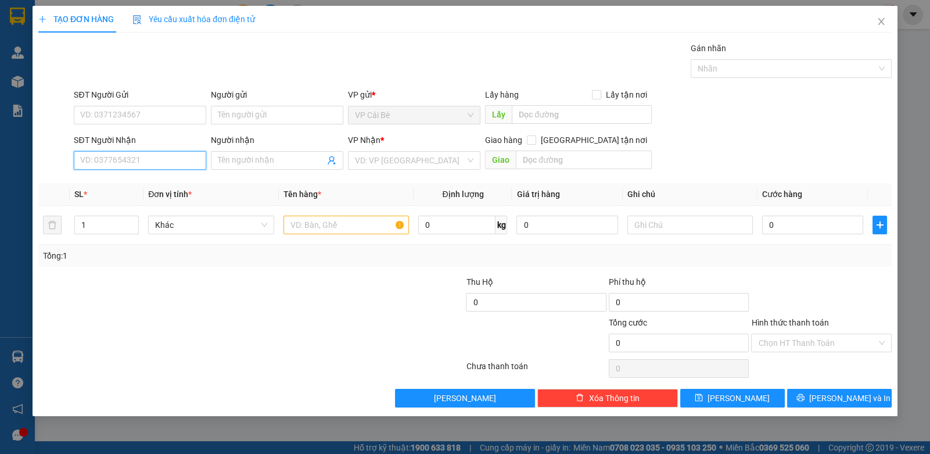
click at [159, 164] on input "SĐT Người Nhận" at bounding box center [140, 160] width 132 height 19
type input "0907040451"
click at [160, 183] on div "0907040451 - TÚ" at bounding box center [140, 183] width 118 height 13
type input "TÚ"
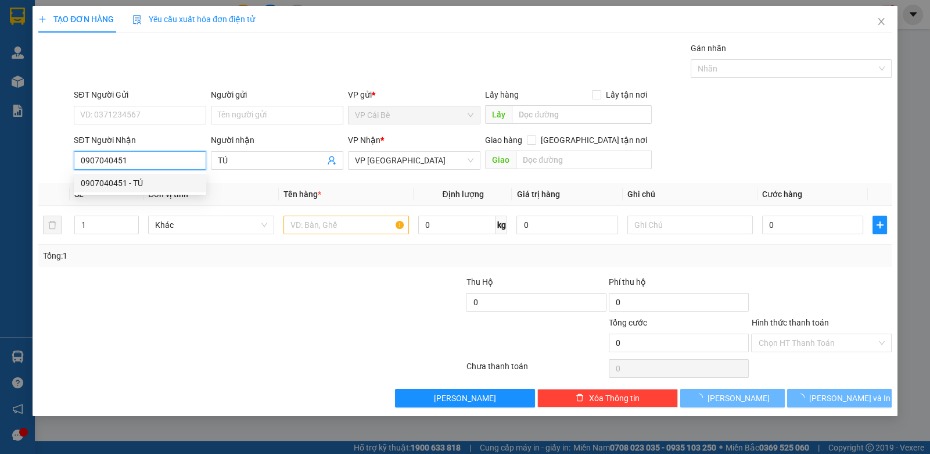
type input "30.000"
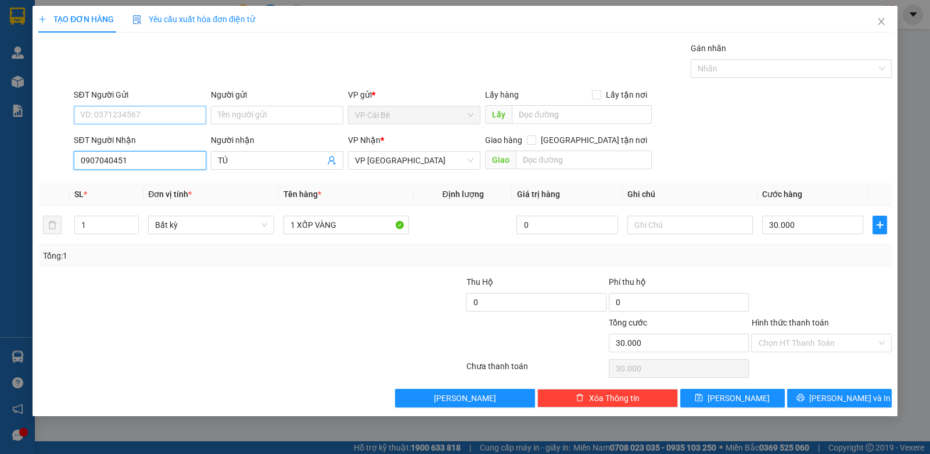
type input "0907040451"
drag, startPoint x: 168, startPoint y: 118, endPoint x: 174, endPoint y: 124, distance: 8.6
click at [168, 118] on input "SĐT Người Gửi" at bounding box center [140, 115] width 132 height 19
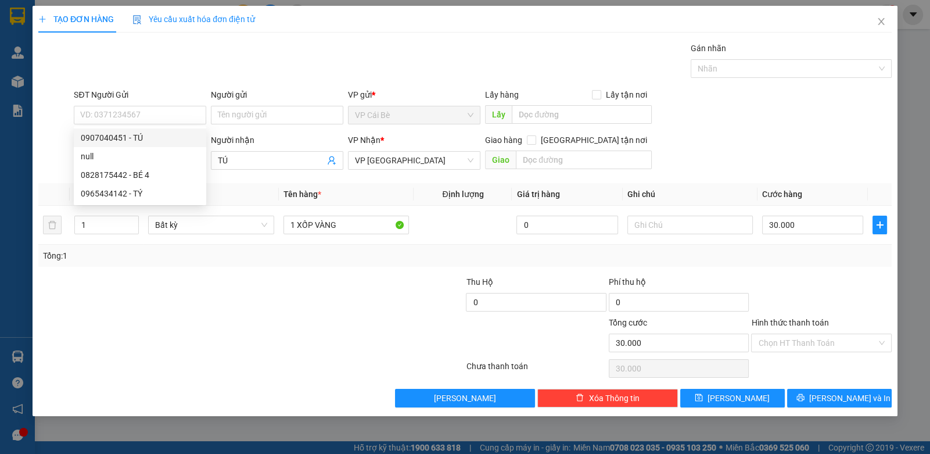
click at [202, 79] on div "Gói vận chuyển * Tiêu chuẩn Gán nhãn Nhãn" at bounding box center [482, 62] width 823 height 41
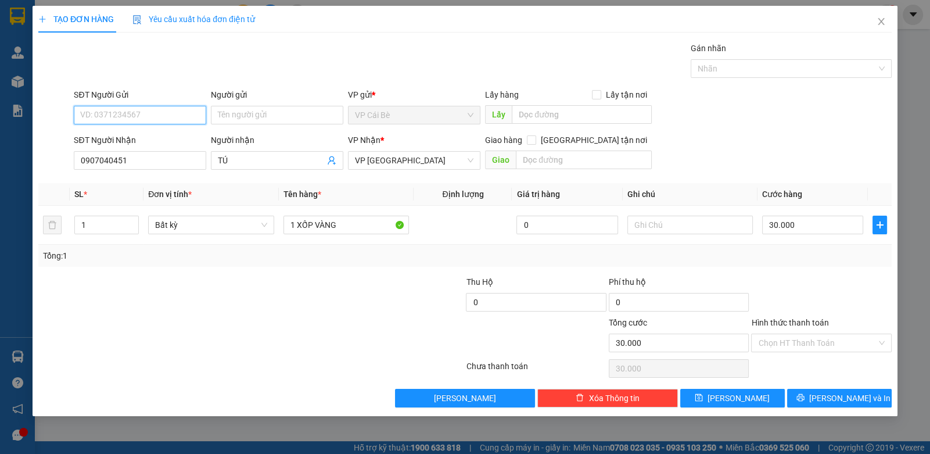
click at [195, 109] on input "SĐT Người Gửi" at bounding box center [140, 115] width 132 height 19
drag, startPoint x: 168, startPoint y: 132, endPoint x: 181, endPoint y: 112, distance: 24.0
click at [166, 120] on body "Kết quả tìm kiếm ( 55 ) Bộ lọc Mã ĐH Trạng thái Món hàng Thu hộ Tổng cước Chưa …" at bounding box center [465, 227] width 930 height 454
type input "03427922"
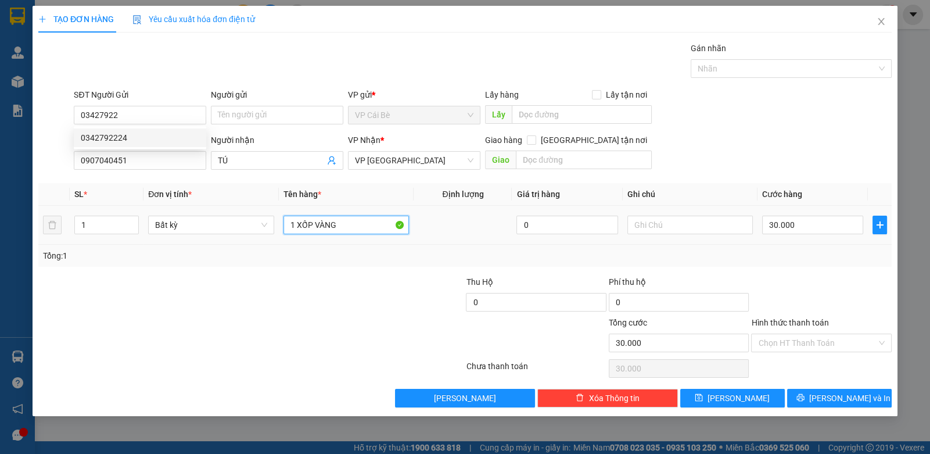
click at [357, 231] on input "1 XỐP VÀNG" at bounding box center [346, 225] width 126 height 19
click at [358, 226] on input "1 XỐP VÀNG" at bounding box center [346, 225] width 126 height 19
drag, startPoint x: 319, startPoint y: 236, endPoint x: 301, endPoint y: 241, distance: 19.2
click at [299, 242] on td "1 XỐP VÀNG" at bounding box center [346, 225] width 135 height 39
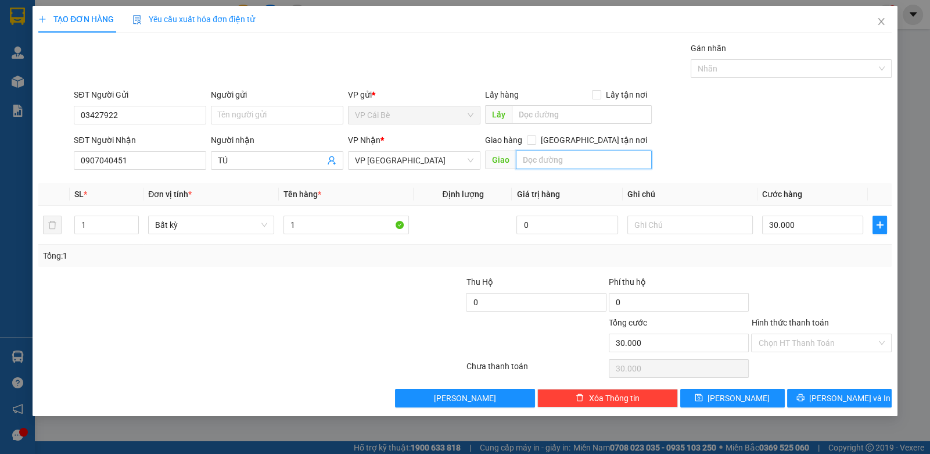
drag, startPoint x: 613, startPoint y: 166, endPoint x: 617, endPoint y: 173, distance: 7.9
click at [612, 166] on input "text" at bounding box center [584, 159] width 136 height 19
click at [590, 153] on input "text" at bounding box center [584, 159] width 136 height 19
drag, startPoint x: 779, startPoint y: 144, endPoint x: 659, endPoint y: 153, distance: 120.6
click at [748, 149] on div "SĐT Người Nhận 0907040451 Người nhận TÚ VP Nhận * VP Sài Gòn Giao hàng Giao tận…" at bounding box center [482, 154] width 823 height 41
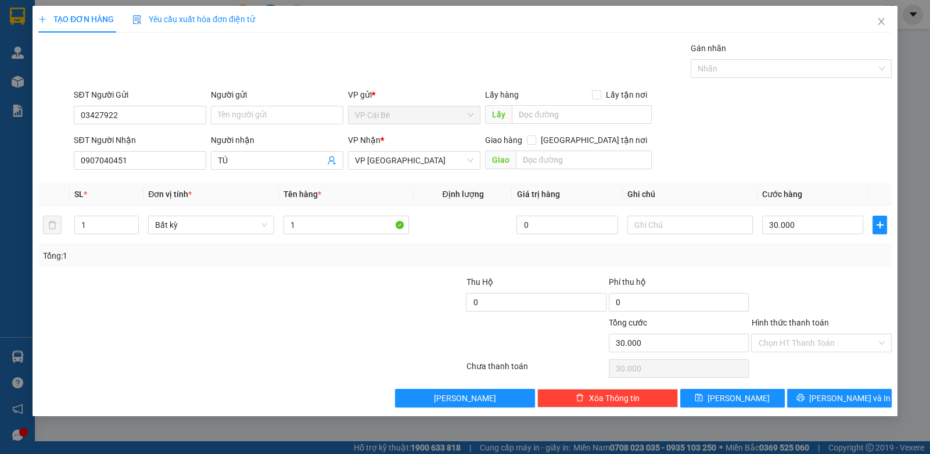
click at [636, 148] on div "Giao hàng Giao tận nơi" at bounding box center [568, 142] width 167 height 17
drag, startPoint x: 640, startPoint y: 152, endPoint x: 680, endPoint y: 156, distance: 40.2
click at [640, 152] on input "text" at bounding box center [584, 159] width 136 height 19
drag, startPoint x: 546, startPoint y: 167, endPoint x: 590, endPoint y: 164, distance: 44.2
click at [547, 167] on input "text" at bounding box center [584, 159] width 136 height 19
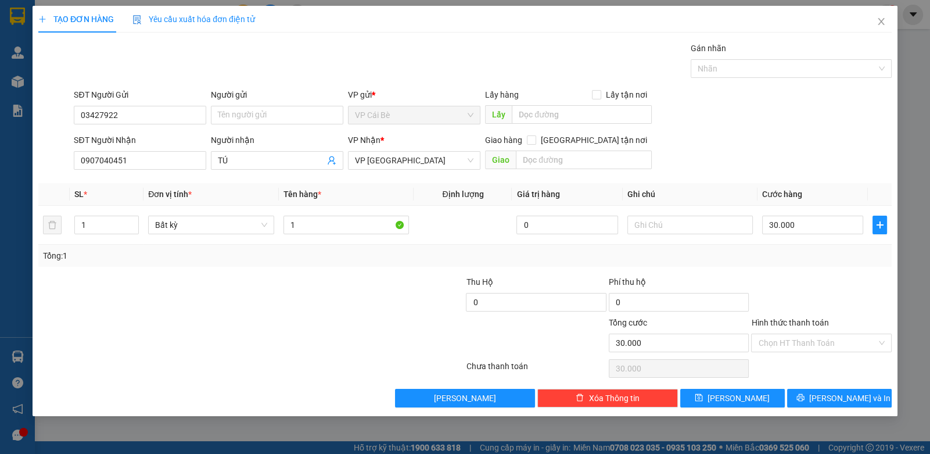
click at [655, 159] on div "SĐT Người Nhận 0907040451 Người nhận TÚ VP Nhận * VP Sài Gòn Giao hàng Giao tận…" at bounding box center [482, 154] width 823 height 41
drag, startPoint x: 622, startPoint y: 163, endPoint x: 663, endPoint y: 178, distance: 43.2
click at [622, 163] on input "text" at bounding box center [584, 159] width 136 height 19
click at [329, 222] on input "1" at bounding box center [346, 225] width 126 height 19
type input "1 THÙNG"
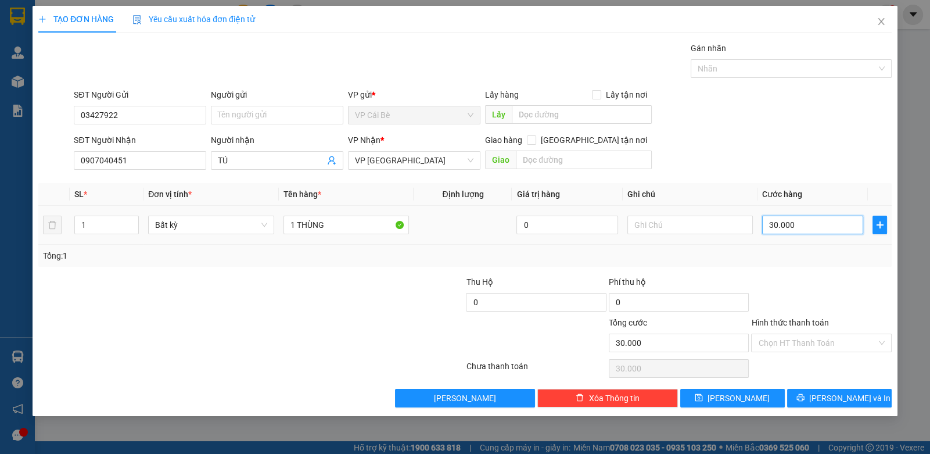
drag, startPoint x: 838, startPoint y: 221, endPoint x: 848, endPoint y: 221, distance: 9.9
click at [837, 221] on input "30.000" at bounding box center [812, 225] width 101 height 19
type input "2"
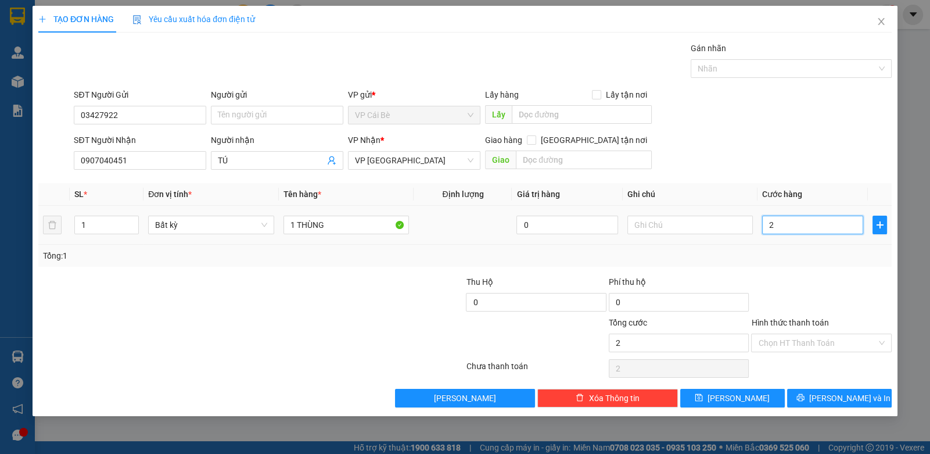
type input "20"
type input "20.000"
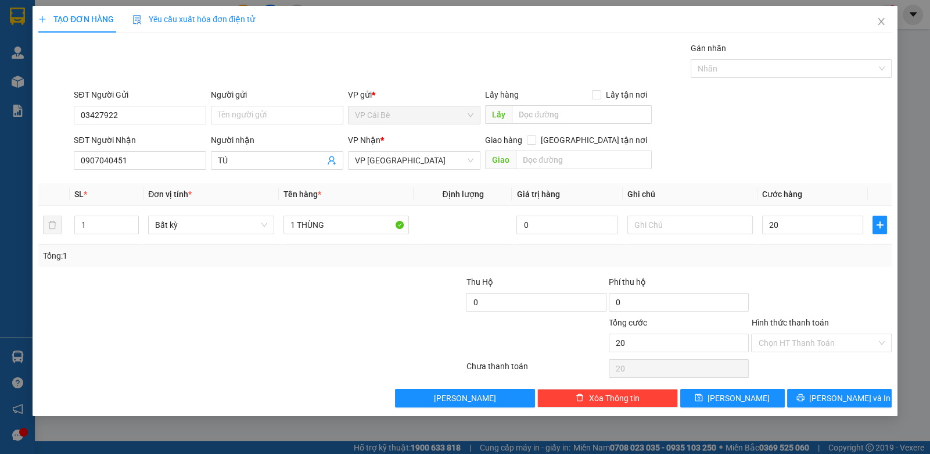
type input "20.000"
drag, startPoint x: 835, startPoint y: 278, endPoint x: 835, endPoint y: 326, distance: 47.6
click at [836, 282] on div at bounding box center [821, 295] width 142 height 41
drag, startPoint x: 828, startPoint y: 336, endPoint x: 828, endPoint y: 359, distance: 22.7
click at [828, 337] on input "Hình thức thanh toán" at bounding box center [817, 342] width 118 height 17
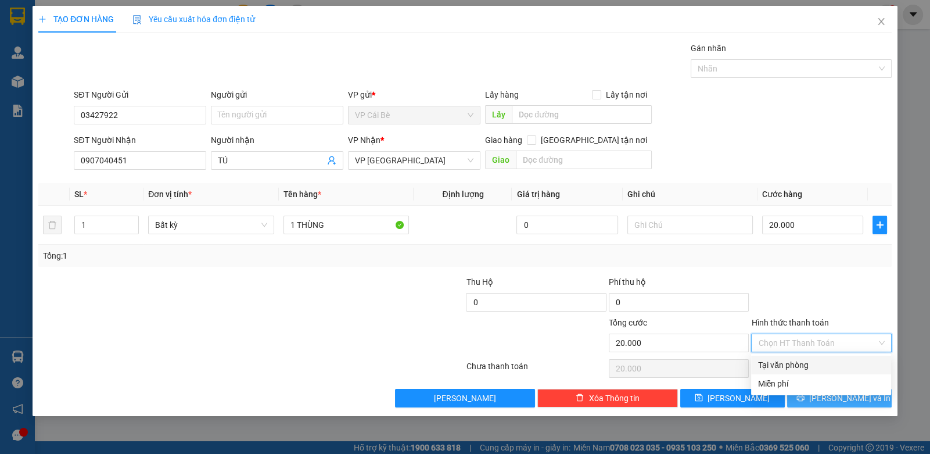
drag, startPoint x: 828, startPoint y: 360, endPoint x: 832, endPoint y: 388, distance: 28.8
click at [828, 362] on div "Tại văn phòng" at bounding box center [821, 364] width 126 height 13
type input "0"
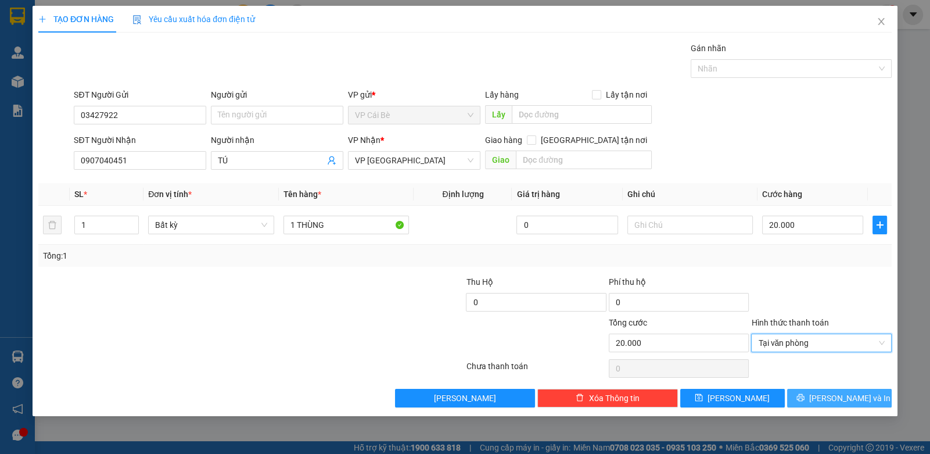
click at [832, 392] on span "[PERSON_NAME] và In" at bounding box center [849, 398] width 81 height 13
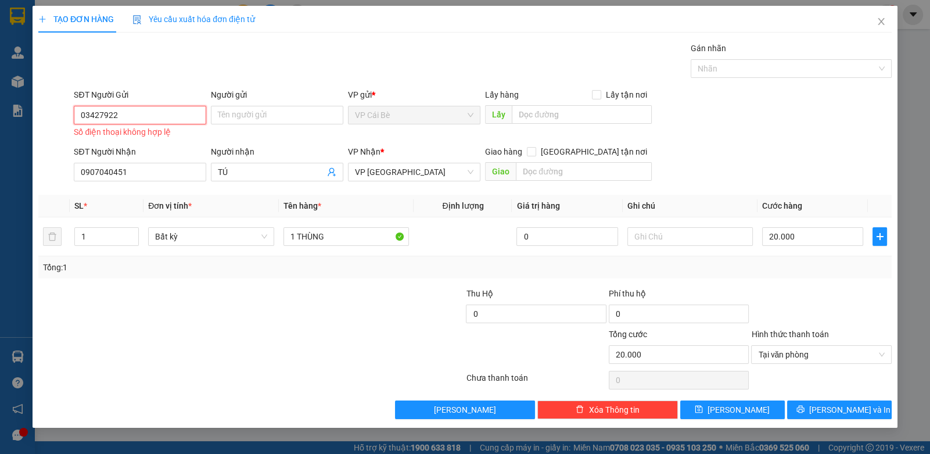
click at [168, 118] on input "03427922" at bounding box center [140, 115] width 132 height 19
click at [135, 138] on div "0342792224" at bounding box center [140, 137] width 118 height 13
type input "0342792224"
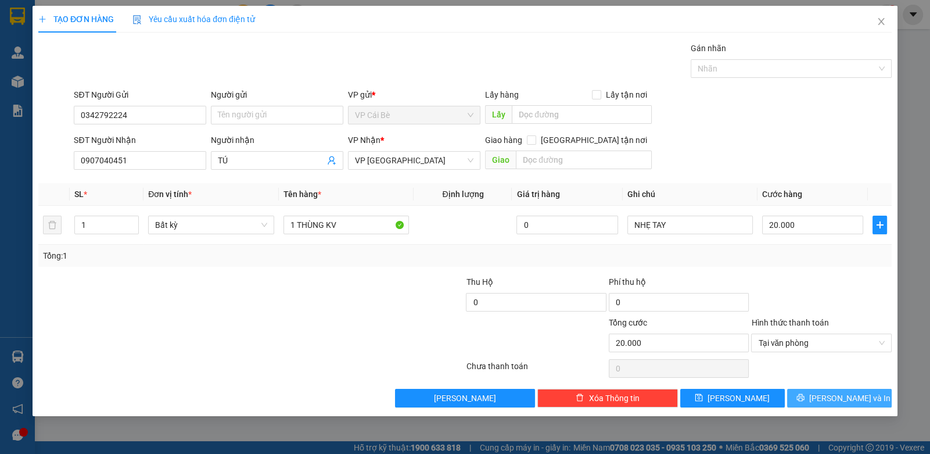
click at [805, 400] on icon "printer" at bounding box center [800, 397] width 8 height 8
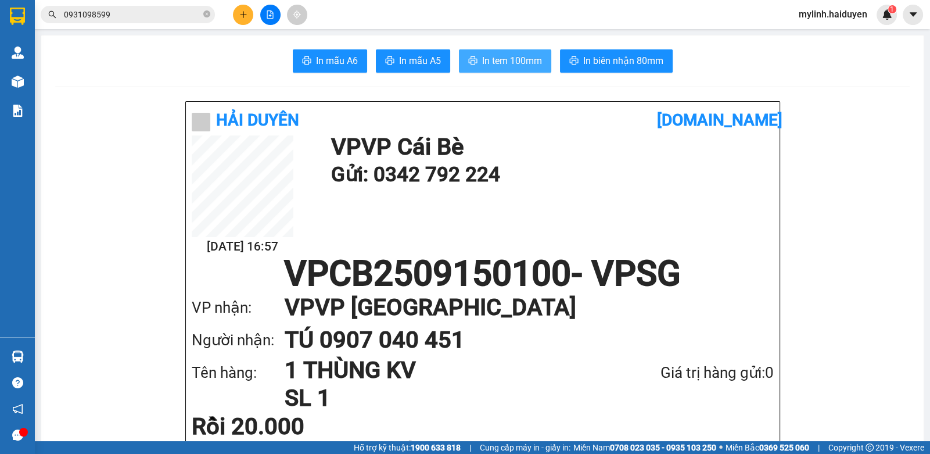
drag, startPoint x: 509, startPoint y: 59, endPoint x: 510, endPoint y: 44, distance: 14.5
click at [507, 58] on span "In tem 100mm" at bounding box center [512, 60] width 60 height 15
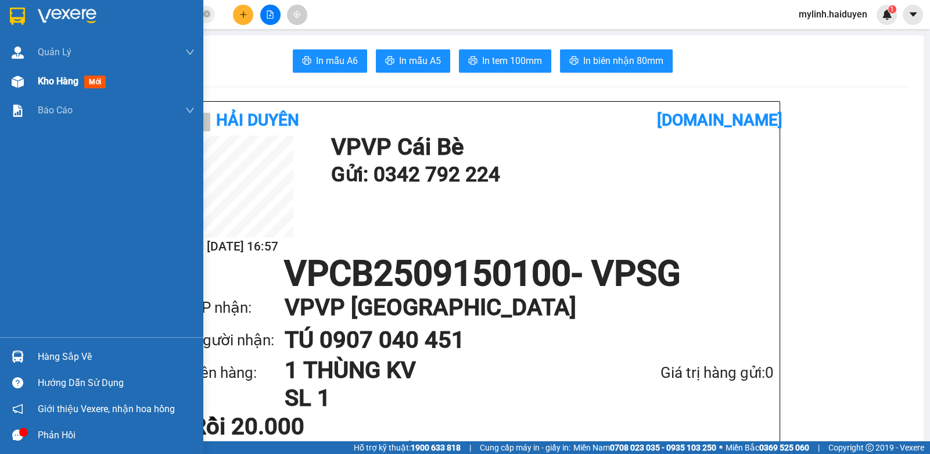
click at [50, 86] on span "Kho hàng" at bounding box center [58, 81] width 41 height 11
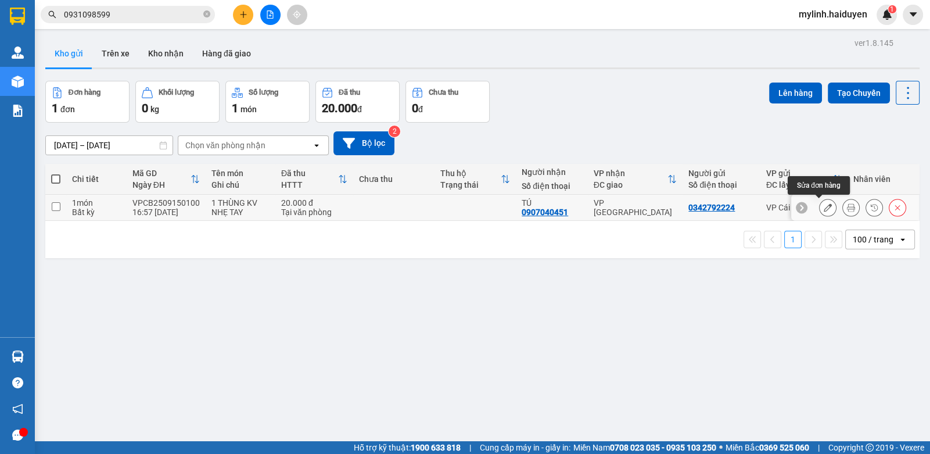
click at [824, 208] on icon at bounding box center [828, 207] width 8 height 8
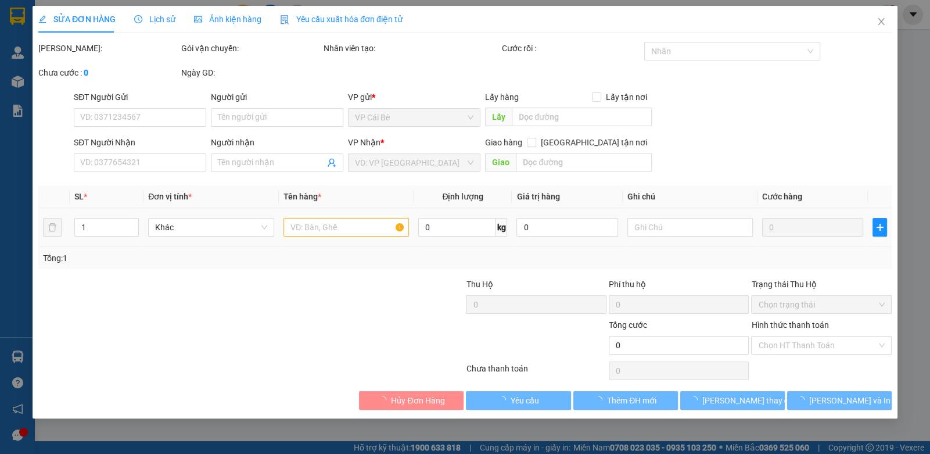
type input "0342792224"
type input "0907040451"
type input "TÚ"
type input "20.000"
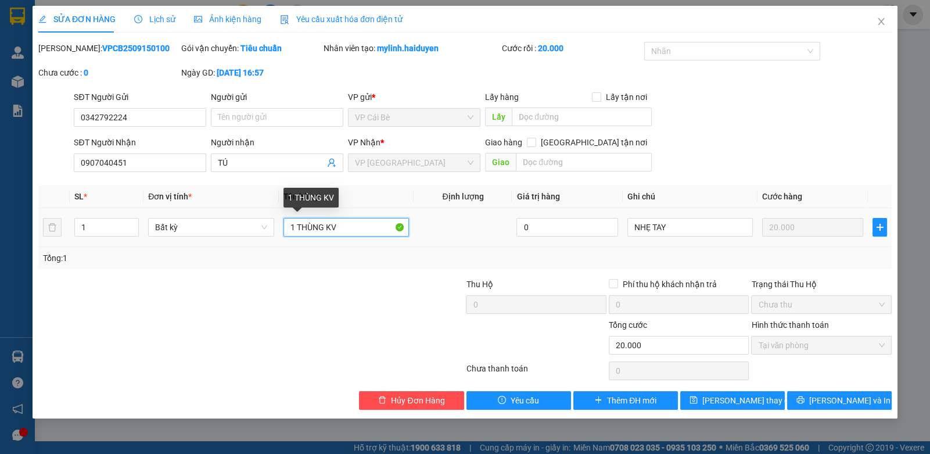
drag, startPoint x: 361, startPoint y: 228, endPoint x: 372, endPoint y: 235, distance: 12.6
click at [359, 226] on input "1 THÙNG KV" at bounding box center [346, 227] width 126 height 19
type input "1 THÙNG"
drag, startPoint x: 379, startPoint y: 298, endPoint x: 381, endPoint y: 290, distance: 7.7
click at [381, 291] on div at bounding box center [393, 298] width 142 height 41
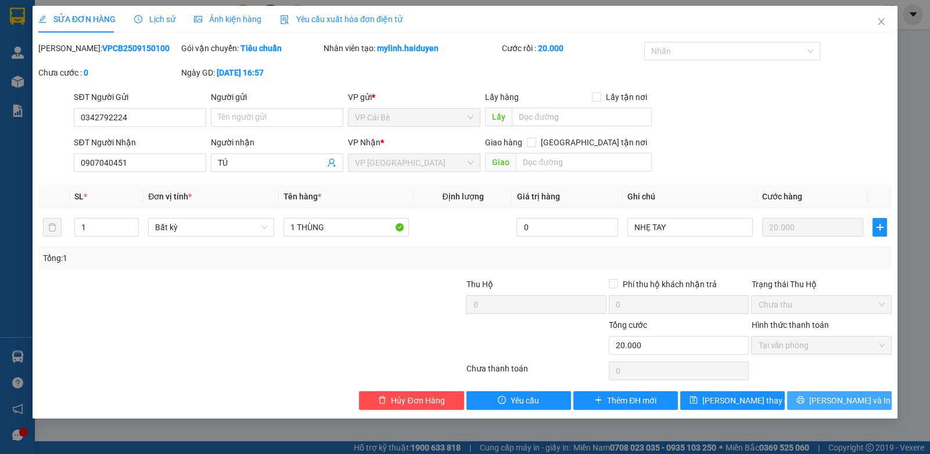
drag, startPoint x: 834, startPoint y: 391, endPoint x: 845, endPoint y: 396, distance: 12.2
click at [839, 392] on button "[PERSON_NAME] và In" at bounding box center [839, 400] width 105 height 19
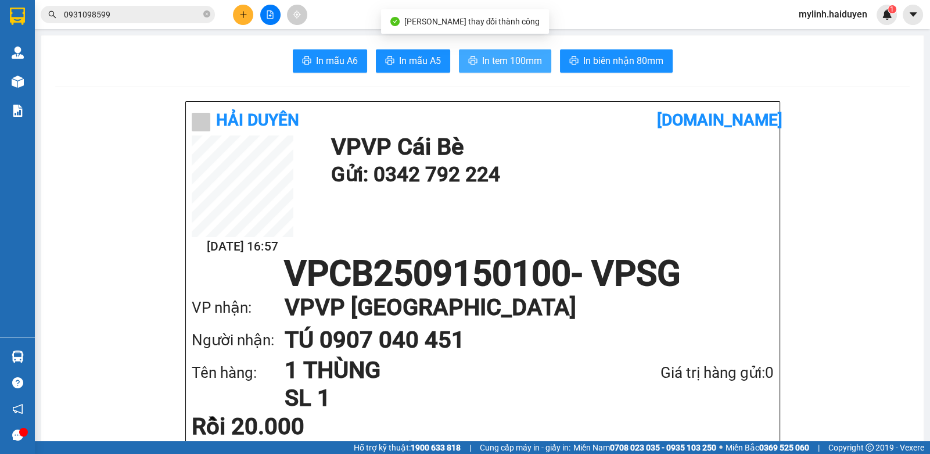
drag, startPoint x: 483, startPoint y: 59, endPoint x: 484, endPoint y: 66, distance: 7.1
click at [483, 58] on span "In tem 100mm" at bounding box center [512, 60] width 60 height 15
click at [206, 16] on icon "close-circle" at bounding box center [206, 13] width 7 height 7
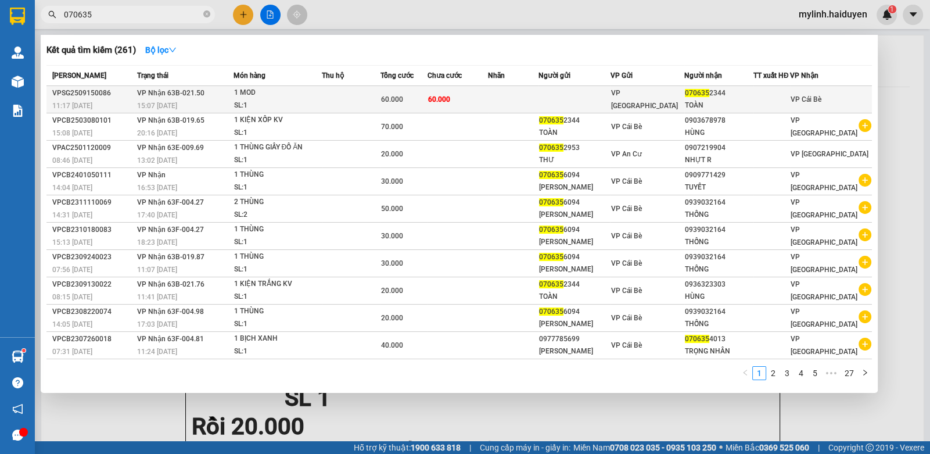
type input "070635"
click at [358, 102] on td at bounding box center [351, 99] width 59 height 27
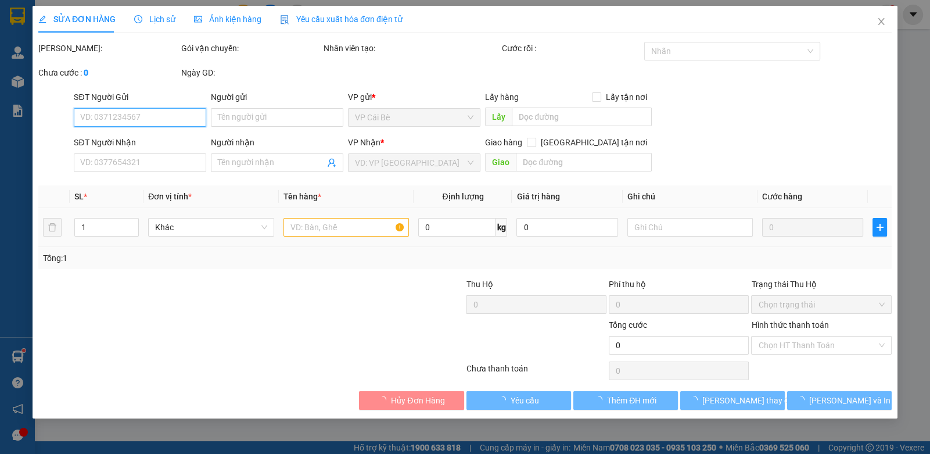
type input "0706352344"
type input "TOÀN"
type input "60.000"
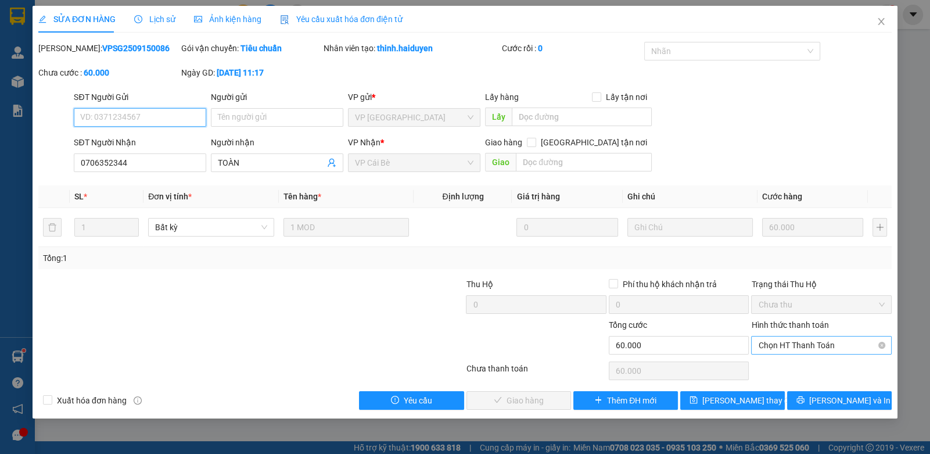
click at [799, 342] on span "Chọn HT Thanh Toán" at bounding box center [821, 344] width 126 height 17
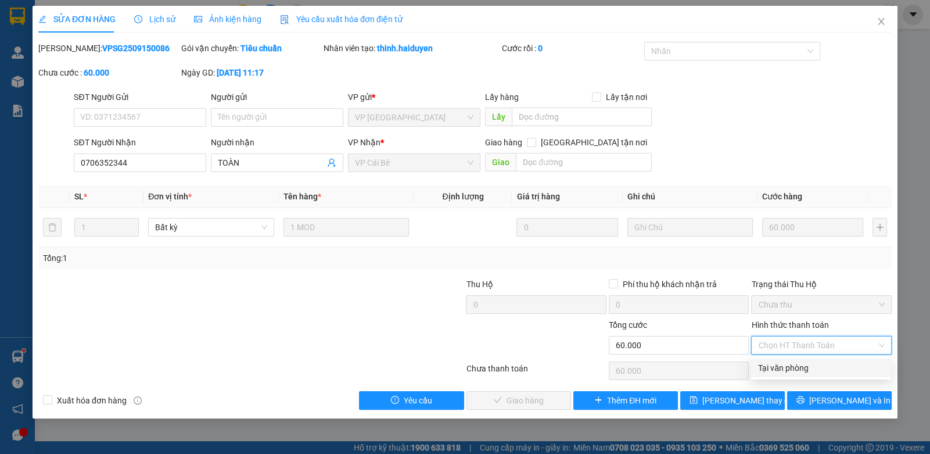
drag, startPoint x: 796, startPoint y: 369, endPoint x: 735, endPoint y: 380, distance: 62.0
click at [794, 369] on div "Tại văn phòng" at bounding box center [821, 367] width 126 height 13
type input "0"
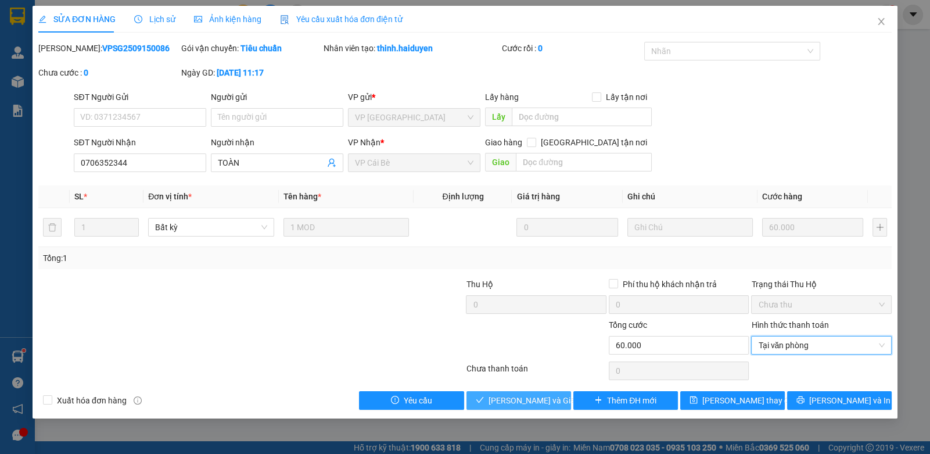
click at [540, 402] on span "Lưu và Giao hàng" at bounding box center [545, 400] width 112 height 13
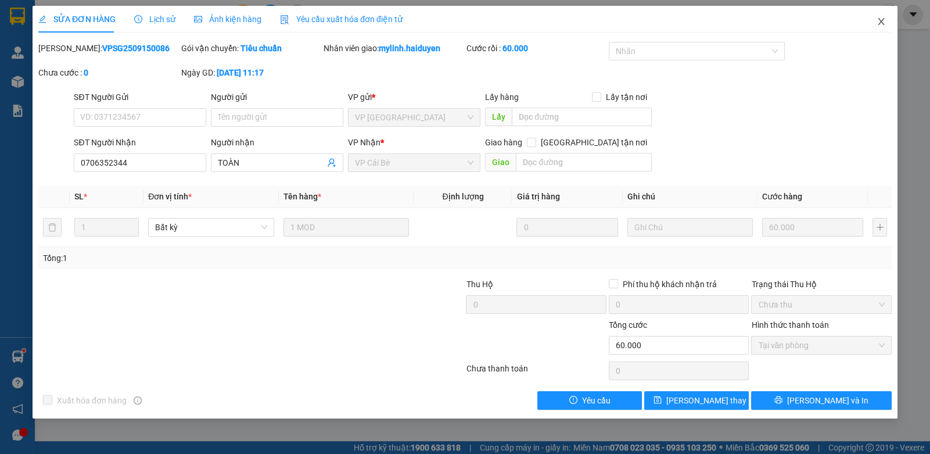
drag, startPoint x: 882, startPoint y: 24, endPoint x: 890, endPoint y: 25, distance: 7.6
click at [882, 24] on icon "close" at bounding box center [881, 21] width 9 height 9
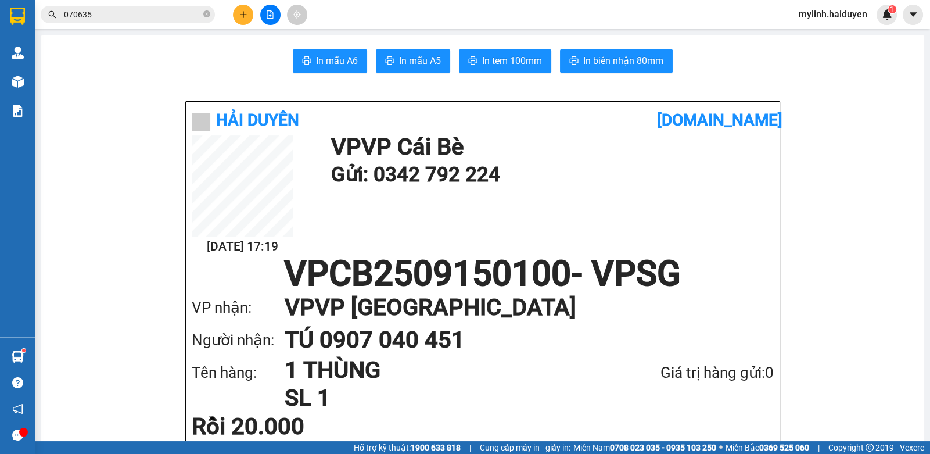
click at [207, 16] on icon "close-circle" at bounding box center [206, 13] width 7 height 7
drag, startPoint x: 178, startPoint y: 12, endPoint x: 213, endPoint y: 35, distance: 41.9
click at [180, 15] on input "text" at bounding box center [132, 14] width 137 height 13
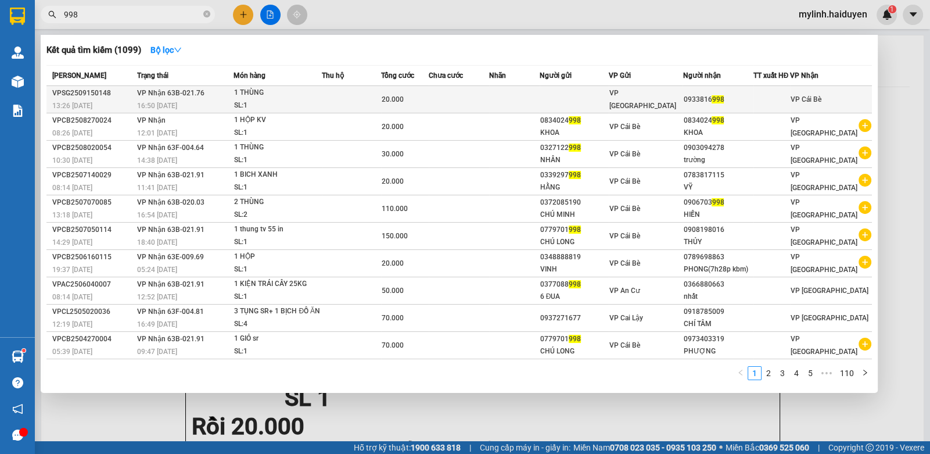
type input "998"
click at [473, 105] on td at bounding box center [459, 99] width 60 height 27
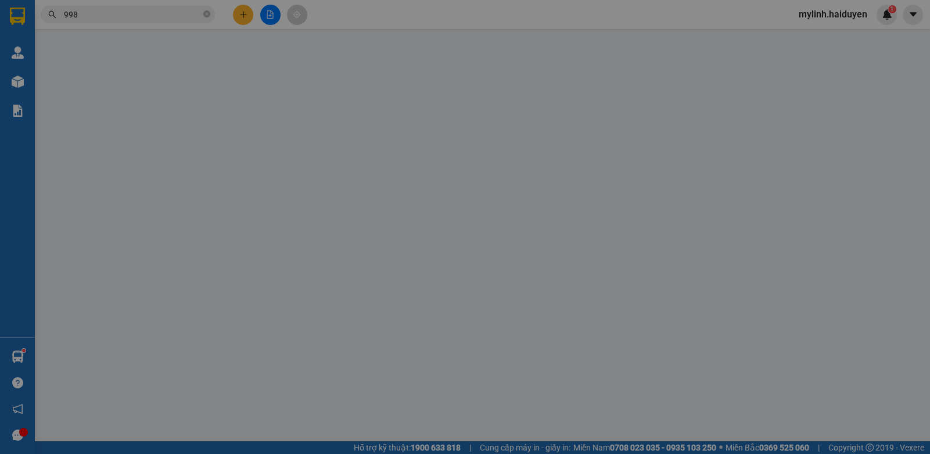
type input "0933816998"
type input "20.000"
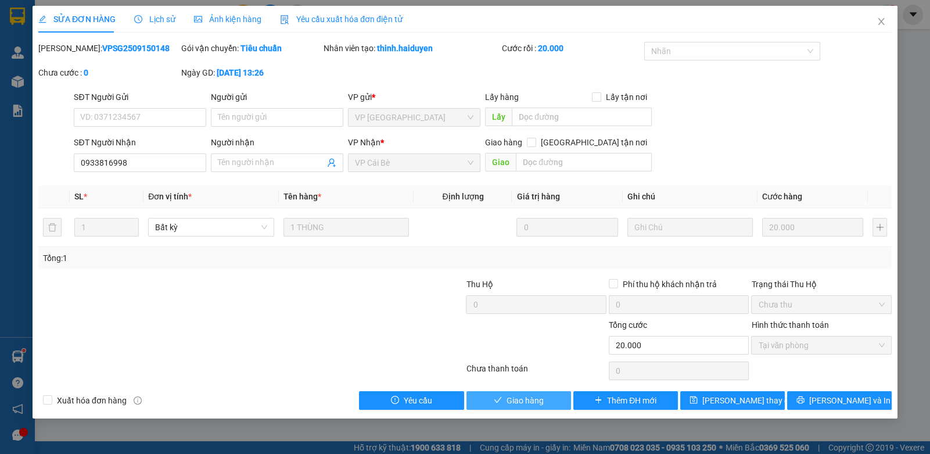
click at [531, 401] on span "Giao hàng" at bounding box center [525, 400] width 37 height 13
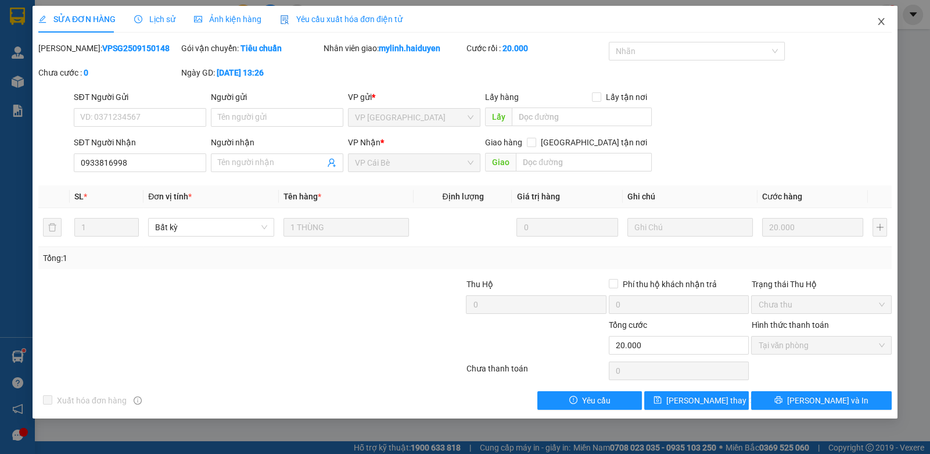
click at [877, 22] on icon "close" at bounding box center [881, 21] width 9 height 9
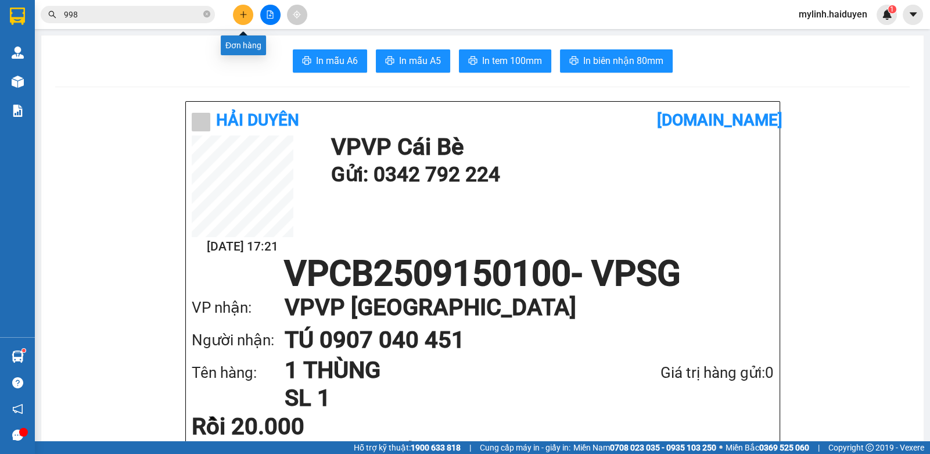
click at [247, 16] on button at bounding box center [243, 15] width 20 height 20
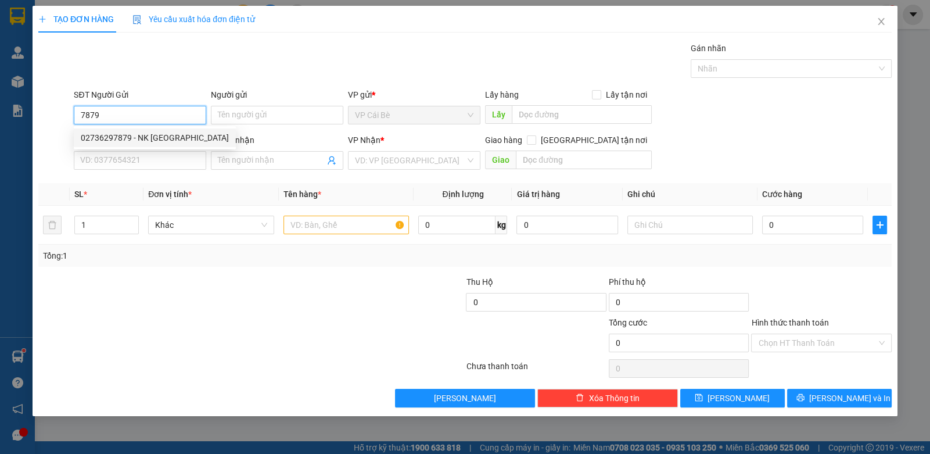
drag, startPoint x: 179, startPoint y: 141, endPoint x: 189, endPoint y: 146, distance: 10.7
click at [179, 140] on div "02736297879 - NK SÀI GÒN" at bounding box center [155, 137] width 148 height 13
type input "02736297879"
type input "NK [GEOGRAPHIC_DATA]"
type input "0937040848"
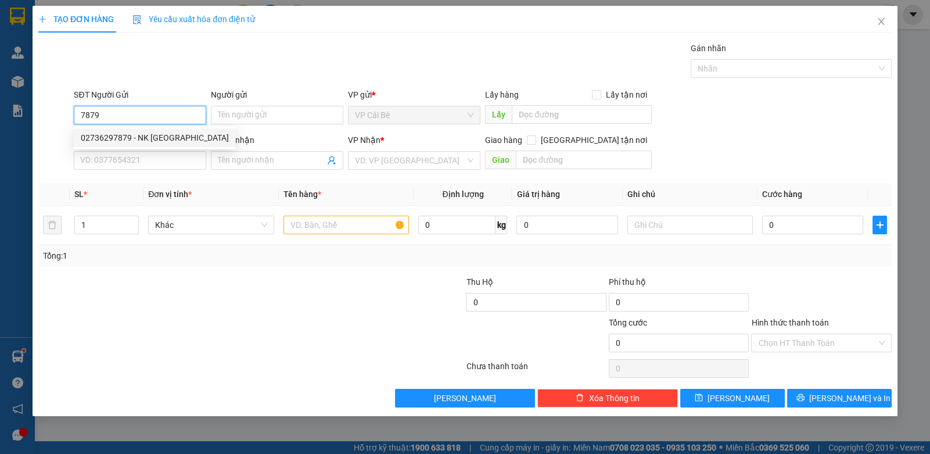
type input "LABO [GEOGRAPHIC_DATA]"
type input "20.000"
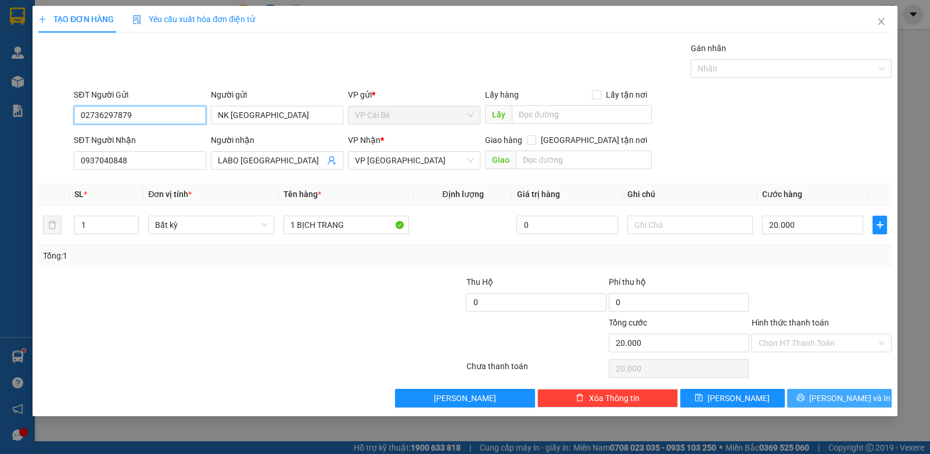
type input "02736297879"
drag, startPoint x: 836, startPoint y: 392, endPoint x: 843, endPoint y: 393, distance: 7.1
click at [835, 392] on span "[PERSON_NAME] và In" at bounding box center [849, 398] width 81 height 13
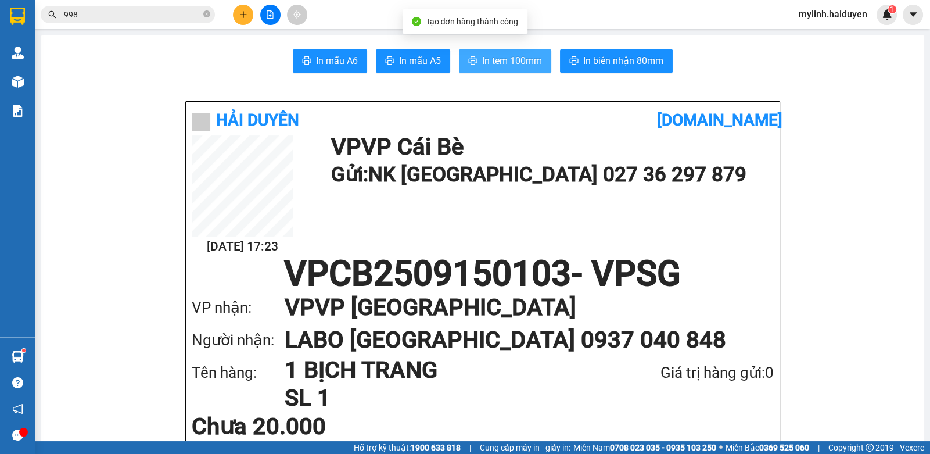
drag, startPoint x: 525, startPoint y: 54, endPoint x: 529, endPoint y: 60, distance: 6.8
click at [525, 54] on span "In tem 100mm" at bounding box center [512, 60] width 60 height 15
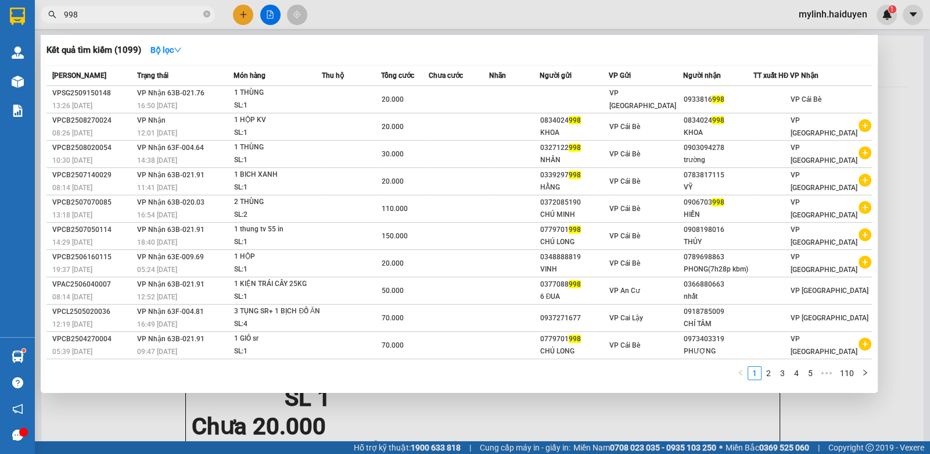
drag, startPoint x: 207, startPoint y: 12, endPoint x: 201, endPoint y: 11, distance: 5.9
click at [202, 11] on span "998" at bounding box center [128, 14] width 174 height 17
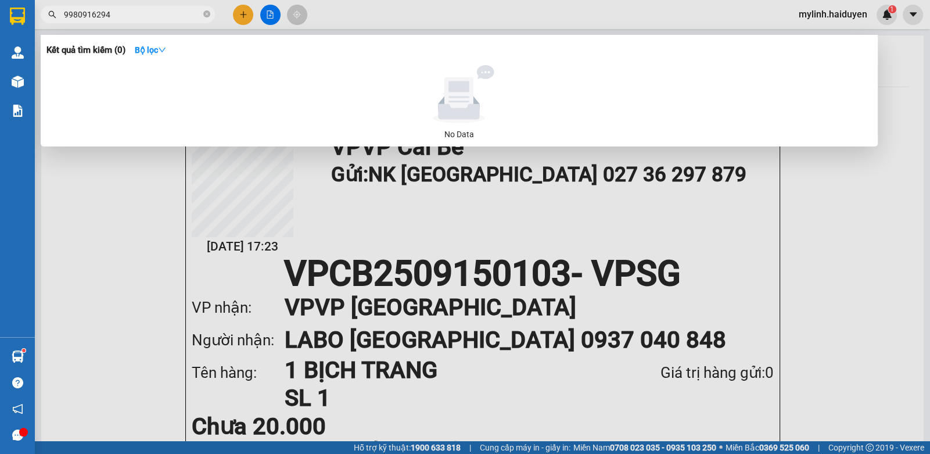
drag, startPoint x: 76, startPoint y: 15, endPoint x: 3, endPoint y: 25, distance: 72.7
click at [35, 19] on div "9980916294" at bounding box center [113, 14] width 227 height 17
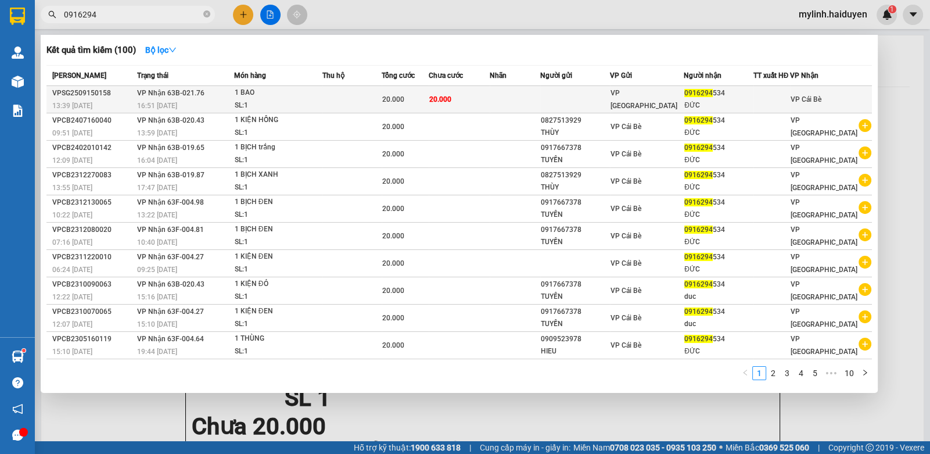
type input "0916294"
click at [451, 99] on span "20.000" at bounding box center [440, 99] width 22 height 8
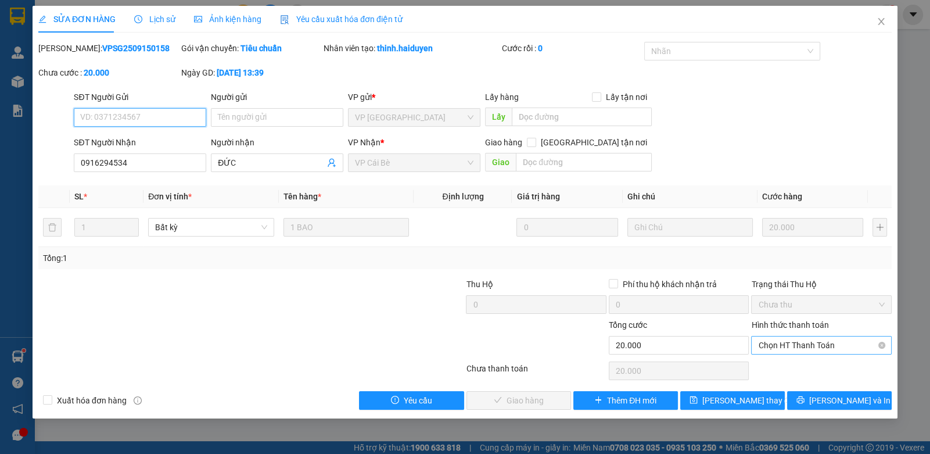
click at [843, 347] on span "Chọn HT Thanh Toán" at bounding box center [821, 344] width 126 height 17
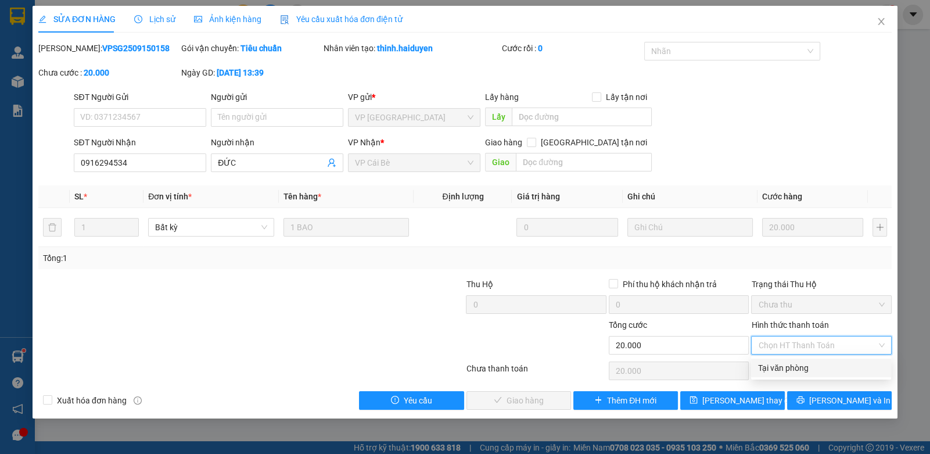
drag, startPoint x: 811, startPoint y: 365, endPoint x: 778, endPoint y: 374, distance: 34.4
click at [803, 366] on div "Tại văn phòng" at bounding box center [821, 367] width 126 height 13
type input "0"
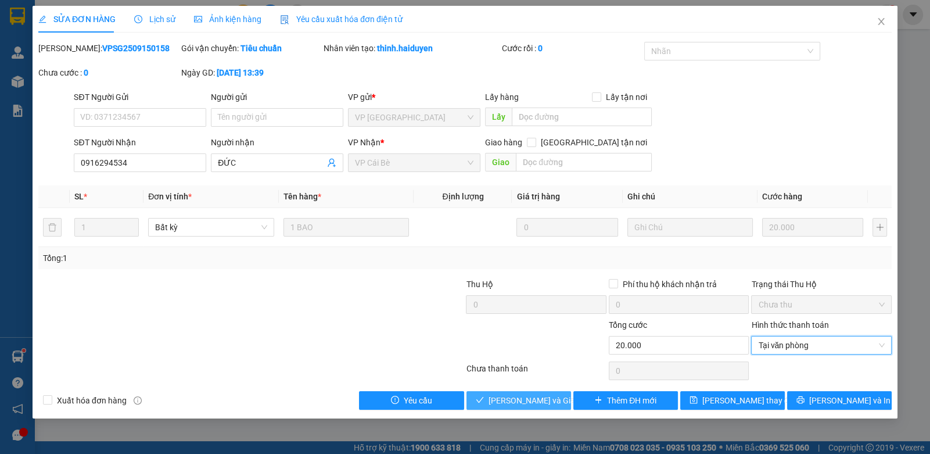
click at [549, 398] on span "Lưu và Giao hàng" at bounding box center [545, 400] width 112 height 13
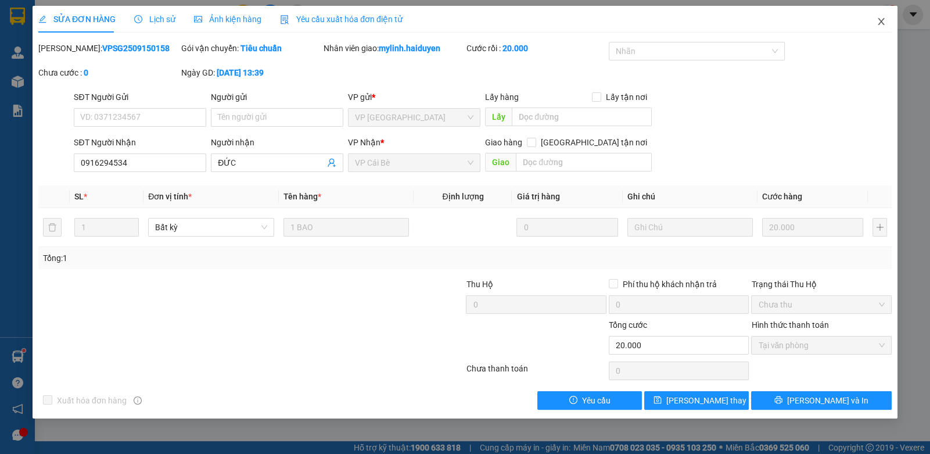
click at [889, 19] on span "Close" at bounding box center [881, 22] width 33 height 33
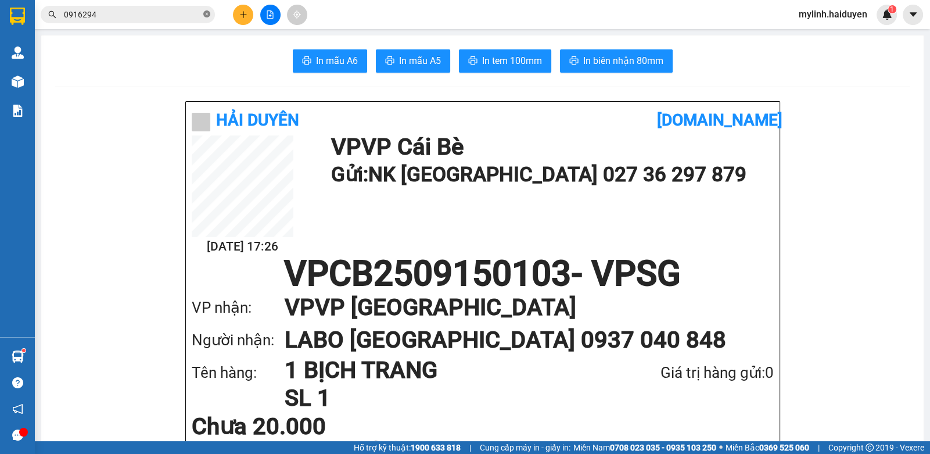
click at [205, 10] on span at bounding box center [206, 14] width 7 height 11
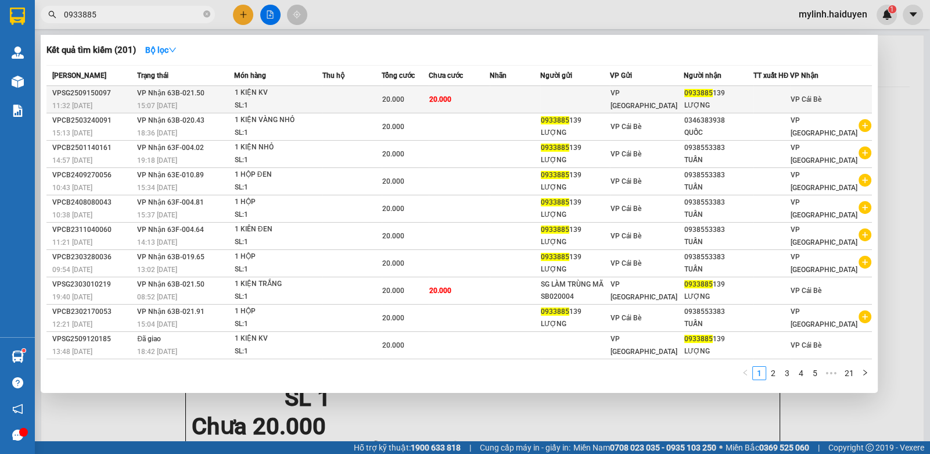
type input "0933885"
click at [504, 104] on td at bounding box center [515, 99] width 51 height 27
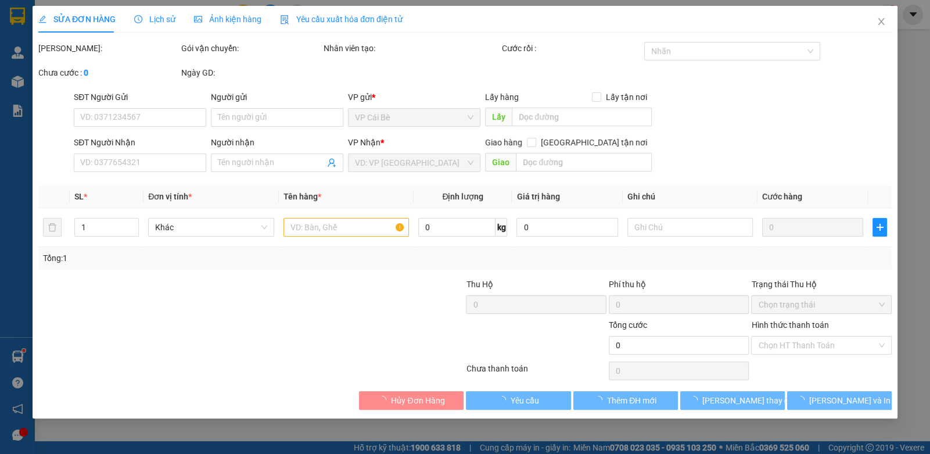
type input "0933885139"
type input "LƯỢNG"
type input "20.000"
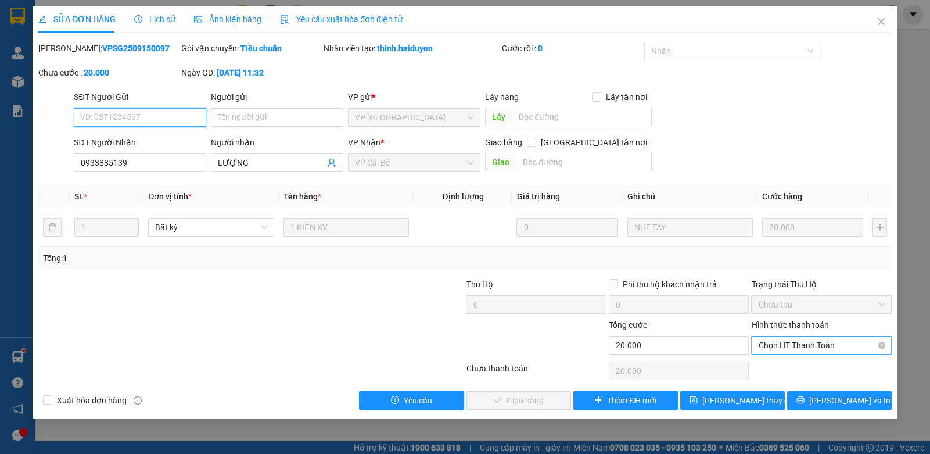
drag, startPoint x: 795, startPoint y: 339, endPoint x: 795, endPoint y: 351, distance: 12.2
click at [796, 339] on span "Chọn HT Thanh Toán" at bounding box center [821, 344] width 126 height 17
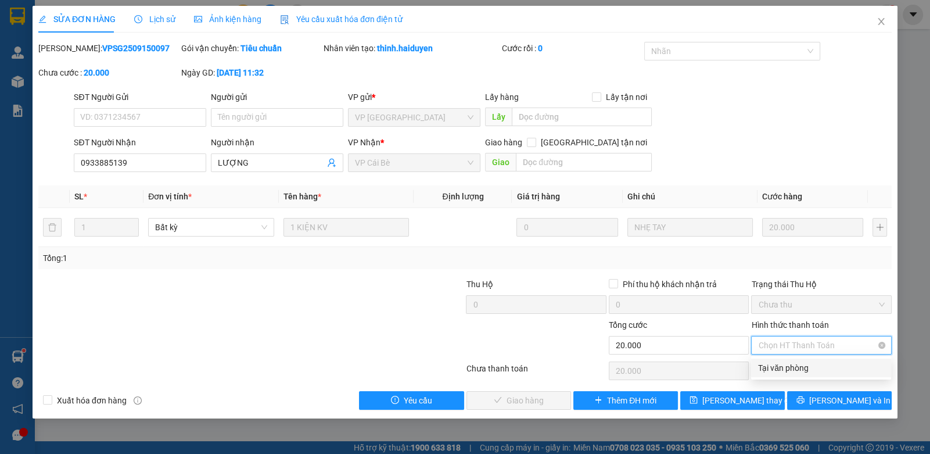
click at [791, 364] on div "Tại văn phòng" at bounding box center [821, 367] width 126 height 13
type input "0"
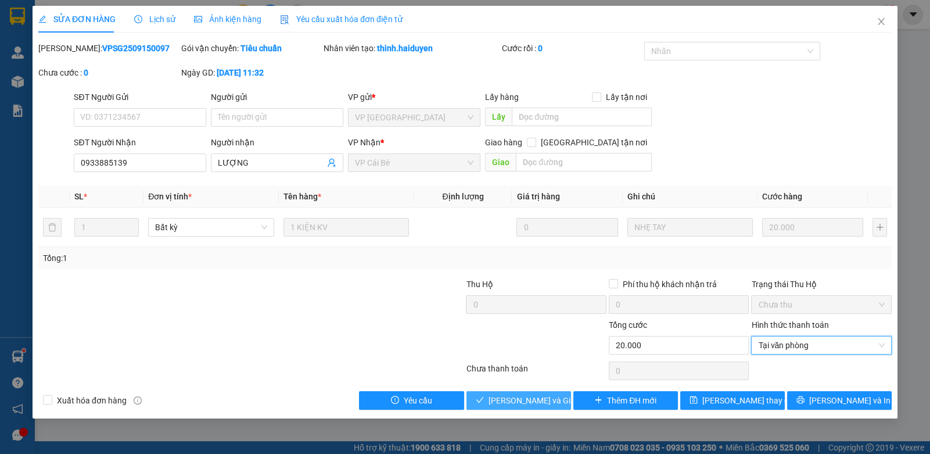
click at [494, 397] on span "Lưu và Giao hàng" at bounding box center [545, 400] width 112 height 13
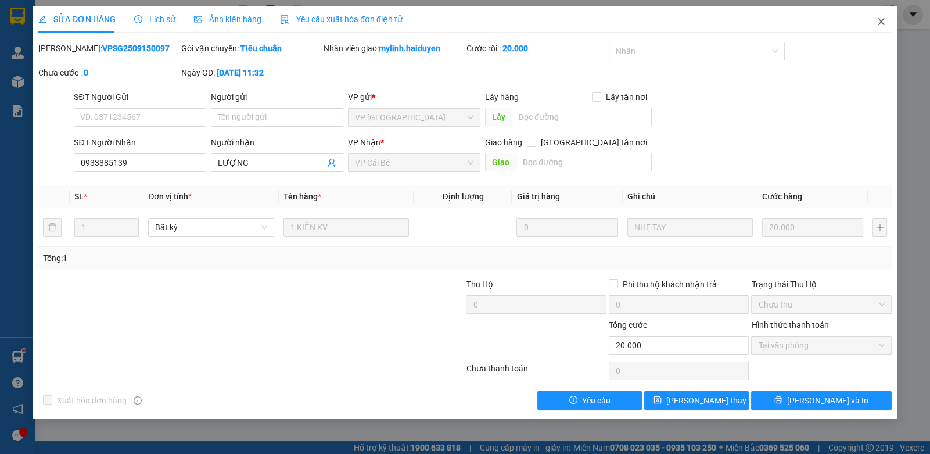
drag, startPoint x: 883, startPoint y: 21, endPoint x: 865, endPoint y: 22, distance: 17.5
click at [865, 22] on span "Close" at bounding box center [881, 22] width 33 height 33
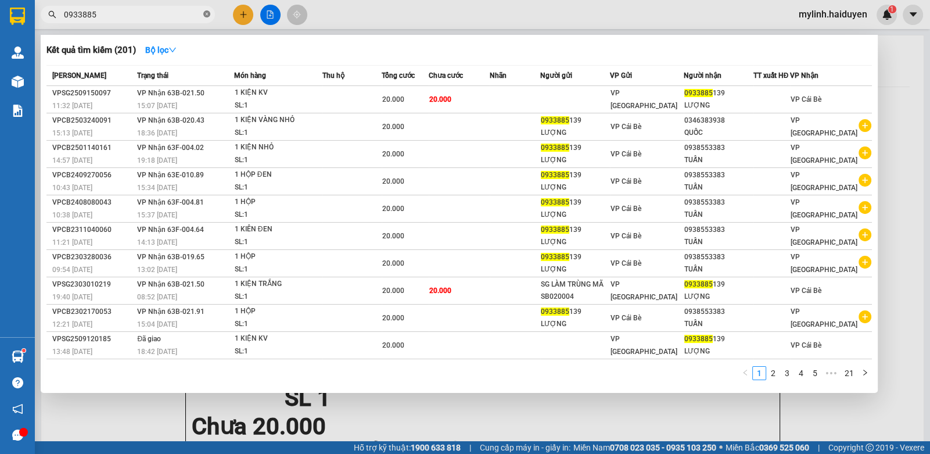
click at [203, 13] on icon "close-circle" at bounding box center [206, 13] width 7 height 7
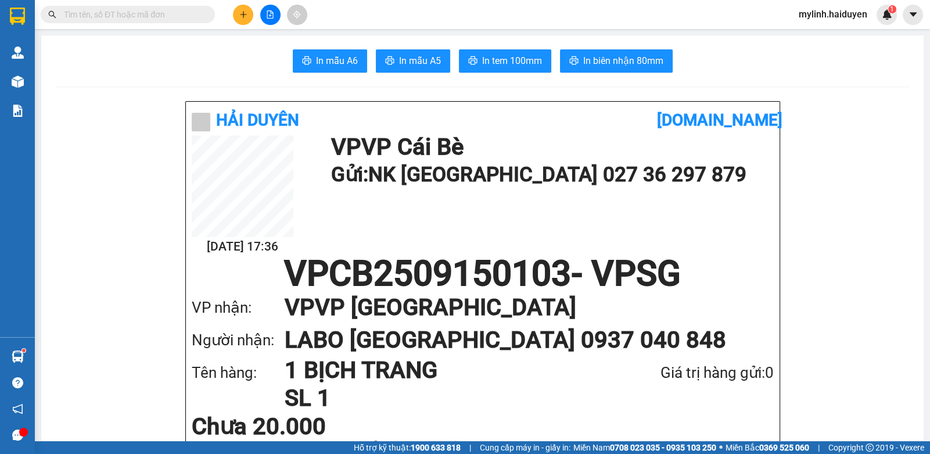
drag, startPoint x: 204, startPoint y: 13, endPoint x: 222, endPoint y: 20, distance: 19.3
click at [204, 13] on span at bounding box center [206, 14] width 7 height 13
click at [166, 10] on input "text" at bounding box center [132, 14] width 137 height 13
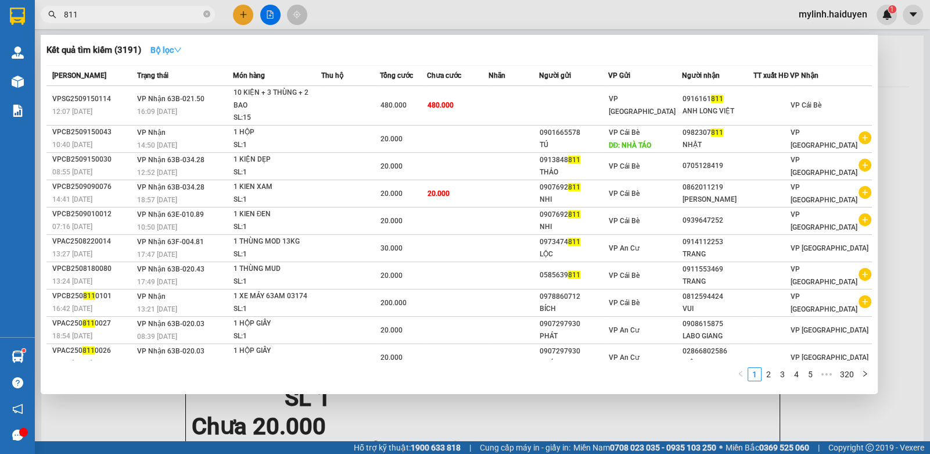
type input "811"
click at [159, 48] on strong "Bộ lọc" at bounding box center [165, 49] width 31 height 9
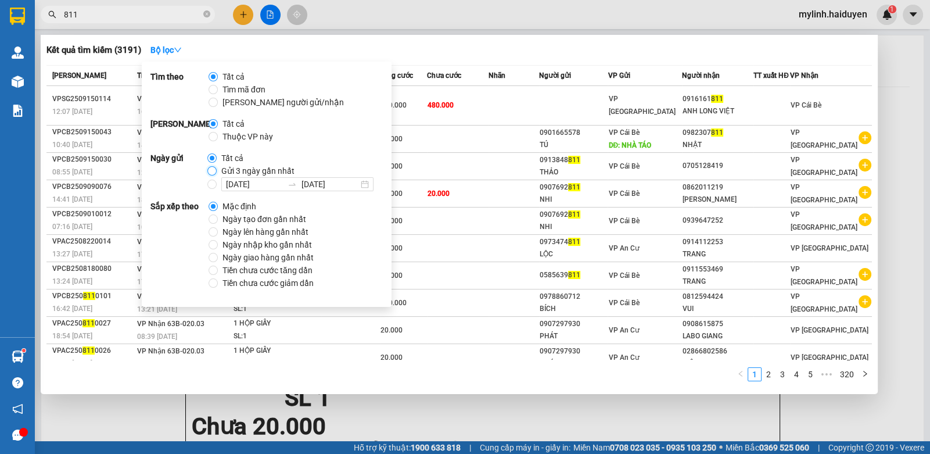
click at [210, 170] on input "Gửi 3 ngày gần nhất" at bounding box center [211, 170] width 9 height 9
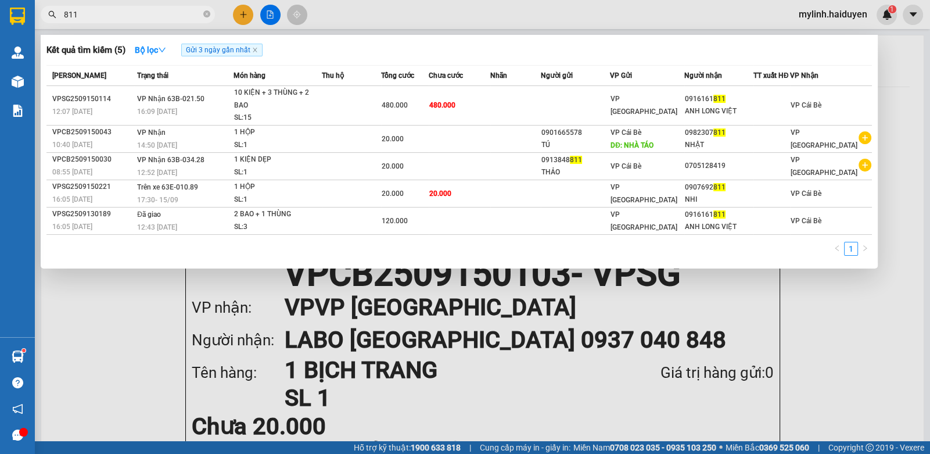
drag, startPoint x: 207, startPoint y: 10, endPoint x: 205, endPoint y: 17, distance: 7.2
click at [206, 10] on icon "close-circle" at bounding box center [206, 13] width 7 height 7
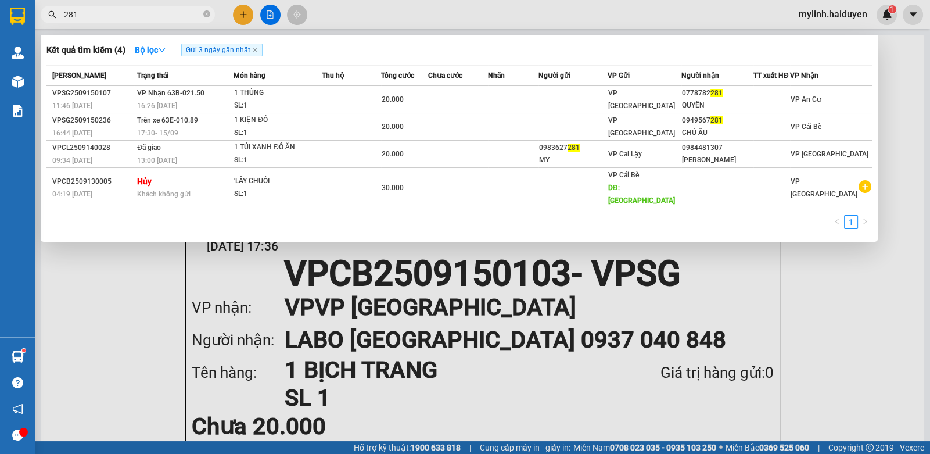
click at [63, 12] on span "281" at bounding box center [128, 14] width 174 height 17
click at [64, 13] on input "281" at bounding box center [132, 14] width 137 height 13
type input "9281"
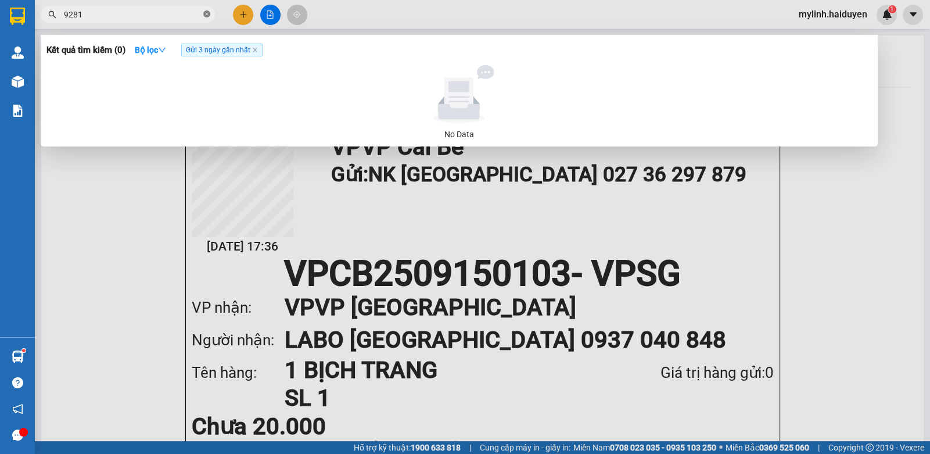
click at [206, 16] on icon "close-circle" at bounding box center [206, 13] width 7 height 7
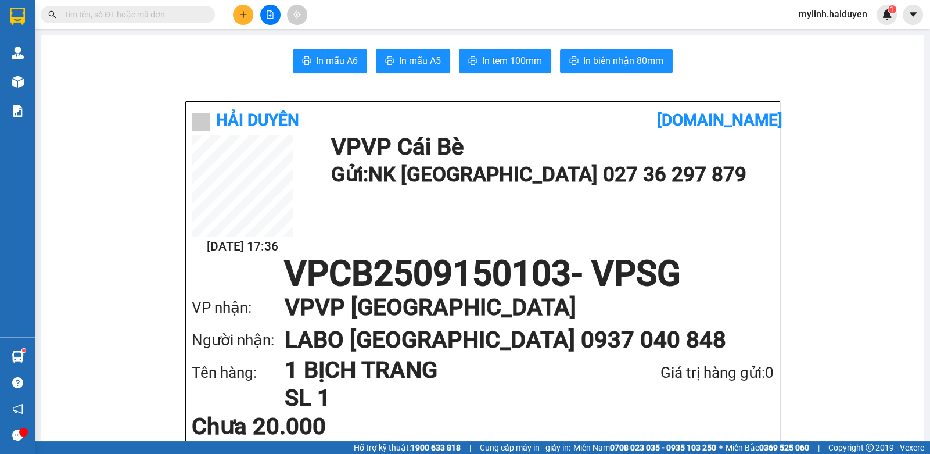
click at [134, 15] on input "text" at bounding box center [132, 14] width 137 height 13
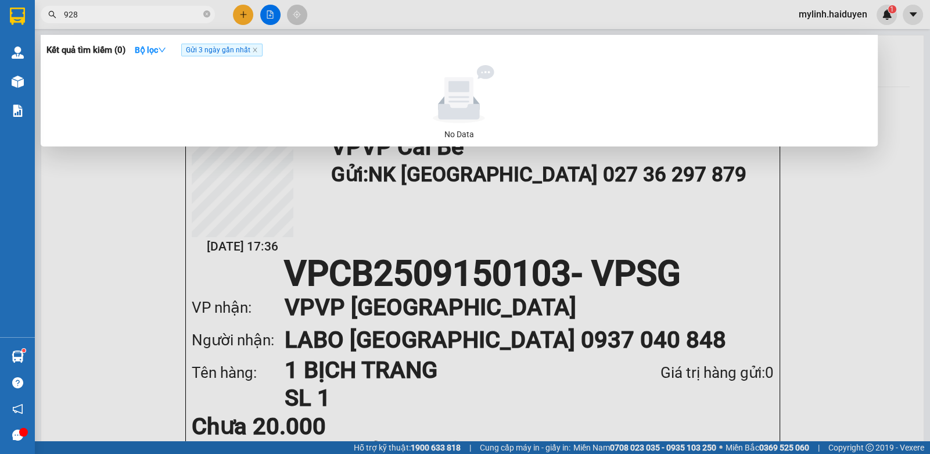
type input "9281"
click at [206, 14] on icon "close-circle" at bounding box center [206, 13] width 7 height 7
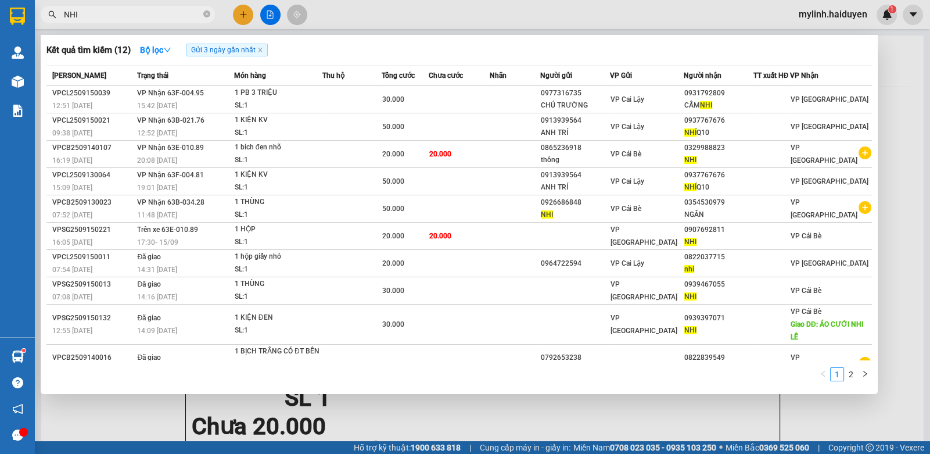
type input "NHI"
click at [240, 11] on div at bounding box center [465, 227] width 930 height 454
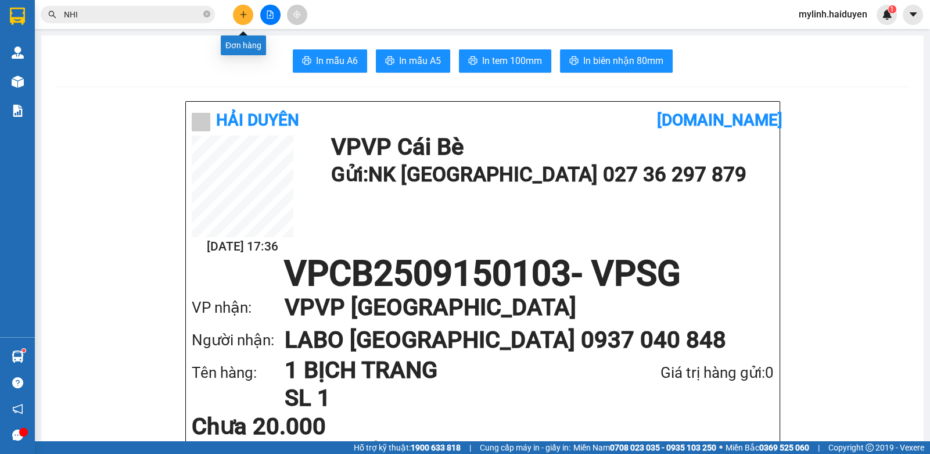
click at [243, 14] on icon "plus" at bounding box center [243, 14] width 8 height 8
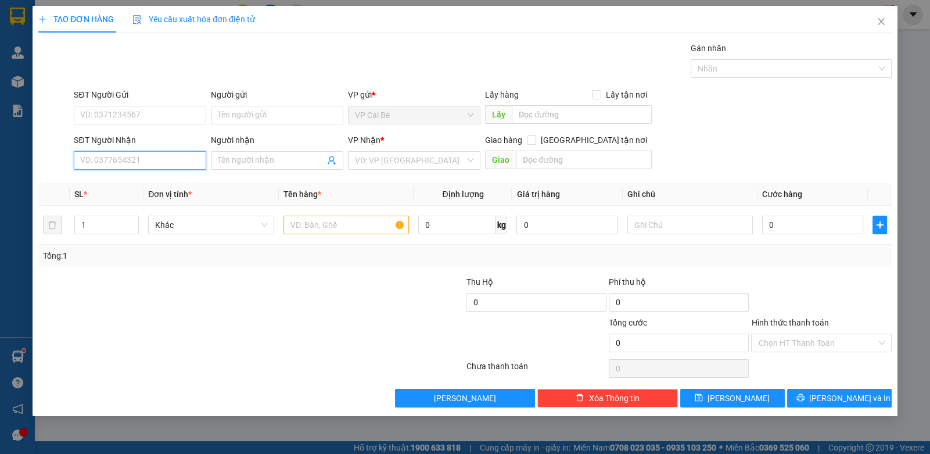
click at [158, 153] on input "SĐT Người Nhận" at bounding box center [140, 160] width 132 height 19
click at [141, 183] on div "0972017105" at bounding box center [140, 183] width 118 height 13
type input "0972017105"
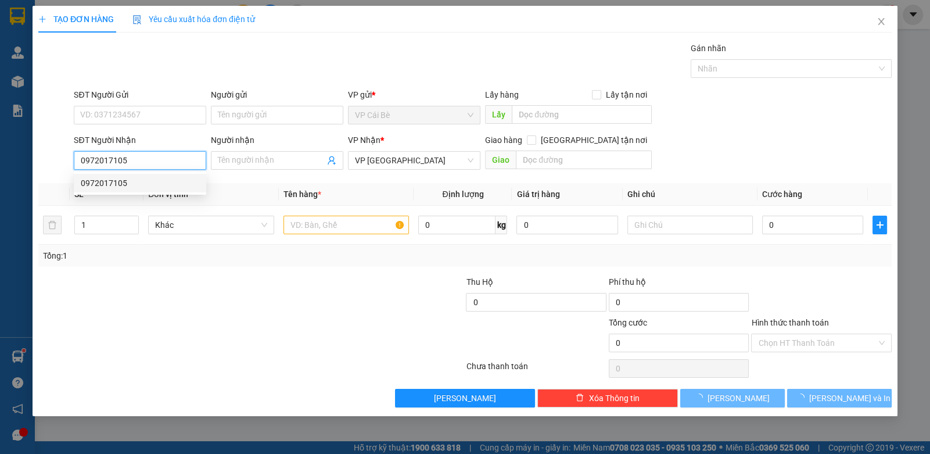
type input "60.000"
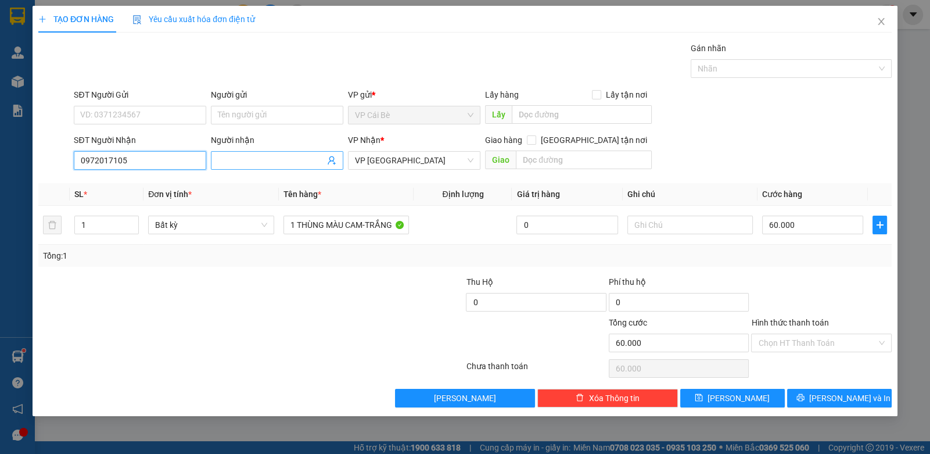
type input "0972017105"
click at [256, 163] on input "Người nhận" at bounding box center [271, 160] width 107 height 13
type input "[PERSON_NAME]"
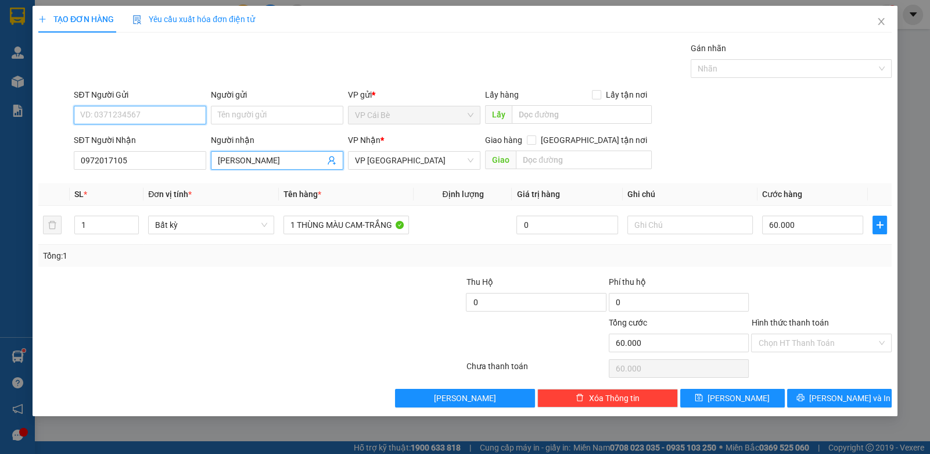
click at [172, 115] on input "SĐT Người Gửi" at bounding box center [140, 115] width 132 height 19
type input "0919260369"
click at [274, 123] on div "Người gửi Tên người gửi" at bounding box center [277, 108] width 132 height 41
click at [275, 120] on input "Người gửi" at bounding box center [277, 115] width 132 height 19
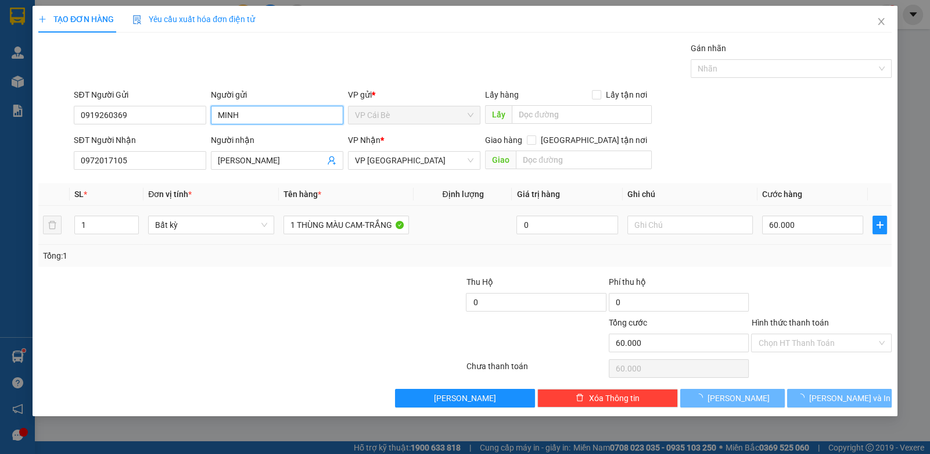
type input "MINH"
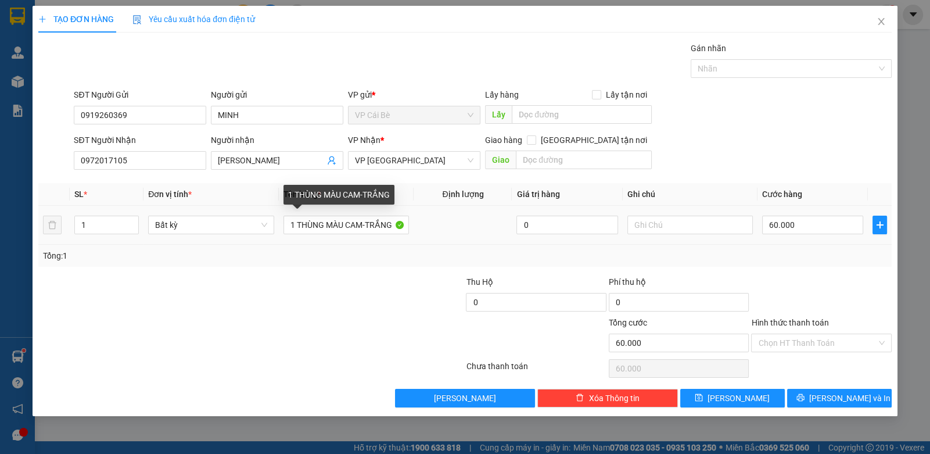
click at [317, 233] on body "Kết quả tìm kiếm ( 12 ) Bộ lọc Gửi 3 ngày gần nhất Mã ĐH Trạng thái Món hàng Th…" at bounding box center [465, 227] width 930 height 454
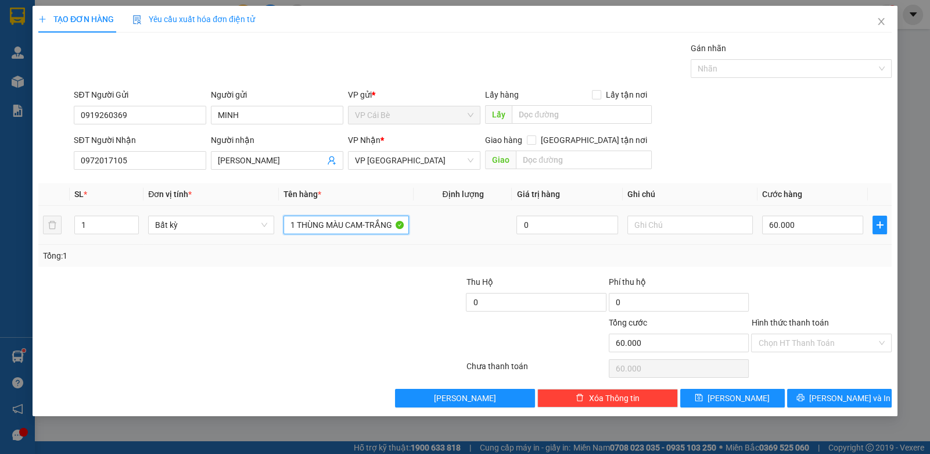
drag, startPoint x: 292, startPoint y: 223, endPoint x: 416, endPoint y: 226, distance: 124.3
click at [420, 224] on tr "1 Bất kỳ 1 THÙNG MÀU CAM-TRẮNG 0 60.000" at bounding box center [464, 225] width 853 height 39
click at [367, 242] on td "1 XE VISION 63 P1 -43862" at bounding box center [346, 225] width 135 height 39
click at [360, 225] on input "1 XE VISION 63 P1 -43862" at bounding box center [346, 225] width 126 height 19
click at [388, 229] on input "1 XE VISION 63 P1 - 43862" at bounding box center [346, 225] width 126 height 19
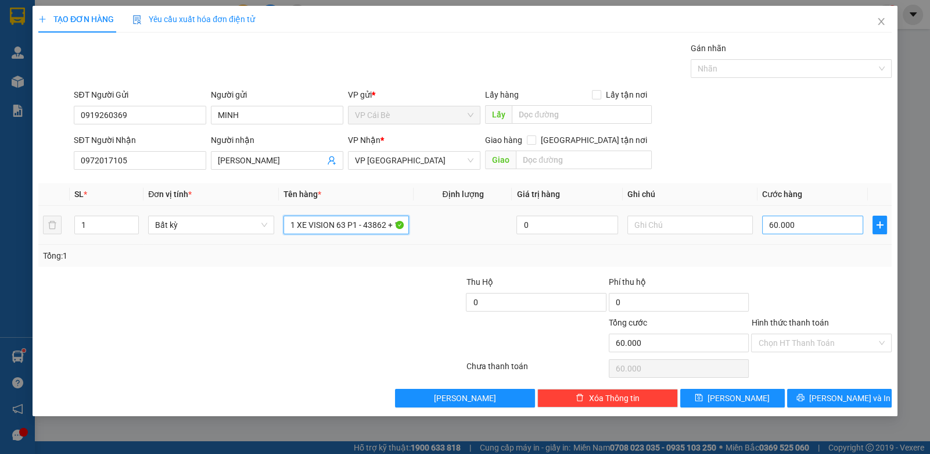
type input "1 XE VISION 63 P1 - 43862 + 1 PB CHÌA KHÓA DÁN TRÊN XE"
click at [799, 221] on input "60.000" at bounding box center [812, 225] width 101 height 19
type input "3"
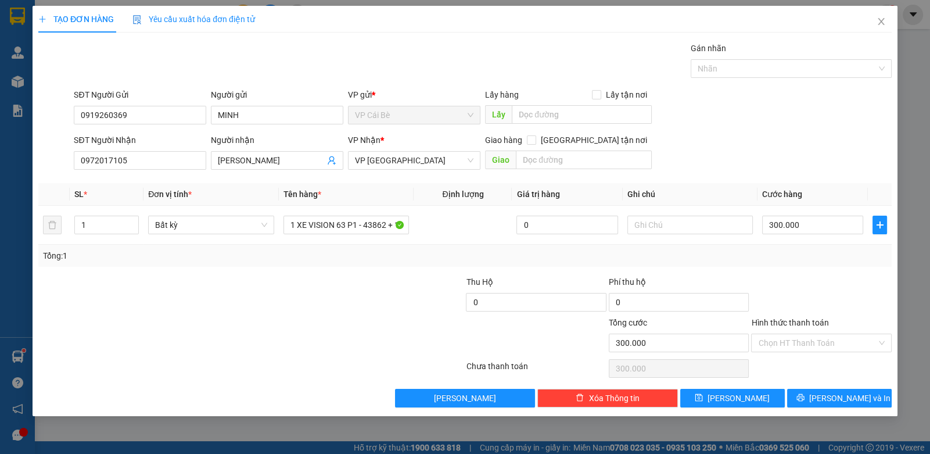
drag, startPoint x: 832, startPoint y: 267, endPoint x: 840, endPoint y: 278, distance: 14.2
click at [834, 269] on div "Transit Pickup Surcharge Ids Transit Deliver Surcharge Ids Transit Deliver Surc…" at bounding box center [464, 224] width 853 height 365
click at [832, 393] on span "[PERSON_NAME] và In" at bounding box center [849, 398] width 81 height 13
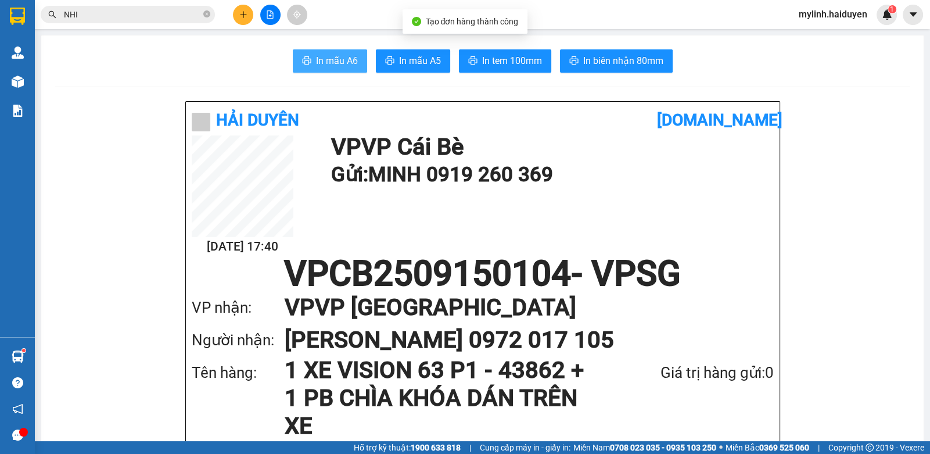
click at [342, 63] on span "In mẫu A6" at bounding box center [337, 60] width 42 height 15
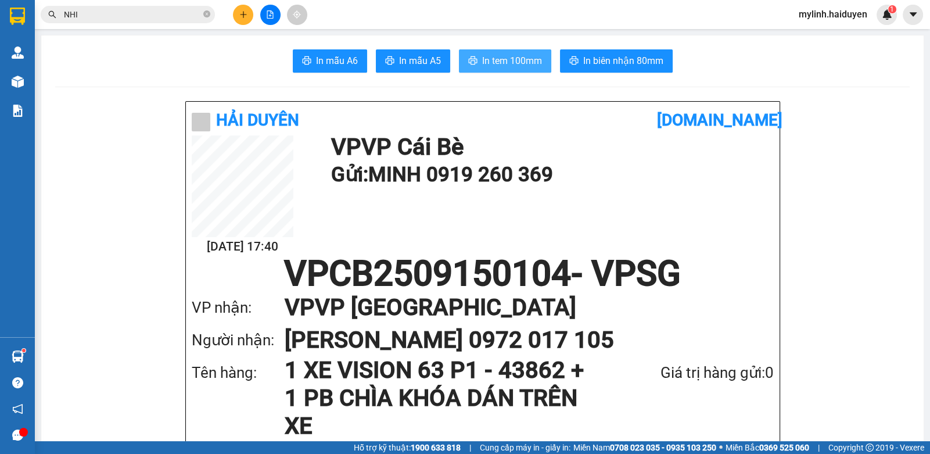
drag, startPoint x: 480, startPoint y: 64, endPoint x: 528, endPoint y: 68, distance: 47.8
click at [483, 63] on span "In tem 100mm" at bounding box center [512, 60] width 60 height 15
click at [245, 14] on icon "plus" at bounding box center [243, 14] width 6 height 1
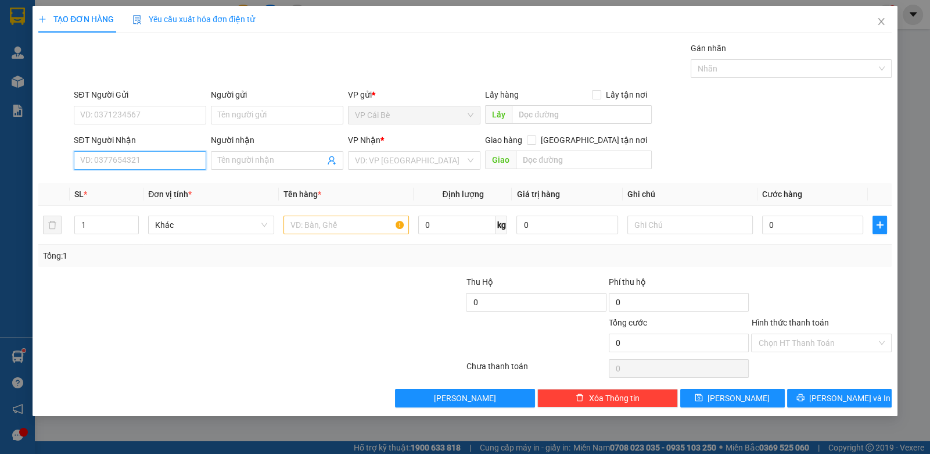
click at [155, 166] on input "SĐT Người Nhận" at bounding box center [140, 160] width 132 height 19
type input "0829309963"
click at [175, 177] on div "0829309963 - THẢO" at bounding box center [140, 183] width 118 height 13
type input "THẢO"
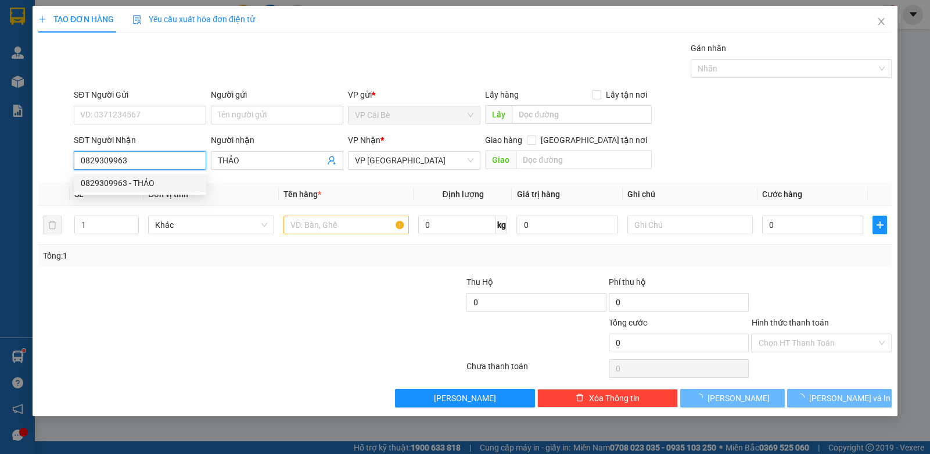
type input "30.000"
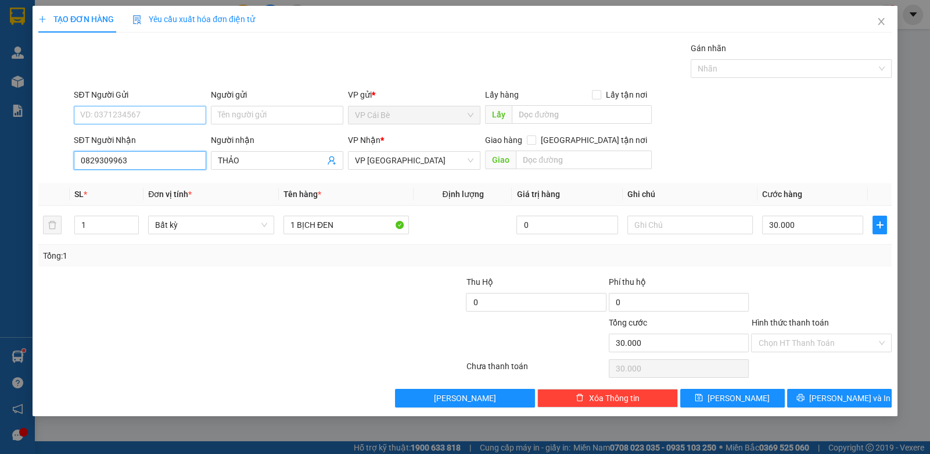
type input "0829309963"
click at [170, 121] on input "SĐT Người Gửi" at bounding box center [140, 115] width 132 height 19
click at [166, 132] on div "0335731749 - TUYỀN" at bounding box center [140, 137] width 118 height 13
type input "0335731749"
type input "TUYỀN"
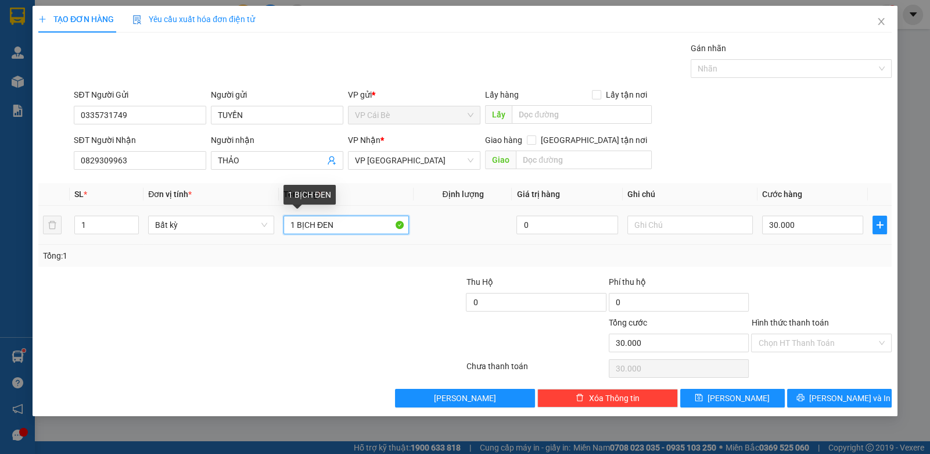
click at [358, 225] on input "1 BỊCH ĐEN" at bounding box center [346, 225] width 126 height 19
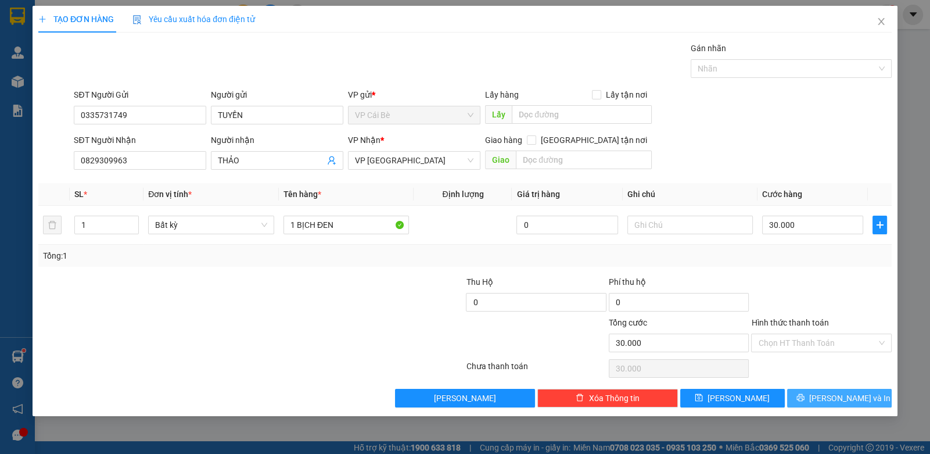
click at [835, 396] on span "[PERSON_NAME] và In" at bounding box center [849, 398] width 81 height 13
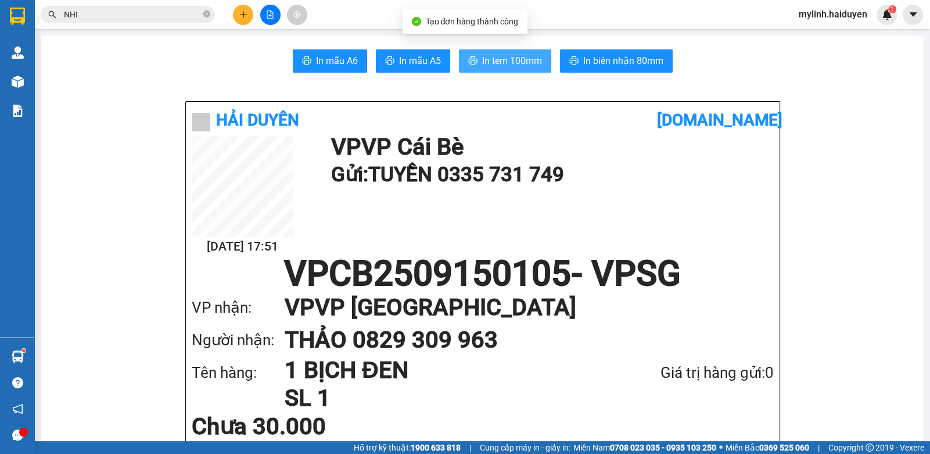
click at [494, 71] on button "In tem 100mm" at bounding box center [505, 60] width 92 height 23
click at [244, 19] on button at bounding box center [243, 15] width 20 height 20
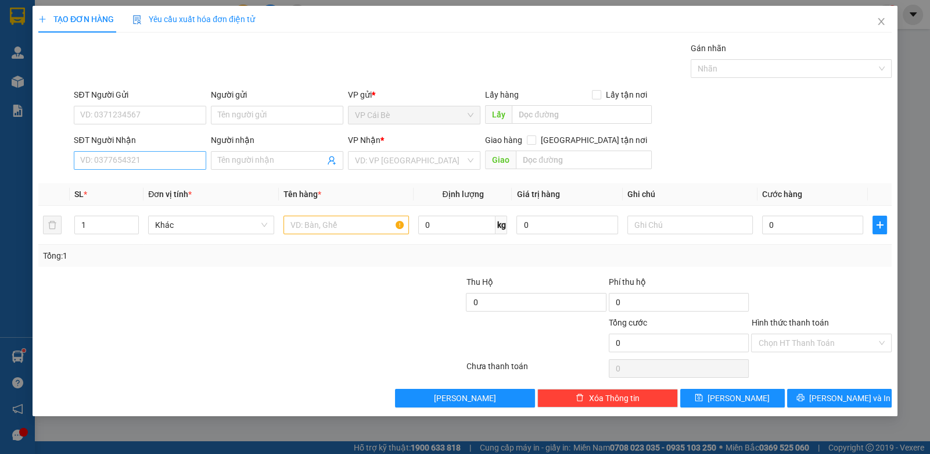
drag, startPoint x: 151, startPoint y: 171, endPoint x: 158, endPoint y: 156, distance: 16.1
click at [155, 161] on div "SĐT Người Nhận VD: 0377654321" at bounding box center [140, 154] width 132 height 41
click at [158, 156] on input "SĐT Người Nhận" at bounding box center [140, 160] width 132 height 19
click at [142, 182] on div "0774150505 - HUỲNH" at bounding box center [140, 183] width 118 height 13
type input "0774150505"
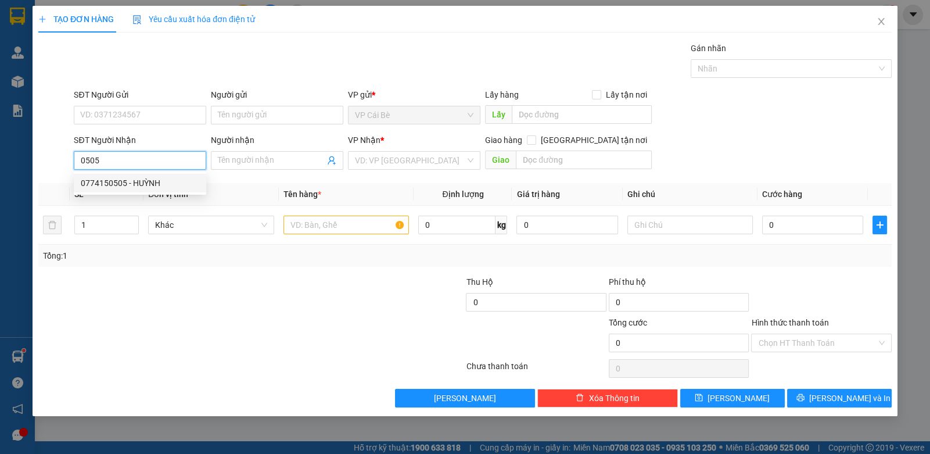
type input "HUỲNH"
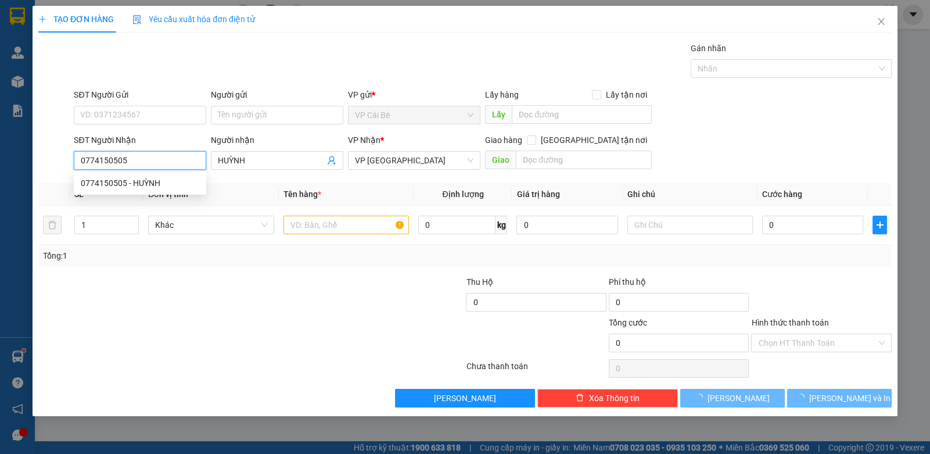
type input "80.000"
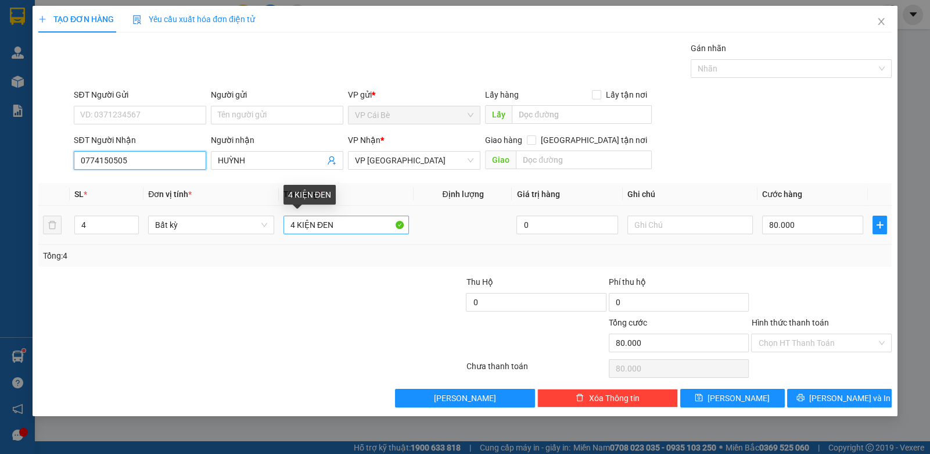
type input "0774150505"
drag, startPoint x: 295, startPoint y: 225, endPoint x: 269, endPoint y: 217, distance: 26.8
click at [269, 217] on tr "4 Bất kỳ 4 KIỆN ĐEN 0 80.000" at bounding box center [464, 225] width 853 height 39
type input "3 KIỆN ĐEN"
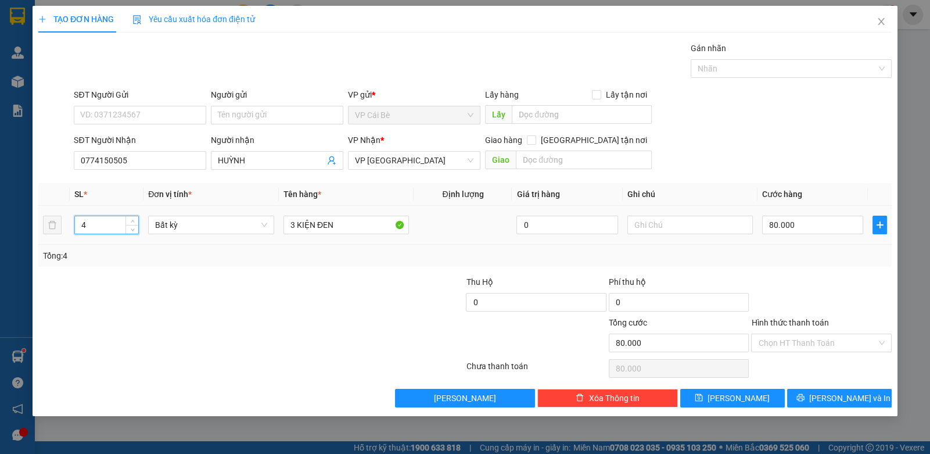
drag, startPoint x: 99, startPoint y: 222, endPoint x: 87, endPoint y: 176, distance: 47.9
click at [59, 211] on tr "4 Bất kỳ 3 KIỆN ĐEN 0 80.000" at bounding box center [464, 225] width 853 height 39
type input "3"
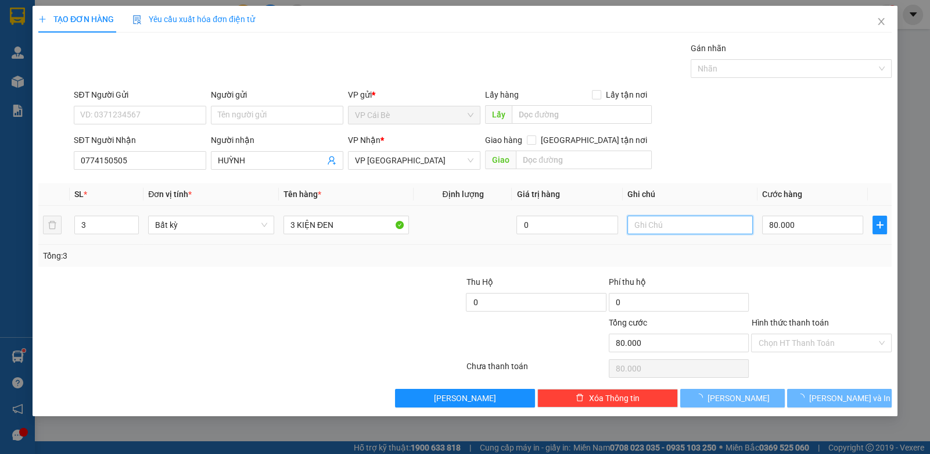
drag, startPoint x: 744, startPoint y: 227, endPoint x: 750, endPoint y: 228, distance: 6.5
click at [747, 228] on input "text" at bounding box center [690, 225] width 126 height 19
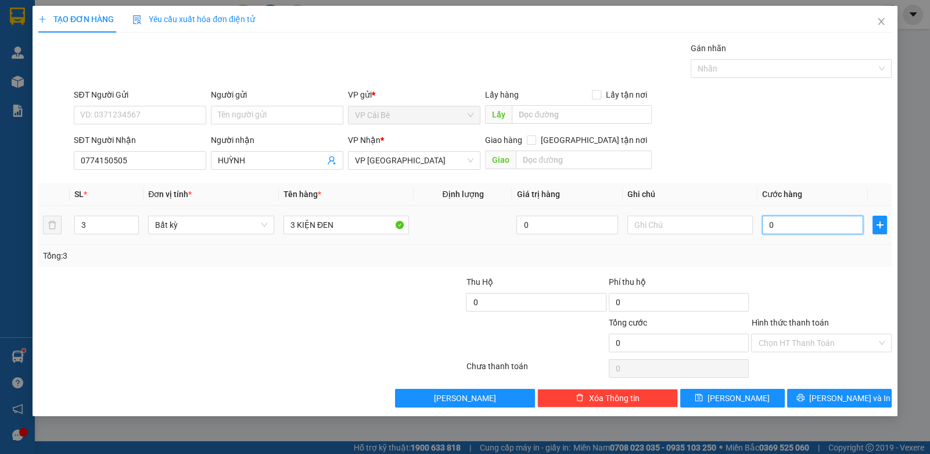
click at [815, 217] on input "0" at bounding box center [812, 225] width 101 height 19
drag, startPoint x: 824, startPoint y: 266, endPoint x: 818, endPoint y: 283, distance: 18.0
click at [822, 272] on div "Transit Pickup Surcharge Ids Transit Deliver Surcharge Ids Transit Deliver Surc…" at bounding box center [464, 224] width 853 height 365
click at [820, 385] on div "Transit Pickup Surcharge Ids Transit Deliver Surcharge Ids Transit Deliver Surc…" at bounding box center [464, 224] width 853 height 365
click at [805, 397] on icon "printer" at bounding box center [800, 397] width 8 height 8
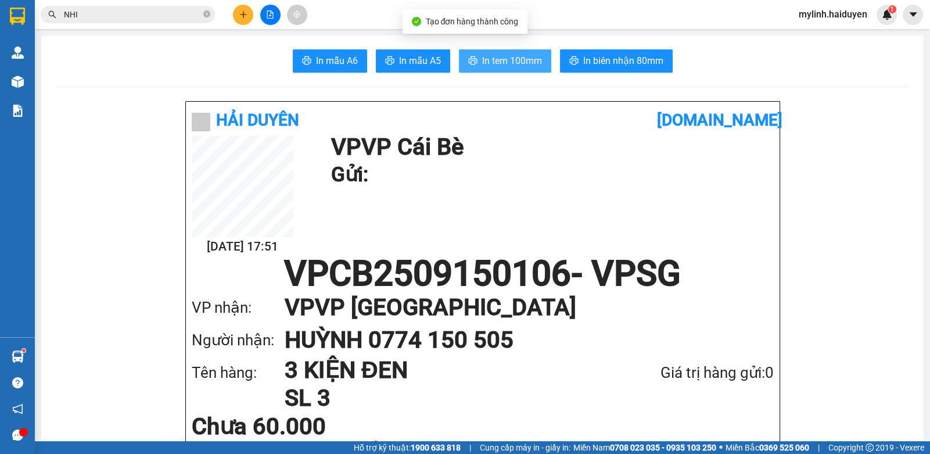
drag, startPoint x: 502, startPoint y: 63, endPoint x: 487, endPoint y: 80, distance: 23.0
click at [503, 63] on span "In tem 100mm" at bounding box center [512, 60] width 60 height 15
click at [206, 13] on icon "close-circle" at bounding box center [206, 13] width 7 height 7
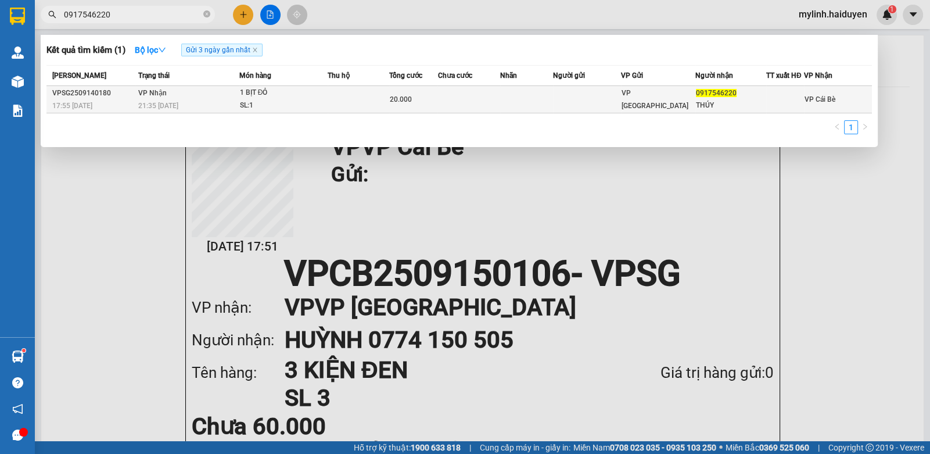
type input "0917546220"
click at [460, 95] on td at bounding box center [468, 99] width 63 height 27
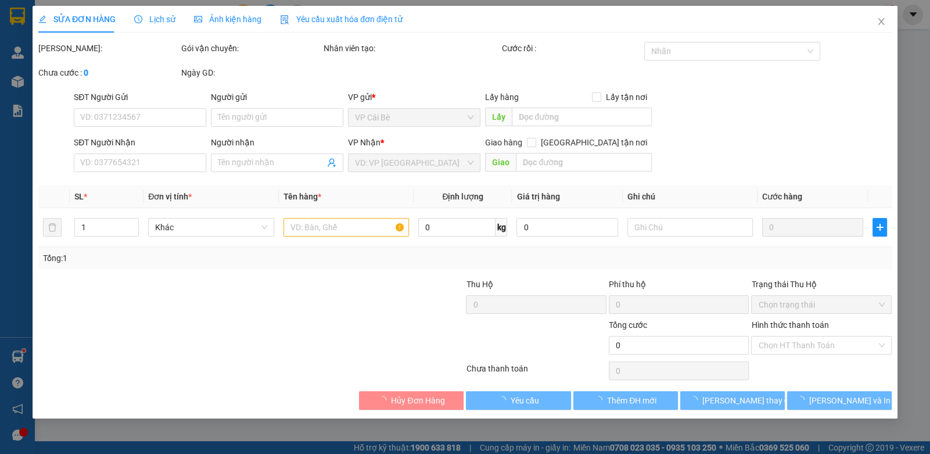
type input "0917546220"
type input "THÚY"
type input "20.000"
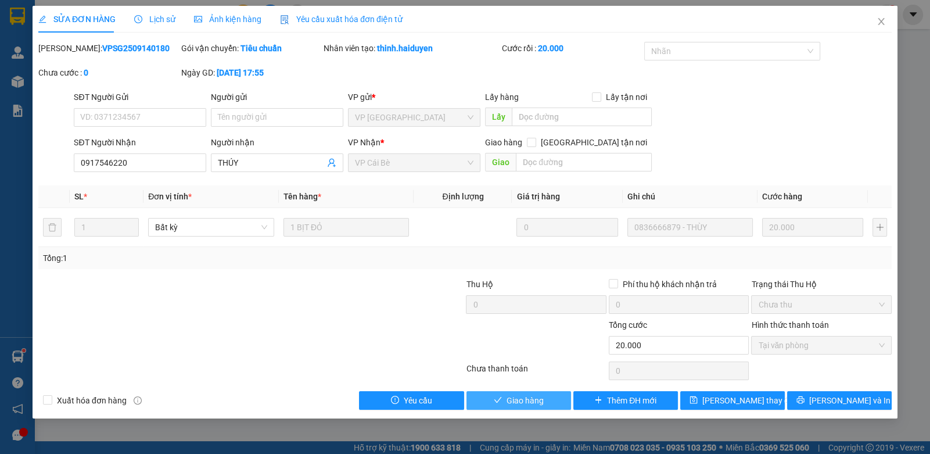
click at [511, 400] on span "Giao hàng" at bounding box center [525, 400] width 37 height 13
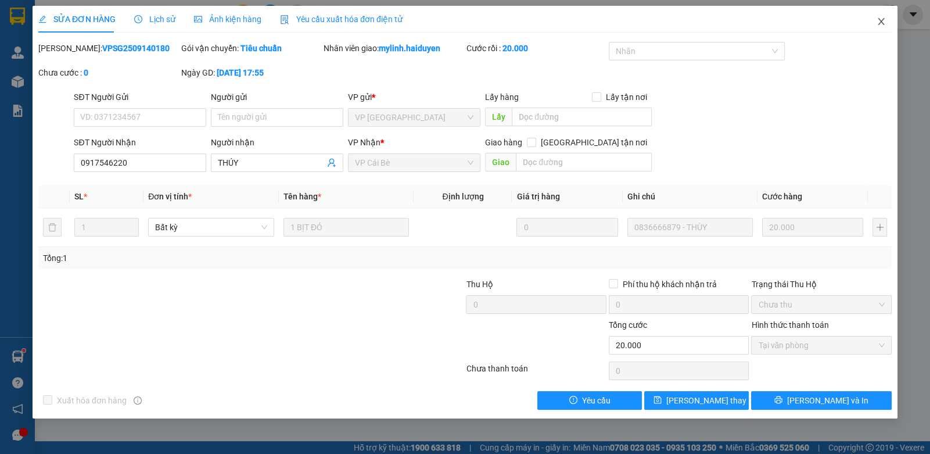
click at [880, 30] on span "Close" at bounding box center [881, 22] width 33 height 33
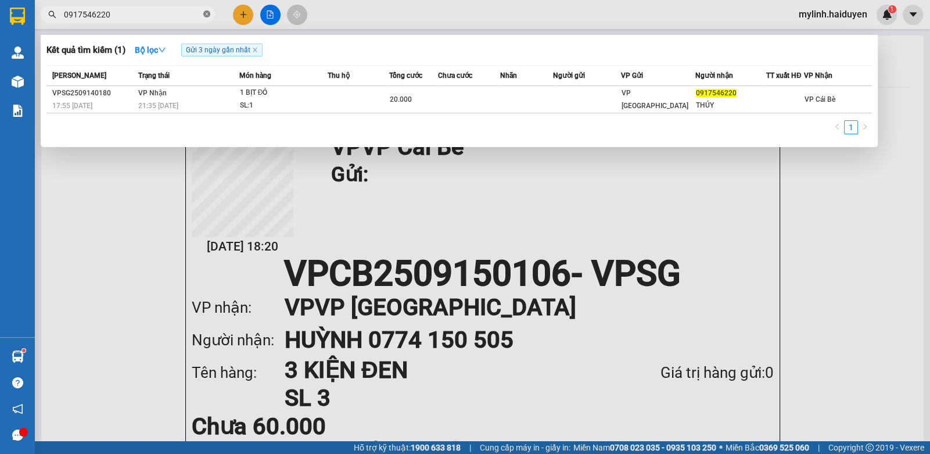
click at [209, 15] on icon "close-circle" at bounding box center [206, 13] width 7 height 7
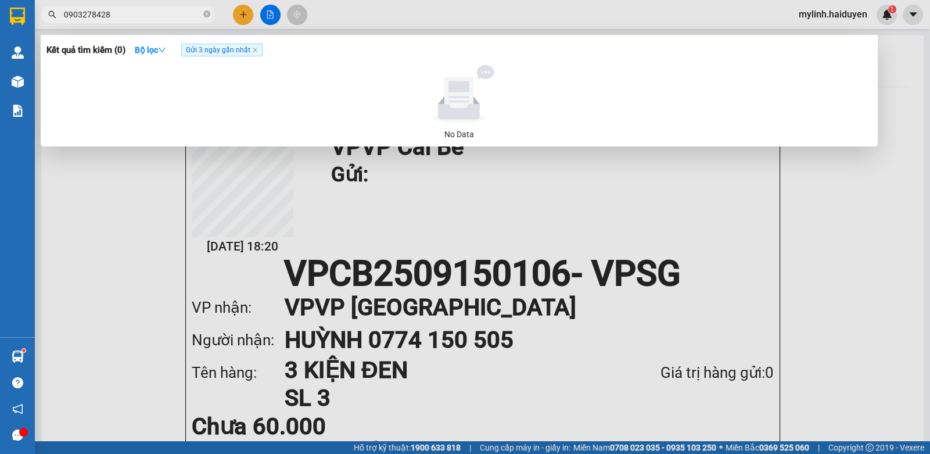
type input "0903278428"
click at [414, 19] on div at bounding box center [465, 227] width 930 height 454
click at [157, 16] on input "0903278428" at bounding box center [132, 14] width 137 height 13
click at [354, 8] on div at bounding box center [465, 227] width 930 height 454
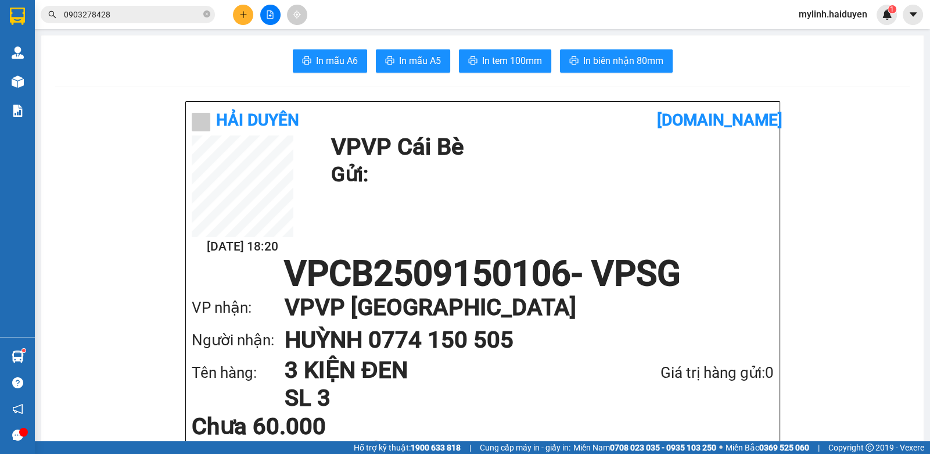
click at [193, 17] on input "0903278428" at bounding box center [132, 14] width 137 height 13
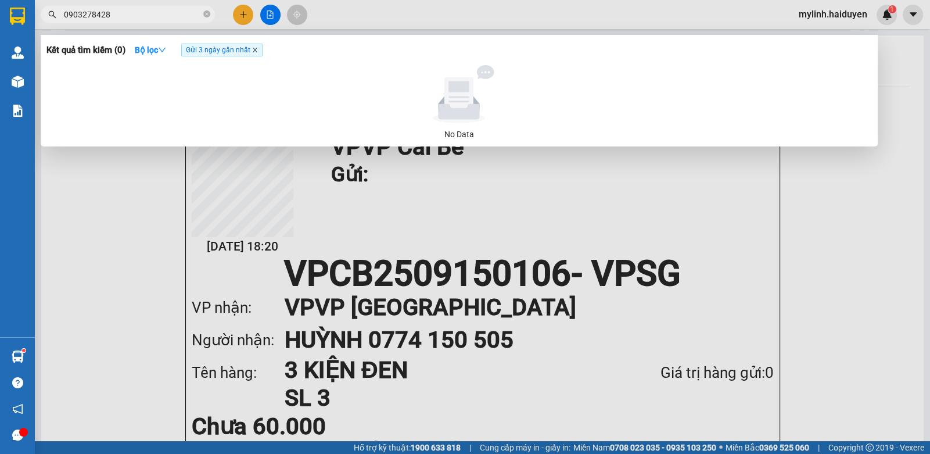
click at [257, 51] on icon "close" at bounding box center [255, 50] width 6 height 6
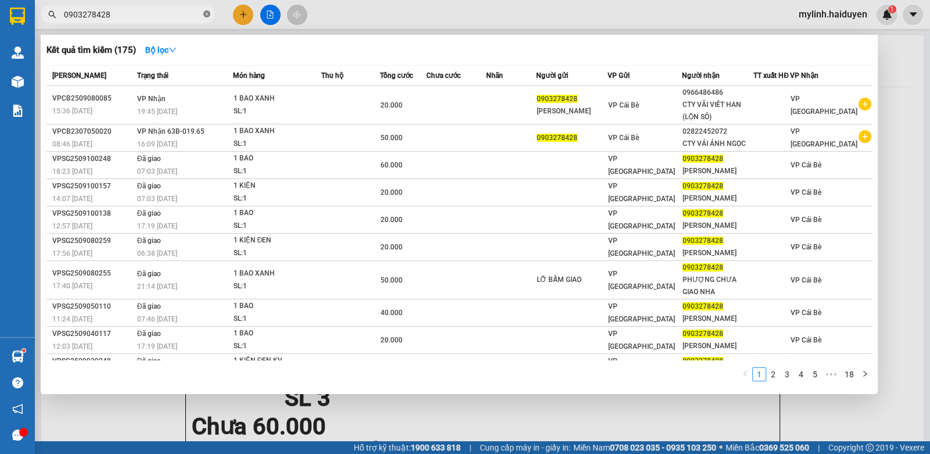
click at [205, 13] on icon "close-circle" at bounding box center [206, 13] width 7 height 7
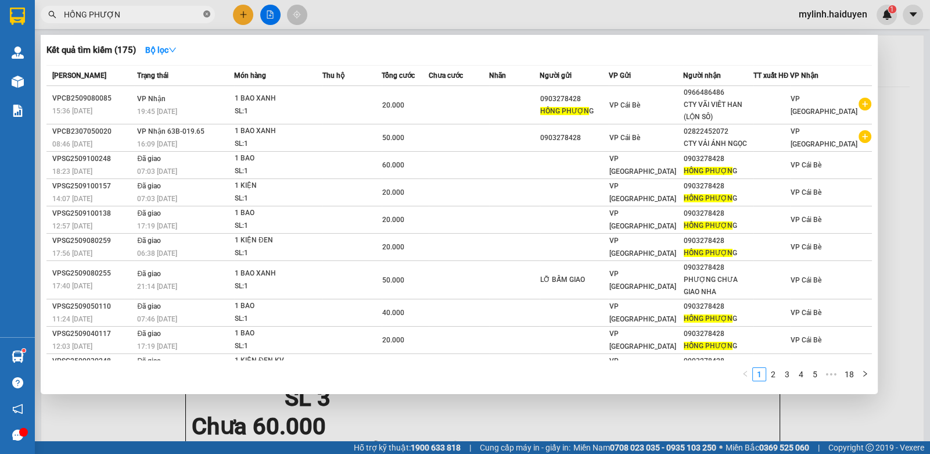
type input "HỒNG PHƯỢNG"
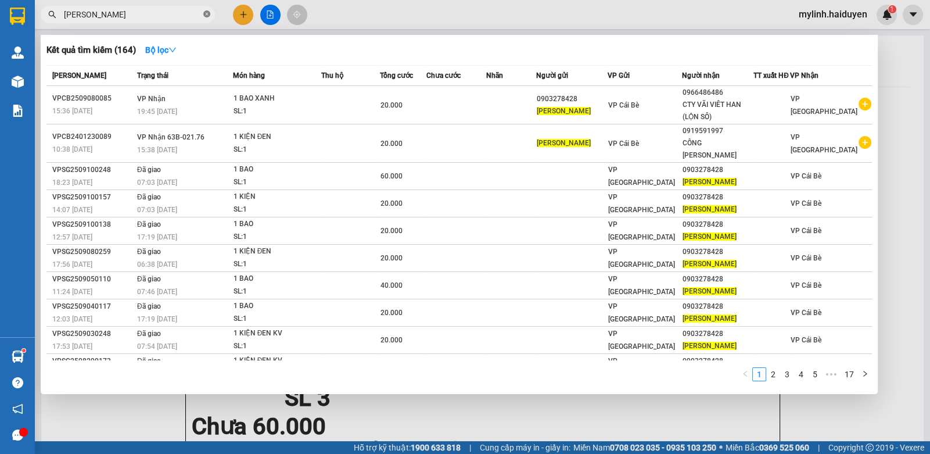
click at [204, 15] on icon "close-circle" at bounding box center [206, 13] width 7 height 7
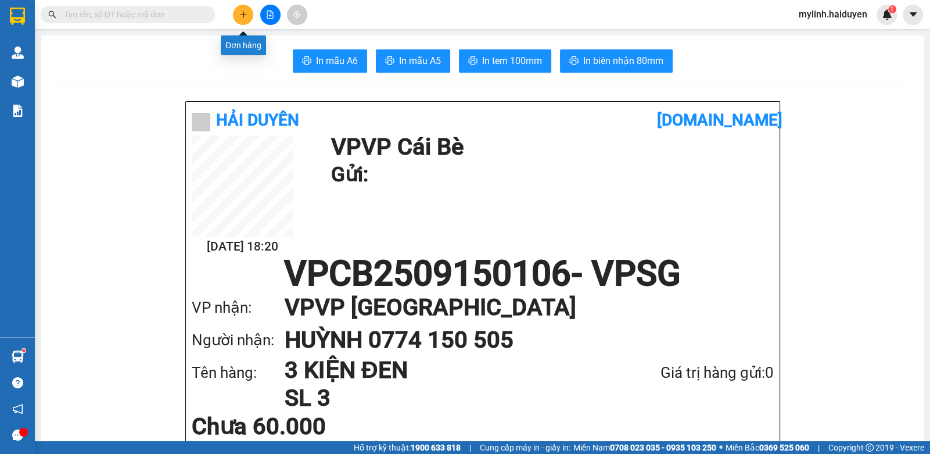
click at [242, 10] on button at bounding box center [243, 15] width 20 height 20
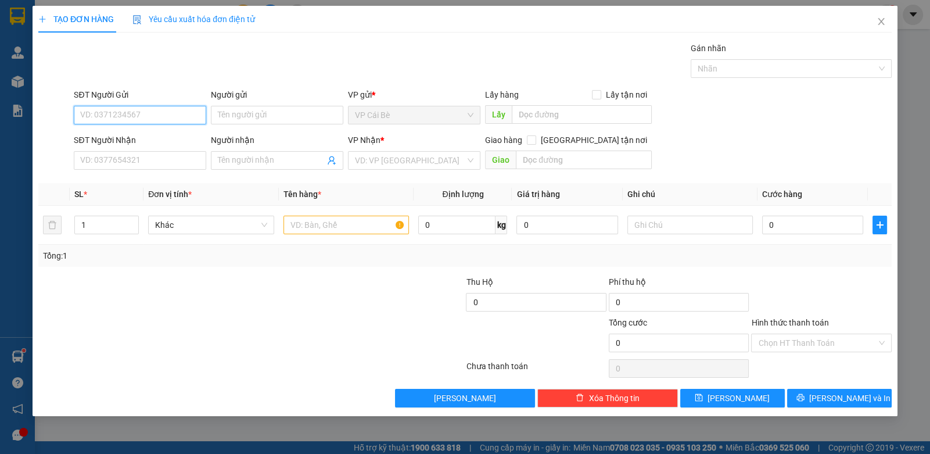
click at [195, 118] on input "SĐT Người Gửi" at bounding box center [140, 115] width 132 height 19
type input "596"
click at [175, 157] on div "0909665596 - NK NHA THỊNH" at bounding box center [140, 156] width 118 height 13
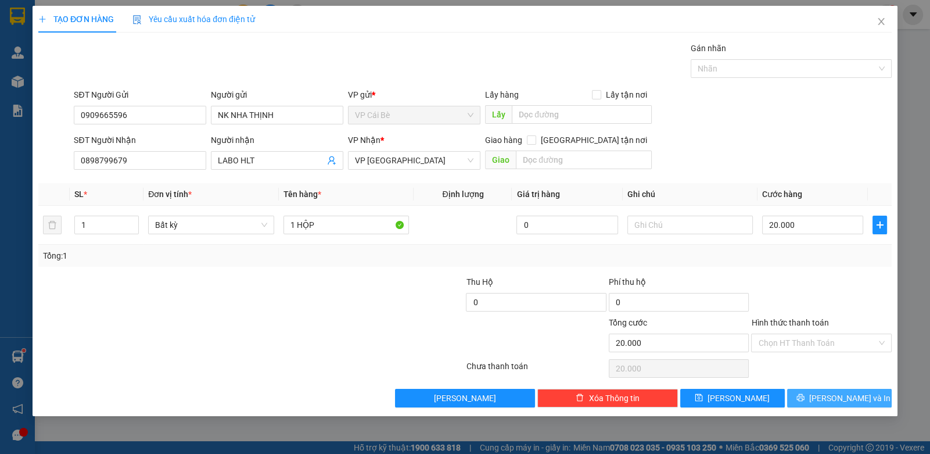
click at [831, 394] on span "[PERSON_NAME] và In" at bounding box center [849, 398] width 81 height 13
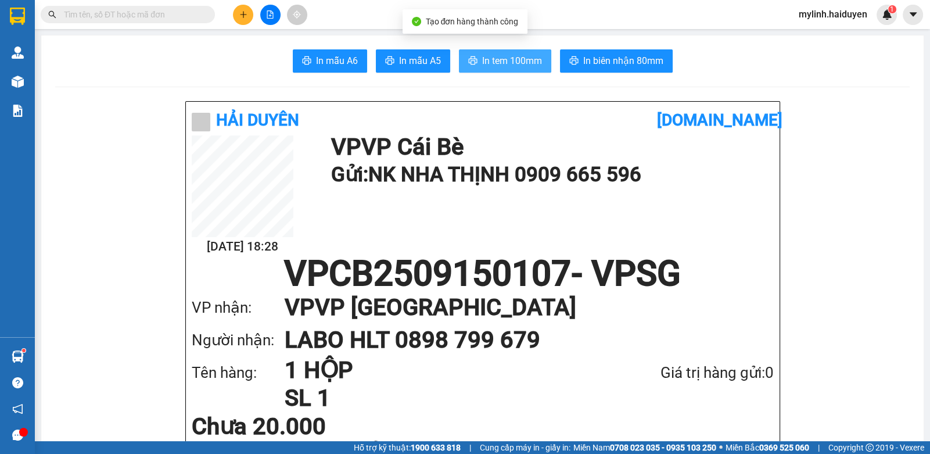
drag, startPoint x: 491, startPoint y: 61, endPoint x: 483, endPoint y: 71, distance: 13.2
click at [491, 62] on span "In tem 100mm" at bounding box center [512, 60] width 60 height 15
click at [198, 17] on input "text" at bounding box center [132, 14] width 137 height 13
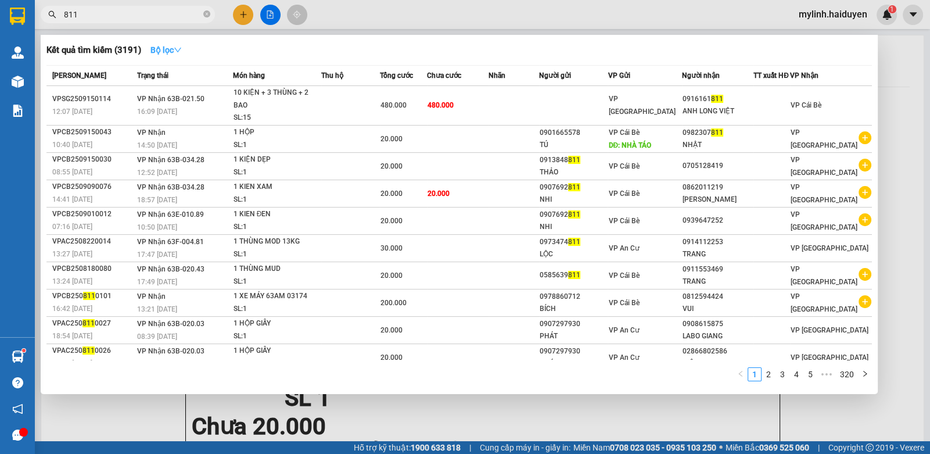
type input "811"
click at [174, 49] on strong "Bộ lọc" at bounding box center [165, 49] width 31 height 9
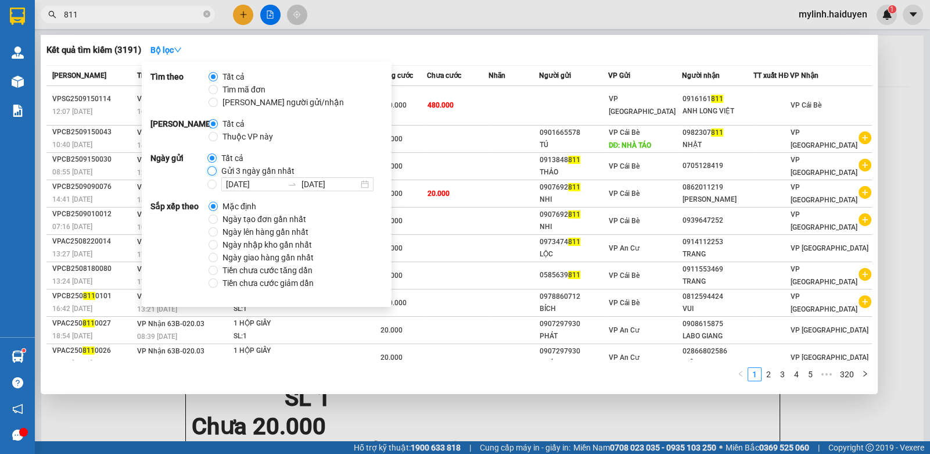
click at [207, 169] on input "Gửi 3 ngày gần nhất" at bounding box center [211, 170] width 9 height 9
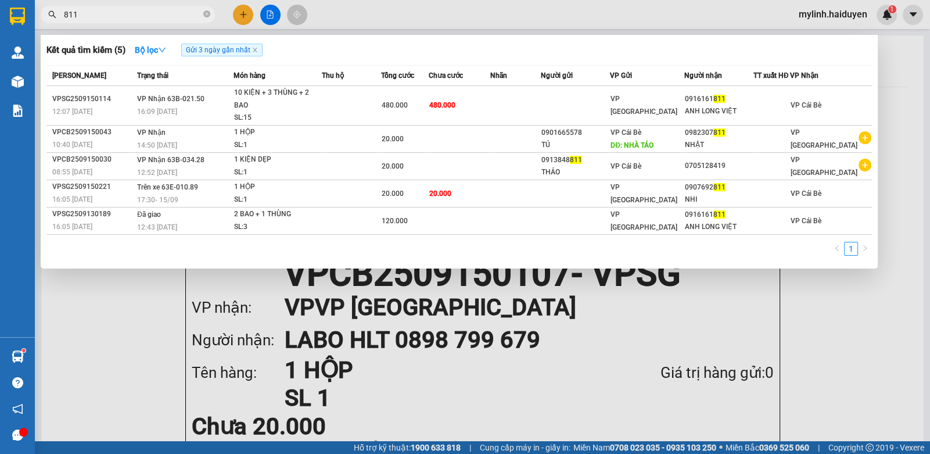
click at [607, 265] on div "Kết quả tìm kiếm ( 5 ) Bộ lọc Gửi 3 ngày gần nhất Mã ĐH Trạng thái Món hàng Thu…" at bounding box center [459, 152] width 837 height 234
click at [208, 11] on icon "close-circle" at bounding box center [206, 13] width 7 height 7
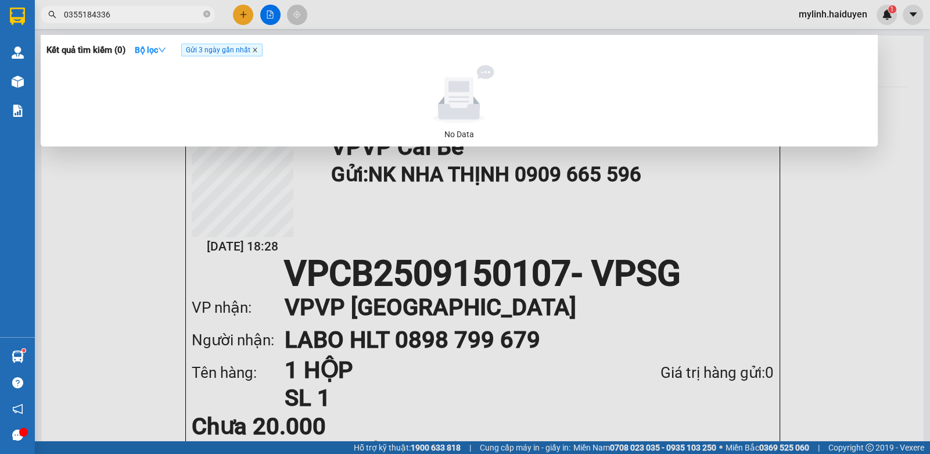
type input "0355184336"
click at [254, 52] on icon "close" at bounding box center [255, 50] width 6 height 6
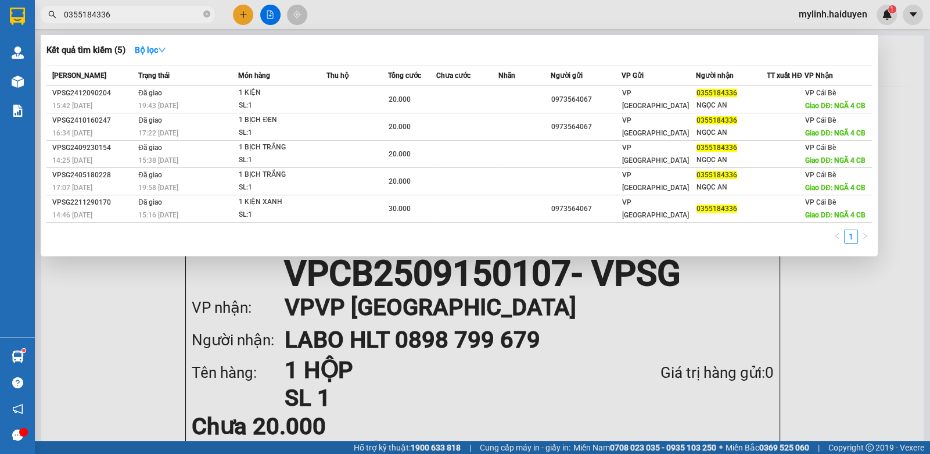
click at [206, 15] on icon "close-circle" at bounding box center [206, 13] width 7 height 7
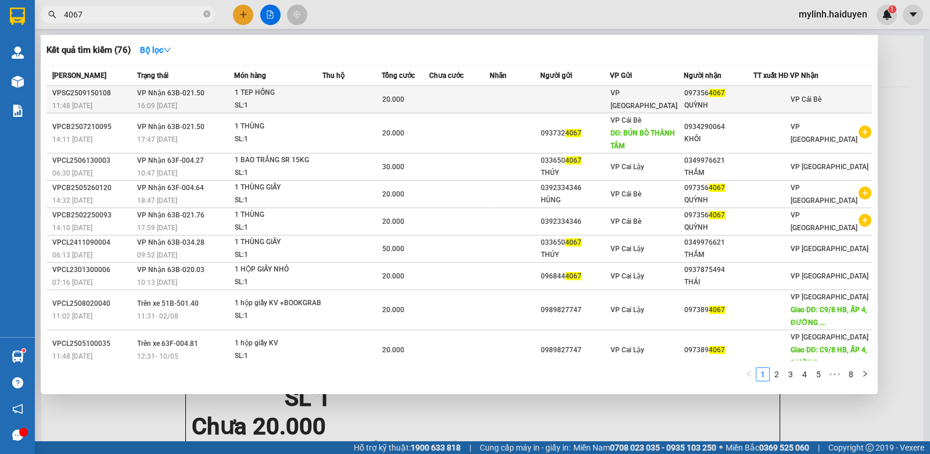
type input "4067"
click at [553, 102] on td at bounding box center [574, 99] width 69 height 27
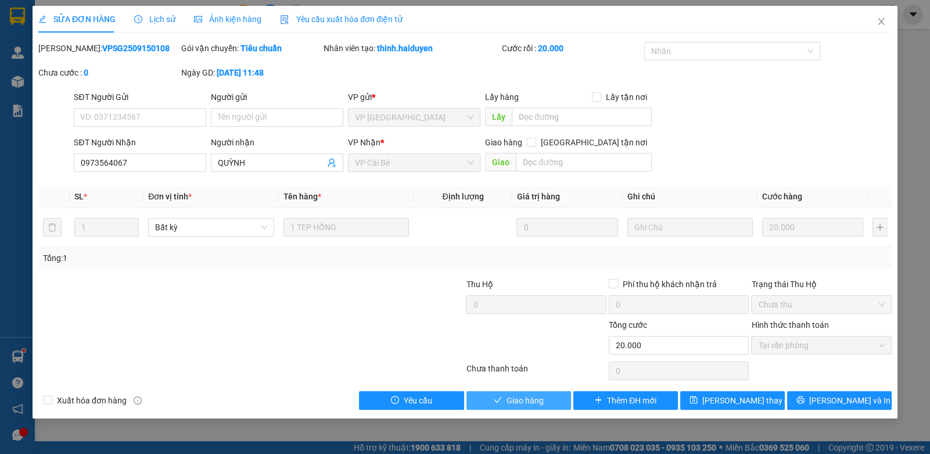
click at [546, 401] on button "Giao hàng" at bounding box center [518, 400] width 105 height 19
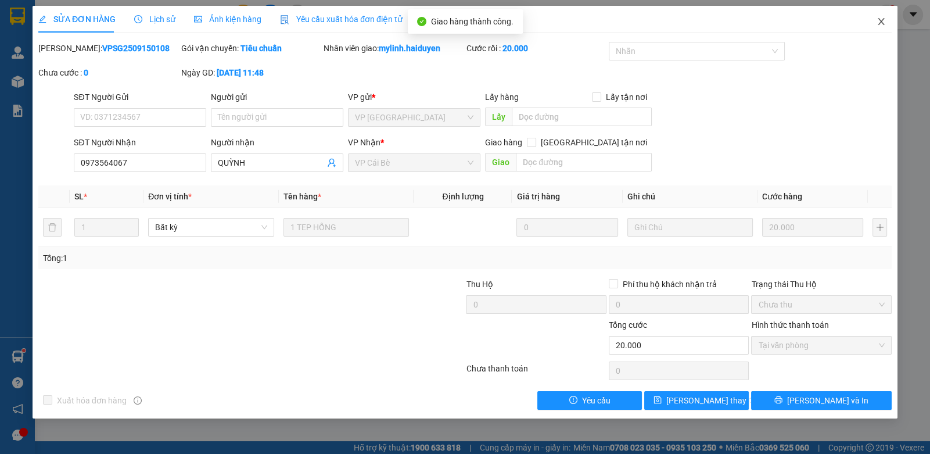
click at [884, 22] on icon "close" at bounding box center [881, 21] width 9 height 9
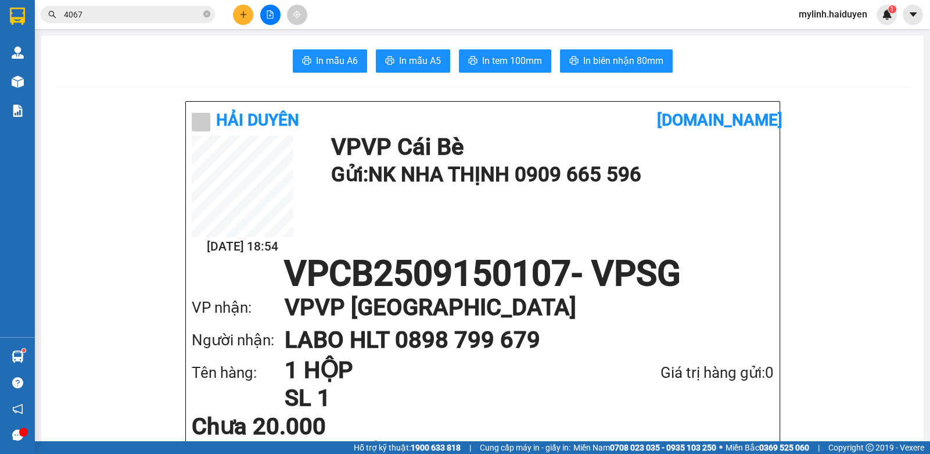
click at [245, 16] on icon "plus" at bounding box center [243, 14] width 8 height 8
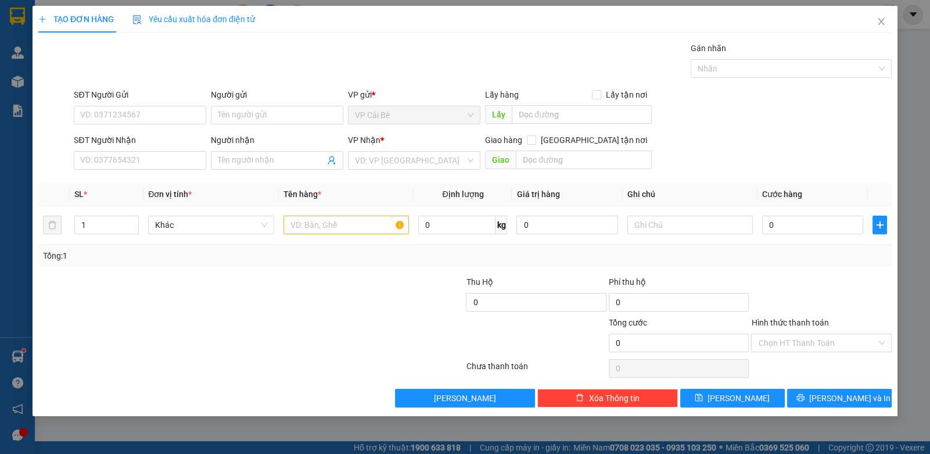
click at [114, 170] on div "SĐT Người Nhận VD: 0377654321" at bounding box center [140, 154] width 132 height 41
click at [116, 166] on input "SĐT Người Nhận" at bounding box center [140, 160] width 132 height 19
click at [168, 186] on div "0789698863 - phong" at bounding box center [140, 183] width 118 height 13
type input "0789698863"
type input "phong"
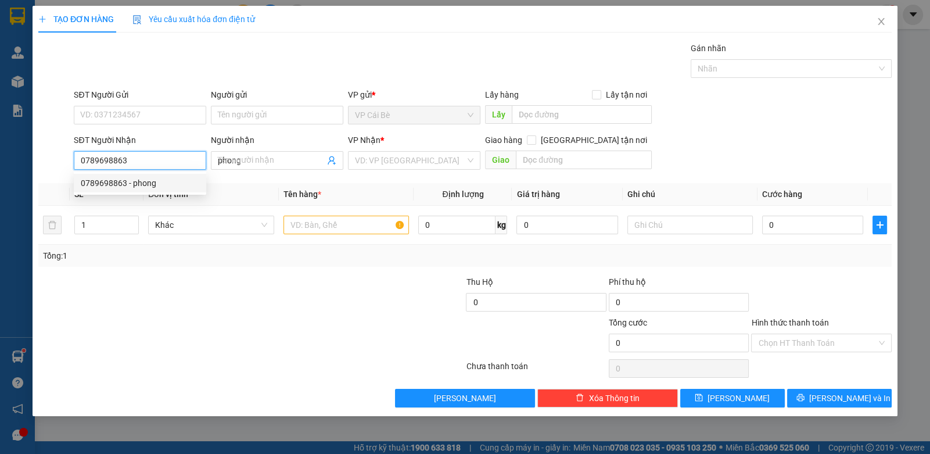
type input "20.000"
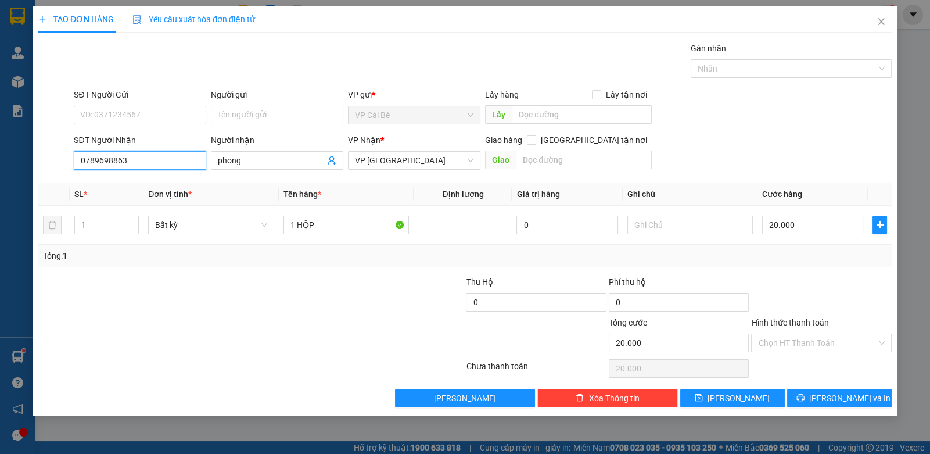
type input "0789698863"
click at [175, 112] on input "SĐT Người Gửi" at bounding box center [140, 115] width 132 height 19
click at [175, 141] on div "0348888819 - VINH" at bounding box center [140, 137] width 118 height 13
drag, startPoint x: 802, startPoint y: 348, endPoint x: 811, endPoint y: 352, distance: 9.6
click at [809, 350] on input "Hình thức thanh toán" at bounding box center [817, 342] width 118 height 17
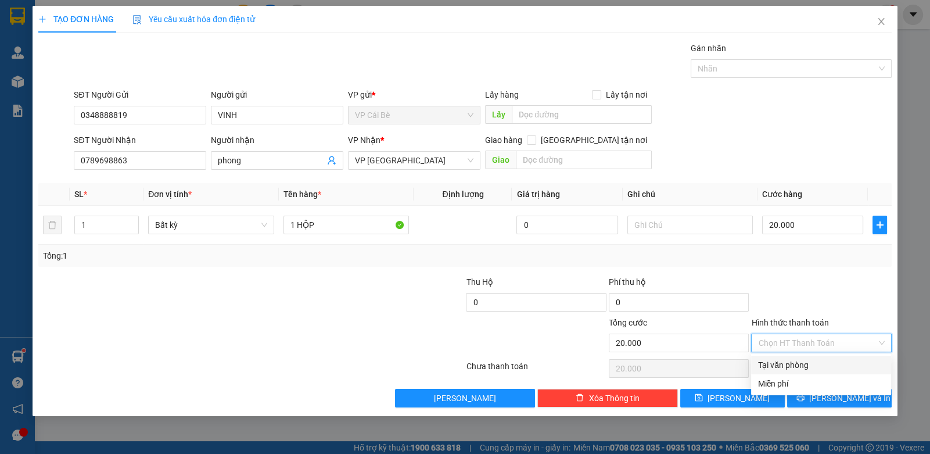
drag, startPoint x: 811, startPoint y: 352, endPoint x: 803, endPoint y: 372, distance: 21.4
click at [805, 367] on div "Tại văn phòng" at bounding box center [821, 364] width 126 height 13
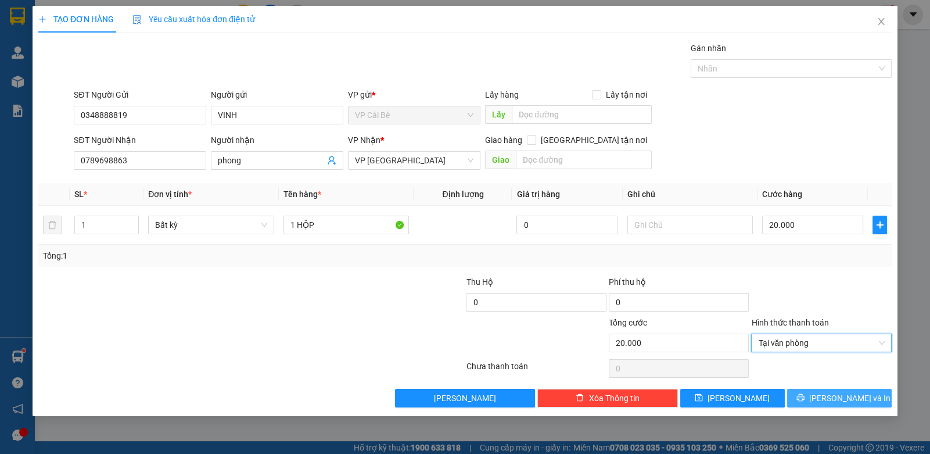
click at [843, 401] on span "[PERSON_NAME] và In" at bounding box center [849, 398] width 81 height 13
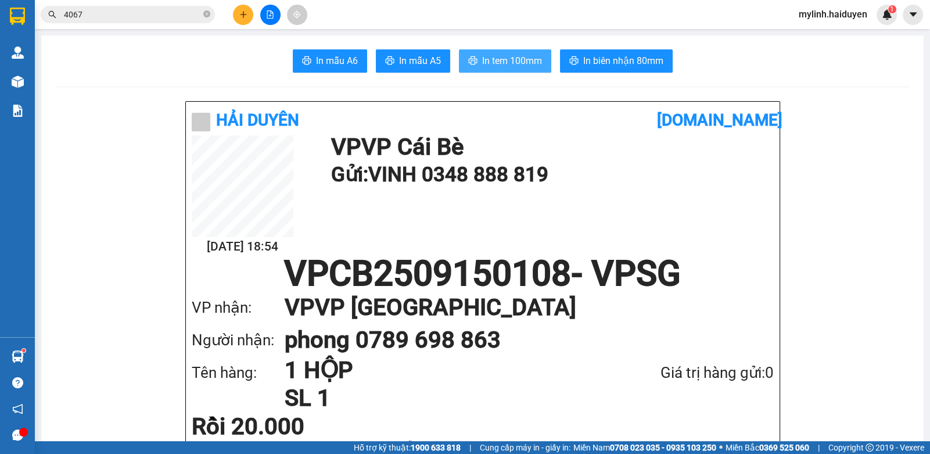
click at [484, 58] on span "In tem 100mm" at bounding box center [512, 60] width 60 height 15
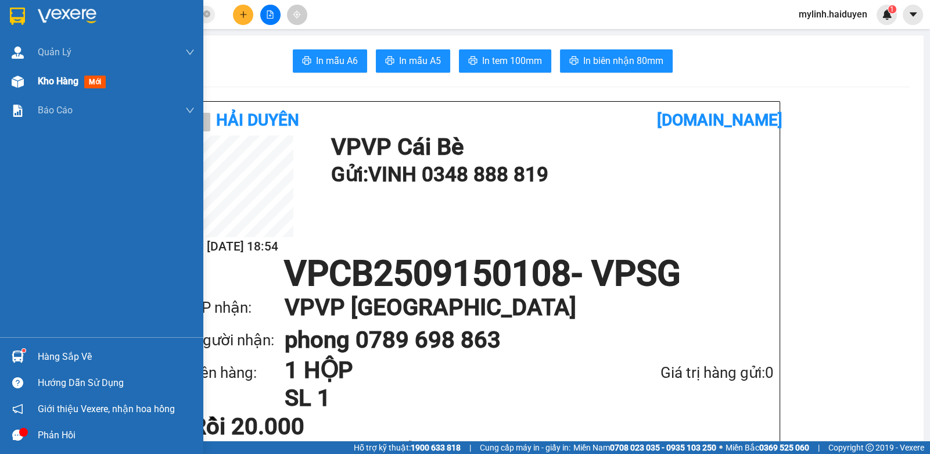
click at [8, 87] on div at bounding box center [18, 81] width 20 height 20
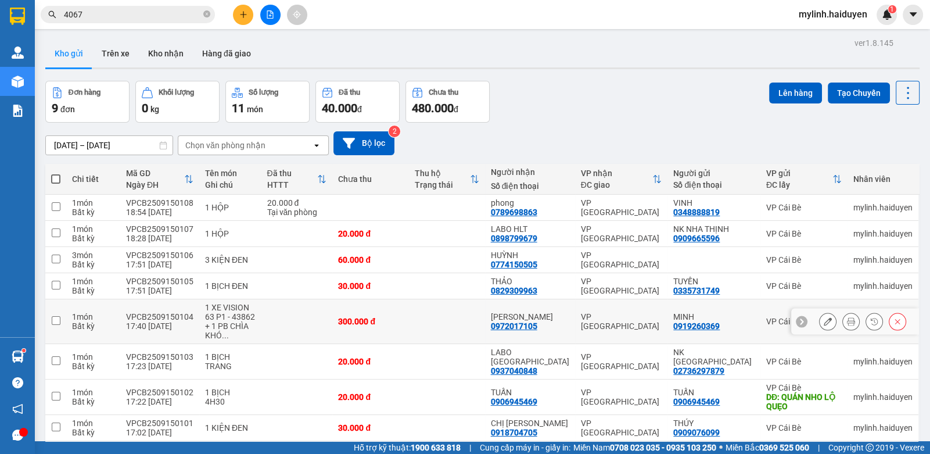
click at [308, 299] on td at bounding box center [296, 321] width 71 height 45
checkbox input "true"
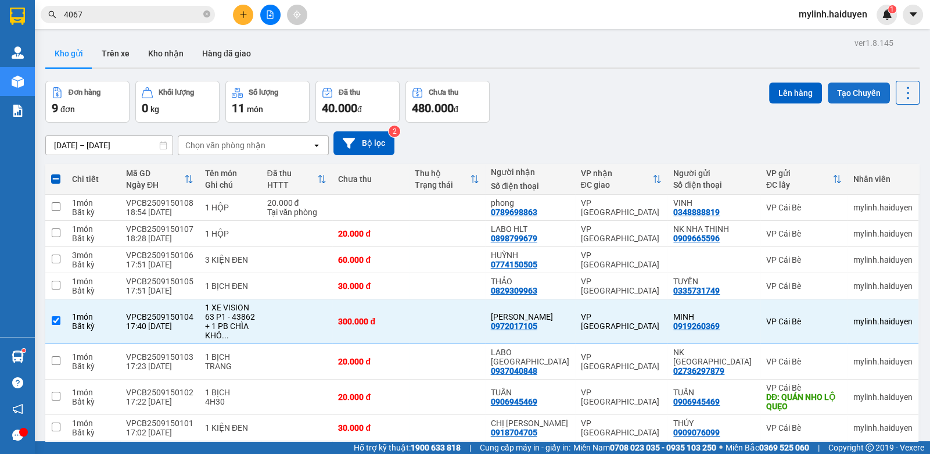
click at [851, 82] on button "Tạo Chuyến" at bounding box center [859, 92] width 62 height 21
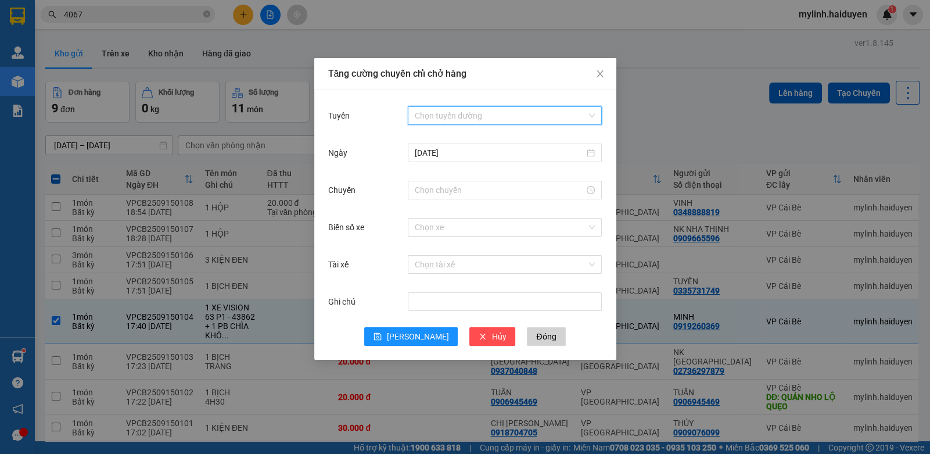
click at [485, 113] on input "Tuyến" at bounding box center [501, 115] width 172 height 17
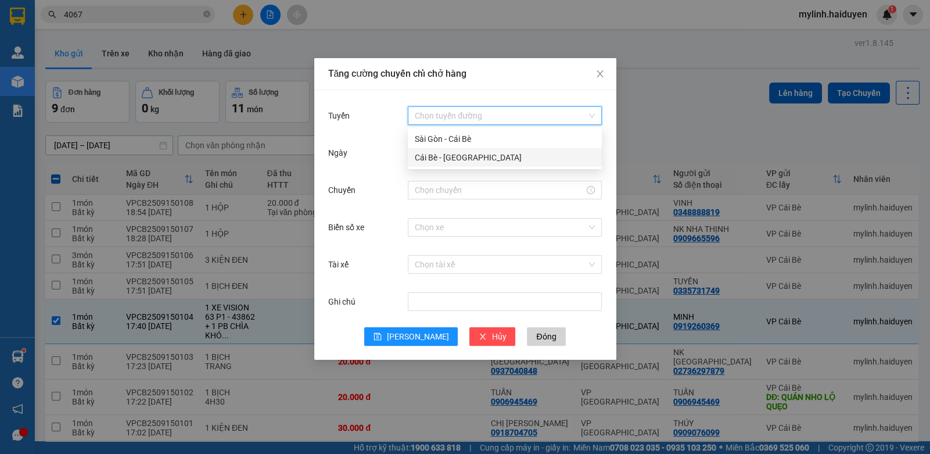
click at [461, 153] on div "Cái Bè - Sài Gòn" at bounding box center [505, 157] width 180 height 13
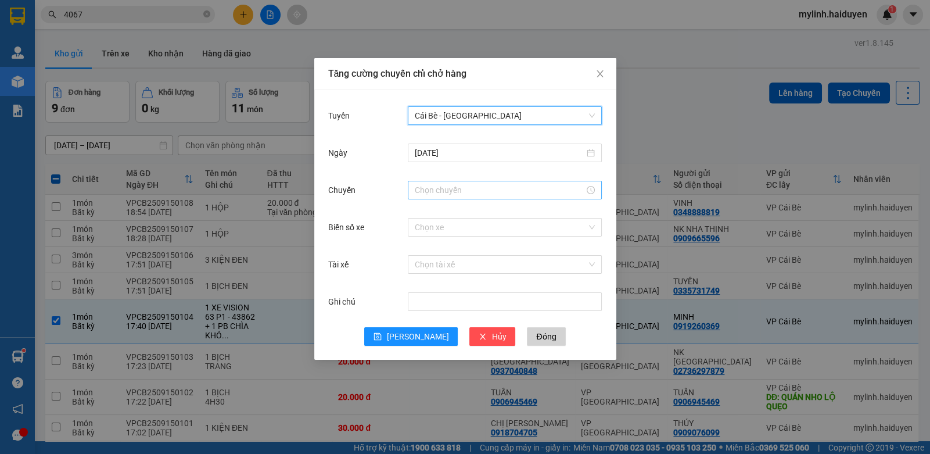
click at [439, 189] on input "Chuyến" at bounding box center [500, 190] width 170 height 13
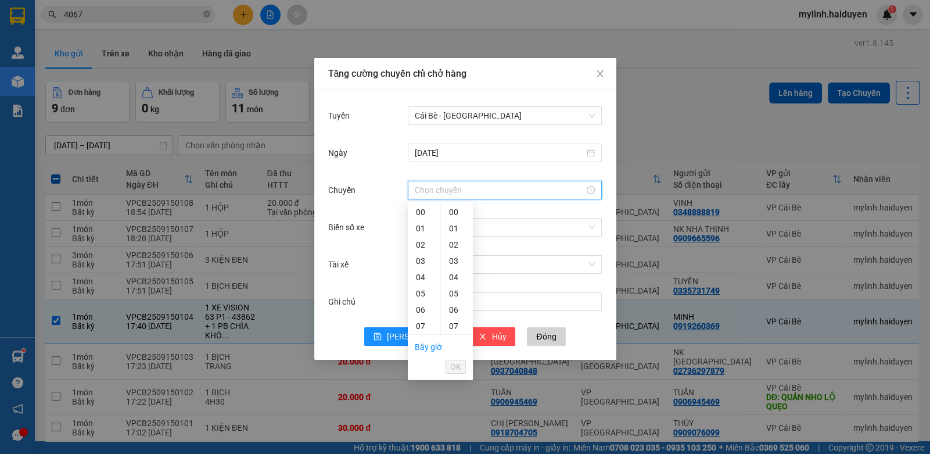
click at [421, 367] on div "10" at bounding box center [424, 375] width 33 height 16
type input "10:00"
click at [455, 368] on span "OK" at bounding box center [455, 366] width 11 height 13
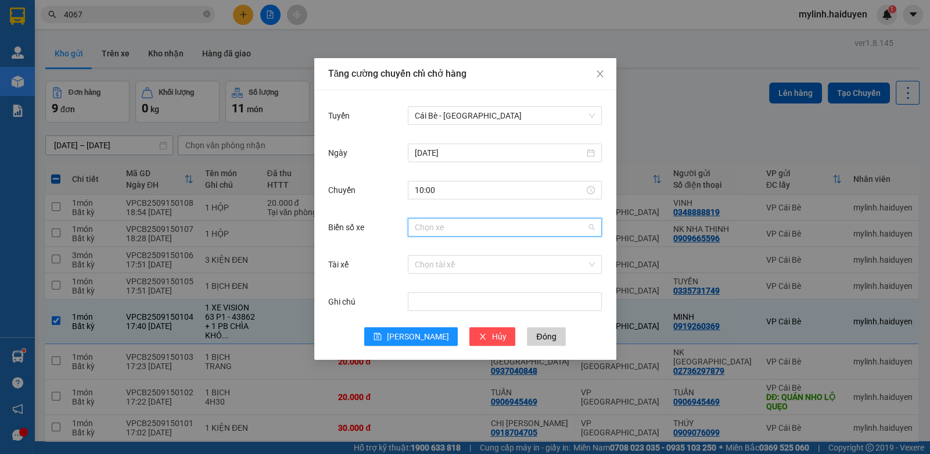
click at [452, 228] on input "Biển số xe" at bounding box center [501, 226] width 172 height 17
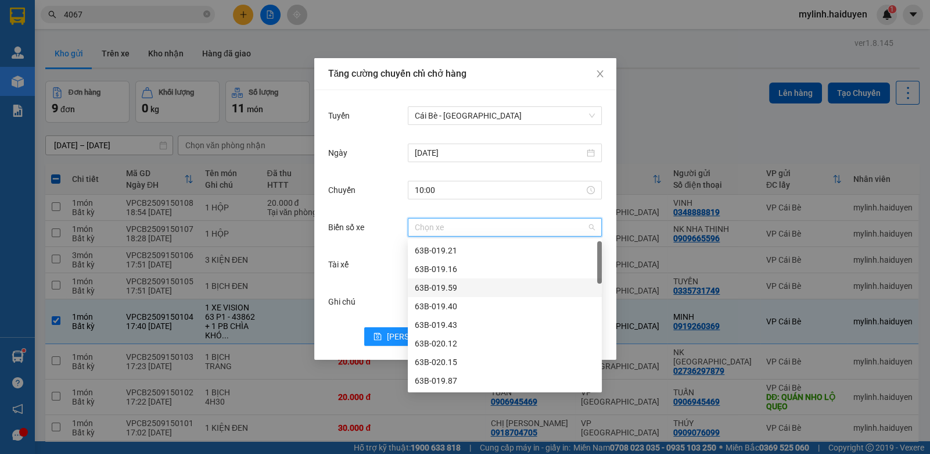
click at [366, 265] on div "Tài xế" at bounding box center [368, 264] width 80 height 23
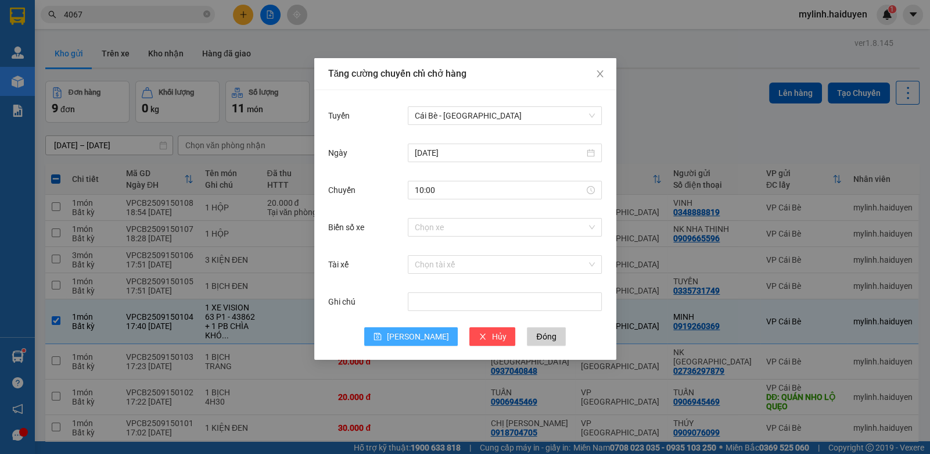
click at [410, 337] on button "Lưu" at bounding box center [411, 336] width 94 height 19
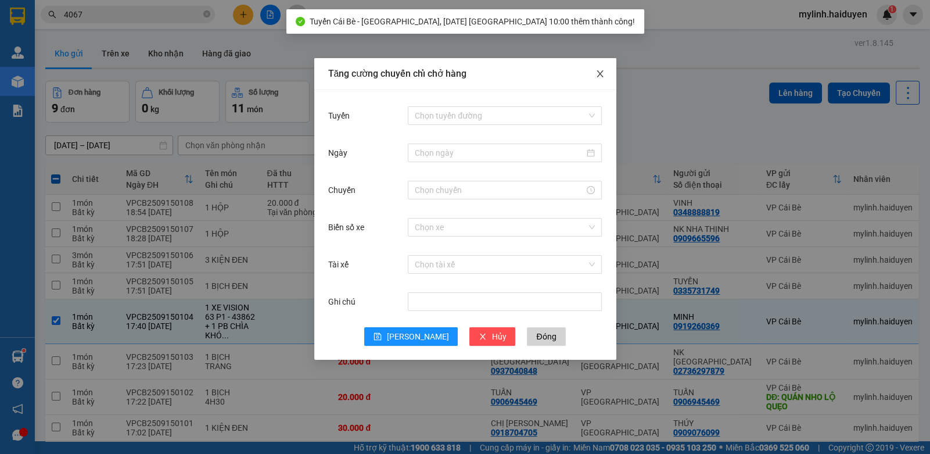
click at [606, 77] on span "Close" at bounding box center [600, 74] width 33 height 33
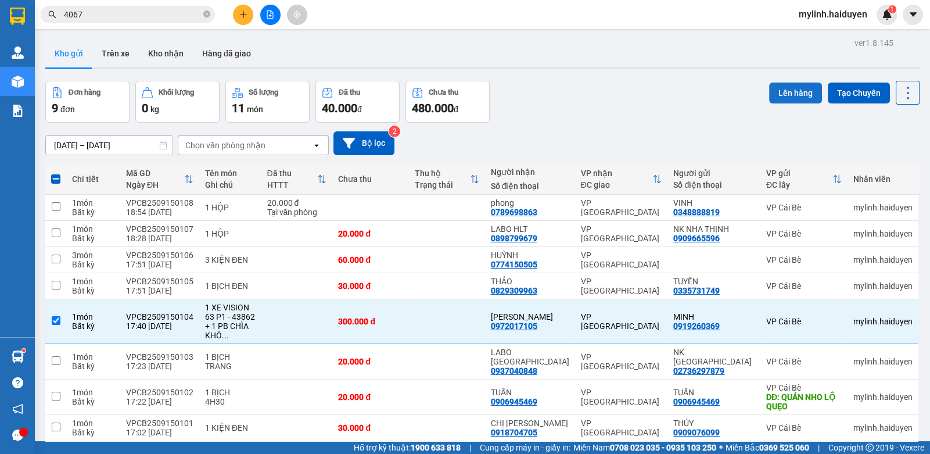
click at [788, 82] on button "Lên hàng" at bounding box center [795, 92] width 53 height 21
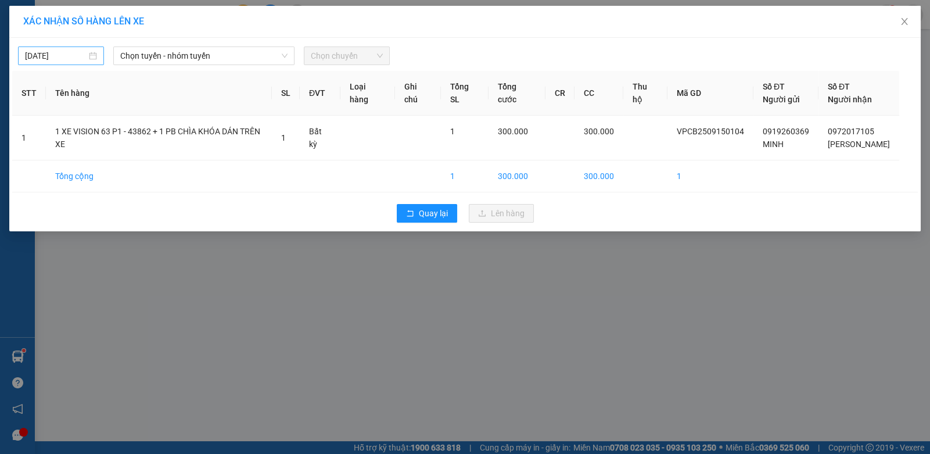
click at [77, 58] on input "15/09/2025" at bounding box center [56, 55] width 62 height 13
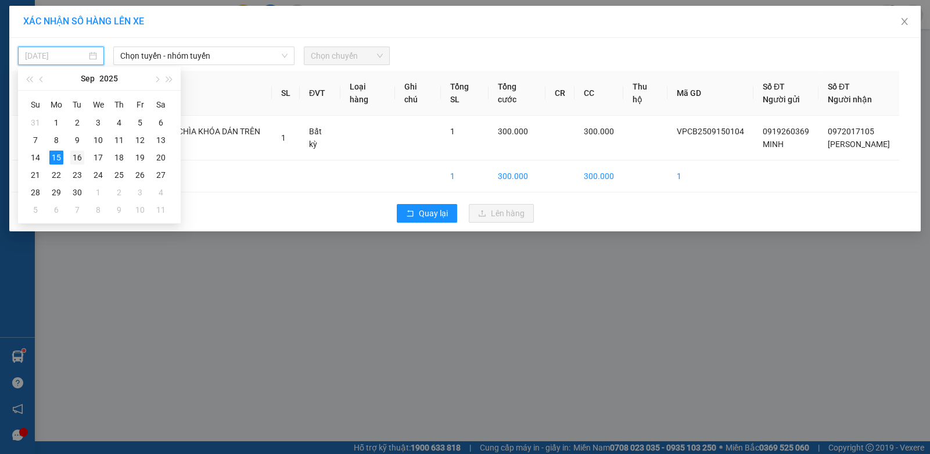
click at [75, 159] on div "16" at bounding box center [77, 157] width 14 height 14
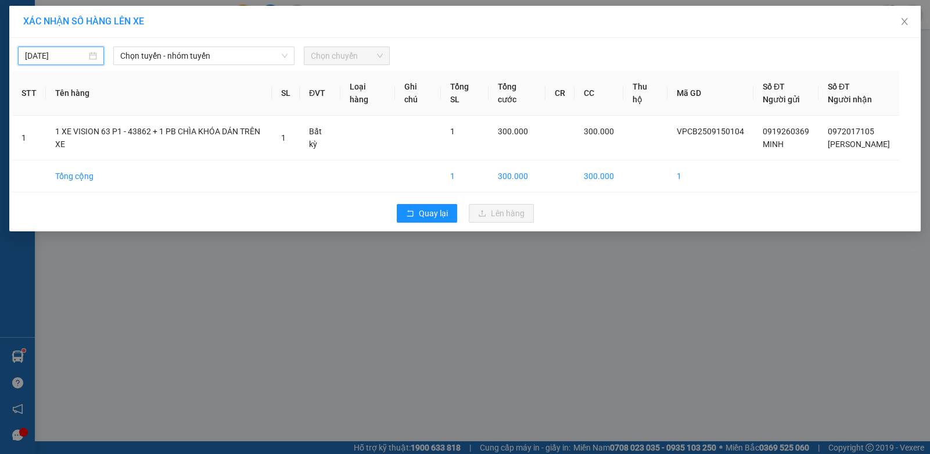
type input "16/09/2025"
drag, startPoint x: 156, startPoint y: 57, endPoint x: 171, endPoint y: 71, distance: 21.0
click at [157, 56] on span "Chọn tuyến - nhóm tuyến" at bounding box center [203, 55] width 167 height 17
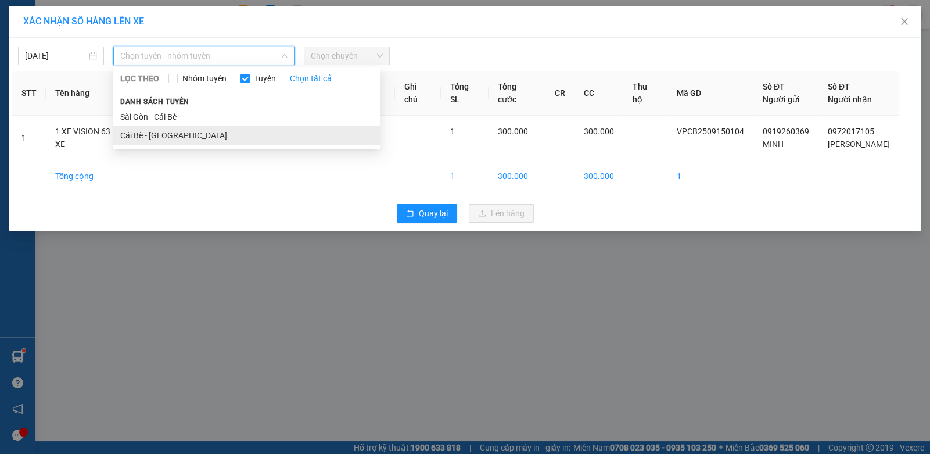
click at [179, 136] on li "Cái Bè - Sài Gòn" at bounding box center [246, 135] width 267 height 19
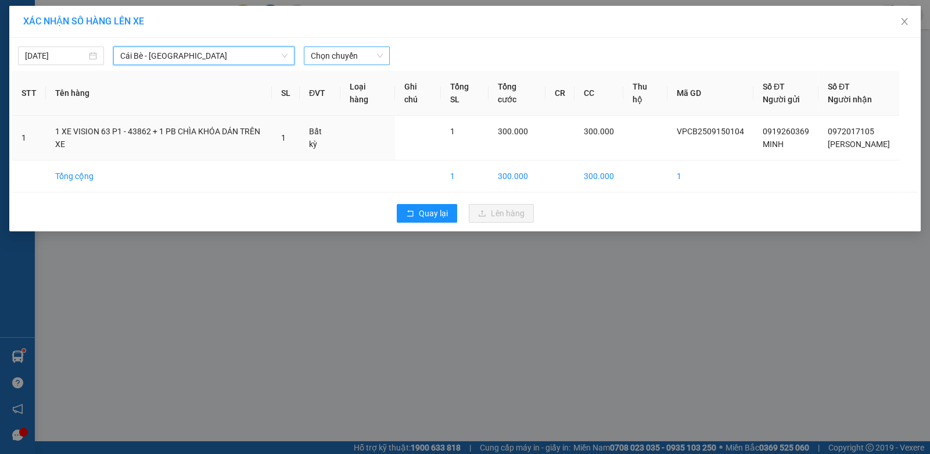
click at [336, 55] on span "Chọn chuyến" at bounding box center [347, 55] width 72 height 17
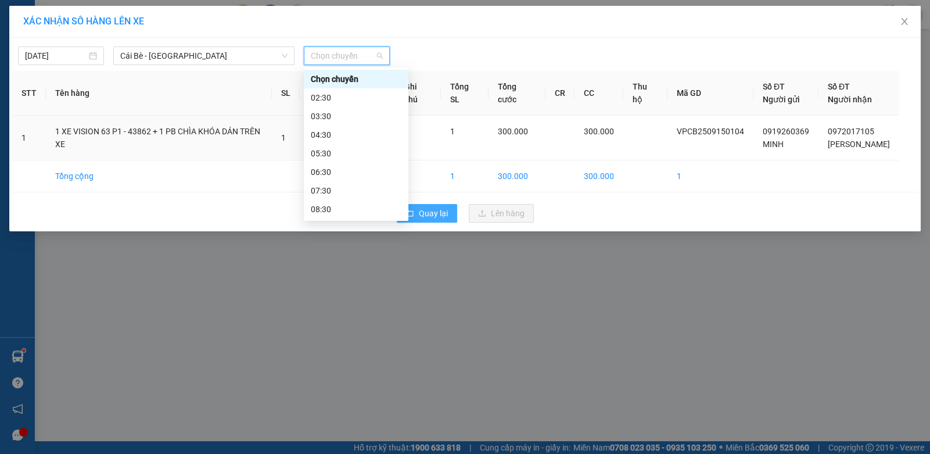
click at [441, 216] on span "Quay lại" at bounding box center [433, 213] width 29 height 13
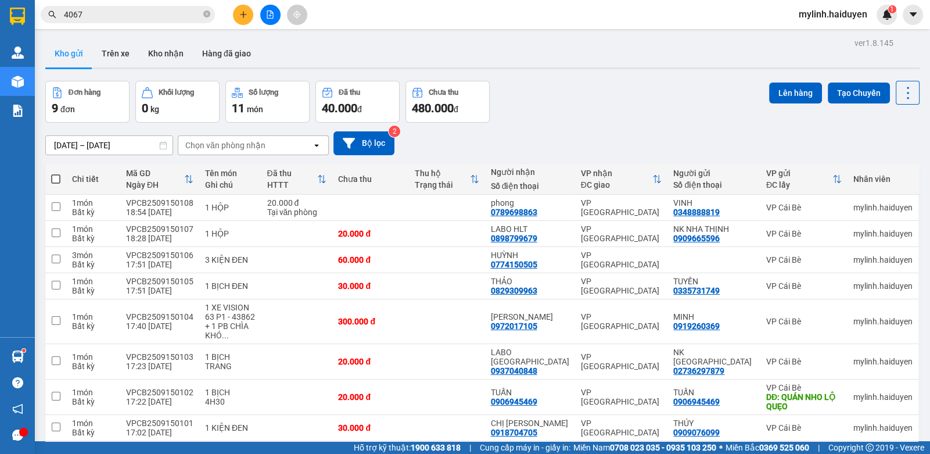
click at [279, 20] on div at bounding box center [270, 15] width 87 height 20
click at [264, 16] on button at bounding box center [270, 15] width 20 height 20
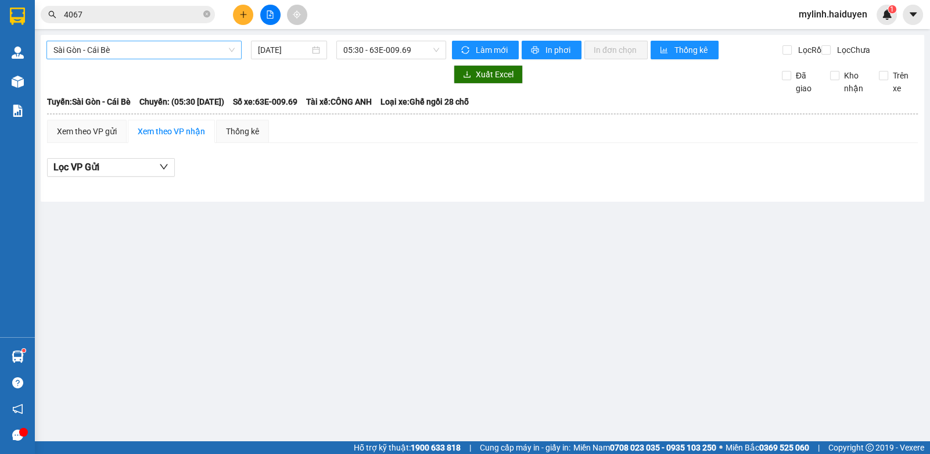
click at [122, 42] on span "Sài Gòn - Cái Bè" at bounding box center [143, 49] width 181 height 17
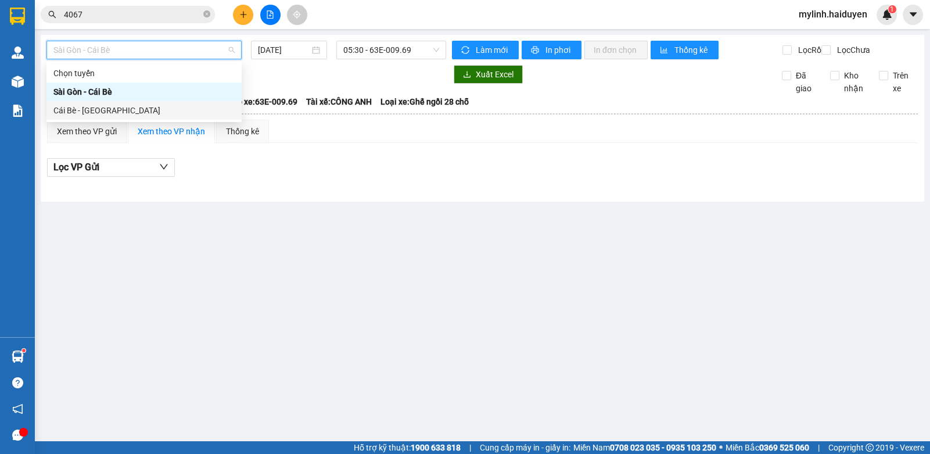
click at [99, 117] on div "Cái Bè - Sài Gòn" at bounding box center [143, 110] width 195 height 19
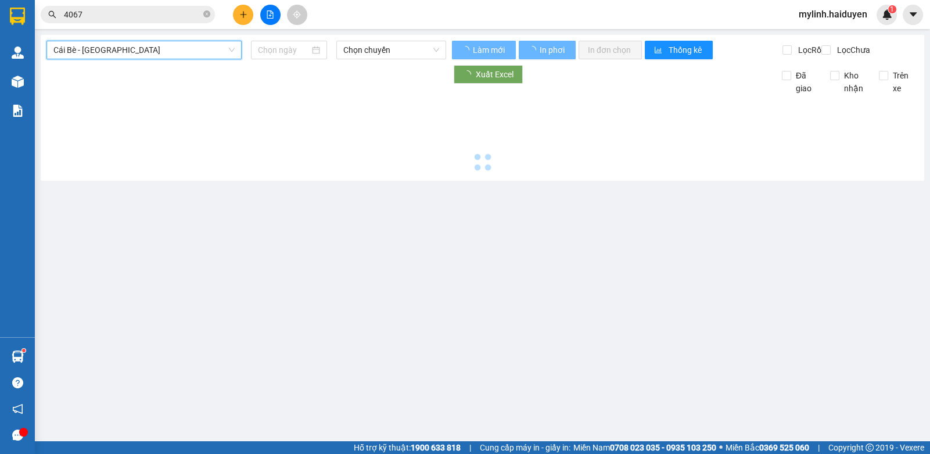
type input "15/09/2025"
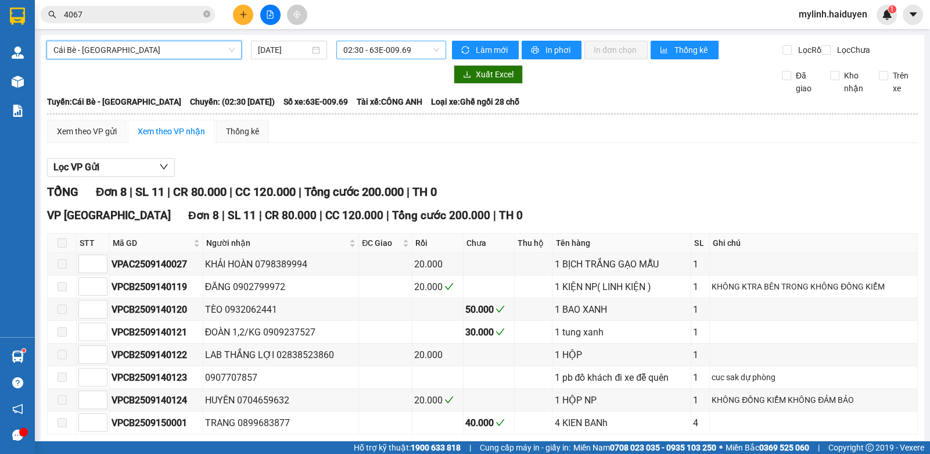
click at [387, 49] on span "02:30 - 63E-009.69" at bounding box center [391, 49] width 96 height 17
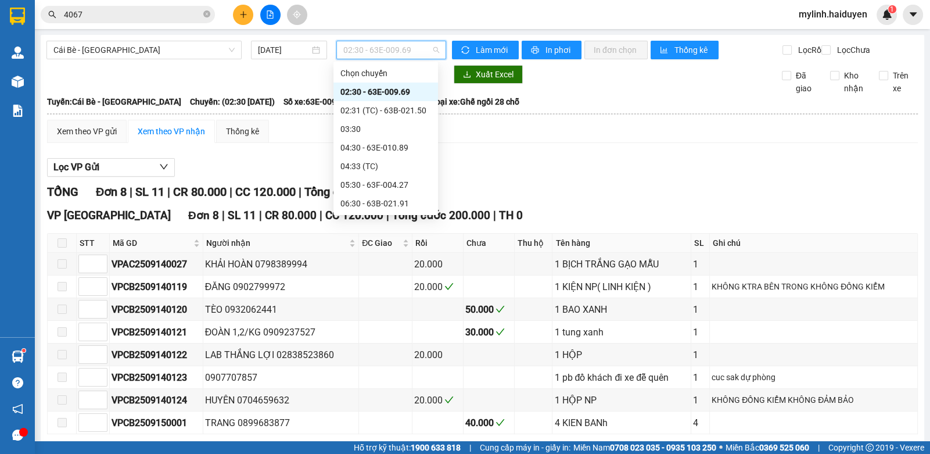
click at [385, 346] on div "10:00 (TC)" at bounding box center [385, 352] width 91 height 13
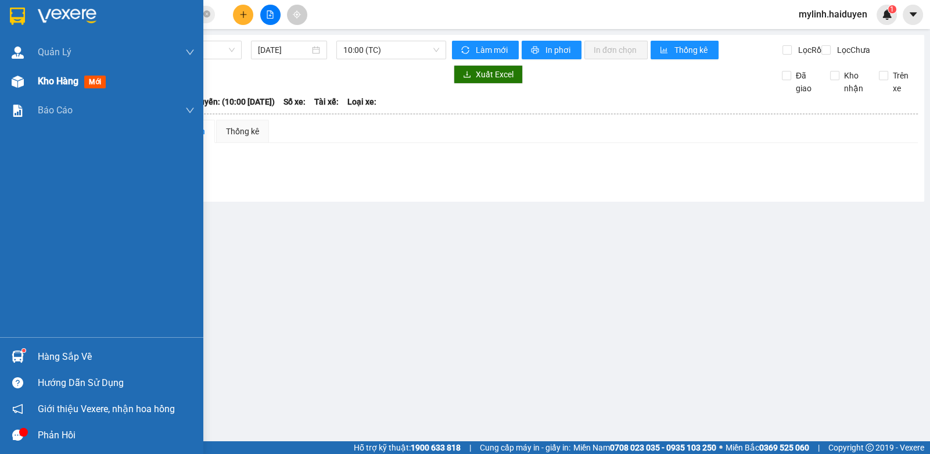
click at [12, 84] on img at bounding box center [18, 82] width 12 height 12
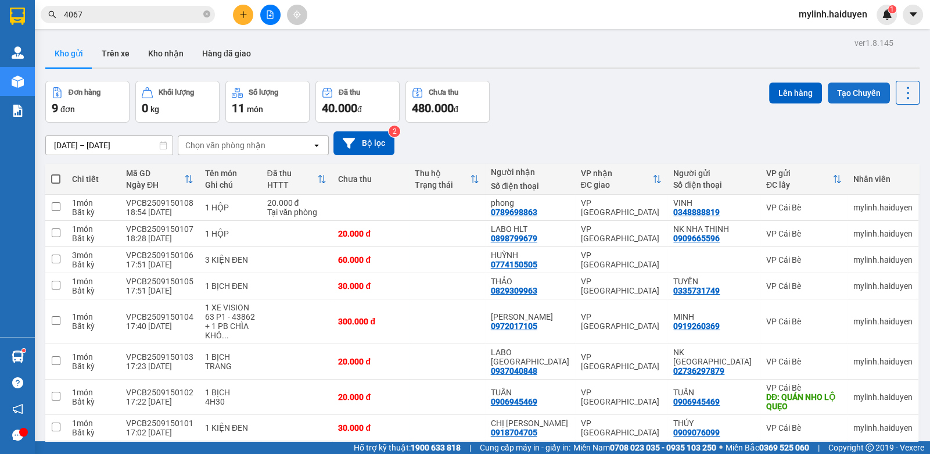
click at [850, 88] on button "Tạo Chuyến" at bounding box center [859, 92] width 62 height 21
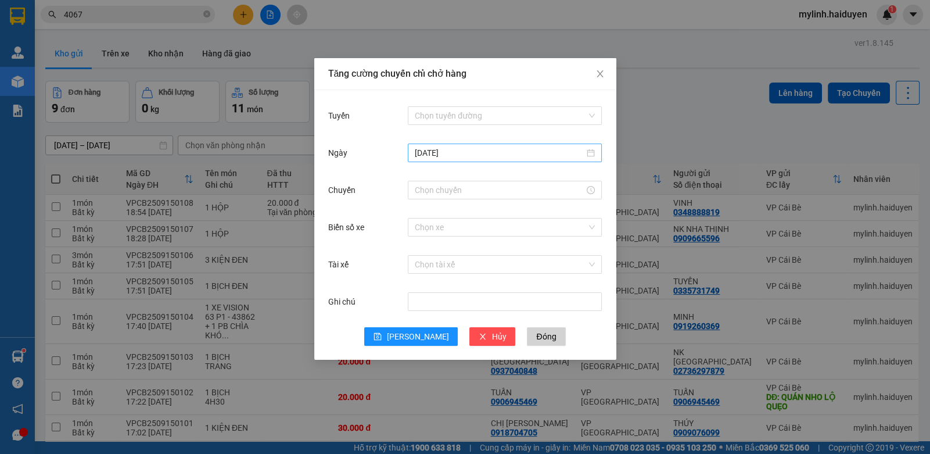
drag, startPoint x: 428, startPoint y: 149, endPoint x: 438, endPoint y: 160, distance: 14.8
click at [428, 150] on input "15/09/2025" at bounding box center [500, 152] width 170 height 13
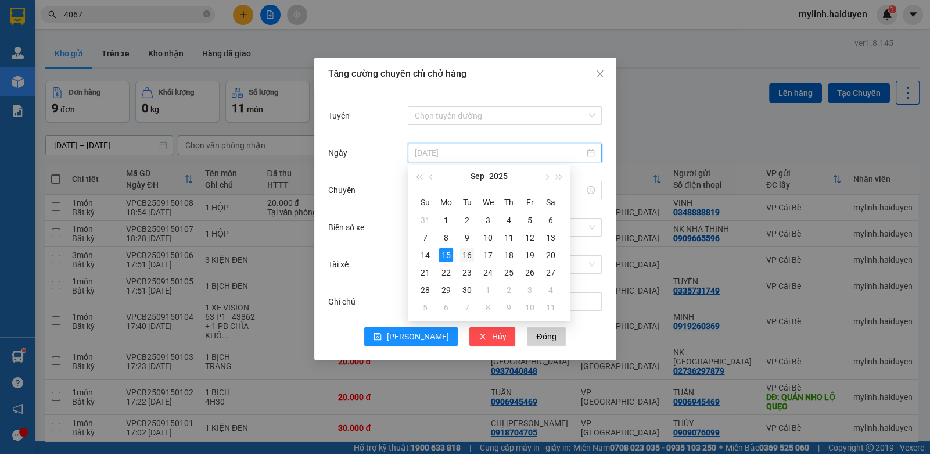
type input "16/09/2025"
click at [462, 254] on div "16" at bounding box center [467, 255] width 14 height 14
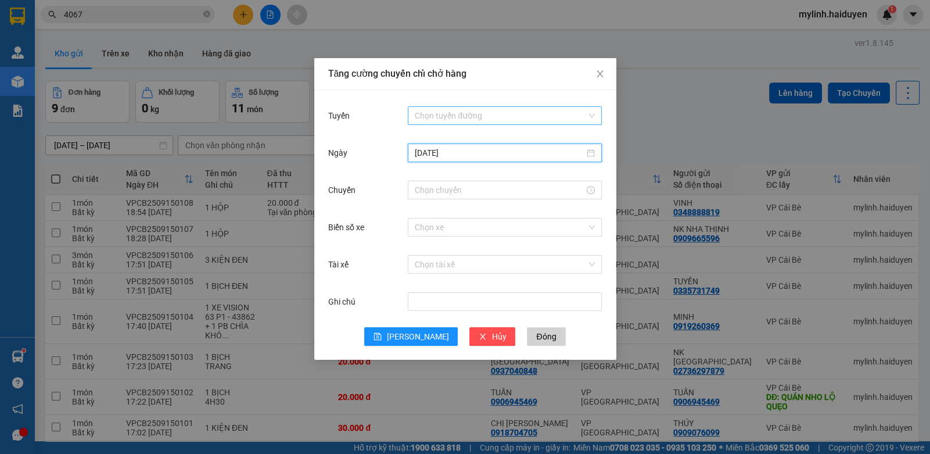
click at [464, 114] on input "Tuyến" at bounding box center [501, 115] width 172 height 17
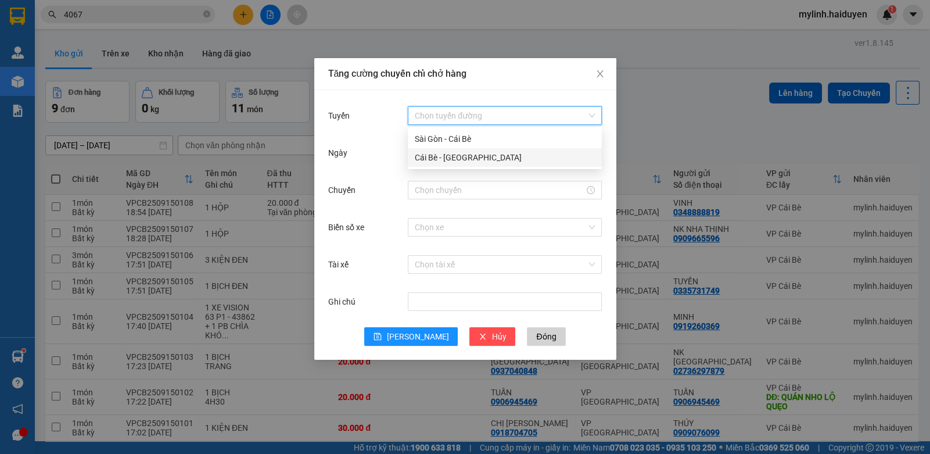
click at [465, 160] on div "Cái Bè - Sài Gòn" at bounding box center [505, 157] width 180 height 13
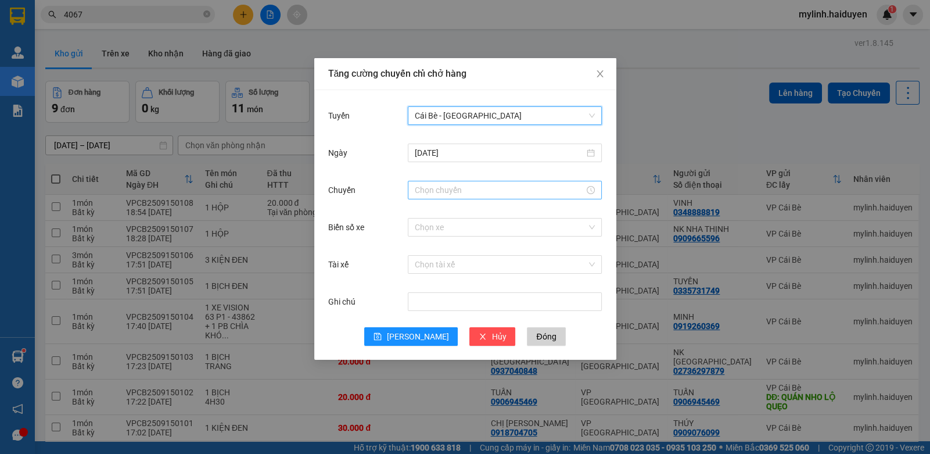
drag, startPoint x: 434, startPoint y: 182, endPoint x: 432, endPoint y: 187, distance: 6.0
click at [433, 184] on div at bounding box center [505, 190] width 194 height 19
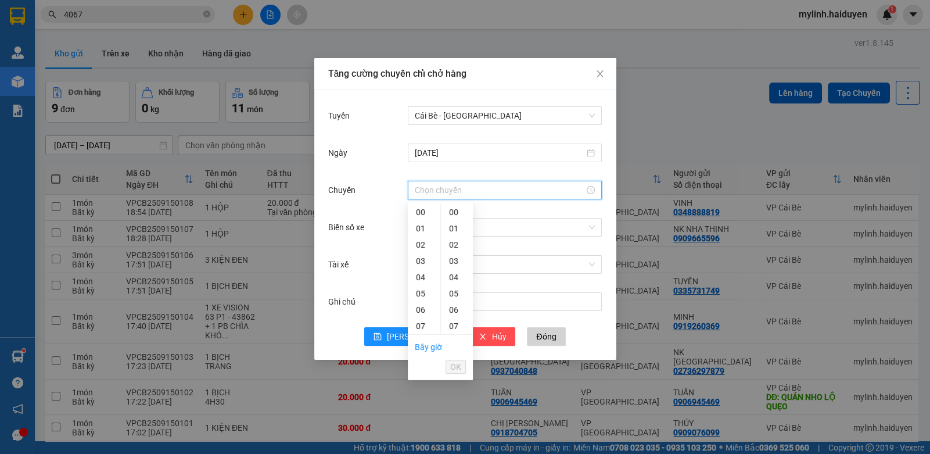
click at [432, 188] on input "Chuyến" at bounding box center [500, 190] width 170 height 13
drag, startPoint x: 417, startPoint y: 260, endPoint x: 433, endPoint y: 281, distance: 25.7
click at [418, 367] on div "10" at bounding box center [424, 375] width 33 height 16
drag, startPoint x: 459, startPoint y: 365, endPoint x: 453, endPoint y: 366, distance: 5.8
click at [459, 366] on span "OK" at bounding box center [455, 366] width 11 height 13
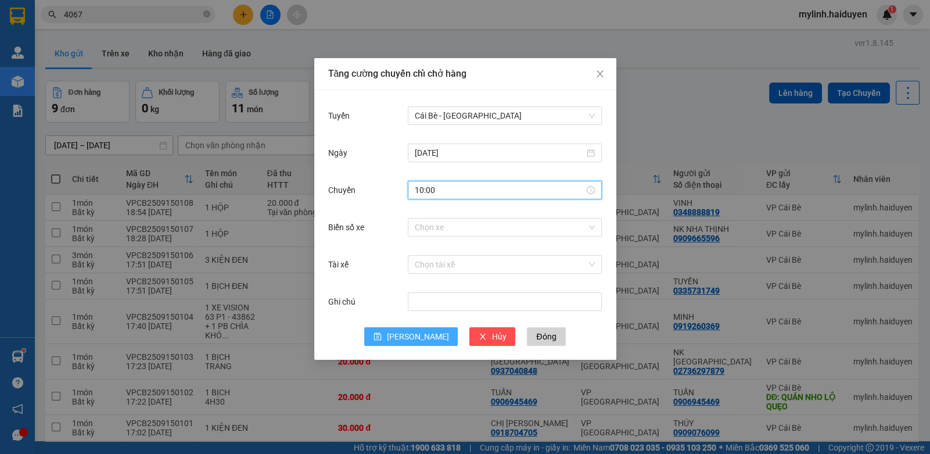
click at [416, 333] on span "Lưu" at bounding box center [417, 336] width 62 height 13
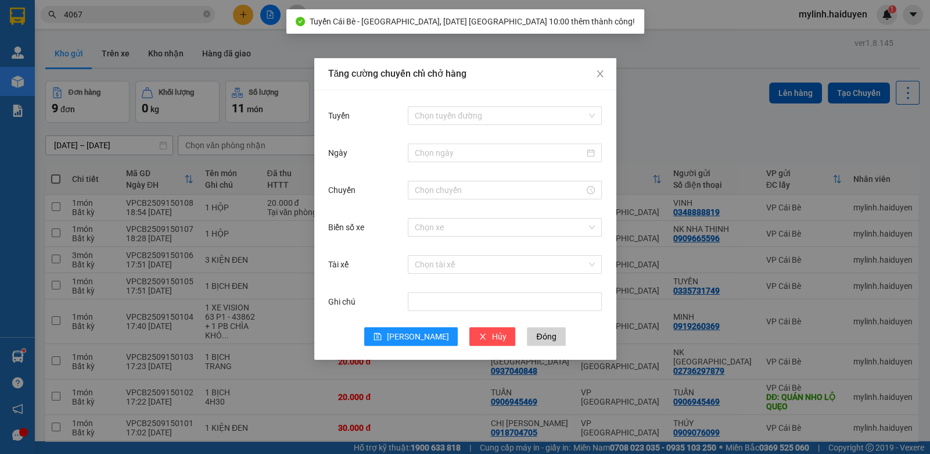
click at [196, 331] on div "Tăng cường chuyến chỉ chở hàng Tuyến Chọn tuyến đường Ngày Chuyến Biển số xe Ch…" at bounding box center [465, 227] width 930 height 454
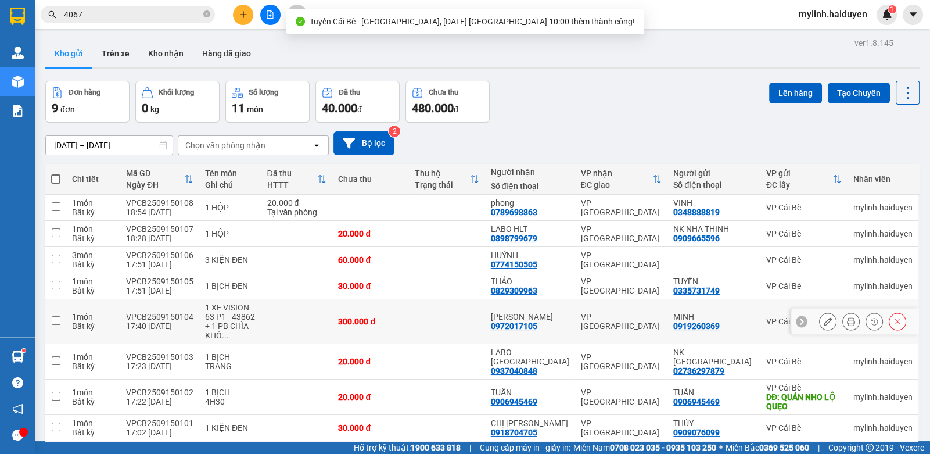
click at [282, 311] on td at bounding box center [296, 321] width 71 height 45
checkbox input "true"
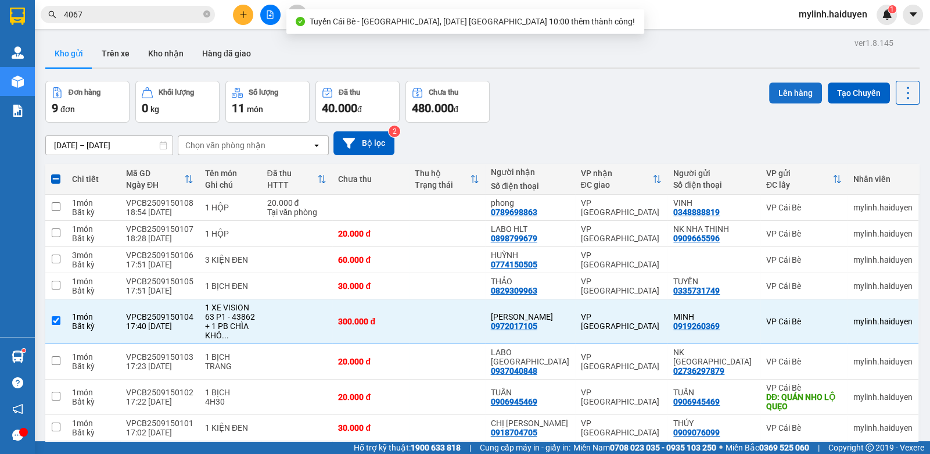
click at [799, 95] on button "Lên hàng" at bounding box center [795, 92] width 53 height 21
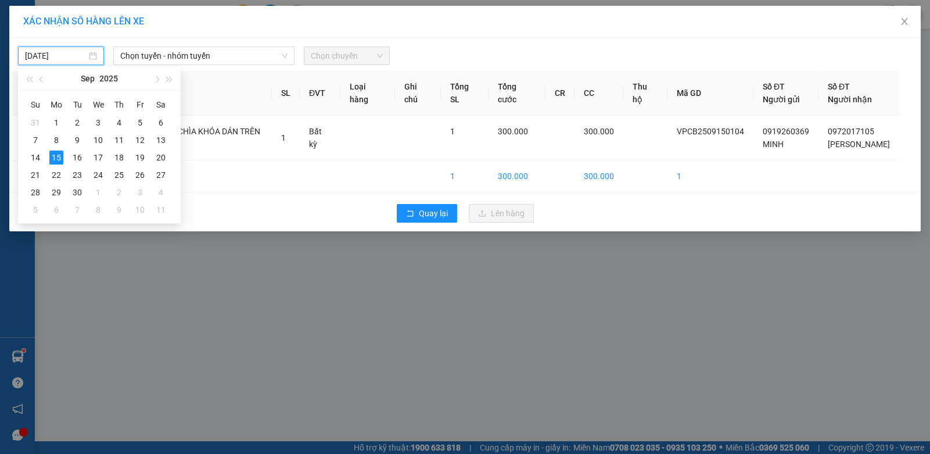
click at [79, 54] on input "15/09/2025" at bounding box center [56, 55] width 62 height 13
click at [77, 156] on div "16" at bounding box center [77, 157] width 14 height 14
type input "16/09/2025"
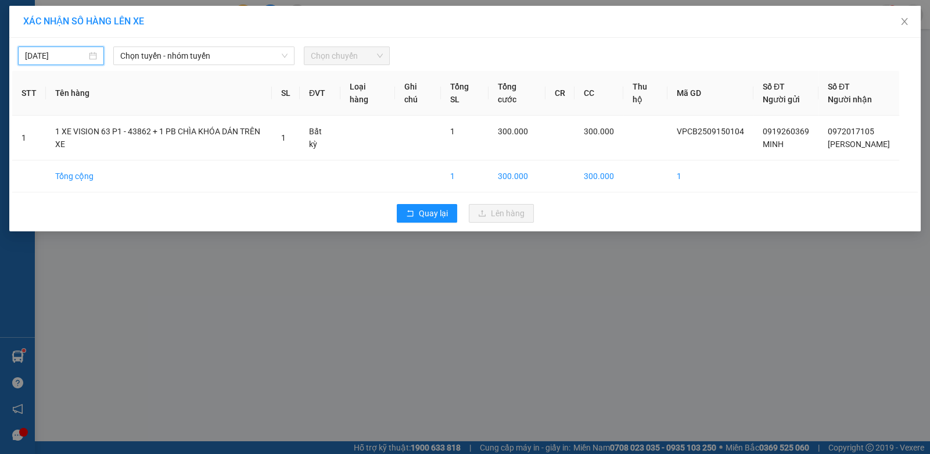
click at [163, 68] on div "16/09/2025 Chọn tuyến - nhóm tuyến Chọn chuyến STT Tên hàng SL ĐVT Loại hàng Gh…" at bounding box center [464, 134] width 911 height 193
click at [168, 63] on span "Chọn tuyến - nhóm tuyến" at bounding box center [203, 55] width 167 height 17
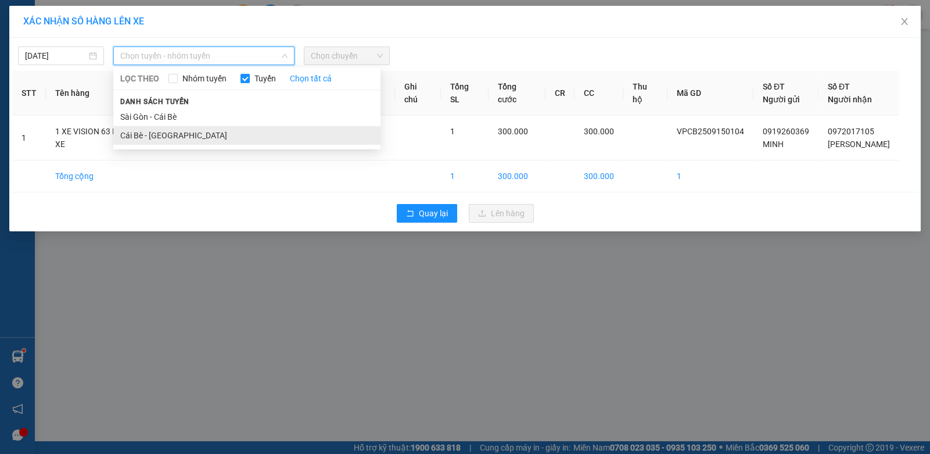
click at [150, 135] on li "Cái Bè - Sài Gòn" at bounding box center [246, 135] width 267 height 19
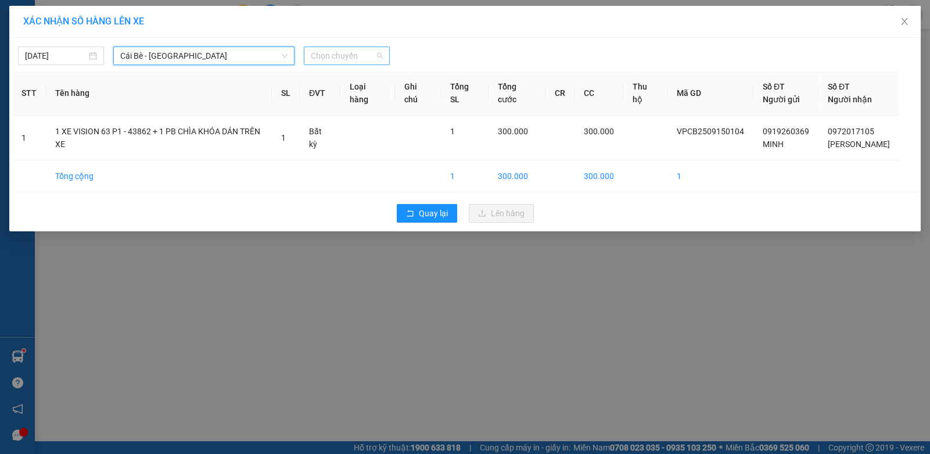
click at [329, 57] on span "Chọn chuyến" at bounding box center [347, 55] width 72 height 17
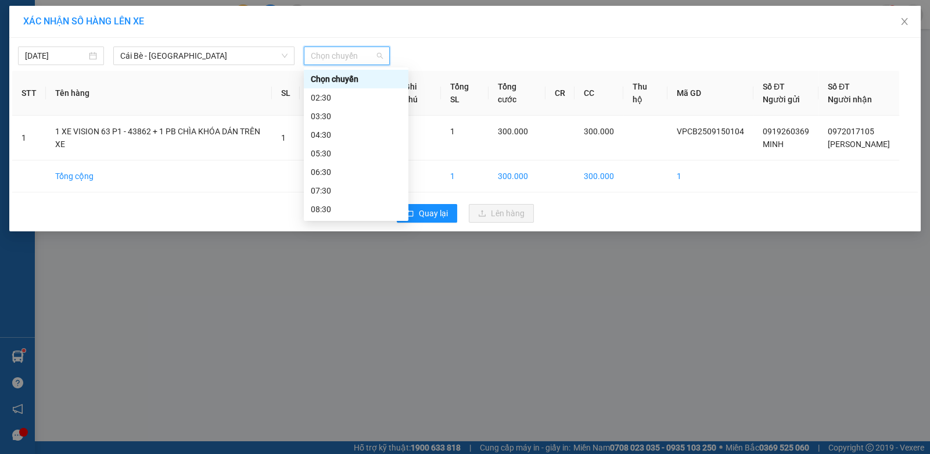
click at [330, 240] on div "10:00 (TC)" at bounding box center [356, 246] width 91 height 13
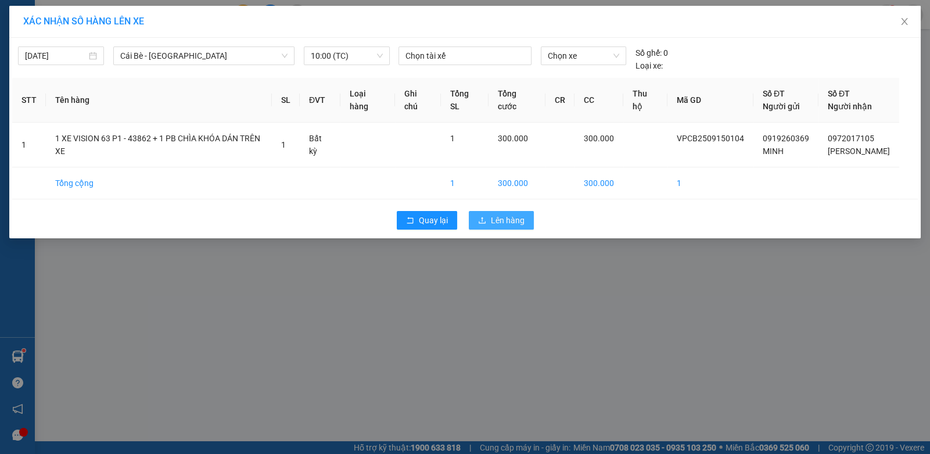
click at [500, 222] on span "Lên hàng" at bounding box center [508, 220] width 34 height 13
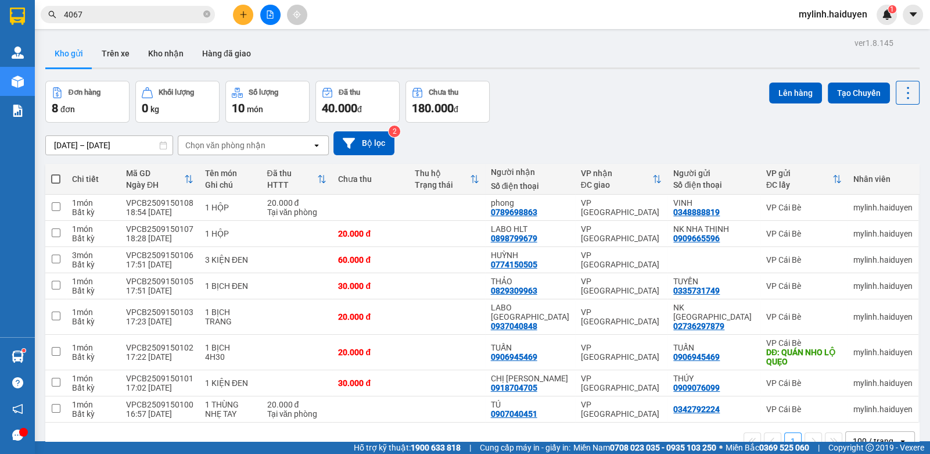
click at [236, 14] on button at bounding box center [243, 15] width 20 height 20
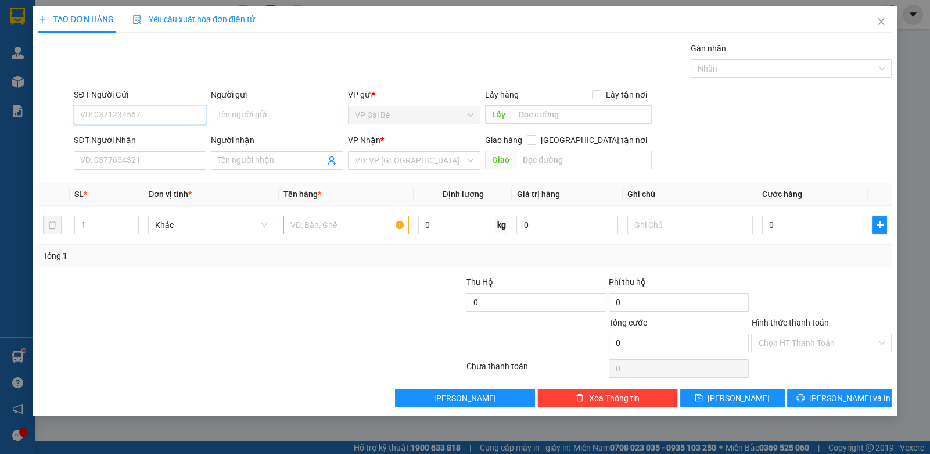
click at [166, 113] on input "SĐT Người Gửi" at bounding box center [140, 115] width 132 height 19
click at [146, 139] on div "0328645394 - NK SG CB" at bounding box center [140, 137] width 118 height 13
type input "0328645394"
type input "NK SG CB"
type input "0977502123"
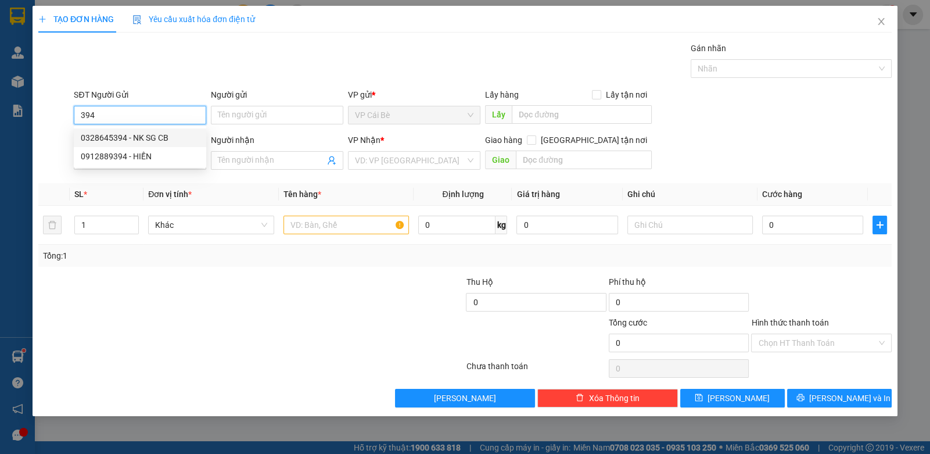
type input "LABO VIỆT THẮNG kbm"
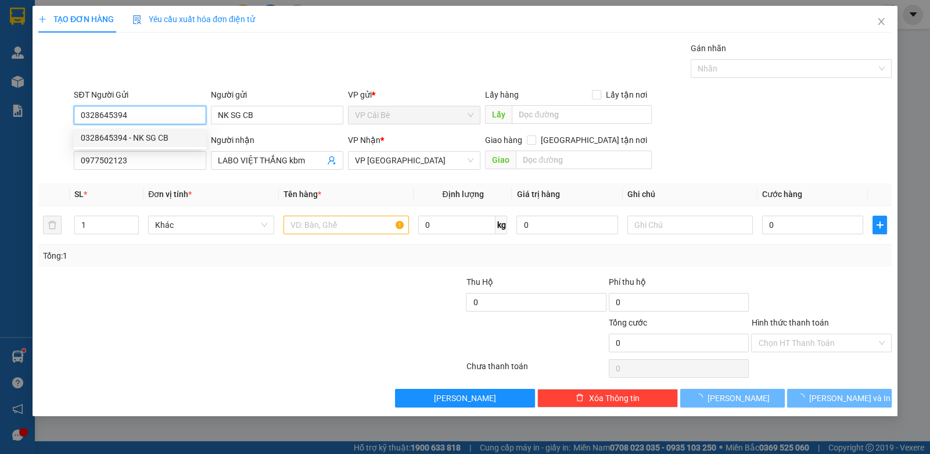
type input "20.000"
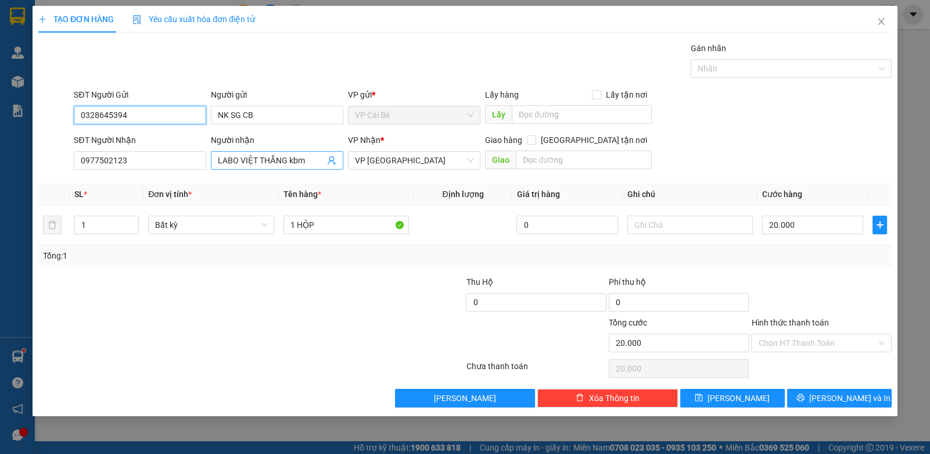
type input "0328645394"
click at [304, 159] on input "LABO VIỆT THẮNG kbm" at bounding box center [271, 160] width 107 height 13
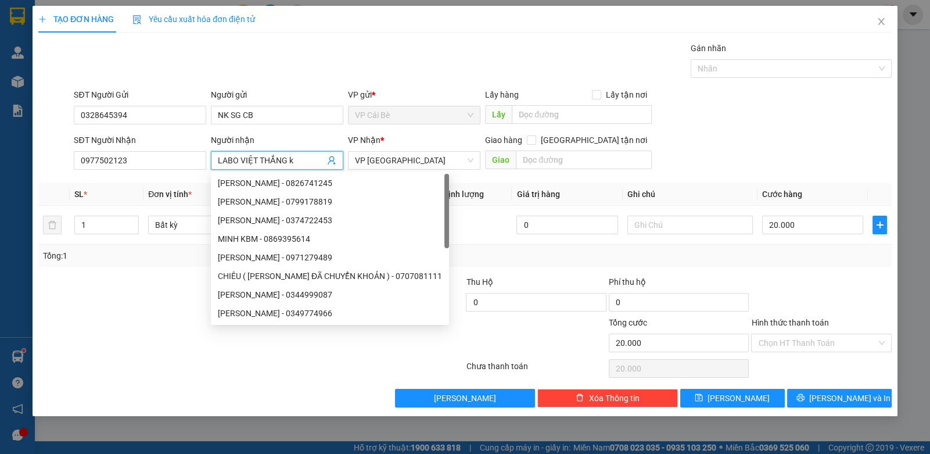
type input "LABO VIỆT THẮNG"
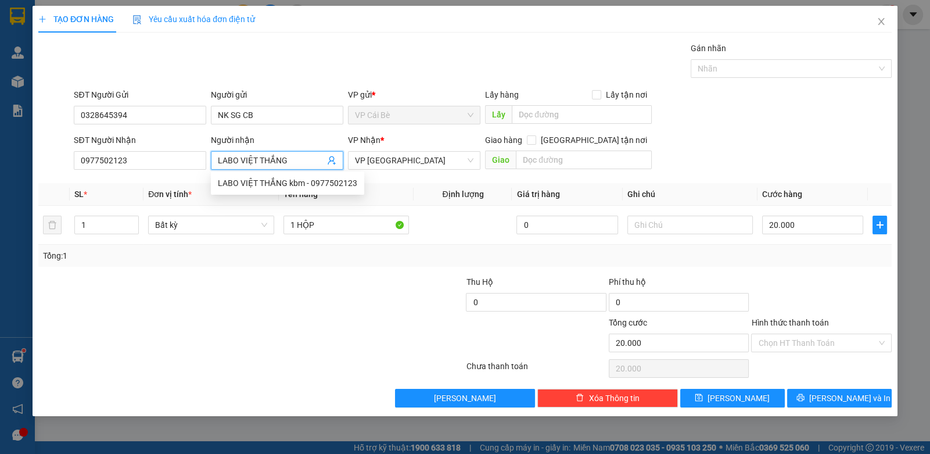
click at [753, 147] on div "SĐT Người Nhận 0977502123 Người nhận LABO VIỆT THẮNG VP Nhận * VP Sài Gòn Giao …" at bounding box center [482, 154] width 823 height 41
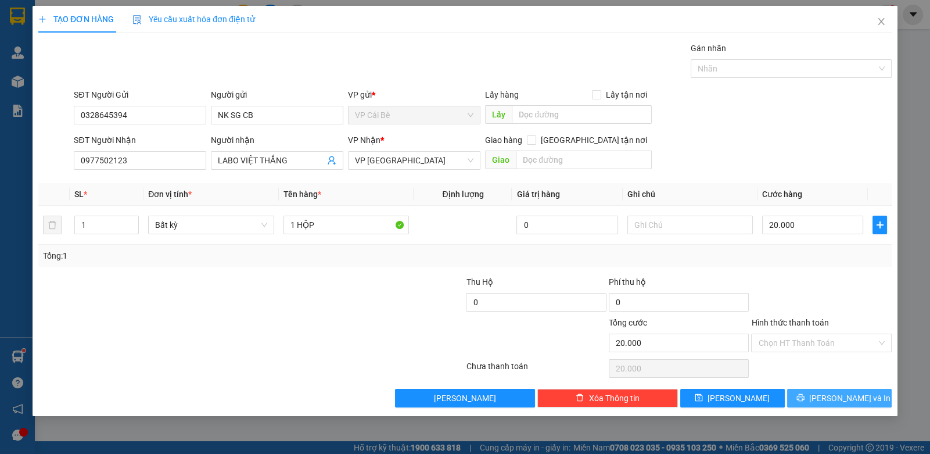
click at [842, 397] on span "[PERSON_NAME] và In" at bounding box center [849, 398] width 81 height 13
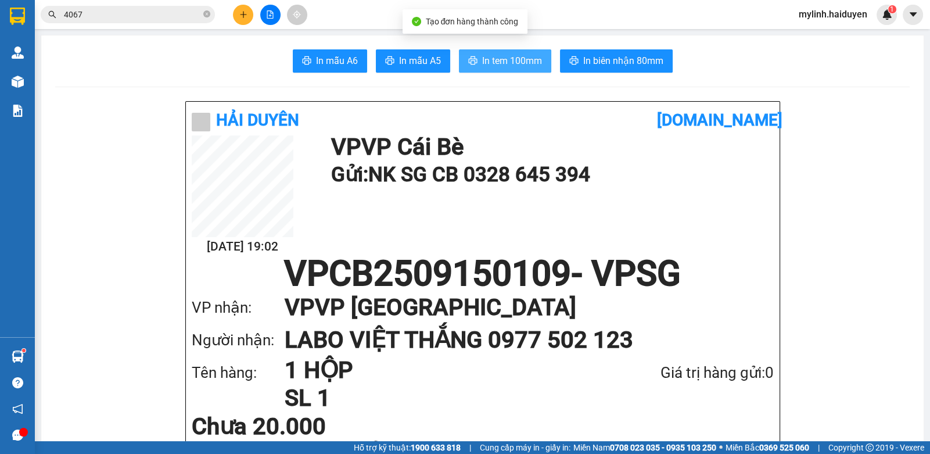
click at [491, 52] on button "In tem 100mm" at bounding box center [505, 60] width 92 height 23
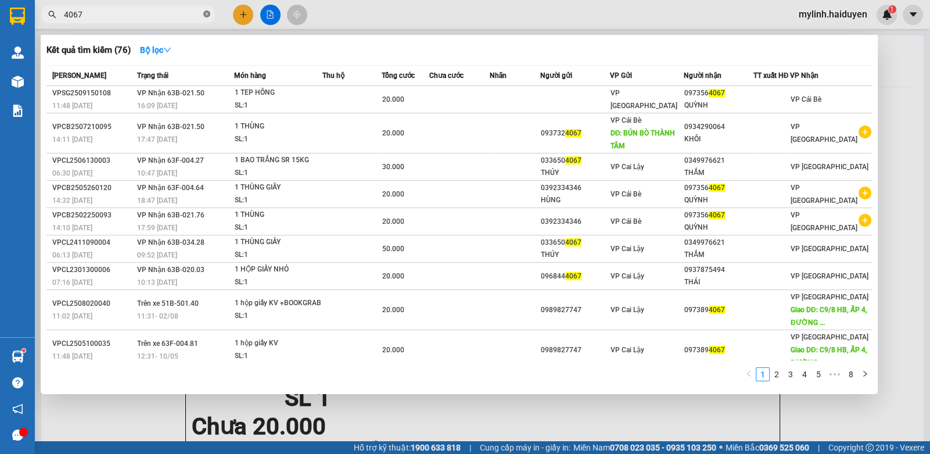
click at [206, 15] on icon "close-circle" at bounding box center [206, 13] width 7 height 7
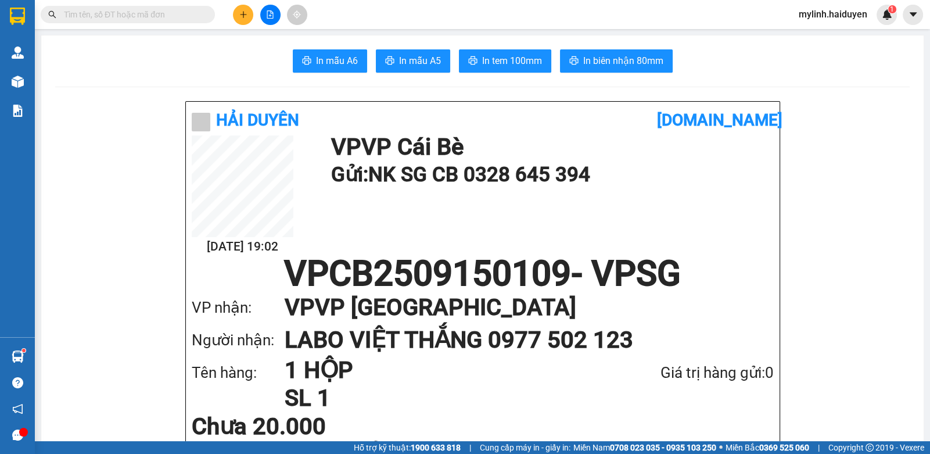
click at [166, 17] on input "text" at bounding box center [132, 14] width 137 height 13
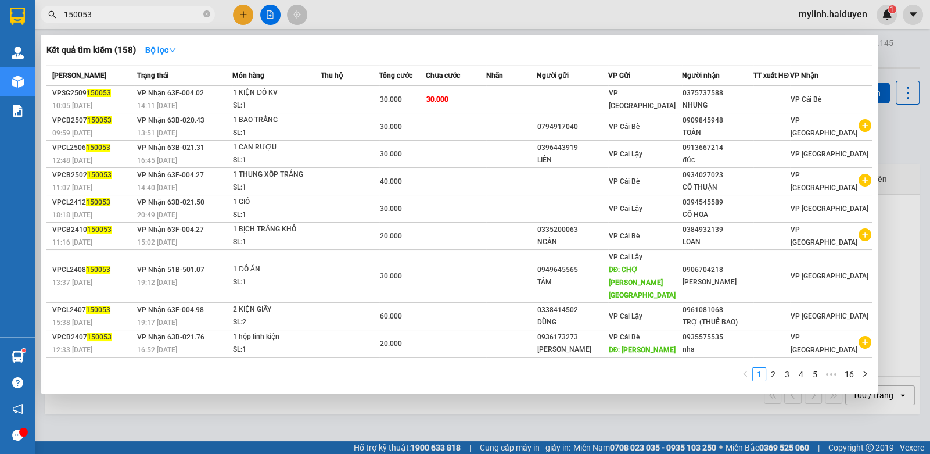
drag, startPoint x: 207, startPoint y: 13, endPoint x: 214, endPoint y: 33, distance: 20.4
click at [205, 11] on icon "close-circle" at bounding box center [206, 13] width 7 height 7
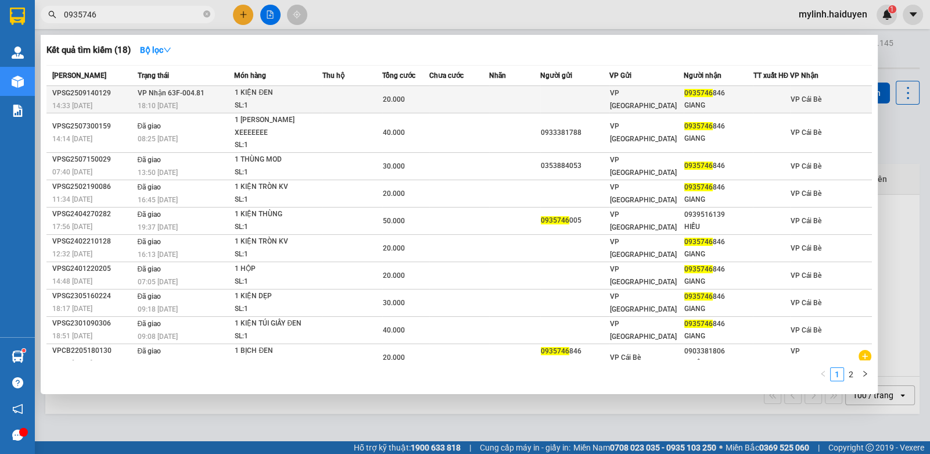
type input "0935746"
click at [456, 102] on td at bounding box center [459, 99] width 60 height 27
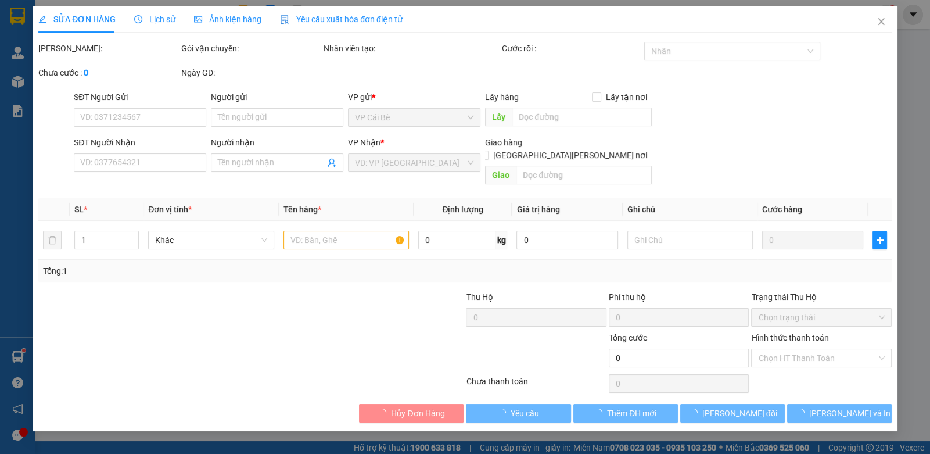
type input "0935746846"
type input "GIANG"
type input "20.000"
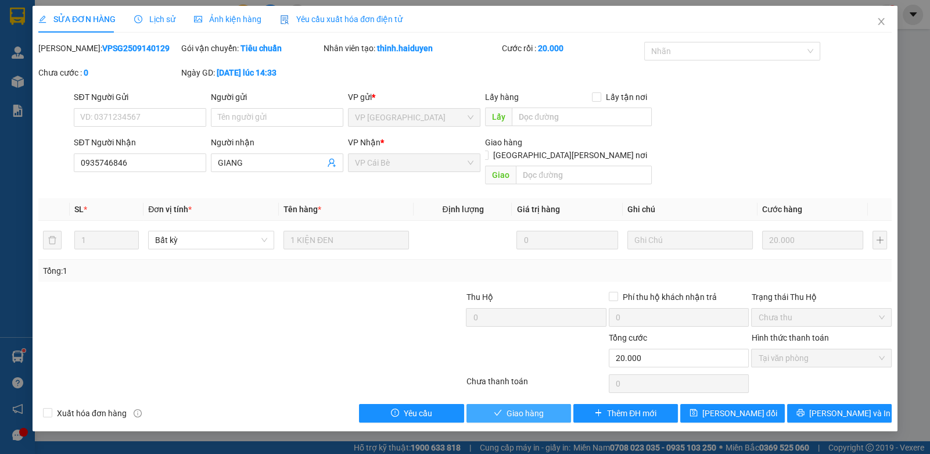
drag, startPoint x: 525, startPoint y: 403, endPoint x: 529, endPoint y: 396, distance: 8.6
click at [526, 407] on span "Giao hàng" at bounding box center [525, 413] width 37 height 13
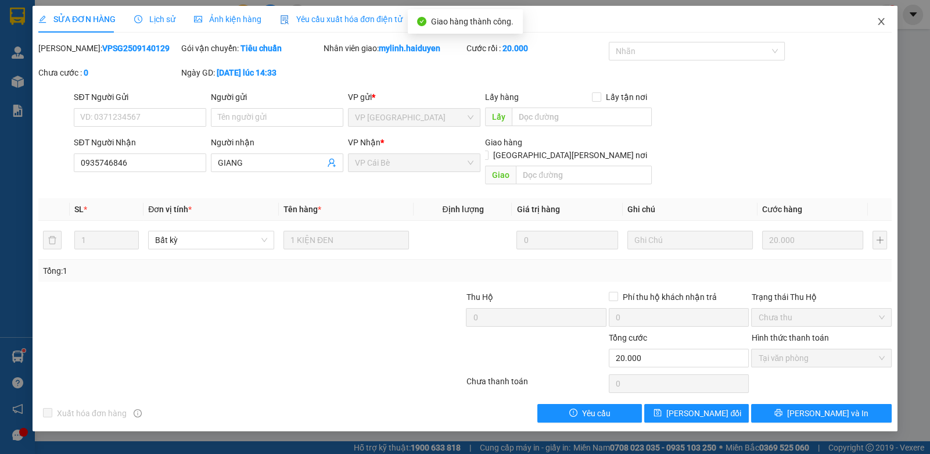
drag, startPoint x: 880, startPoint y: 22, endPoint x: 873, endPoint y: 20, distance: 7.2
click at [873, 20] on span "Close" at bounding box center [881, 22] width 33 height 33
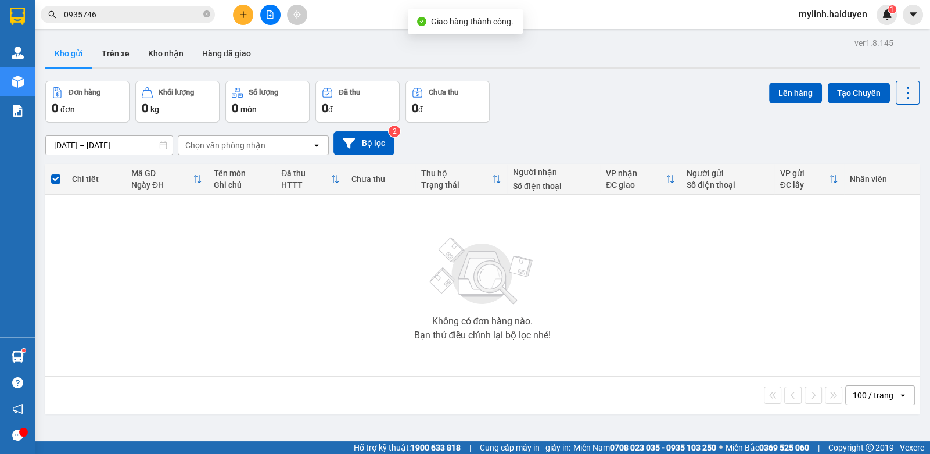
click at [203, 13] on icon "close-circle" at bounding box center [206, 13] width 7 height 7
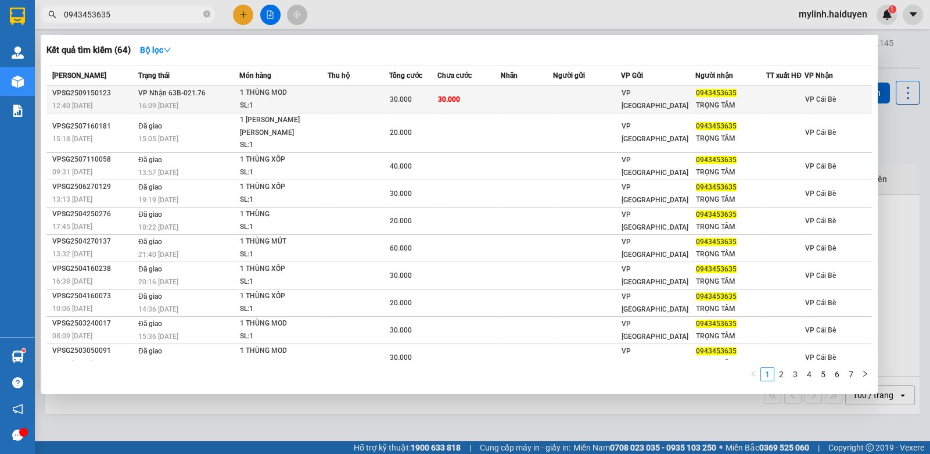
type input "0943453635"
click at [594, 101] on td at bounding box center [587, 99] width 68 height 27
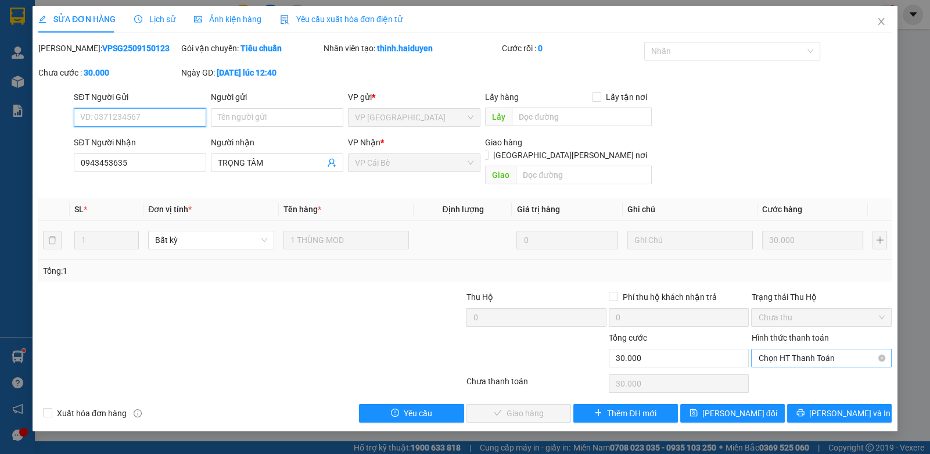
drag, startPoint x: 793, startPoint y: 342, endPoint x: 792, endPoint y: 375, distance: 33.1
click at [793, 349] on span "Chọn HT Thanh Toán" at bounding box center [821, 357] width 126 height 17
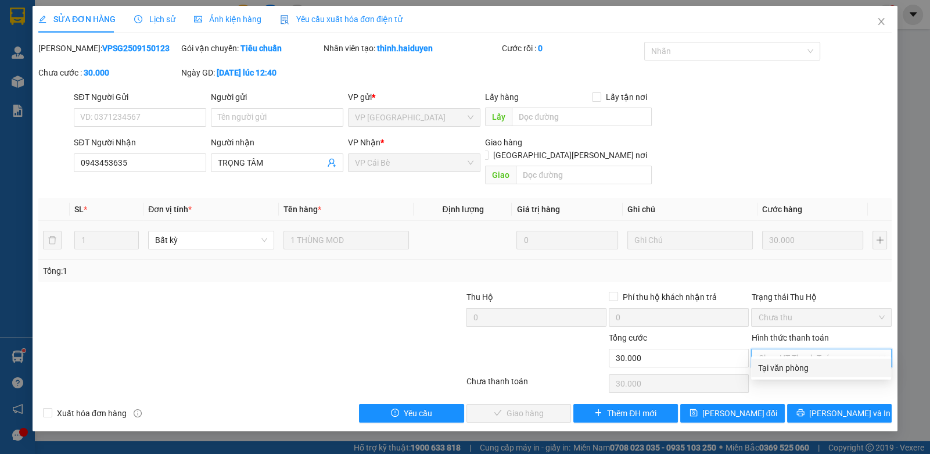
click at [789, 373] on div "Tại văn phòng" at bounding box center [821, 367] width 140 height 19
type input "0"
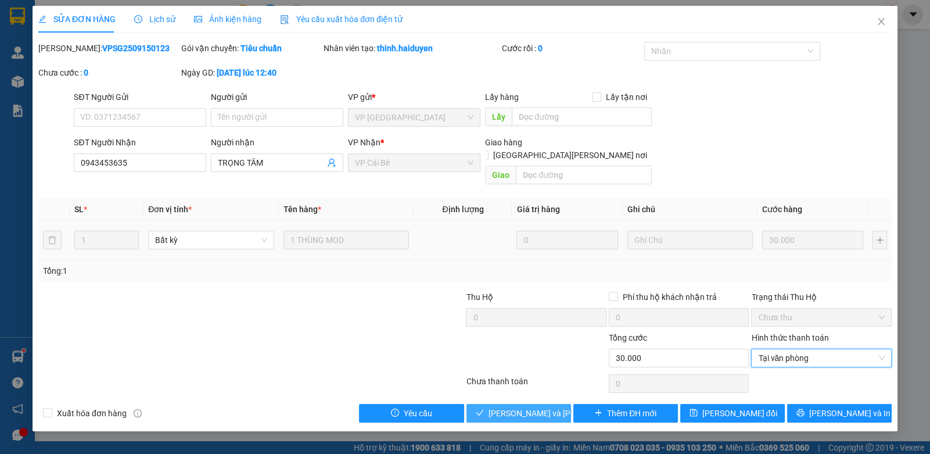
click at [491, 404] on button "[PERSON_NAME] và [PERSON_NAME] hàng" at bounding box center [518, 413] width 105 height 19
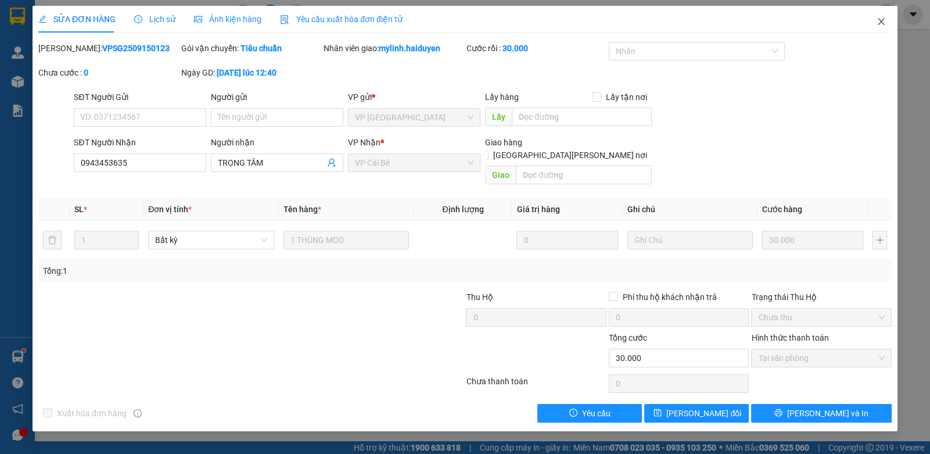
click at [884, 19] on icon "close" at bounding box center [881, 21] width 9 height 9
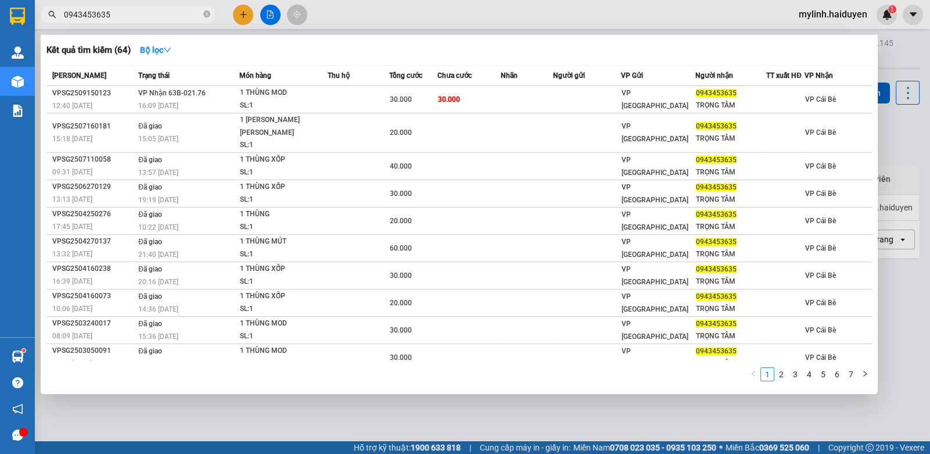
click at [185, 19] on input "0943453635" at bounding box center [132, 14] width 137 height 13
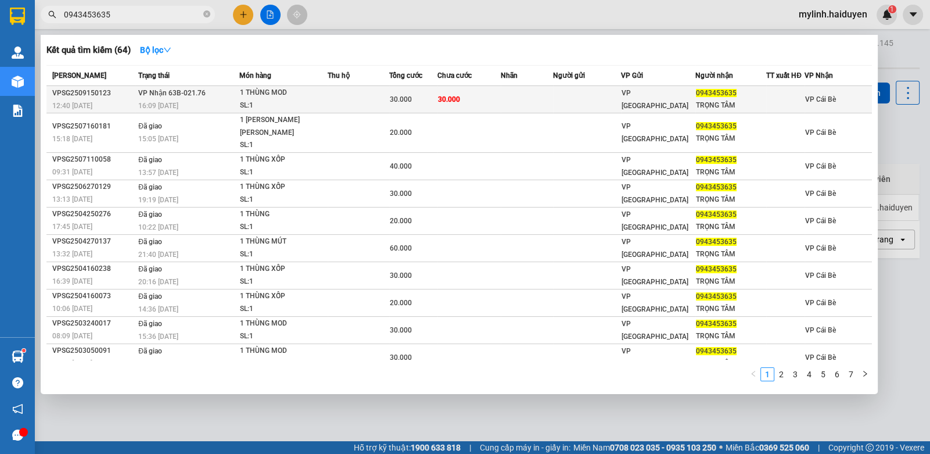
click at [368, 91] on td at bounding box center [359, 99] width 62 height 27
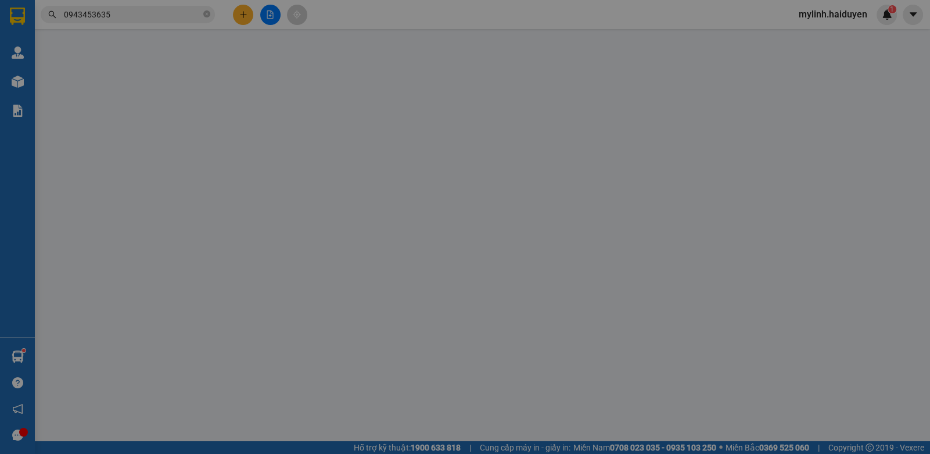
type input "0943453635"
type input "TRỌNG TÂM"
type input "30.000"
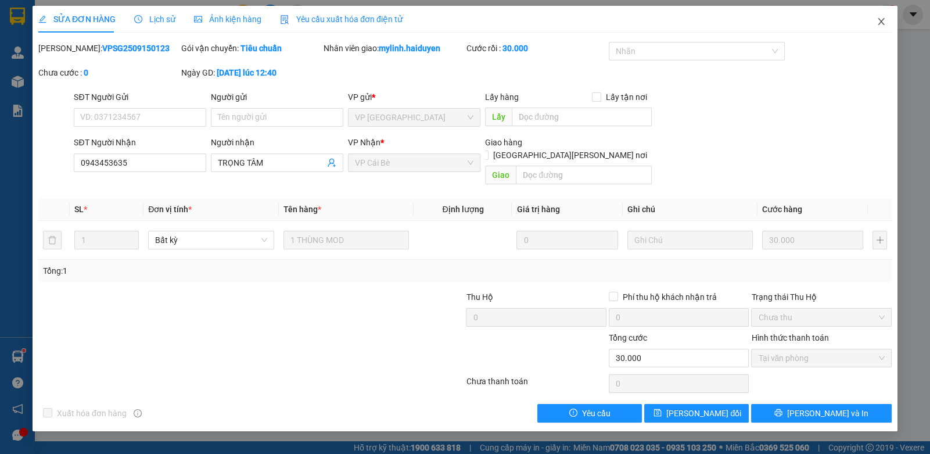
click at [875, 24] on span "Close" at bounding box center [881, 22] width 33 height 33
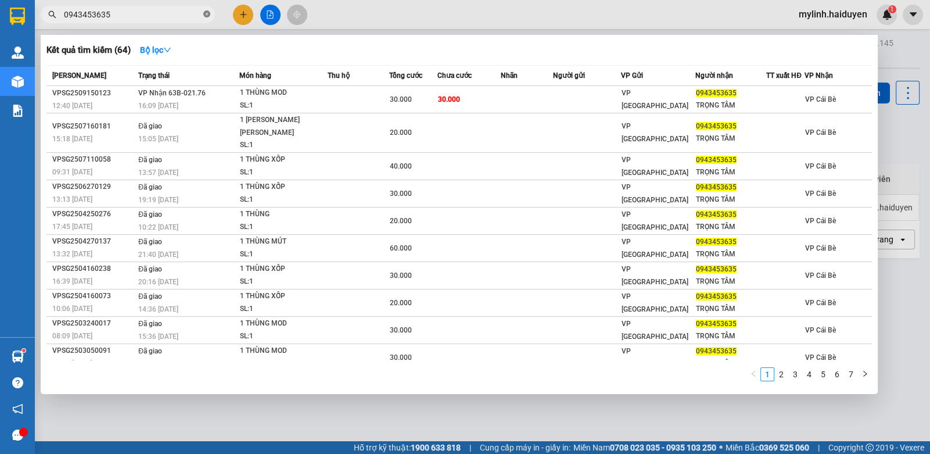
click at [207, 17] on icon "close-circle" at bounding box center [206, 13] width 7 height 7
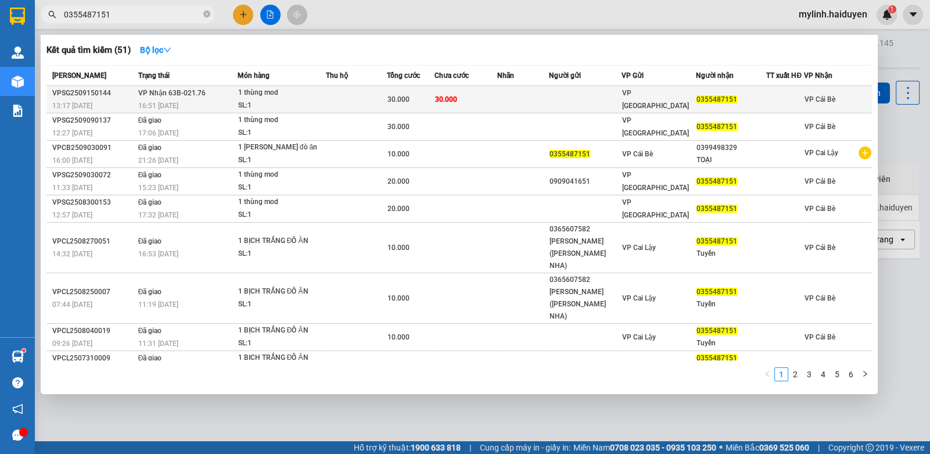
type input "0355487151"
click at [696, 103] on span "0355487151" at bounding box center [716, 99] width 41 height 8
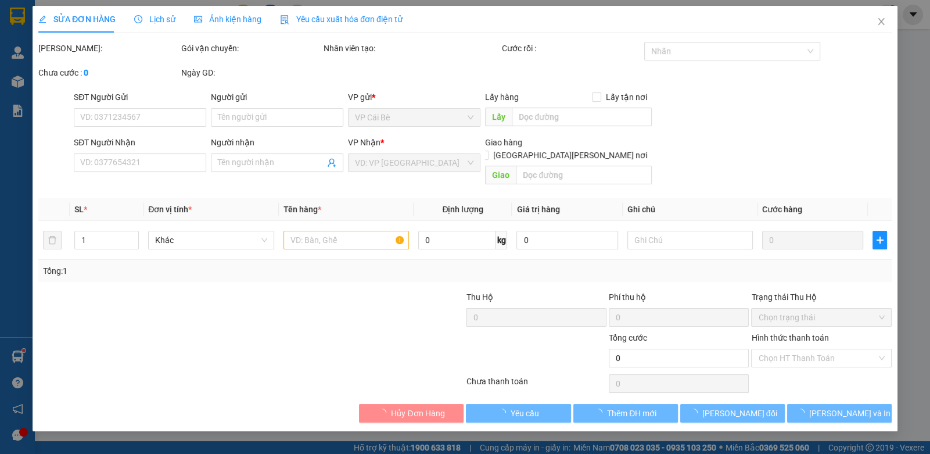
type input "0355487151"
type input "30.000"
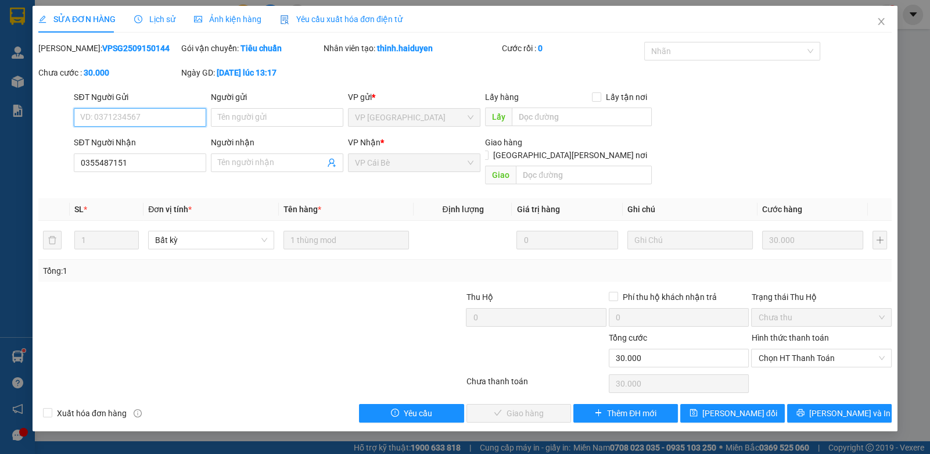
drag, startPoint x: 821, startPoint y: 343, endPoint x: 821, endPoint y: 355, distance: 11.6
click at [821, 349] on span "Chọn HT Thanh Toán" at bounding box center [821, 357] width 126 height 17
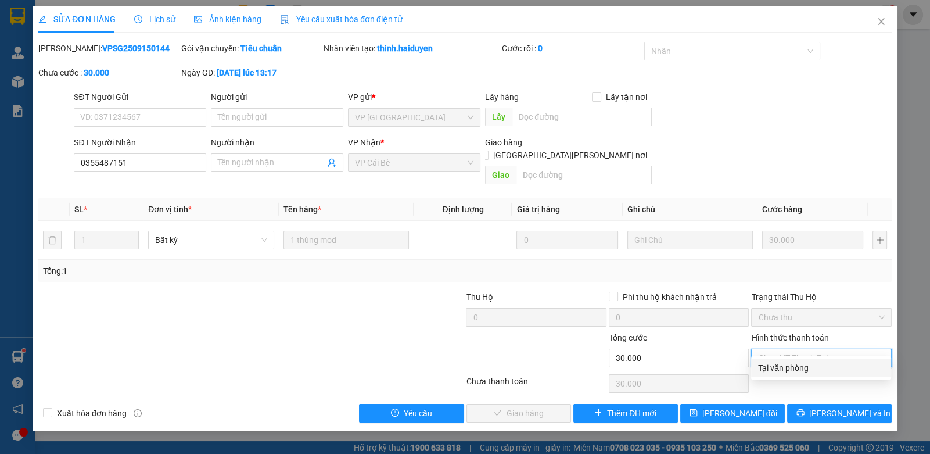
click at [815, 369] on div "Tại văn phòng" at bounding box center [821, 367] width 126 height 13
type input "0"
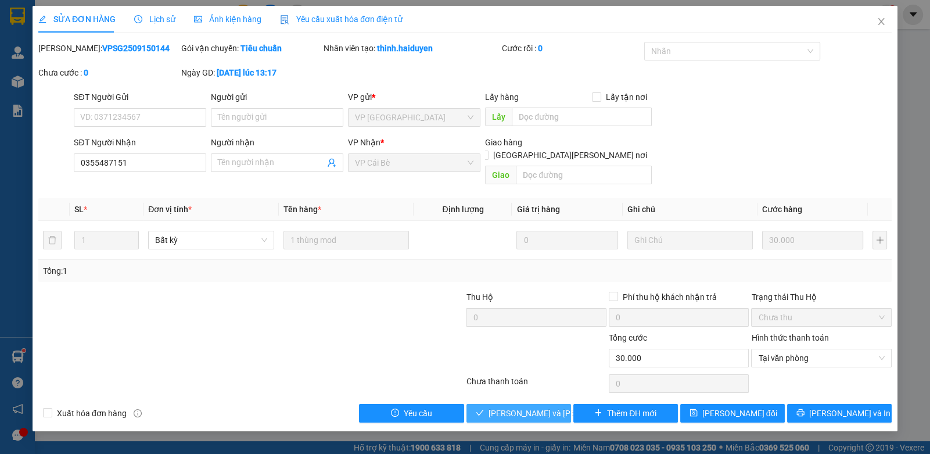
click at [521, 407] on span "[PERSON_NAME] và [PERSON_NAME] hàng" at bounding box center [567, 413] width 157 height 13
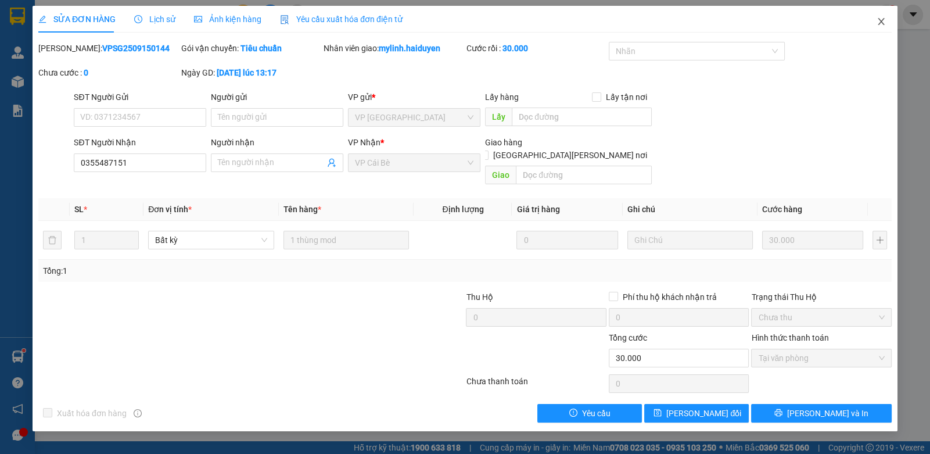
drag, startPoint x: 886, startPoint y: 19, endPoint x: 924, endPoint y: 44, distance: 44.8
click at [883, 19] on span "Close" at bounding box center [881, 22] width 33 height 33
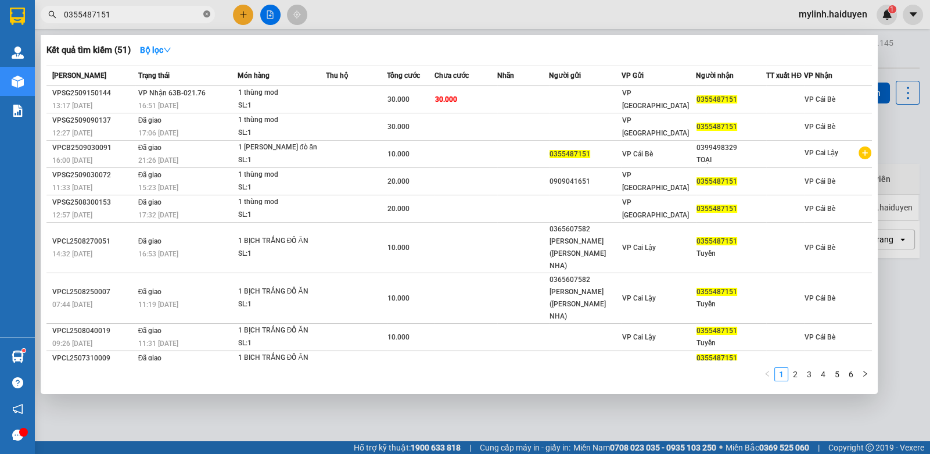
click at [206, 15] on icon "close-circle" at bounding box center [206, 13] width 7 height 7
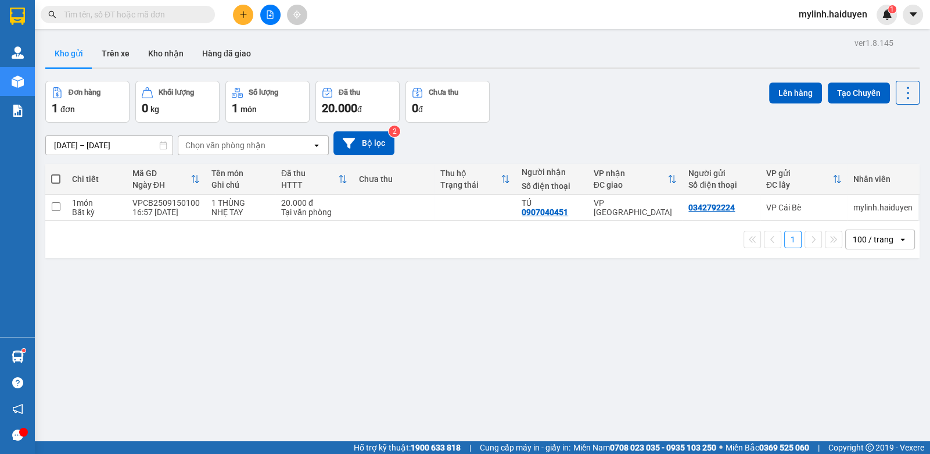
click at [171, 19] on input "text" at bounding box center [132, 14] width 137 height 13
click at [61, 61] on button "Kho gửi" at bounding box center [68, 53] width 47 height 28
click at [241, 19] on button at bounding box center [243, 15] width 20 height 20
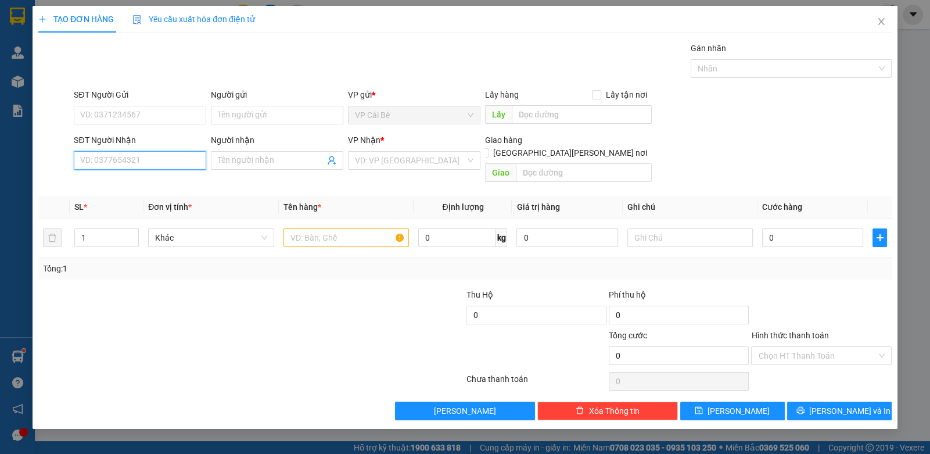
drag, startPoint x: 157, startPoint y: 164, endPoint x: 140, endPoint y: 149, distance: 23.1
click at [157, 163] on input "SĐT Người Nhận" at bounding box center [140, 160] width 132 height 19
type input "09"
drag, startPoint x: 882, startPoint y: 19, endPoint x: 864, endPoint y: 19, distance: 18.6
click at [880, 18] on icon "close" at bounding box center [881, 21] width 9 height 9
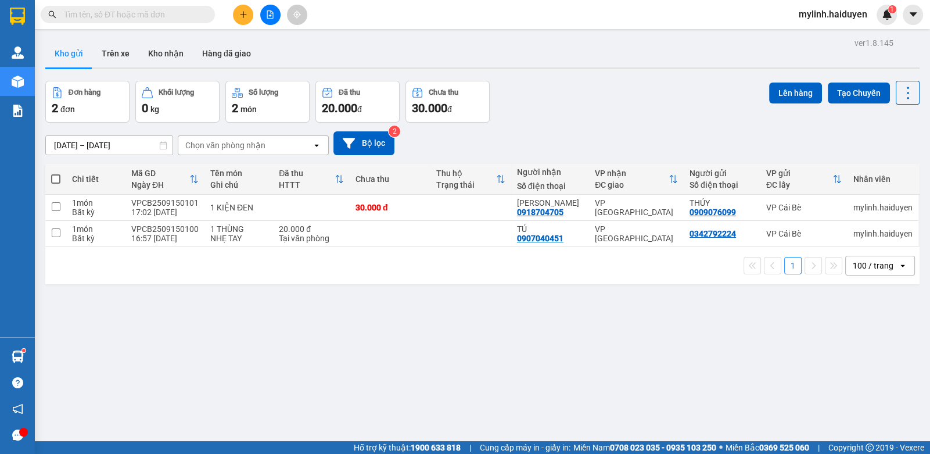
drag, startPoint x: 204, startPoint y: 13, endPoint x: 187, endPoint y: 13, distance: 17.4
click at [202, 13] on span at bounding box center [128, 14] width 174 height 17
click at [183, 13] on input "text" at bounding box center [132, 14] width 137 height 13
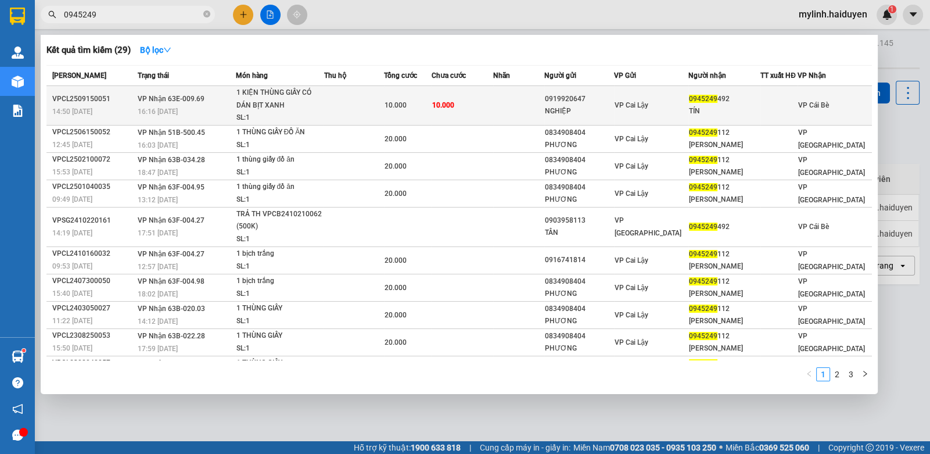
type input "0945249"
click at [679, 96] on td "VP Cai Lậy" at bounding box center [651, 105] width 74 height 39
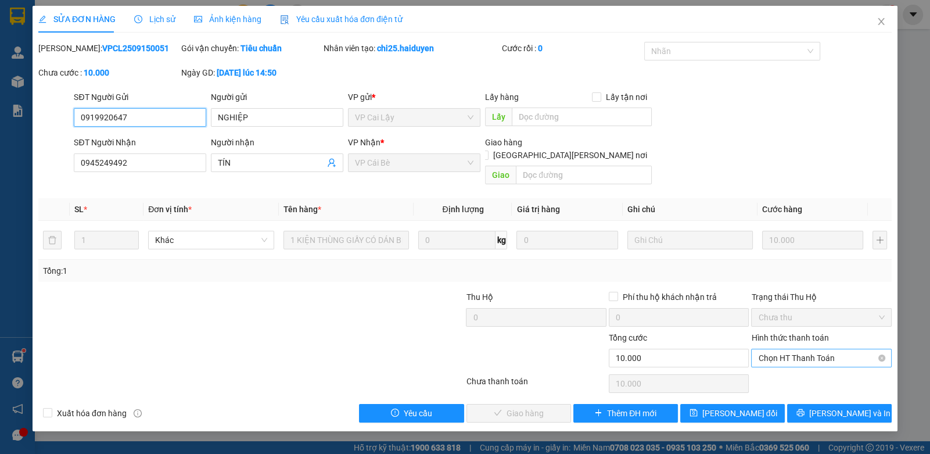
drag, startPoint x: 810, startPoint y: 344, endPoint x: 803, endPoint y: 348, distance: 7.3
click at [806, 349] on span "Chọn HT Thanh Toán" at bounding box center [821, 357] width 126 height 17
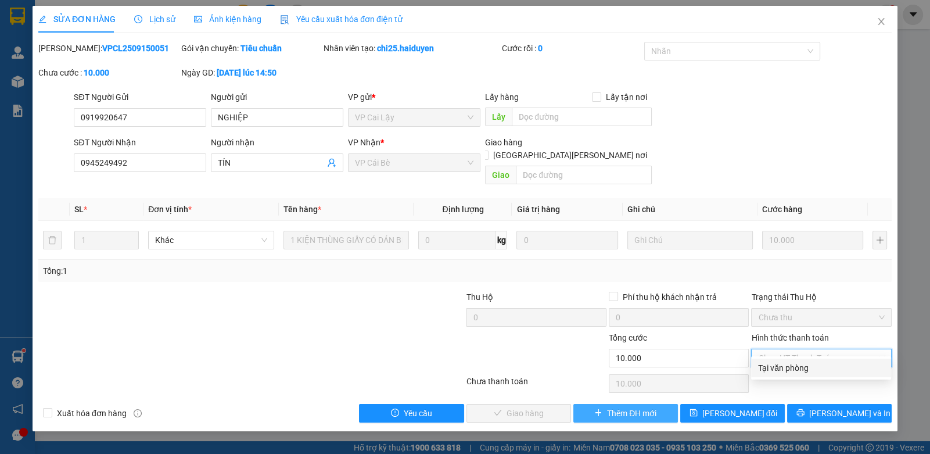
drag, startPoint x: 774, startPoint y: 368, endPoint x: 659, endPoint y: 393, distance: 118.4
click at [770, 370] on div "Tại văn phòng" at bounding box center [821, 367] width 126 height 13
type input "0"
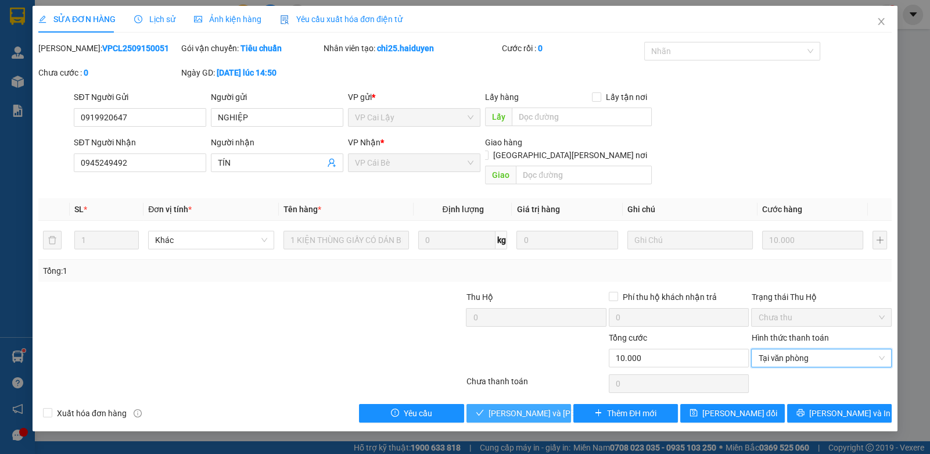
click at [531, 404] on button "[PERSON_NAME] và [PERSON_NAME] hàng" at bounding box center [518, 413] width 105 height 19
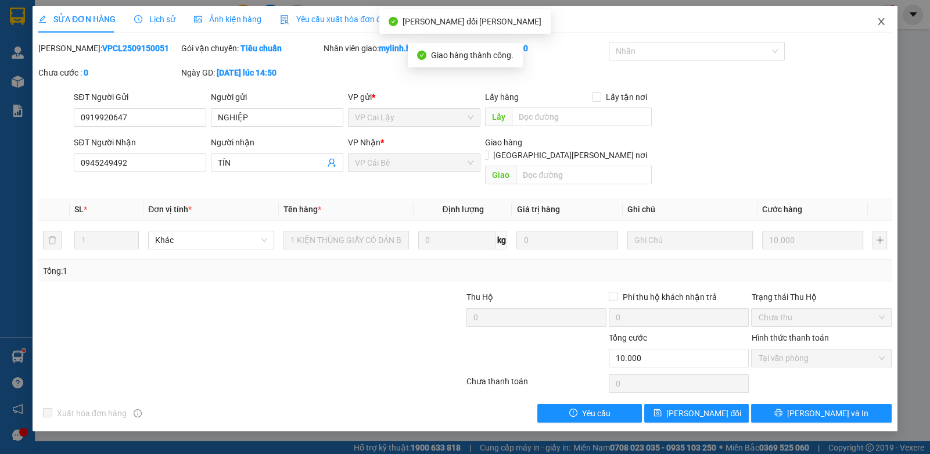
click at [878, 19] on icon "close" at bounding box center [881, 21] width 6 height 7
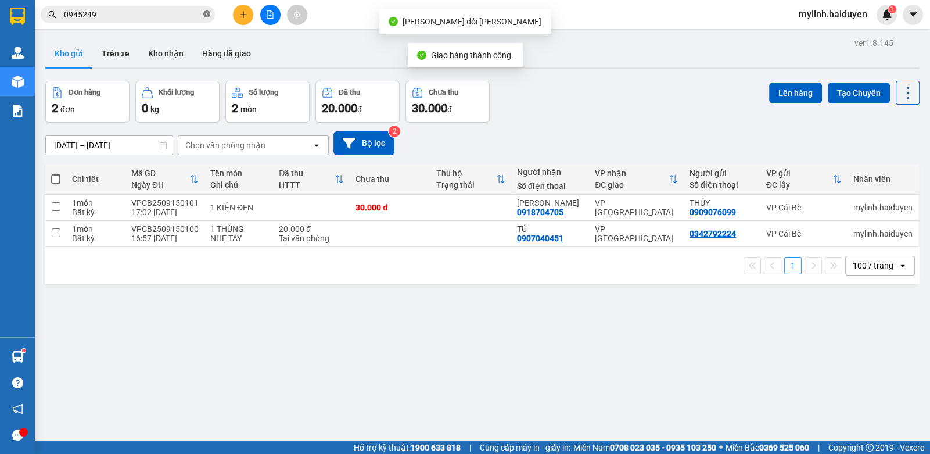
click at [204, 14] on icon "close-circle" at bounding box center [206, 13] width 7 height 7
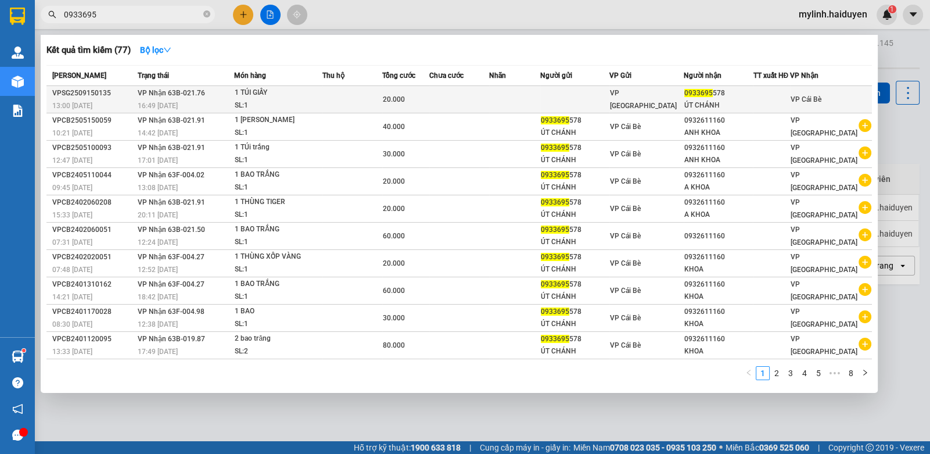
type input "0933695"
click at [441, 95] on td at bounding box center [459, 99] width 60 height 27
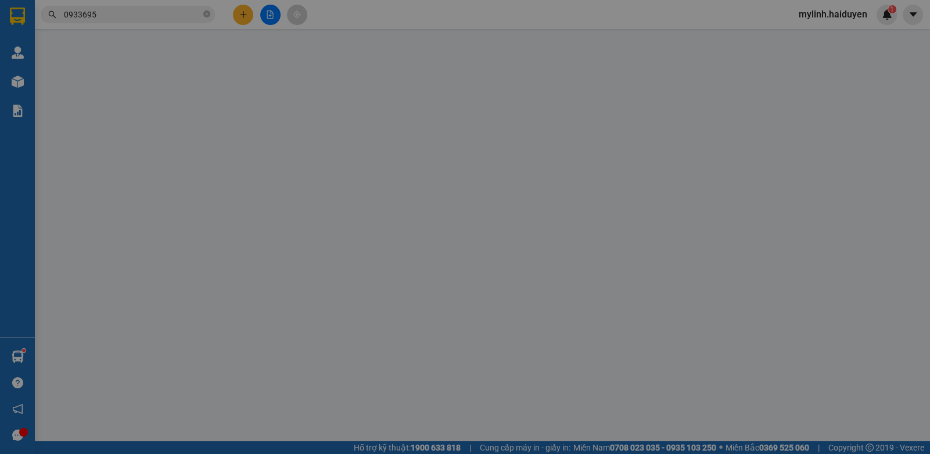
type input "0933695578"
type input "ÚT CHÁNH"
type input "20.000"
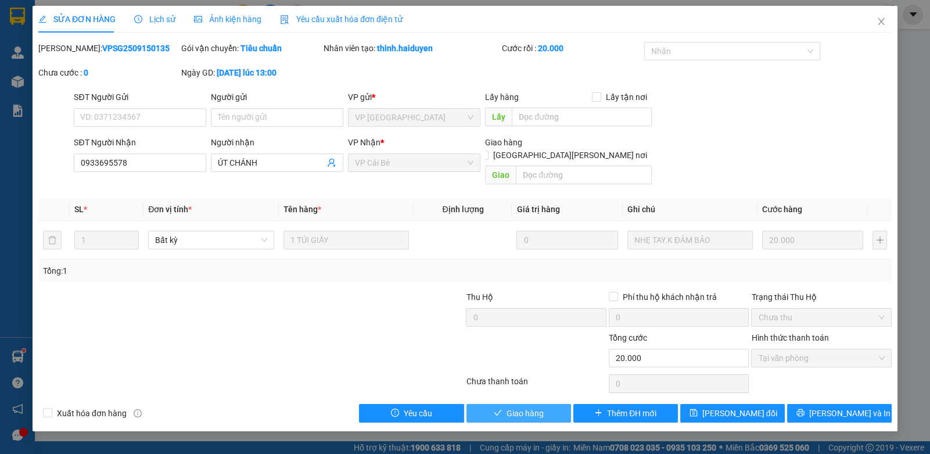
click at [536, 407] on span "Giao hàng" at bounding box center [525, 413] width 37 height 13
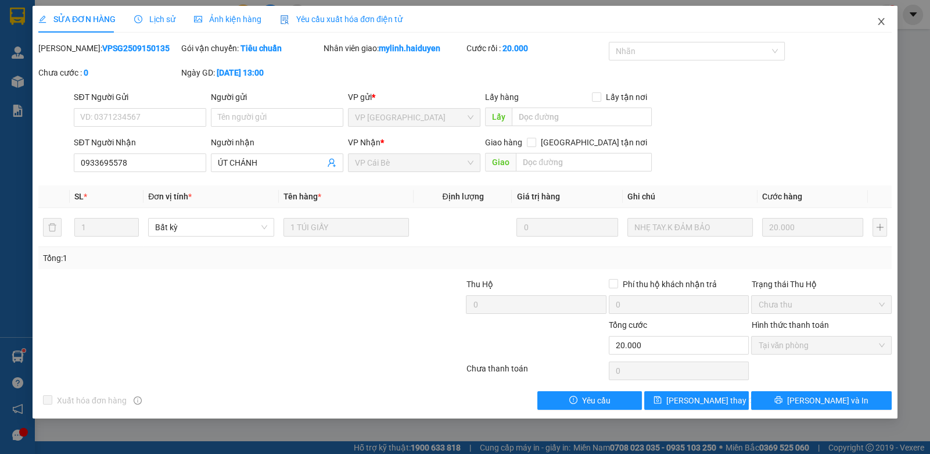
click at [886, 19] on span "Close" at bounding box center [881, 22] width 33 height 33
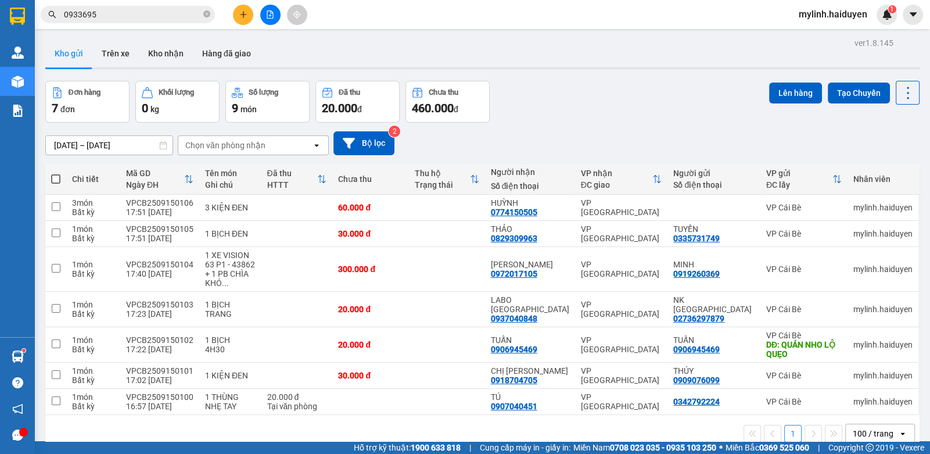
click at [137, 26] on div "Kết quả tìm kiếm ( 77 ) Bộ lọc Mã ĐH Trạng thái Món hàng Thu hộ Tổng cước Chưa …" at bounding box center [465, 14] width 930 height 29
click at [145, 17] on input "0933695" at bounding box center [132, 14] width 137 height 13
